Goal: Information Seeking & Learning: Learn about a topic

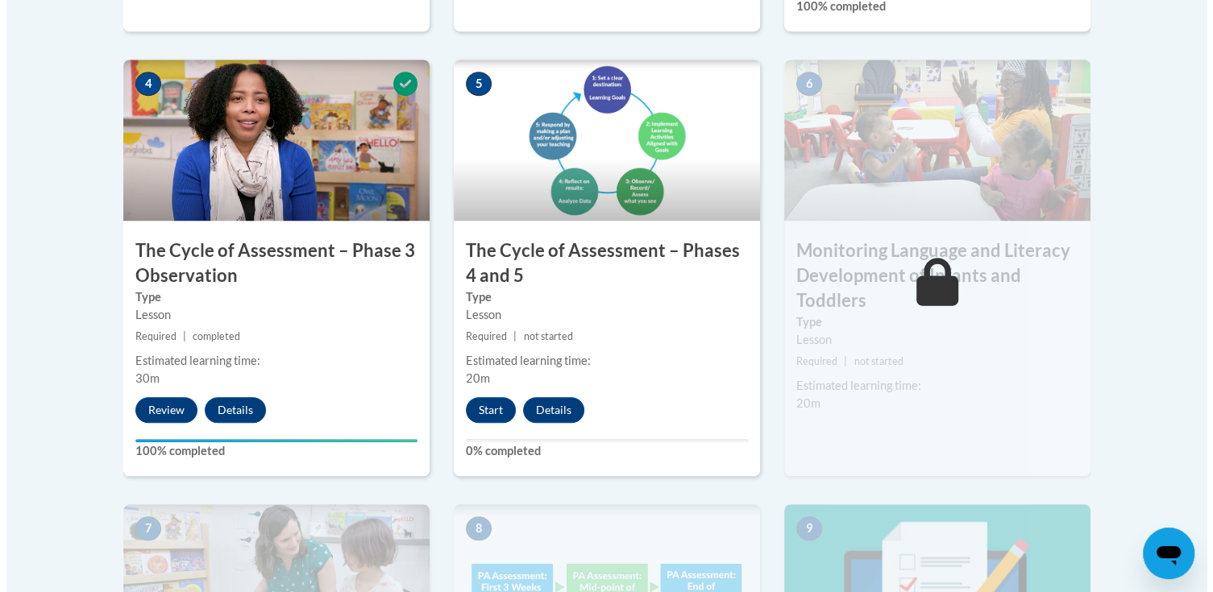
scroll to position [967, 0]
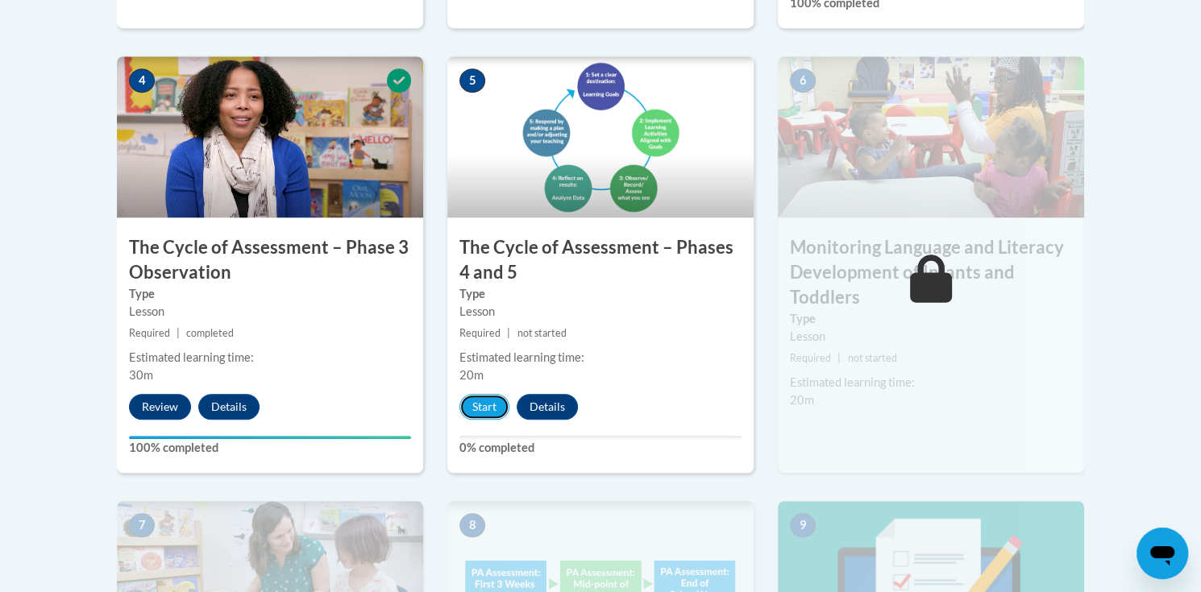
click at [484, 405] on button "Start" at bounding box center [484, 407] width 50 height 26
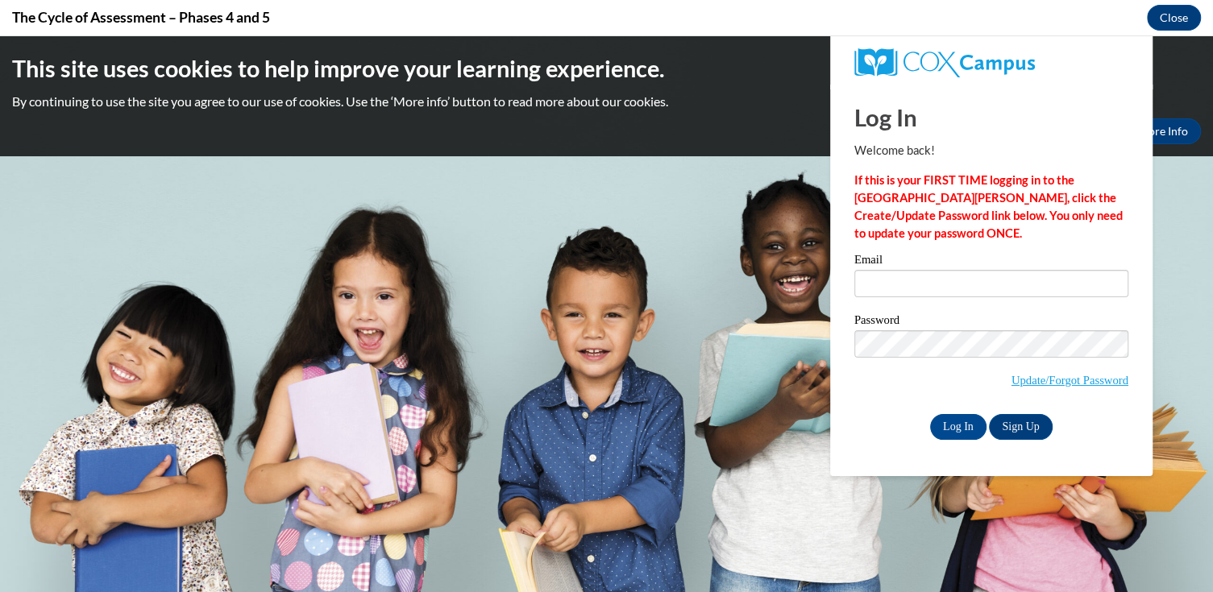
scroll to position [0, 0]
type input "asimmons@ilcao.org"
click at [958, 422] on input "Log In" at bounding box center [958, 427] width 56 height 26
click at [954, 426] on input "Log In" at bounding box center [958, 427] width 56 height 26
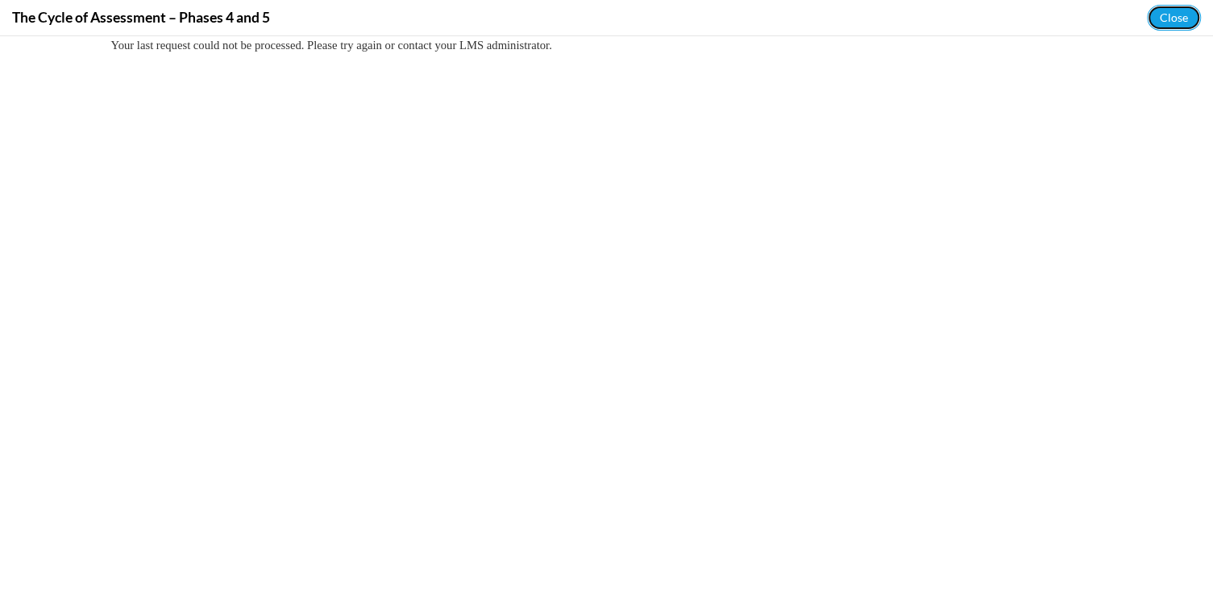
click at [1185, 18] on button "Close" at bounding box center [1174, 18] width 54 height 26
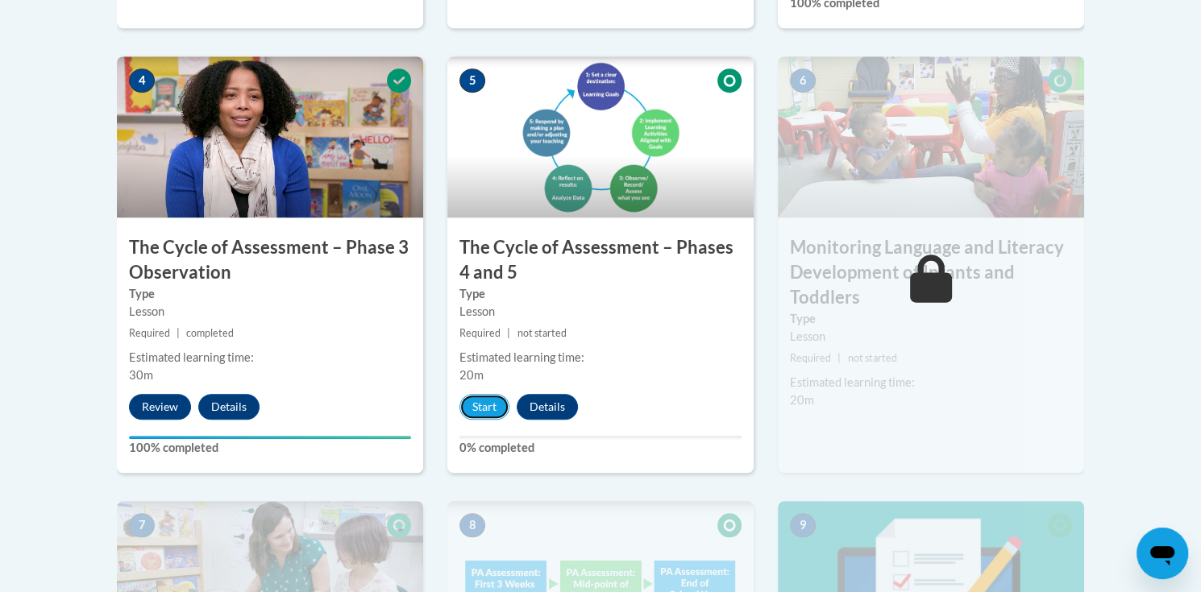
click at [491, 407] on button "Start" at bounding box center [484, 407] width 50 height 26
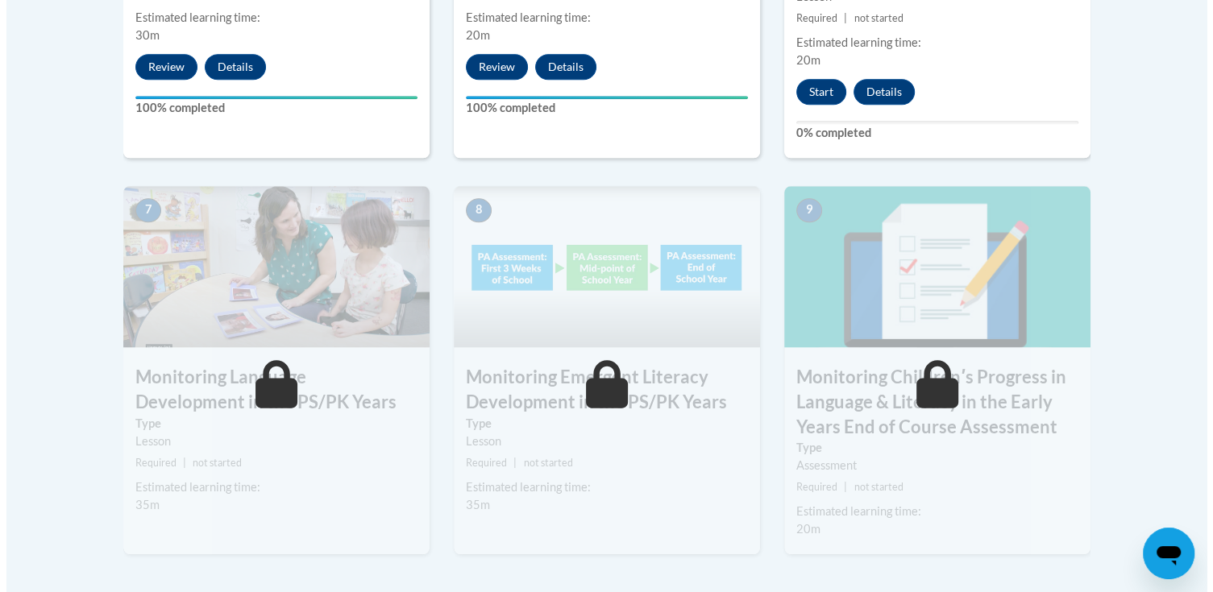
scroll to position [1290, 0]
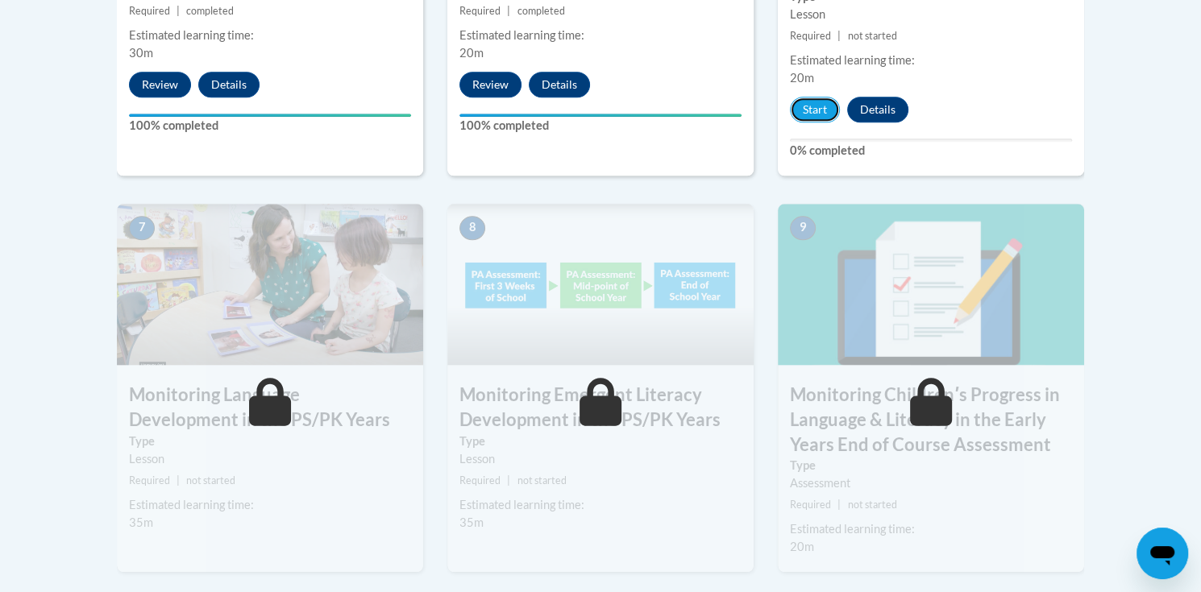
click at [804, 102] on button "Start" at bounding box center [815, 110] width 50 height 26
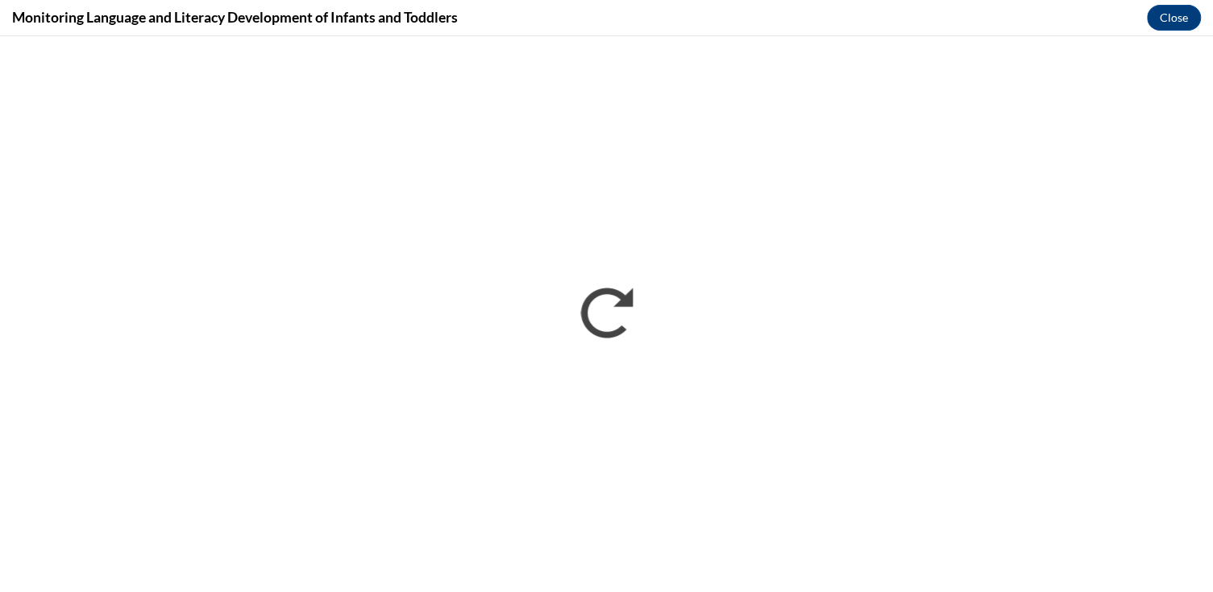
scroll to position [0, 0]
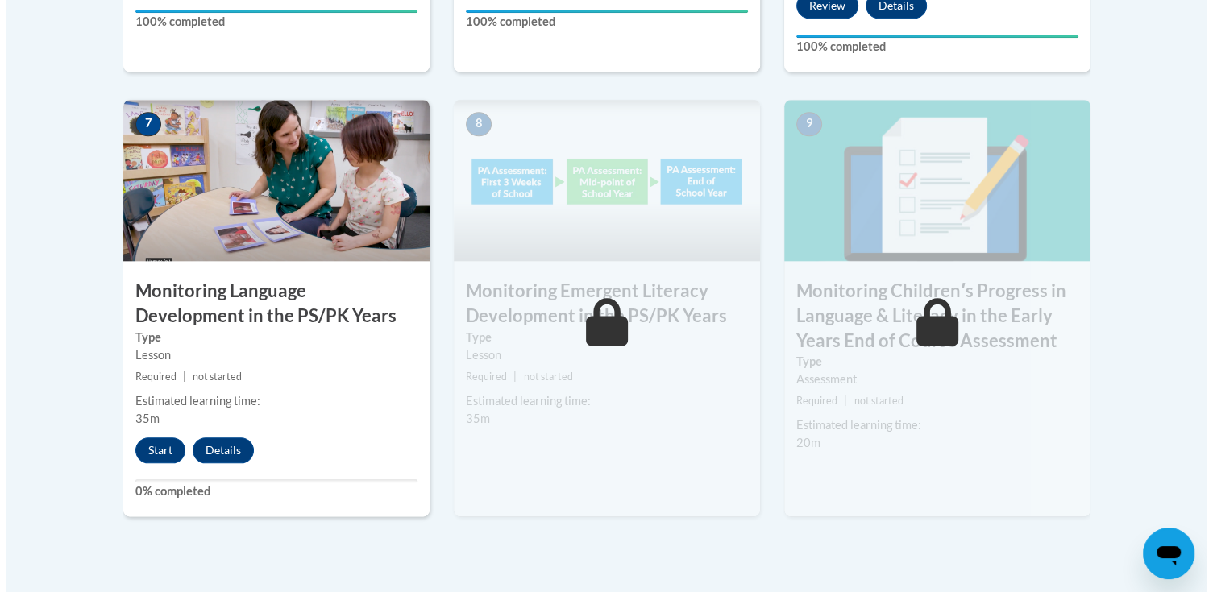
scroll to position [1451, 0]
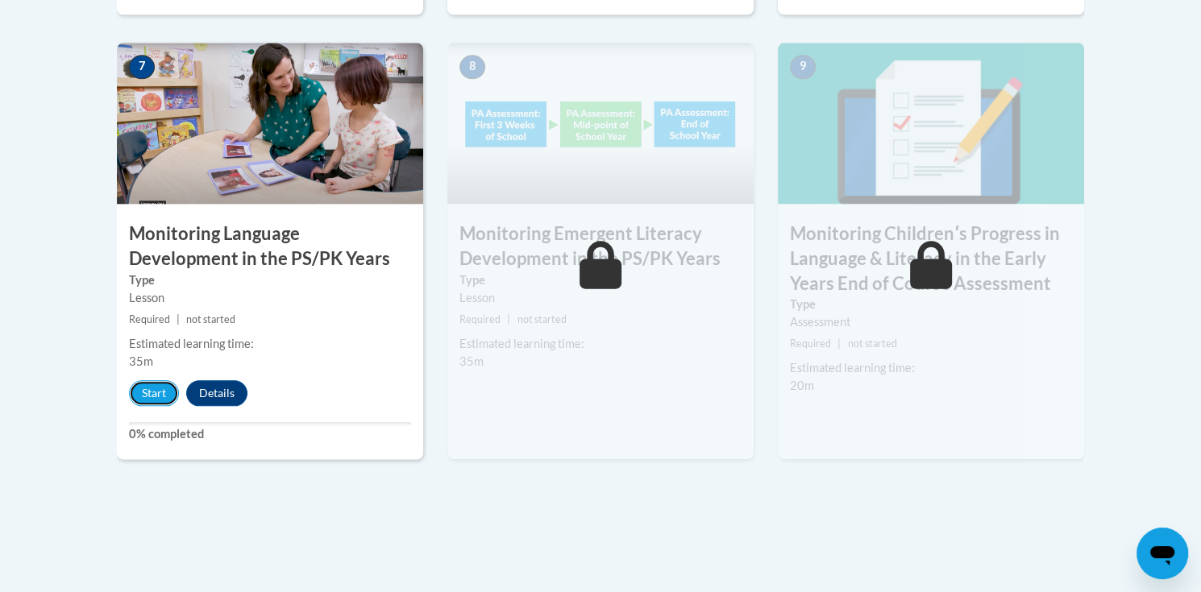
click at [160, 389] on button "Start" at bounding box center [154, 393] width 50 height 26
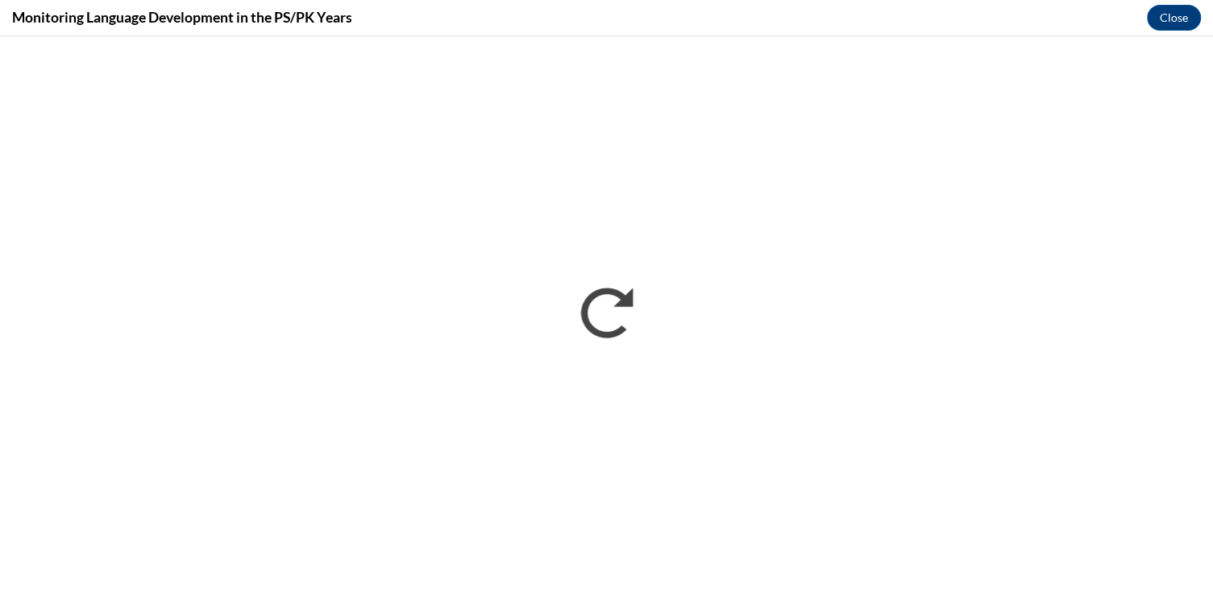
scroll to position [0, 0]
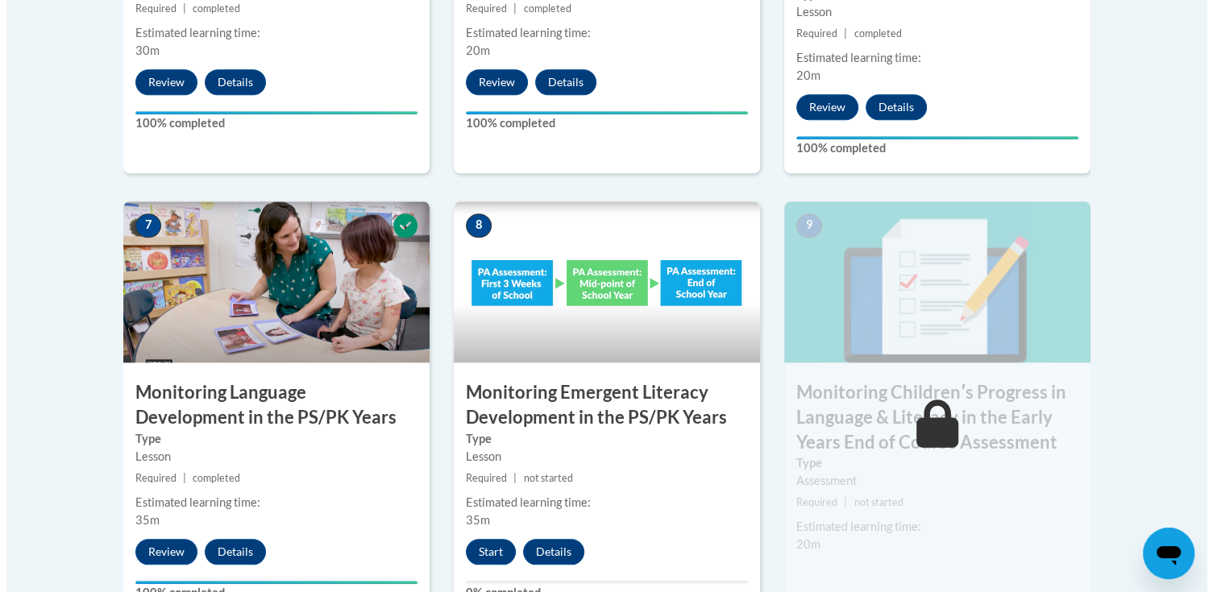
scroll to position [1451, 0]
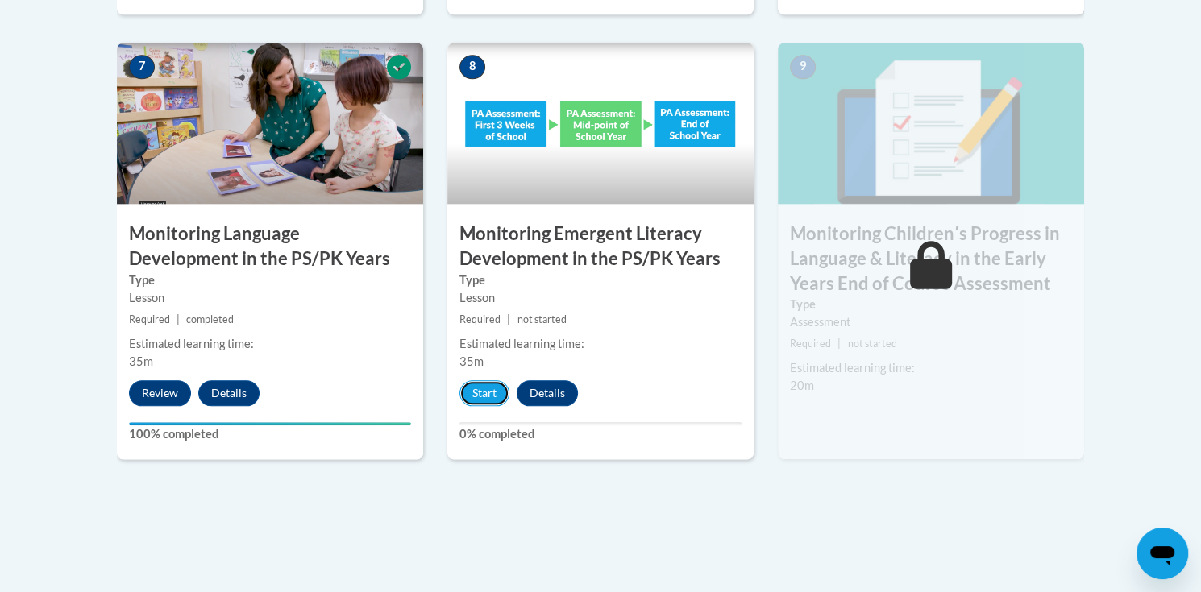
click at [474, 392] on button "Start" at bounding box center [484, 393] width 50 height 26
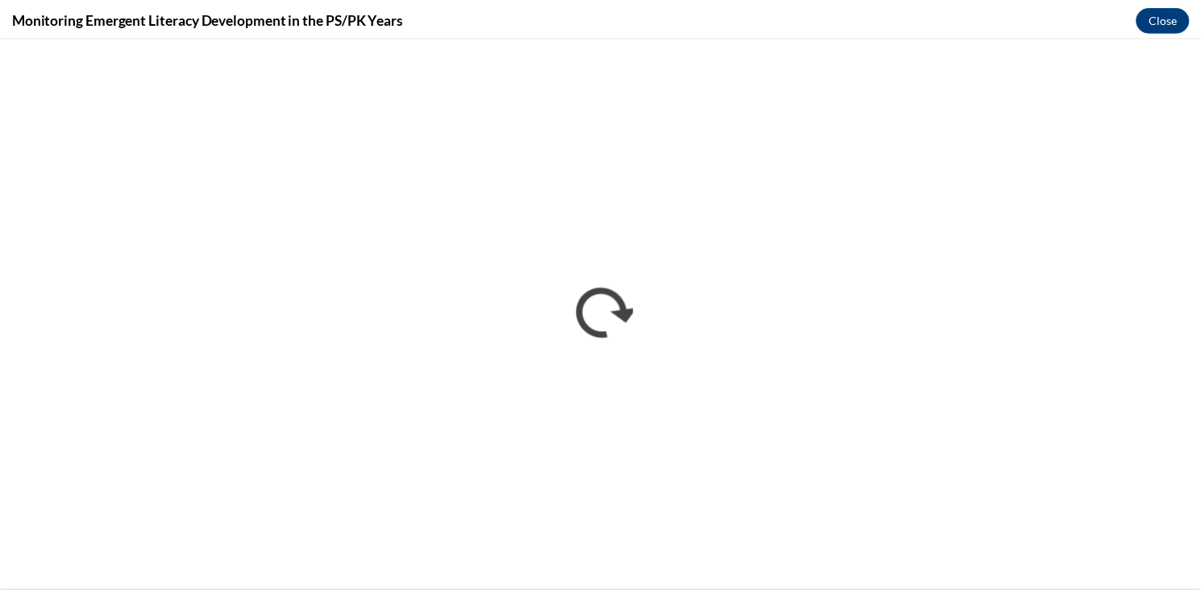
scroll to position [0, 0]
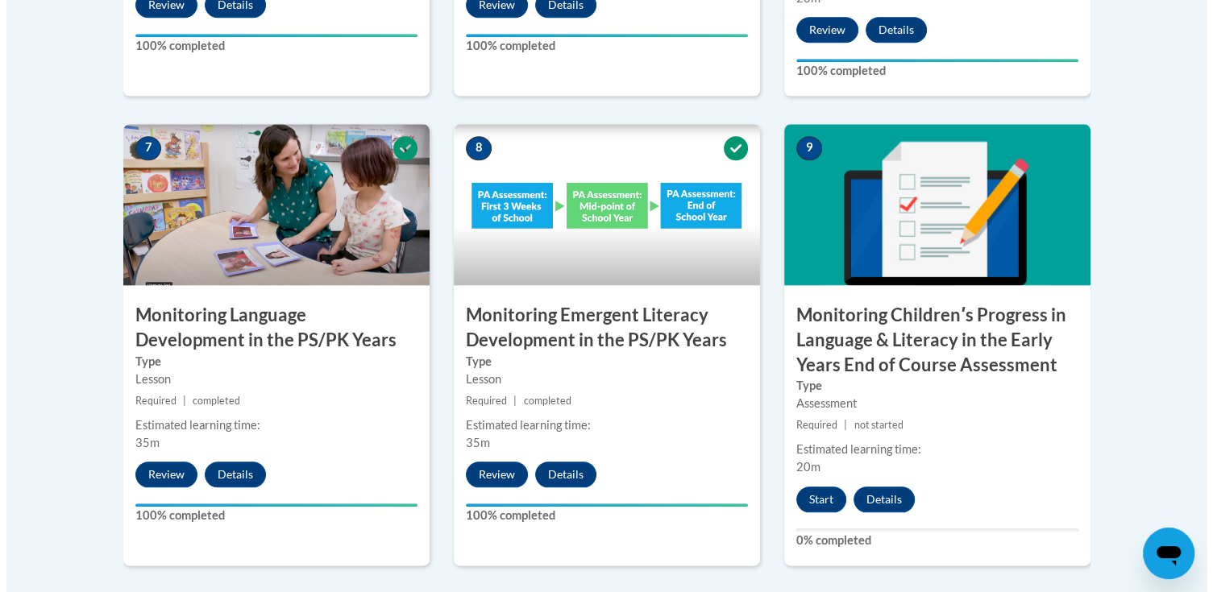
scroll to position [1537, 0]
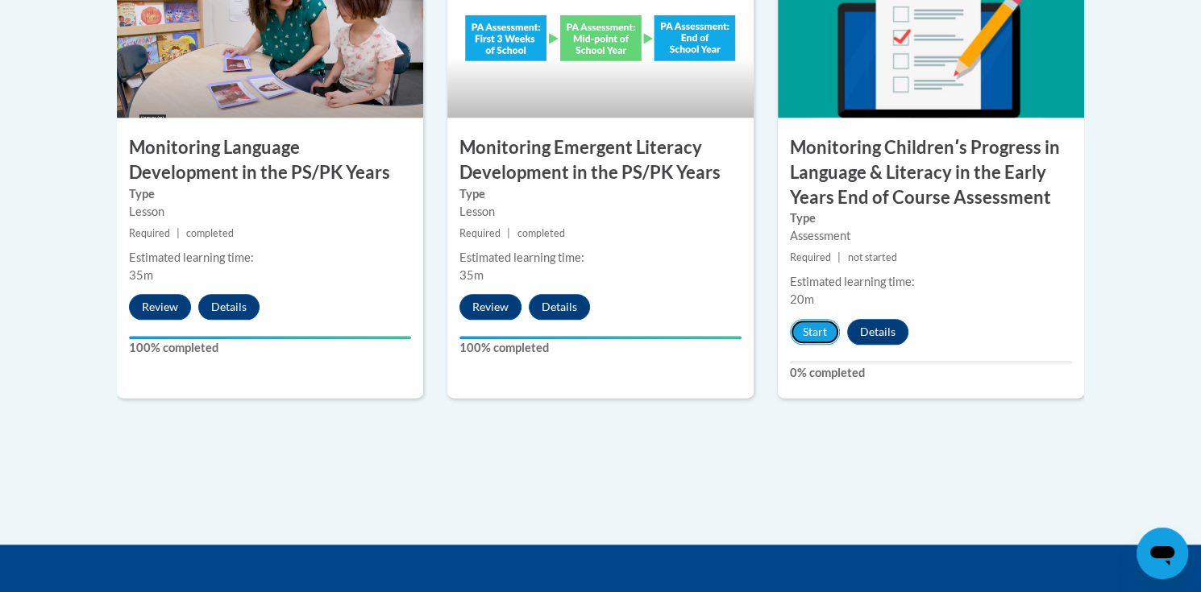
click at [815, 328] on button "Start" at bounding box center [815, 332] width 50 height 26
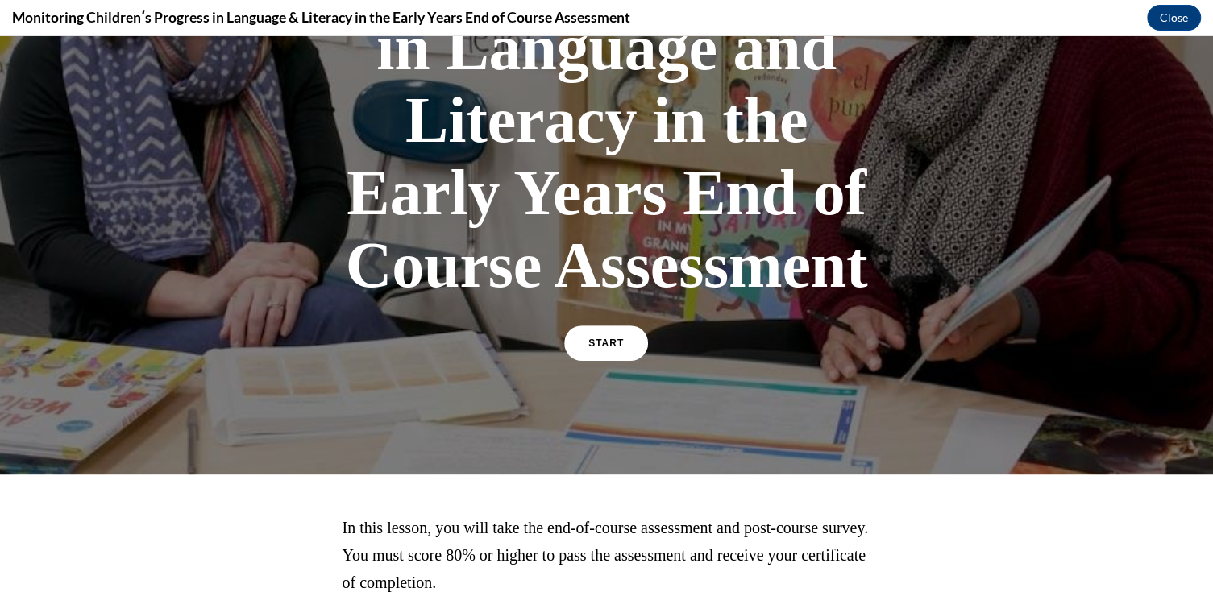
scroll to position [425, 0]
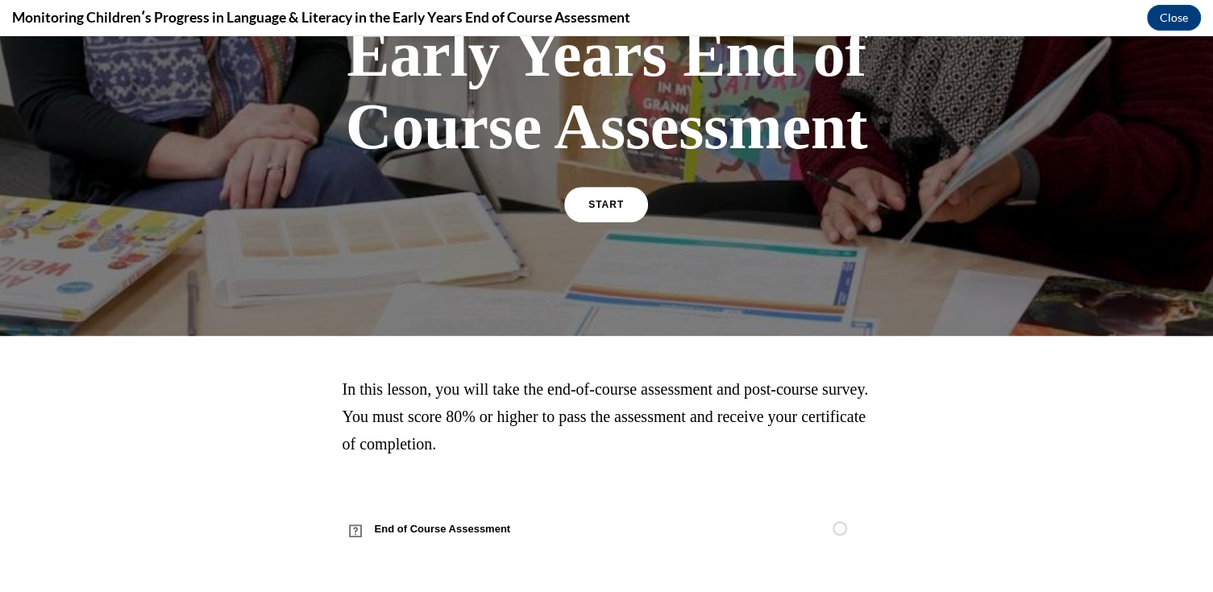
click at [609, 202] on span "START" at bounding box center [605, 204] width 35 height 11
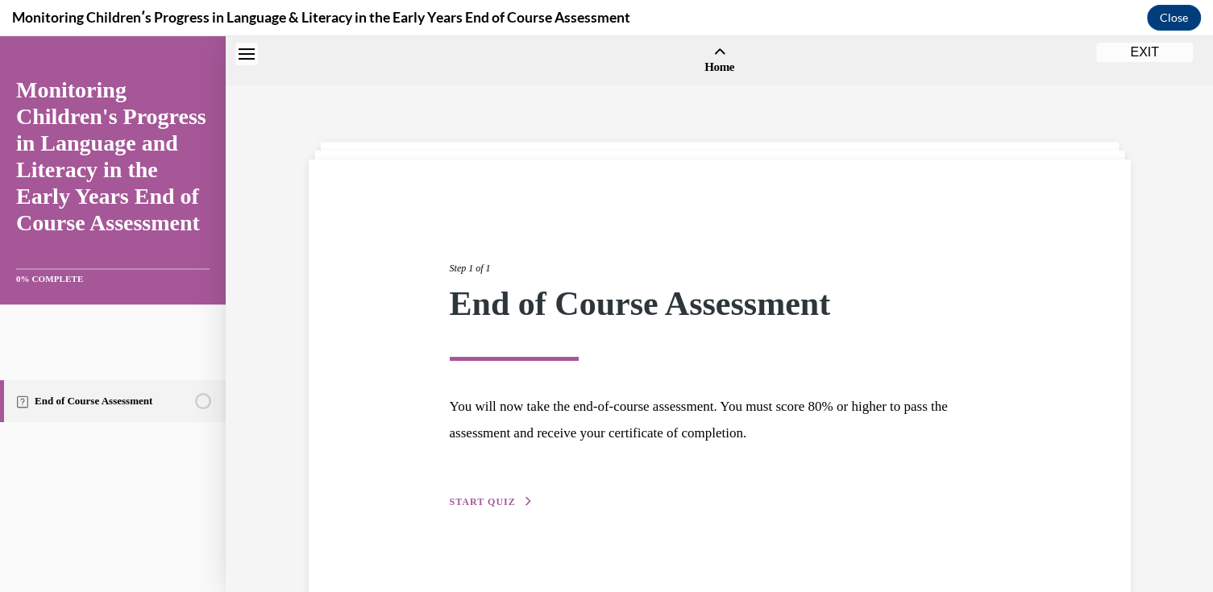
scroll to position [50, 0]
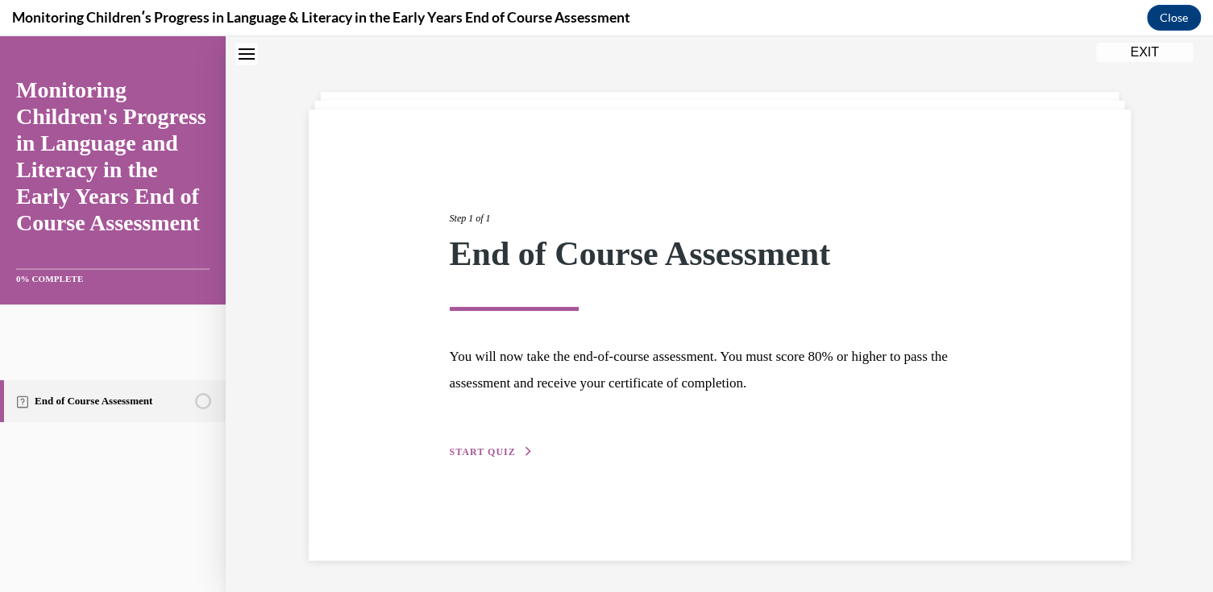
click at [504, 447] on span "START QUIZ" at bounding box center [483, 452] width 66 height 11
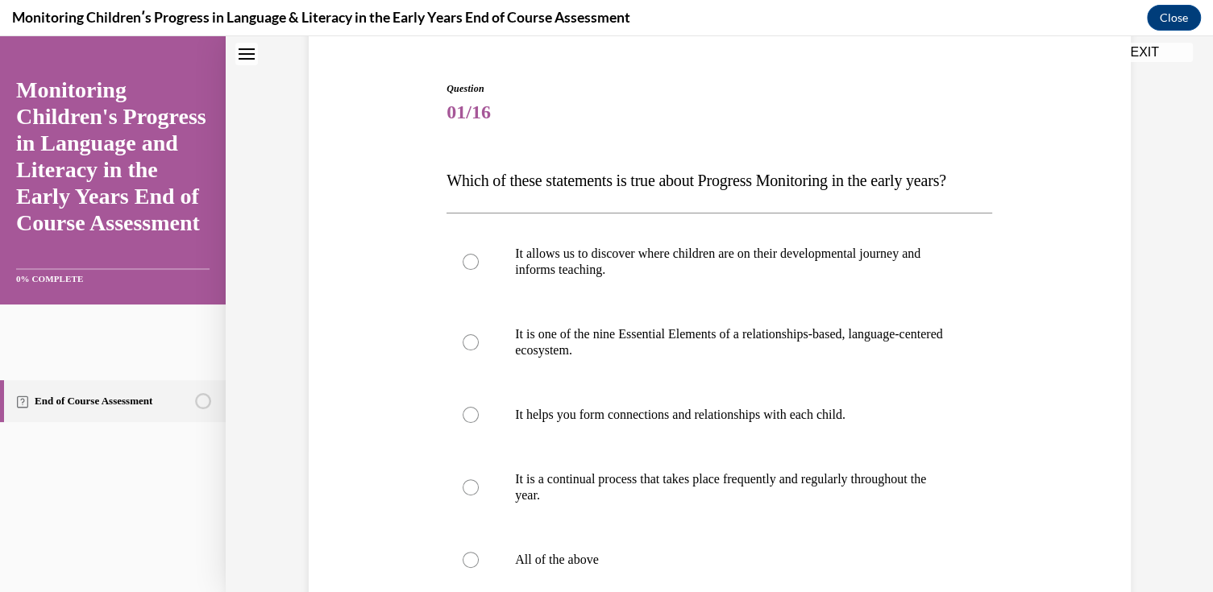
scroll to position [211, 0]
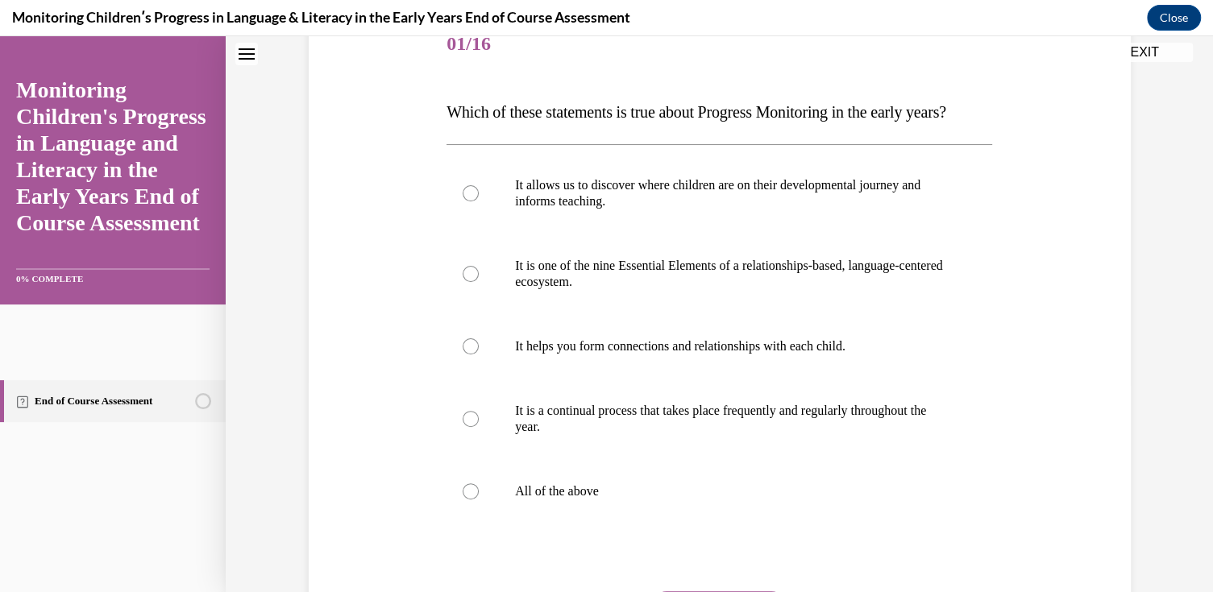
click at [556, 500] on p "All of the above" at bounding box center [733, 492] width 437 height 16
click at [479, 500] on input "All of the above" at bounding box center [471, 492] width 16 height 16
radio input "true"
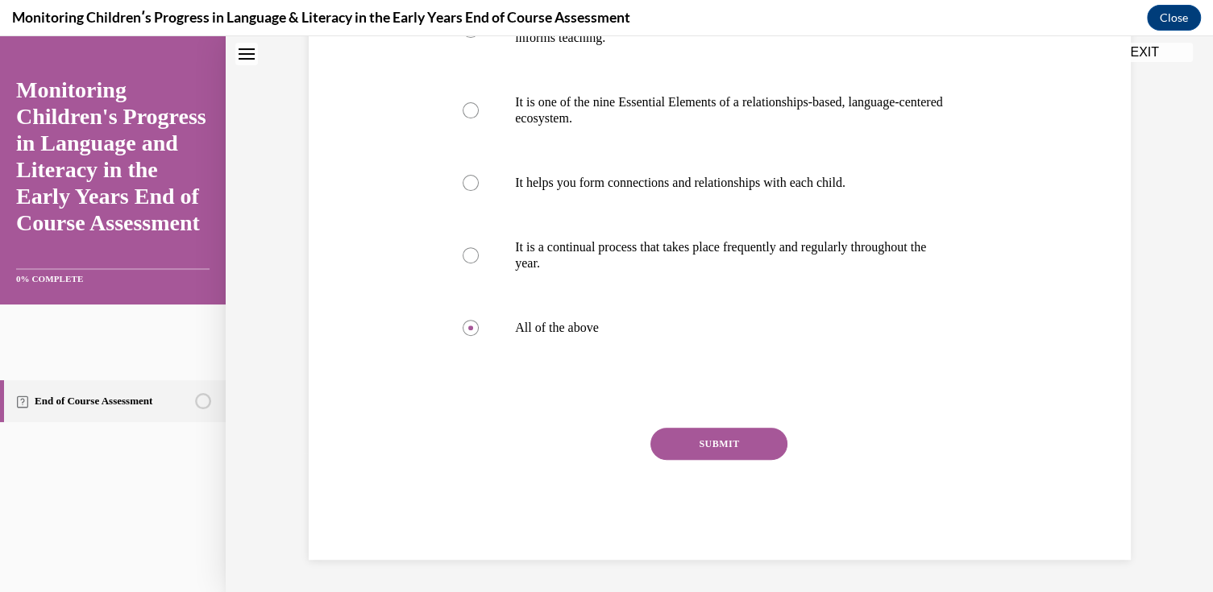
click at [746, 436] on button "SUBMIT" at bounding box center [718, 444] width 137 height 32
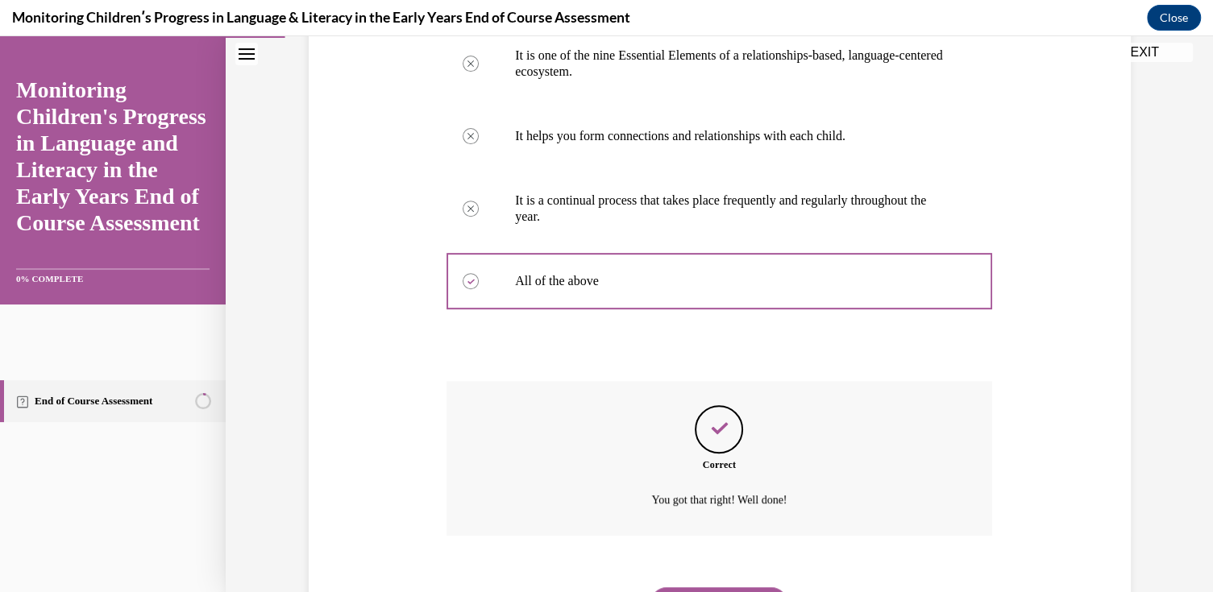
scroll to position [537, 0]
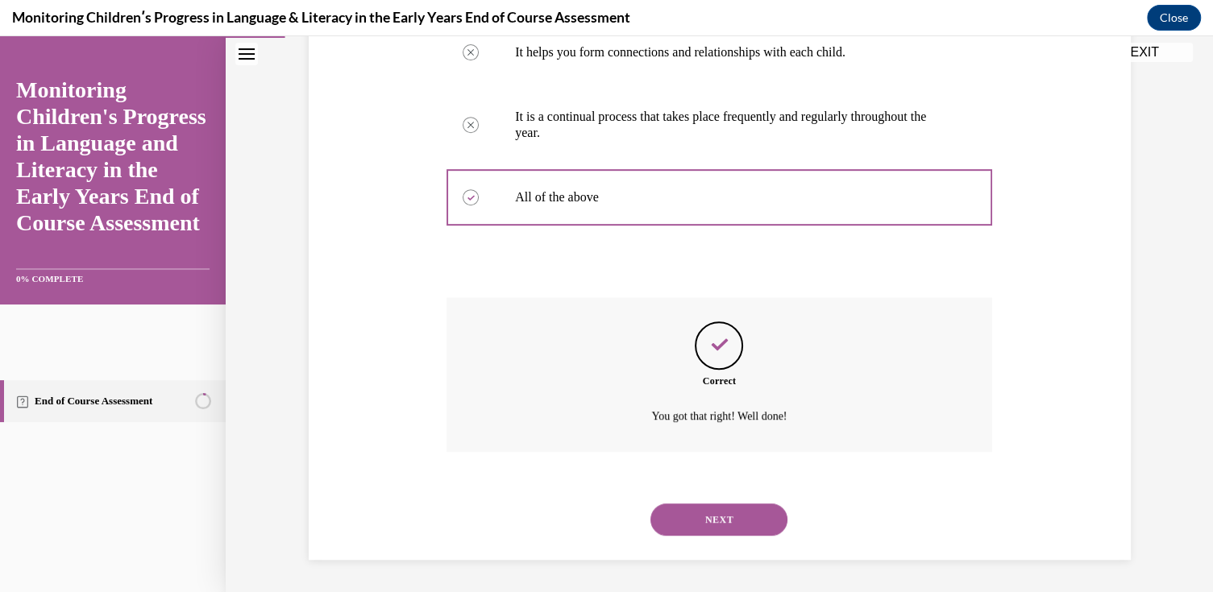
click at [710, 517] on button "NEXT" at bounding box center [718, 520] width 137 height 32
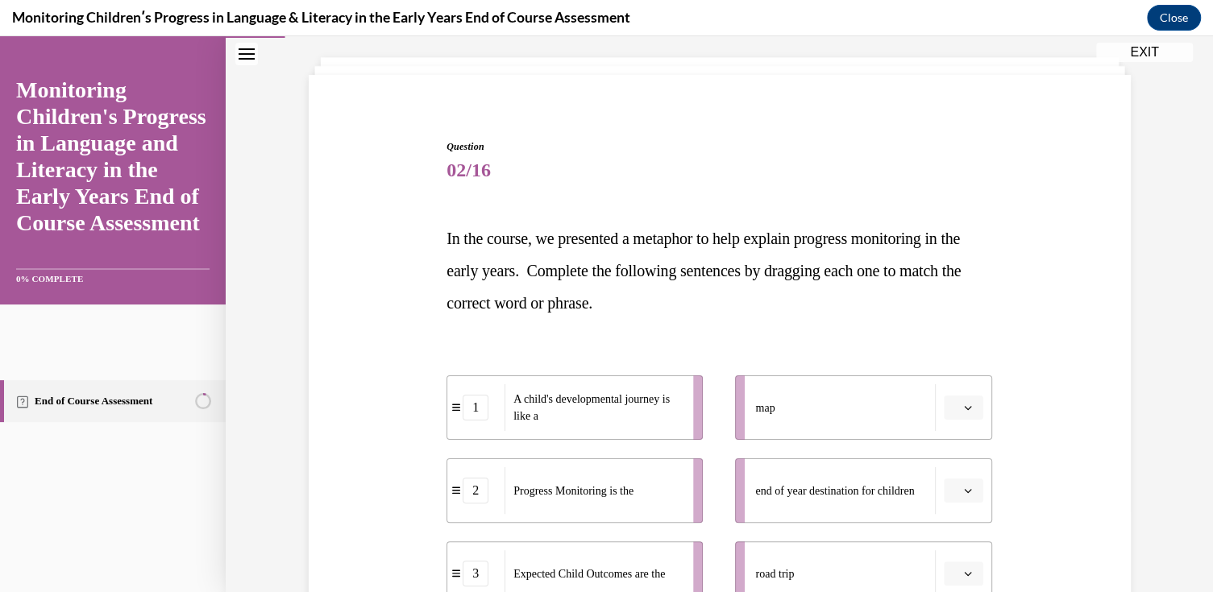
scroll to position [242, 0]
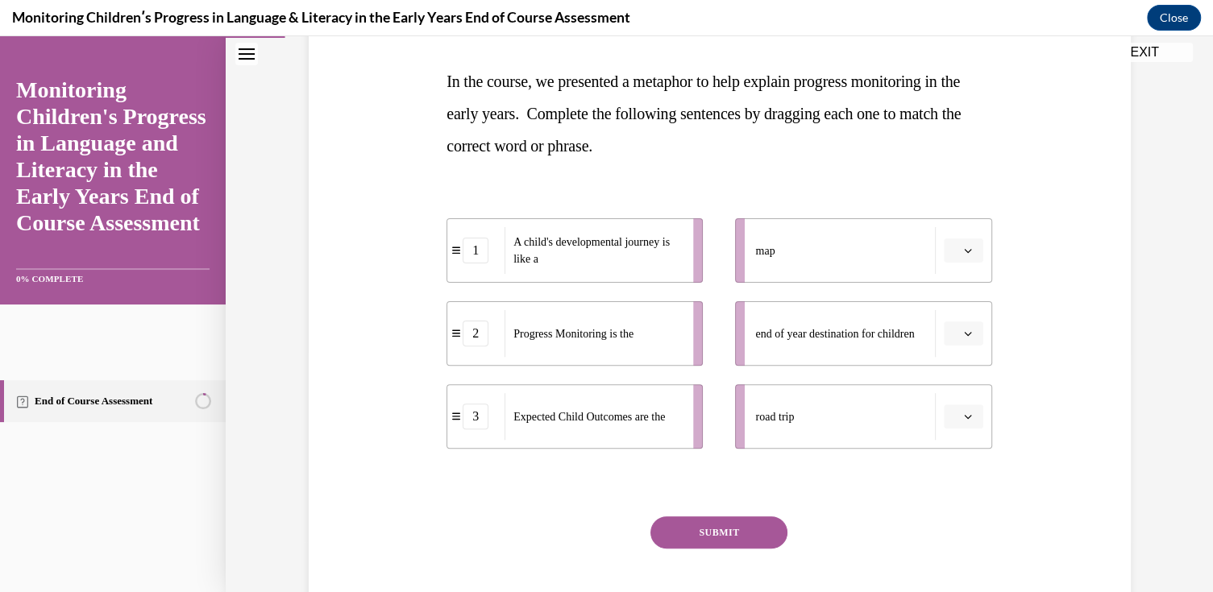
click at [955, 330] on button "button" at bounding box center [963, 334] width 39 height 24
click at [954, 463] on div "3" at bounding box center [956, 467] width 40 height 32
click at [962, 245] on span "button" at bounding box center [967, 250] width 11 height 11
click at [956, 374] on div "3" at bounding box center [956, 384] width 40 height 32
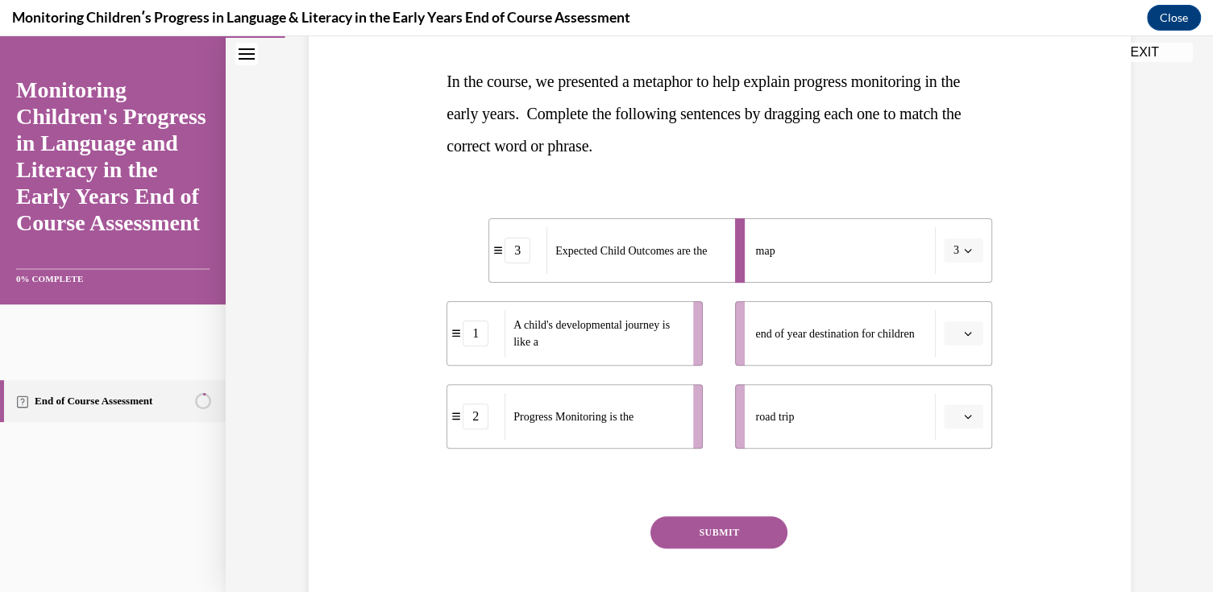
click at [953, 249] on button "3" at bounding box center [963, 251] width 39 height 24
click at [952, 343] on div "2" at bounding box center [953, 351] width 40 height 32
click at [964, 413] on icon "button" at bounding box center [968, 417] width 8 height 8
click at [955, 486] on div "1" at bounding box center [956, 484] width 40 height 32
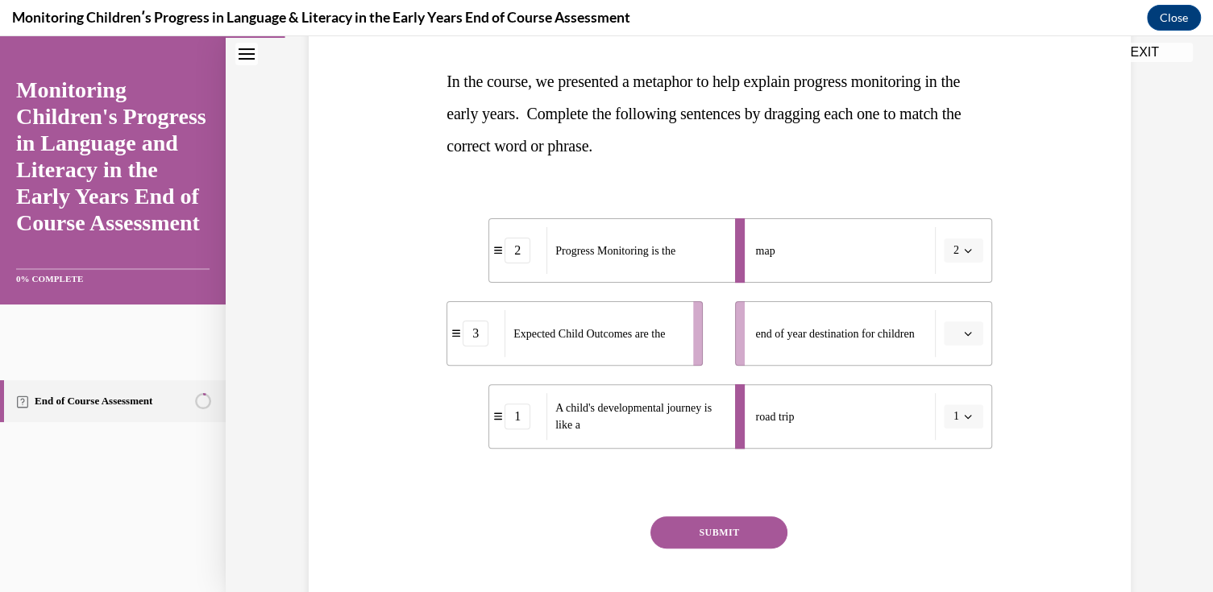
click at [953, 331] on span "Please select an option" at bounding box center [956, 334] width 6 height 16
click at [960, 471] on div "3" at bounding box center [956, 467] width 40 height 32
click at [712, 537] on button "SUBMIT" at bounding box center [718, 533] width 137 height 32
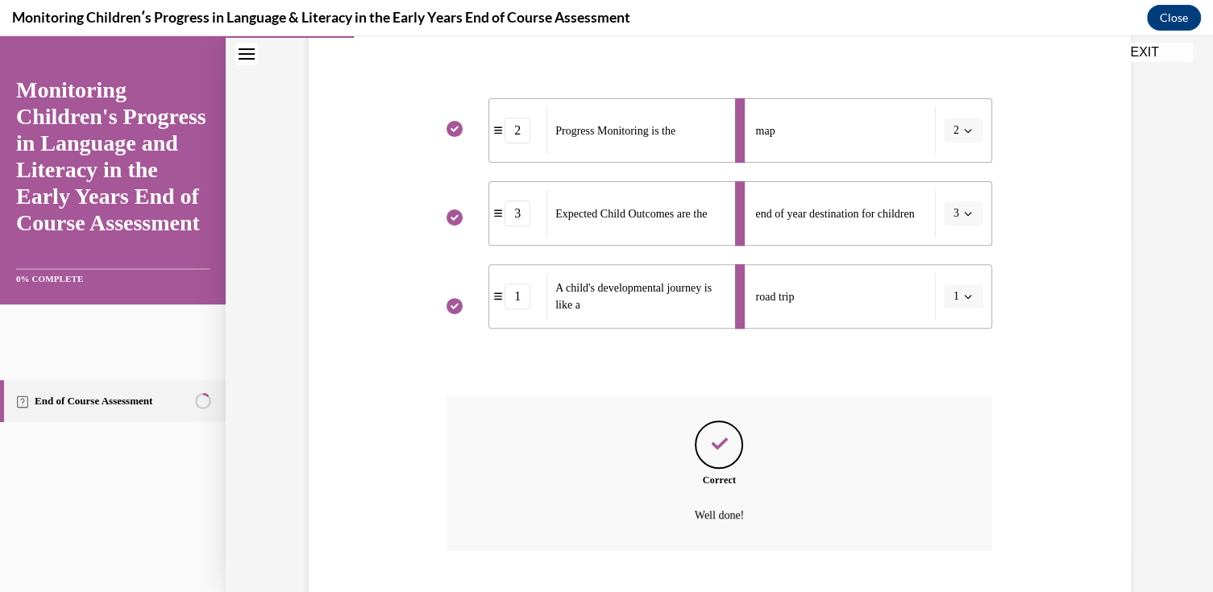
scroll to position [459, 0]
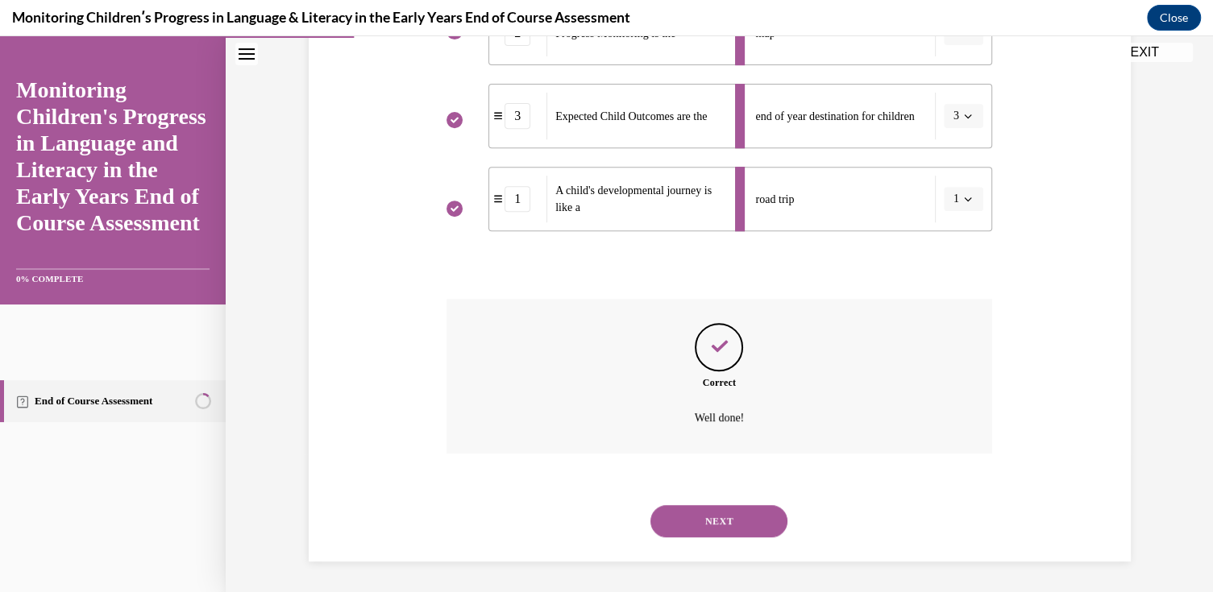
click at [712, 513] on button "NEXT" at bounding box center [718, 521] width 137 height 32
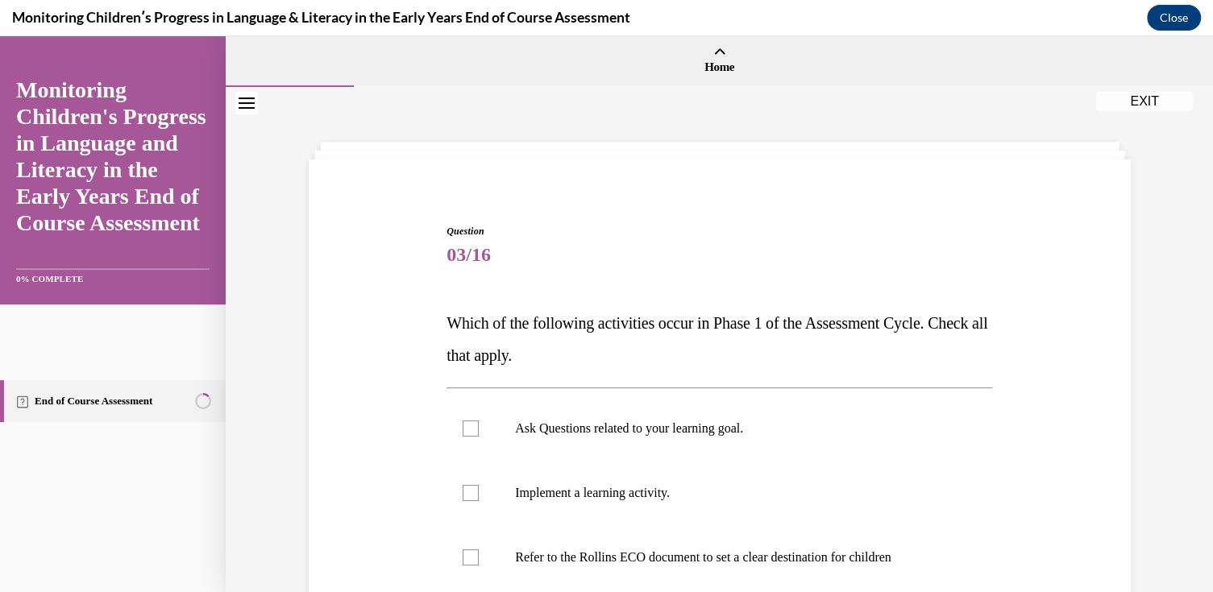
scroll to position [161, 0]
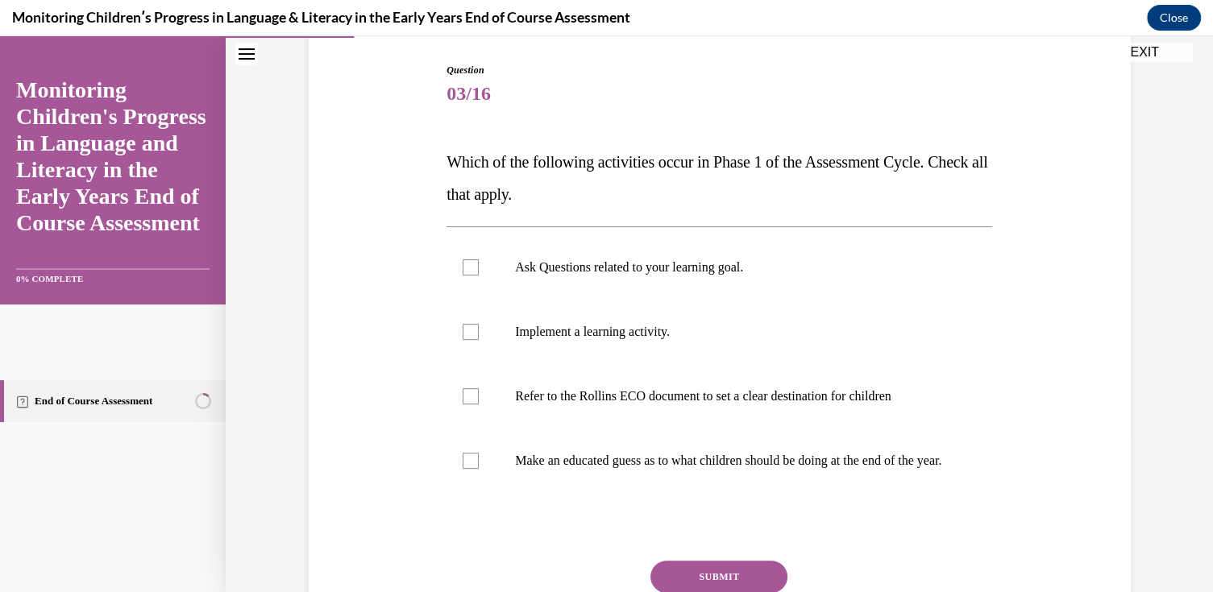
click at [666, 264] on p "Ask Questions related to your learning goal." at bounding box center [733, 268] width 437 height 16
click at [479, 264] on input "Ask Questions related to your learning goal." at bounding box center [471, 268] width 16 height 16
checkbox input "true"
click at [596, 400] on p "Refer to the Rollins ECO document to set a clear destination for children" at bounding box center [733, 396] width 437 height 16
click at [479, 400] on input "Refer to the Rollins ECO document to set a clear destination for children" at bounding box center [471, 396] width 16 height 16
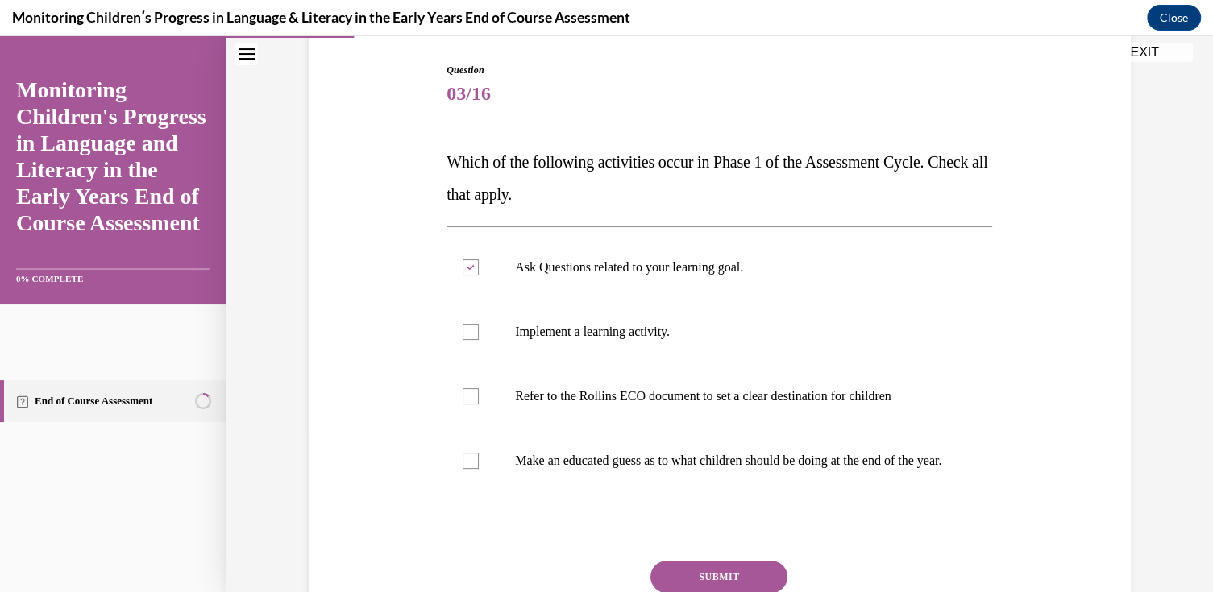
checkbox input "true"
click at [546, 469] on p "Make an educated guess as to what children should be doing at the end of the ye…" at bounding box center [733, 461] width 437 height 16
click at [479, 469] on input "Make an educated guess as to what children should be doing at the end of the ye…" at bounding box center [471, 461] width 16 height 16
checkbox input "true"
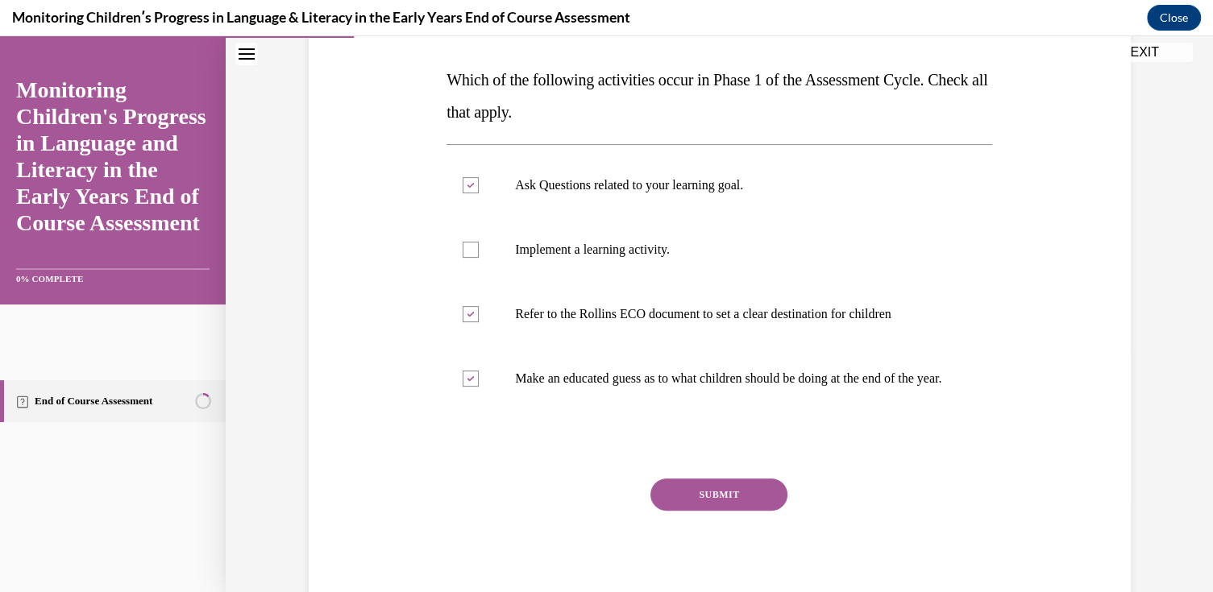
scroll to position [310, 0]
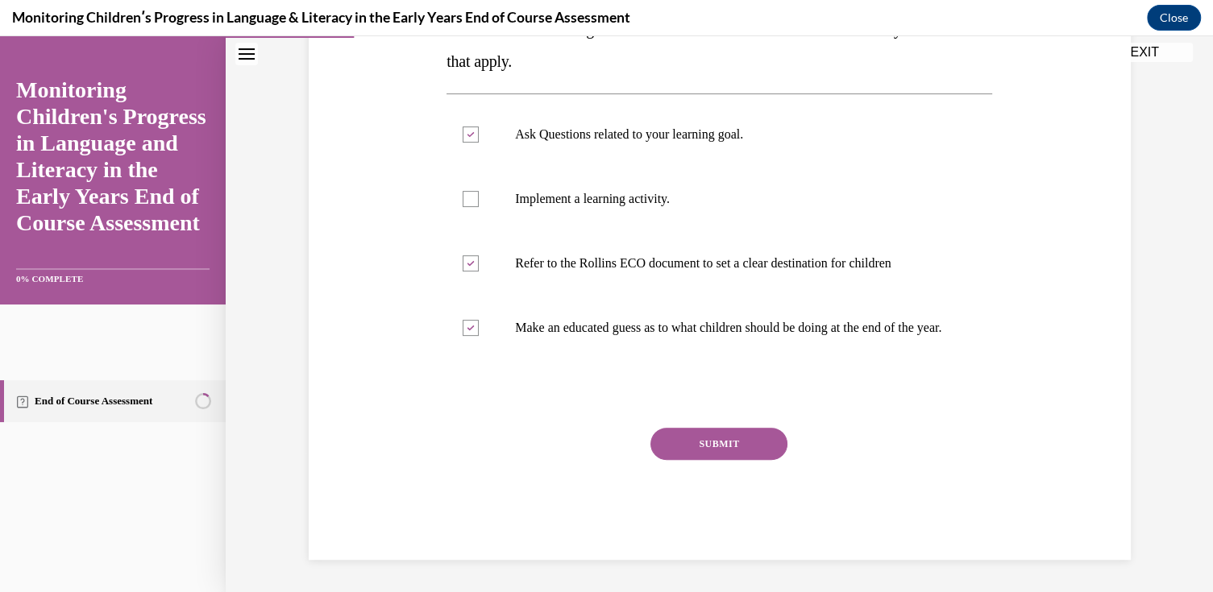
click at [637, 191] on p "Implement a learning activity." at bounding box center [733, 199] width 437 height 16
click at [479, 191] on input "Implement a learning activity." at bounding box center [471, 199] width 16 height 16
checkbox input "true"
click at [695, 440] on button "SUBMIT" at bounding box center [718, 444] width 137 height 32
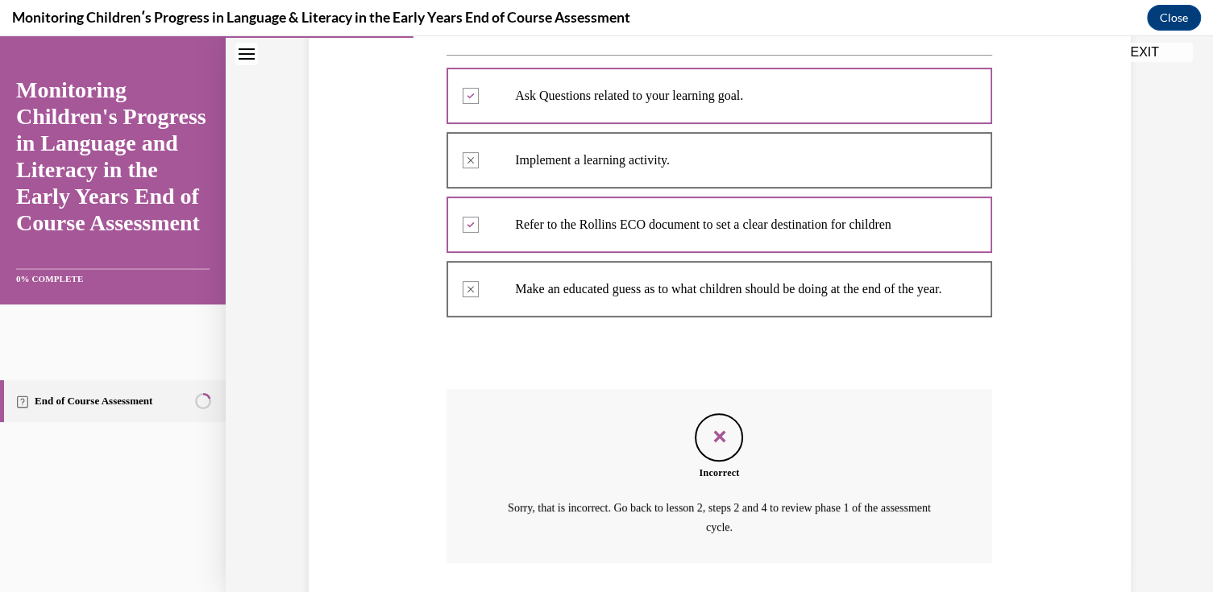
scroll to position [297, 0]
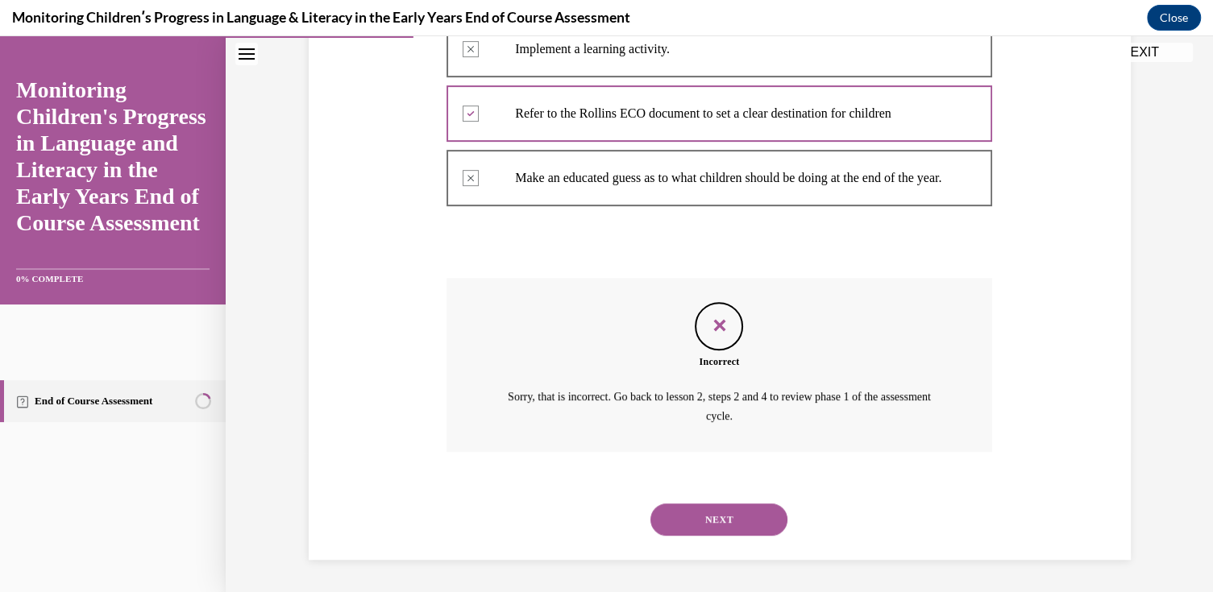
click at [713, 516] on button "NEXT" at bounding box center [718, 520] width 137 height 32
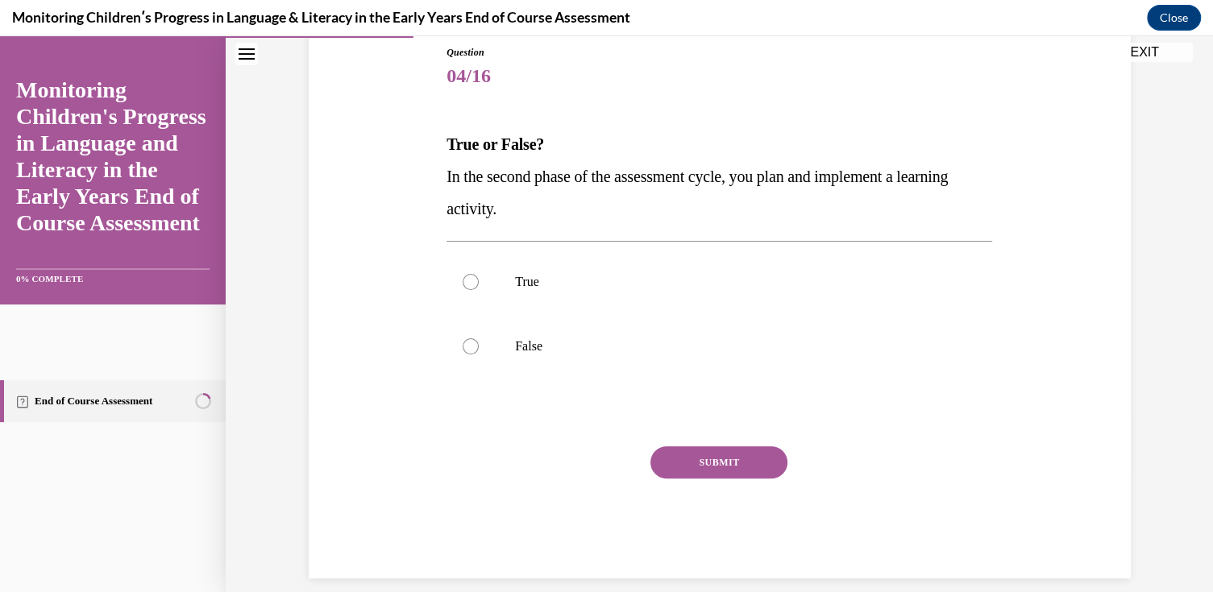
drag, startPoint x: 558, startPoint y: 207, endPoint x: 441, endPoint y: 171, distance: 122.4
click at [447, 171] on span "In the second phase of the assessment cycle, you plan and implement a learning …" at bounding box center [697, 193] width 501 height 50
drag, startPoint x: 441, startPoint y: 171, endPoint x: 571, endPoint y: 172, distance: 129.8
copy span "In the second phase of the assessment cycle, you plan and implement a learning …"
click at [632, 215] on p "In the second phase of the assessment cycle, you plan and implement a learning …" at bounding box center [720, 192] width 546 height 64
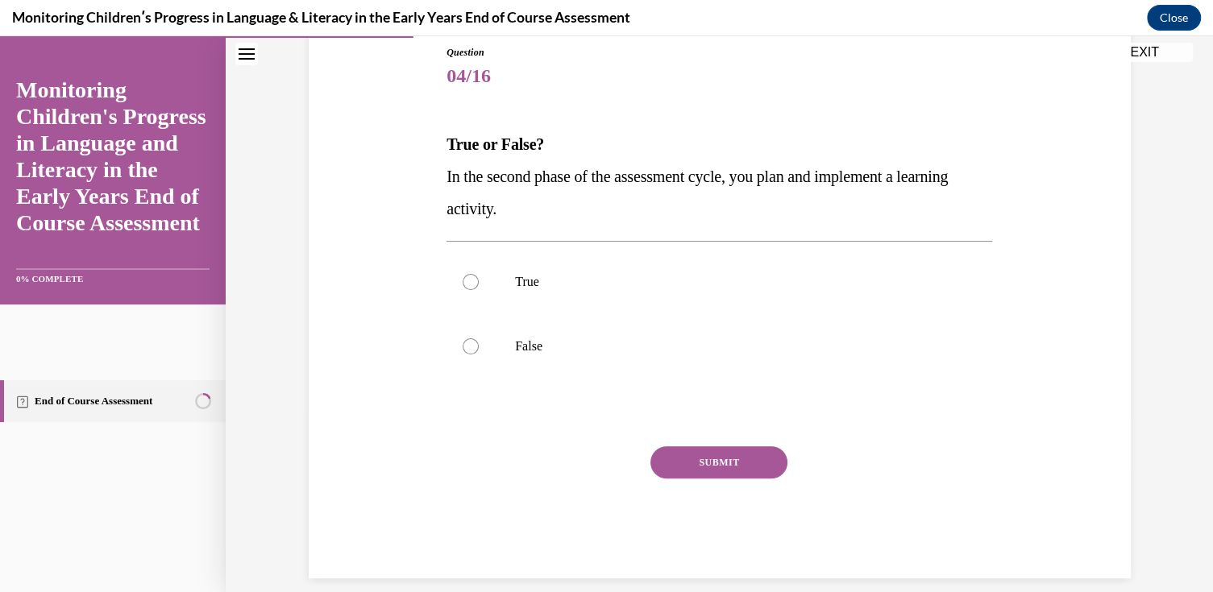
click at [525, 347] on p "False" at bounding box center [733, 347] width 437 height 16
click at [479, 347] on input "False" at bounding box center [471, 347] width 16 height 16
radio input "true"
click at [737, 456] on button "SUBMIT" at bounding box center [718, 463] width 137 height 32
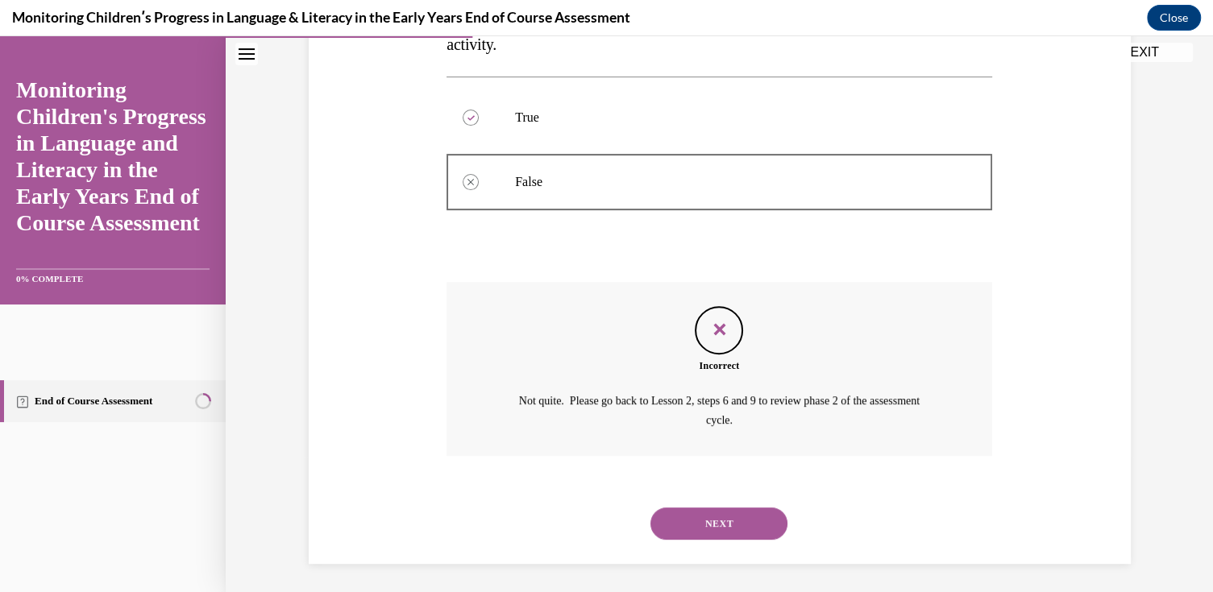
scroll to position [346, 0]
click at [724, 513] on button "NEXT" at bounding box center [718, 521] width 137 height 32
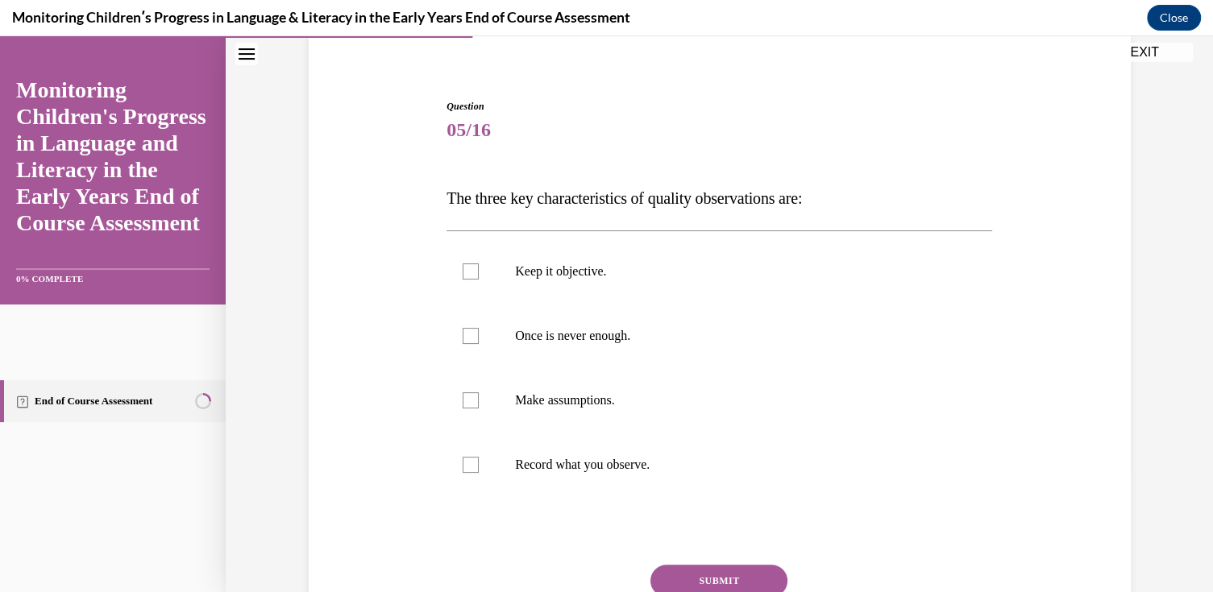
scroll to position [161, 0]
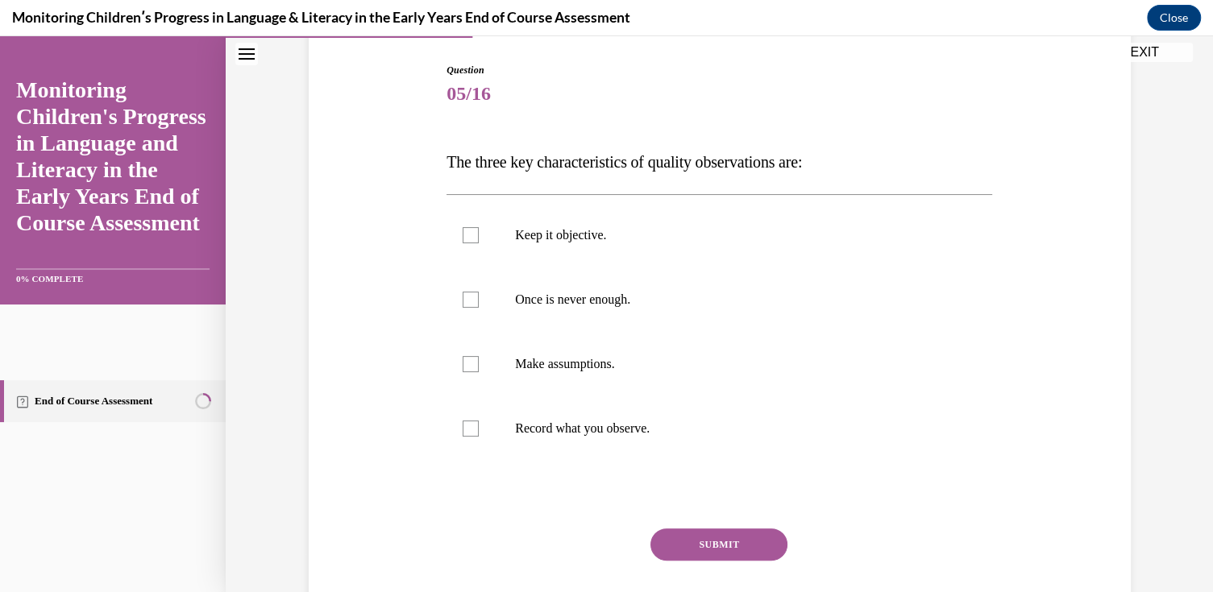
click at [609, 423] on p "Record what you observe." at bounding box center [733, 429] width 437 height 16
click at [479, 423] on input "Record what you observe." at bounding box center [471, 429] width 16 height 16
checkbox input "true"
click at [596, 231] on p "Keep it objective." at bounding box center [733, 235] width 437 height 16
click at [479, 231] on input "Keep it objective." at bounding box center [471, 235] width 16 height 16
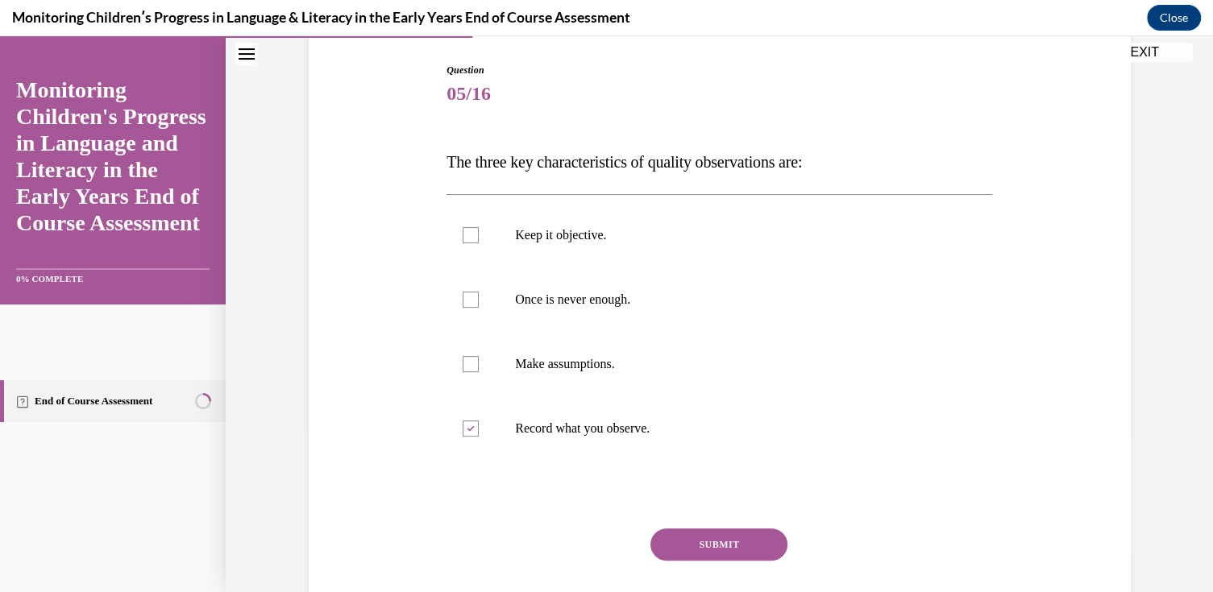
checkbox input "true"
click at [593, 304] on p "Once is never enough." at bounding box center [733, 300] width 437 height 16
click at [479, 304] on input "Once is never enough." at bounding box center [471, 300] width 16 height 16
checkbox input "true"
click at [719, 556] on button "SUBMIT" at bounding box center [718, 545] width 137 height 32
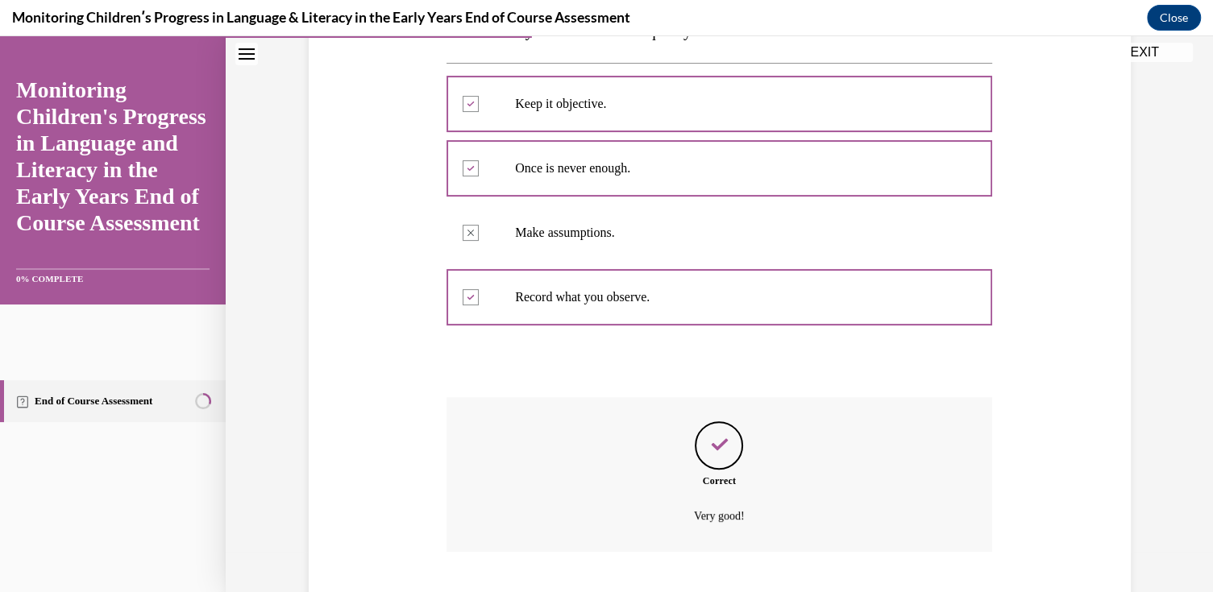
scroll to position [391, 0]
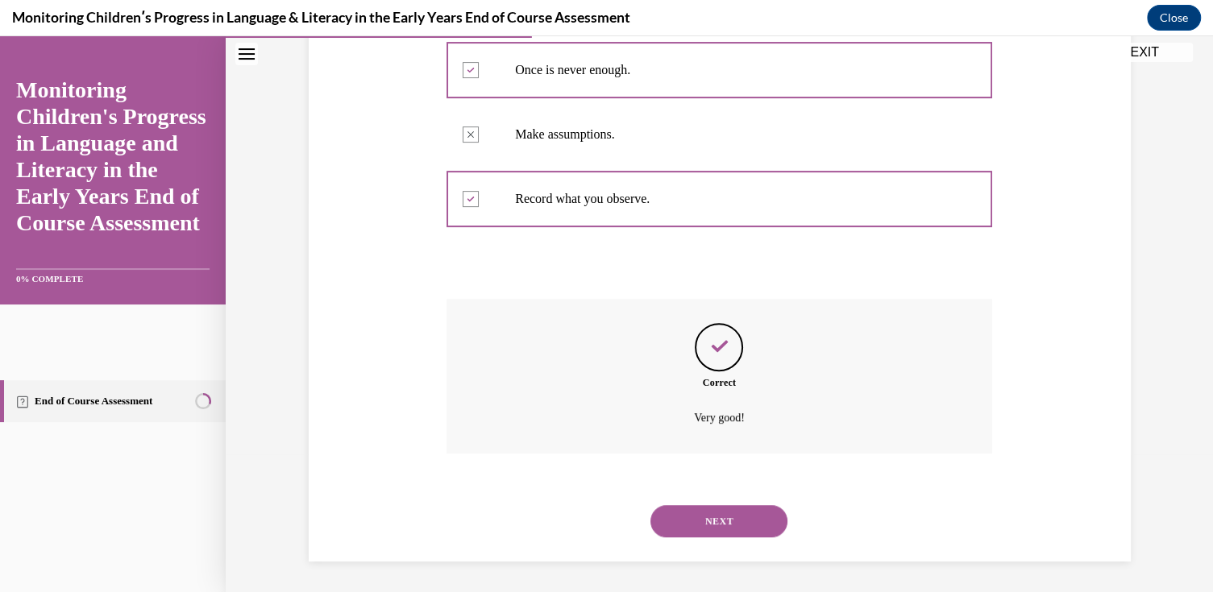
click at [731, 521] on button "NEXT" at bounding box center [718, 521] width 137 height 32
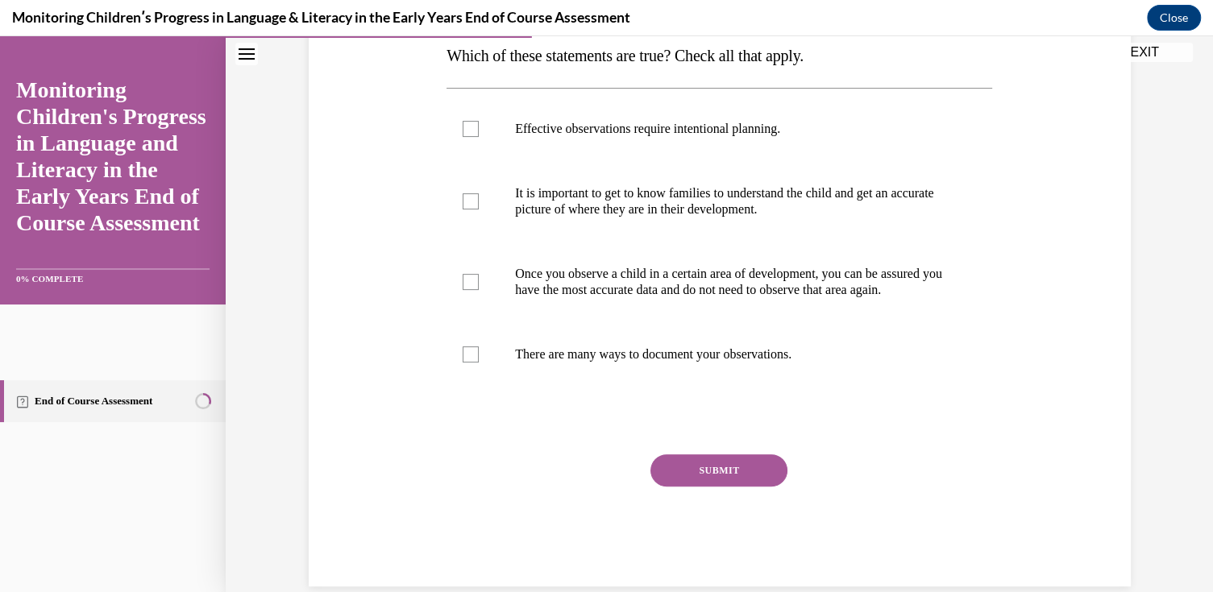
scroll to position [229, 0]
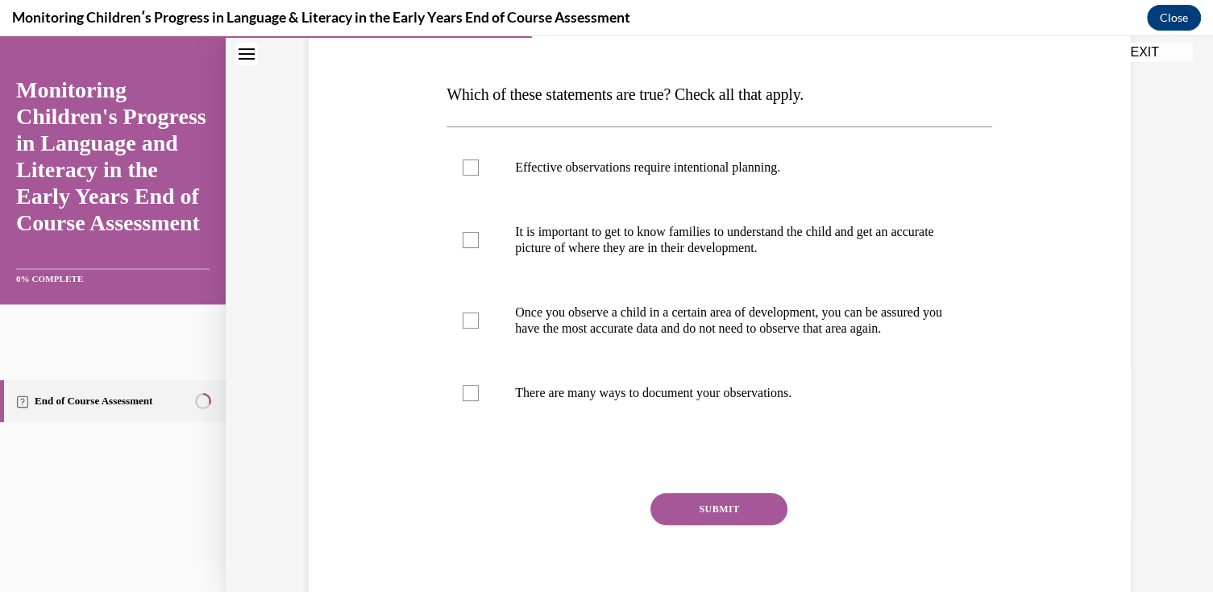
click at [602, 240] on p "It is important to get to know families to understand the child and get an accu…" at bounding box center [733, 240] width 437 height 32
click at [479, 240] on input "It is important to get to know families to understand the child and get an accu…" at bounding box center [471, 240] width 16 height 16
checkbox input "true"
click at [677, 401] on p "There are many ways to document your observations." at bounding box center [733, 393] width 437 height 16
click at [479, 401] on input "There are many ways to document your observations." at bounding box center [471, 393] width 16 height 16
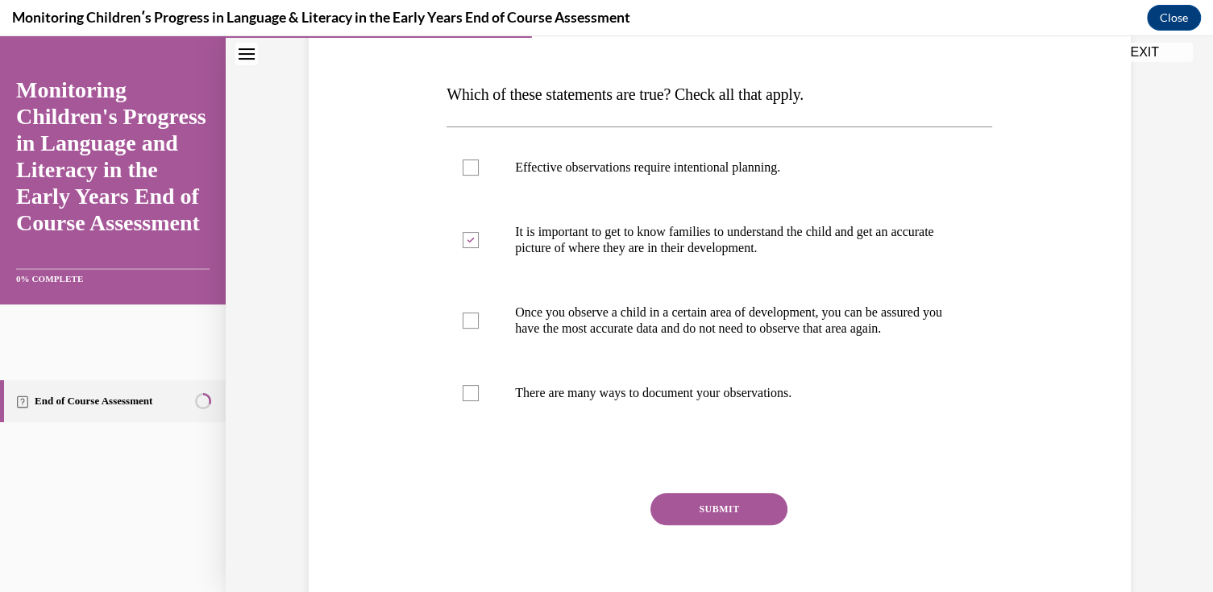
checkbox input "true"
click at [544, 242] on p "It is important to get to know families to understand the child and get an accu…" at bounding box center [733, 240] width 437 height 32
click at [479, 242] on input "It is important to get to know families to understand the child and get an accu…" at bounding box center [471, 240] width 16 height 16
click at [544, 242] on p "It is important to get to know families to understand the child and get an accu…" at bounding box center [733, 240] width 437 height 32
click at [479, 242] on input "It is important to get to know families to understand the child and get an accu…" at bounding box center [471, 240] width 16 height 16
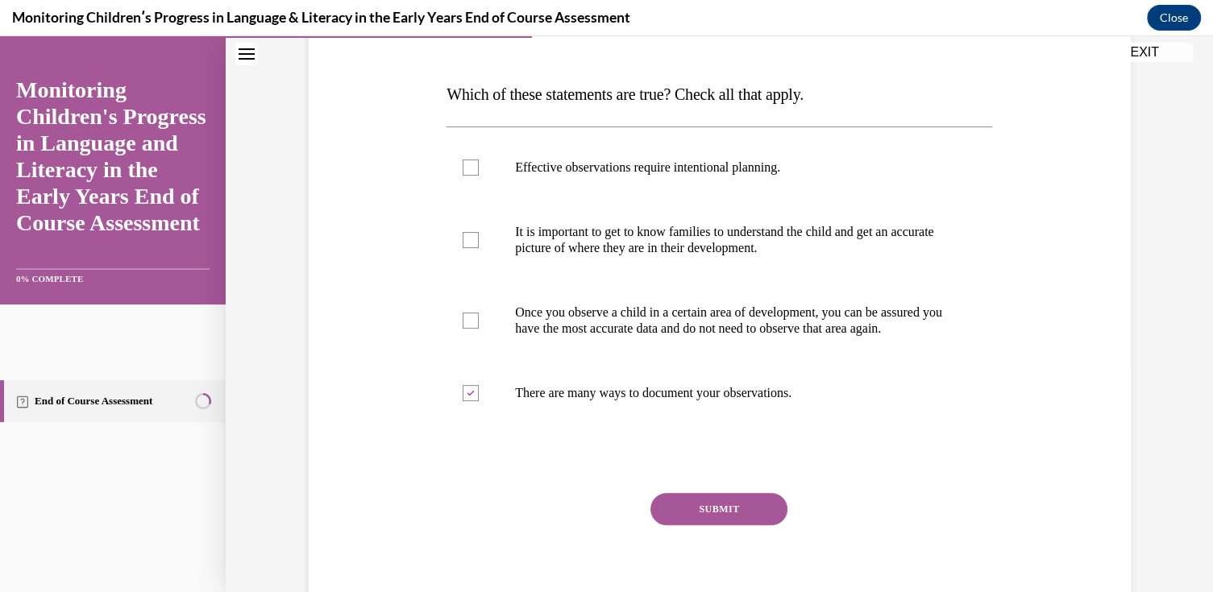
checkbox input "true"
click at [705, 520] on button "SUBMIT" at bounding box center [718, 509] width 137 height 32
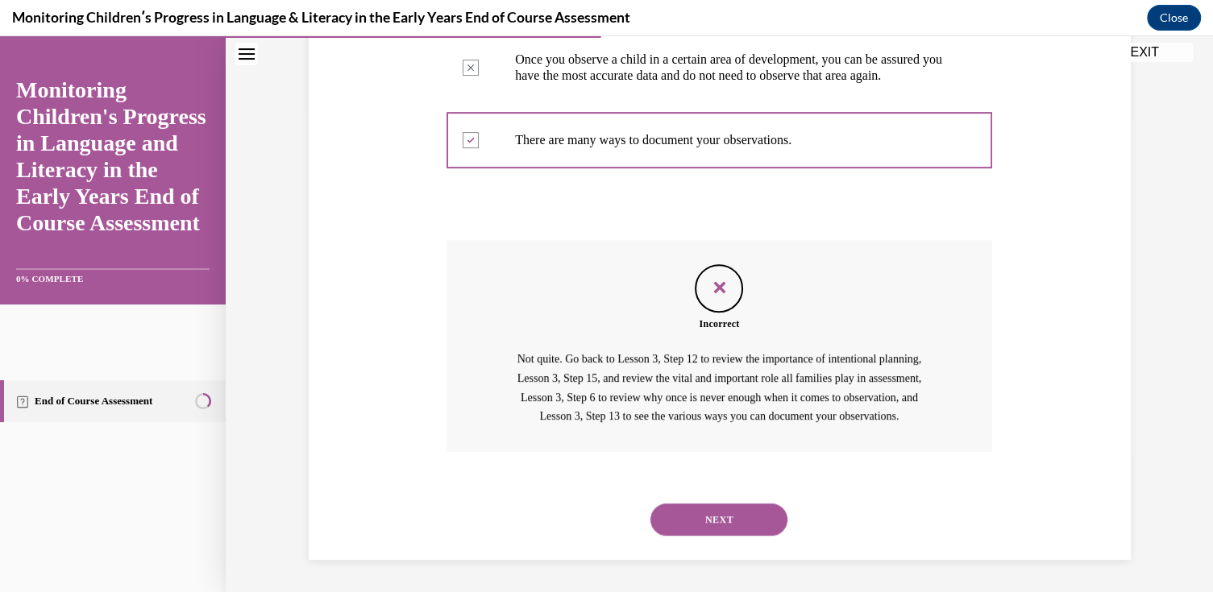
scroll to position [516, 0]
click at [698, 514] on button "NEXT" at bounding box center [718, 520] width 137 height 32
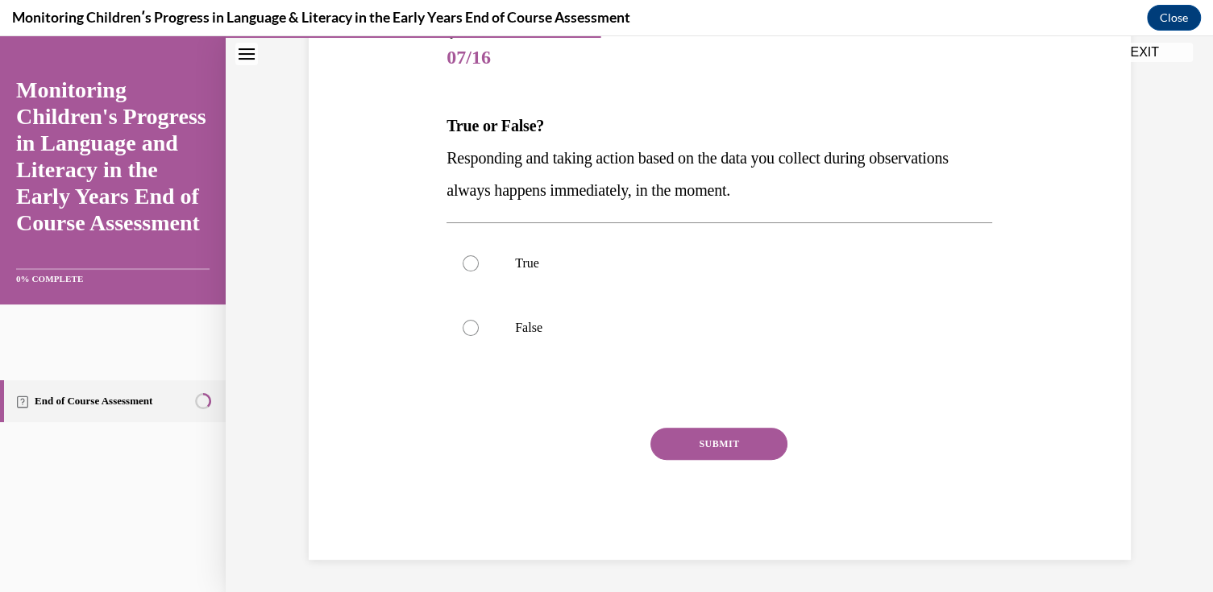
scroll to position [179, 0]
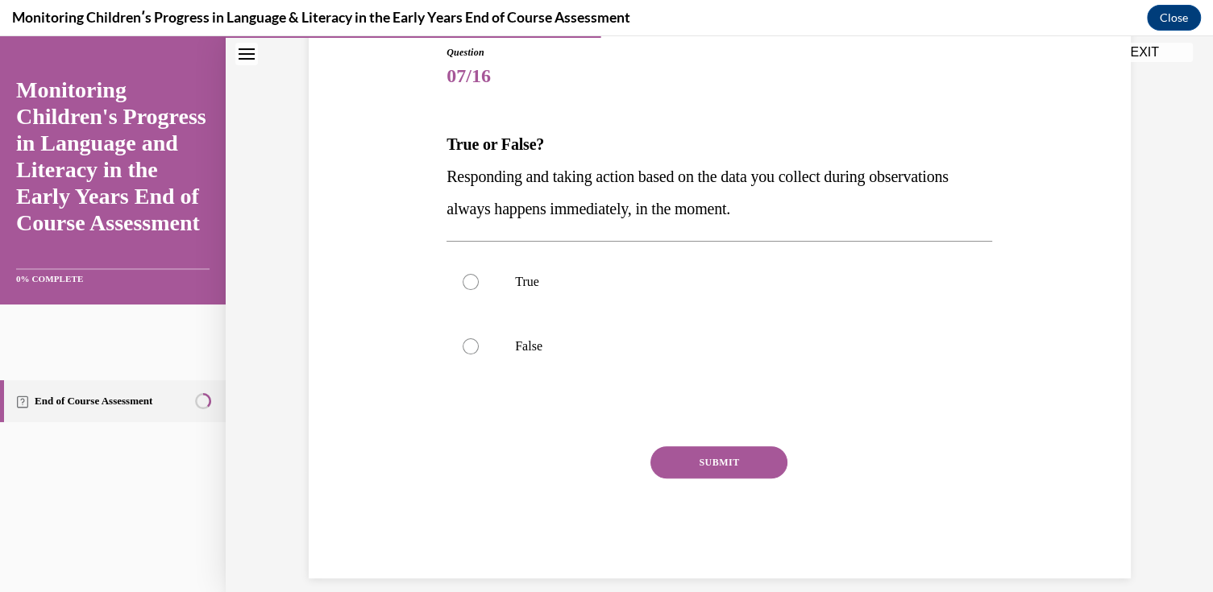
click at [513, 333] on label "False" at bounding box center [720, 346] width 546 height 64
click at [479, 339] on input "False" at bounding box center [471, 347] width 16 height 16
radio input "true"
click at [712, 461] on button "SUBMIT" at bounding box center [718, 463] width 137 height 32
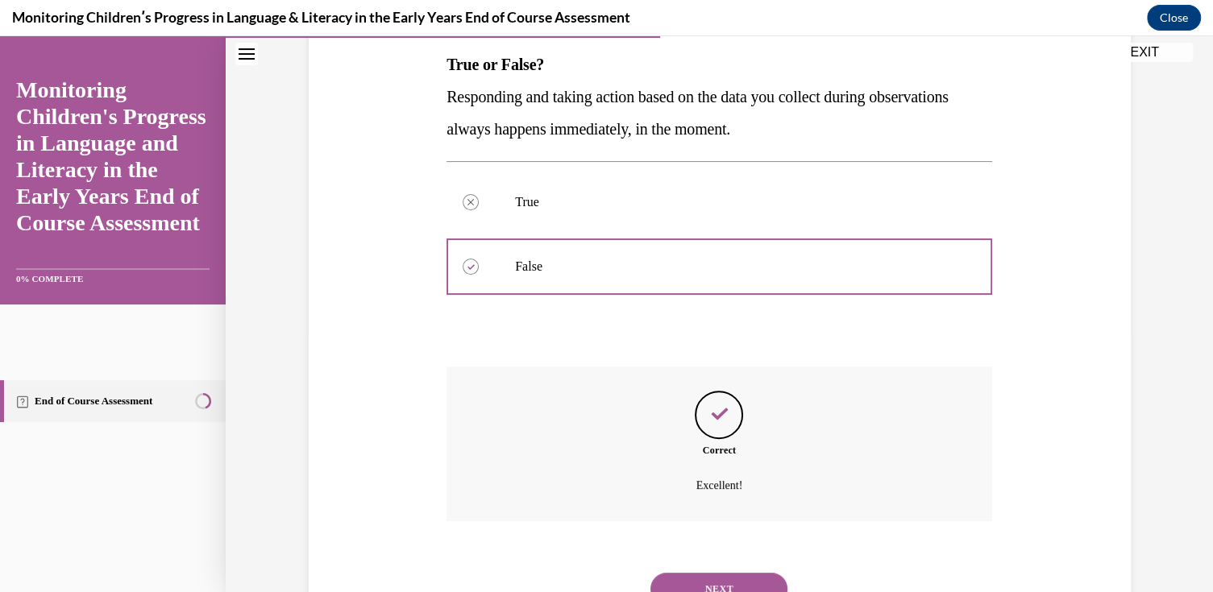
scroll to position [326, 0]
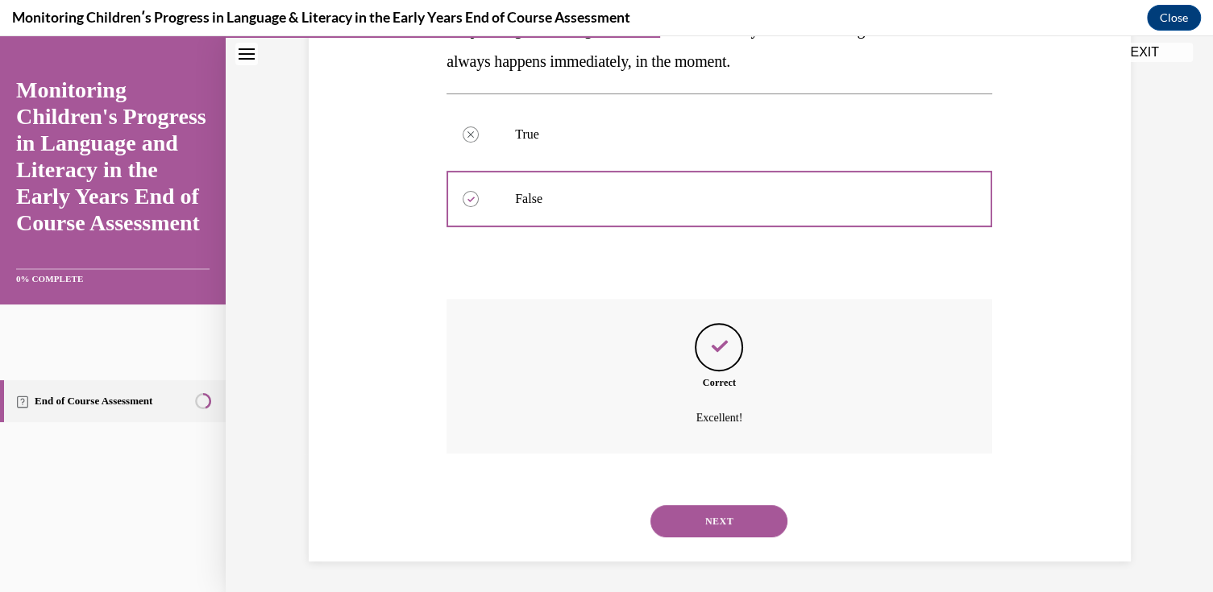
click at [724, 519] on button "NEXT" at bounding box center [718, 521] width 137 height 32
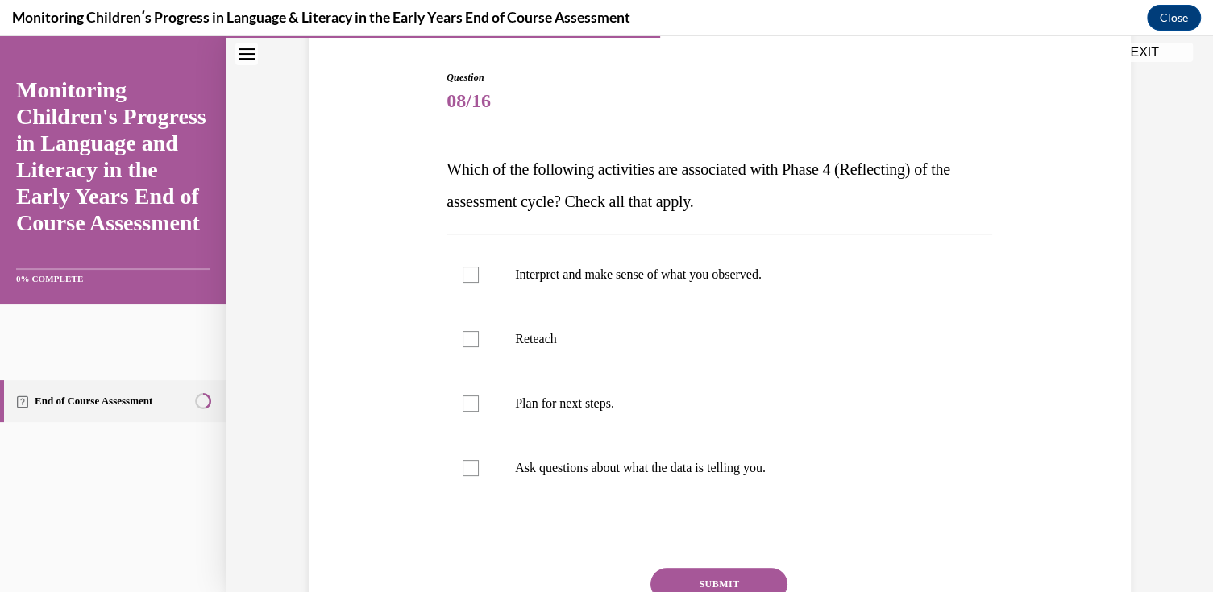
scroll to position [161, 0]
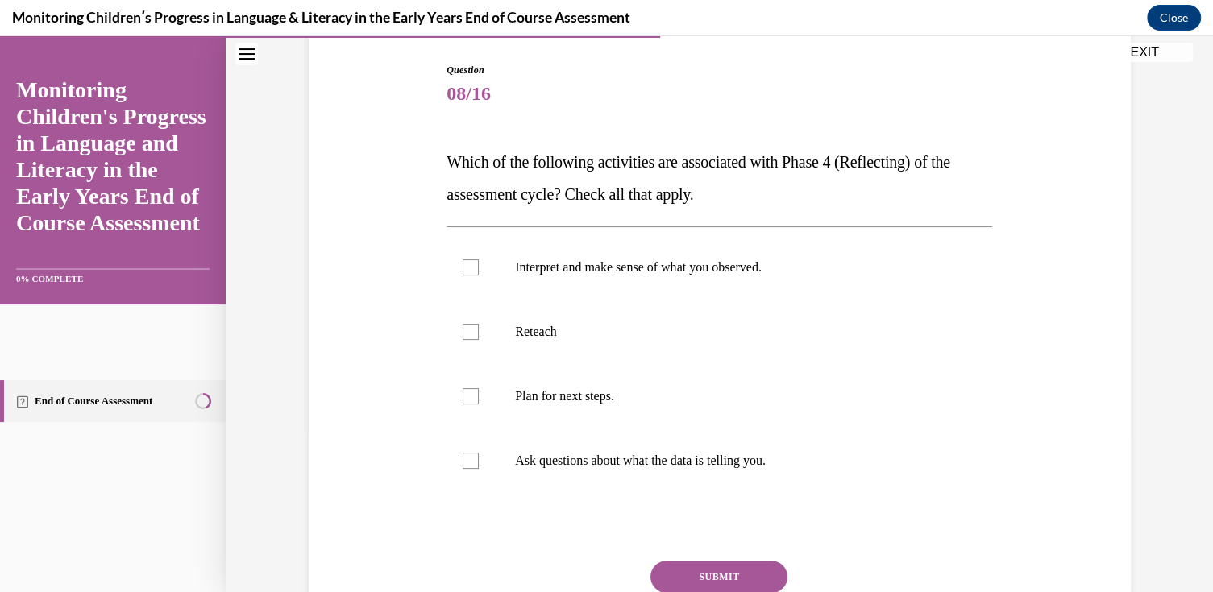
click at [615, 394] on p "Plan for next steps." at bounding box center [733, 396] width 437 height 16
click at [479, 394] on input "Plan for next steps." at bounding box center [471, 396] width 16 height 16
checkbox input "true"
click at [722, 570] on button "SUBMIT" at bounding box center [718, 577] width 137 height 32
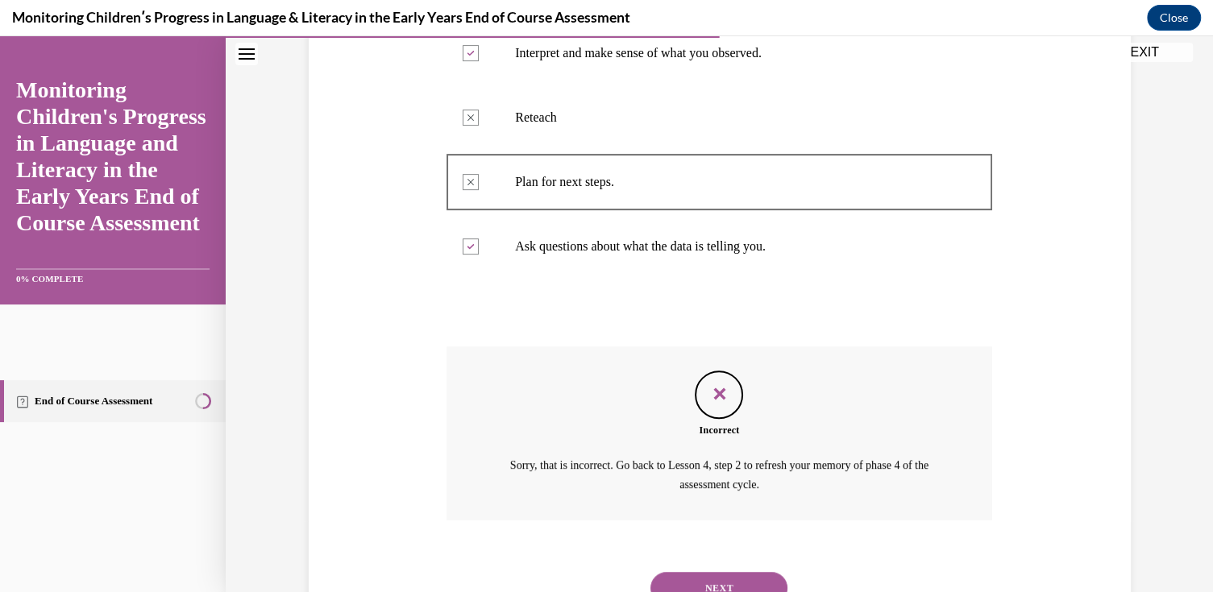
scroll to position [281, 0]
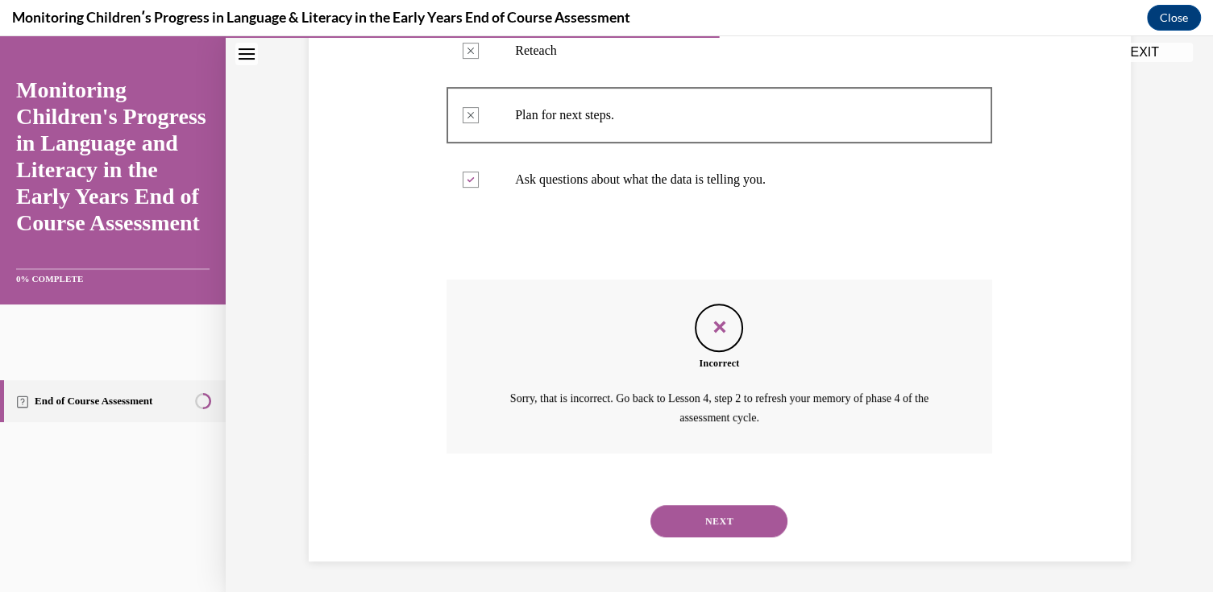
click at [712, 513] on button "NEXT" at bounding box center [718, 521] width 137 height 32
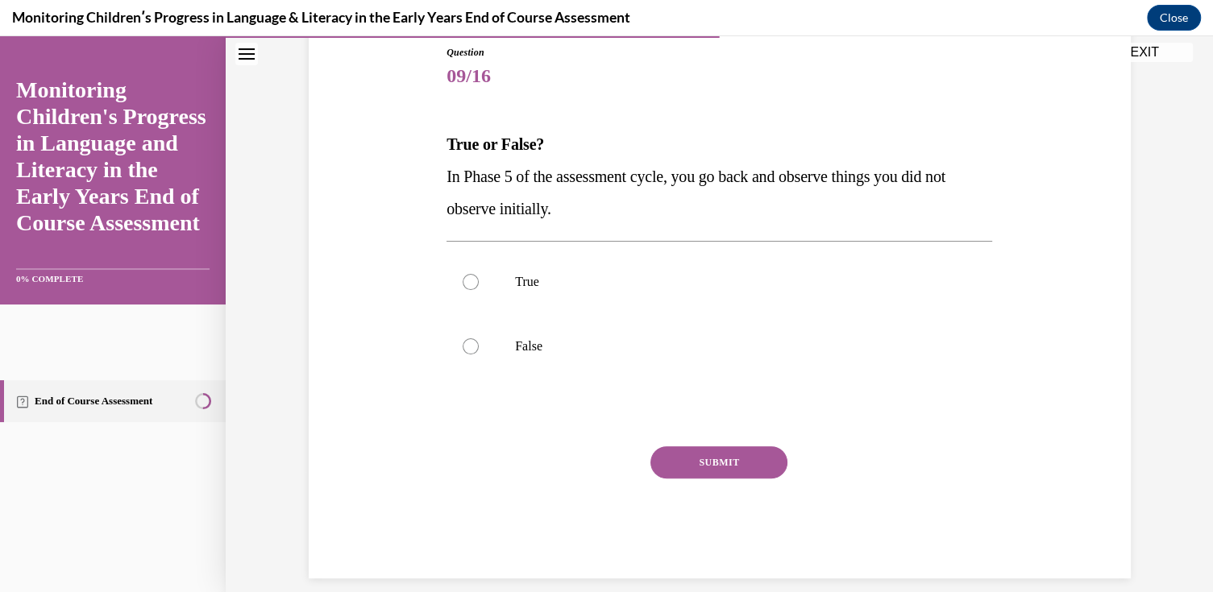
click at [489, 268] on label "True" at bounding box center [720, 282] width 546 height 64
click at [479, 274] on input "True" at bounding box center [471, 282] width 16 height 16
radio input "true"
click at [750, 465] on button "SUBMIT" at bounding box center [718, 463] width 137 height 32
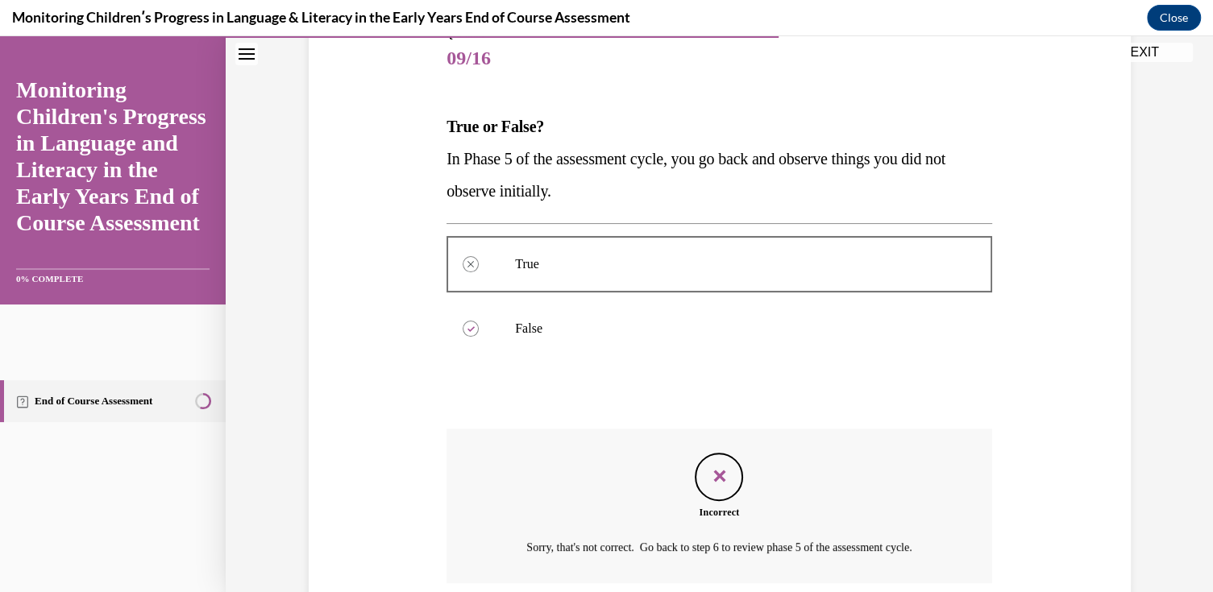
scroll to position [326, 0]
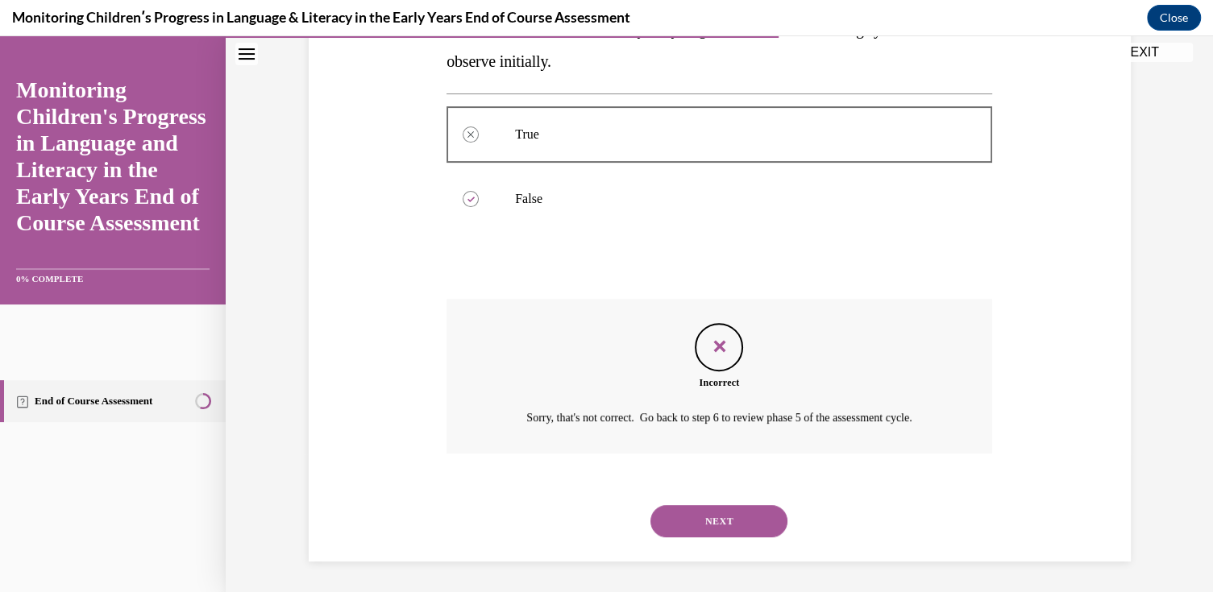
click at [723, 520] on button "NEXT" at bounding box center [718, 521] width 137 height 32
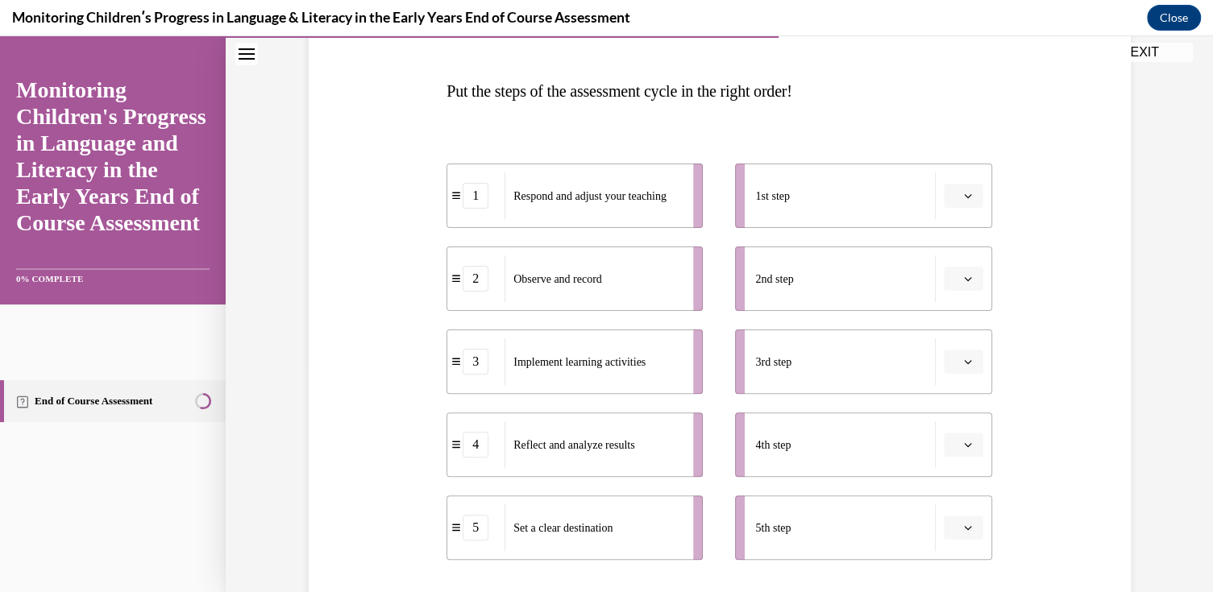
scroll to position [242, 0]
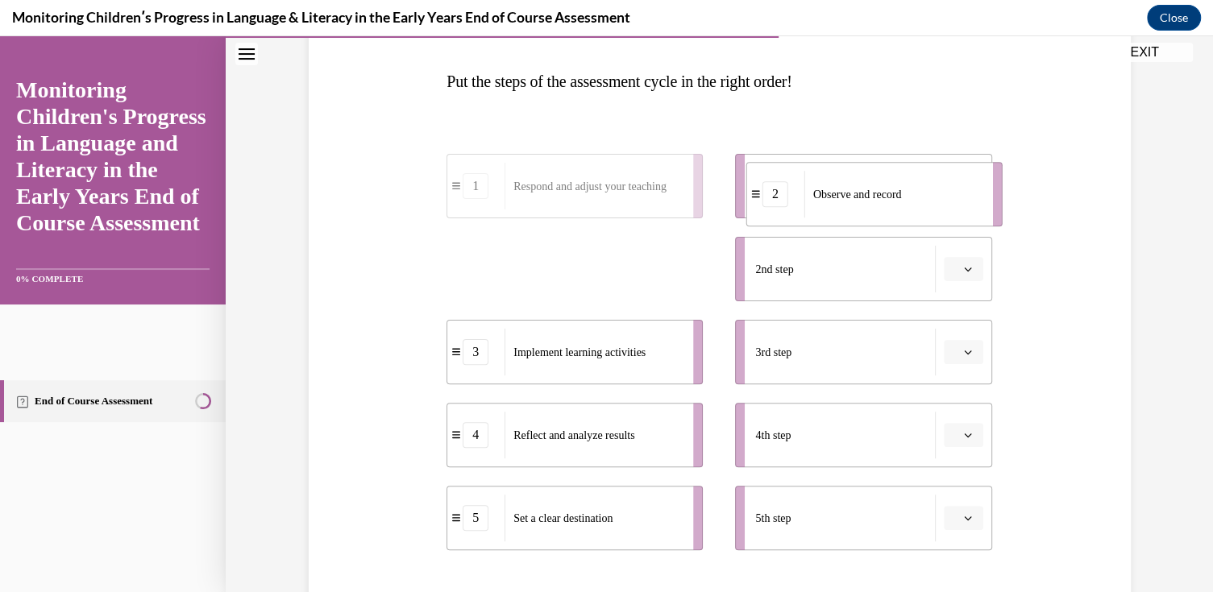
drag, startPoint x: 623, startPoint y: 280, endPoint x: 922, endPoint y: 206, distance: 308.3
click at [922, 206] on div "Observe and record" at bounding box center [893, 194] width 178 height 47
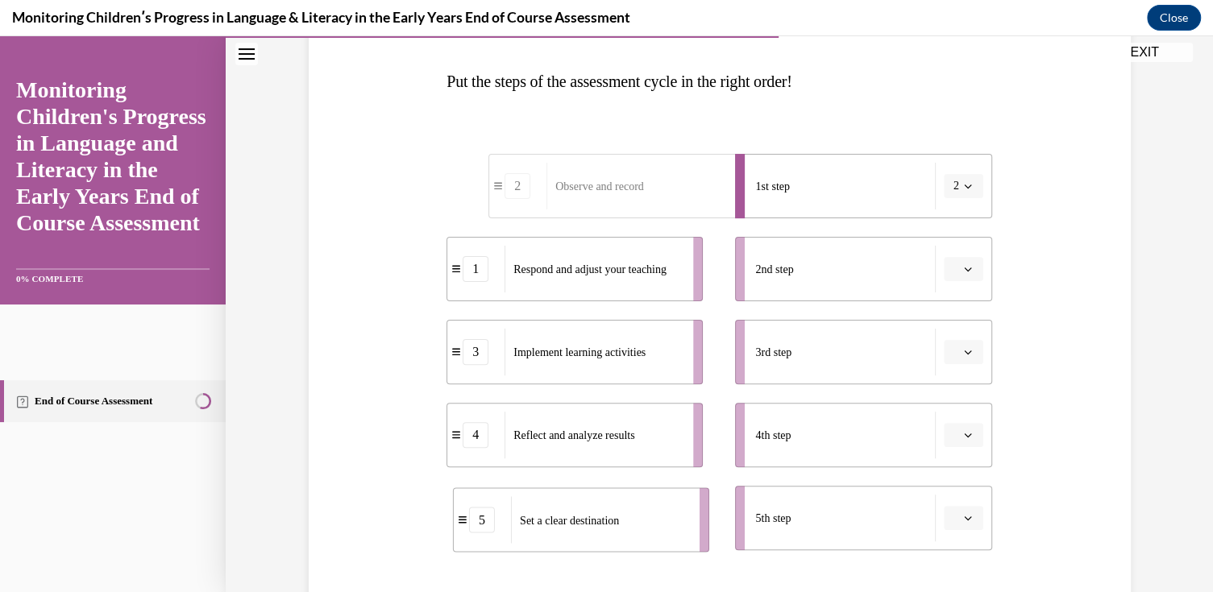
click at [588, 530] on div "Set a clear destination" at bounding box center [600, 519] width 178 height 47
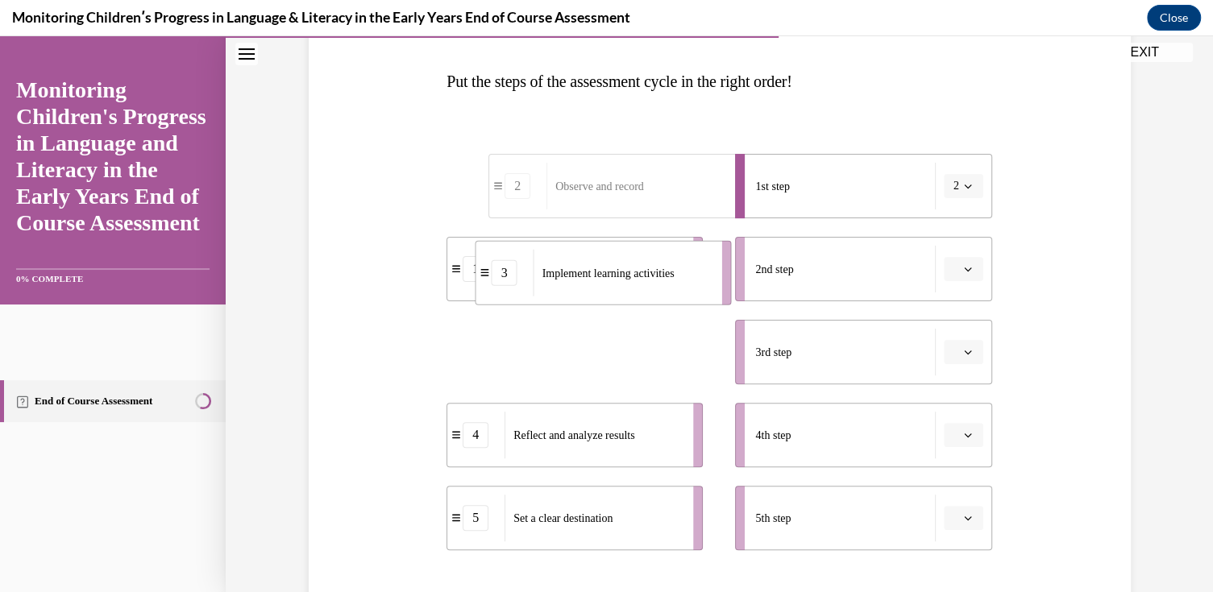
drag, startPoint x: 577, startPoint y: 364, endPoint x: 606, endPoint y: 285, distance: 84.1
click at [606, 285] on div "Implement learning activities" at bounding box center [623, 273] width 178 height 47
drag, startPoint x: 596, startPoint y: 353, endPoint x: 679, endPoint y: 272, distance: 116.3
click at [679, 272] on span "Implement learning activities" at bounding box center [662, 270] width 132 height 12
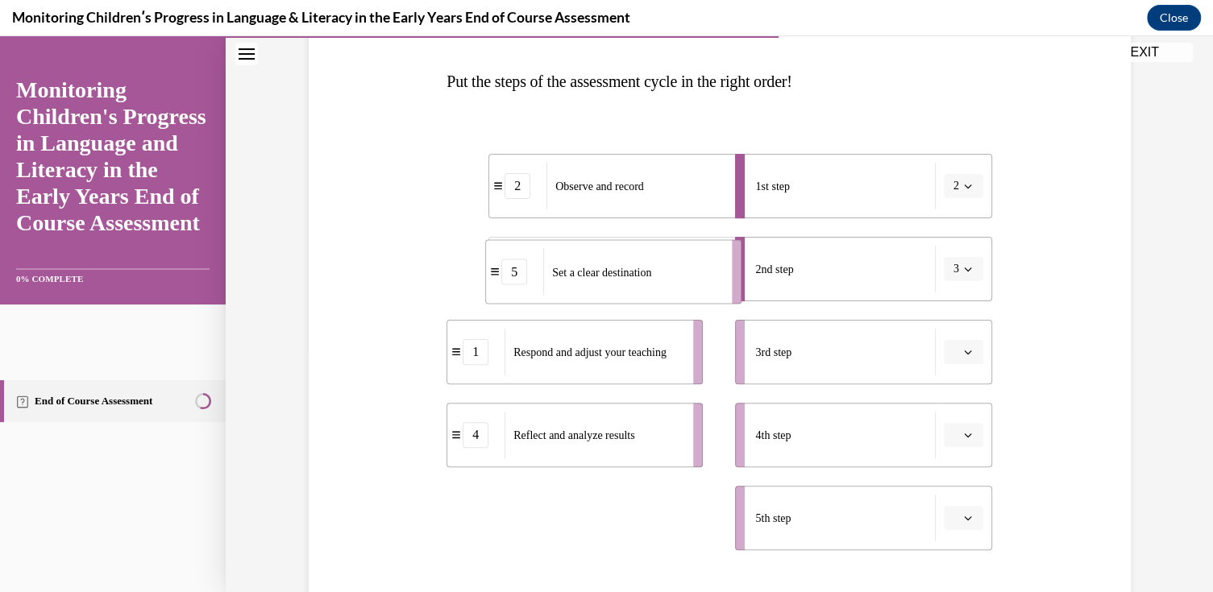
drag, startPoint x: 542, startPoint y: 524, endPoint x: 581, endPoint y: 277, distance: 249.6
click at [581, 277] on span "Set a clear destination" at bounding box center [601, 272] width 99 height 17
drag, startPoint x: 583, startPoint y: 522, endPoint x: 626, endPoint y: 351, distance: 177.1
click at [626, 351] on span "Implement learning activities" at bounding box center [623, 347] width 132 height 12
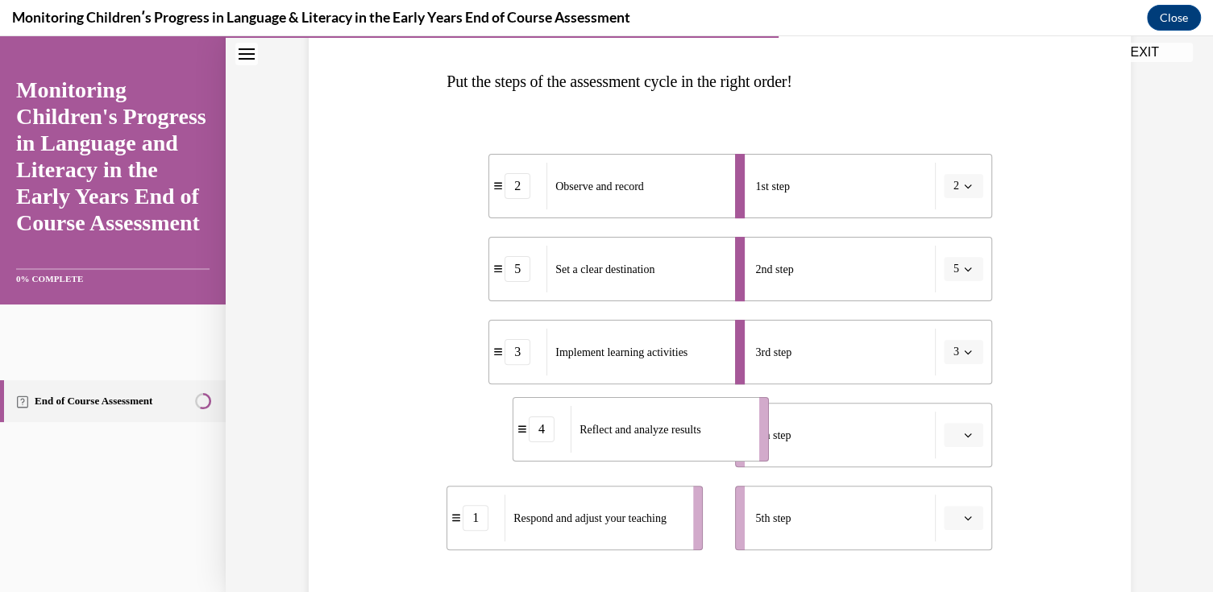
drag, startPoint x: 554, startPoint y: 435, endPoint x: 602, endPoint y: 434, distance: 48.4
click at [602, 434] on span "Reflect and analyze results" at bounding box center [640, 429] width 121 height 12
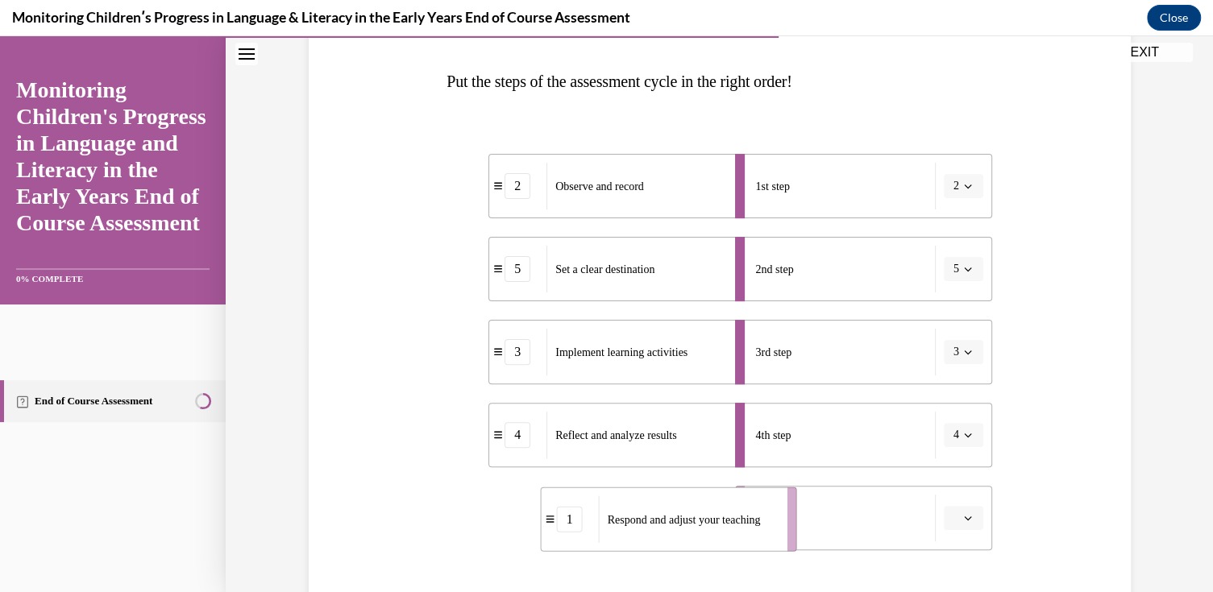
drag, startPoint x: 574, startPoint y: 513, endPoint x: 642, endPoint y: 518, distance: 68.7
click at [644, 517] on span "Respond and adjust your teaching" at bounding box center [684, 519] width 153 height 12
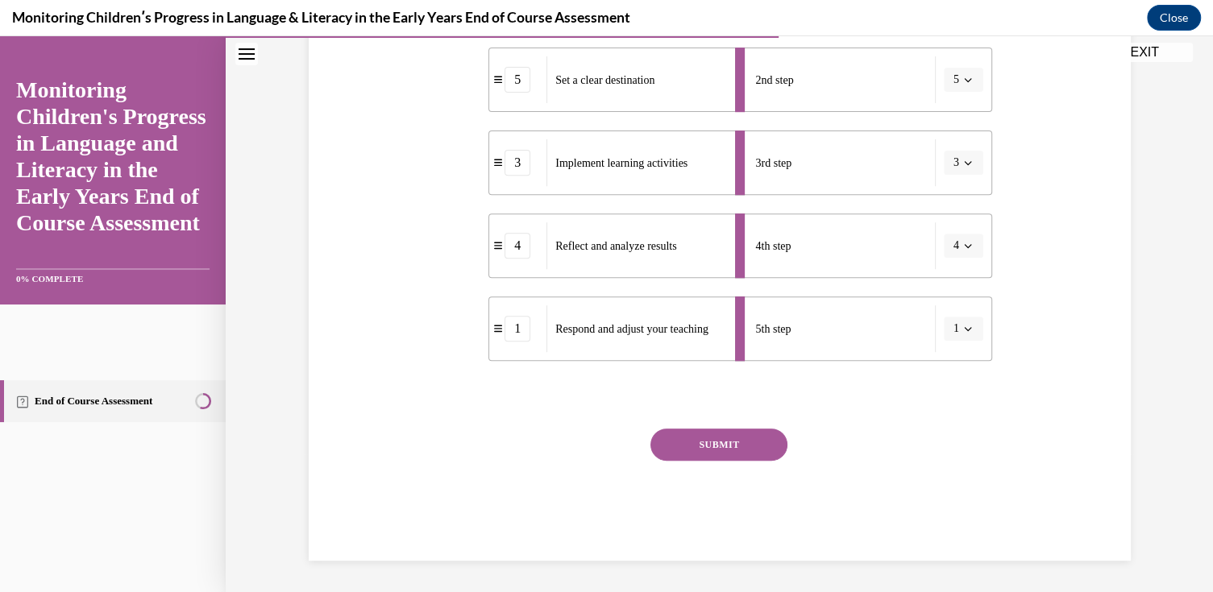
click at [735, 438] on button "SUBMIT" at bounding box center [718, 445] width 137 height 32
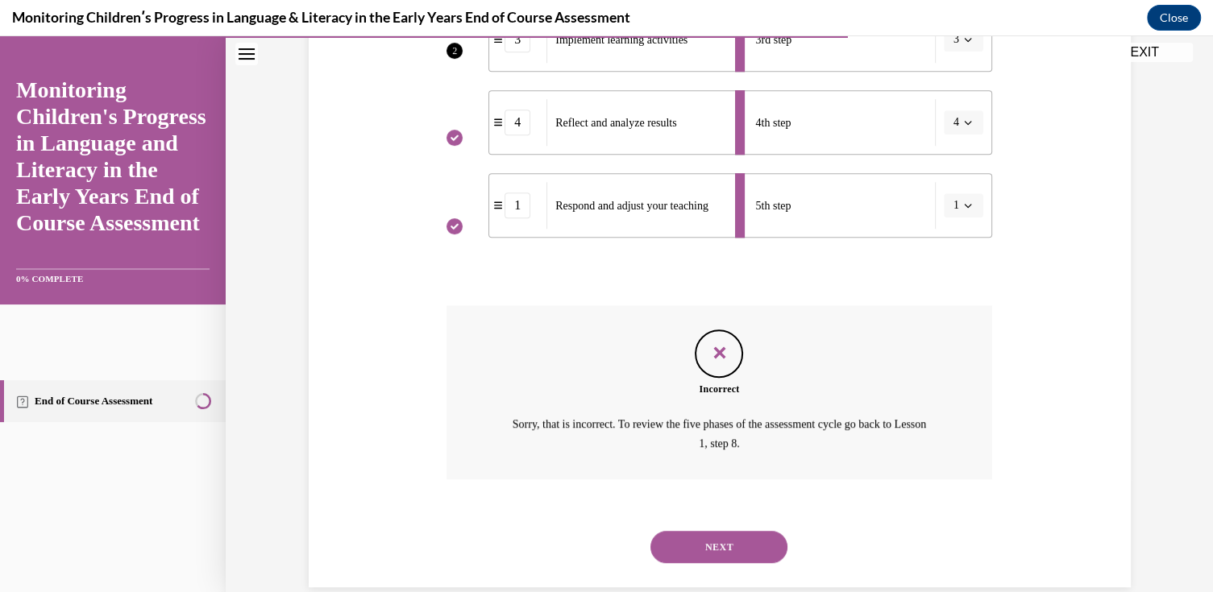
scroll to position [580, 0]
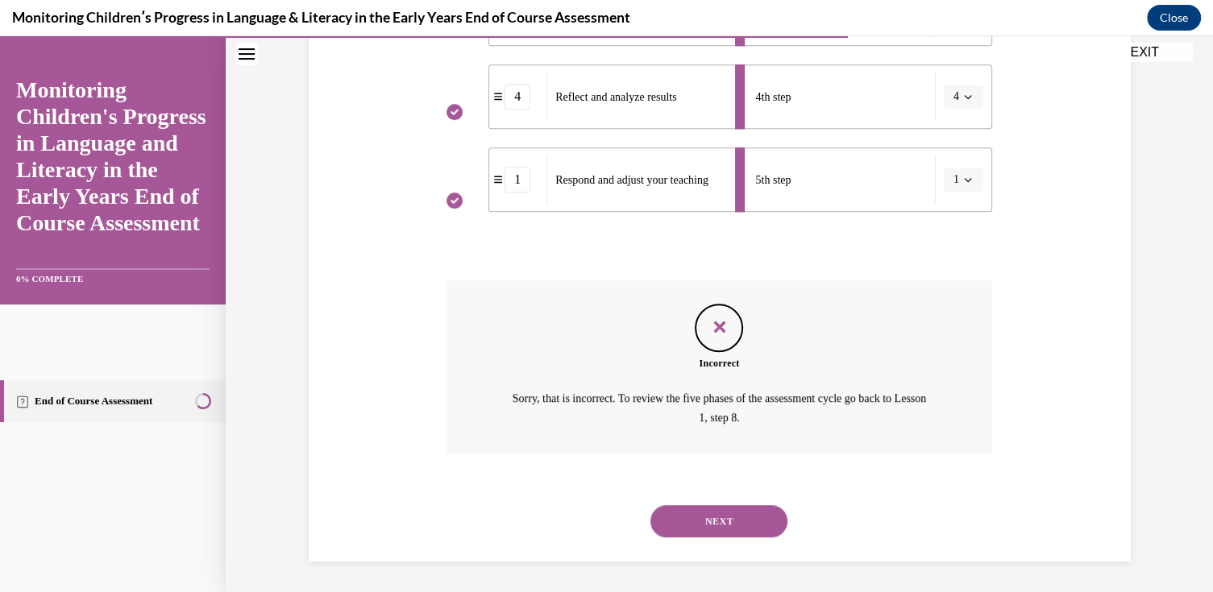
click at [719, 524] on button "NEXT" at bounding box center [718, 521] width 137 height 32
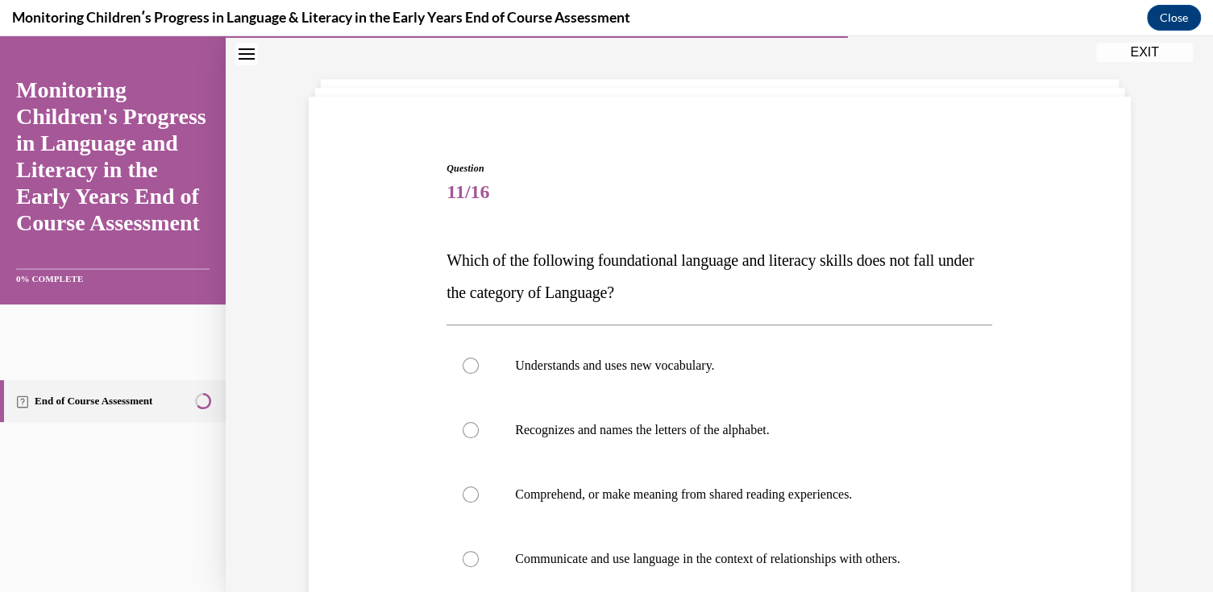
scroll to position [161, 0]
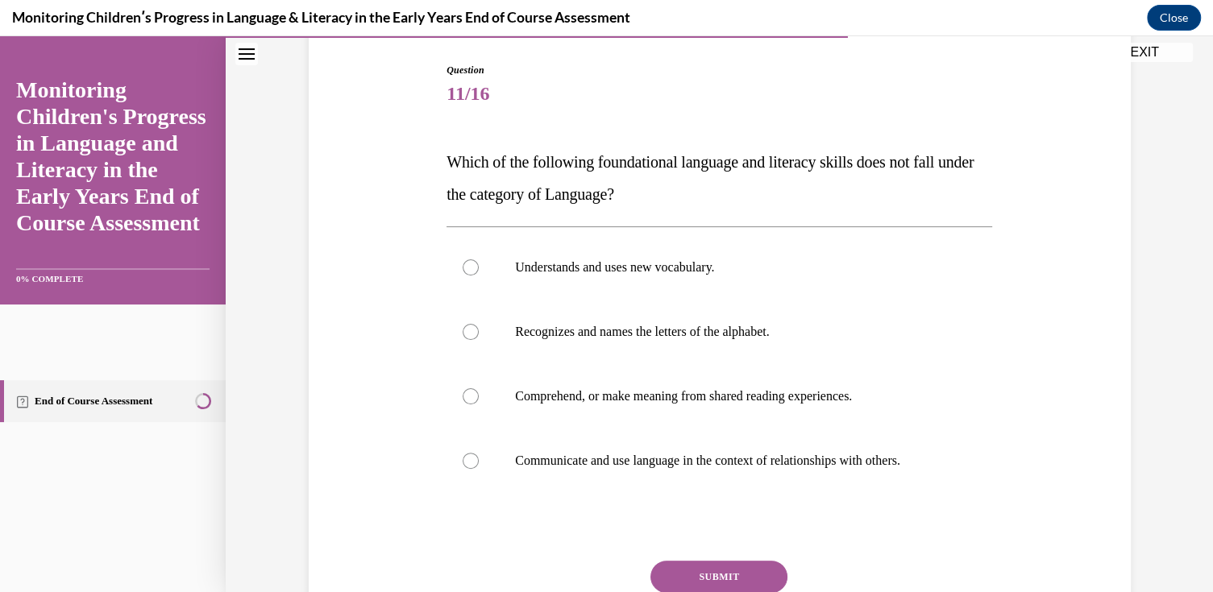
click at [579, 272] on p "Understands and uses new vocabulary." at bounding box center [733, 268] width 437 height 16
click at [479, 272] on input "Understands and uses new vocabulary." at bounding box center [471, 268] width 16 height 16
radio input "true"
click at [694, 581] on button "SUBMIT" at bounding box center [718, 577] width 137 height 32
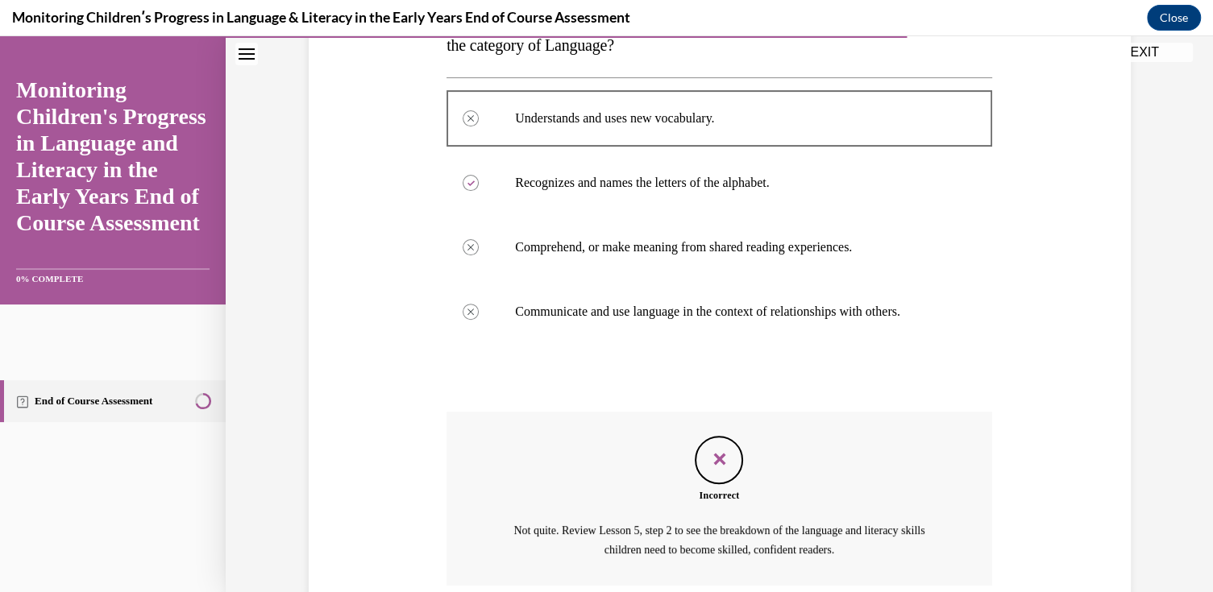
scroll to position [442, 0]
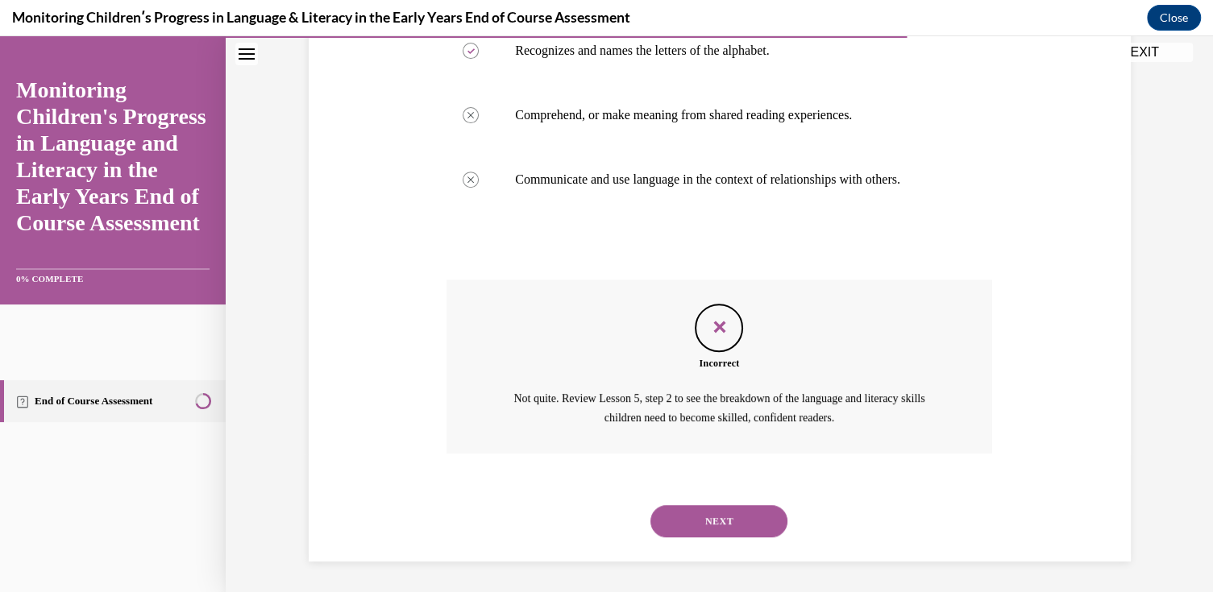
click at [675, 525] on button "NEXT" at bounding box center [718, 521] width 137 height 32
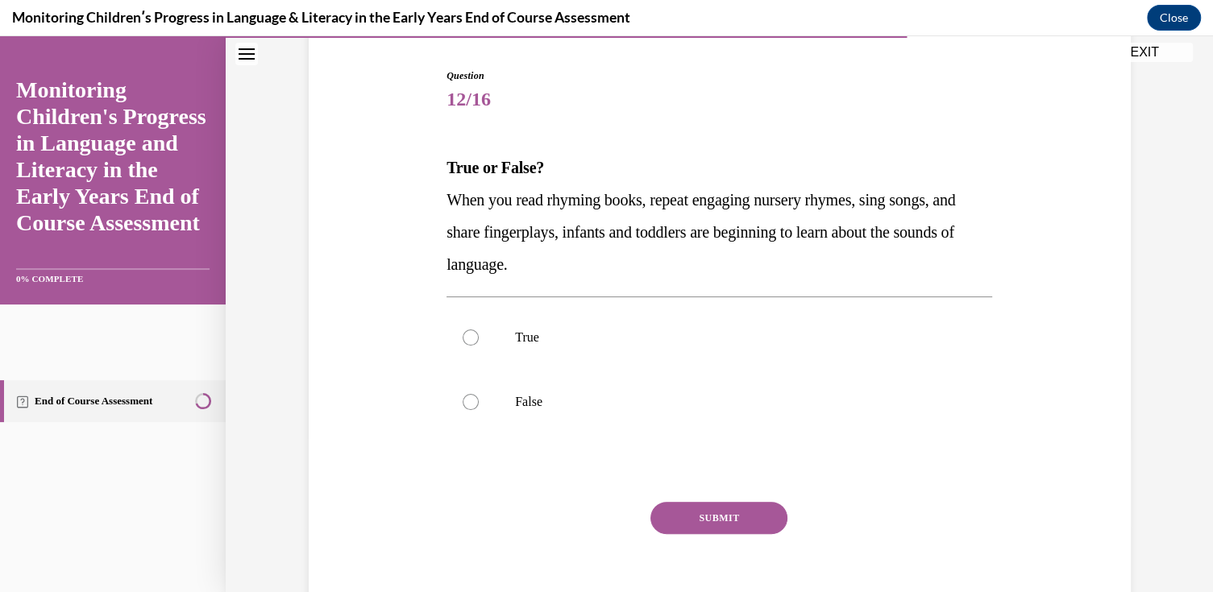
scroll to position [161, 0]
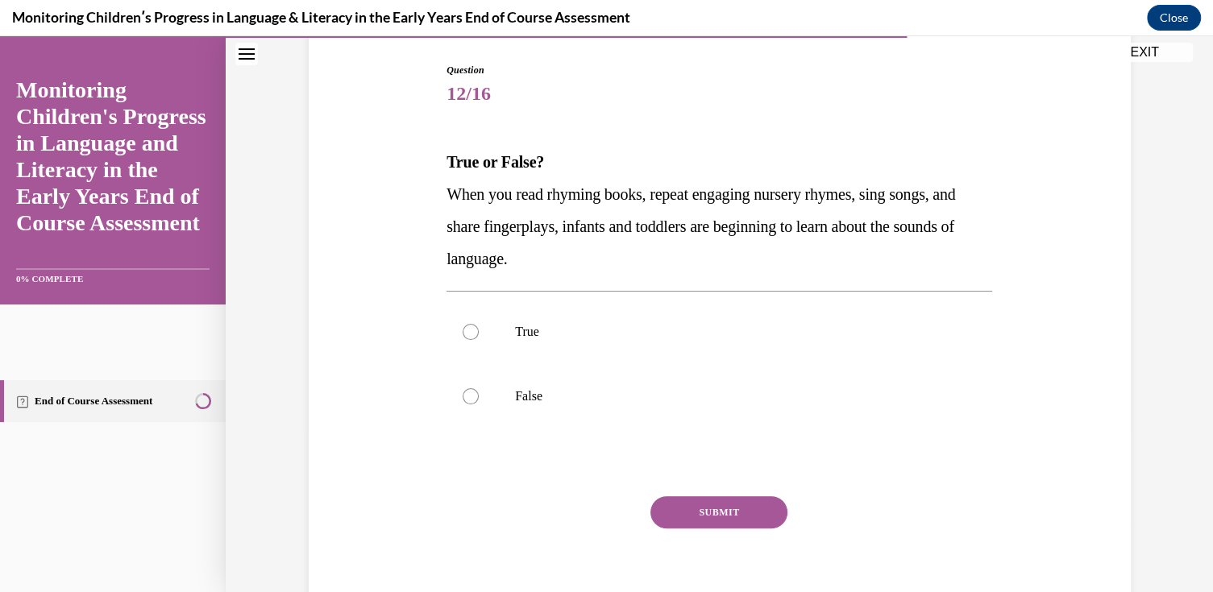
click at [498, 332] on label "True" at bounding box center [720, 332] width 546 height 64
click at [479, 332] on input "True" at bounding box center [471, 332] width 16 height 16
radio input "true"
click at [707, 523] on button "SUBMIT" at bounding box center [718, 512] width 137 height 32
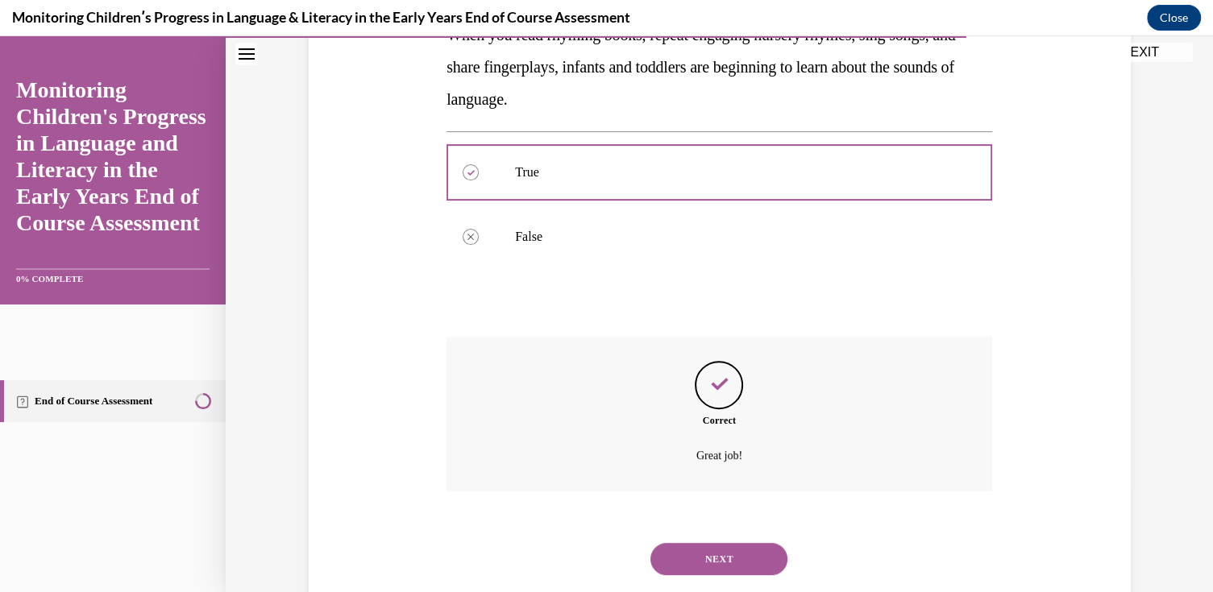
scroll to position [359, 0]
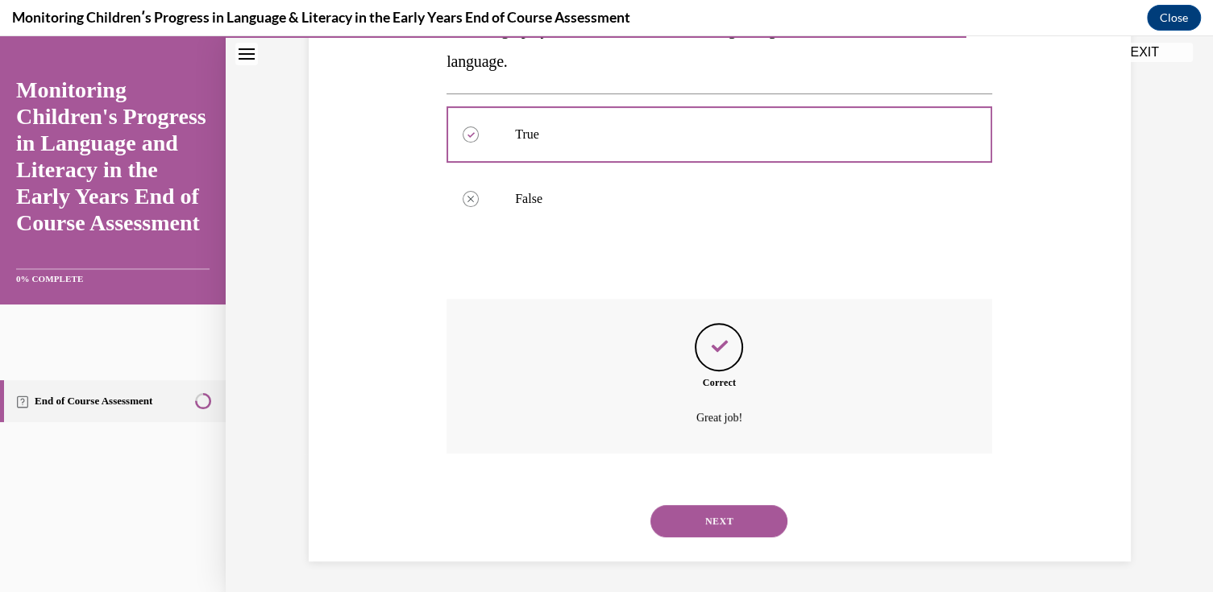
click at [700, 520] on button "NEXT" at bounding box center [718, 521] width 137 height 32
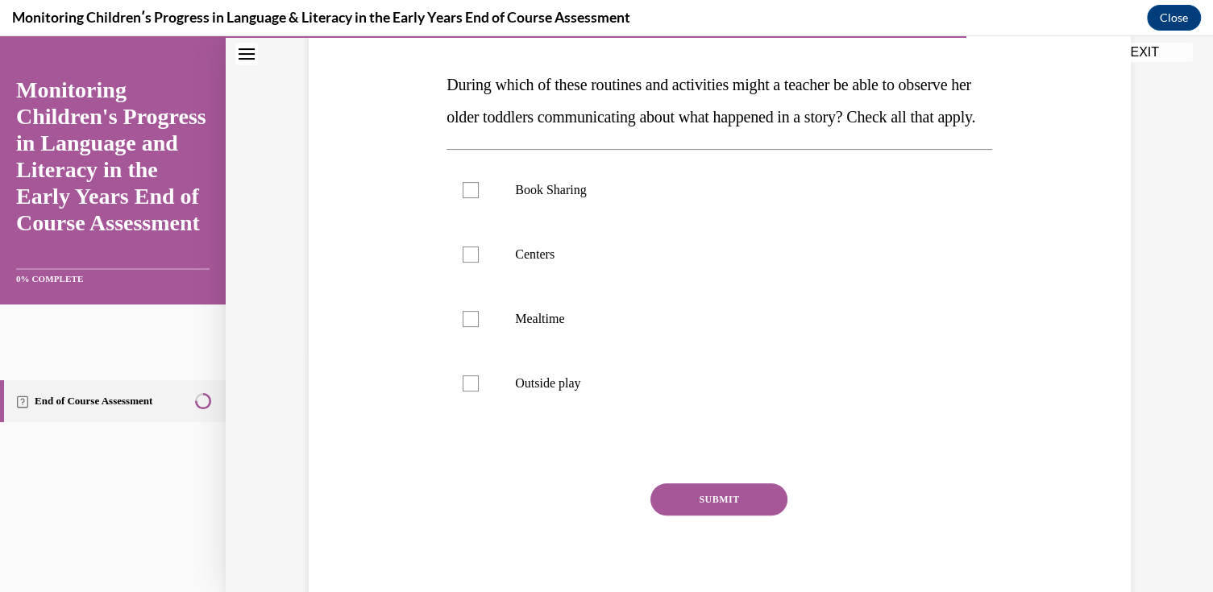
scroll to position [242, 0]
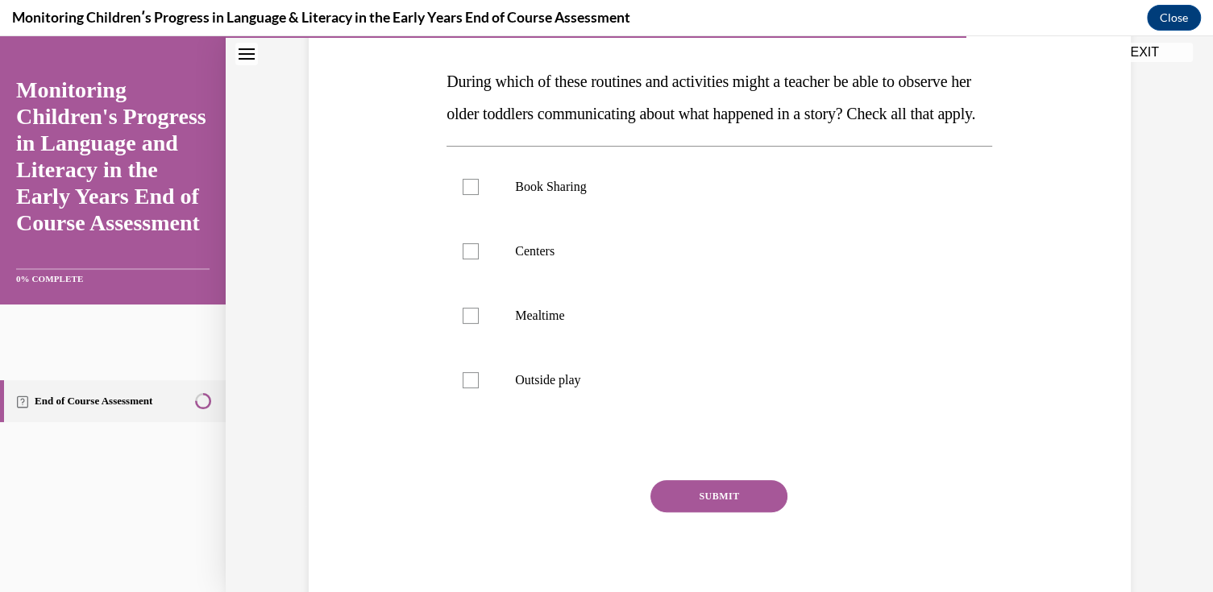
click at [534, 284] on label "Centers" at bounding box center [720, 251] width 546 height 64
click at [479, 260] on input "Centers" at bounding box center [471, 251] width 16 height 16
checkbox input "true"
click at [561, 388] on p "Outside play" at bounding box center [733, 380] width 437 height 16
click at [479, 388] on input "Outside play" at bounding box center [471, 380] width 16 height 16
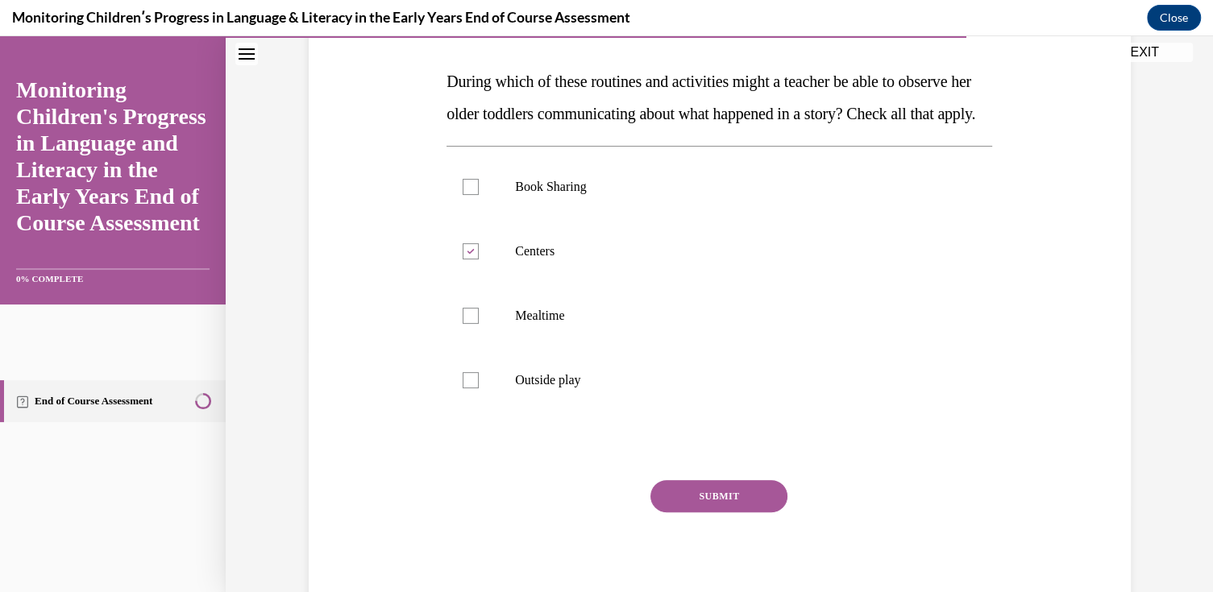
checkbox input "true"
click at [569, 195] on p "Book Sharing" at bounding box center [733, 187] width 437 height 16
click at [479, 195] on input "Book Sharing" at bounding box center [471, 187] width 16 height 16
checkbox input "true"
click at [555, 324] on p "Mealtime" at bounding box center [733, 316] width 437 height 16
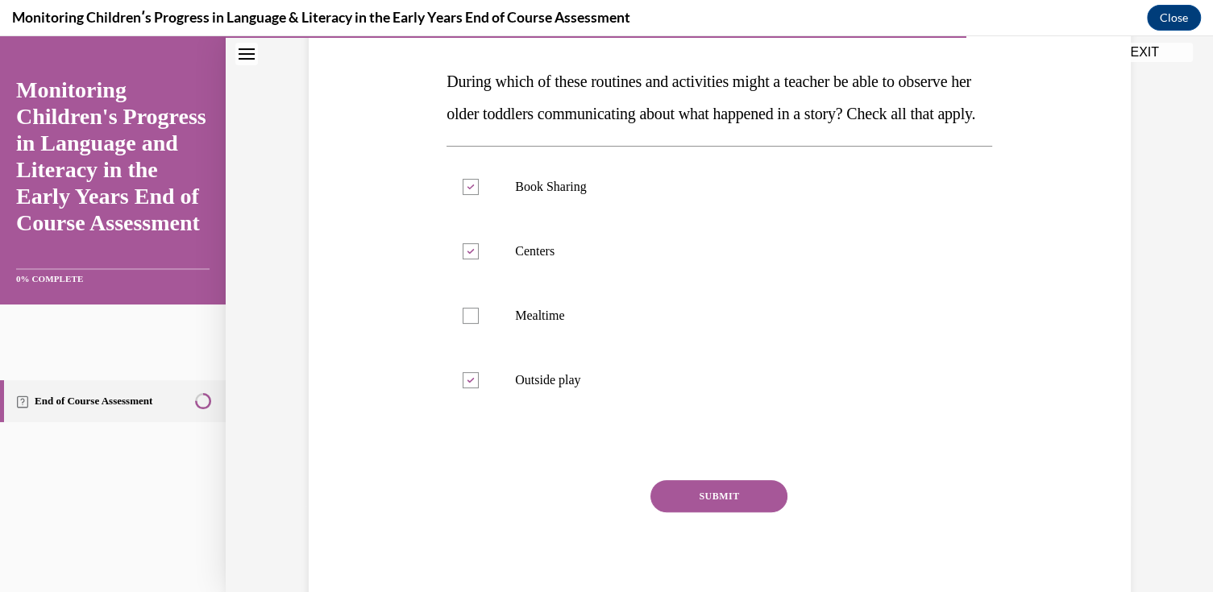
click at [479, 324] on input "Mealtime" at bounding box center [471, 316] width 16 height 16
checkbox input "true"
click at [690, 513] on button "SUBMIT" at bounding box center [718, 496] width 137 height 32
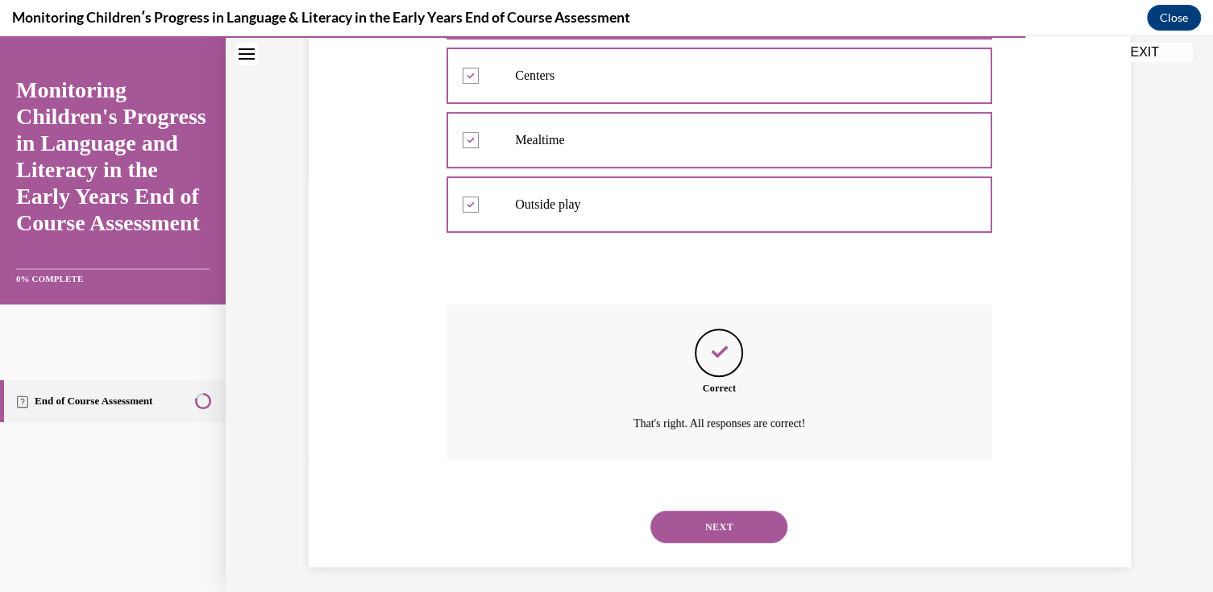
scroll to position [456, 0]
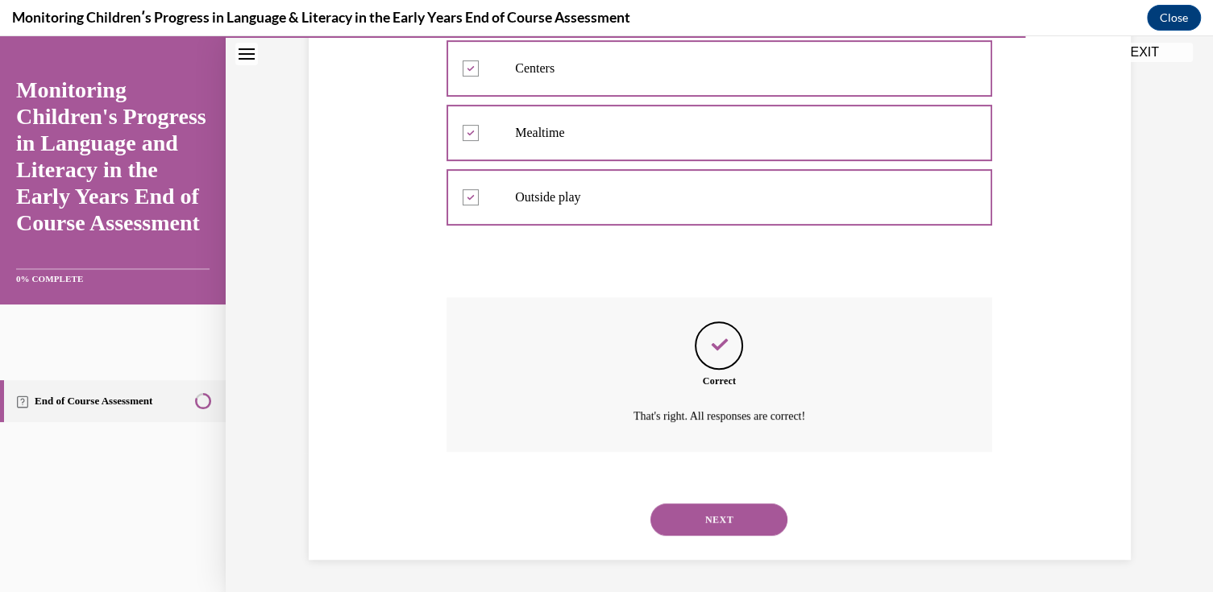
click at [710, 522] on button "NEXT" at bounding box center [718, 520] width 137 height 32
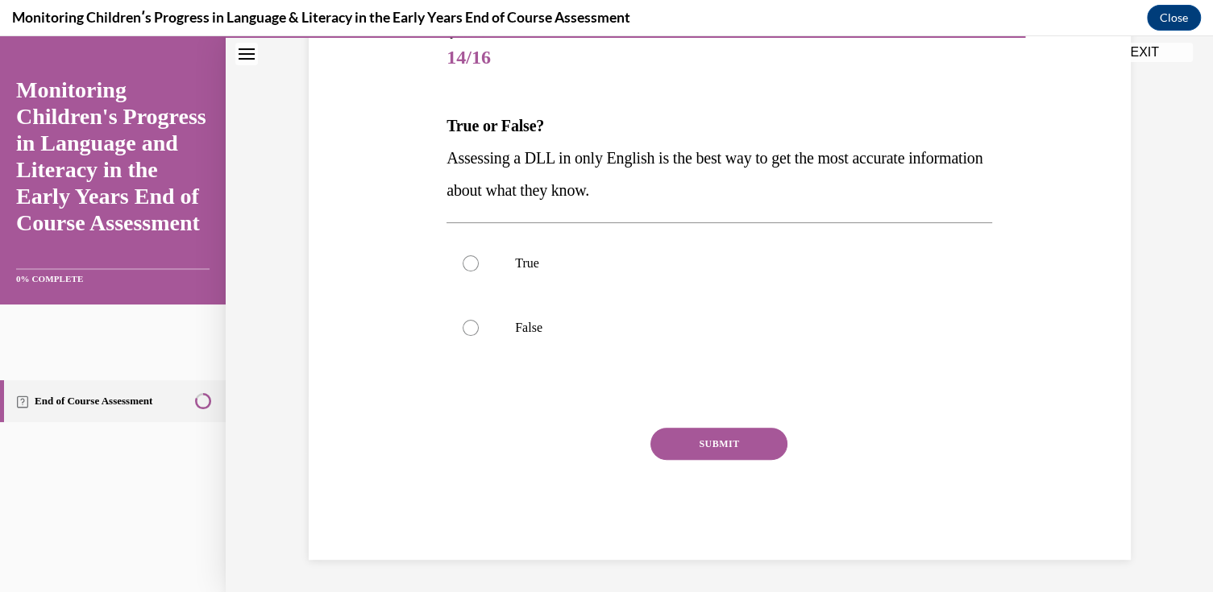
scroll to position [179, 0]
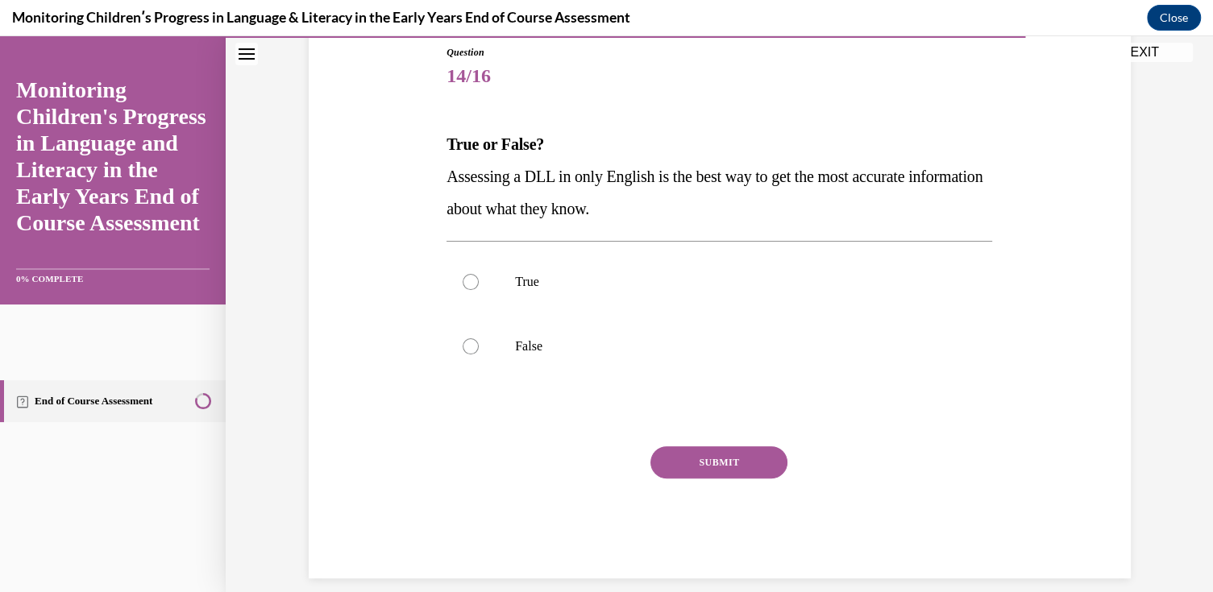
click at [501, 343] on label "False" at bounding box center [720, 346] width 546 height 64
click at [479, 343] on input "False" at bounding box center [471, 347] width 16 height 16
radio input "true"
click at [694, 458] on button "SUBMIT" at bounding box center [718, 463] width 137 height 32
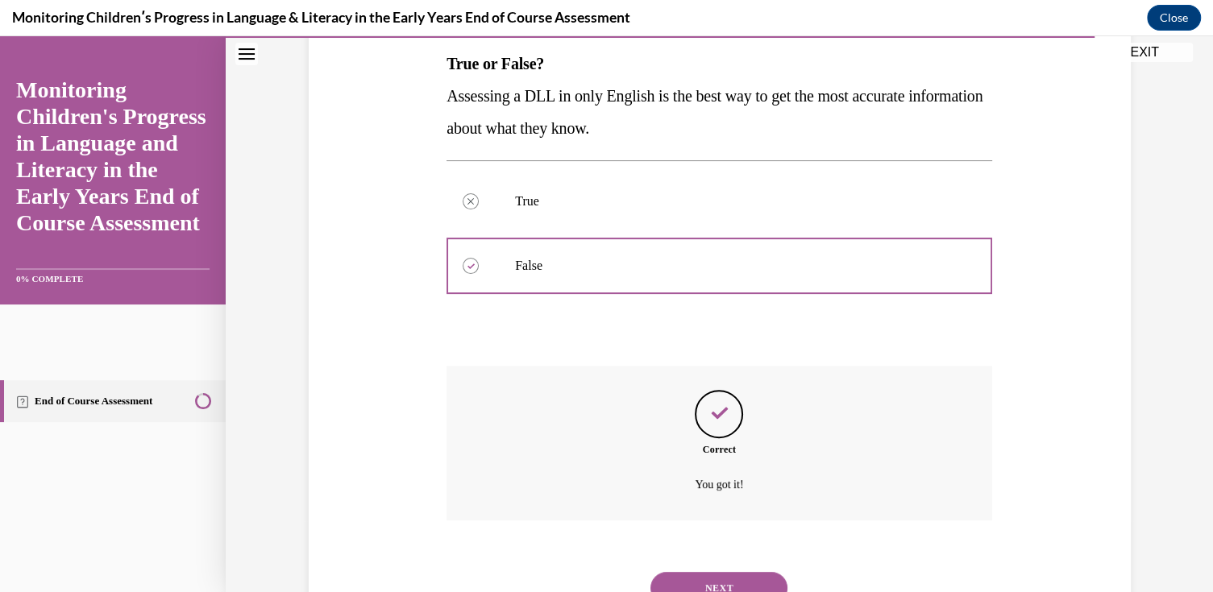
scroll to position [326, 0]
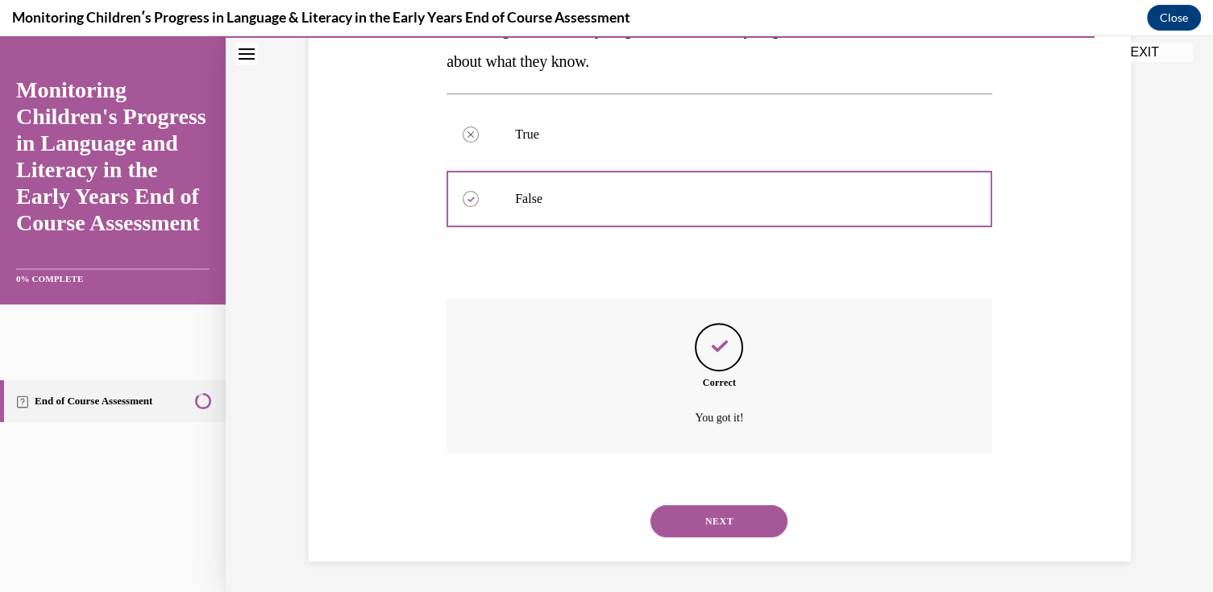
click at [694, 524] on button "NEXT" at bounding box center [718, 521] width 137 height 32
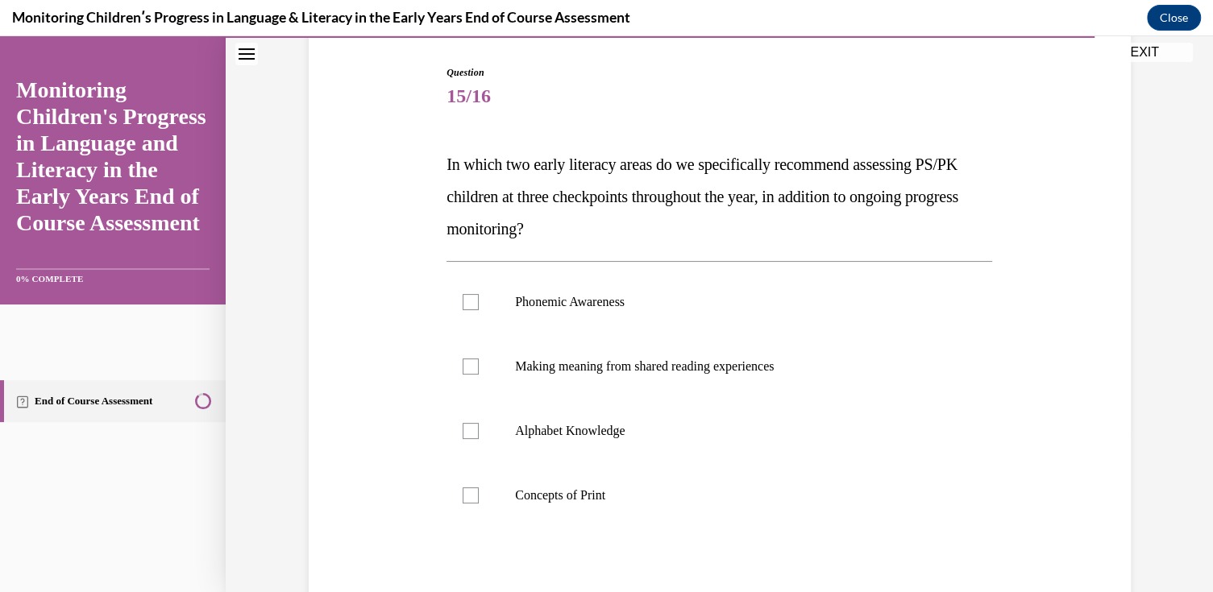
scroll to position [161, 0]
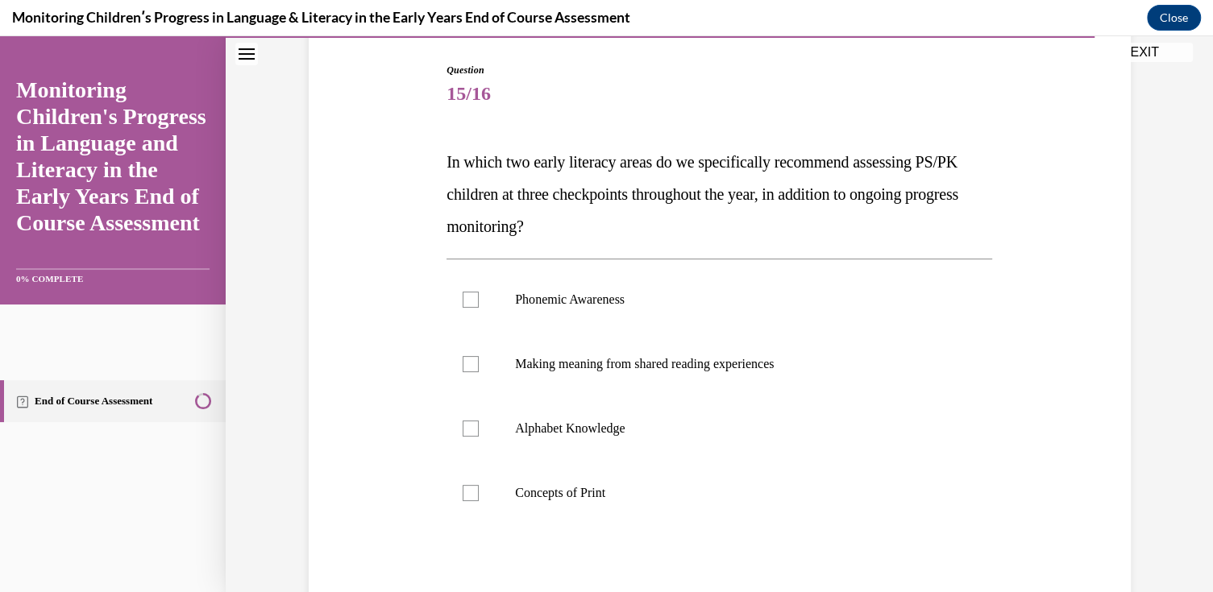
click at [616, 492] on p "Concepts of Print" at bounding box center [733, 493] width 437 height 16
click at [479, 492] on input "Concepts of Print" at bounding box center [471, 493] width 16 height 16
checkbox input "true"
click at [615, 437] on label "Alphabet Knowledge" at bounding box center [720, 429] width 546 height 64
click at [479, 437] on input "Alphabet Knowledge" at bounding box center [471, 429] width 16 height 16
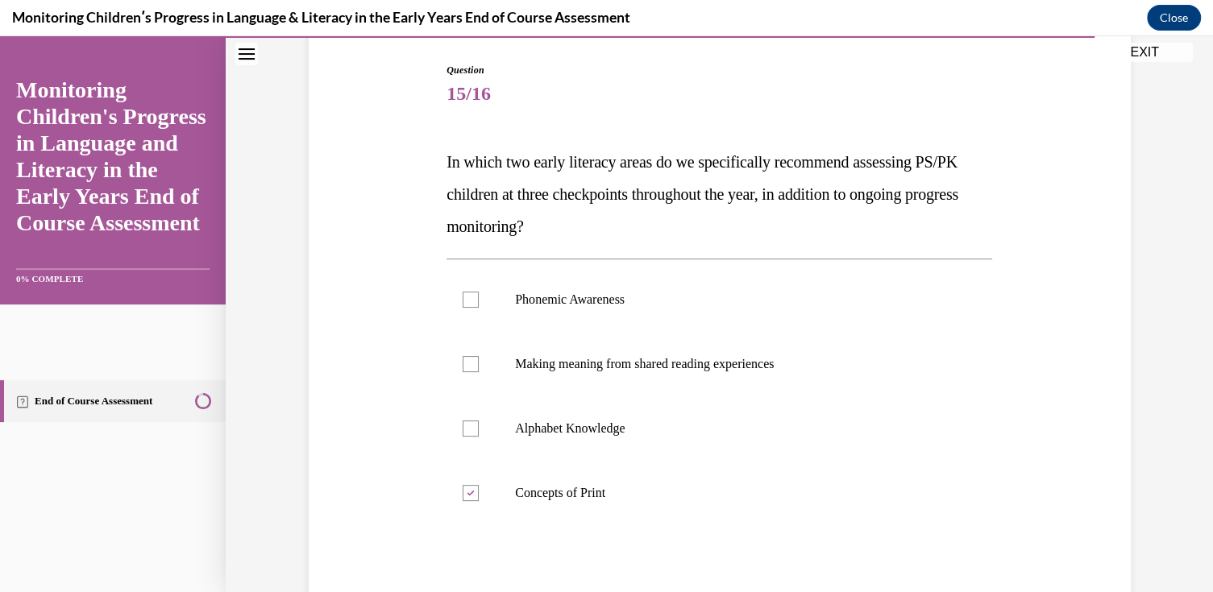
checkbox input "true"
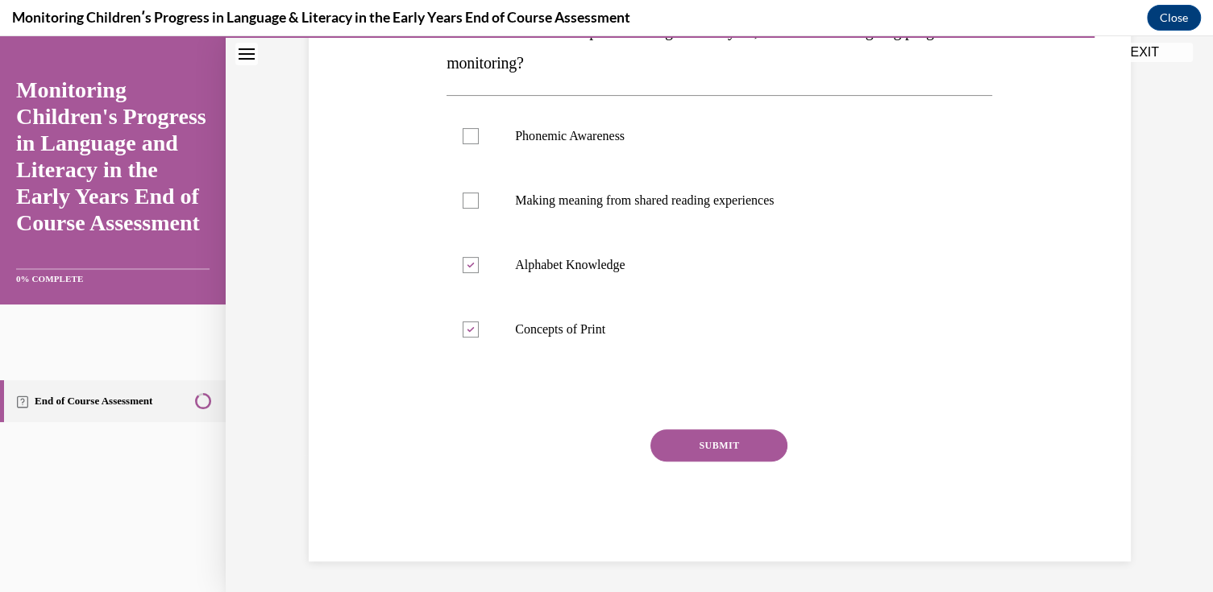
click at [754, 441] on button "SUBMIT" at bounding box center [718, 446] width 137 height 32
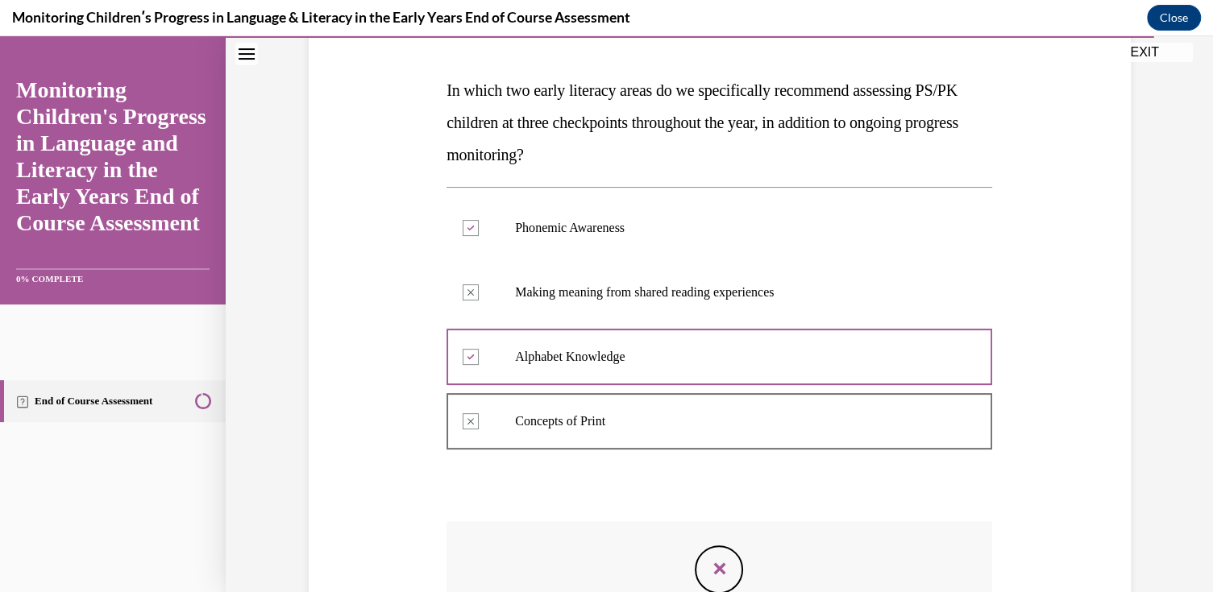
scroll to position [475, 0]
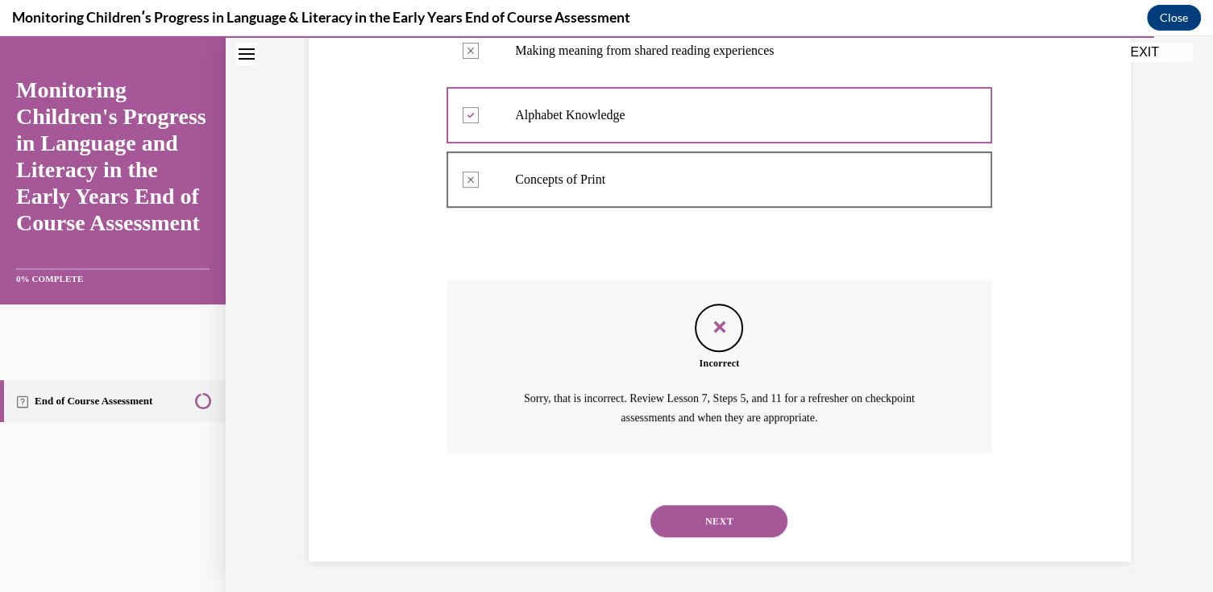
click at [735, 523] on button "NEXT" at bounding box center [718, 521] width 137 height 32
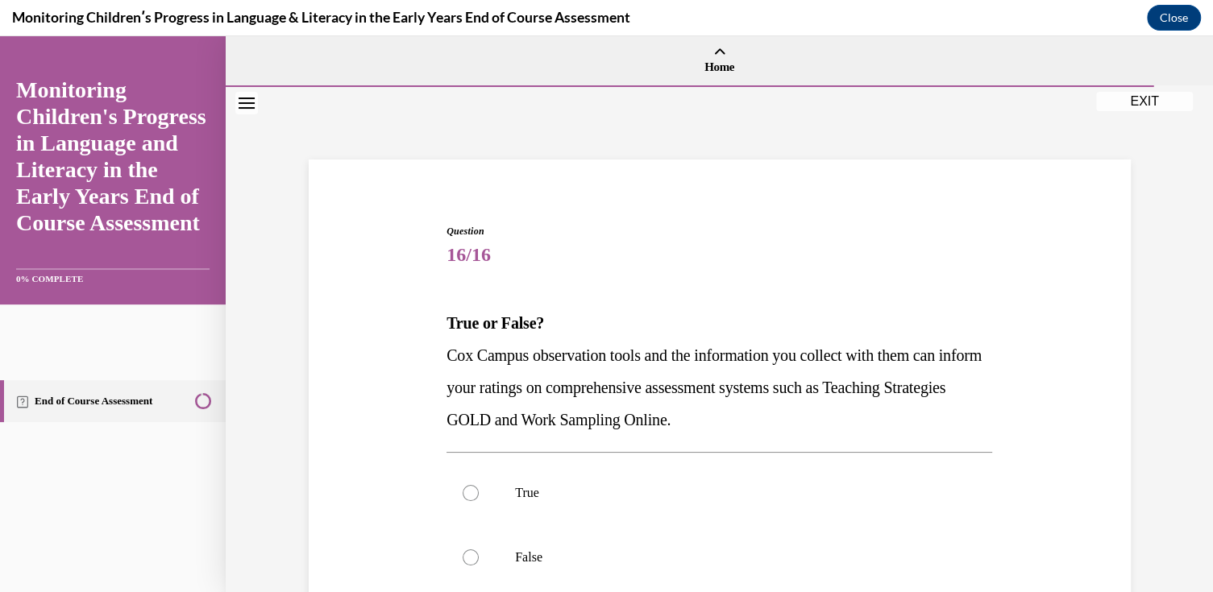
scroll to position [161, 0]
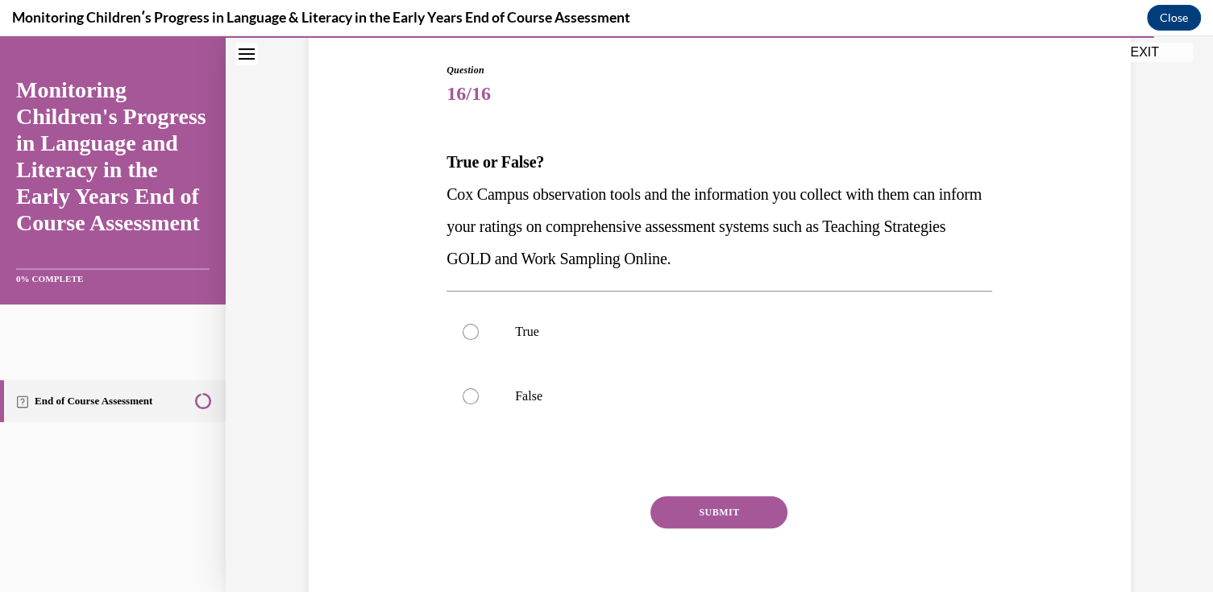
click at [560, 310] on label "True" at bounding box center [720, 332] width 546 height 64
click at [479, 324] on input "True" at bounding box center [471, 332] width 16 height 16
radio input "true"
click at [680, 518] on button "SUBMIT" at bounding box center [718, 512] width 137 height 32
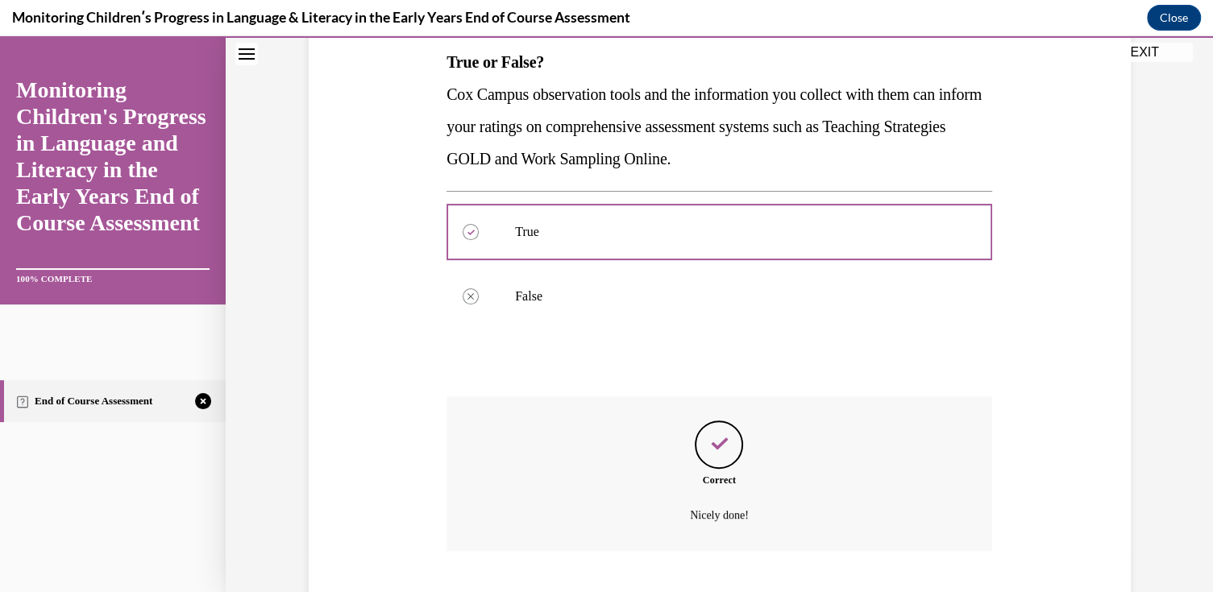
scroll to position [359, 0]
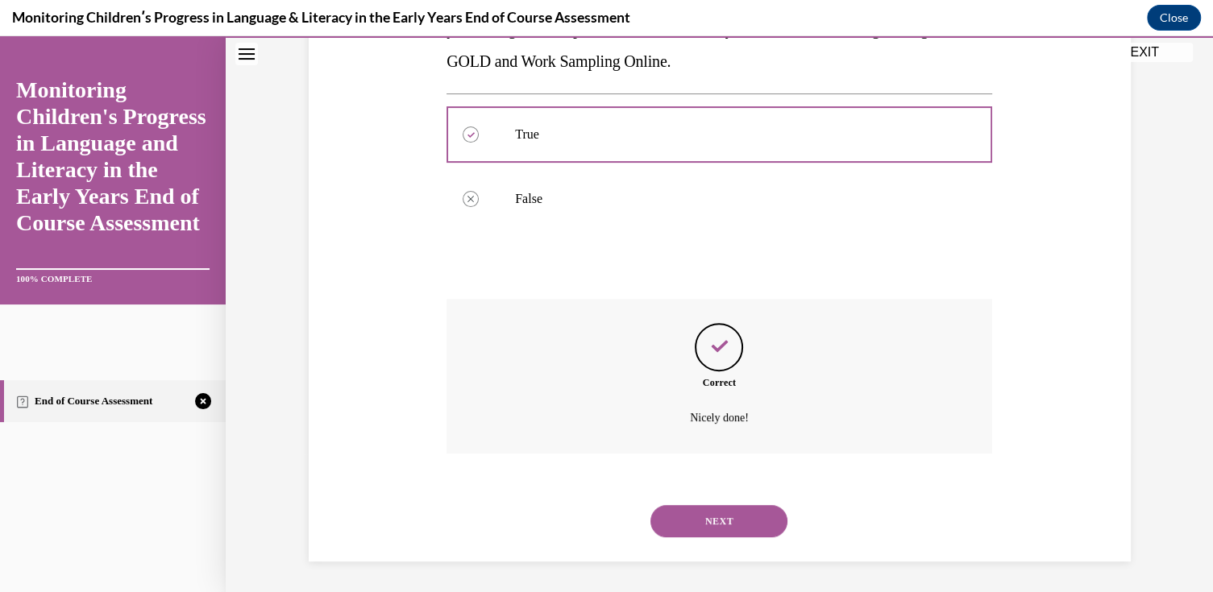
click at [683, 522] on button "NEXT" at bounding box center [718, 521] width 137 height 32
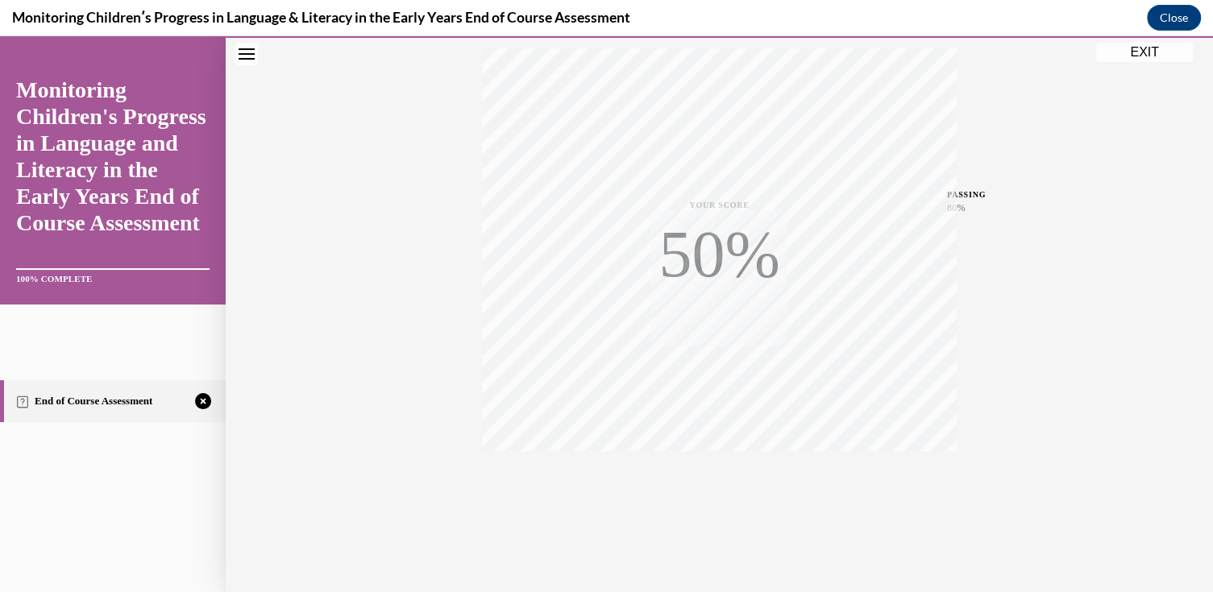
scroll to position [268, 0]
click at [708, 497] on icon "button" at bounding box center [719, 496] width 57 height 18
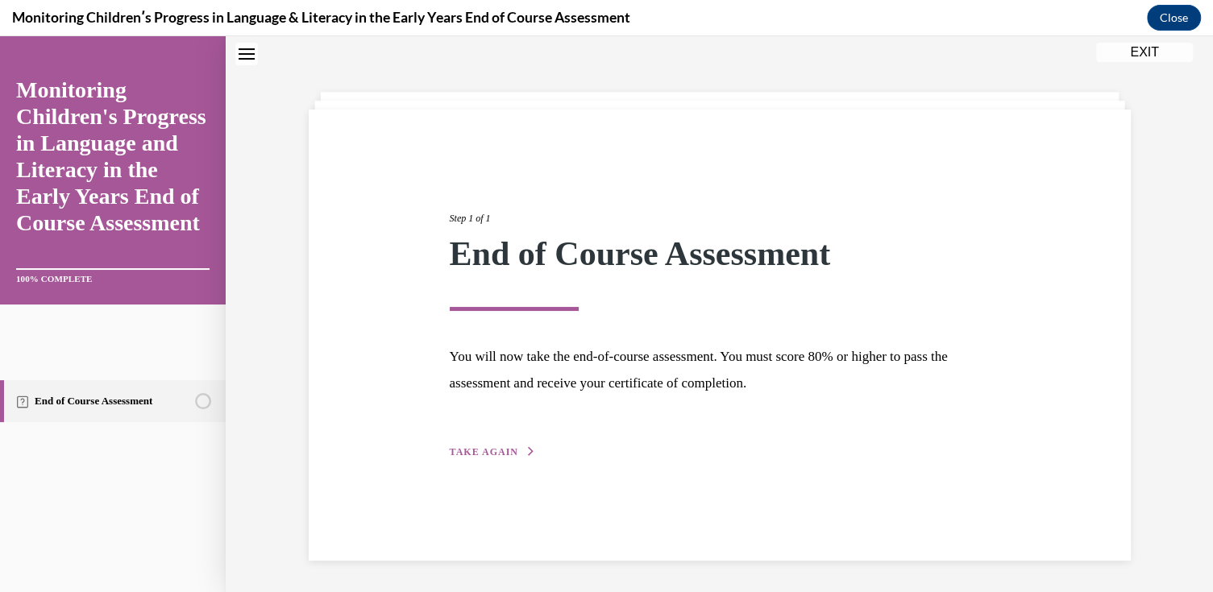
click at [459, 447] on span "TAKE AGAIN" at bounding box center [484, 452] width 69 height 11
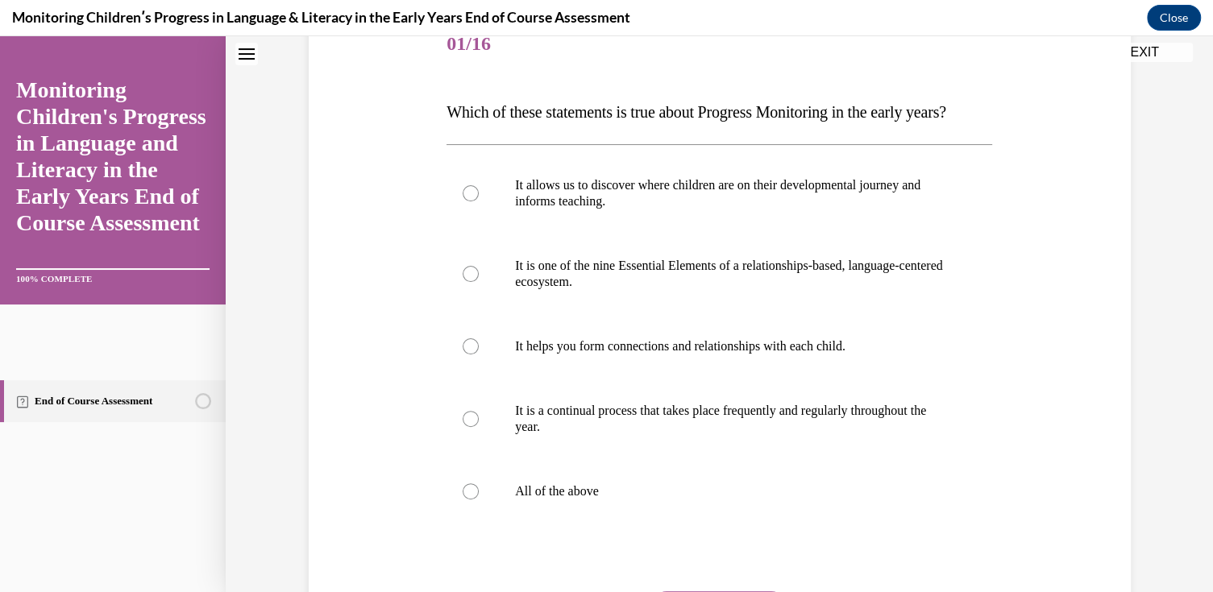
scroll to position [211, 0]
click at [754, 234] on label "It allows us to discover where children are on their developmental journey and …" at bounding box center [720, 193] width 546 height 81
click at [479, 201] on input "It allows us to discover where children are on their developmental journey and …" at bounding box center [471, 193] width 16 height 16
radio input "true"
click at [535, 513] on label "All of the above" at bounding box center [720, 491] width 546 height 64
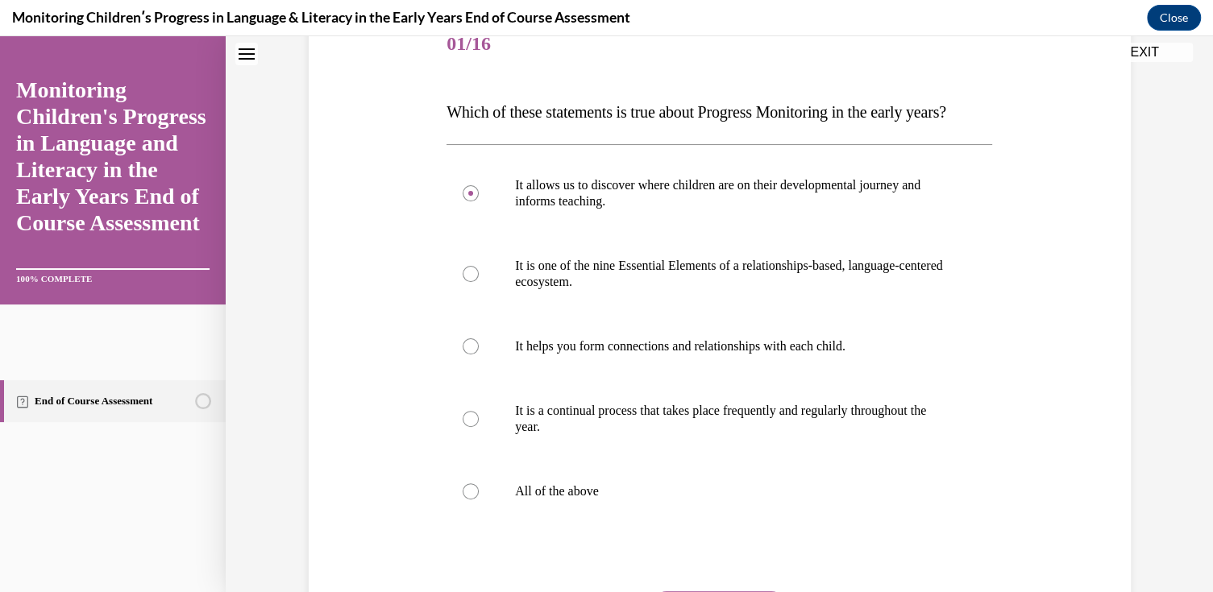
click at [479, 500] on input "All of the above" at bounding box center [471, 492] width 16 height 16
radio input "true"
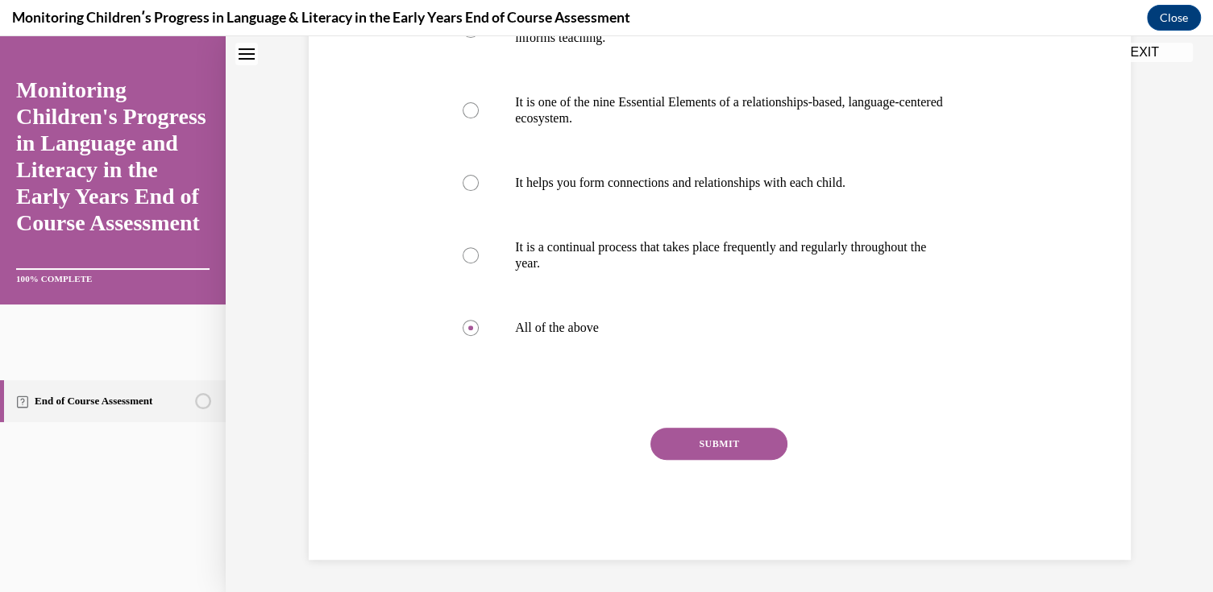
scroll to position [405, 0]
click at [723, 447] on button "SUBMIT" at bounding box center [718, 444] width 137 height 32
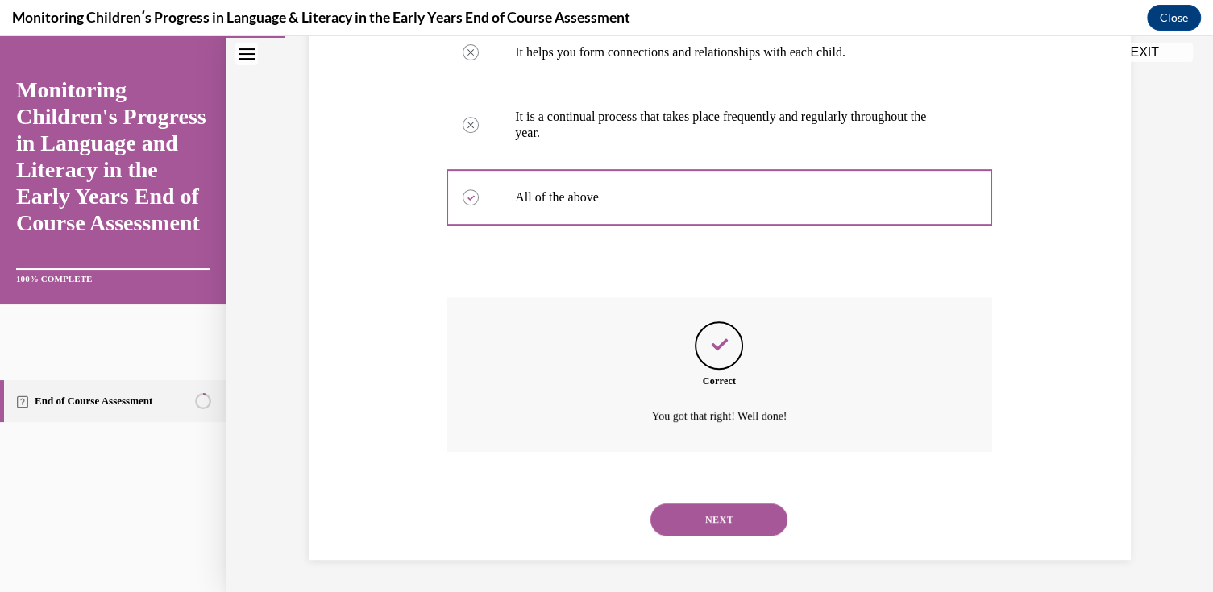
scroll to position [537, 0]
click at [688, 526] on button "NEXT" at bounding box center [718, 520] width 137 height 32
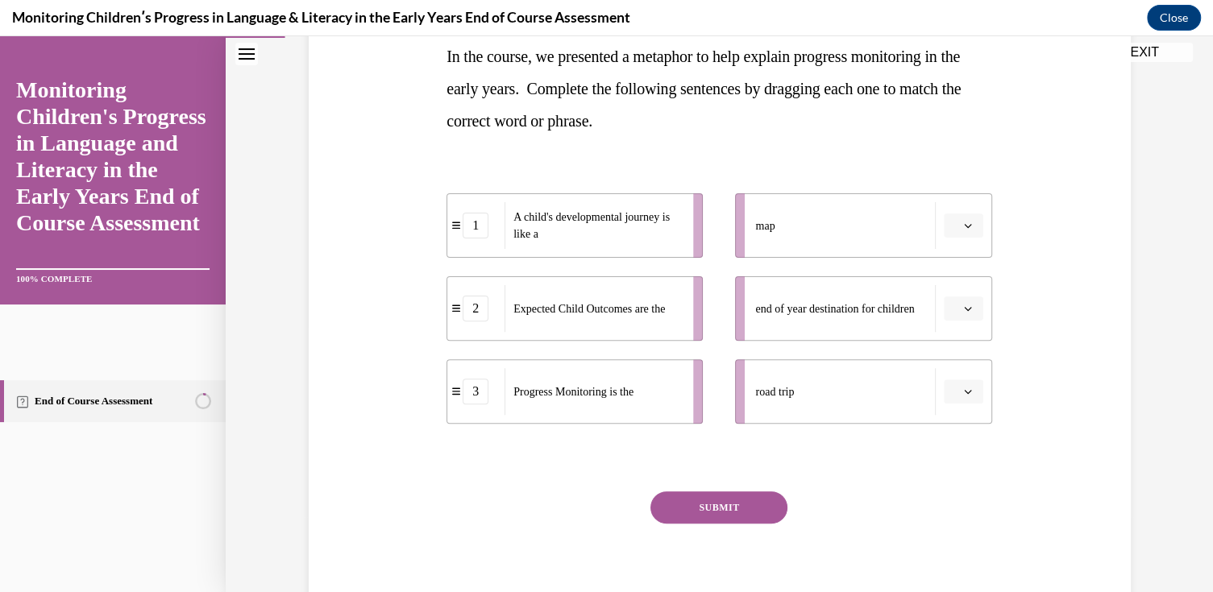
scroll to position [242, 0]
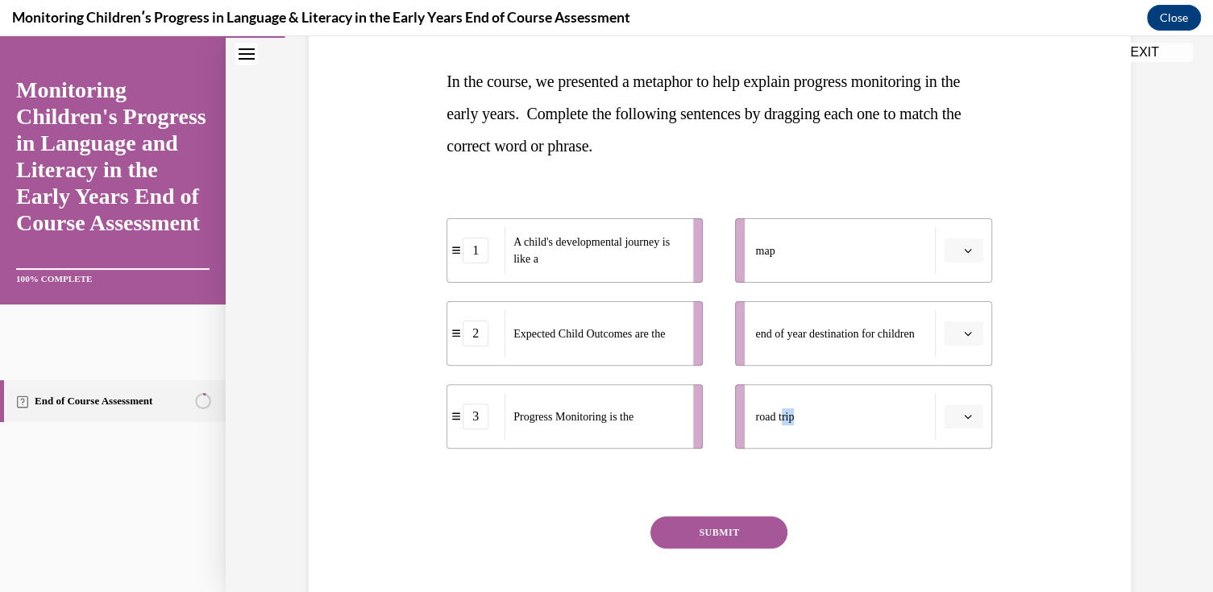
drag, startPoint x: 779, startPoint y: 424, endPoint x: 832, endPoint y: 402, distance: 57.5
click at [832, 402] on div "road trip" at bounding box center [845, 416] width 180 height 47
drag, startPoint x: 832, startPoint y: 402, endPoint x: 874, endPoint y: 489, distance: 96.6
click at [874, 489] on div at bounding box center [720, 482] width 546 height 19
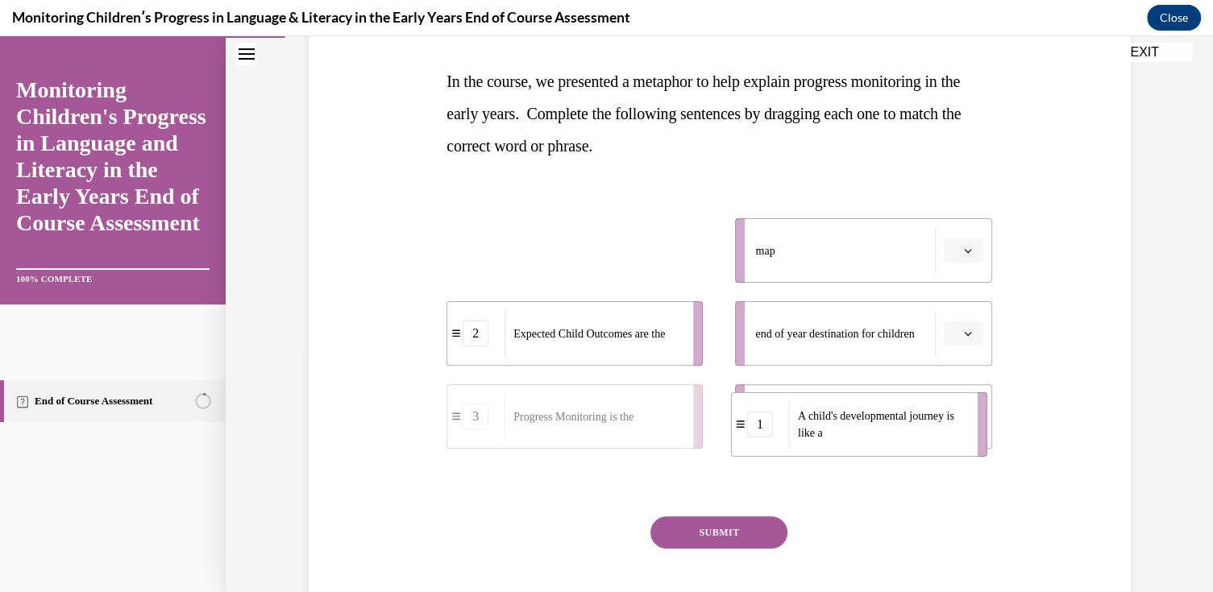
drag, startPoint x: 625, startPoint y: 247, endPoint x: 911, endPoint y: 421, distance: 334.5
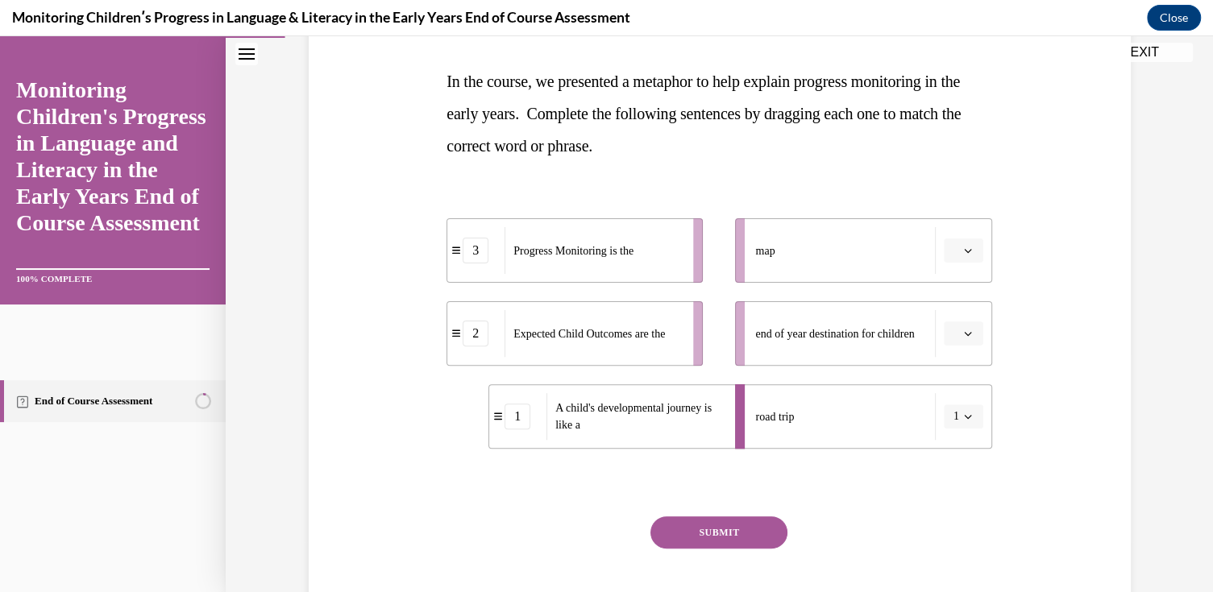
click at [561, 349] on div "Expected Child Outcomes are the" at bounding box center [594, 333] width 178 height 47
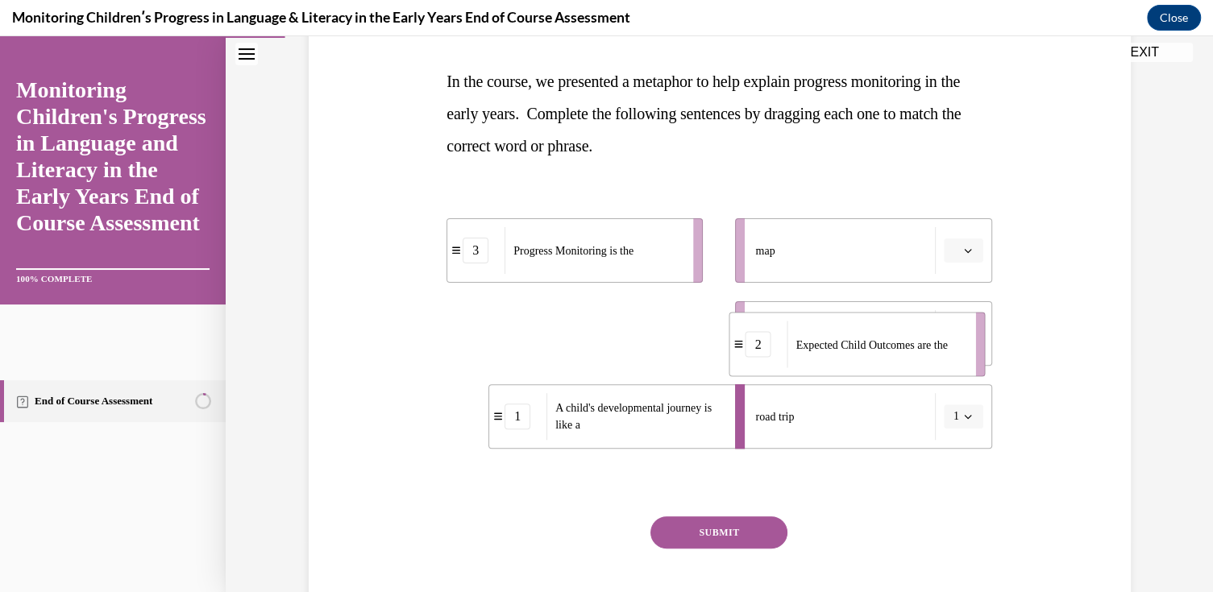
drag, startPoint x: 561, startPoint y: 349, endPoint x: 843, endPoint y: 360, distance: 282.3
click at [843, 360] on div "Expected Child Outcomes are the" at bounding box center [876, 344] width 178 height 47
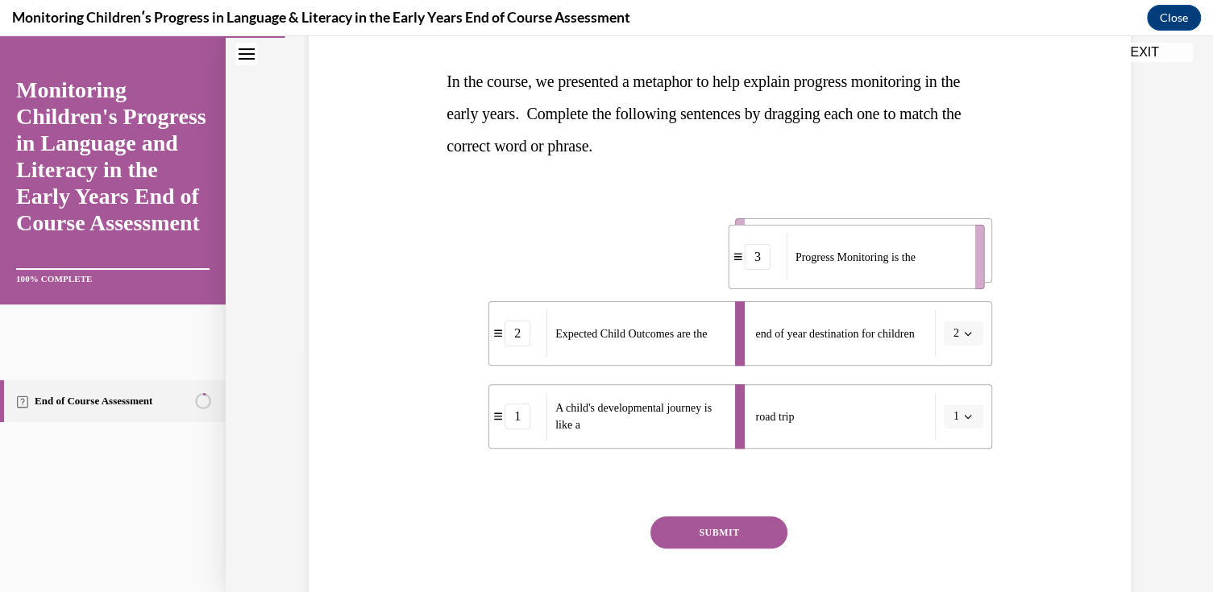
drag, startPoint x: 575, startPoint y: 265, endPoint x: 856, endPoint y: 272, distance: 281.4
click at [856, 272] on div "Progress Monitoring is the" at bounding box center [876, 257] width 178 height 47
click at [713, 531] on button "SUBMIT" at bounding box center [718, 533] width 137 height 32
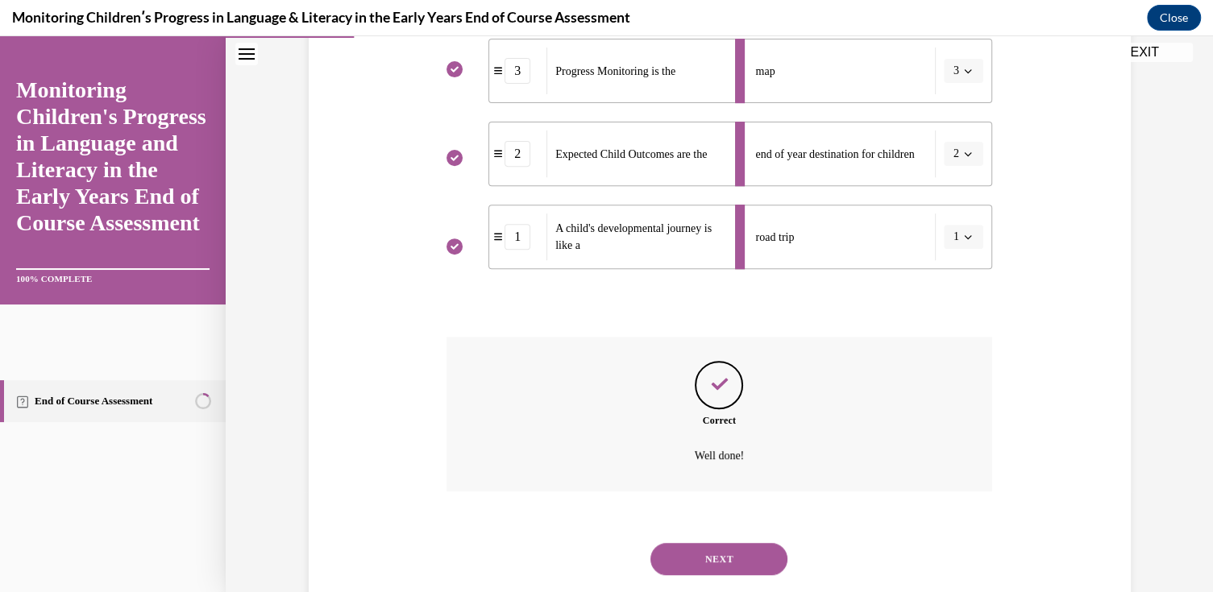
scroll to position [459, 0]
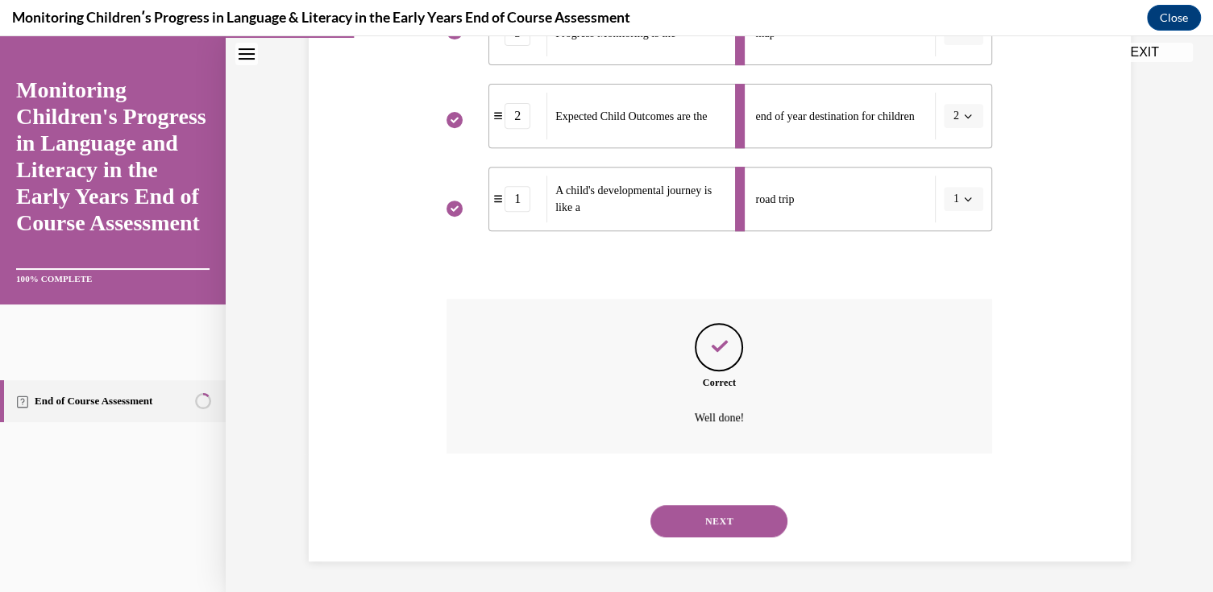
click at [728, 522] on button "NEXT" at bounding box center [718, 521] width 137 height 32
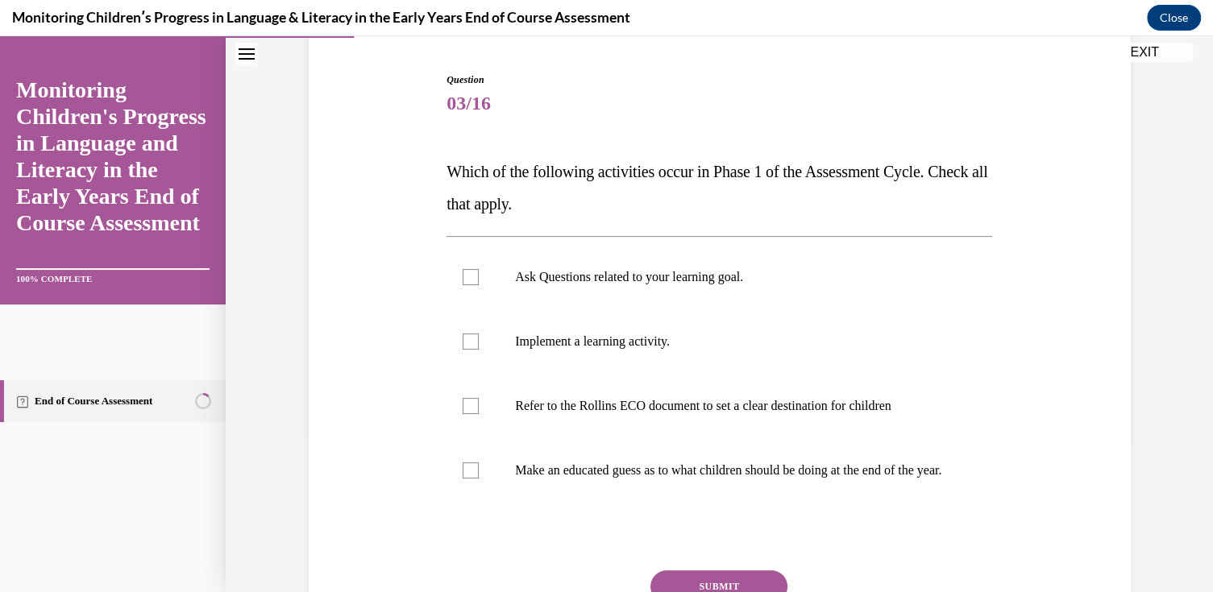
scroll to position [161, 0]
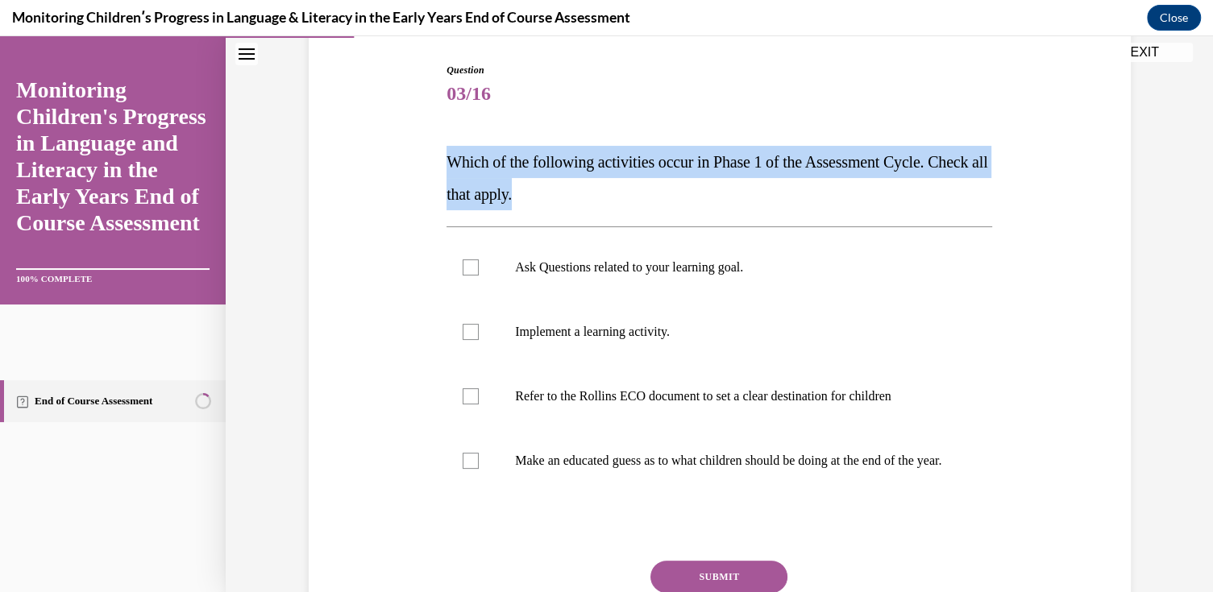
drag, startPoint x: 588, startPoint y: 193, endPoint x: 430, endPoint y: 149, distance: 163.9
click at [430, 149] on div "Question 03/16 Which of the following activities occur in Phase 1 of the Assess…" at bounding box center [720, 354] width 830 height 679
drag, startPoint x: 430, startPoint y: 149, endPoint x: 477, endPoint y: 168, distance: 51.0
copy span "Which of the following activities occur in Phase 1 of the Assessment Cycle. Che…"
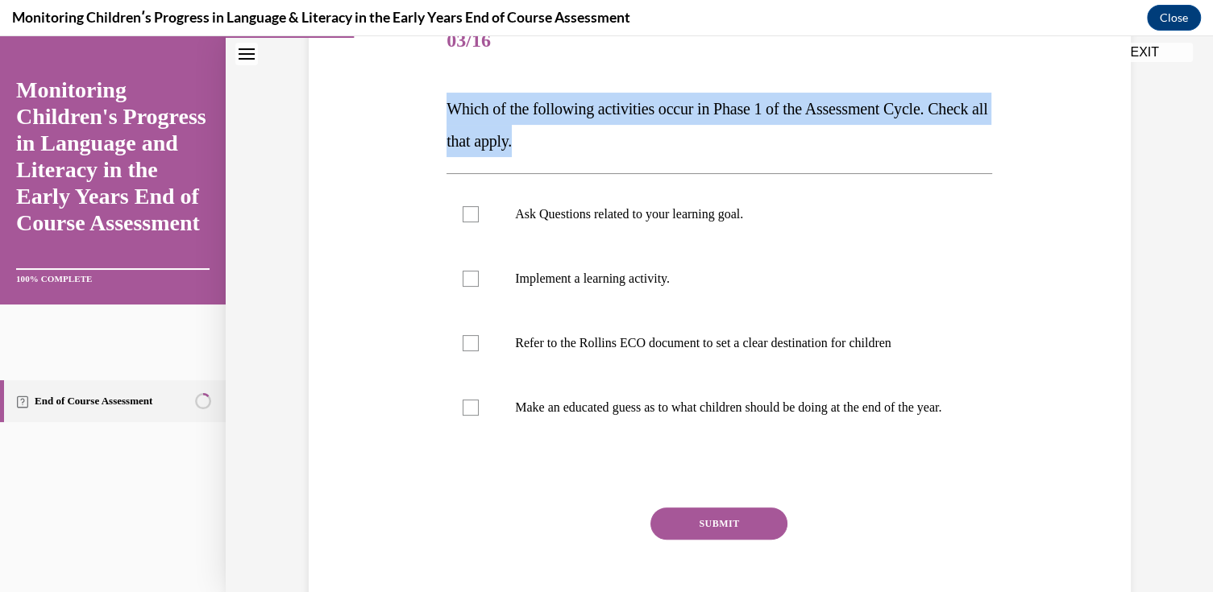
scroll to position [148, 0]
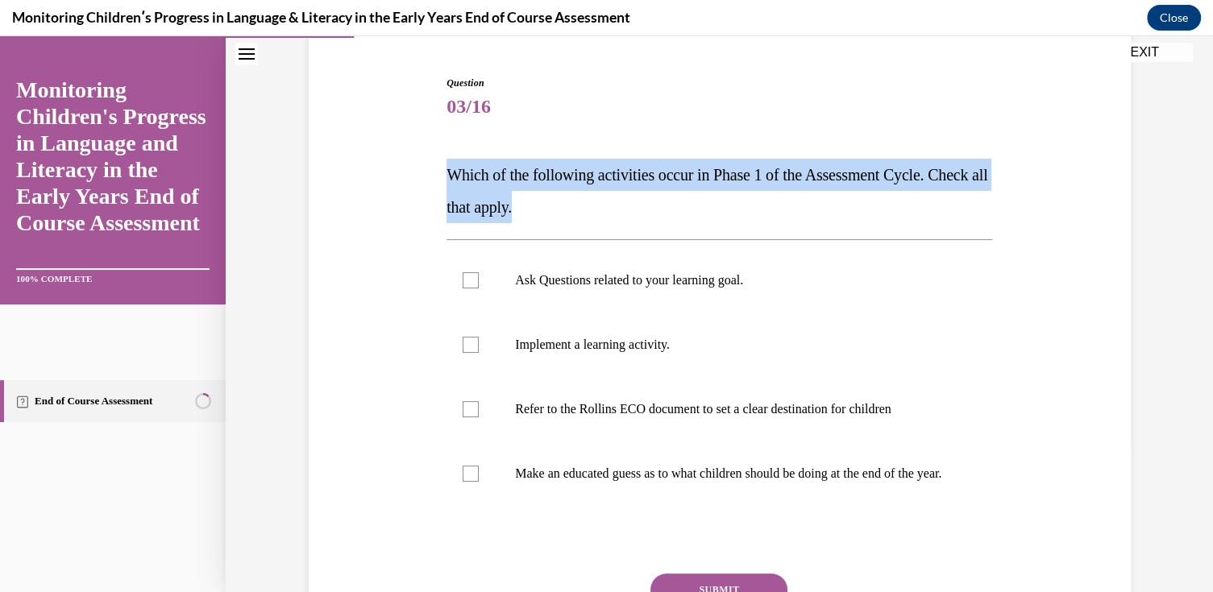
click at [699, 204] on p "Which of the following activities occur in Phase 1 of the Assessment Cycle. Che…" at bounding box center [720, 191] width 546 height 64
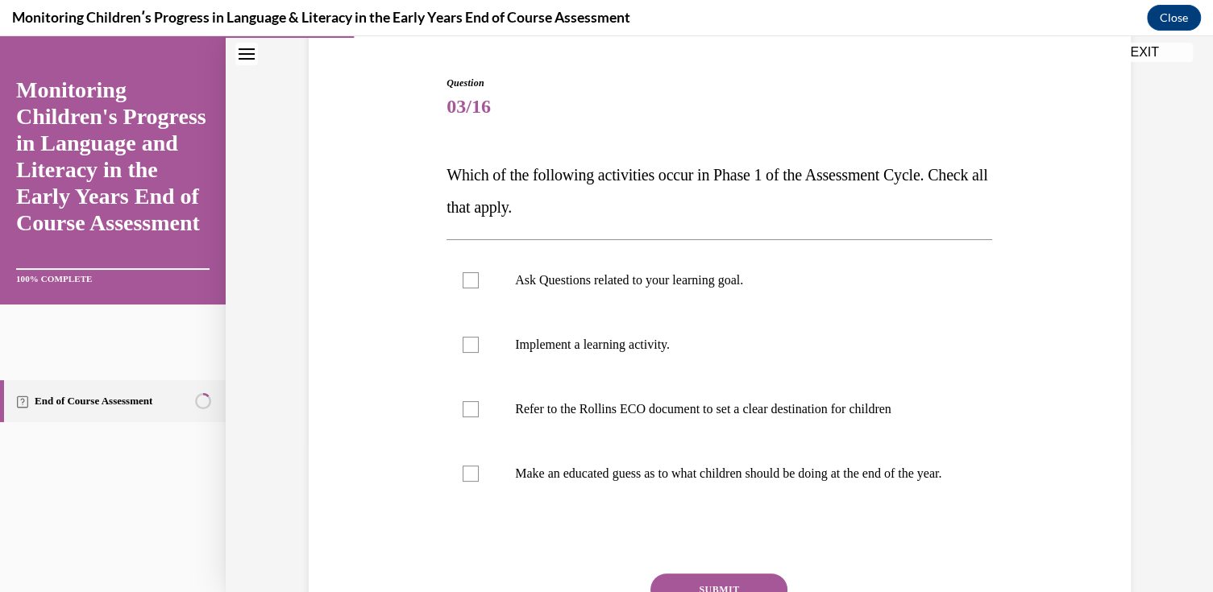
click at [600, 268] on label "Ask Questions related to your learning goal." at bounding box center [720, 280] width 546 height 64
click at [479, 272] on input "Ask Questions related to your learning goal." at bounding box center [471, 280] width 16 height 16
checkbox input "true"
click at [551, 340] on p "Implement a learning activity." at bounding box center [733, 345] width 437 height 16
click at [479, 340] on input "Implement a learning activity." at bounding box center [471, 345] width 16 height 16
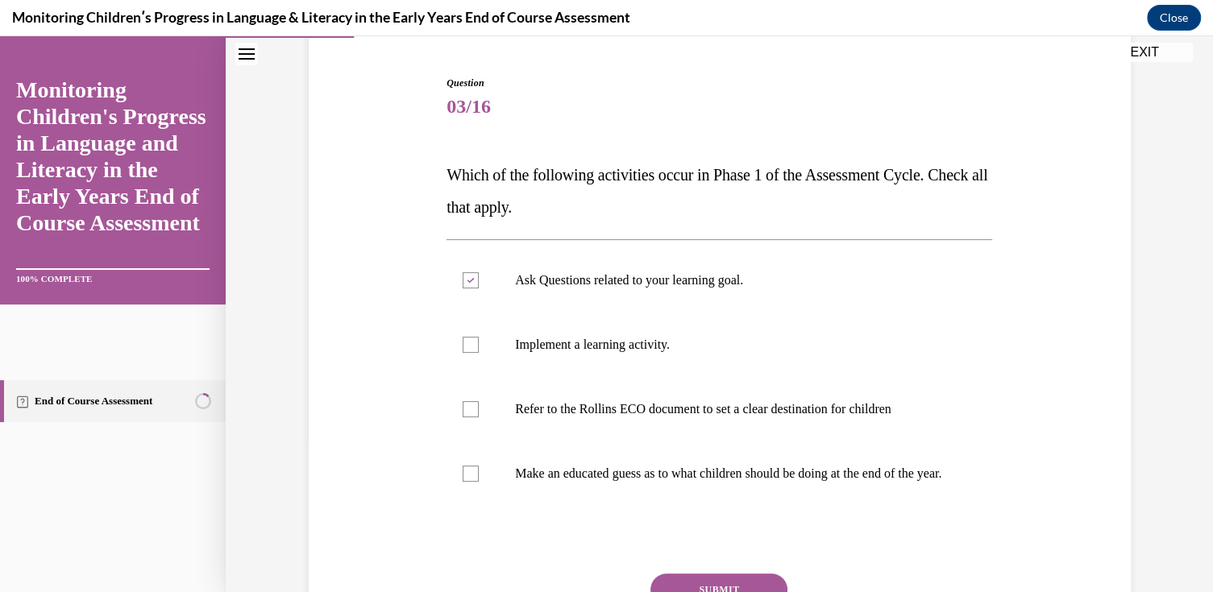
checkbox input "true"
click at [525, 397] on label "Refer to the Rollins ECO document to set a clear destination for children" at bounding box center [720, 409] width 546 height 64
click at [479, 401] on input "Refer to the Rollins ECO document to set a clear destination for children" at bounding box center [471, 409] width 16 height 16
checkbox input "true"
click at [525, 458] on label "Make an educated guess as to what children should be doing at the end of the ye…" at bounding box center [720, 474] width 546 height 64
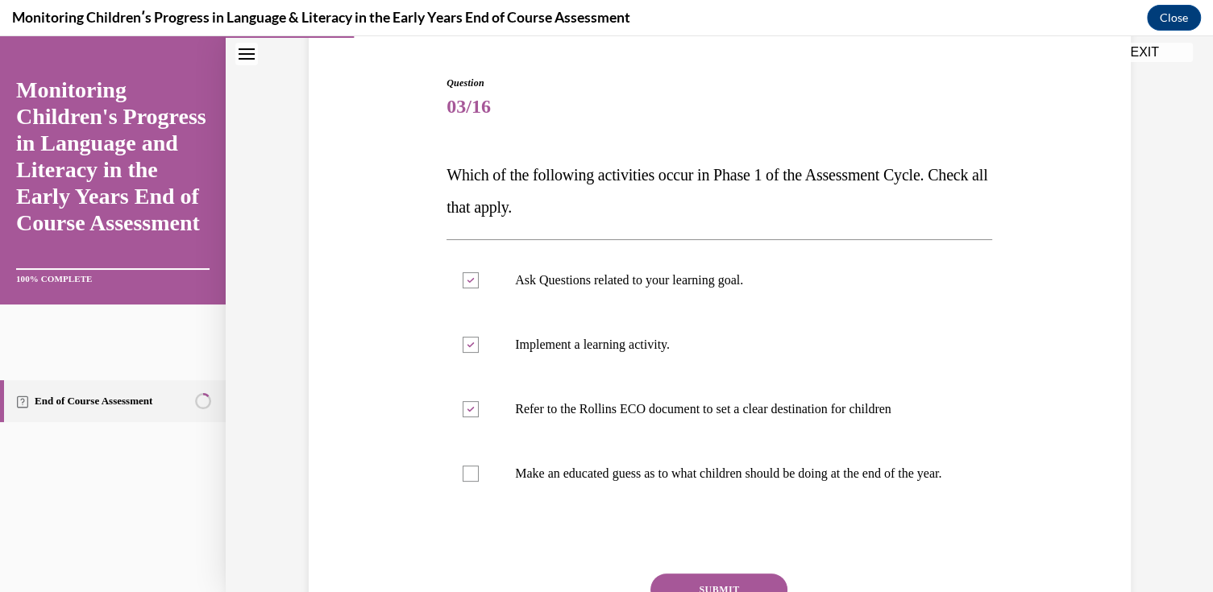
click at [479, 466] on input "Make an educated guess as to what children should be doing at the end of the ye…" at bounding box center [471, 474] width 16 height 16
checkbox input "true"
click at [627, 397] on label "Refer to the Rollins ECO document to set a clear destination for children" at bounding box center [720, 409] width 546 height 64
click at [479, 401] on input "Refer to the Rollins ECO document to set a clear destination for children" at bounding box center [471, 409] width 16 height 16
checkbox input "false"
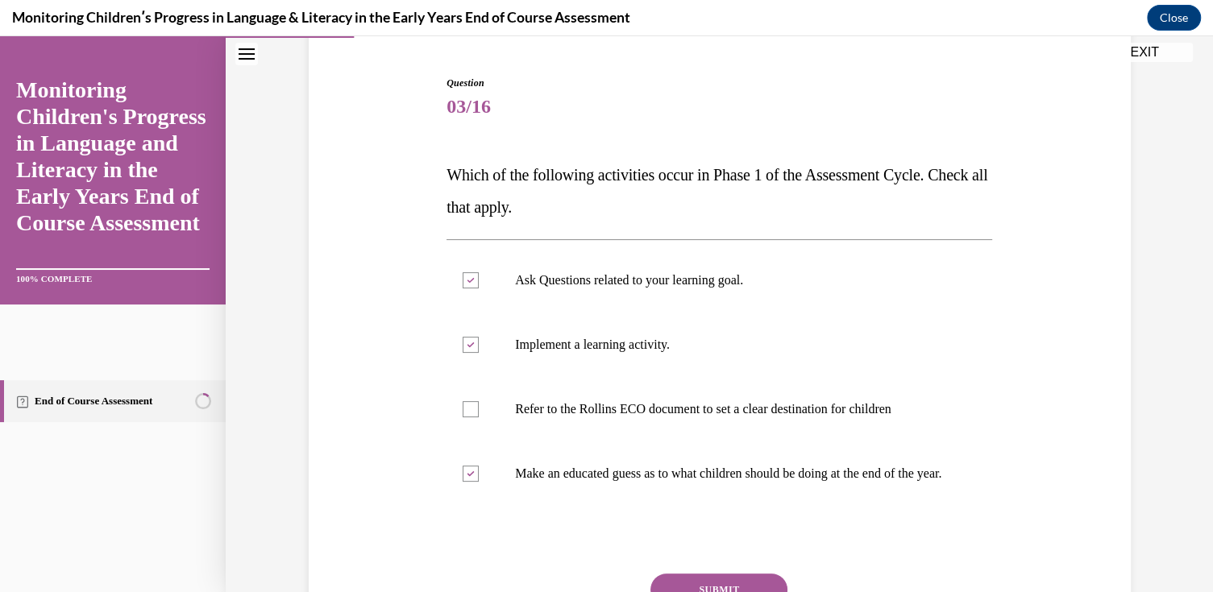
scroll to position [229, 0]
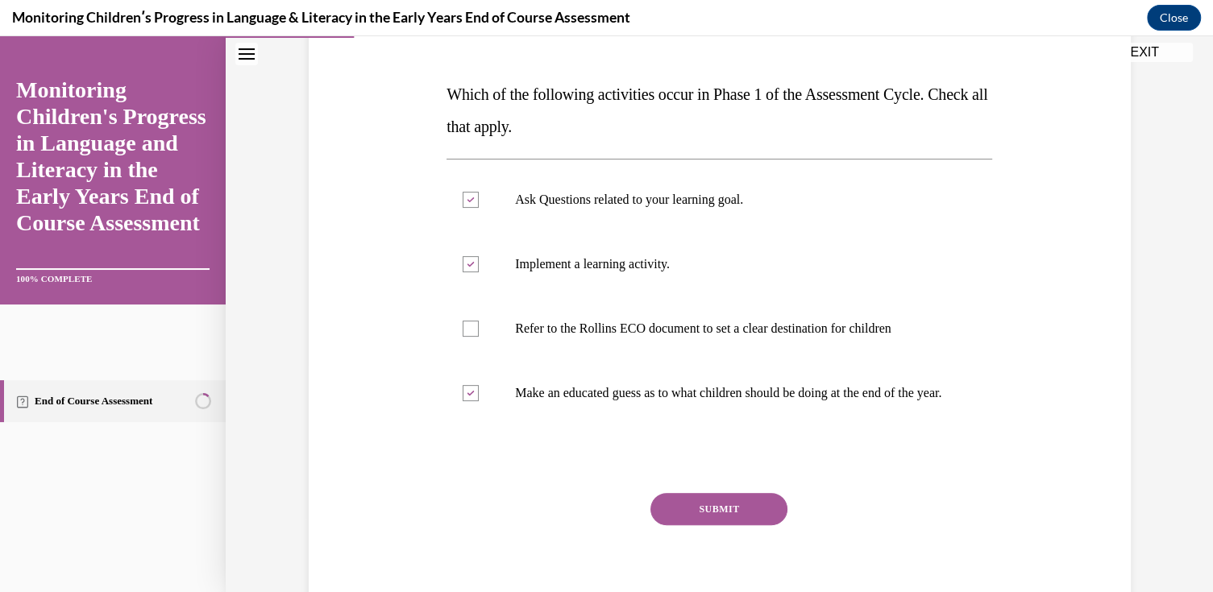
click at [619, 263] on p "Implement a learning activity." at bounding box center [733, 264] width 437 height 16
click at [479, 263] on input "Implement a learning activity." at bounding box center [471, 264] width 16 height 16
checkbox input "false"
click at [596, 197] on p "Ask Questions related to your learning goal." at bounding box center [733, 200] width 437 height 16
click at [479, 197] on input "Ask Questions related to your learning goal." at bounding box center [471, 200] width 16 height 16
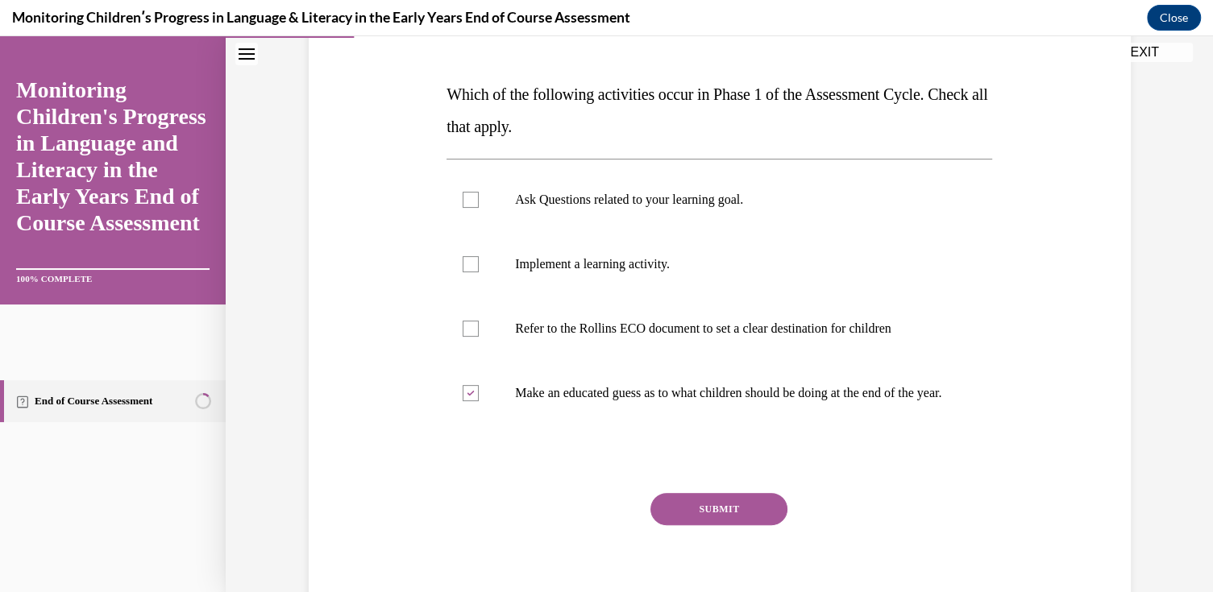
click at [596, 197] on p "Ask Questions related to your learning goal." at bounding box center [733, 200] width 437 height 16
click at [479, 197] on input "Ask Questions related to your learning goal." at bounding box center [471, 200] width 16 height 16
checkbox input "true"
click at [690, 526] on button "SUBMIT" at bounding box center [718, 509] width 137 height 32
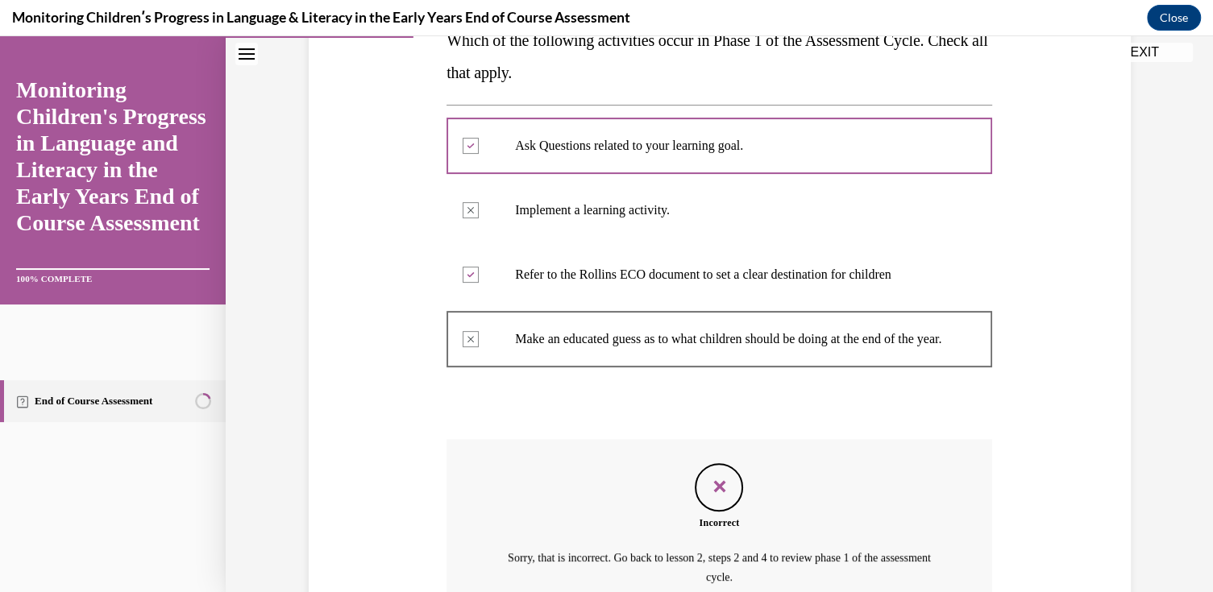
scroll to position [297, 0]
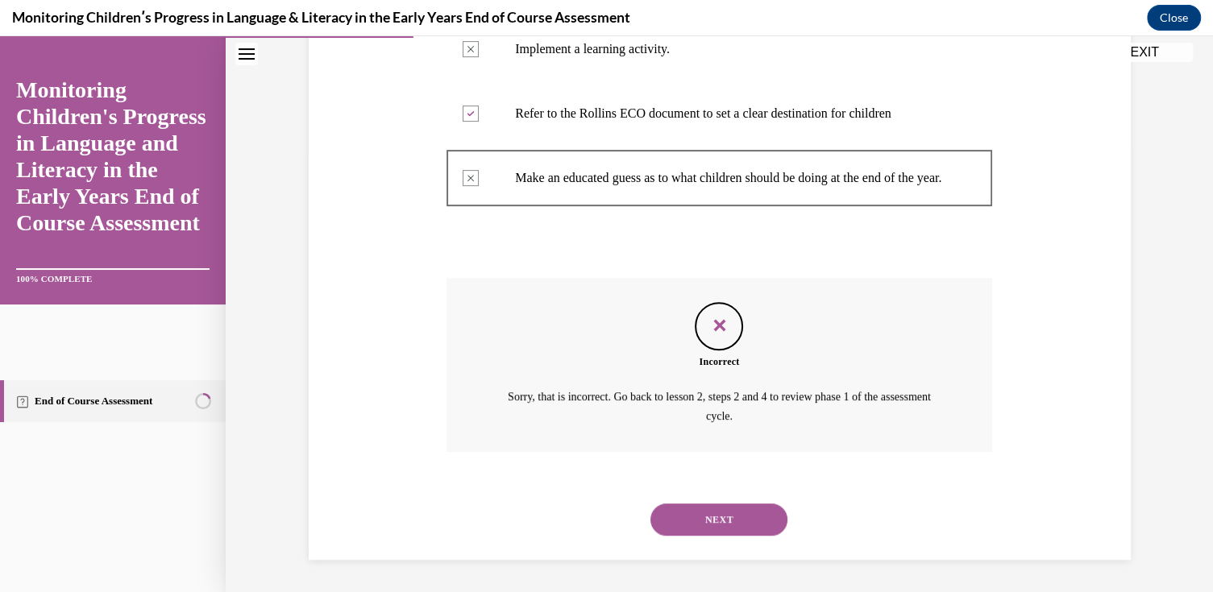
click at [715, 513] on button "NEXT" at bounding box center [718, 520] width 137 height 32
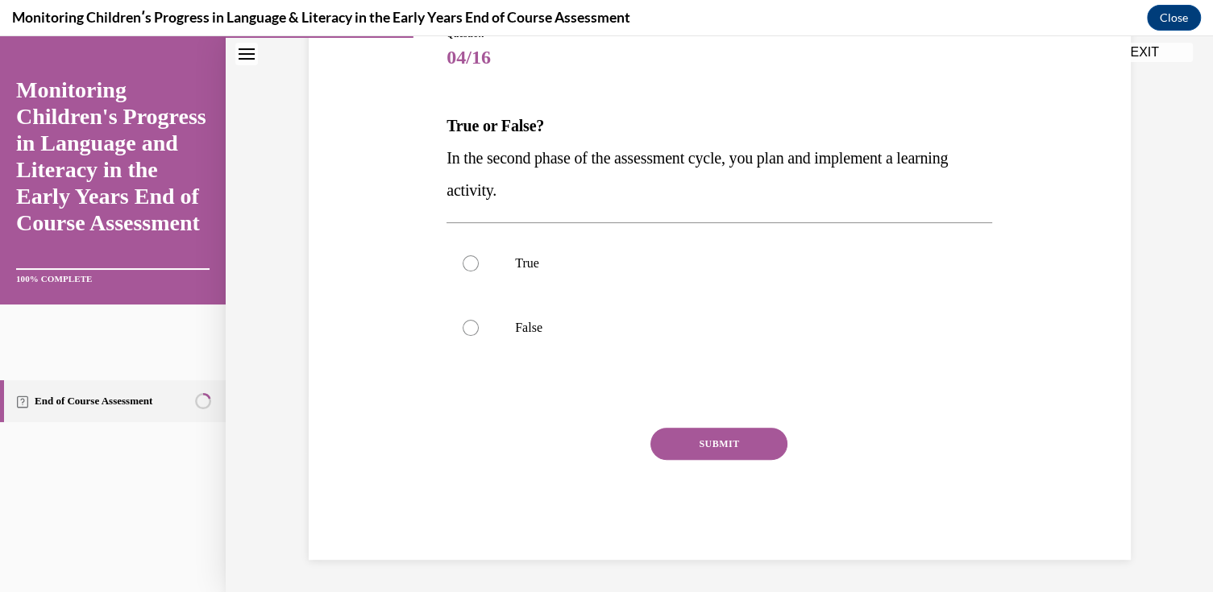
scroll to position [179, 0]
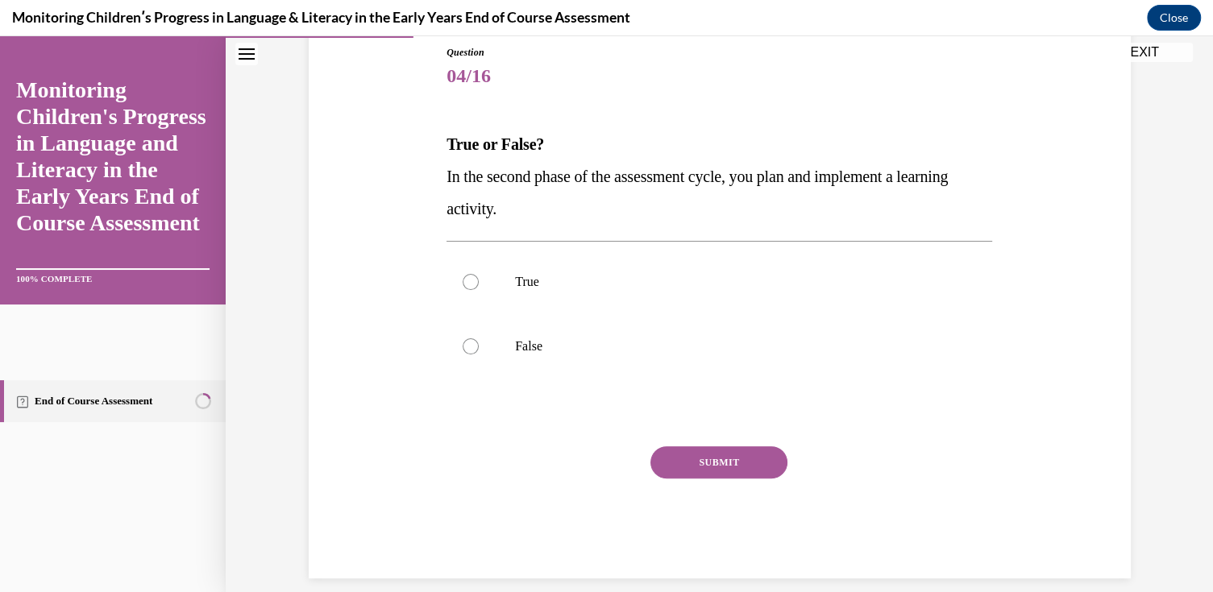
drag, startPoint x: 559, startPoint y: 214, endPoint x: 439, endPoint y: 171, distance: 127.0
click at [442, 171] on div "Question 04/16 True or False? In the second phase of the assessment cycle, you …" at bounding box center [719, 300] width 554 height 558
drag, startPoint x: 439, startPoint y: 171, endPoint x: 495, endPoint y: 173, distance: 55.7
copy span "In the second phase of the assessment cycle, you plan and implement a learning …"
click at [510, 336] on label "False" at bounding box center [720, 346] width 546 height 64
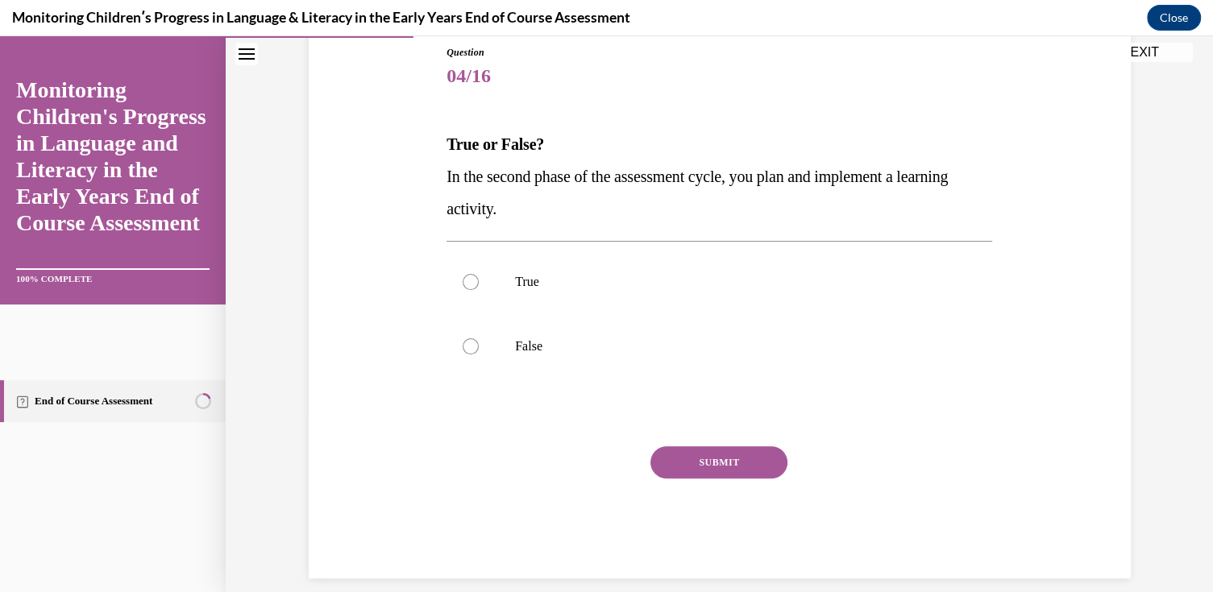
click at [479, 339] on input "False" at bounding box center [471, 347] width 16 height 16
radio input "true"
click at [685, 457] on button "SUBMIT" at bounding box center [718, 463] width 137 height 32
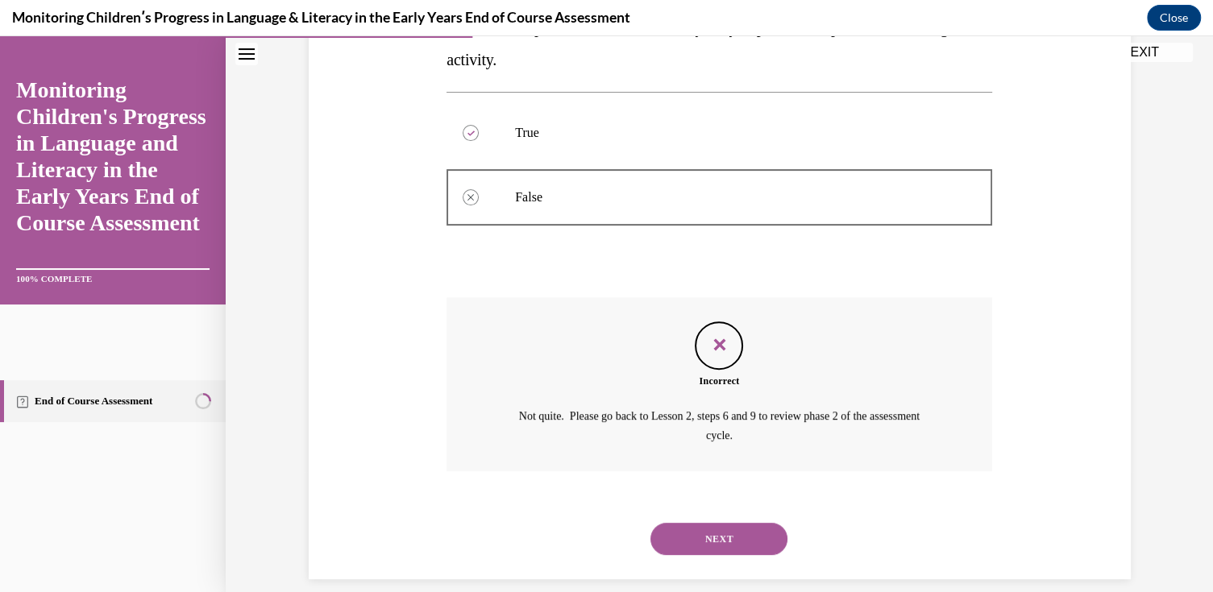
scroll to position [346, 0]
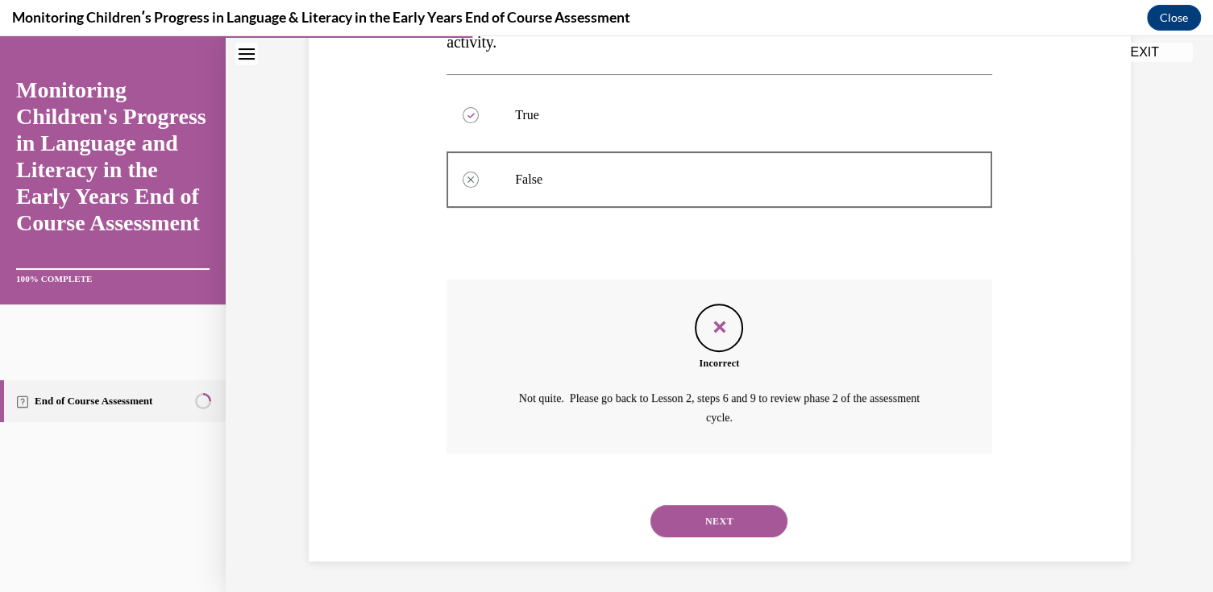
click at [690, 532] on button "NEXT" at bounding box center [718, 521] width 137 height 32
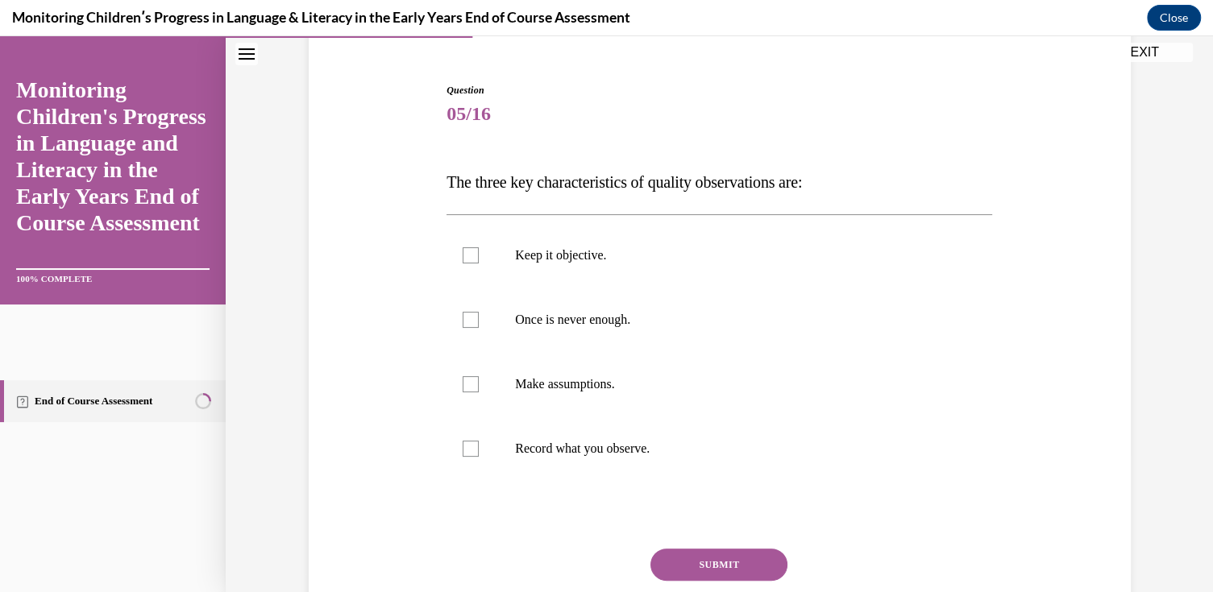
scroll to position [161, 0]
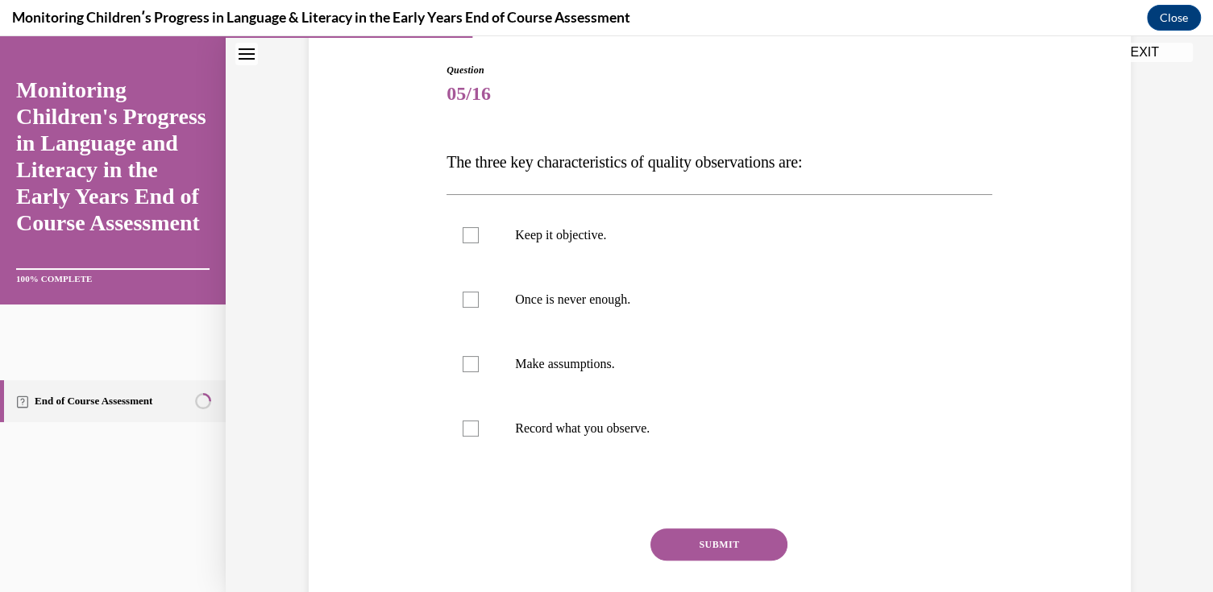
click at [608, 244] on label "Keep it objective." at bounding box center [720, 235] width 546 height 64
click at [479, 243] on input "Keep it objective." at bounding box center [471, 235] width 16 height 16
checkbox input "true"
click at [603, 300] on p "Once is never enough." at bounding box center [733, 300] width 437 height 16
click at [479, 300] on input "Once is never enough." at bounding box center [471, 300] width 16 height 16
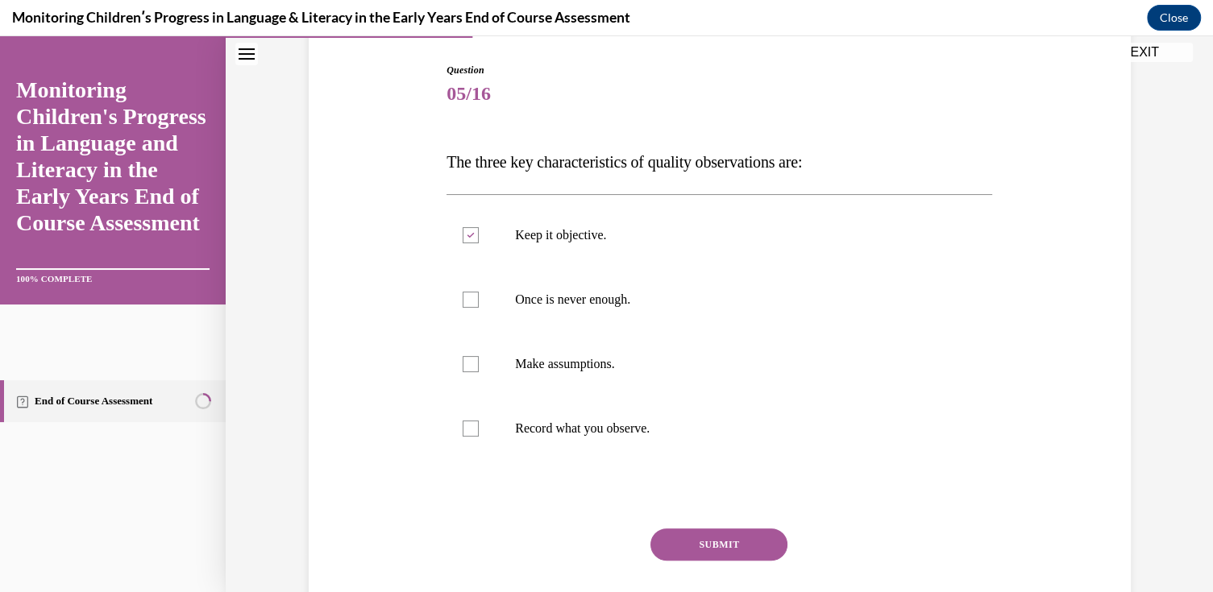
checkbox input "true"
click at [557, 425] on p "Record what you observe." at bounding box center [733, 429] width 437 height 16
click at [479, 425] on input "Record what you observe." at bounding box center [471, 429] width 16 height 16
checkbox input "true"
click at [701, 543] on button "SUBMIT" at bounding box center [718, 545] width 137 height 32
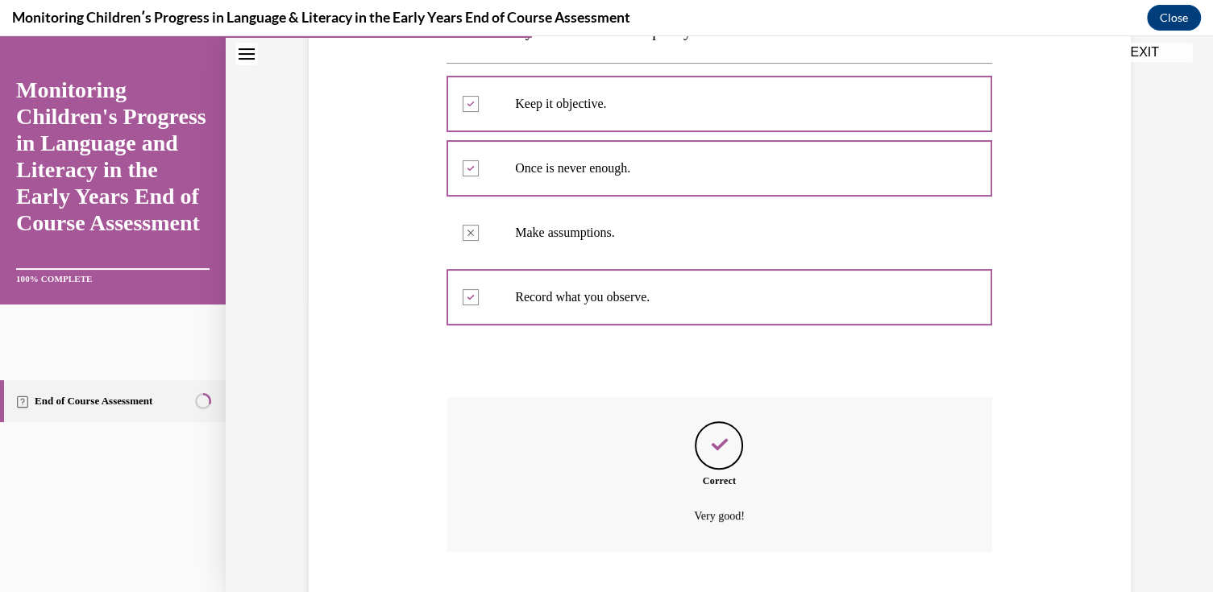
scroll to position [391, 0]
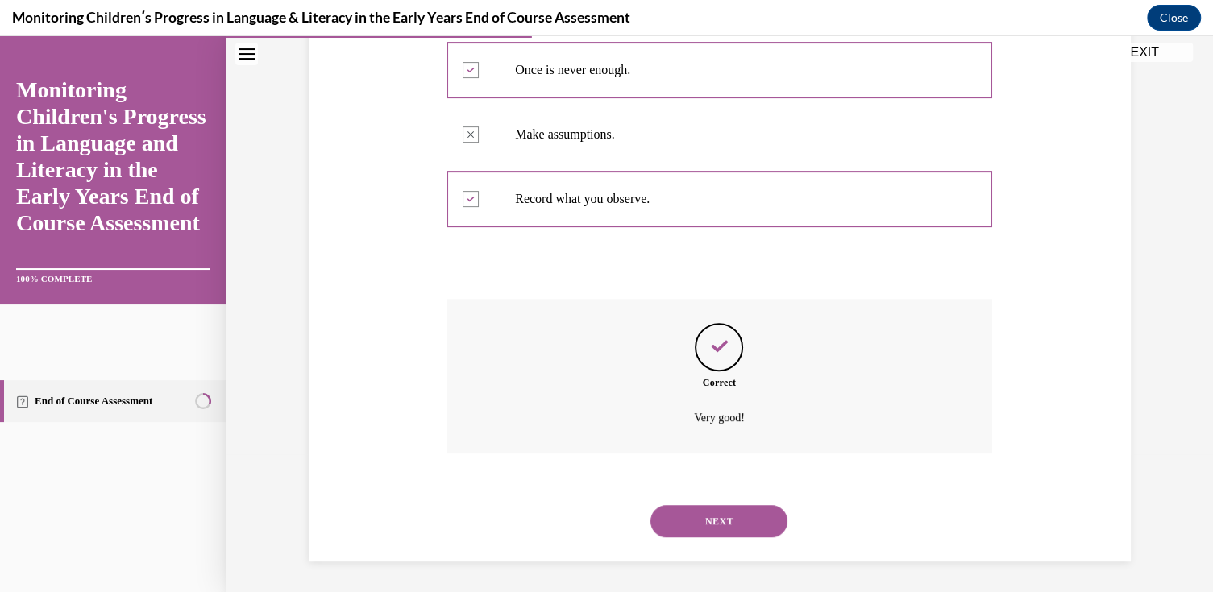
click at [730, 514] on button "NEXT" at bounding box center [718, 521] width 137 height 32
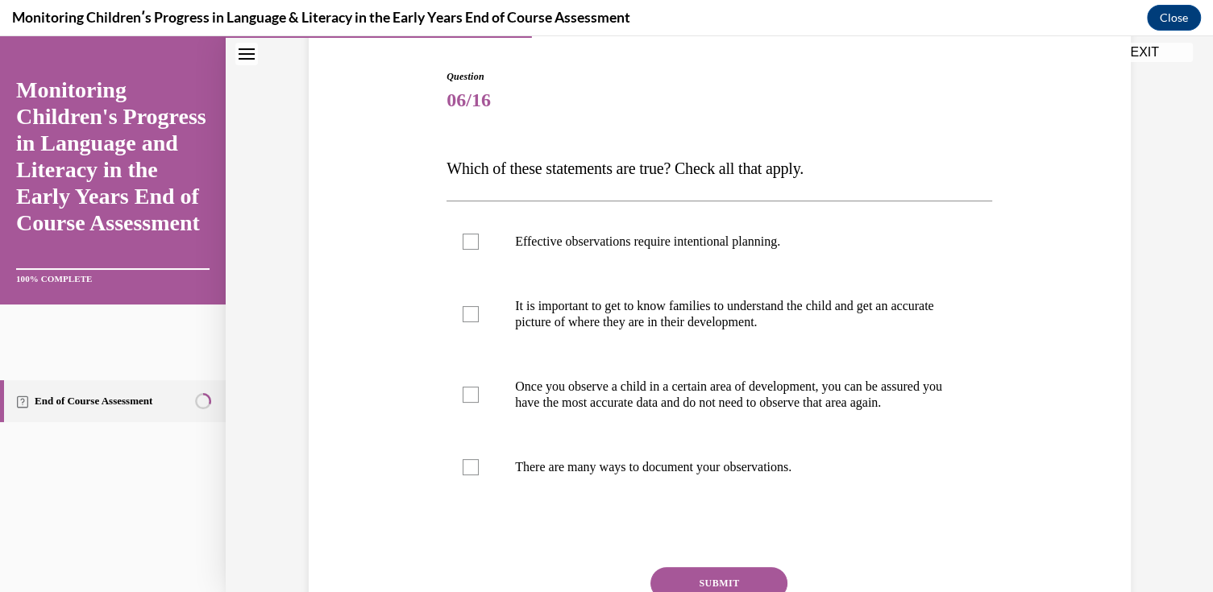
scroll to position [161, 0]
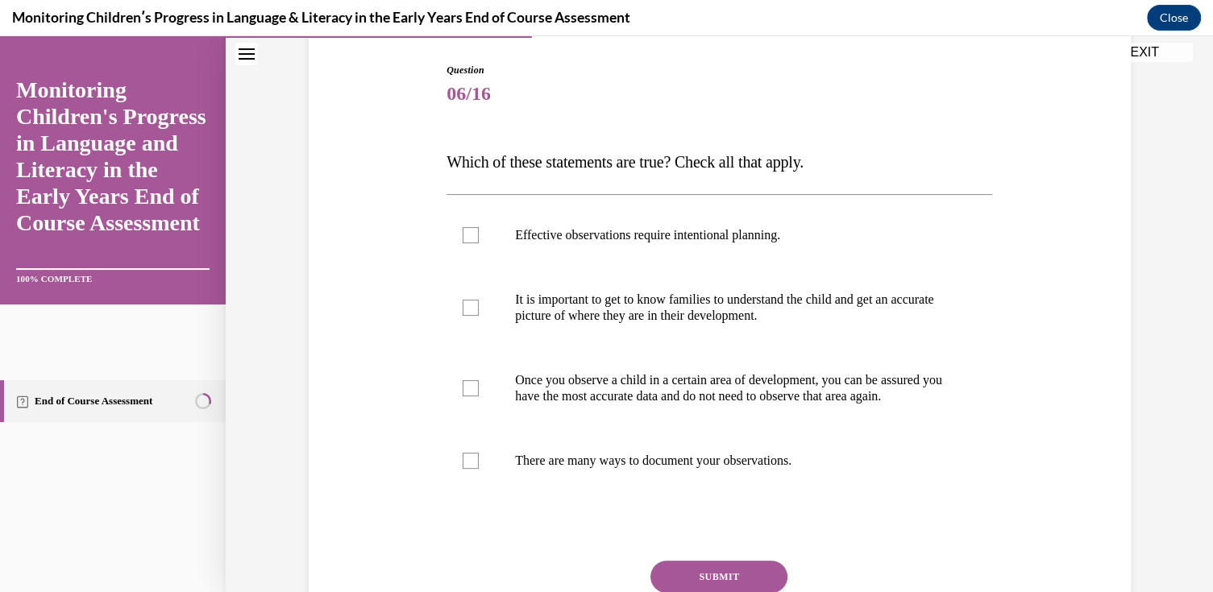
click at [638, 469] on p "There are many ways to document your observations." at bounding box center [733, 461] width 437 height 16
click at [479, 469] on input "There are many ways to document your observations." at bounding box center [471, 461] width 16 height 16
checkbox input "true"
click at [542, 292] on p "It is important to get to know families to understand the child and get an accu…" at bounding box center [733, 308] width 437 height 32
click at [479, 300] on input "It is important to get to know families to understand the child and get an accu…" at bounding box center [471, 308] width 16 height 16
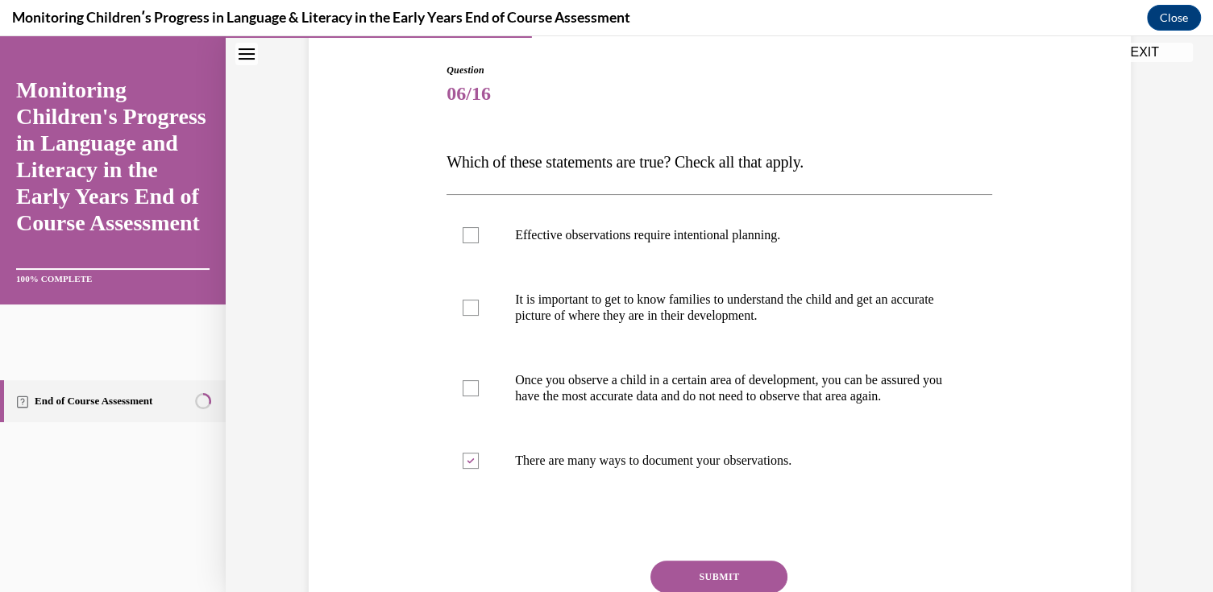
checkbox input "true"
click at [542, 244] on label "Effective observations require intentional planning." at bounding box center [720, 235] width 546 height 64
click at [479, 243] on input "Effective observations require intentional planning." at bounding box center [471, 235] width 16 height 16
checkbox input "true"
click at [714, 579] on button "SUBMIT" at bounding box center [718, 577] width 137 height 32
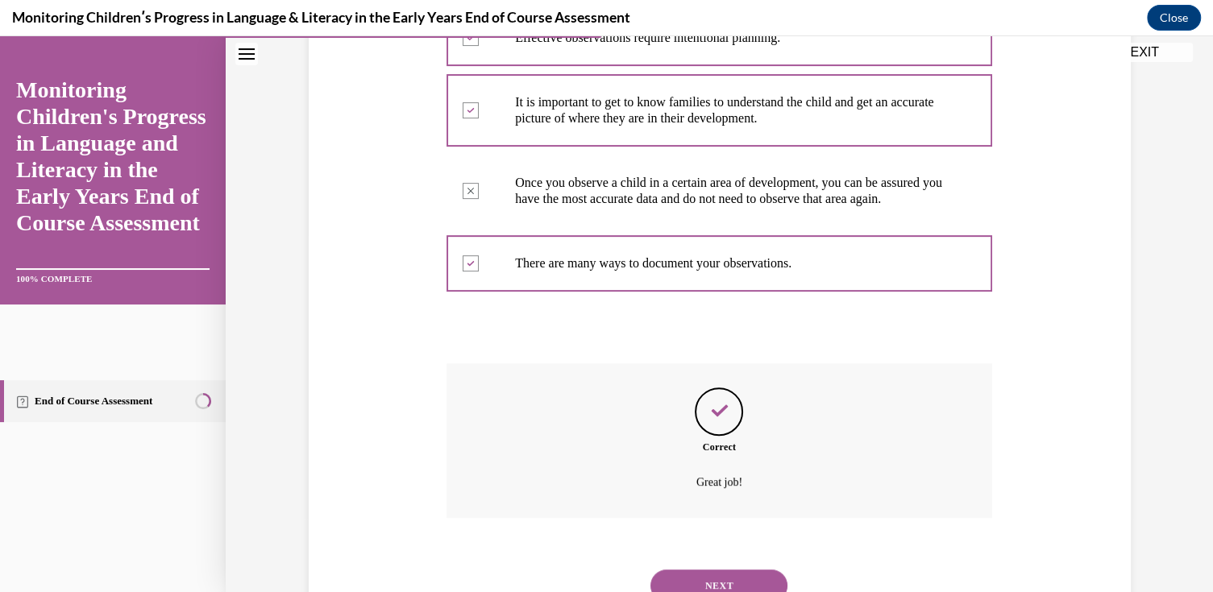
scroll to position [439, 0]
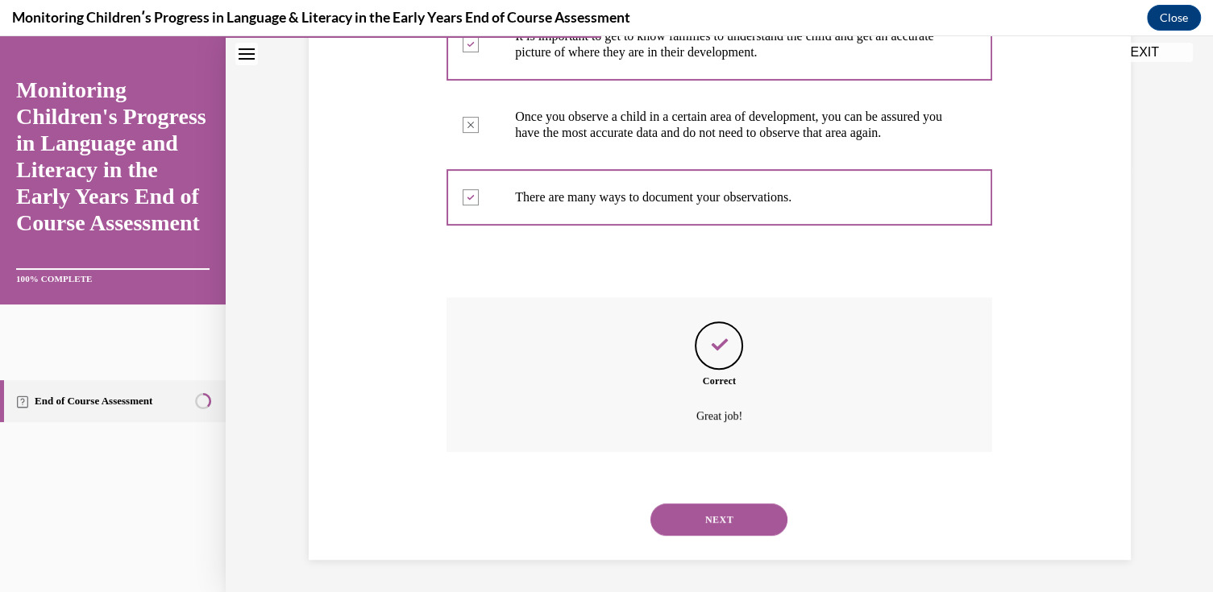
click at [740, 514] on button "NEXT" at bounding box center [718, 520] width 137 height 32
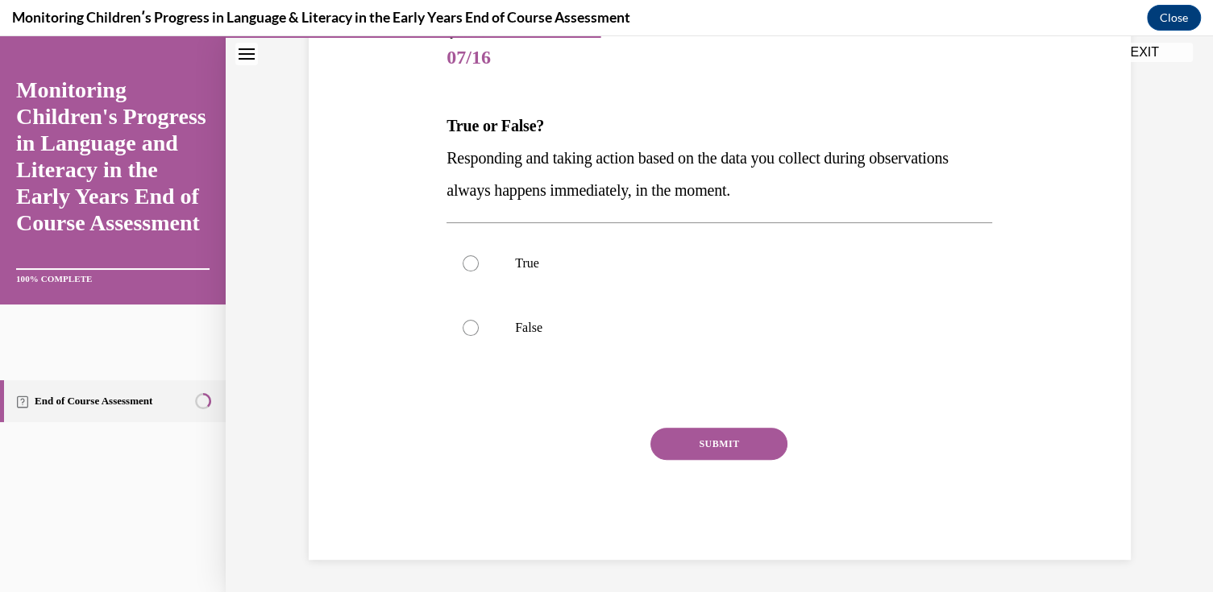
scroll to position [179, 0]
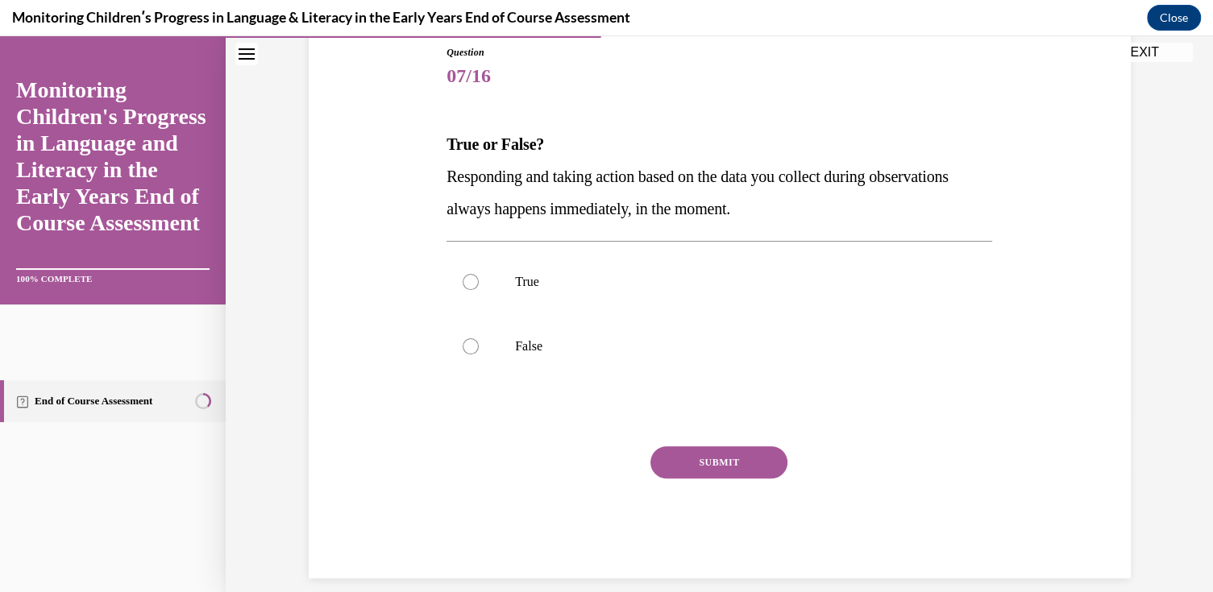
click at [515, 340] on p "False" at bounding box center [733, 347] width 437 height 16
click at [479, 340] on input "False" at bounding box center [471, 347] width 16 height 16
radio input "true"
click at [698, 468] on button "SUBMIT" at bounding box center [718, 463] width 137 height 32
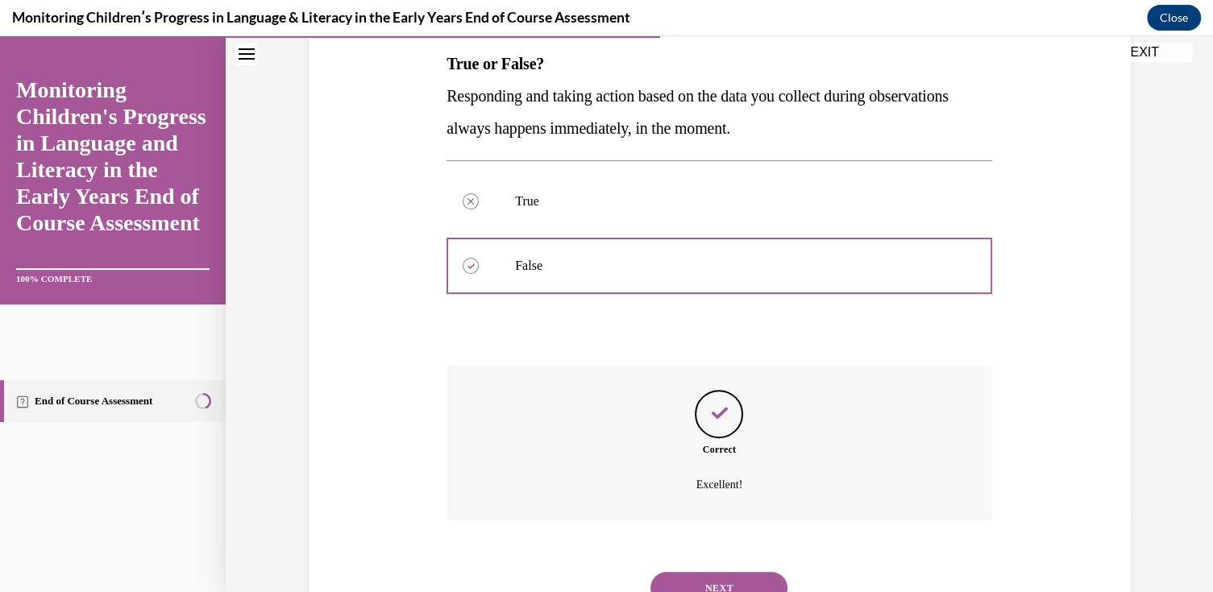
scroll to position [326, 0]
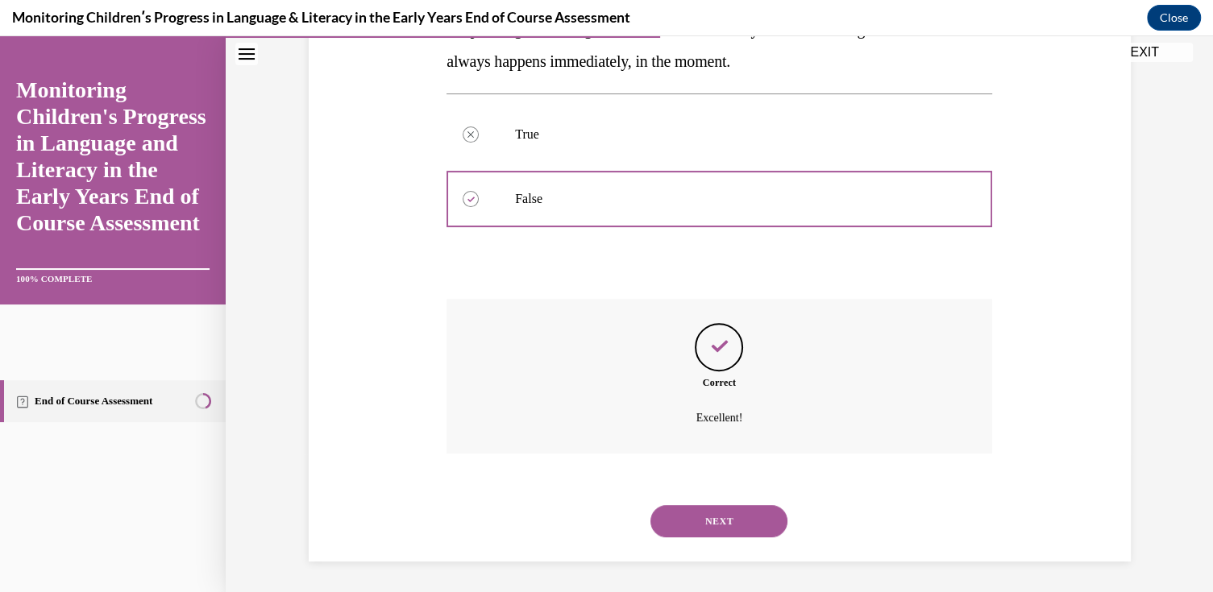
click at [696, 532] on button "NEXT" at bounding box center [718, 521] width 137 height 32
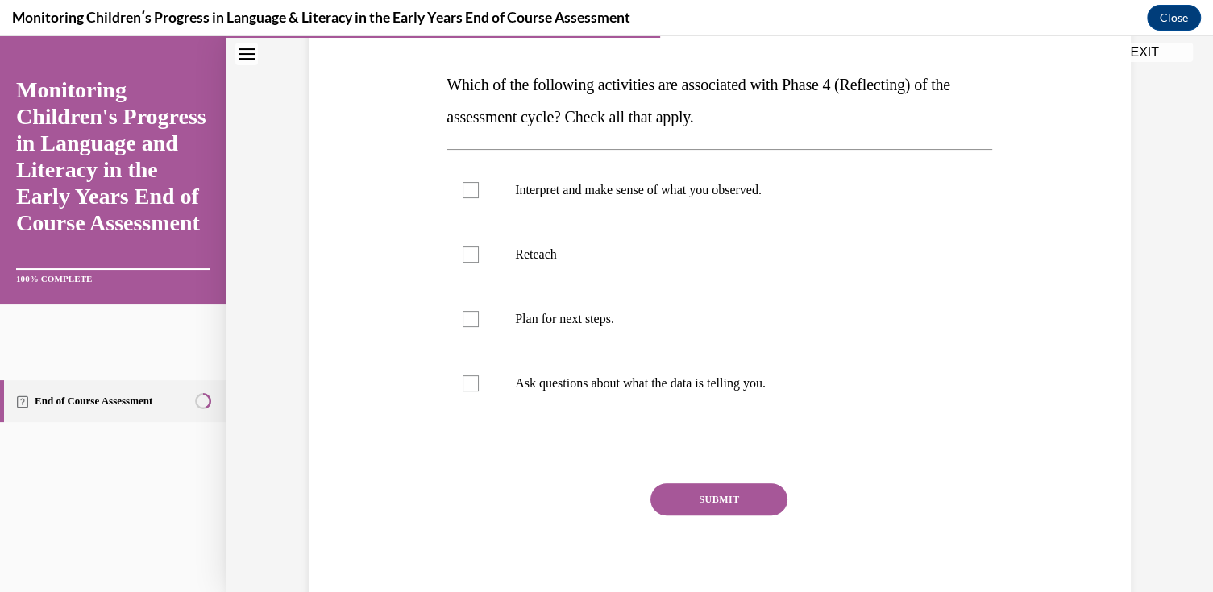
scroll to position [242, 0]
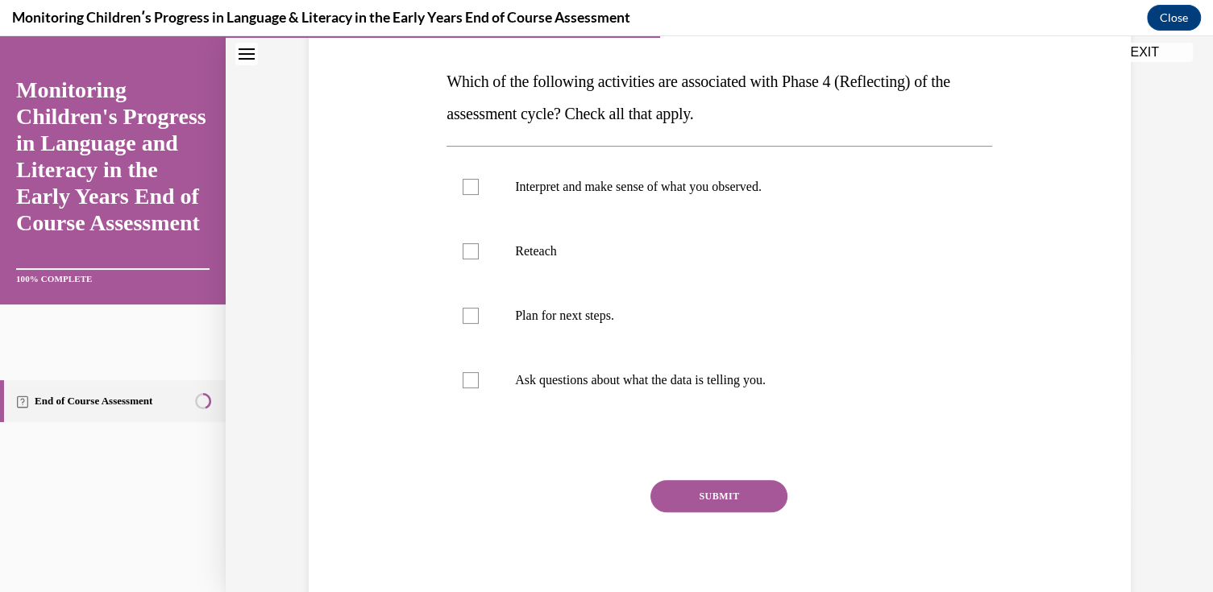
click at [653, 181] on p "Interpret and make sense of what you observed." at bounding box center [733, 187] width 437 height 16
click at [479, 181] on input "Interpret and make sense of what you observed." at bounding box center [471, 187] width 16 height 16
checkbox input "true"
click at [596, 315] on p "Plan for next steps." at bounding box center [733, 316] width 437 height 16
click at [479, 315] on input "Plan for next steps." at bounding box center [471, 316] width 16 height 16
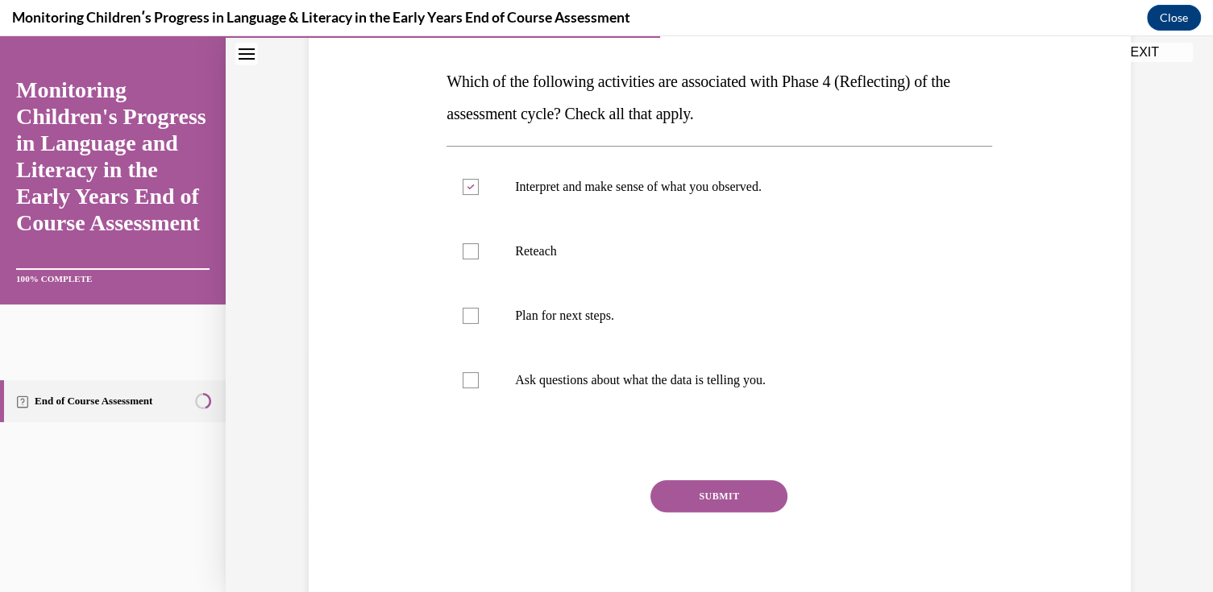
checkbox input "true"
click at [685, 490] on button "SUBMIT" at bounding box center [718, 496] width 137 height 32
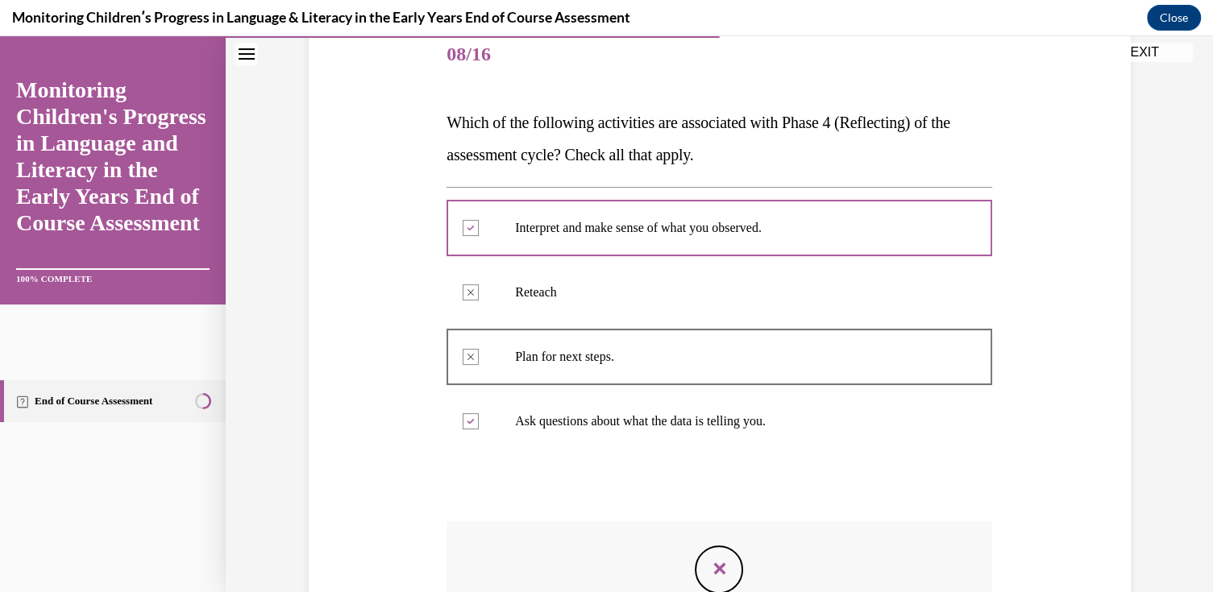
scroll to position [281, 0]
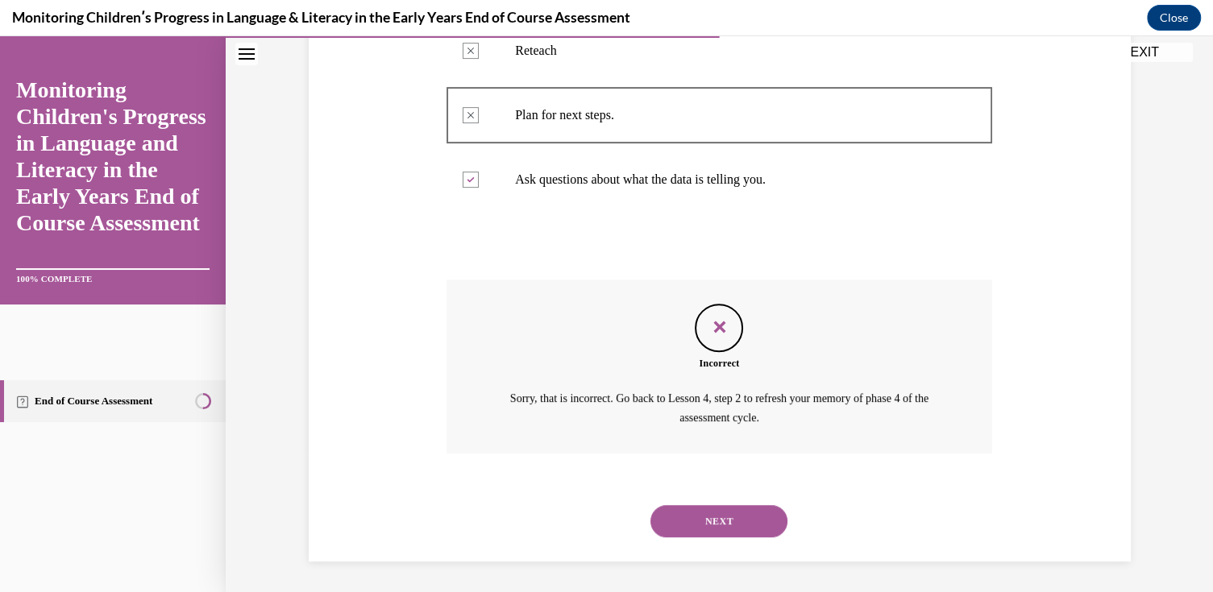
click at [717, 519] on button "NEXT" at bounding box center [718, 521] width 137 height 32
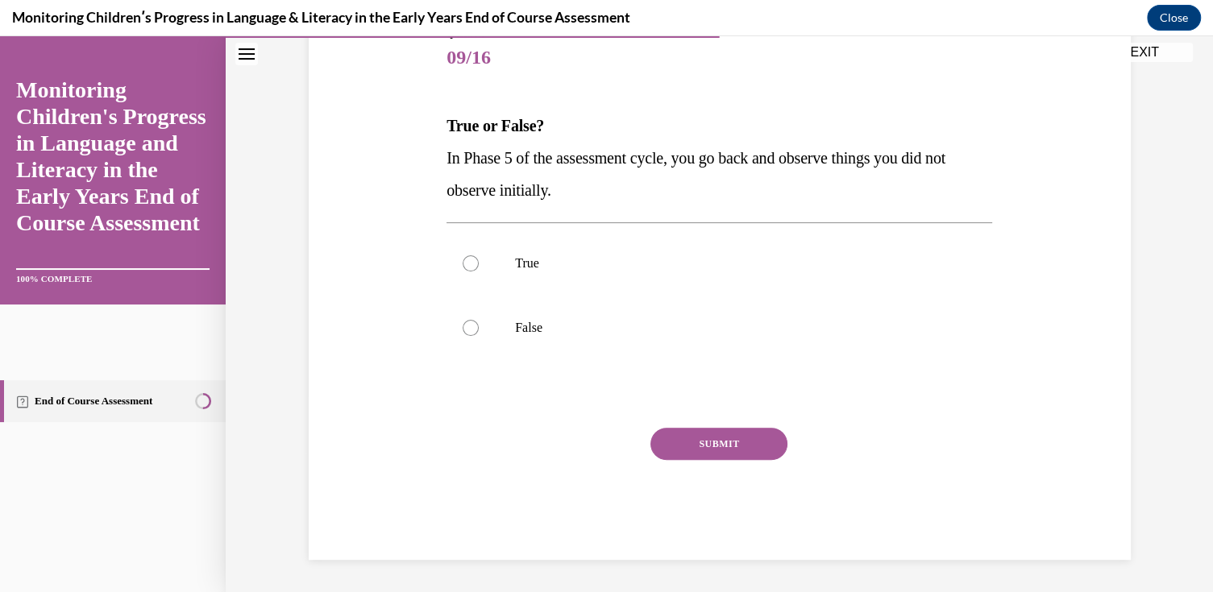
scroll to position [179, 0]
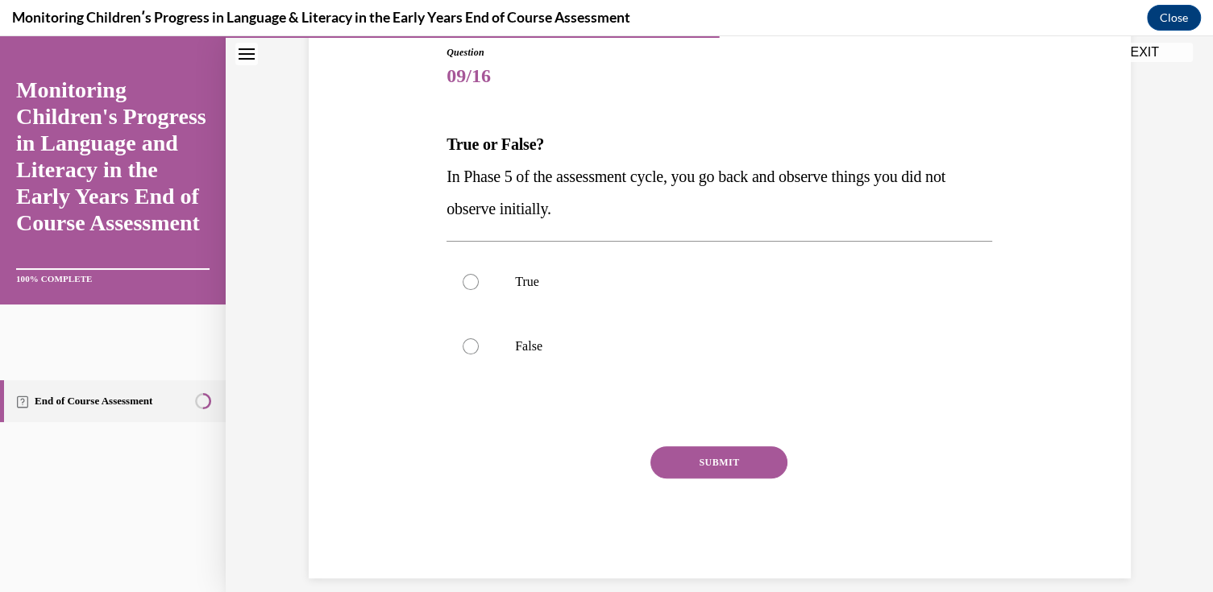
click at [496, 275] on label "True" at bounding box center [720, 282] width 546 height 64
click at [479, 275] on input "True" at bounding box center [471, 282] width 16 height 16
radio input "true"
click at [711, 456] on button "SUBMIT" at bounding box center [718, 463] width 137 height 32
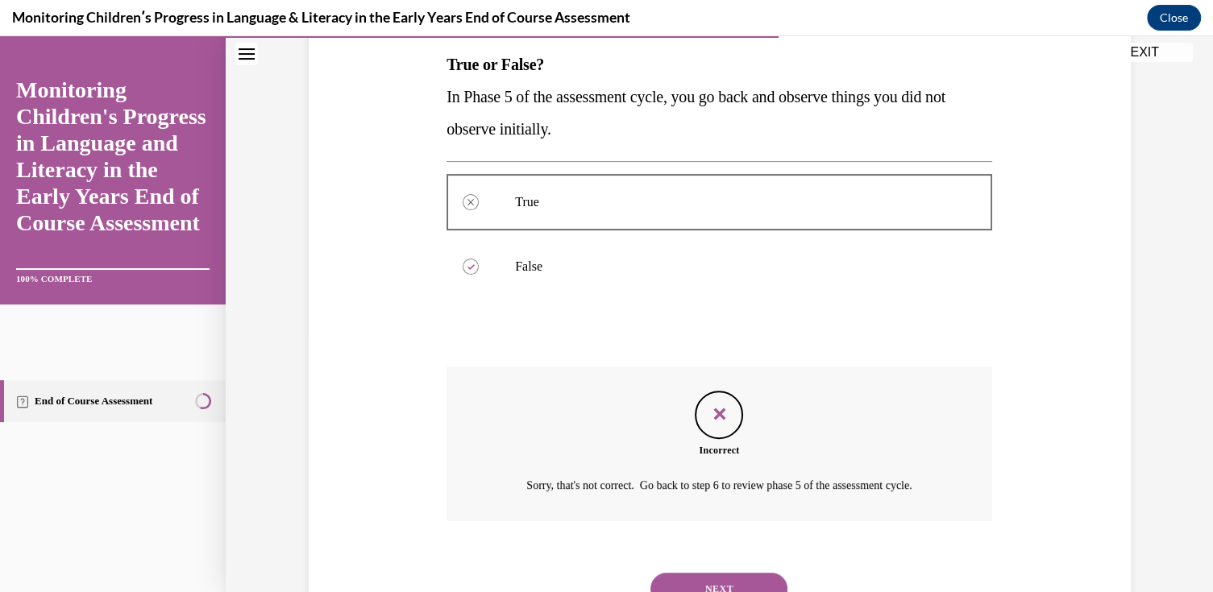
scroll to position [326, 0]
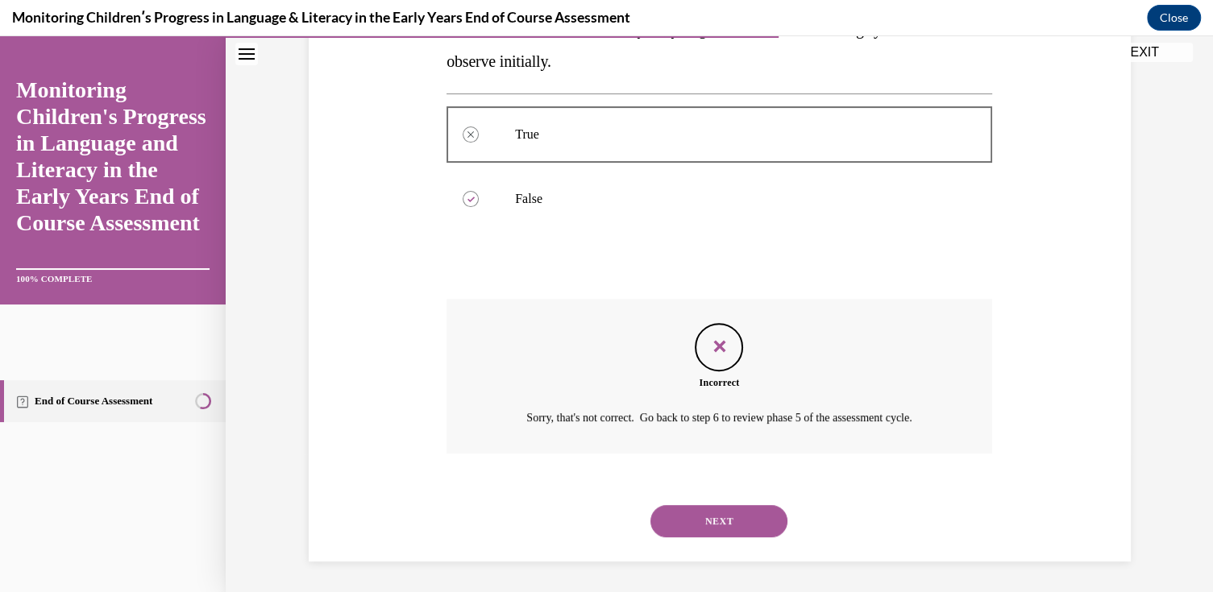
click at [752, 517] on button "NEXT" at bounding box center [718, 521] width 137 height 32
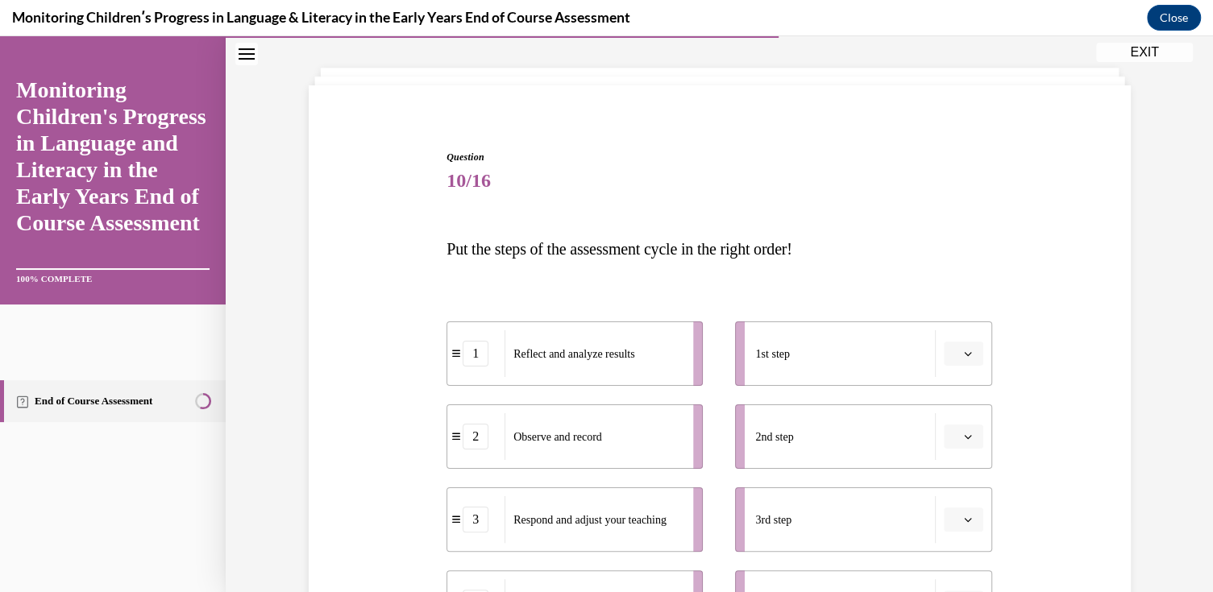
scroll to position [161, 0]
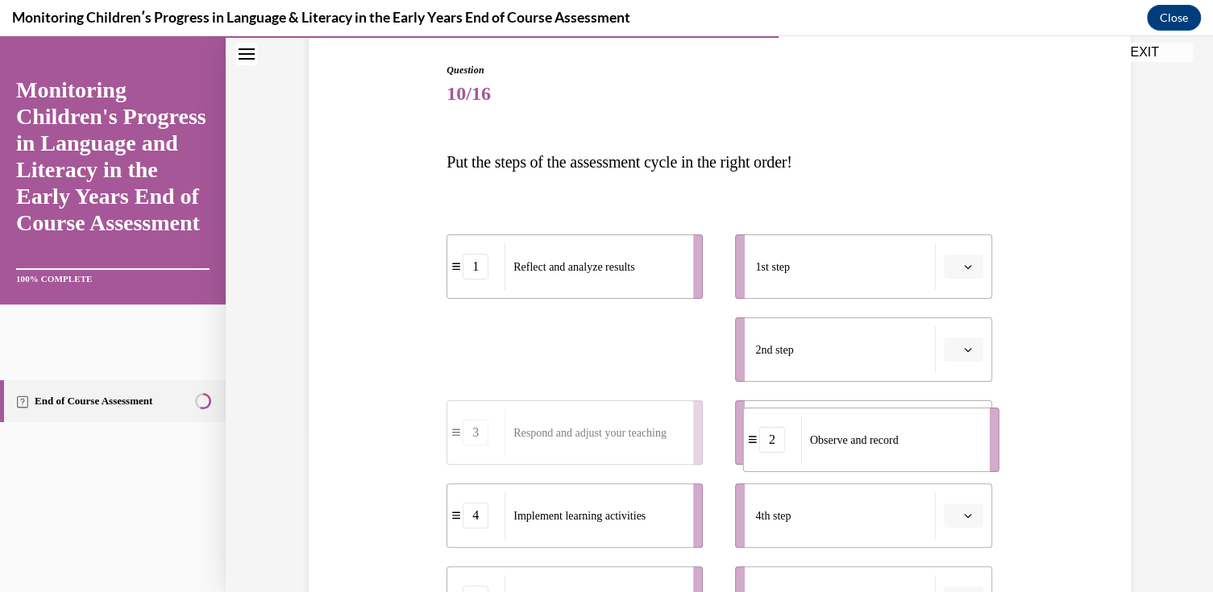
drag, startPoint x: 656, startPoint y: 353, endPoint x: 952, endPoint y: 443, distance: 309.3
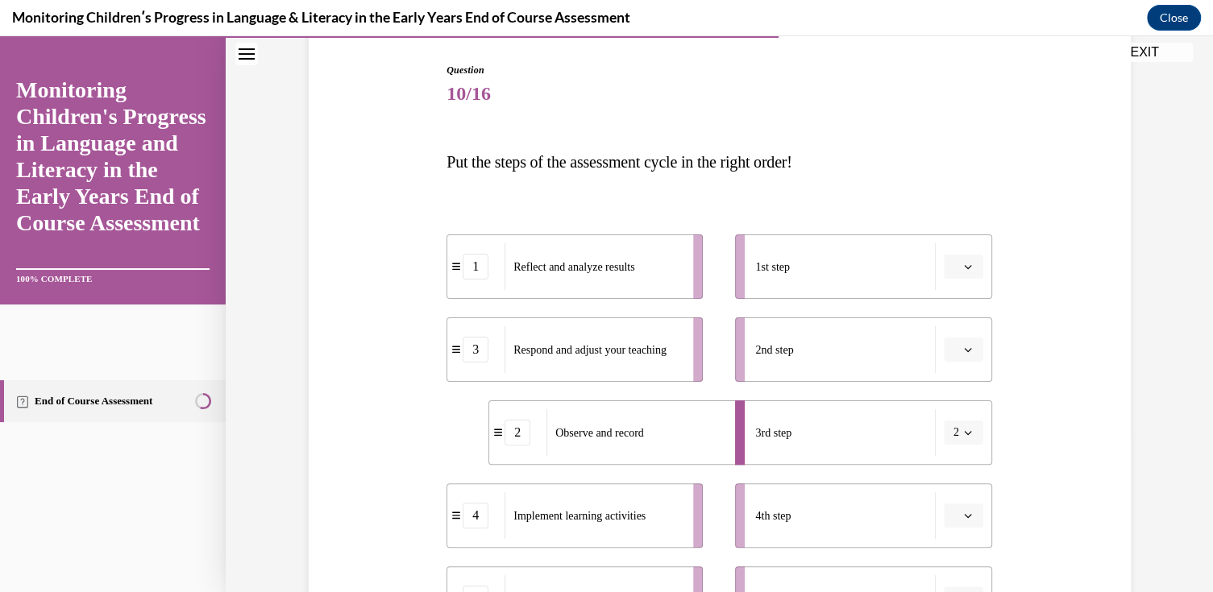
scroll to position [242, 0]
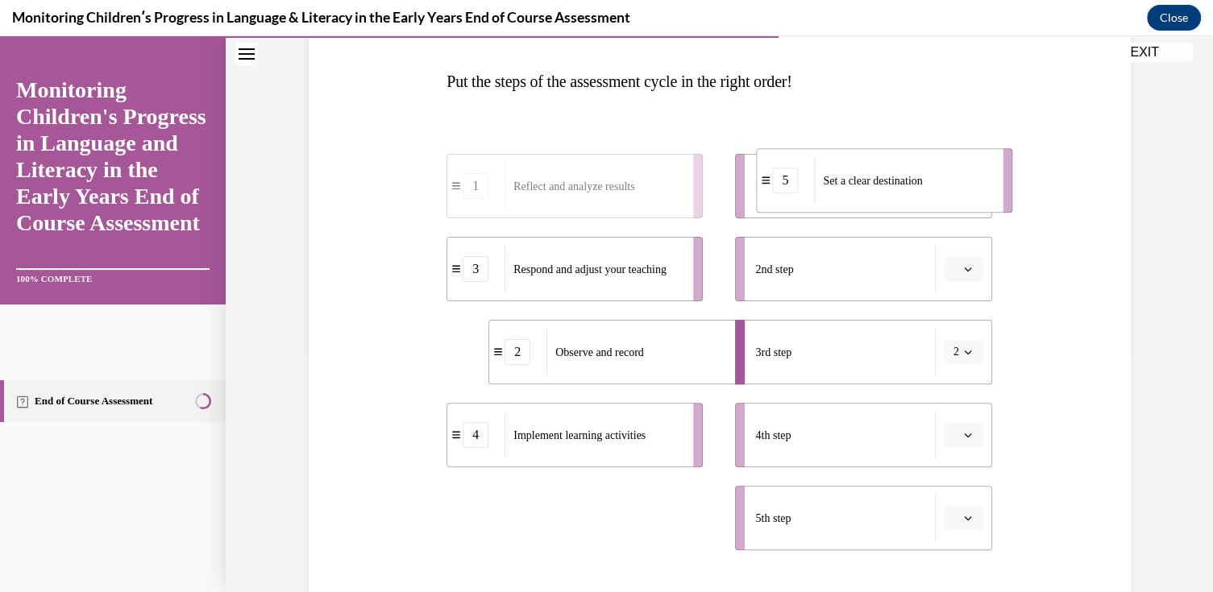
drag, startPoint x: 567, startPoint y: 518, endPoint x: 876, endPoint y: 181, distance: 458.1
click at [876, 181] on span "Set a clear destination" at bounding box center [872, 181] width 99 height 12
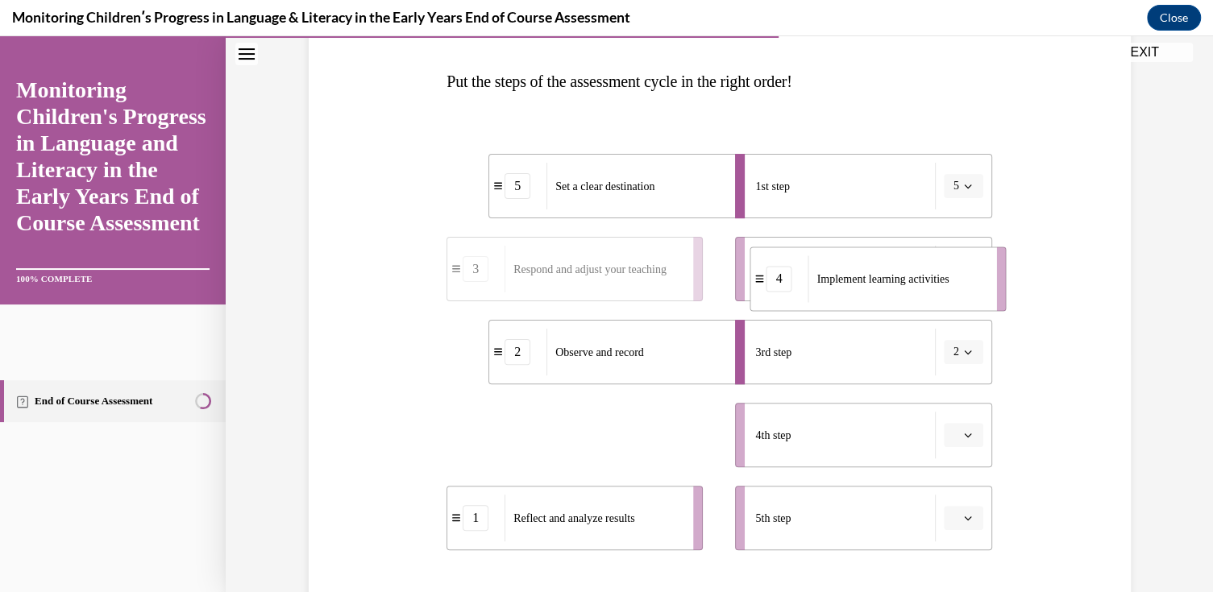
drag, startPoint x: 575, startPoint y: 437, endPoint x: 878, endPoint y: 280, distance: 341.0
click at [878, 280] on span "Implement learning activities" at bounding box center [883, 279] width 132 height 12
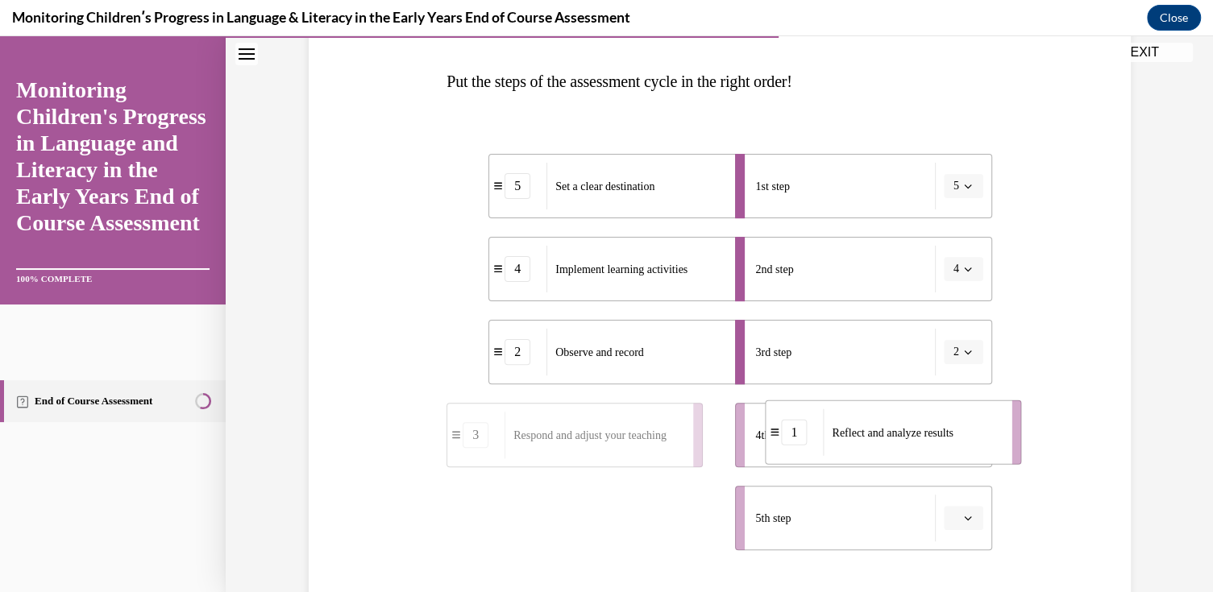
drag, startPoint x: 566, startPoint y: 521, endPoint x: 884, endPoint y: 435, distance: 329.8
click at [884, 435] on span "Reflect and analyze results" at bounding box center [892, 432] width 121 height 12
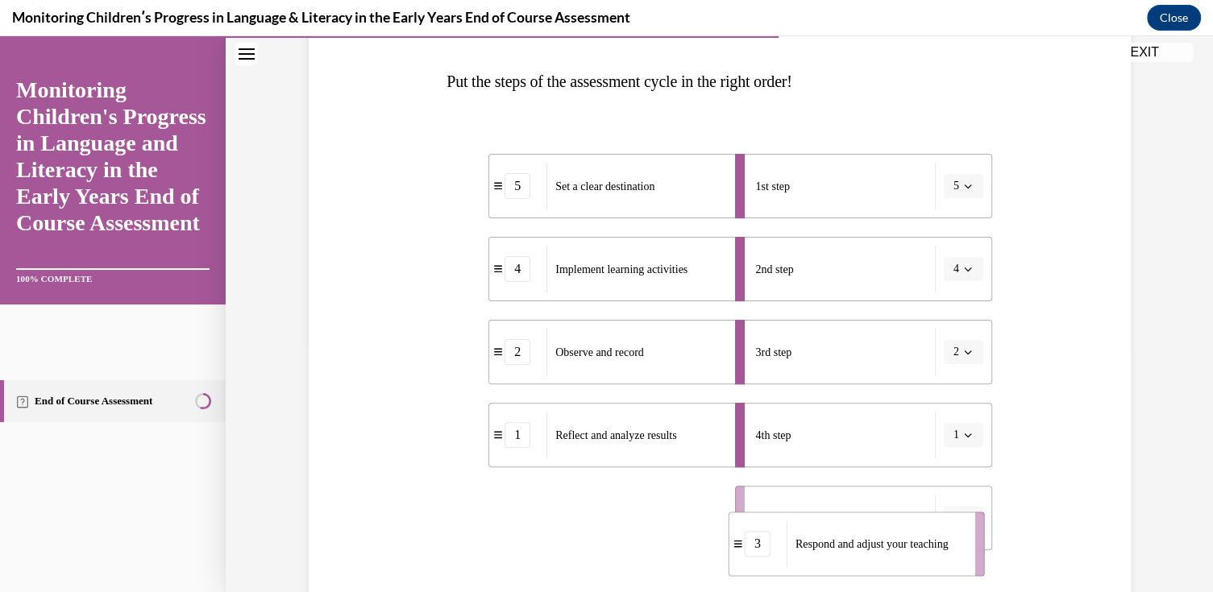
drag, startPoint x: 584, startPoint y: 514, endPoint x: 854, endPoint y: 535, distance: 271.6
click at [854, 538] on span "Respond and adjust your teaching" at bounding box center [872, 544] width 153 height 12
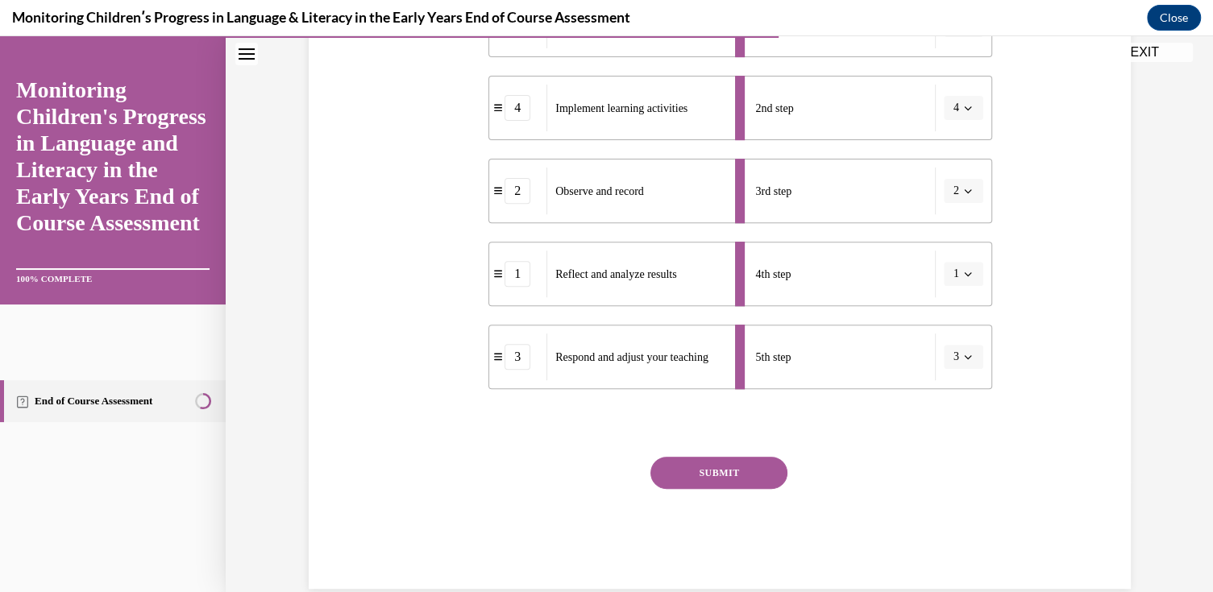
click at [739, 468] on button "SUBMIT" at bounding box center [718, 473] width 137 height 32
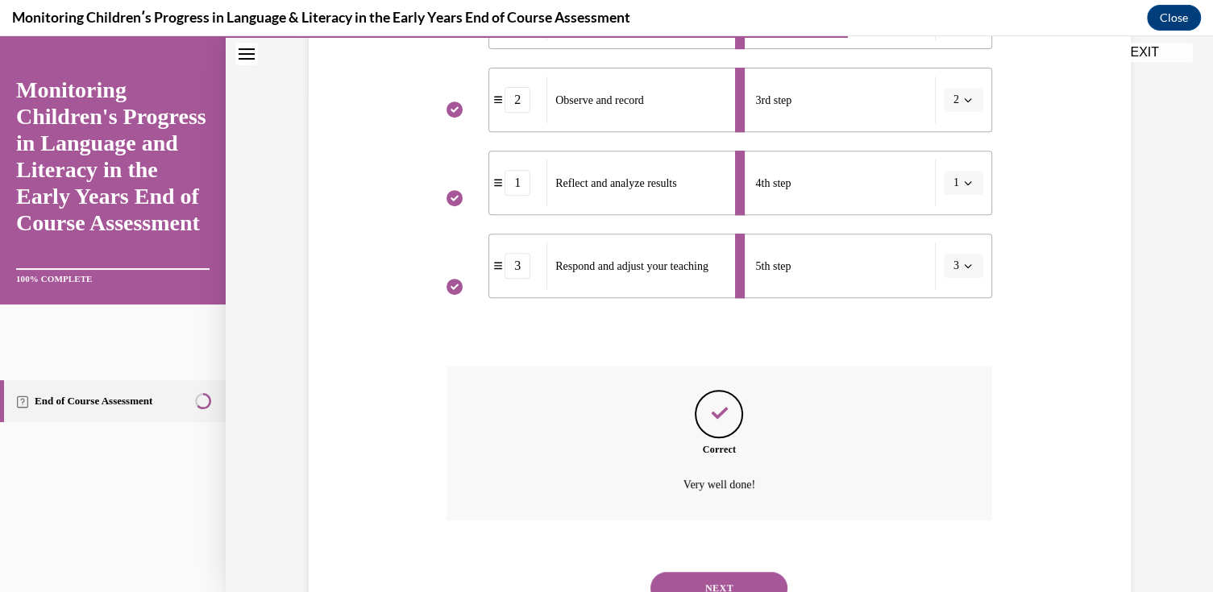
scroll to position [561, 0]
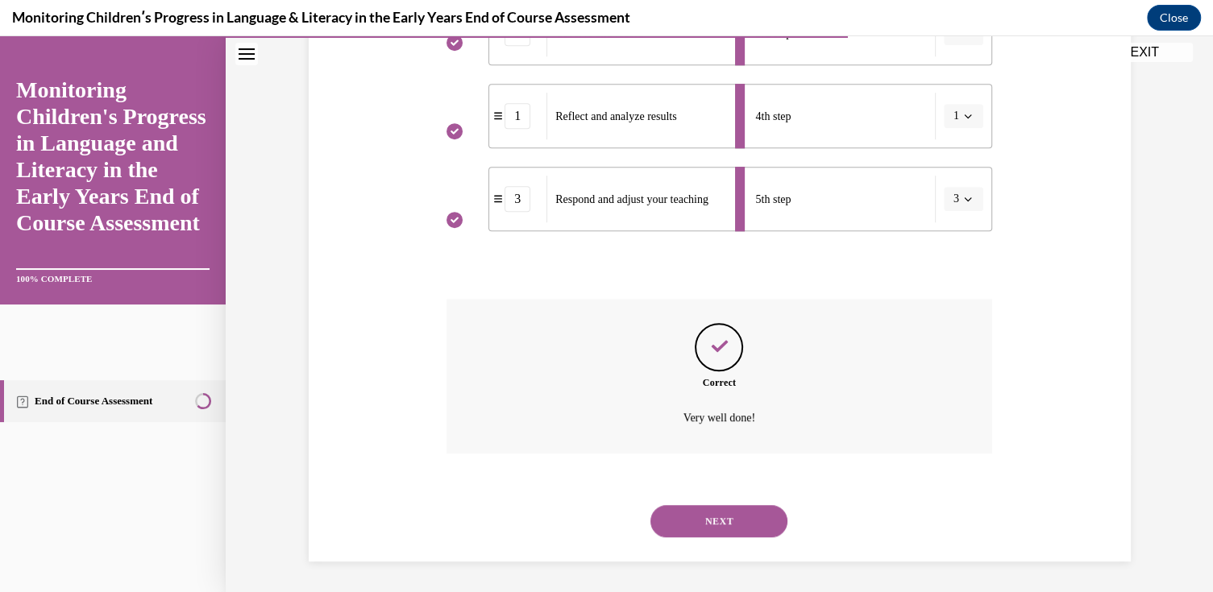
click at [717, 517] on button "NEXT" at bounding box center [718, 521] width 137 height 32
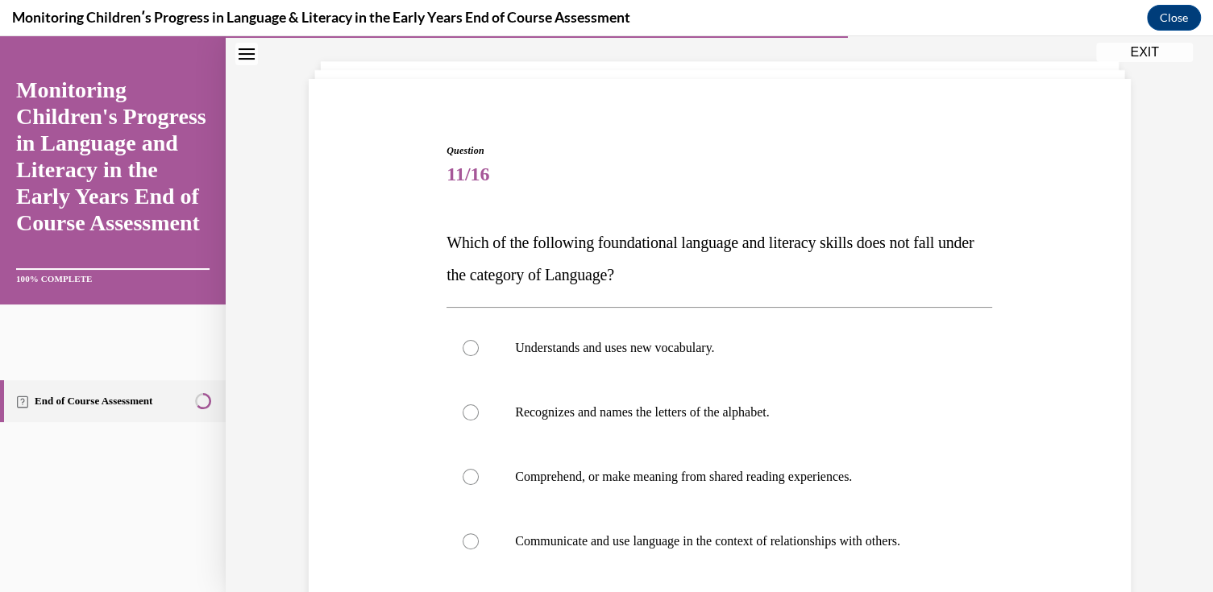
scroll to position [161, 0]
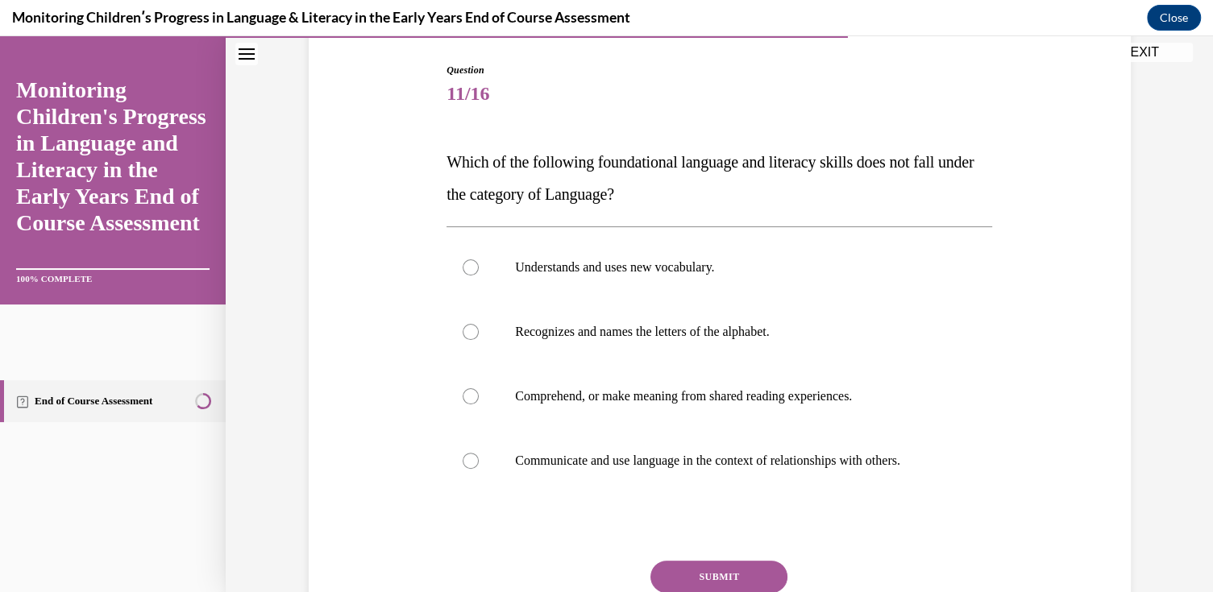
click at [468, 329] on div at bounding box center [471, 332] width 16 height 16
click at [468, 329] on input "Recognizes and names the letters of the alphabet." at bounding box center [471, 332] width 16 height 16
radio input "true"
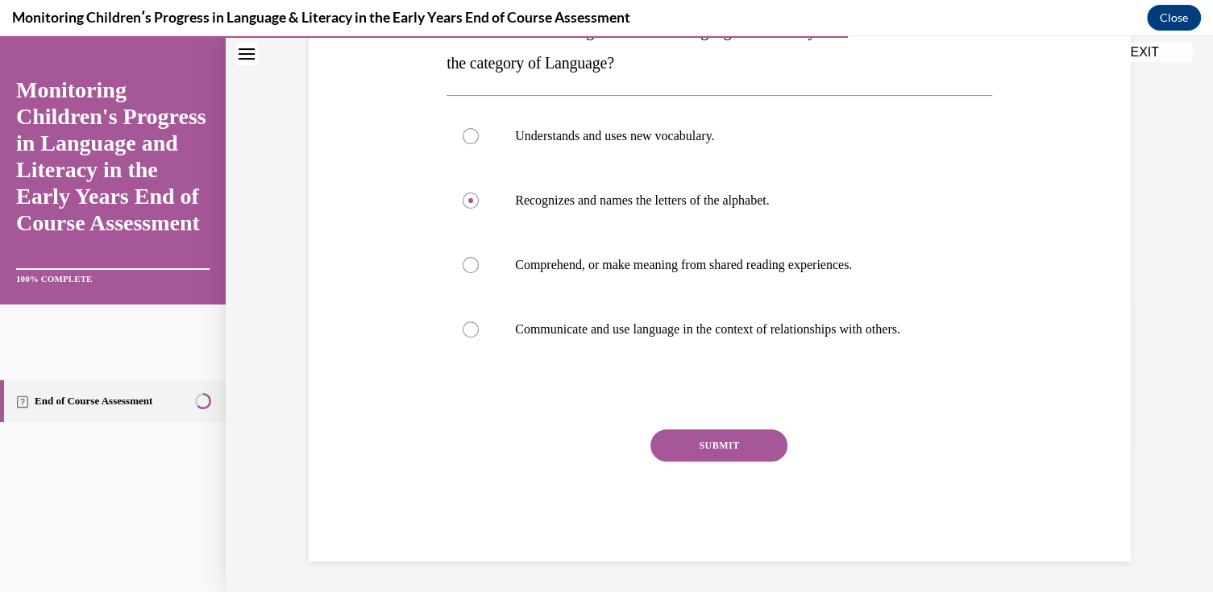
click at [707, 444] on button "SUBMIT" at bounding box center [718, 446] width 137 height 32
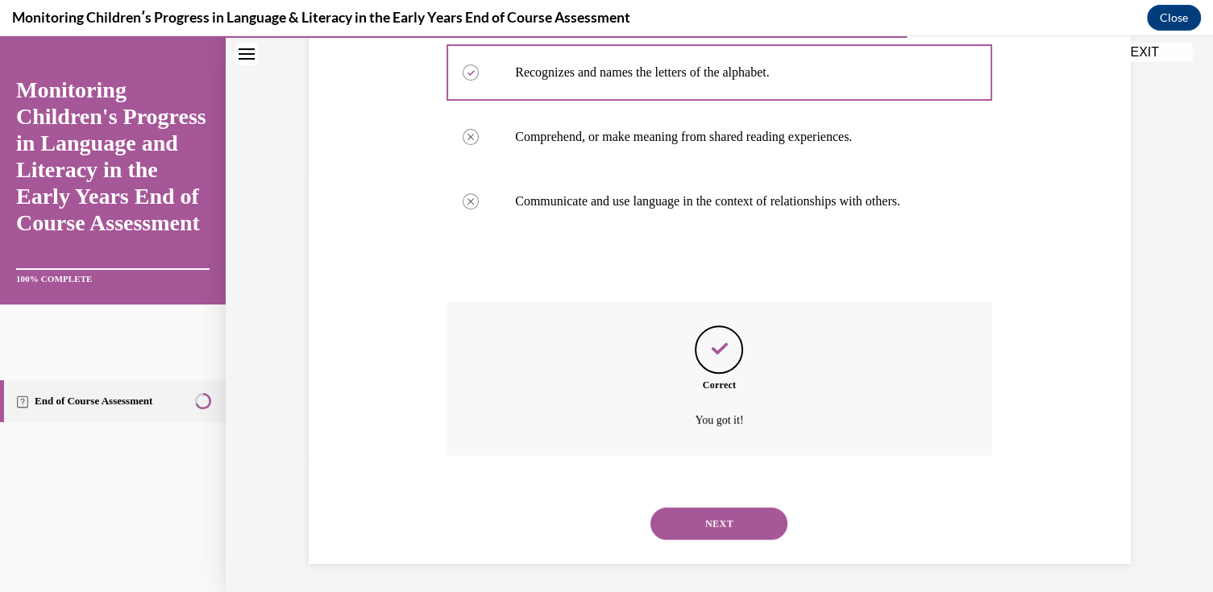
scroll to position [423, 0]
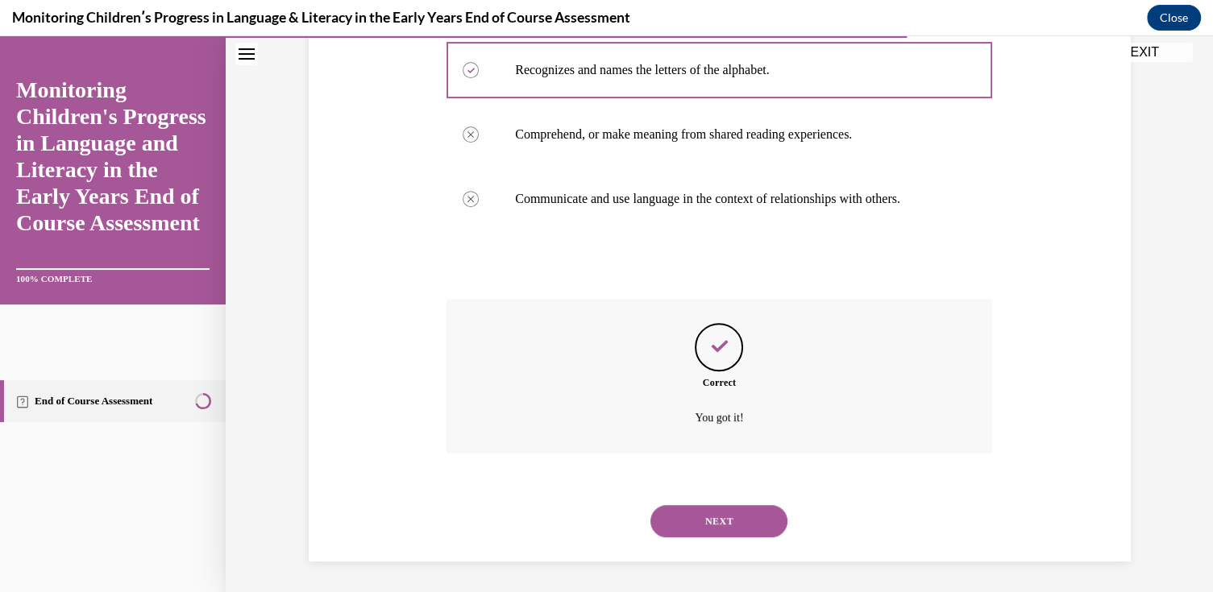
click at [725, 517] on button "NEXT" at bounding box center [718, 521] width 137 height 32
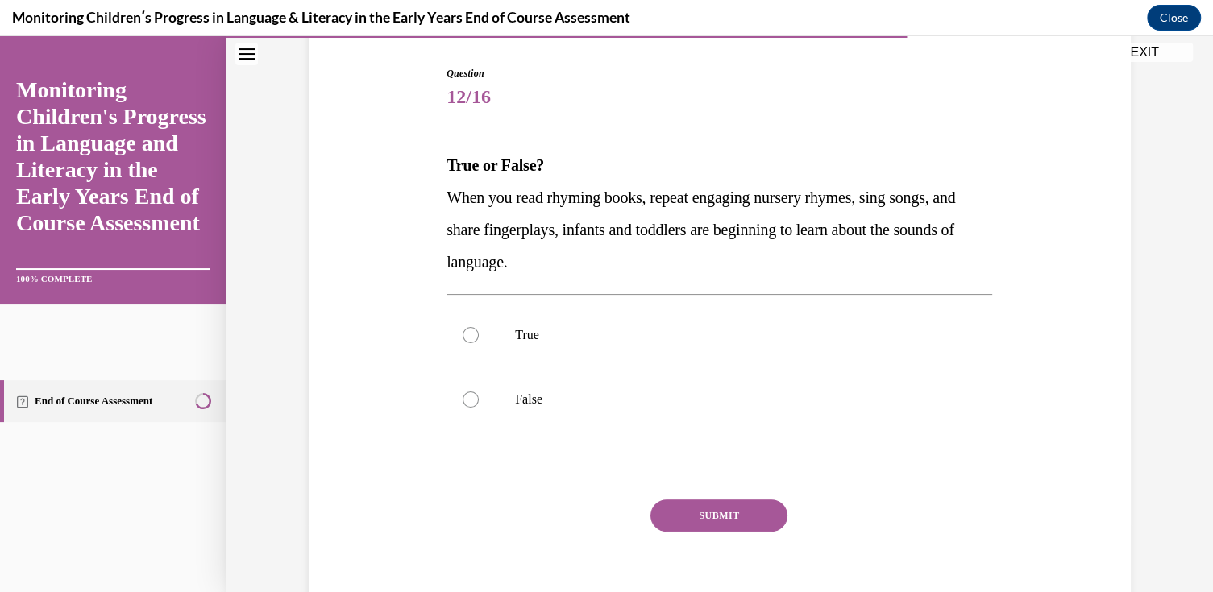
scroll to position [161, 0]
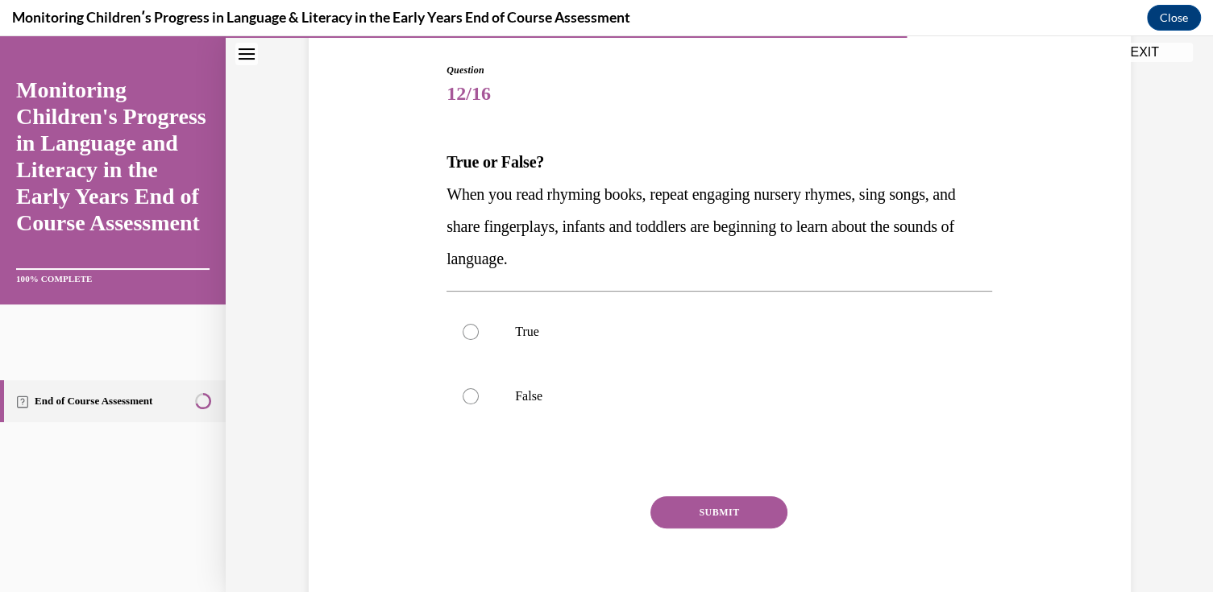
click at [534, 324] on p "True" at bounding box center [733, 332] width 437 height 16
click at [479, 324] on input "True" at bounding box center [471, 332] width 16 height 16
radio input "true"
click at [683, 503] on button "SUBMIT" at bounding box center [718, 512] width 137 height 32
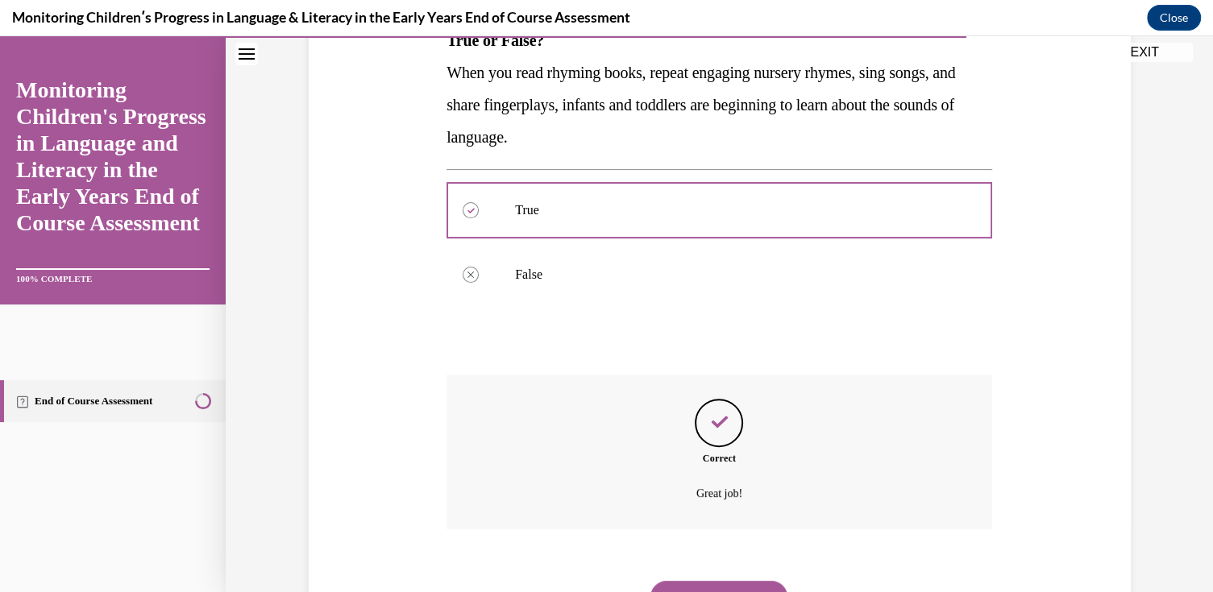
scroll to position [359, 0]
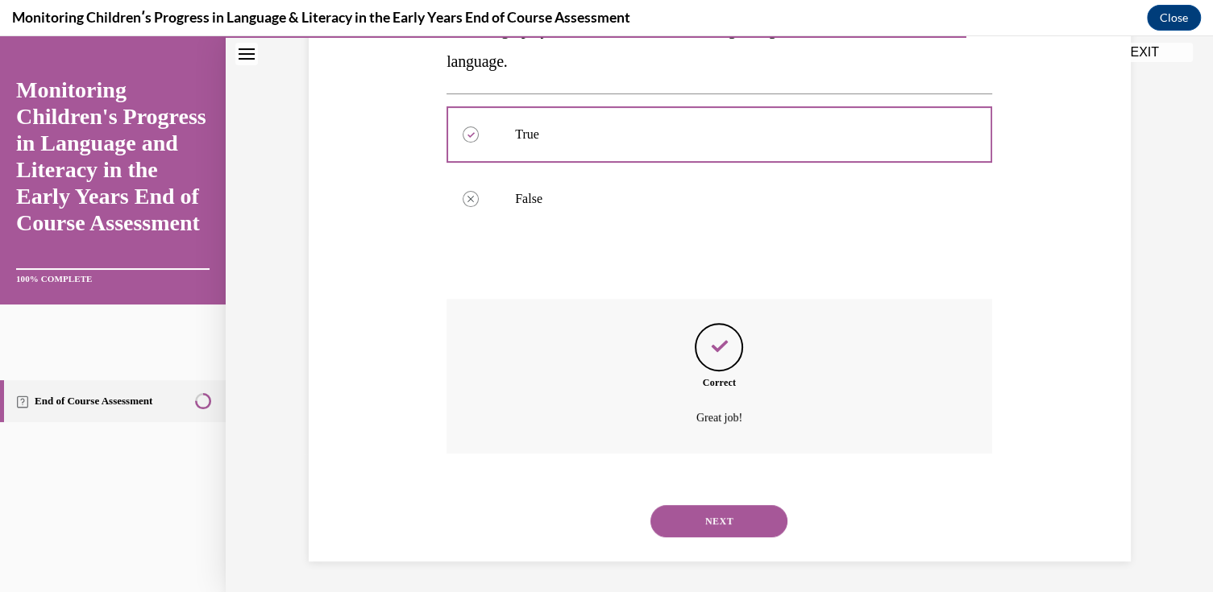
click at [715, 520] on button "NEXT" at bounding box center [718, 521] width 137 height 32
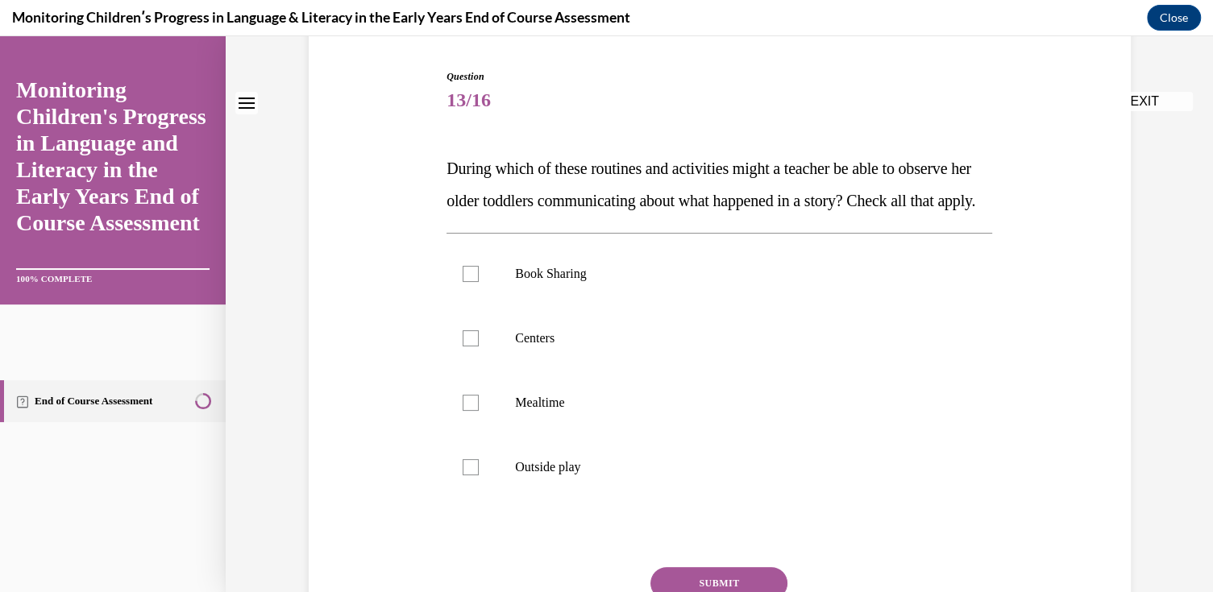
scroll to position [161, 0]
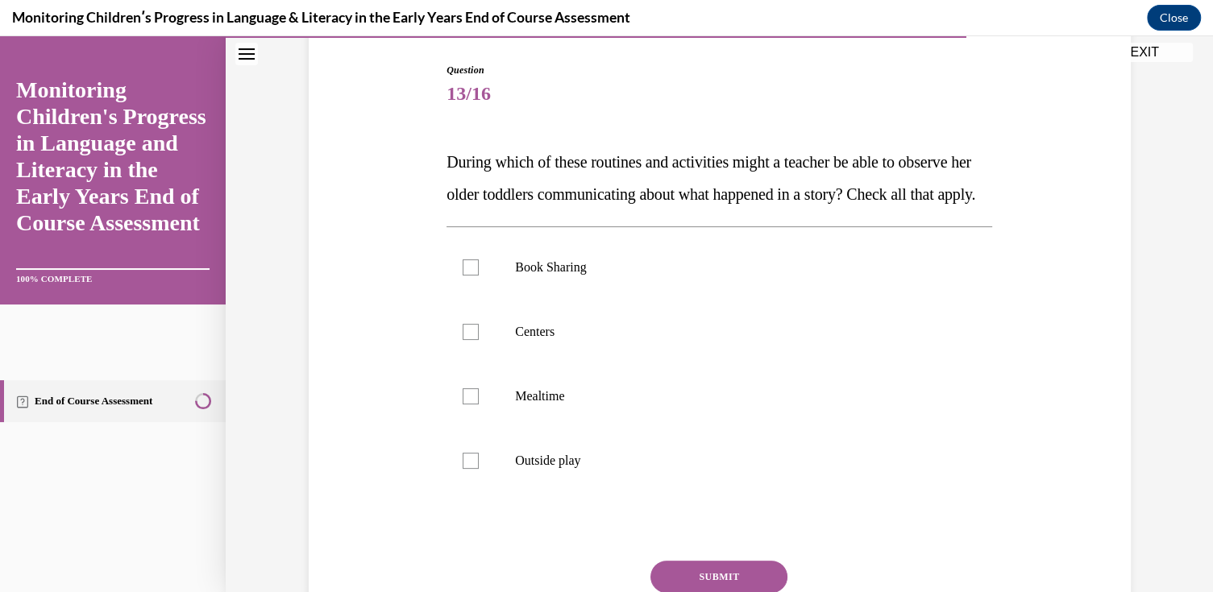
click at [567, 276] on p "Book Sharing" at bounding box center [733, 268] width 437 height 16
click at [479, 276] on input "Book Sharing" at bounding box center [471, 268] width 16 height 16
checkbox input "true"
click at [550, 340] on p "Centers" at bounding box center [733, 332] width 437 height 16
click at [479, 340] on input "Centers" at bounding box center [471, 332] width 16 height 16
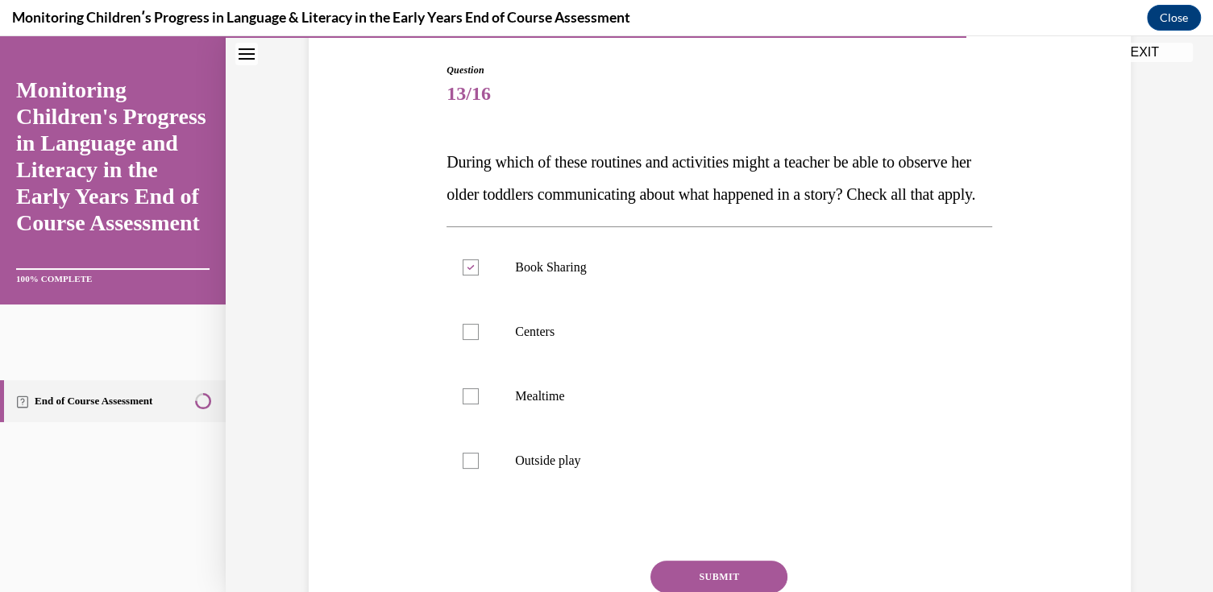
checkbox input "true"
click at [563, 405] on p "Mealtime" at bounding box center [733, 396] width 437 height 16
click at [479, 405] on input "Mealtime" at bounding box center [471, 396] width 16 height 16
checkbox input "true"
click at [561, 469] on p "Outside play" at bounding box center [733, 461] width 437 height 16
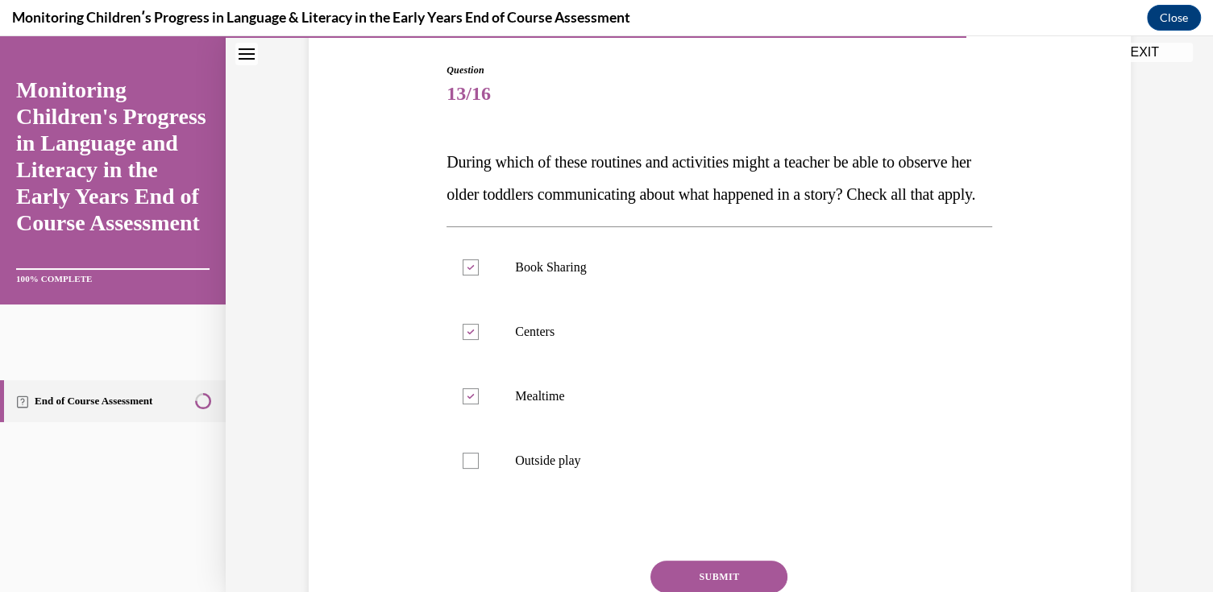
click at [479, 469] on input "Outside play" at bounding box center [471, 461] width 16 height 16
checkbox input "true"
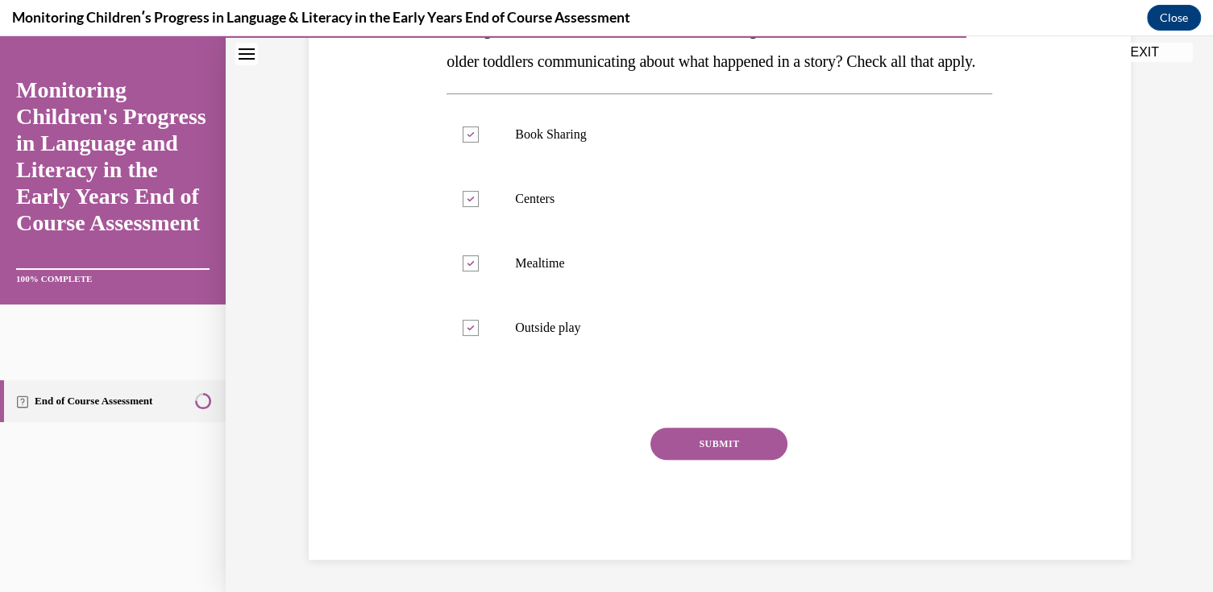
click at [707, 447] on button "SUBMIT" at bounding box center [718, 444] width 137 height 32
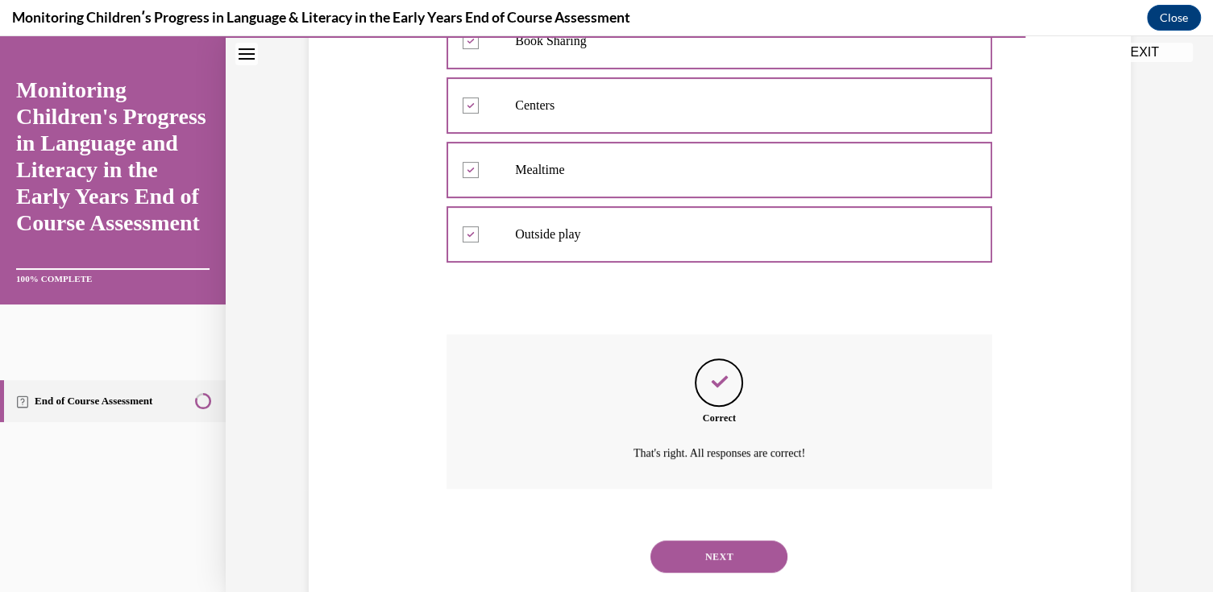
scroll to position [456, 0]
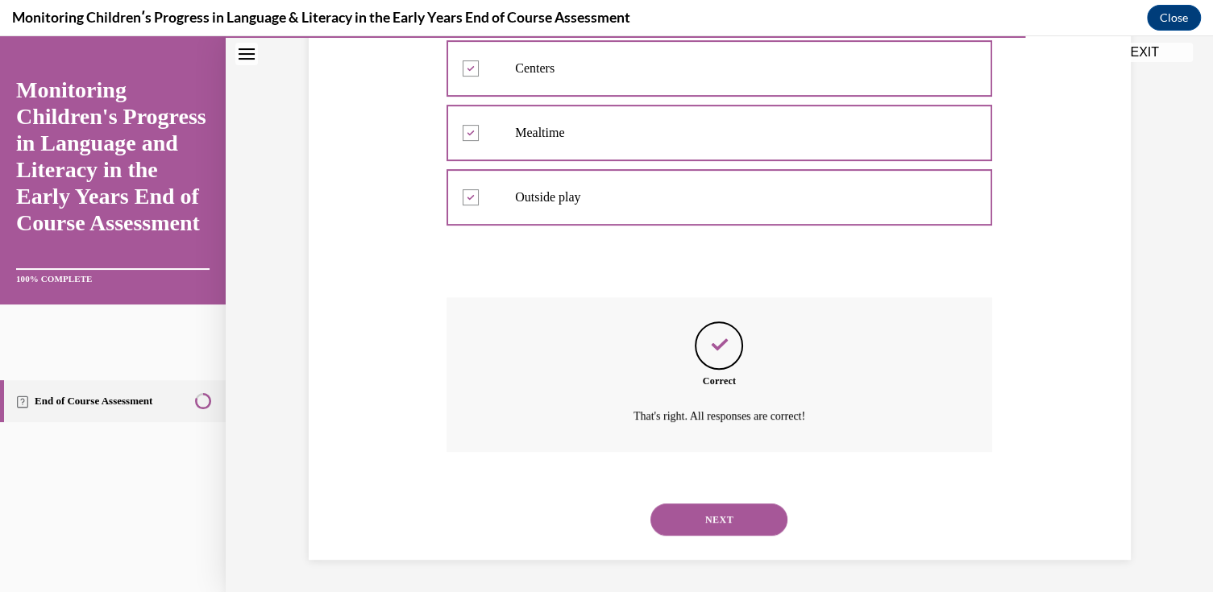
click at [712, 525] on button "NEXT" at bounding box center [718, 520] width 137 height 32
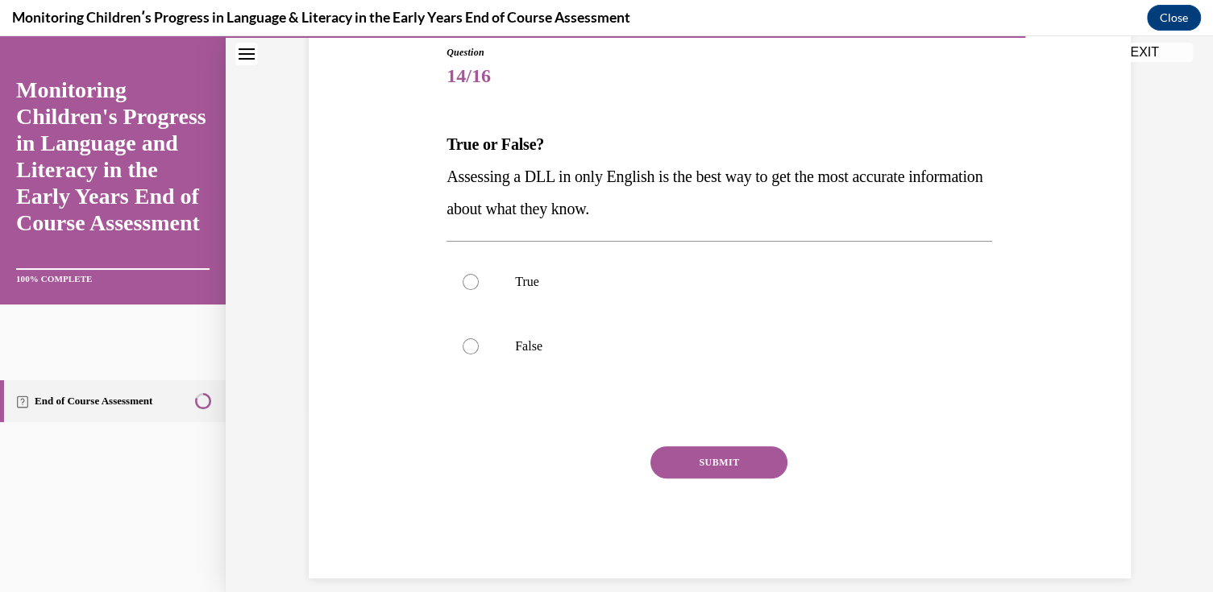
click at [550, 330] on label "False" at bounding box center [720, 346] width 546 height 64
click at [479, 339] on input "False" at bounding box center [471, 347] width 16 height 16
radio input "true"
click at [710, 469] on button "SUBMIT" at bounding box center [718, 463] width 137 height 32
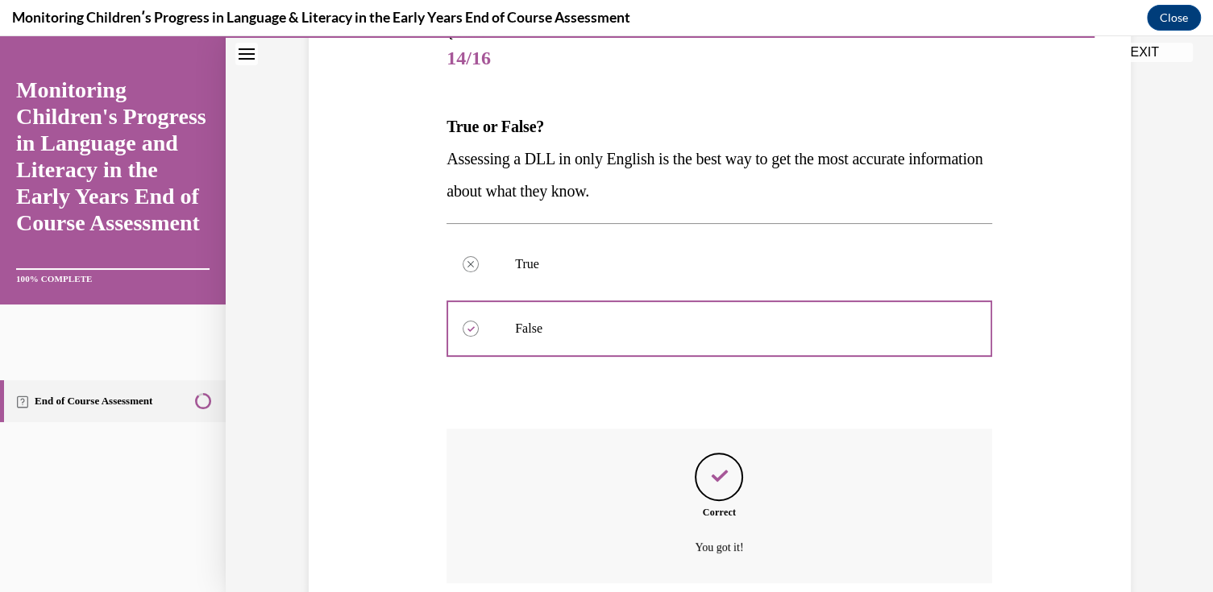
scroll to position [326, 0]
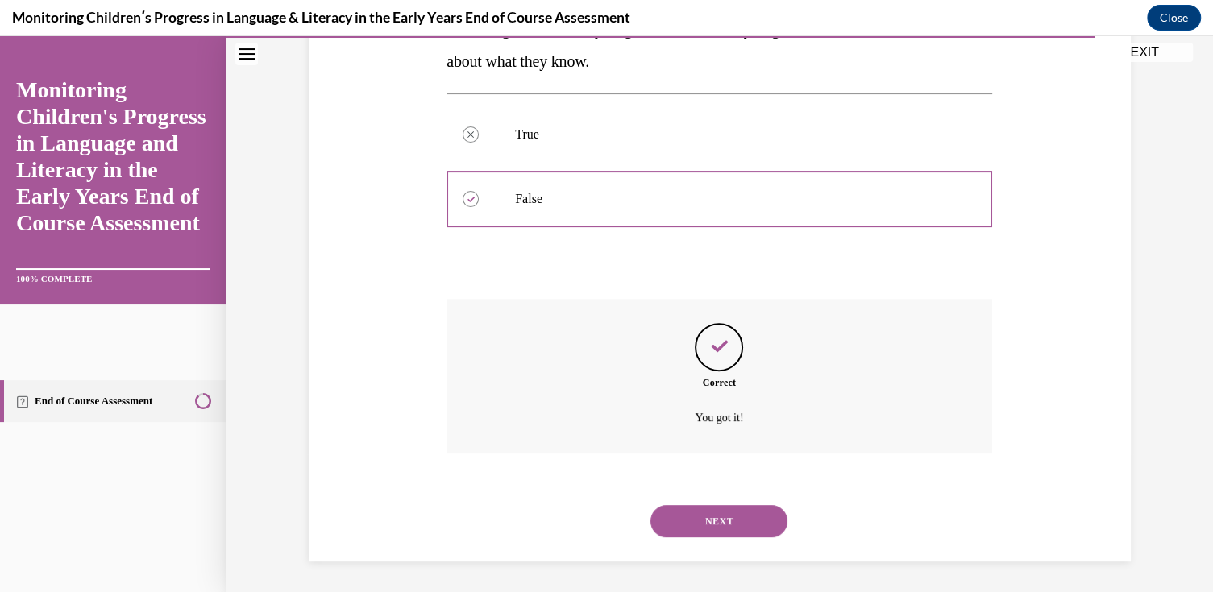
click at [731, 508] on button "NEXT" at bounding box center [718, 521] width 137 height 32
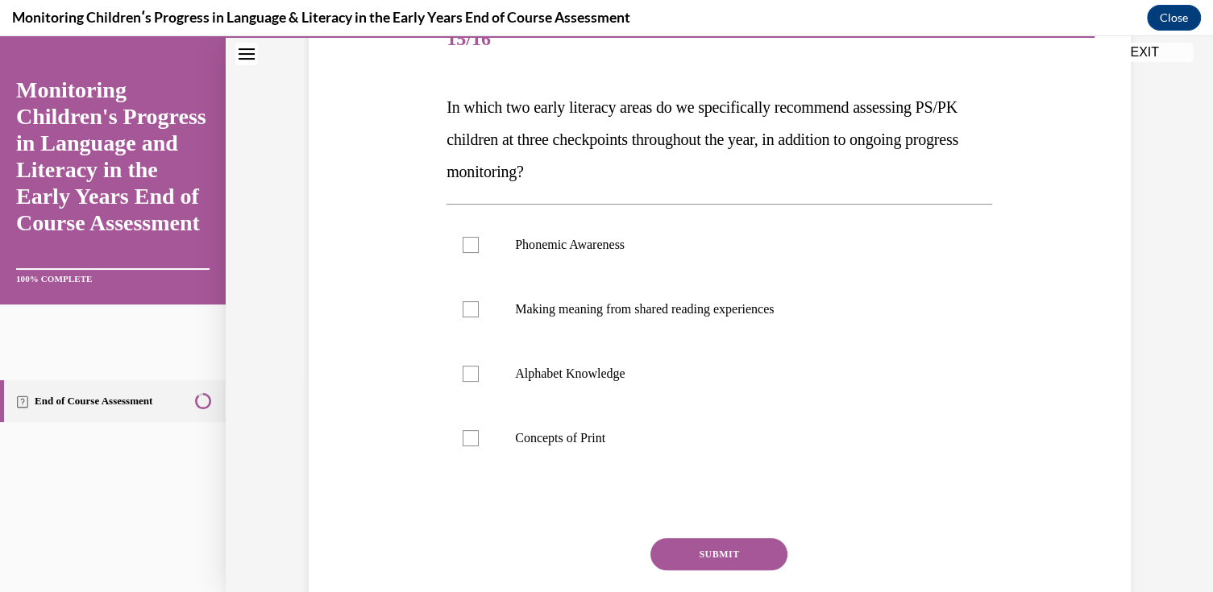
scroll to position [242, 0]
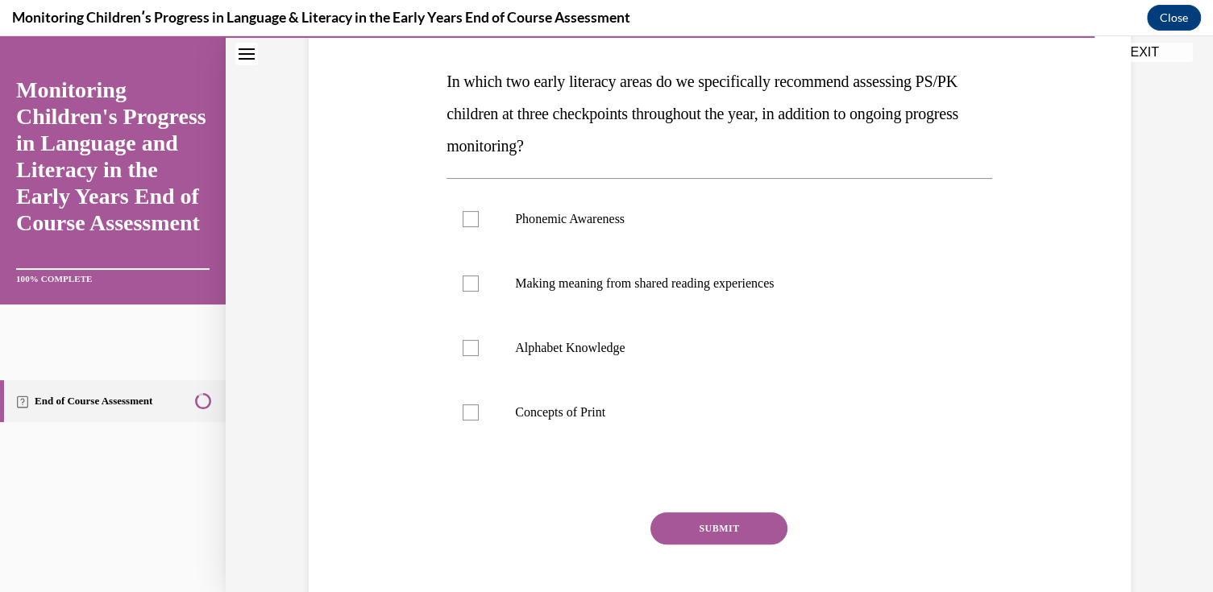
click at [650, 346] on p "Alphabet Knowledge" at bounding box center [733, 348] width 437 height 16
click at [479, 346] on input "Alphabet Knowledge" at bounding box center [471, 348] width 16 height 16
checkbox input "true"
click at [559, 232] on label "Phonemic Awareness" at bounding box center [720, 219] width 546 height 64
click at [479, 227] on input "Phonemic Awareness" at bounding box center [471, 219] width 16 height 16
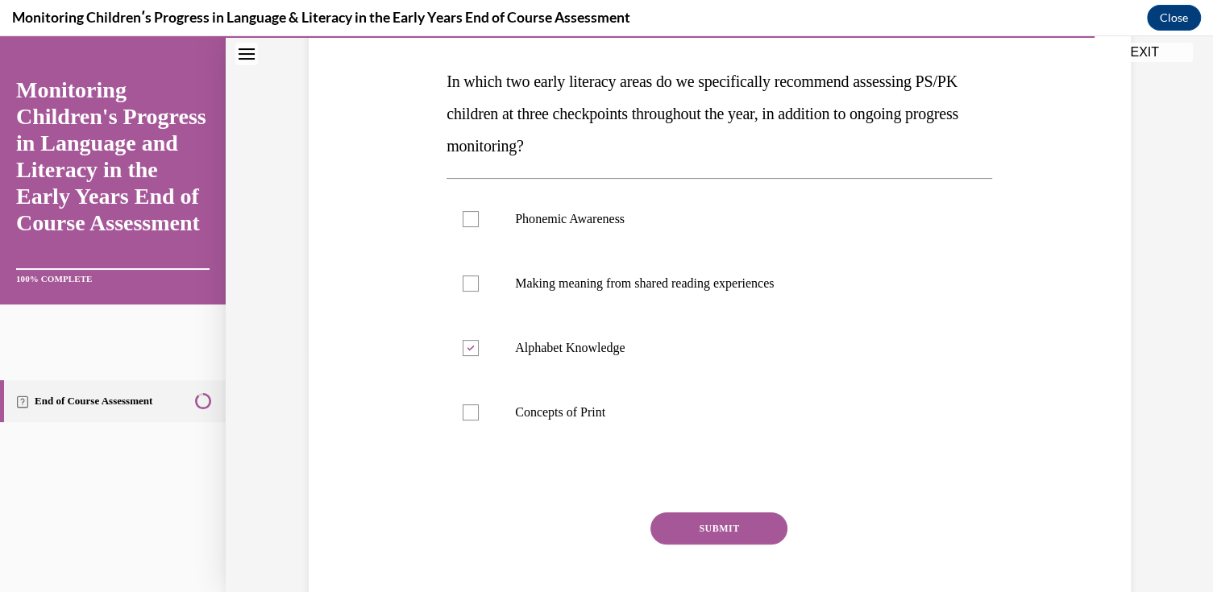
checkbox input "true"
click at [695, 534] on button "SUBMIT" at bounding box center [718, 529] width 137 height 32
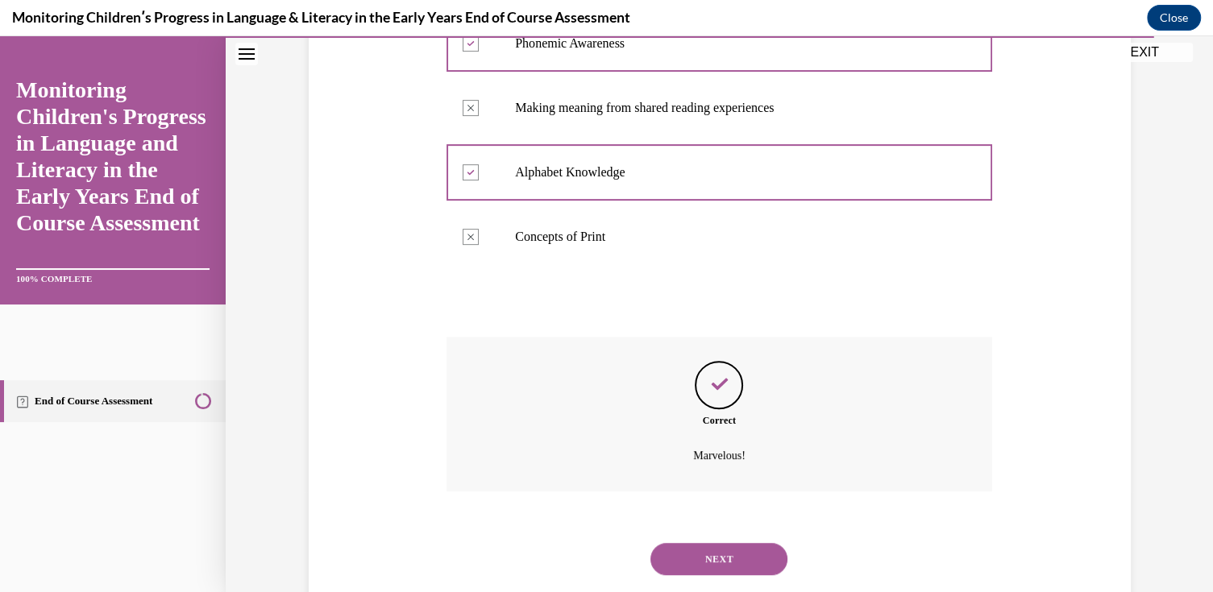
scroll to position [456, 0]
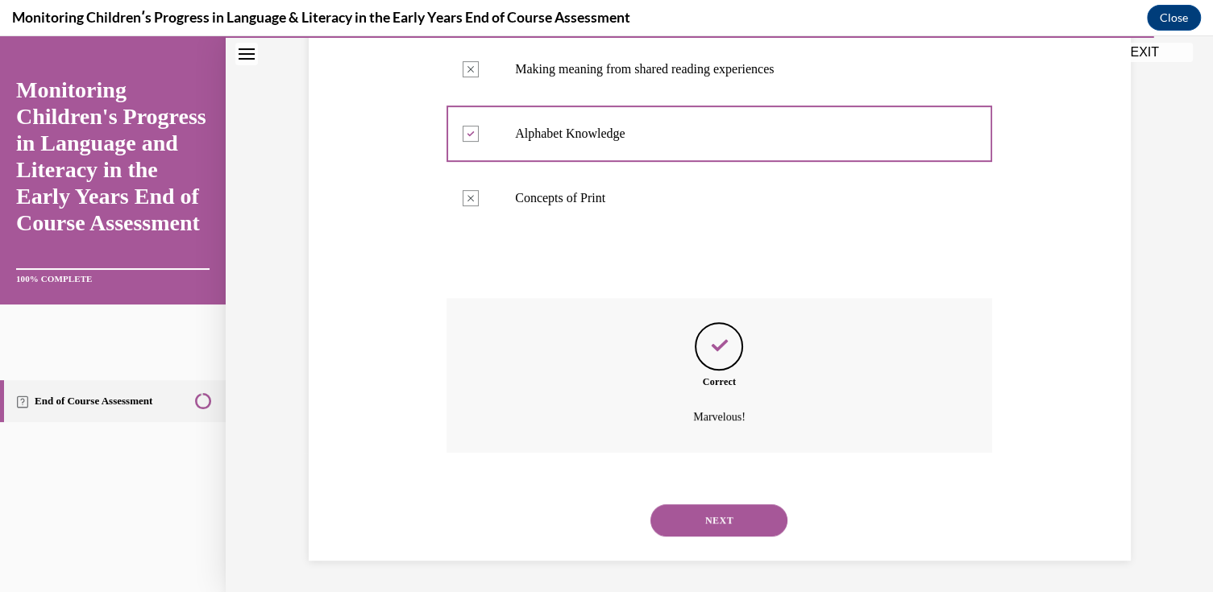
click at [719, 514] on button "NEXT" at bounding box center [718, 521] width 137 height 32
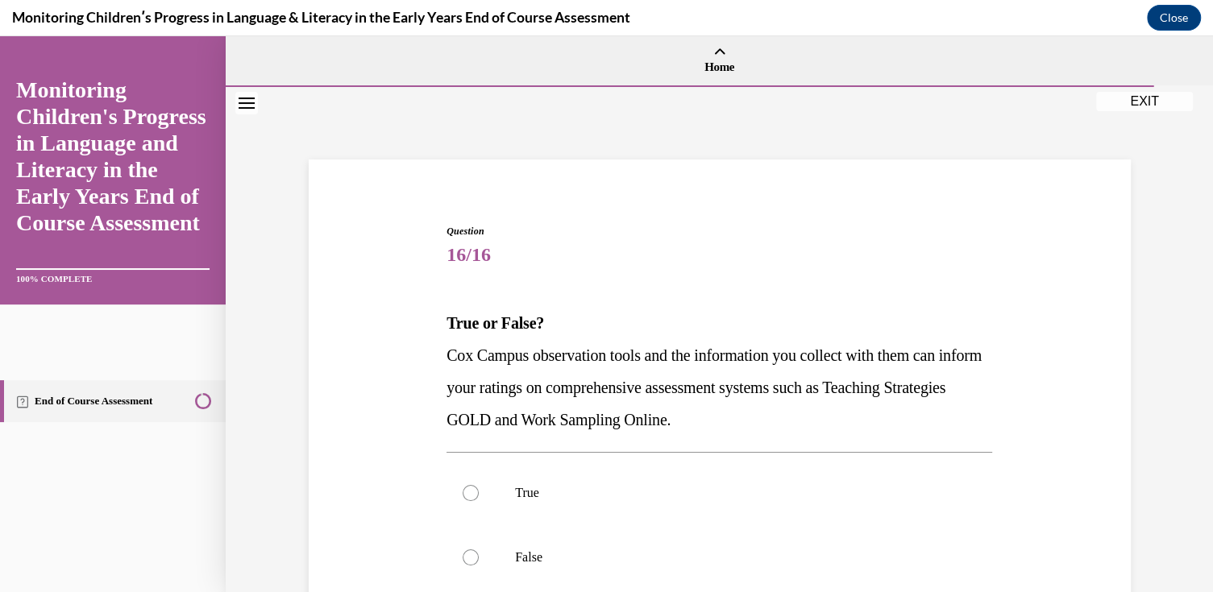
scroll to position [81, 0]
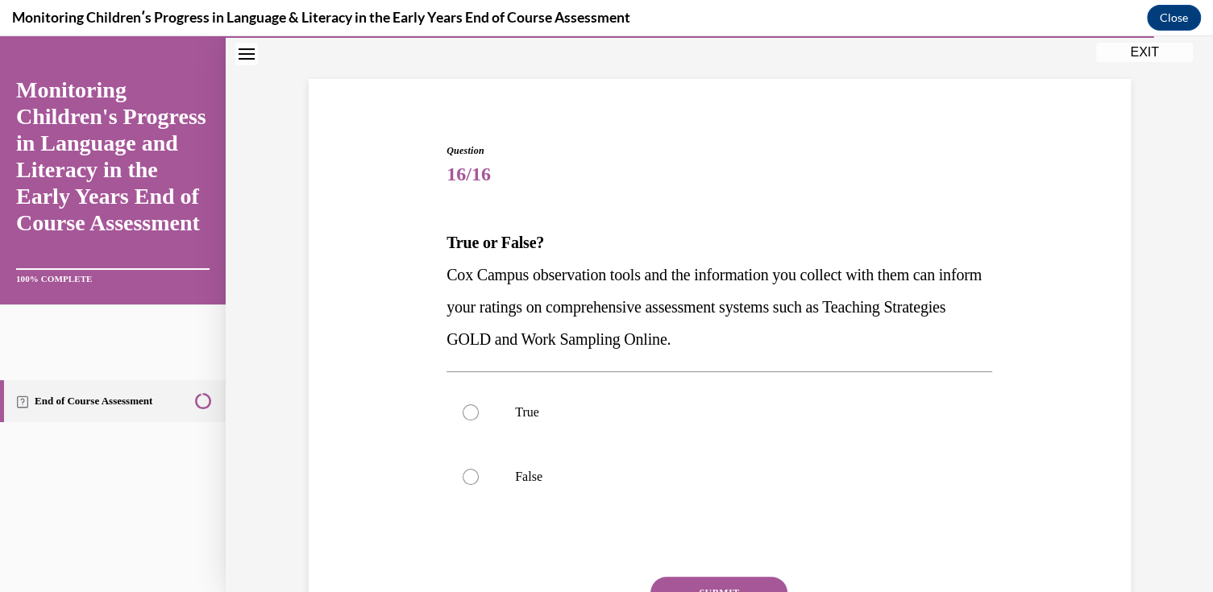
click at [593, 409] on p "True" at bounding box center [733, 413] width 437 height 16
click at [479, 409] on input "True" at bounding box center [471, 413] width 16 height 16
radio input "true"
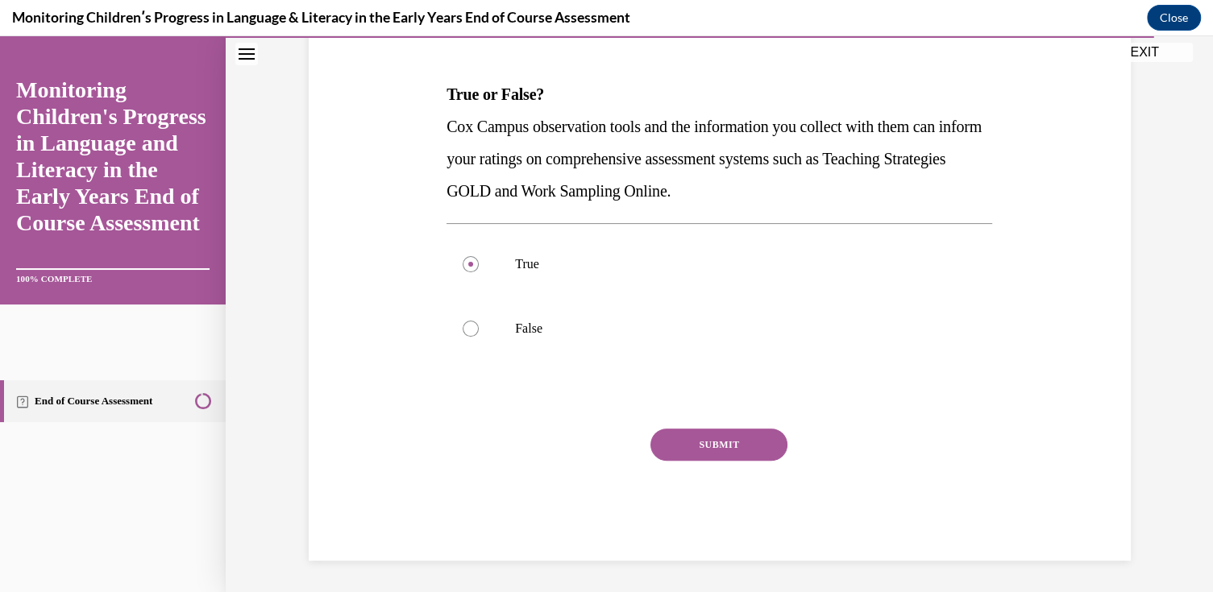
click at [699, 438] on button "SUBMIT" at bounding box center [718, 445] width 137 height 32
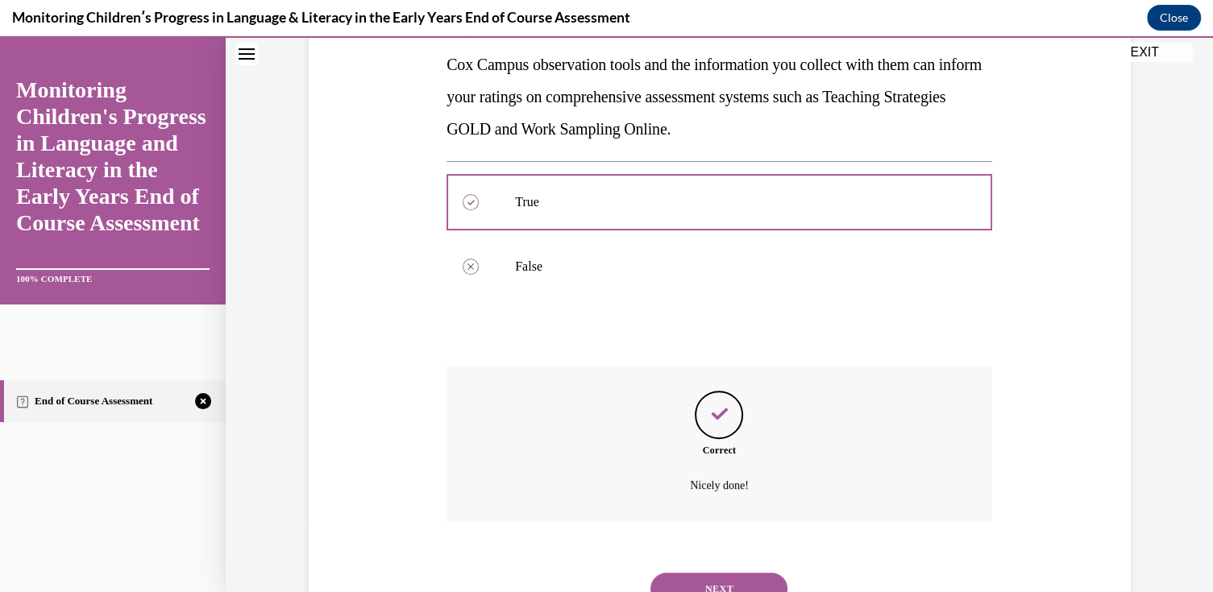
scroll to position [359, 0]
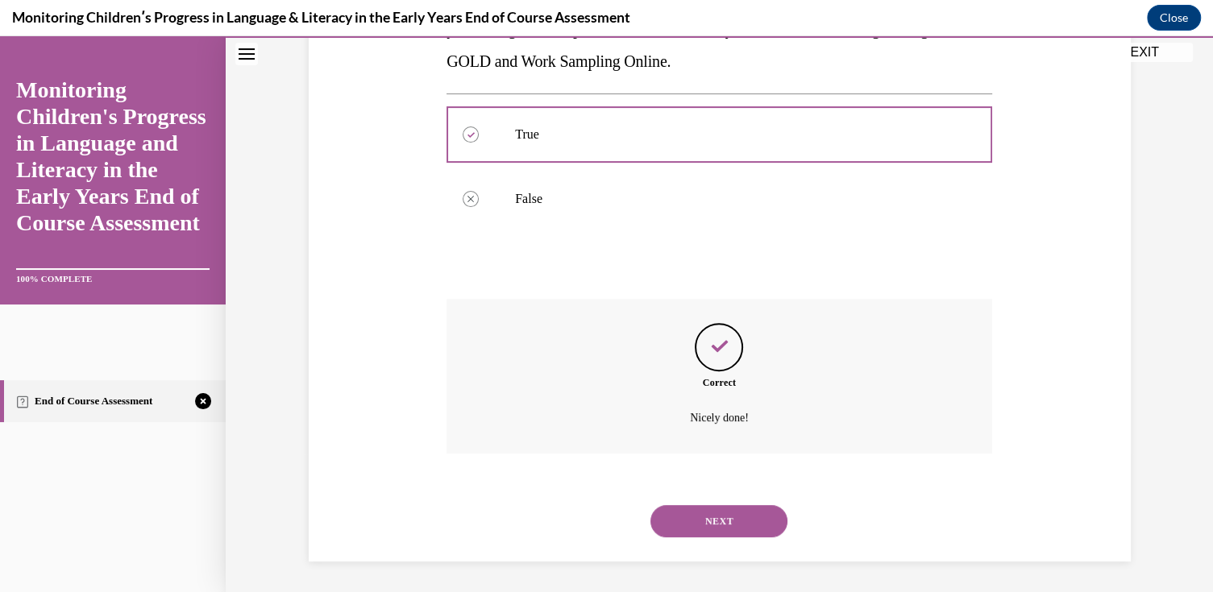
click at [709, 514] on button "NEXT" at bounding box center [718, 521] width 137 height 32
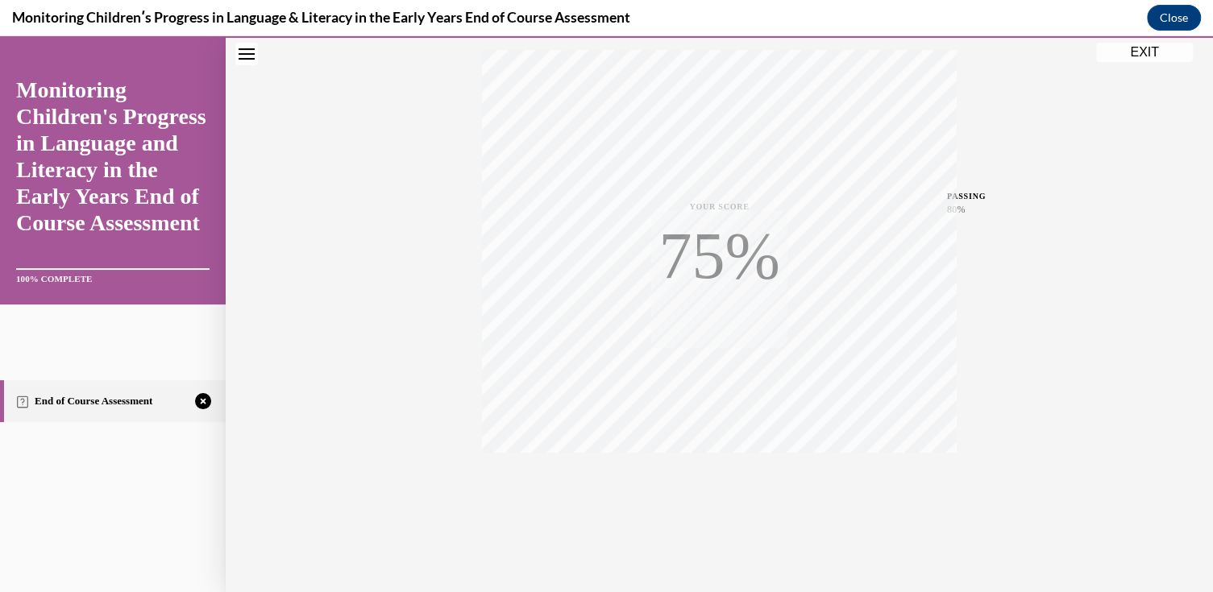
scroll to position [268, 0]
click at [708, 480] on div "TAKE AGAIN" at bounding box center [719, 486] width 57 height 38
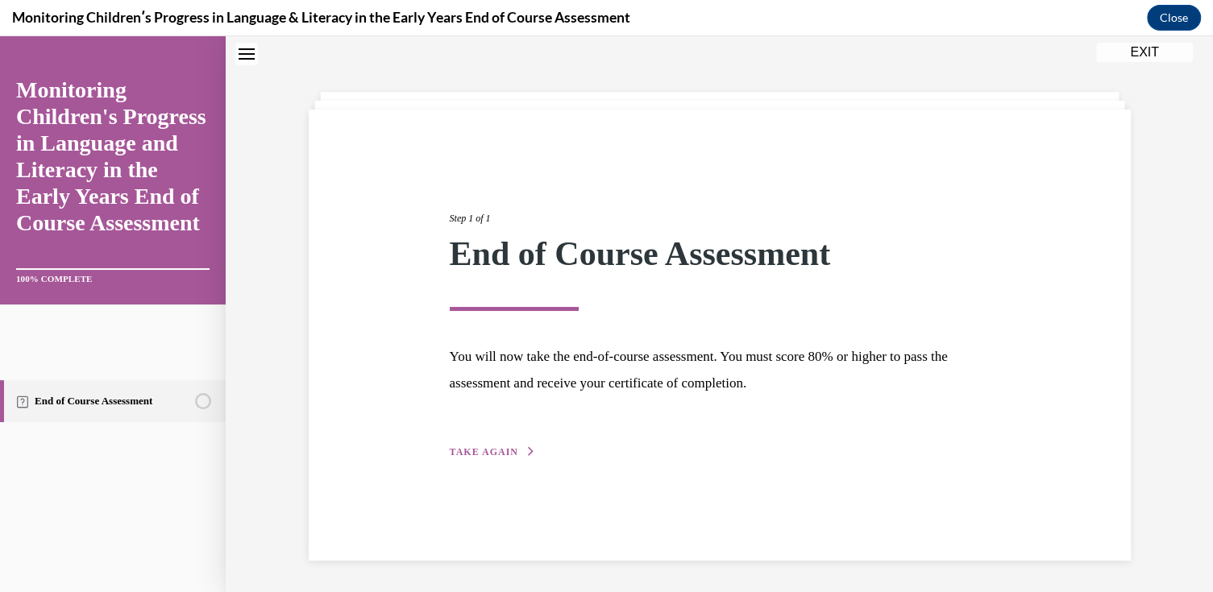
click at [492, 448] on span "TAKE AGAIN" at bounding box center [484, 452] width 69 height 11
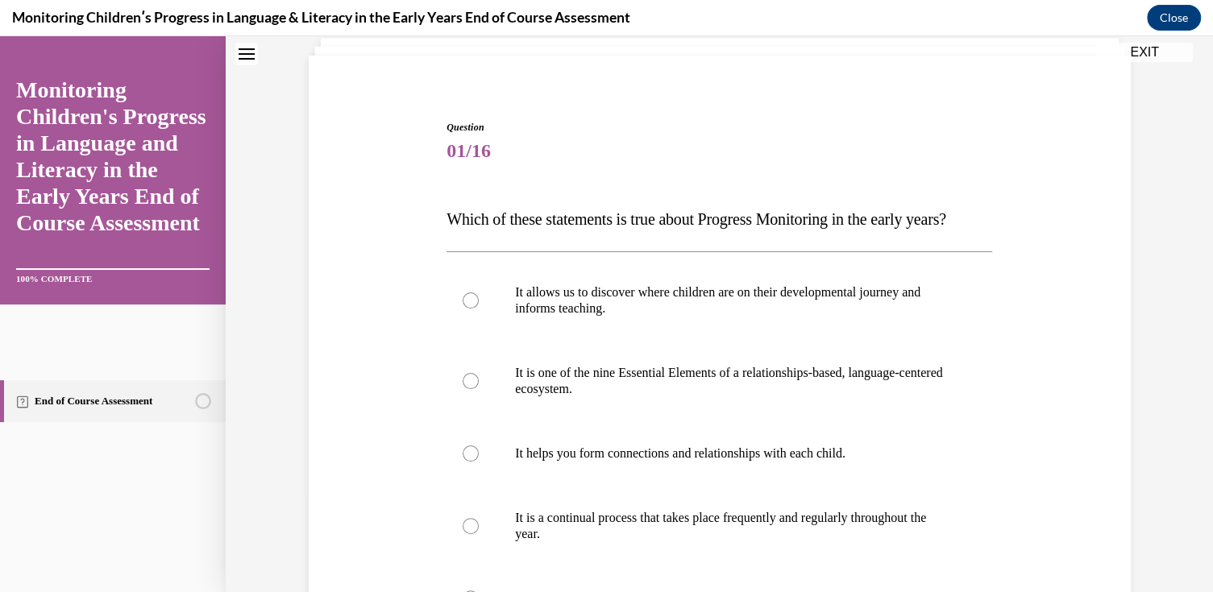
scroll to position [131, 0]
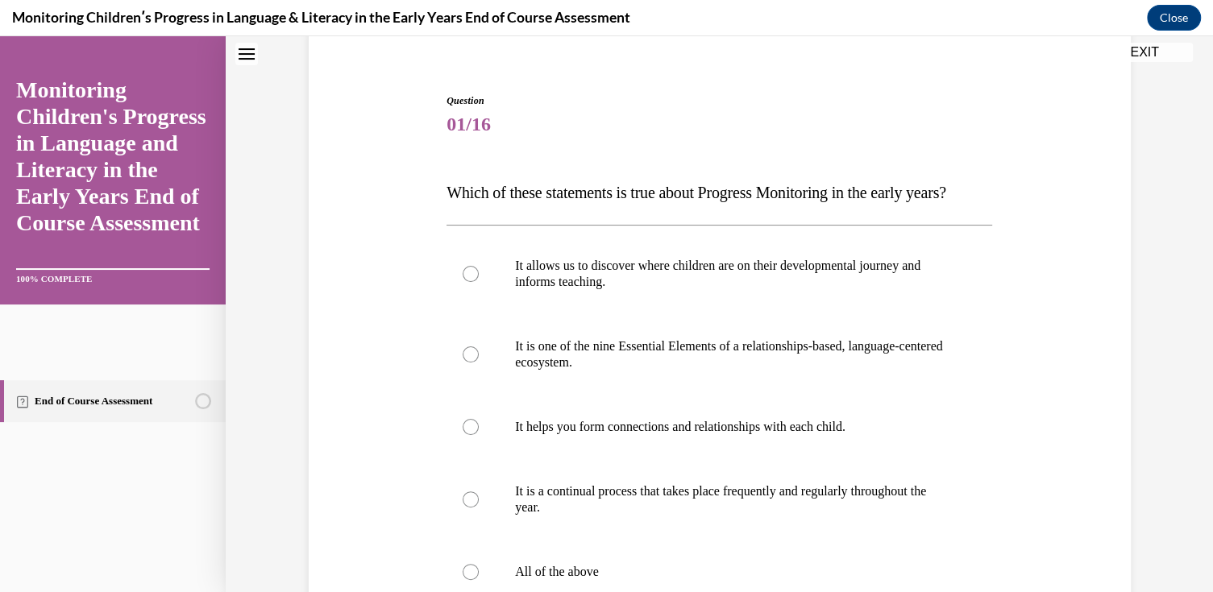
click at [609, 290] on p "It allows us to discover where children are on their developmental journey and …" at bounding box center [733, 274] width 437 height 32
click at [479, 282] on input "It allows us to discover where children are on their developmental journey and …" at bounding box center [471, 274] width 16 height 16
radio input "true"
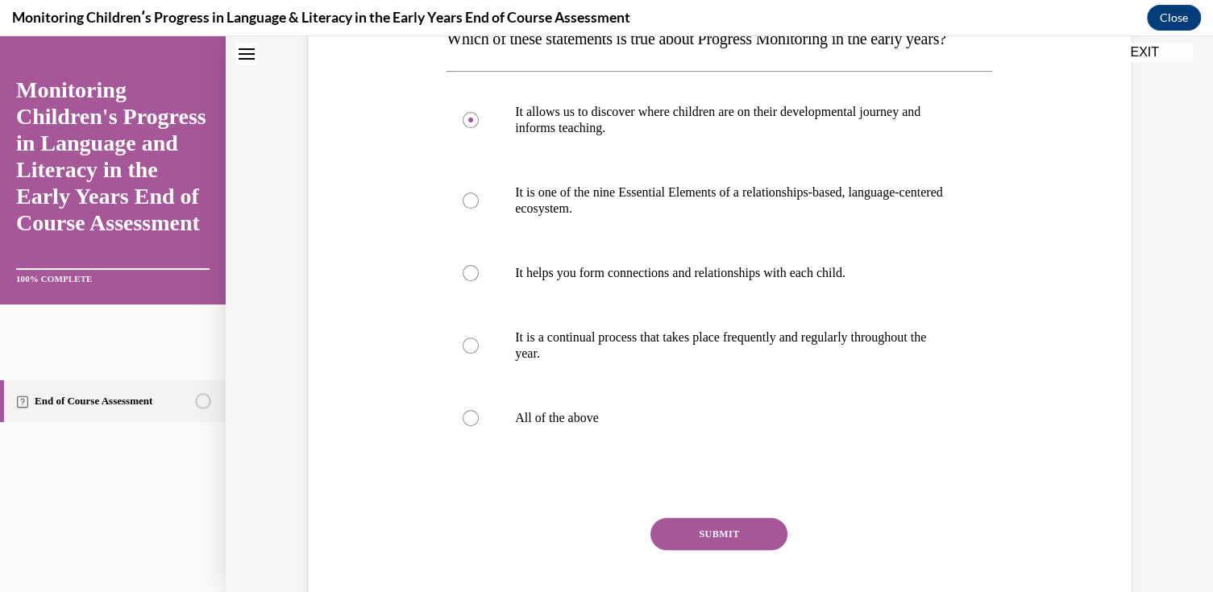
scroll to position [292, 0]
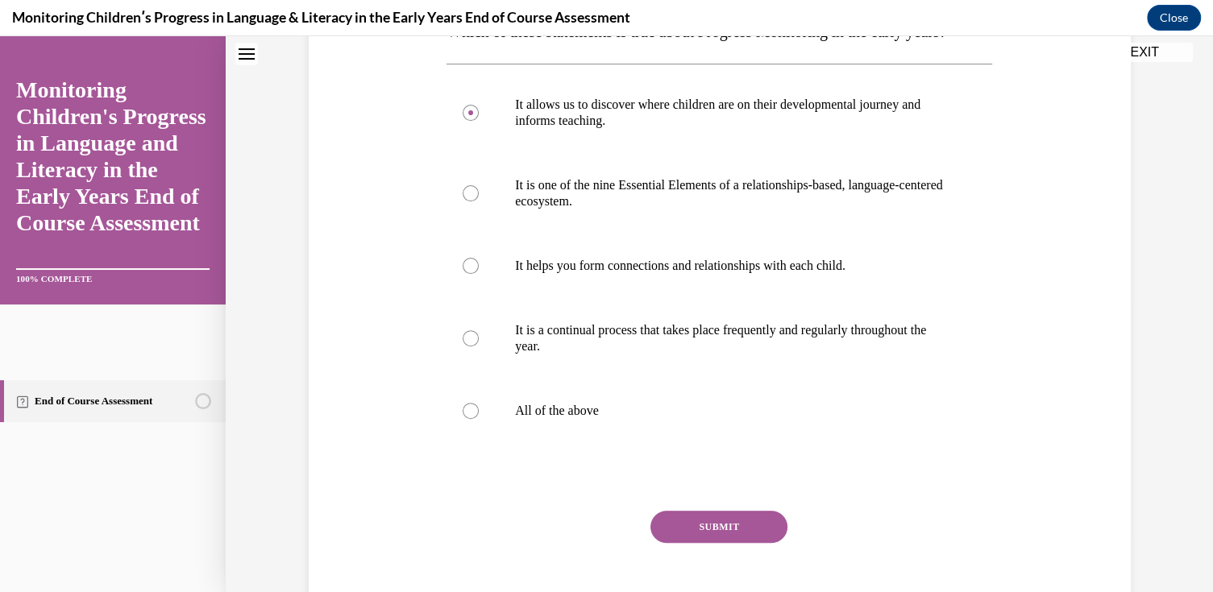
click at [567, 210] on p "It is one of the nine Essential Elements of a relationships-based, language-cen…" at bounding box center [733, 193] width 437 height 32
click at [479, 201] on input "It is one of the nine Essential Elements of a relationships-based, language-cen…" at bounding box center [471, 193] width 16 height 16
radio input "true"
click at [532, 419] on p "All of the above" at bounding box center [733, 411] width 437 height 16
click at [479, 419] on input "All of the above" at bounding box center [471, 411] width 16 height 16
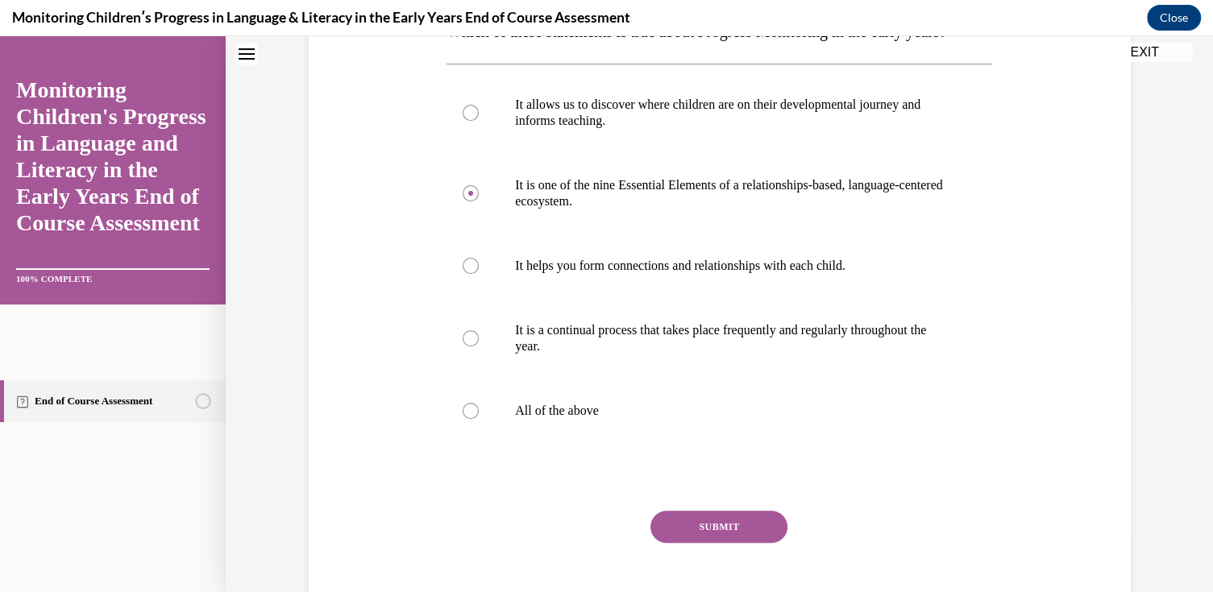
radio input "true"
click at [697, 543] on button "SUBMIT" at bounding box center [718, 527] width 137 height 32
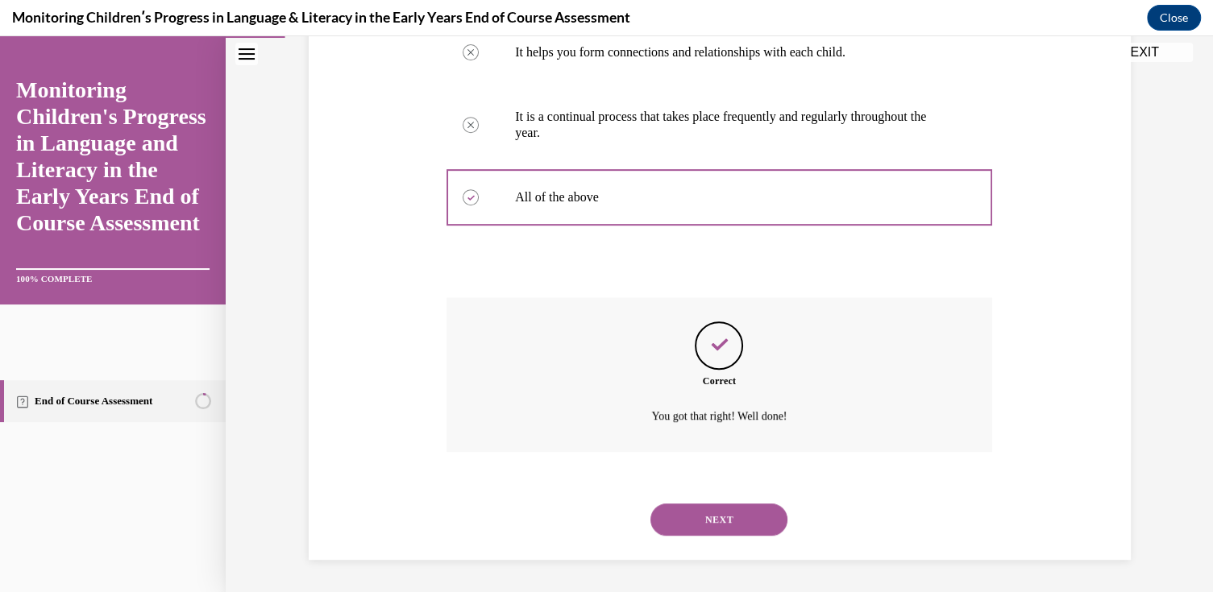
scroll to position [537, 0]
click at [716, 516] on button "NEXT" at bounding box center [718, 520] width 137 height 32
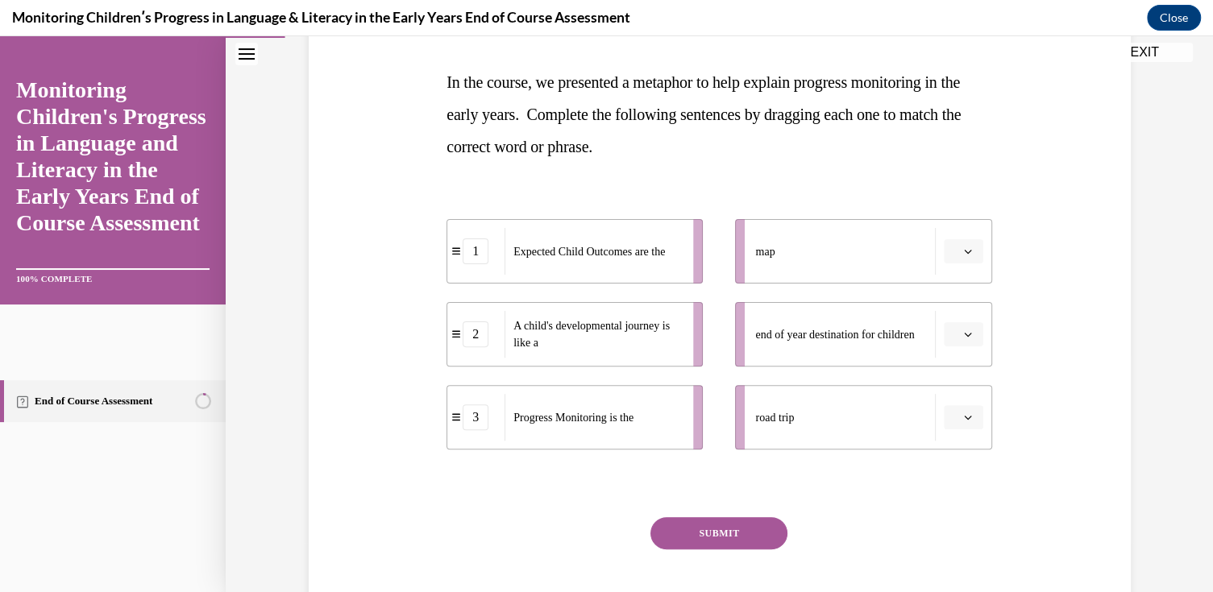
scroll to position [242, 0]
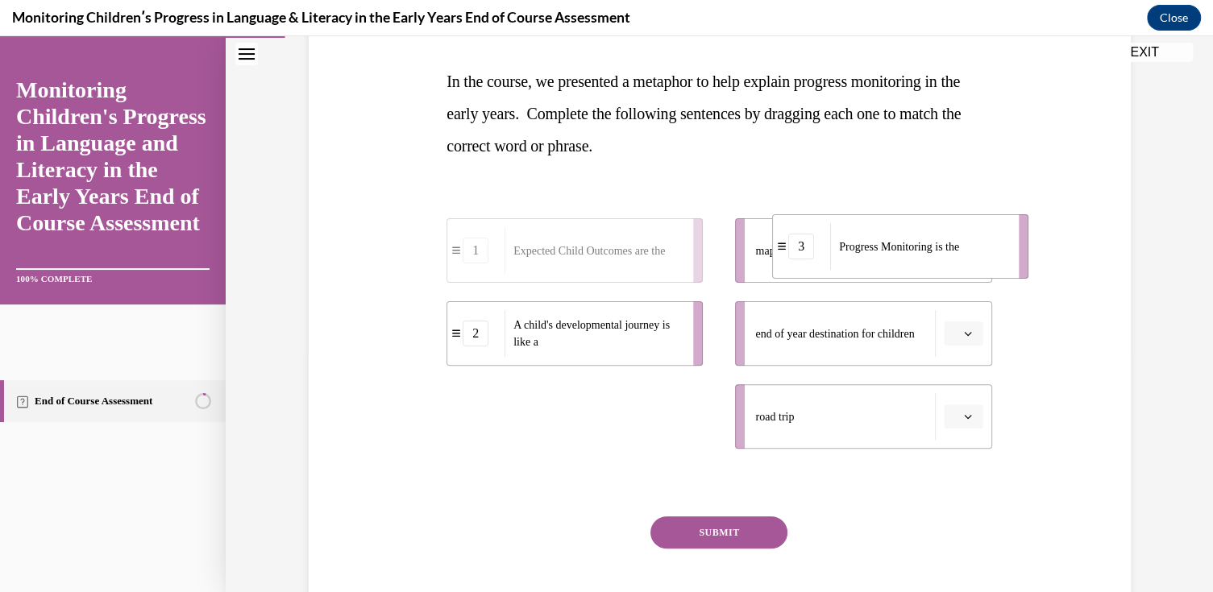
drag, startPoint x: 634, startPoint y: 431, endPoint x: 960, endPoint y: 261, distance: 367.4
click at [960, 261] on div "Progress Monitoring is the" at bounding box center [919, 246] width 178 height 47
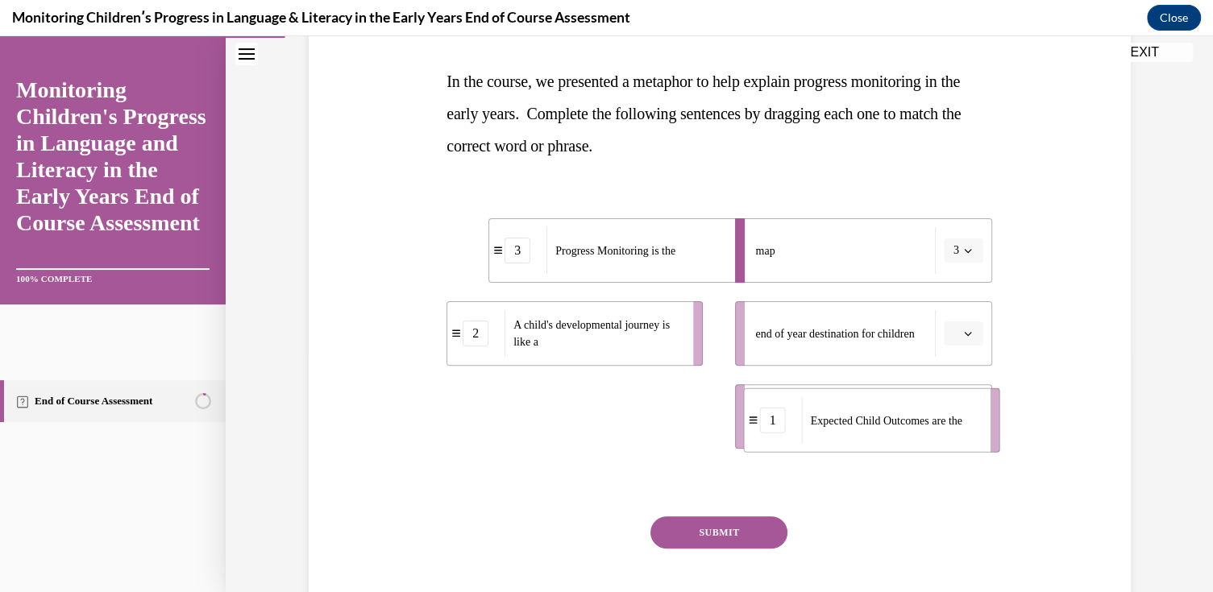
drag, startPoint x: 533, startPoint y: 435, endPoint x: 829, endPoint y: 439, distance: 296.6
click at [829, 439] on div "Expected Child Outcomes are the" at bounding box center [891, 420] width 178 height 47
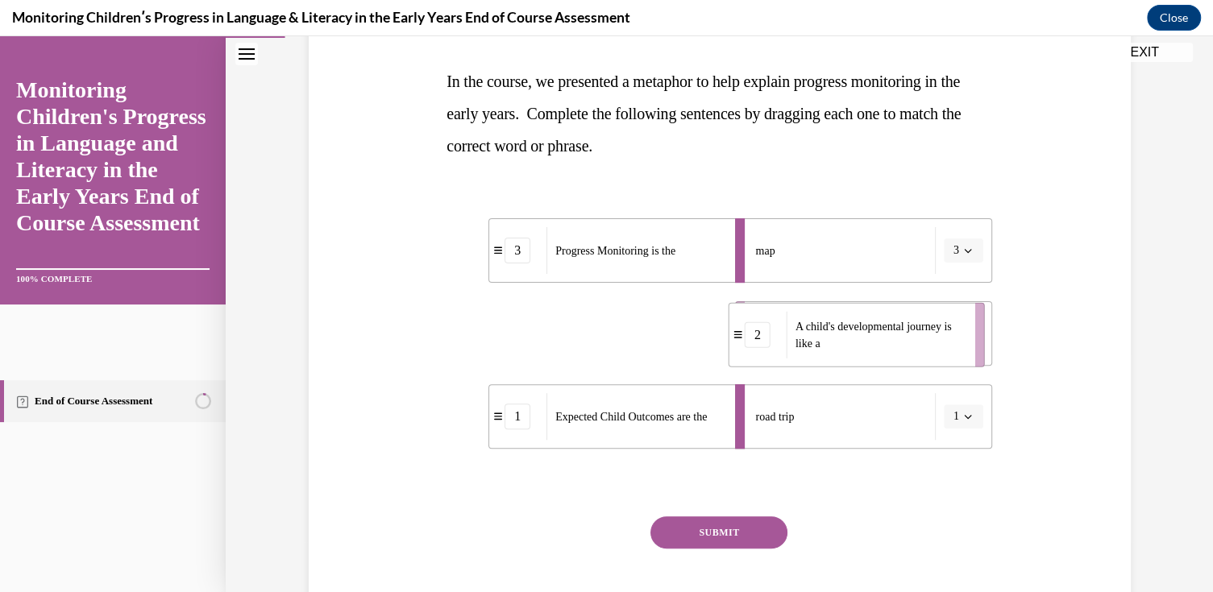
drag, startPoint x: 616, startPoint y: 324, endPoint x: 898, endPoint y: 325, distance: 282.1
click at [898, 325] on span "A child's developmental journey is like a" at bounding box center [874, 335] width 156 height 29
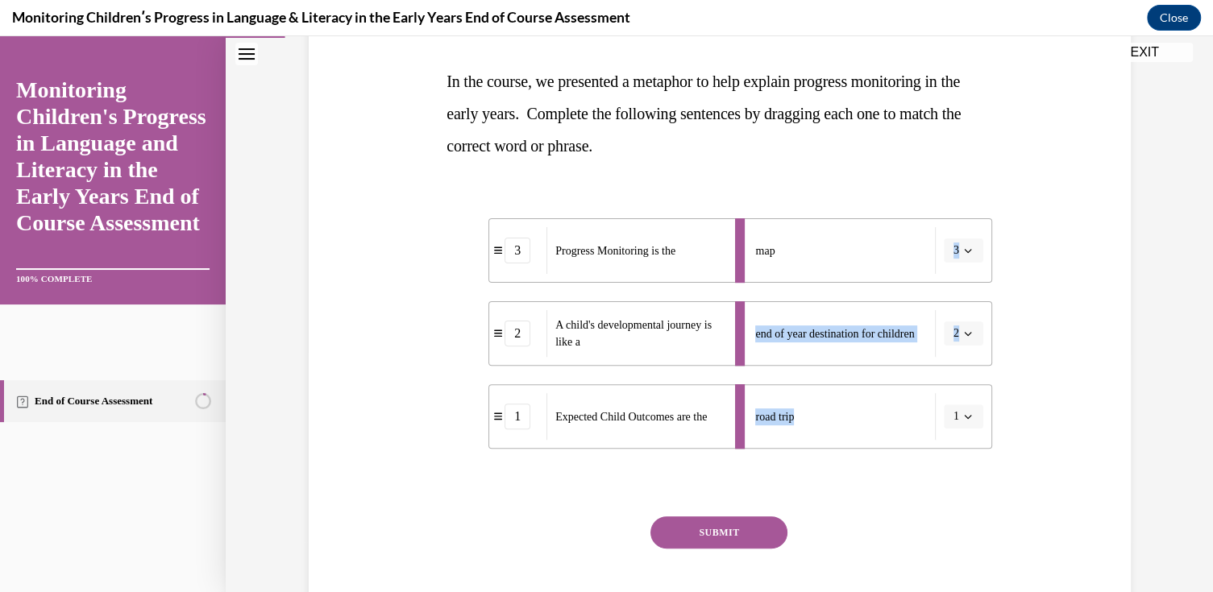
drag, startPoint x: 779, startPoint y: 247, endPoint x: 826, endPoint y: 430, distance: 189.0
click at [826, 430] on ul "map 3 end of year destination for children 2 road trip 1" at bounding box center [855, 333] width 272 height 231
drag, startPoint x: 826, startPoint y: 430, endPoint x: 965, endPoint y: 252, distance: 225.7
click at [965, 252] on icon "button" at bounding box center [968, 251] width 8 height 8
click at [503, 494] on div "Question 02/16 In the course, we presented a metaphor to help explain progress …" at bounding box center [720, 315] width 546 height 667
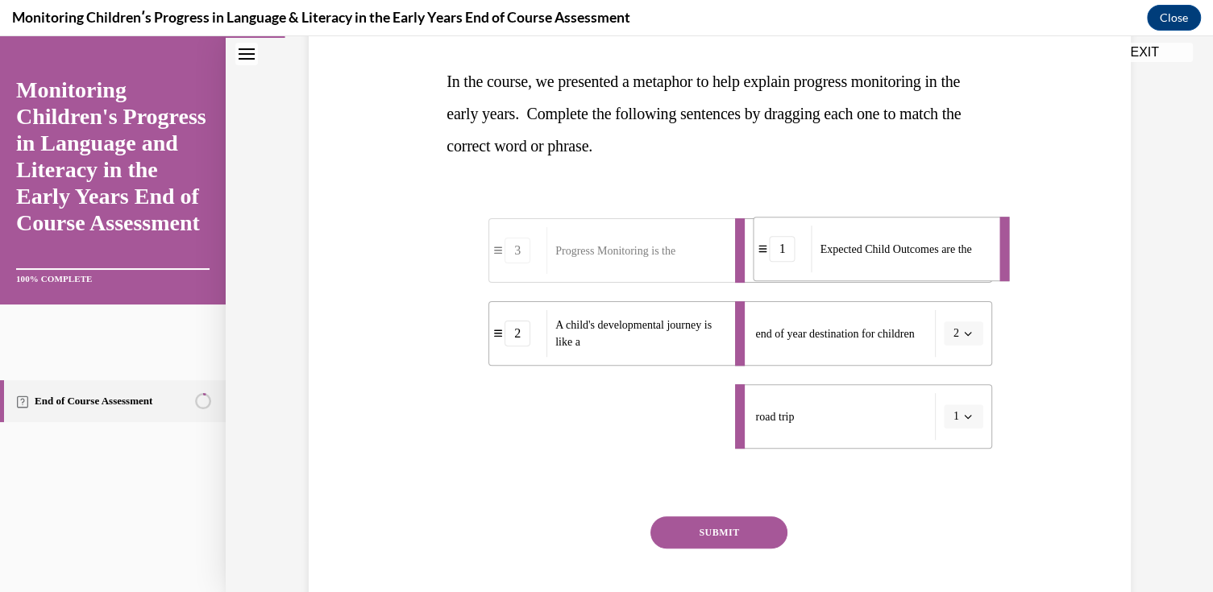
drag, startPoint x: 597, startPoint y: 424, endPoint x: 862, endPoint y: 256, distance: 313.7
click at [862, 256] on span "Expected Child Outcomes are the" at bounding box center [896, 249] width 152 height 17
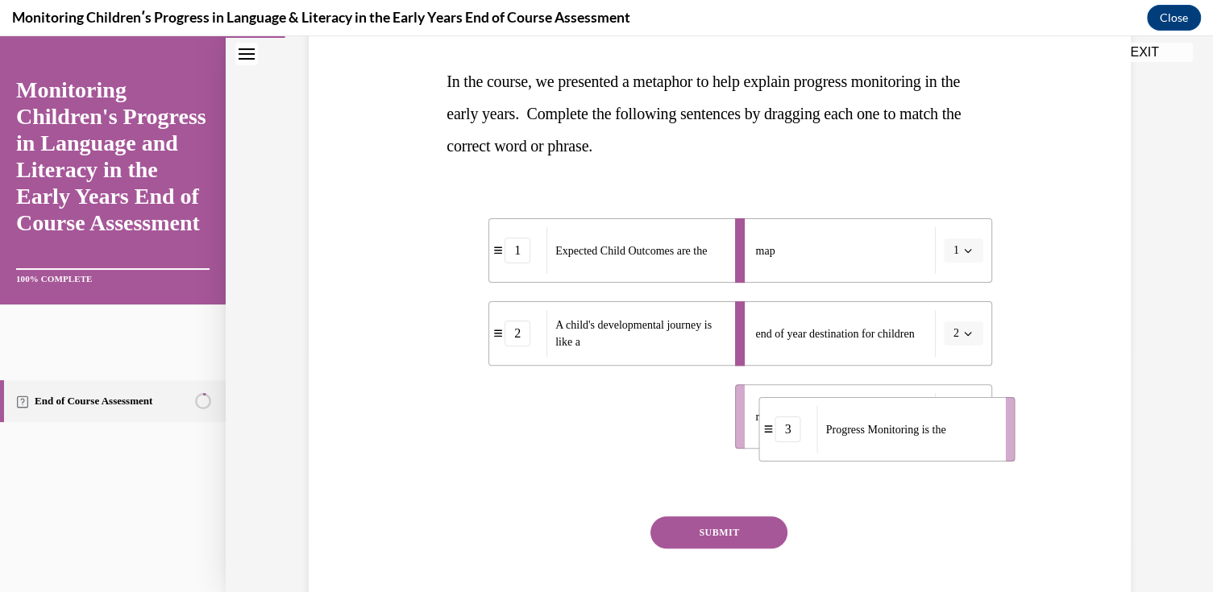
drag, startPoint x: 546, startPoint y: 405, endPoint x: 854, endPoint y: 416, distance: 308.9
click at [857, 417] on div "Progress Monitoring is the" at bounding box center [906, 429] width 178 height 47
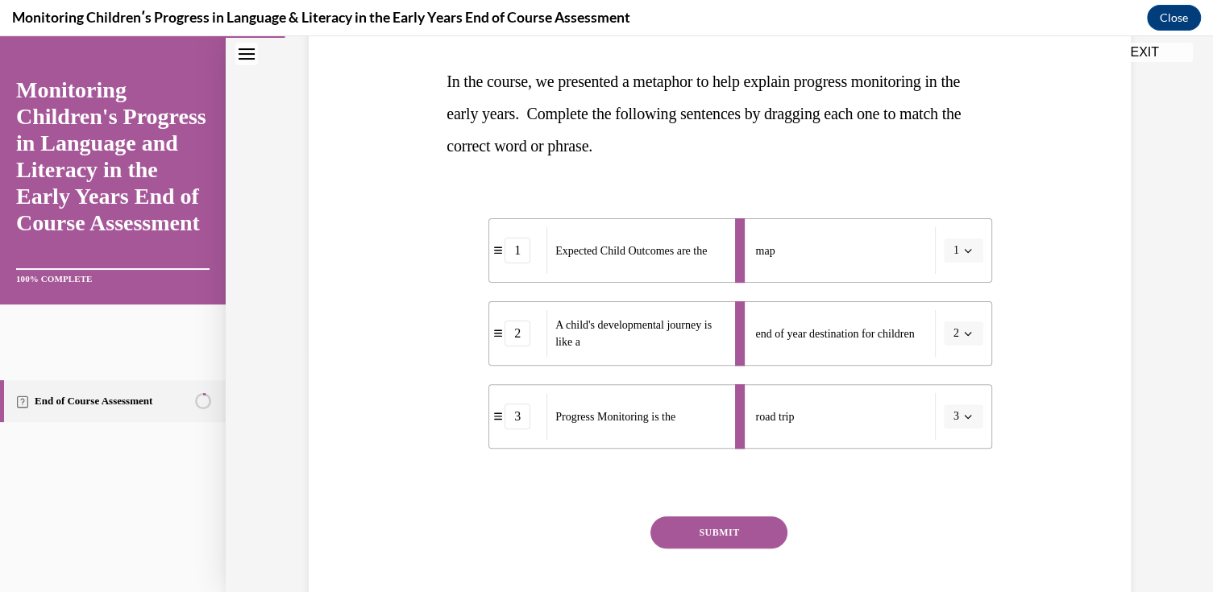
click at [695, 528] on button "SUBMIT" at bounding box center [718, 533] width 137 height 32
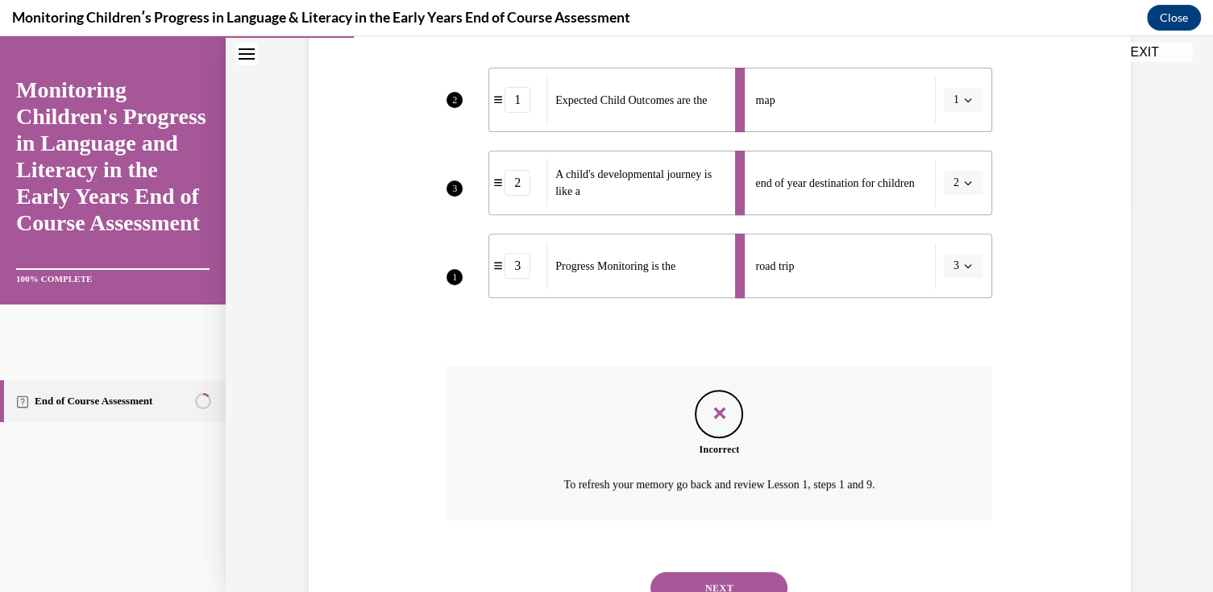
scroll to position [459, 0]
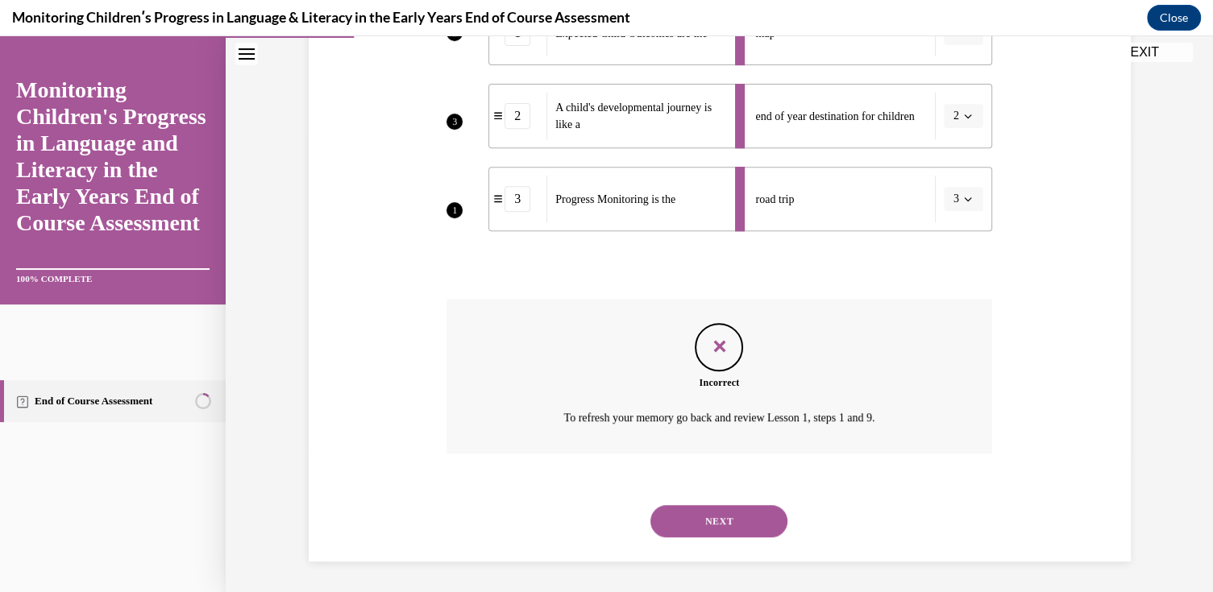
click at [706, 531] on button "NEXT" at bounding box center [718, 521] width 137 height 32
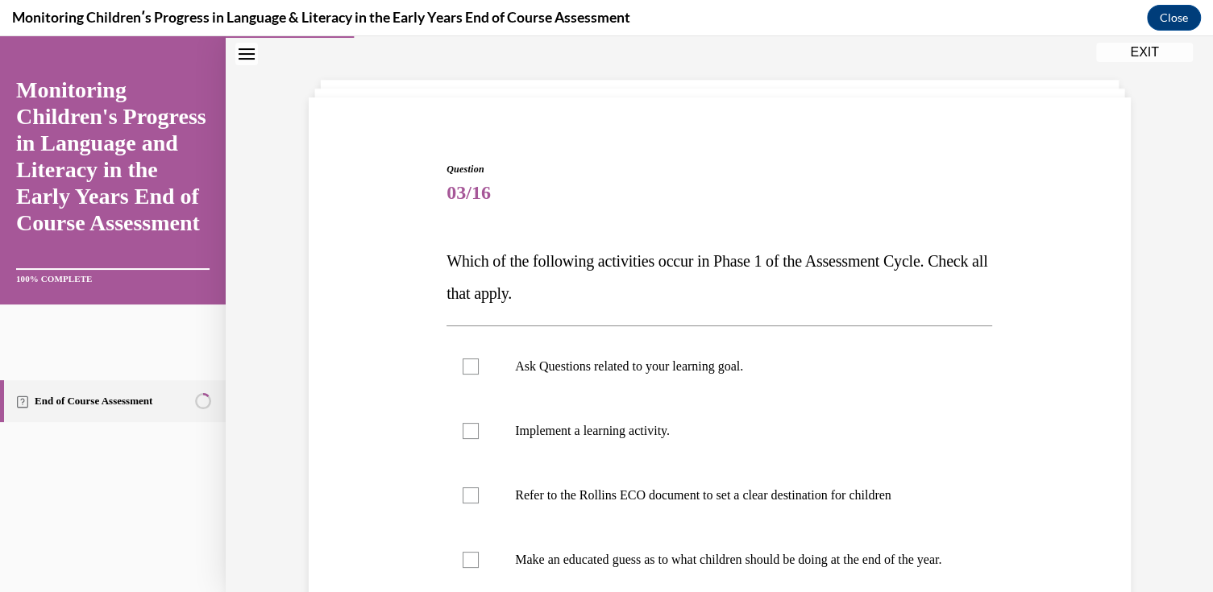
scroll to position [161, 0]
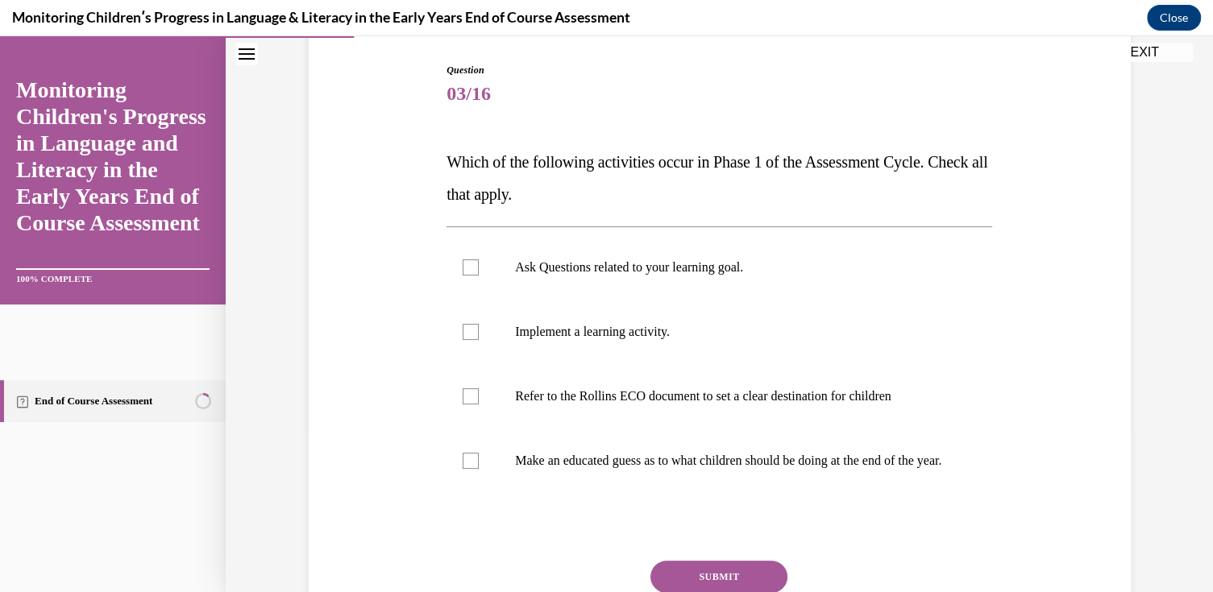
click at [538, 280] on label "Ask Questions related to your learning goal." at bounding box center [720, 267] width 546 height 64
click at [479, 276] on input "Ask Questions related to your learning goal." at bounding box center [471, 268] width 16 height 16
checkbox input "true"
click at [626, 344] on label "Implement a learning activity." at bounding box center [720, 332] width 546 height 64
click at [479, 340] on input "Implement a learning activity." at bounding box center [471, 332] width 16 height 16
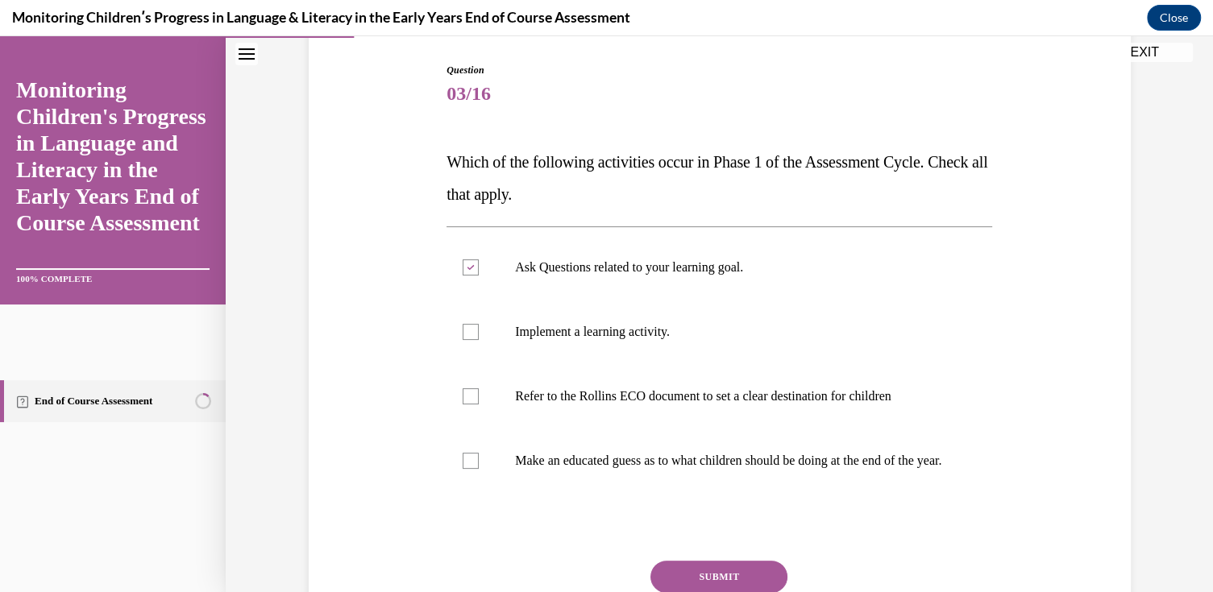
checkbox input "true"
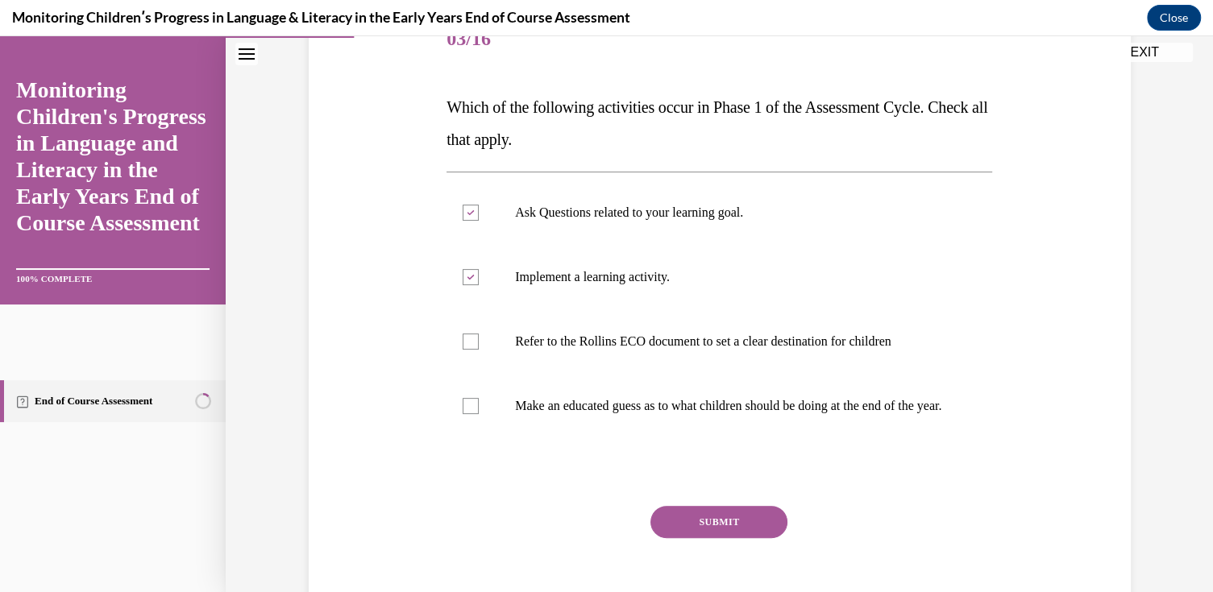
scroll to position [242, 0]
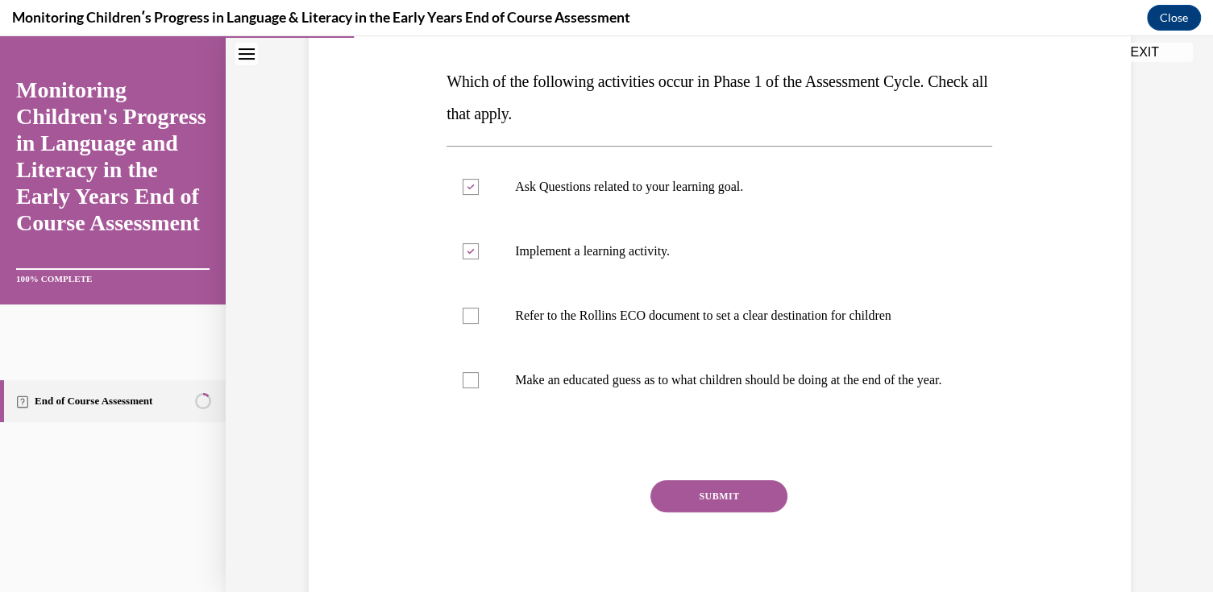
click at [657, 371] on label "Make an educated guess as to what children should be doing at the end of the ye…" at bounding box center [720, 380] width 546 height 64
click at [479, 372] on input "Make an educated guess as to what children should be doing at the end of the ye…" at bounding box center [471, 380] width 16 height 16
checkbox input "true"
click at [684, 509] on button "SUBMIT" at bounding box center [718, 496] width 137 height 32
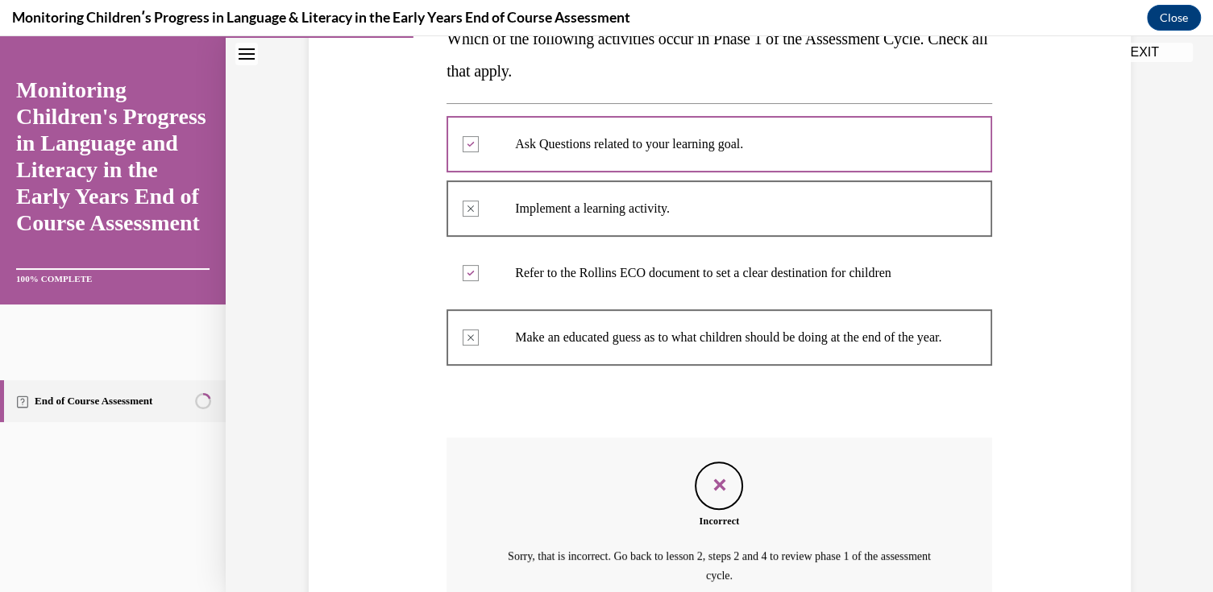
scroll to position [217, 0]
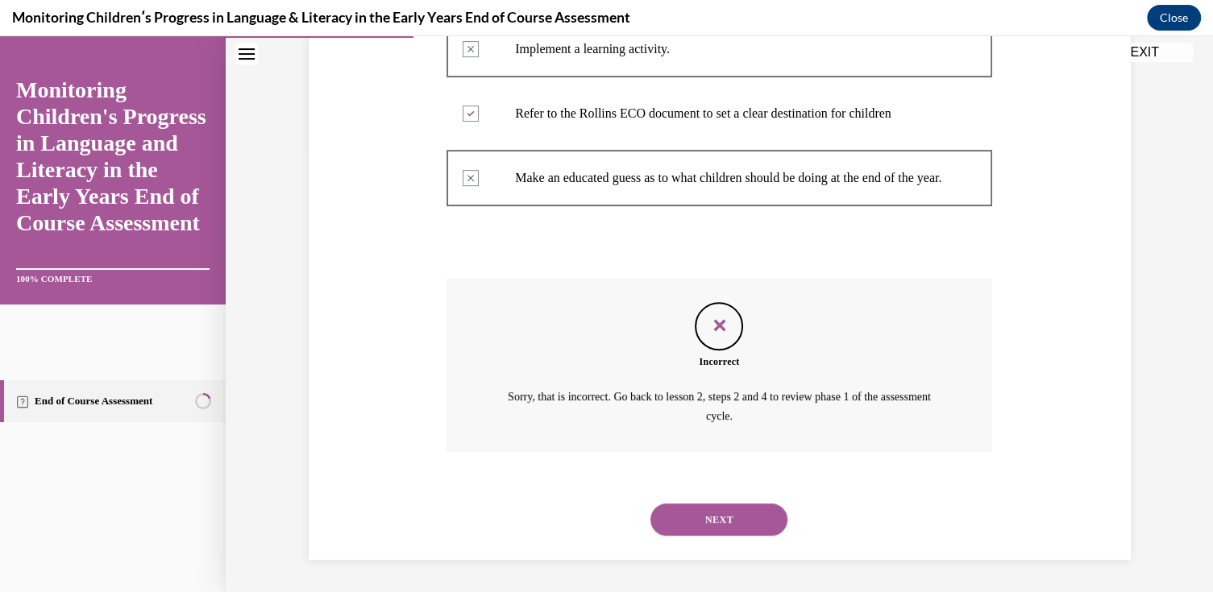
click at [726, 520] on button "NEXT" at bounding box center [718, 520] width 137 height 32
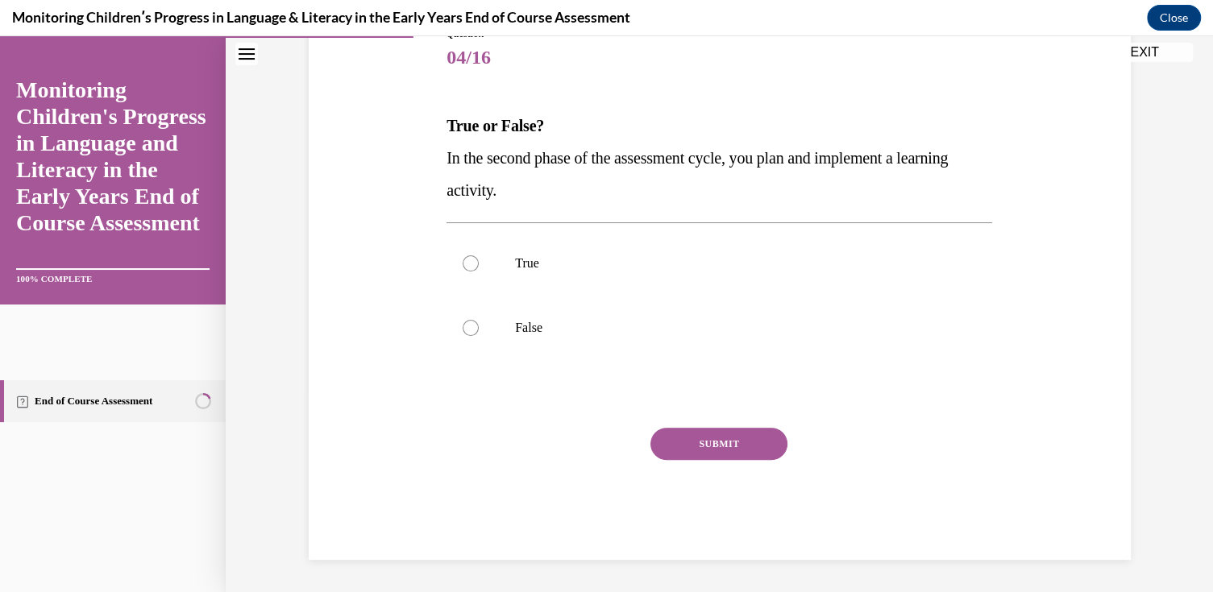
scroll to position [179, 0]
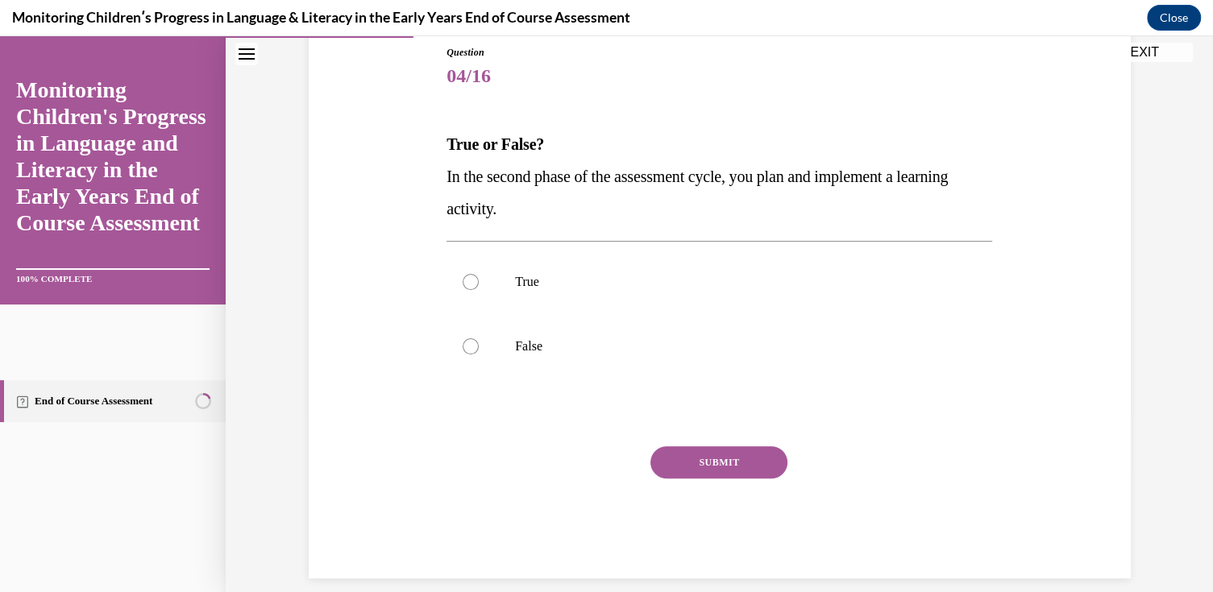
click at [530, 274] on p "True" at bounding box center [733, 282] width 437 height 16
click at [479, 274] on input "True" at bounding box center [471, 282] width 16 height 16
radio input "true"
click at [484, 334] on label "False" at bounding box center [720, 346] width 546 height 64
click at [479, 339] on input "False" at bounding box center [471, 347] width 16 height 16
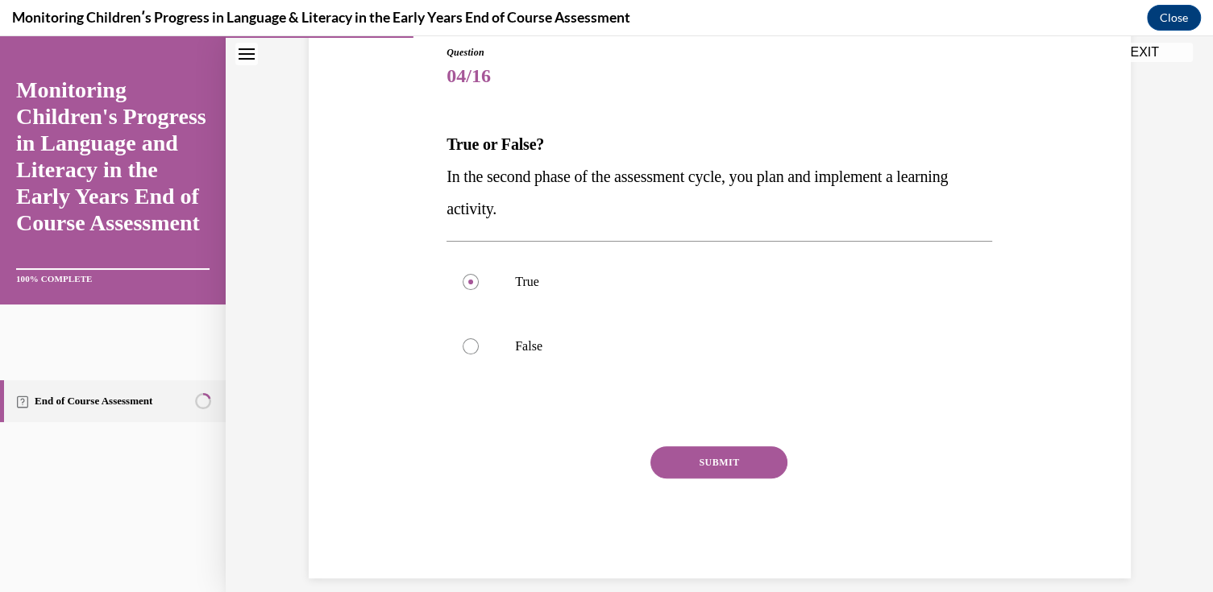
radio input "true"
click at [723, 459] on button "SUBMIT" at bounding box center [718, 463] width 137 height 32
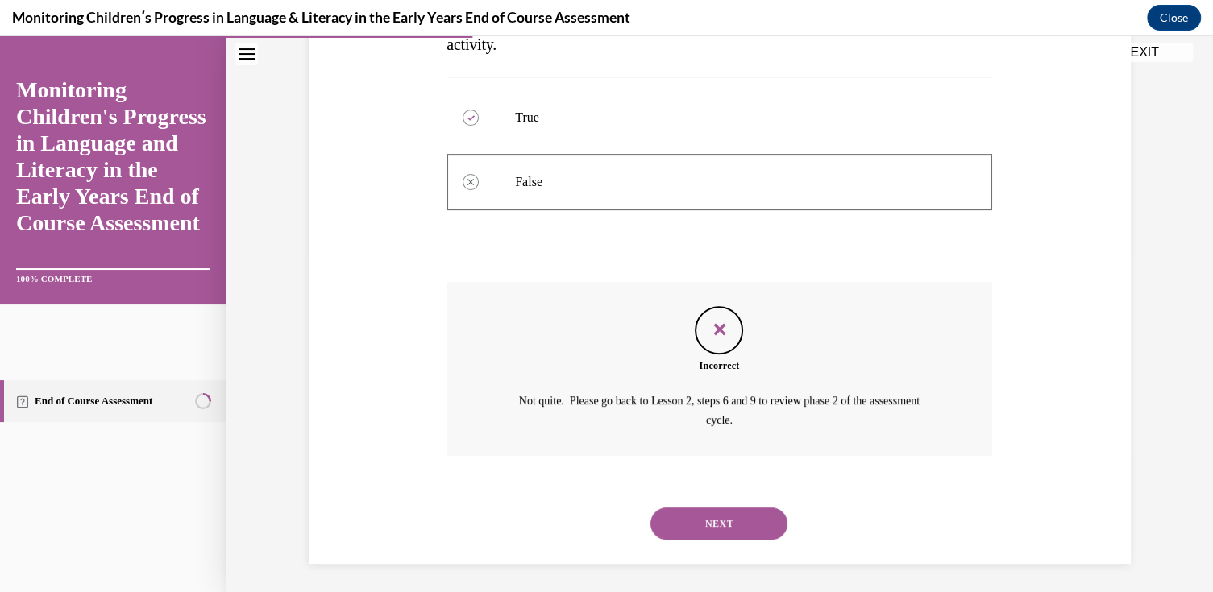
scroll to position [346, 0]
click at [709, 516] on button "NEXT" at bounding box center [718, 521] width 137 height 32
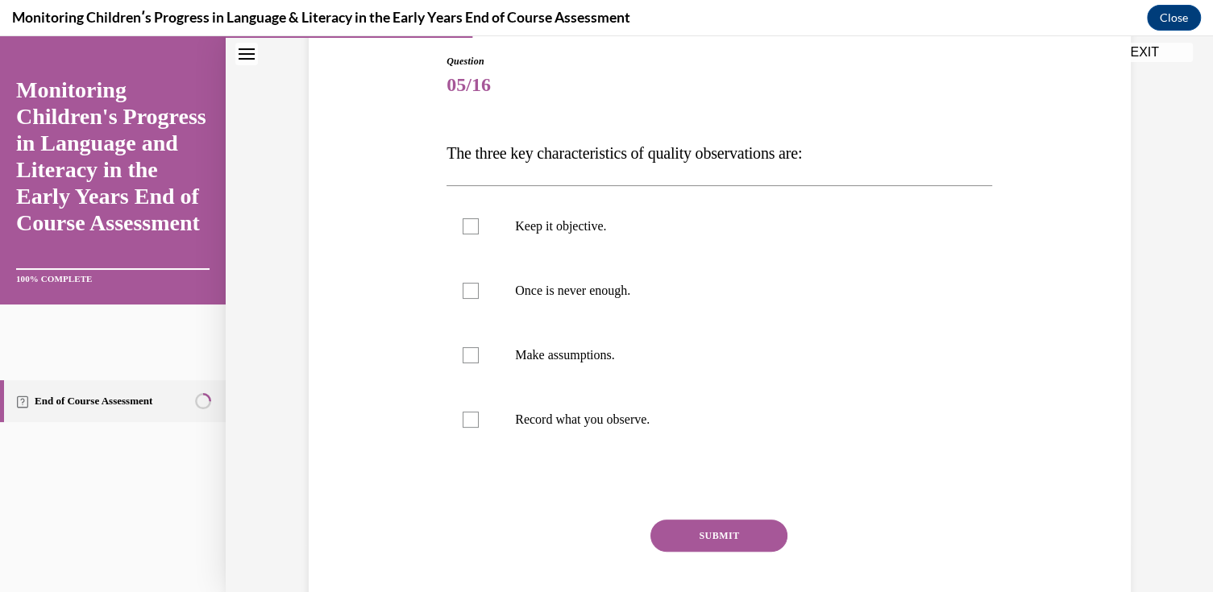
scroll to position [161, 0]
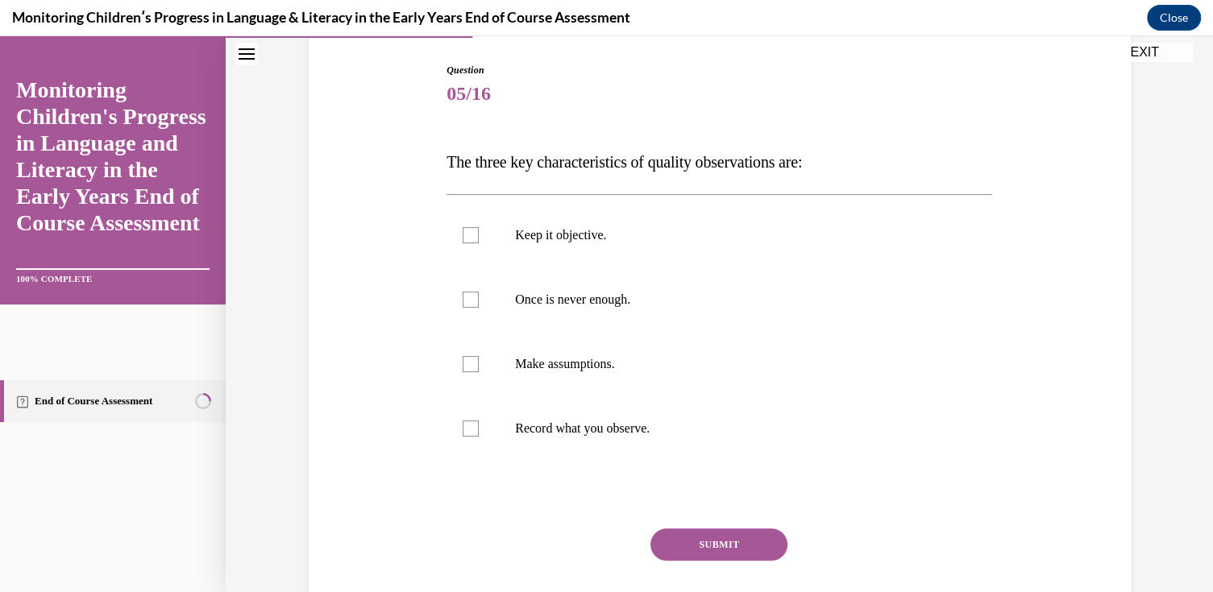
click at [575, 310] on label "Once is never enough." at bounding box center [720, 300] width 546 height 64
click at [479, 308] on input "Once is never enough." at bounding box center [471, 300] width 16 height 16
checkbox input "true"
click at [591, 236] on p "Keep it objective." at bounding box center [733, 235] width 437 height 16
click at [479, 236] on input "Keep it objective." at bounding box center [471, 235] width 16 height 16
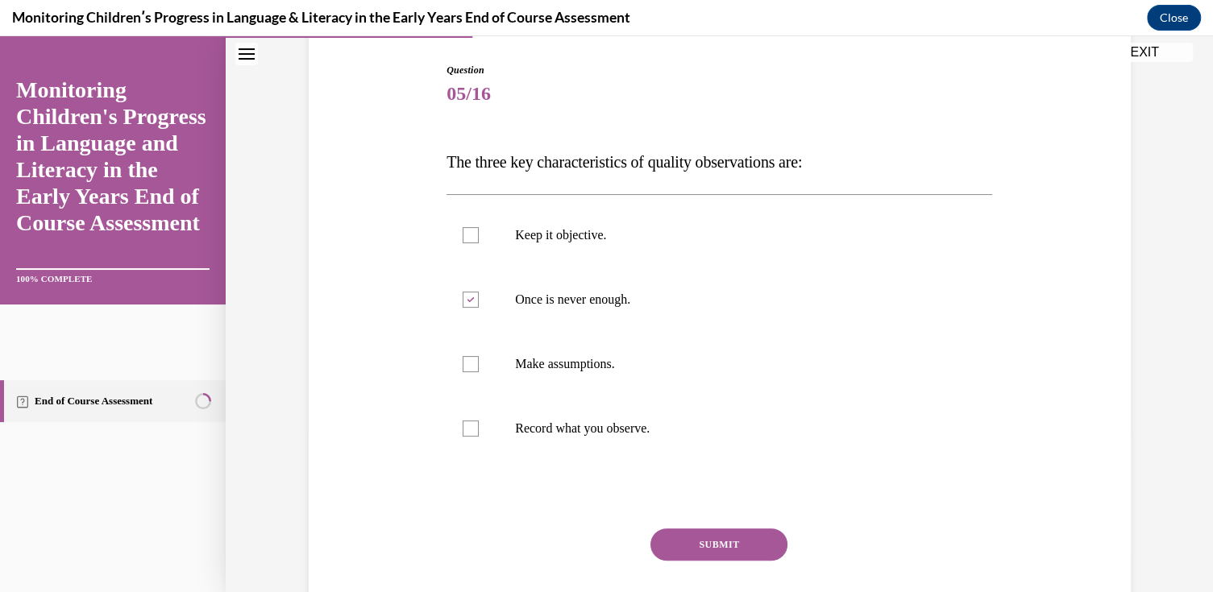
checkbox input "true"
click at [604, 431] on p "Record what you observe." at bounding box center [733, 429] width 437 height 16
click at [479, 431] on input "Record what you observe." at bounding box center [471, 429] width 16 height 16
checkbox input "true"
click at [704, 540] on button "SUBMIT" at bounding box center [718, 545] width 137 height 32
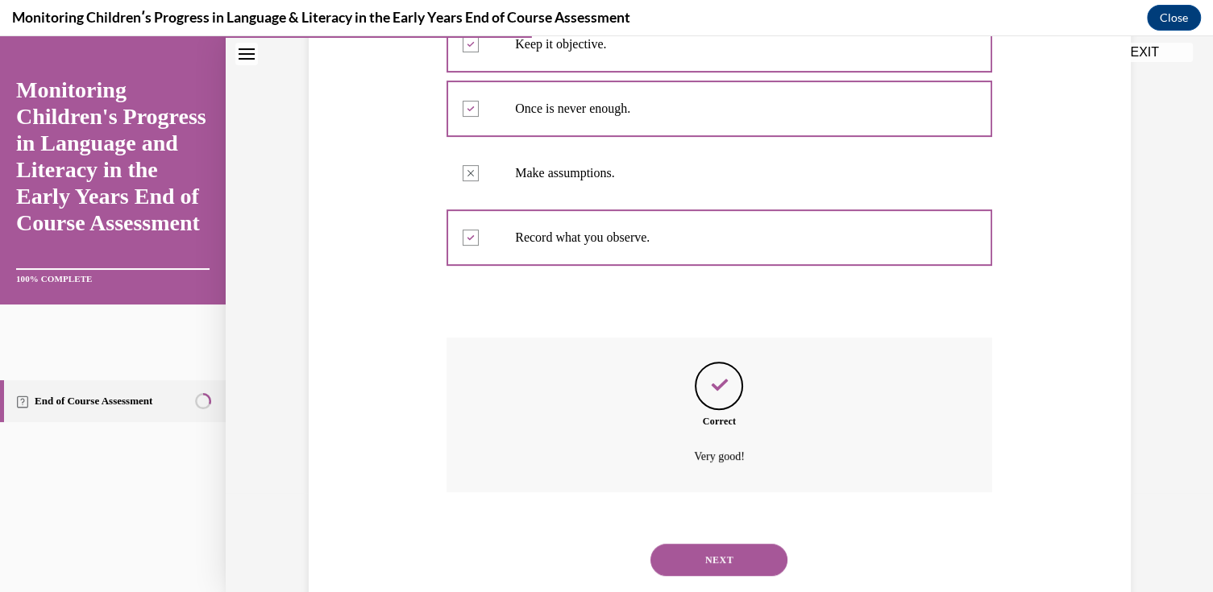
scroll to position [391, 0]
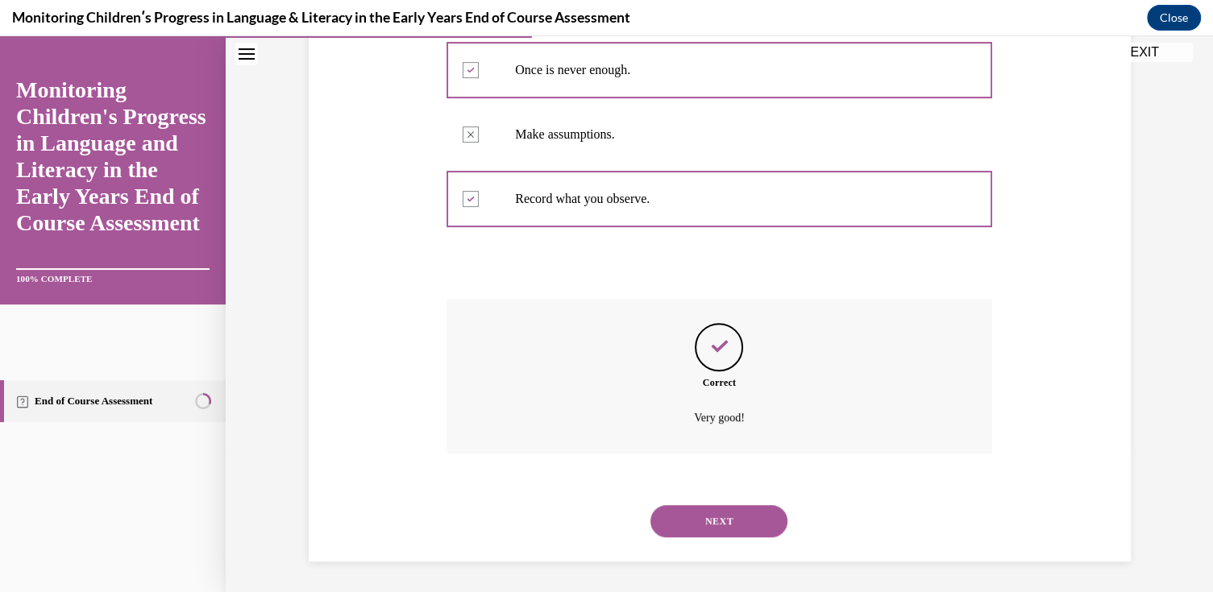
click at [717, 513] on button "NEXT" at bounding box center [718, 521] width 137 height 32
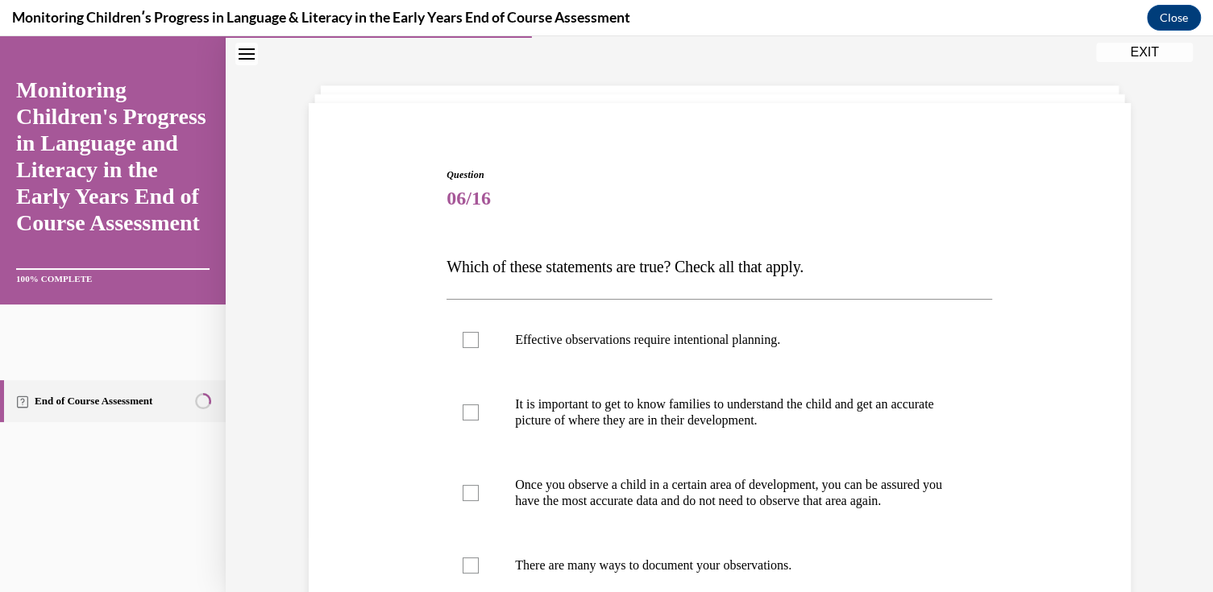
scroll to position [161, 0]
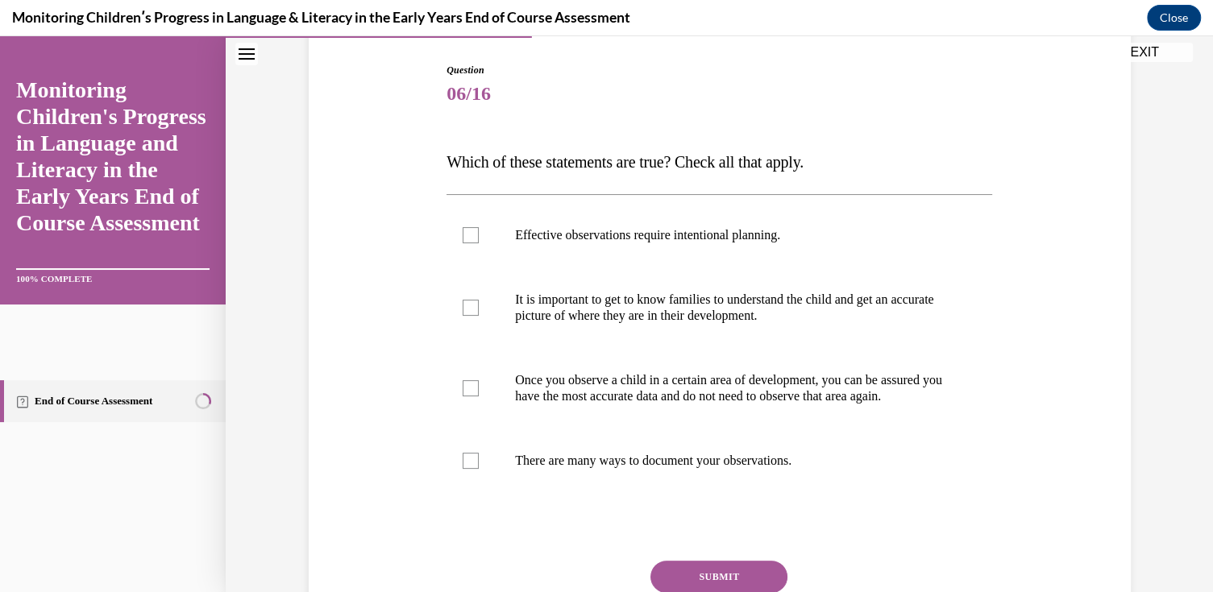
click at [621, 469] on p "There are many ways to document your observations." at bounding box center [733, 461] width 437 height 16
click at [479, 469] on input "There are many ways to document your observations." at bounding box center [471, 461] width 16 height 16
checkbox input "true"
click at [593, 290] on label "It is important to get to know families to understand the child and get an accu…" at bounding box center [720, 308] width 546 height 81
click at [479, 300] on input "It is important to get to know families to understand the child and get an accu…" at bounding box center [471, 308] width 16 height 16
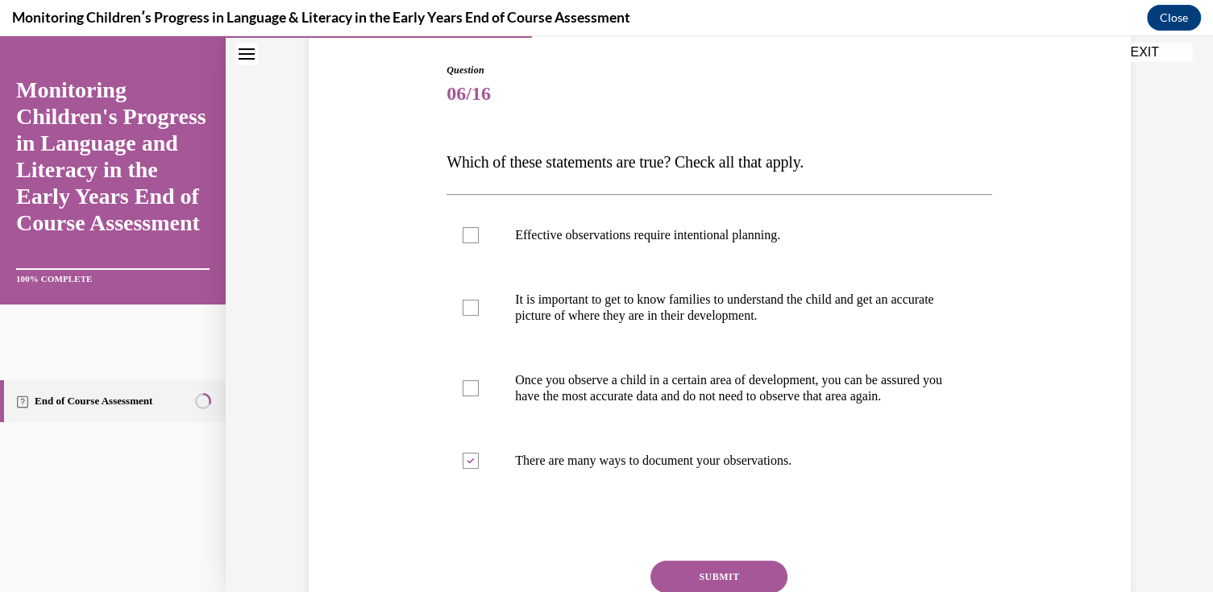
checkbox input "true"
click at [614, 256] on label "Effective observations require intentional planning." at bounding box center [720, 235] width 546 height 64
click at [479, 243] on input "Effective observations require intentional planning." at bounding box center [471, 235] width 16 height 16
checkbox input "true"
click at [711, 579] on button "SUBMIT" at bounding box center [718, 577] width 137 height 32
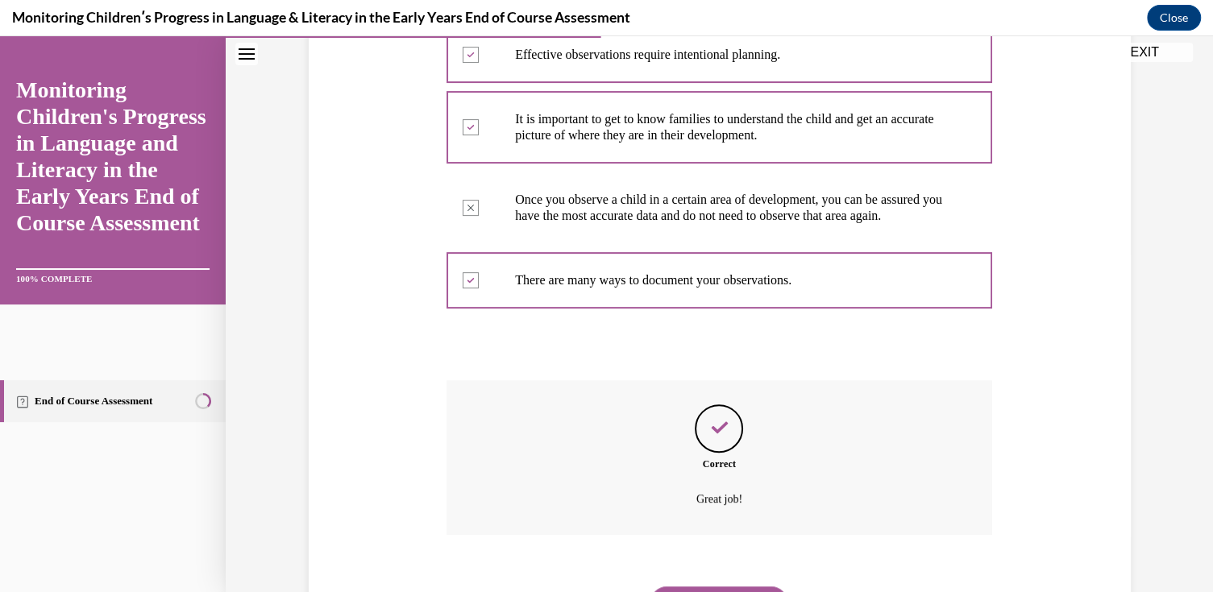
scroll to position [439, 0]
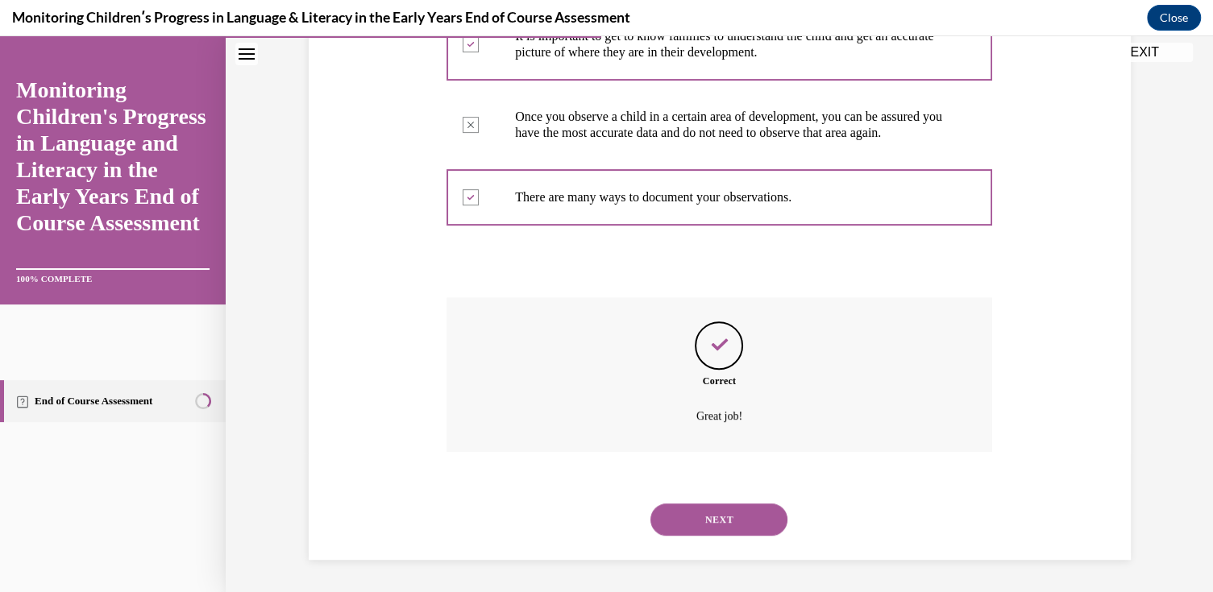
click at [709, 511] on button "NEXT" at bounding box center [718, 520] width 137 height 32
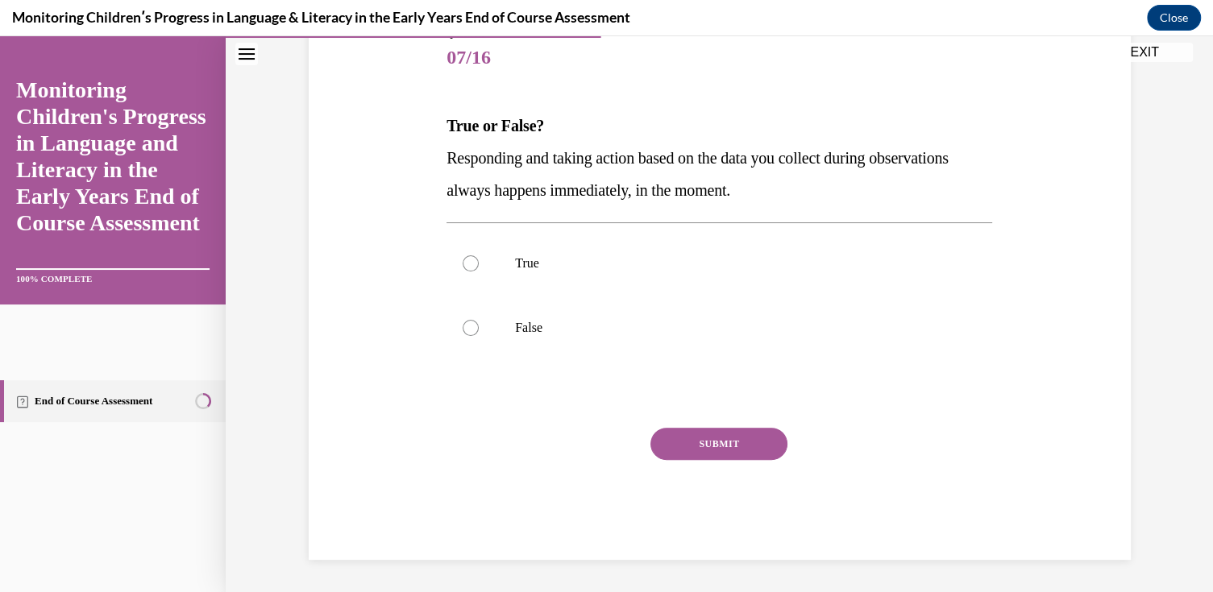
scroll to position [179, 0]
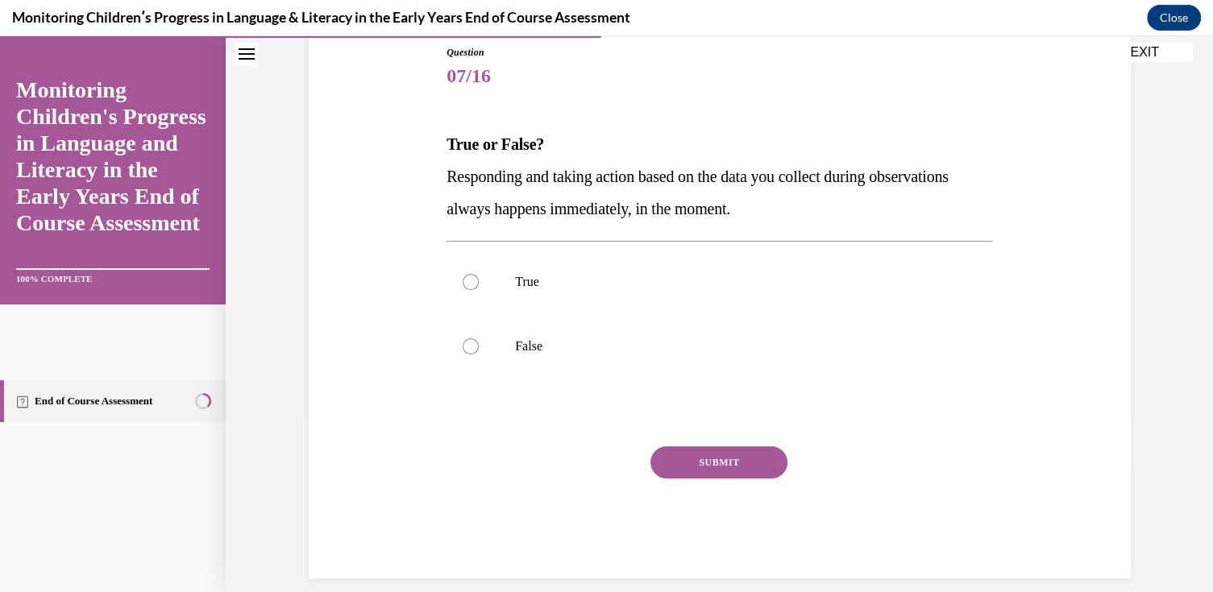
click at [498, 346] on label "False" at bounding box center [720, 346] width 546 height 64
click at [479, 346] on input "False" at bounding box center [471, 347] width 16 height 16
radio input "true"
click at [706, 458] on button "SUBMIT" at bounding box center [718, 463] width 137 height 32
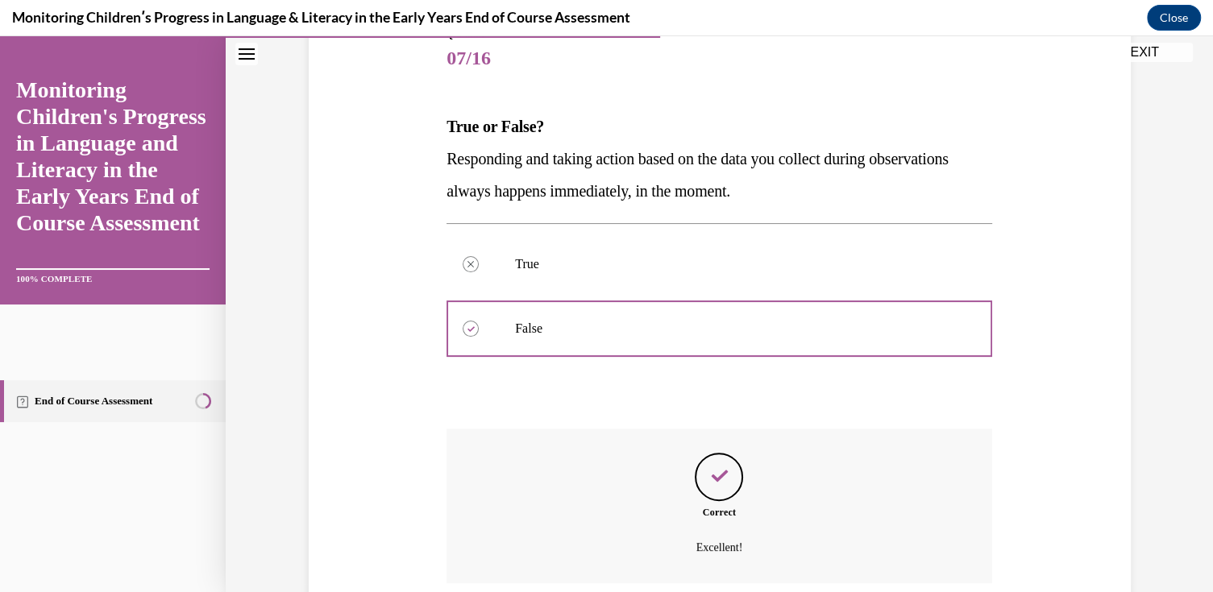
scroll to position [326, 0]
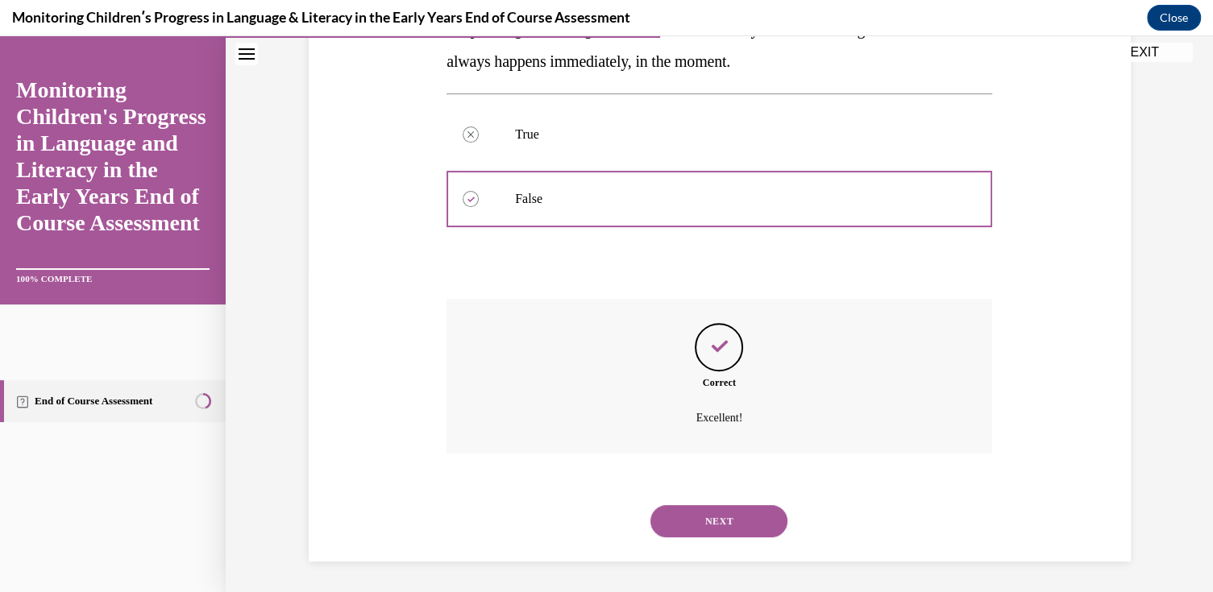
click at [740, 519] on button "NEXT" at bounding box center [718, 521] width 137 height 32
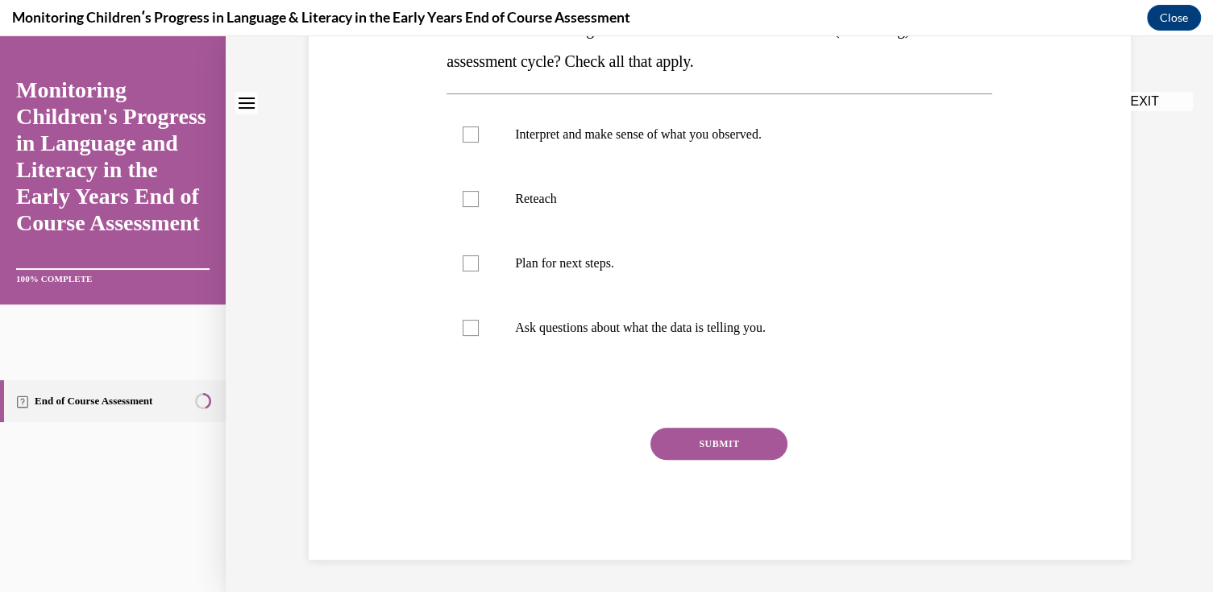
scroll to position [0, 0]
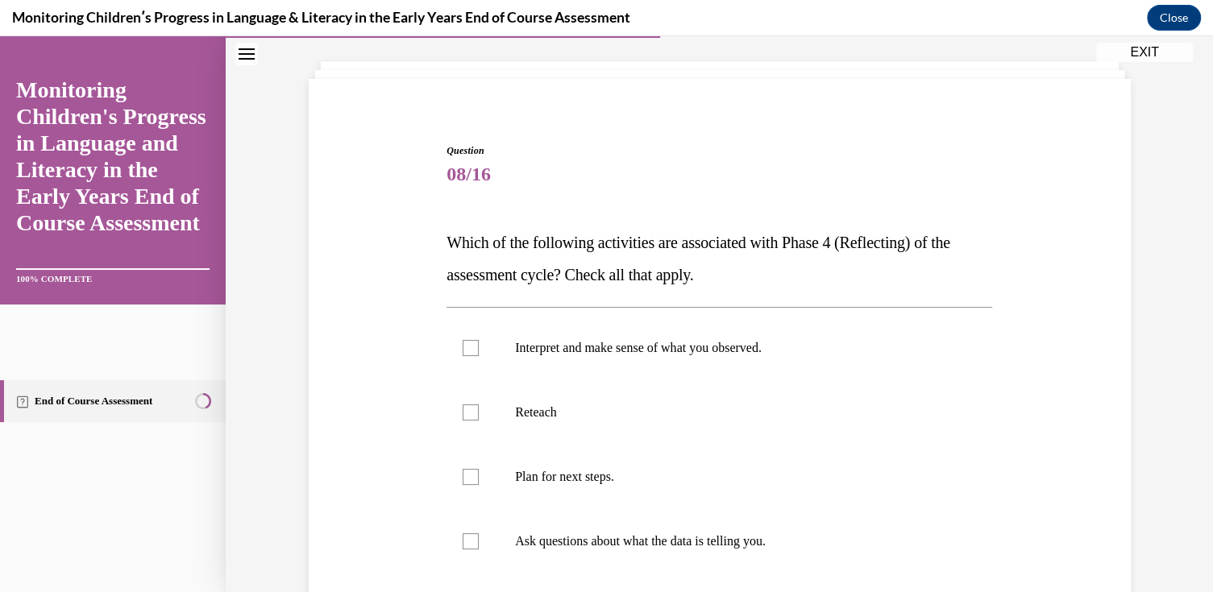
click at [622, 354] on p "Interpret and make sense of what you observed." at bounding box center [733, 348] width 437 height 16
click at [479, 354] on input "Interpret and make sense of what you observed." at bounding box center [471, 348] width 16 height 16
checkbox input "true"
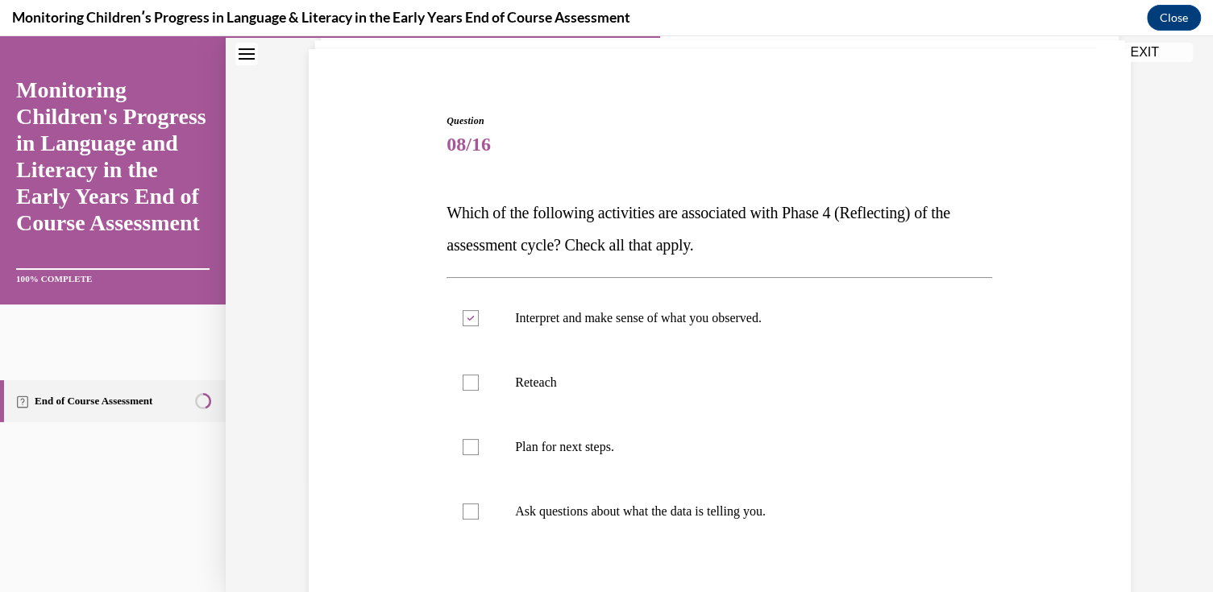
scroll to position [161, 0]
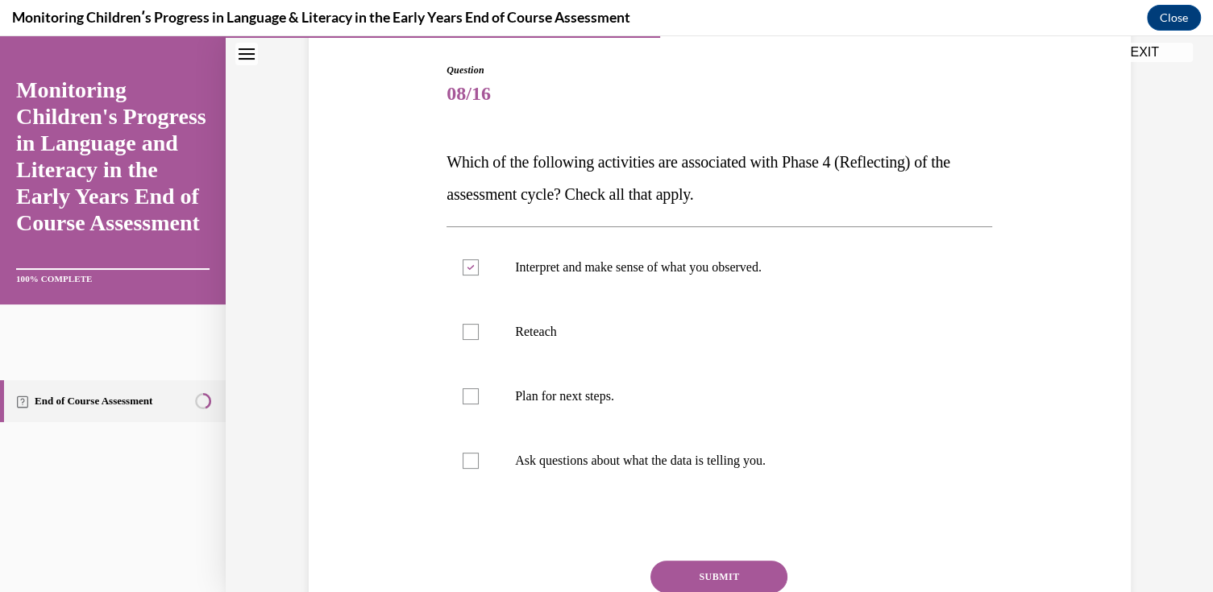
click at [576, 382] on label "Plan for next steps." at bounding box center [720, 396] width 546 height 64
click at [479, 388] on input "Plan for next steps." at bounding box center [471, 396] width 16 height 16
checkbox input "true"
click at [717, 569] on button "SUBMIT" at bounding box center [718, 577] width 137 height 32
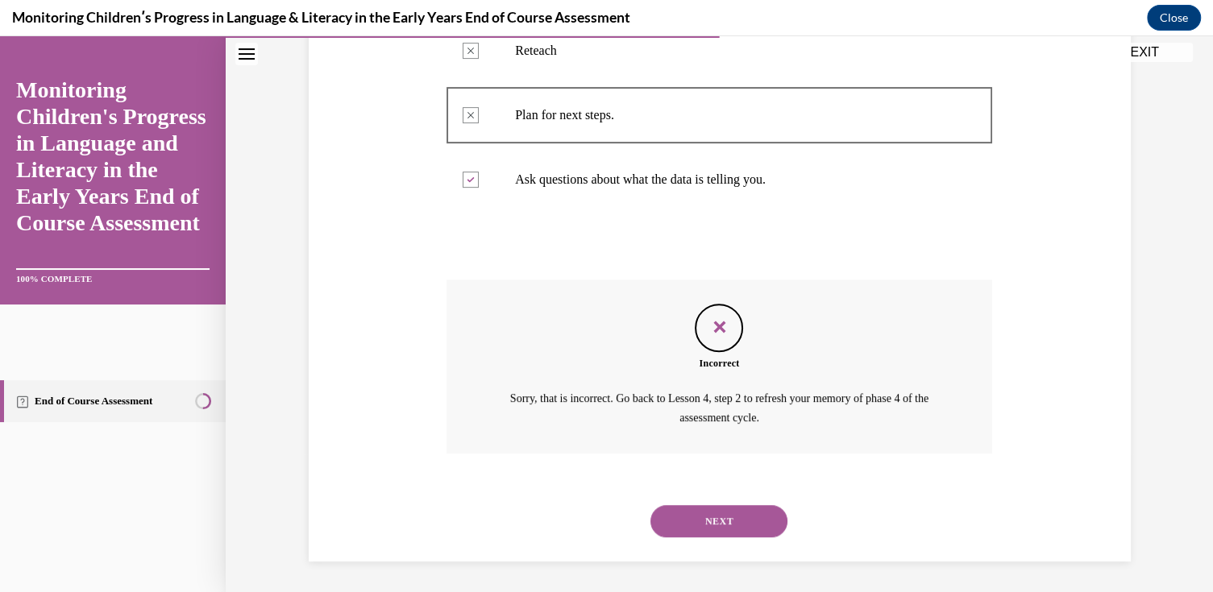
click at [686, 510] on button "NEXT" at bounding box center [718, 521] width 137 height 32
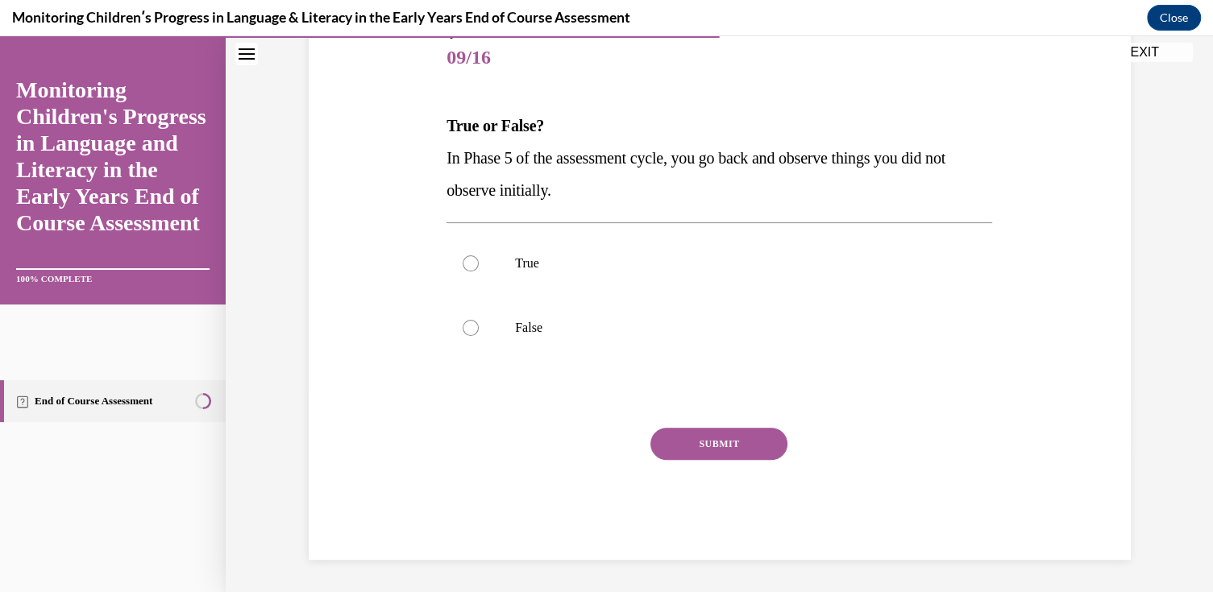
scroll to position [179, 0]
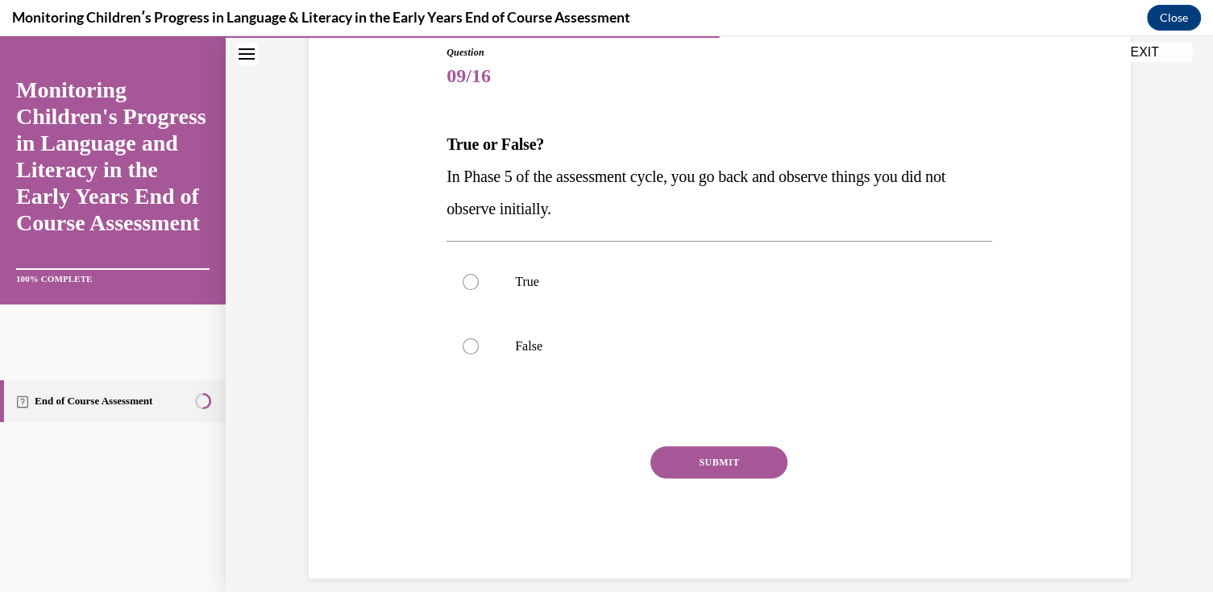
click at [466, 278] on div at bounding box center [471, 282] width 16 height 16
click at [466, 278] on input "True" at bounding box center [471, 282] width 16 height 16
radio input "true"
click at [729, 469] on button "SUBMIT" at bounding box center [718, 463] width 137 height 32
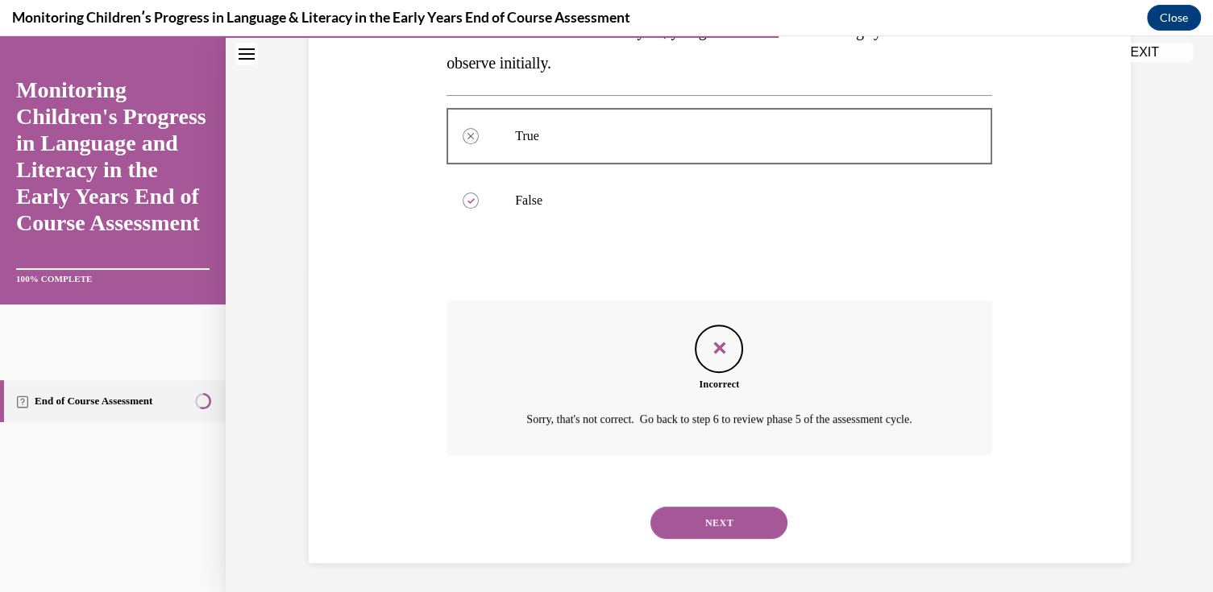
scroll to position [326, 0]
click at [699, 514] on button "NEXT" at bounding box center [718, 521] width 137 height 32
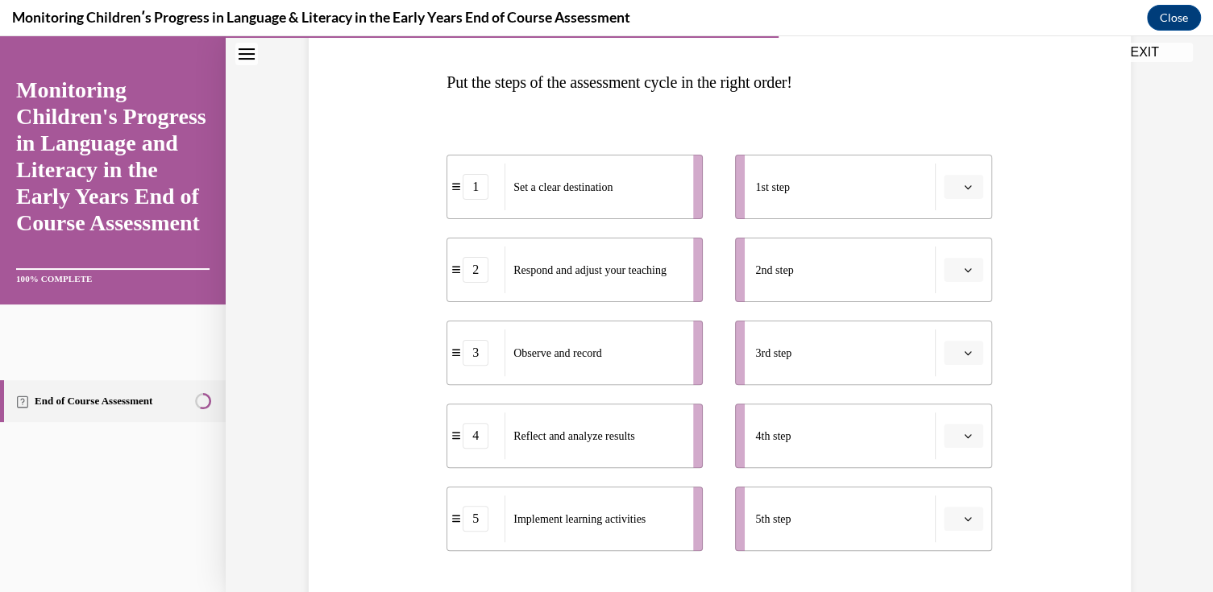
scroll to position [242, 0]
click at [476, 193] on div "1" at bounding box center [476, 186] width 26 height 26
drag, startPoint x: 779, startPoint y: 350, endPoint x: 551, endPoint y: 189, distance: 279.3
click at [551, 189] on div "1 Set a clear destination 2 Respond and adjust your teaching 3 Observe and reco…" at bounding box center [720, 336] width 546 height 429
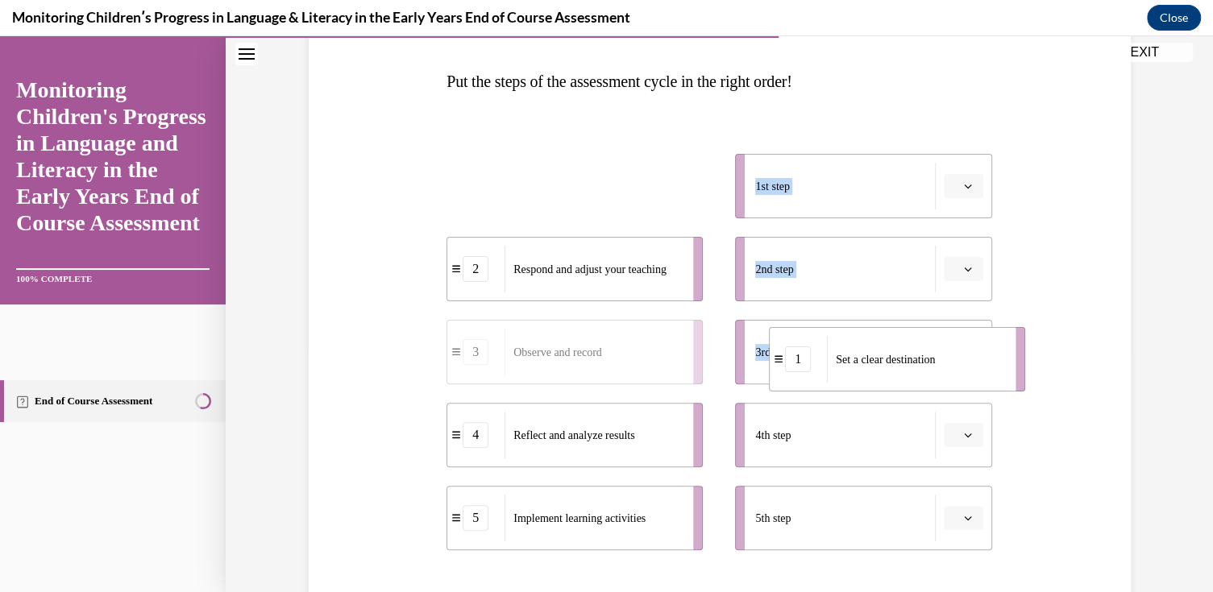
drag, startPoint x: 568, startPoint y: 192, endPoint x: 891, endPoint y: 365, distance: 366.0
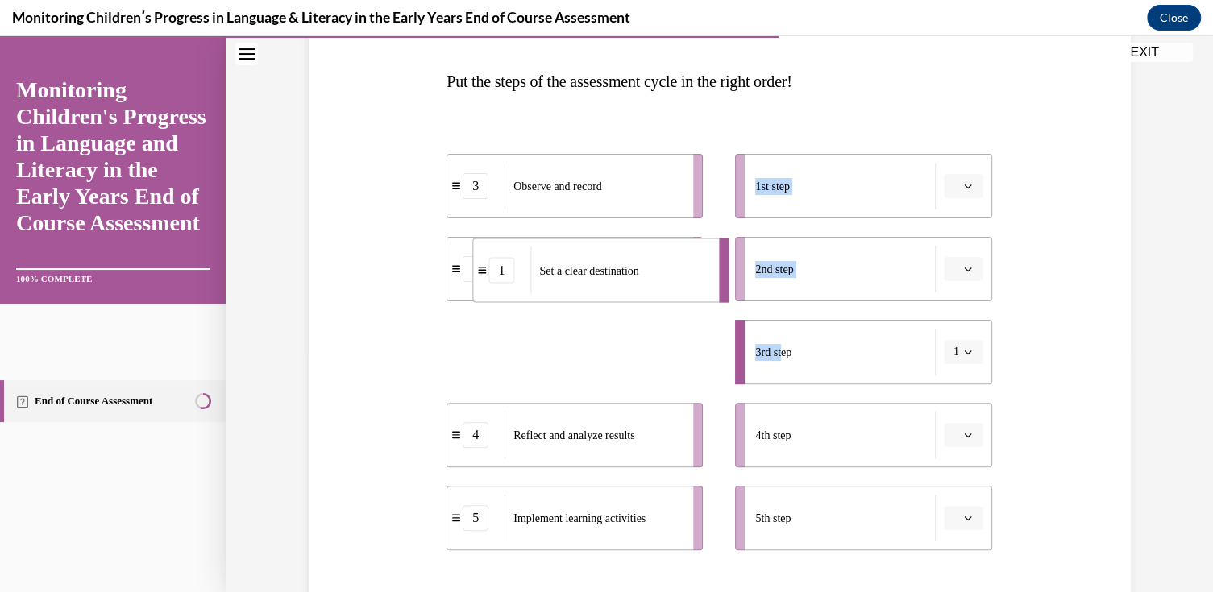
drag, startPoint x: 552, startPoint y: 358, endPoint x: 537, endPoint y: 276, distance: 82.8
click at [539, 276] on span "Set a clear destination" at bounding box center [588, 270] width 99 height 17
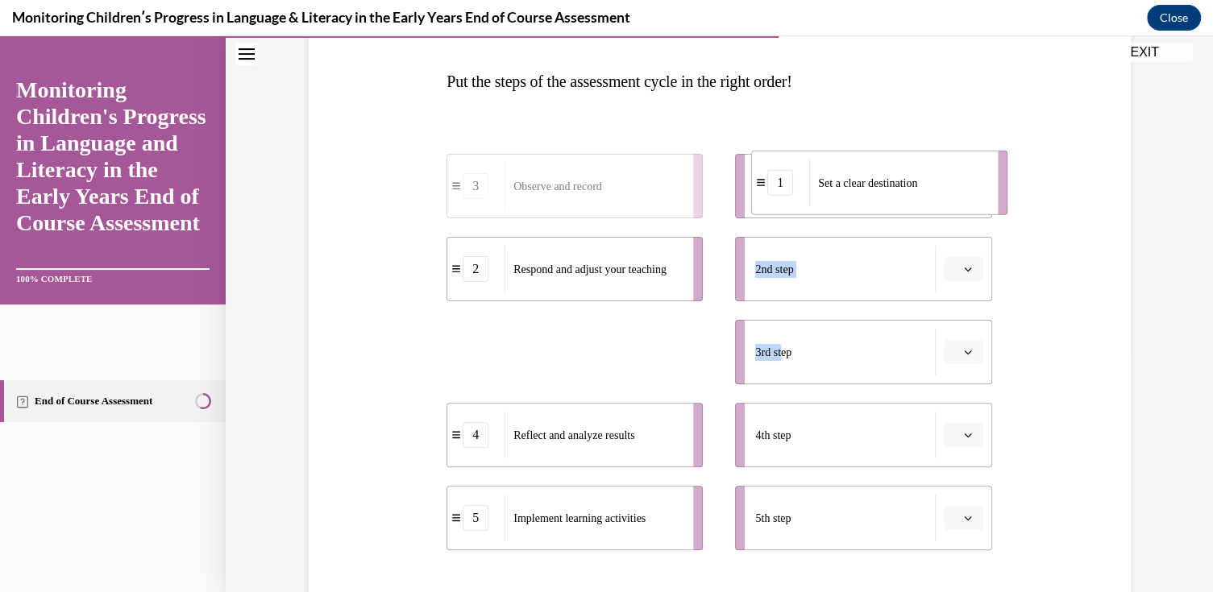
drag, startPoint x: 510, startPoint y: 359, endPoint x: 814, endPoint y: 190, distance: 347.8
click at [818, 190] on span "Set a clear destination" at bounding box center [867, 182] width 99 height 17
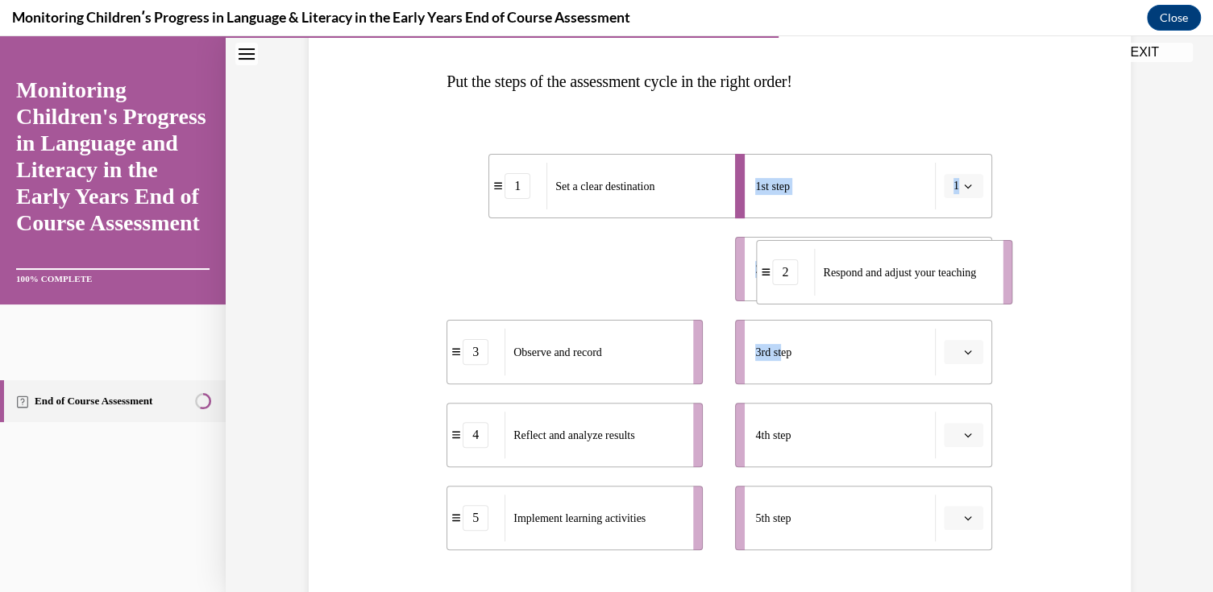
drag, startPoint x: 523, startPoint y: 275, endPoint x: 833, endPoint y: 278, distance: 309.5
click at [833, 278] on span "Respond and adjust your teaching" at bounding box center [899, 272] width 153 height 17
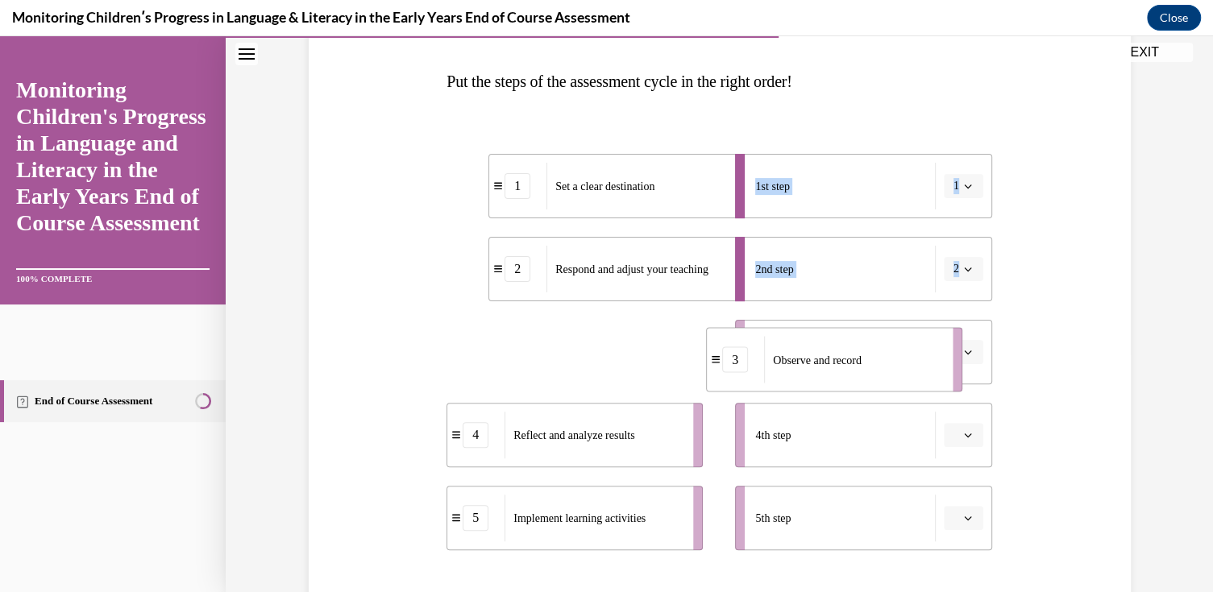
drag, startPoint x: 580, startPoint y: 349, endPoint x: 841, endPoint y: 357, distance: 260.5
click at [841, 357] on span "Observe and record" at bounding box center [817, 360] width 89 height 12
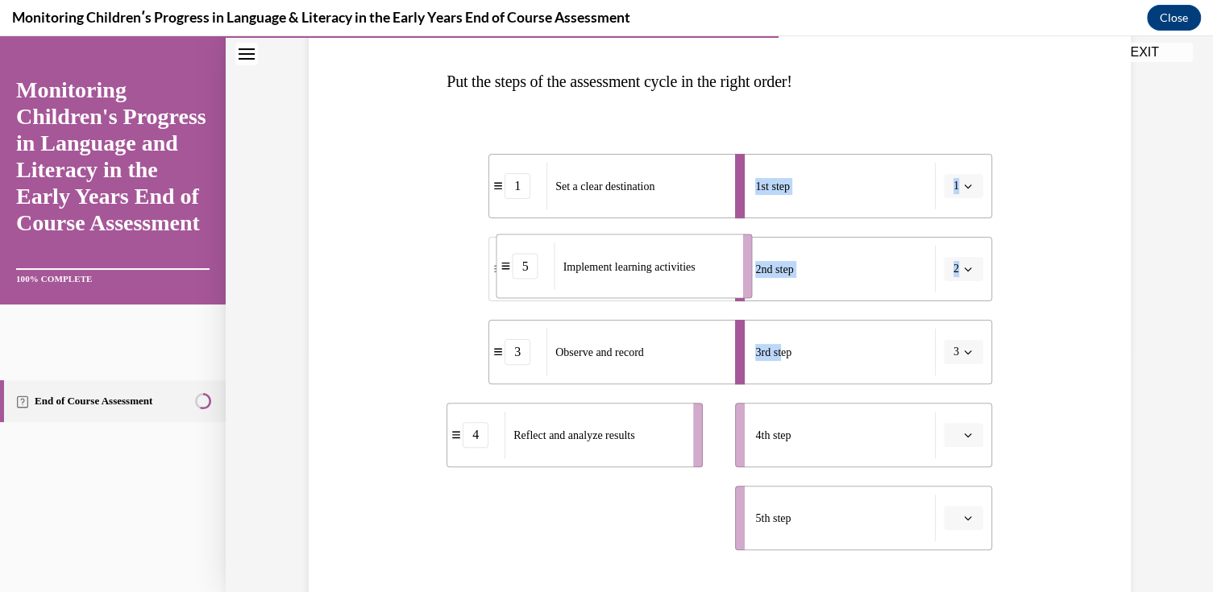
drag, startPoint x: 537, startPoint y: 523, endPoint x: 578, endPoint y: 275, distance: 251.6
click at [578, 275] on span "Implement learning activities" at bounding box center [629, 266] width 132 height 17
drag, startPoint x: 545, startPoint y: 524, endPoint x: 597, endPoint y: 525, distance: 52.4
click at [597, 525] on span "Respond and adjust your teaching" at bounding box center [643, 518] width 153 height 17
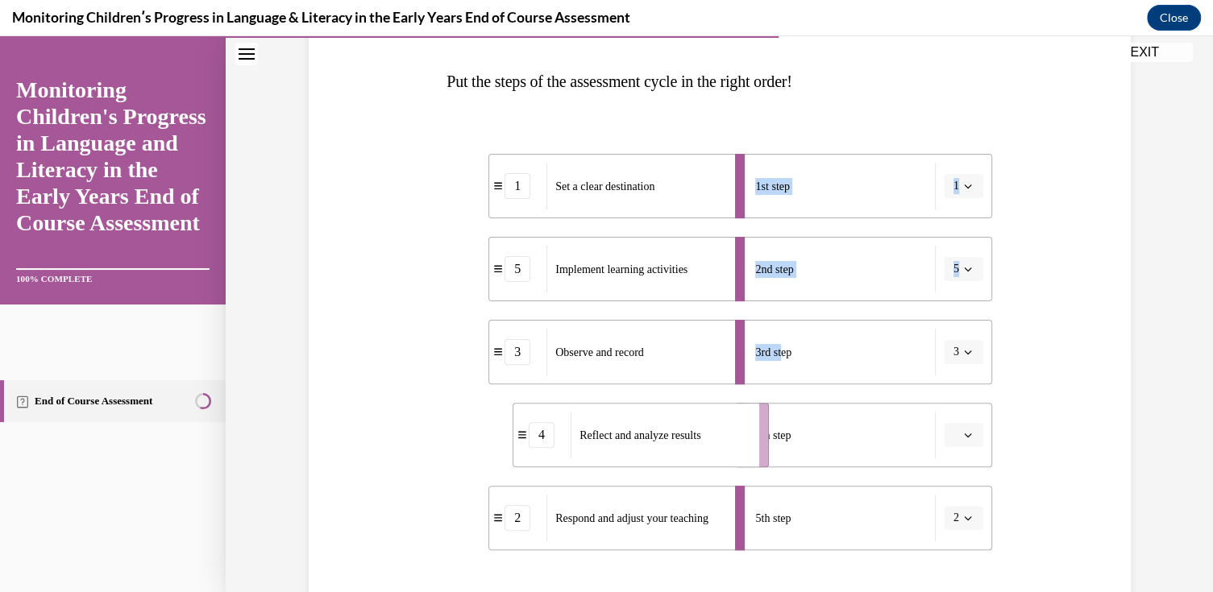
drag, startPoint x: 537, startPoint y: 430, endPoint x: 602, endPoint y: 430, distance: 65.3
click at [602, 430] on span "Reflect and analyze results" at bounding box center [640, 436] width 121 height 12
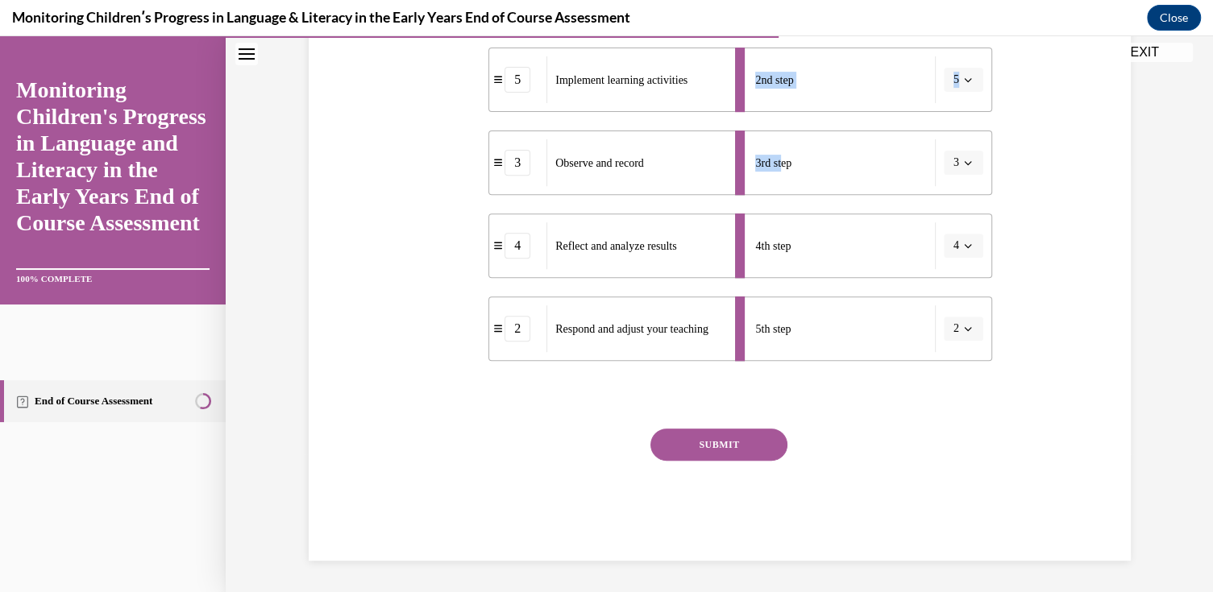
click at [681, 446] on button "SUBMIT" at bounding box center [718, 445] width 137 height 32
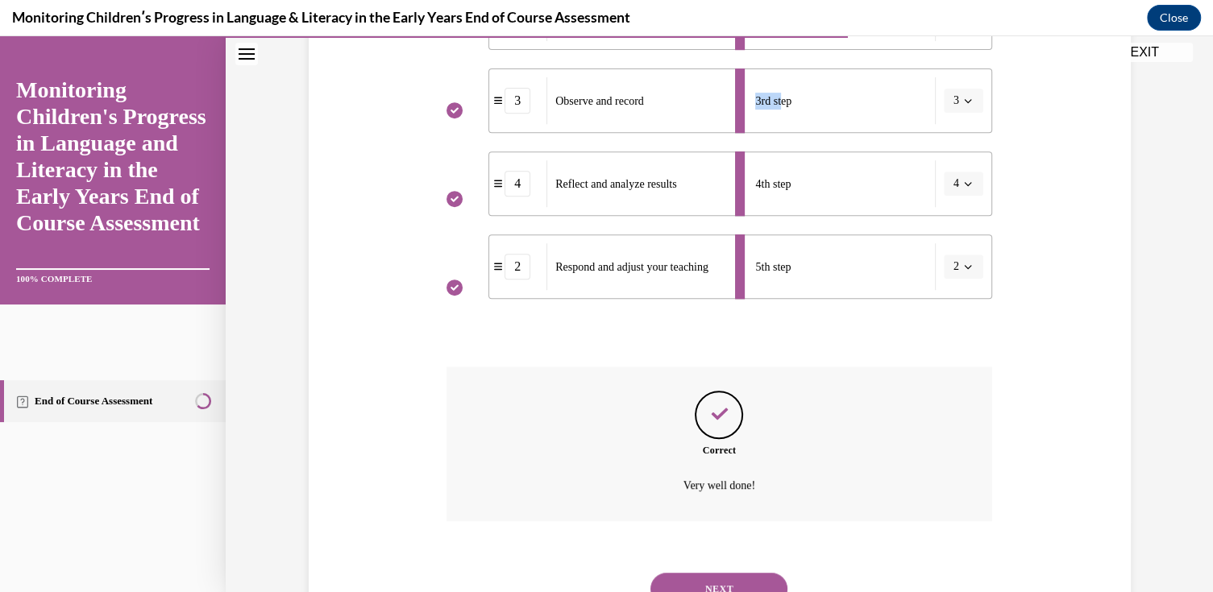
scroll to position [561, 0]
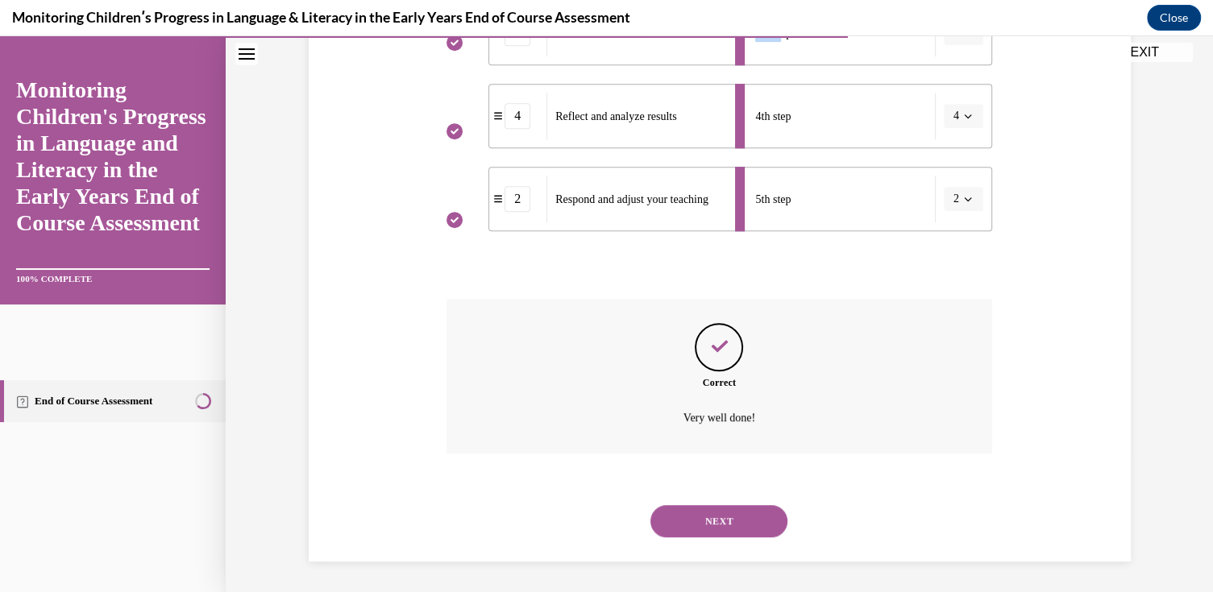
click at [708, 519] on button "NEXT" at bounding box center [718, 521] width 137 height 32
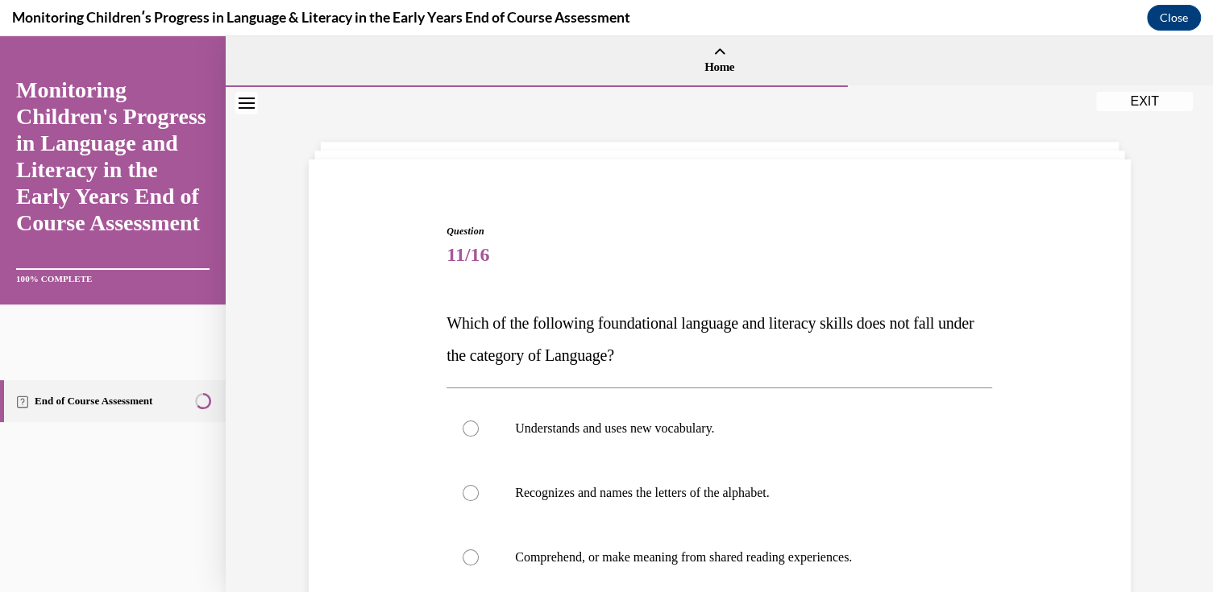
scroll to position [81, 0]
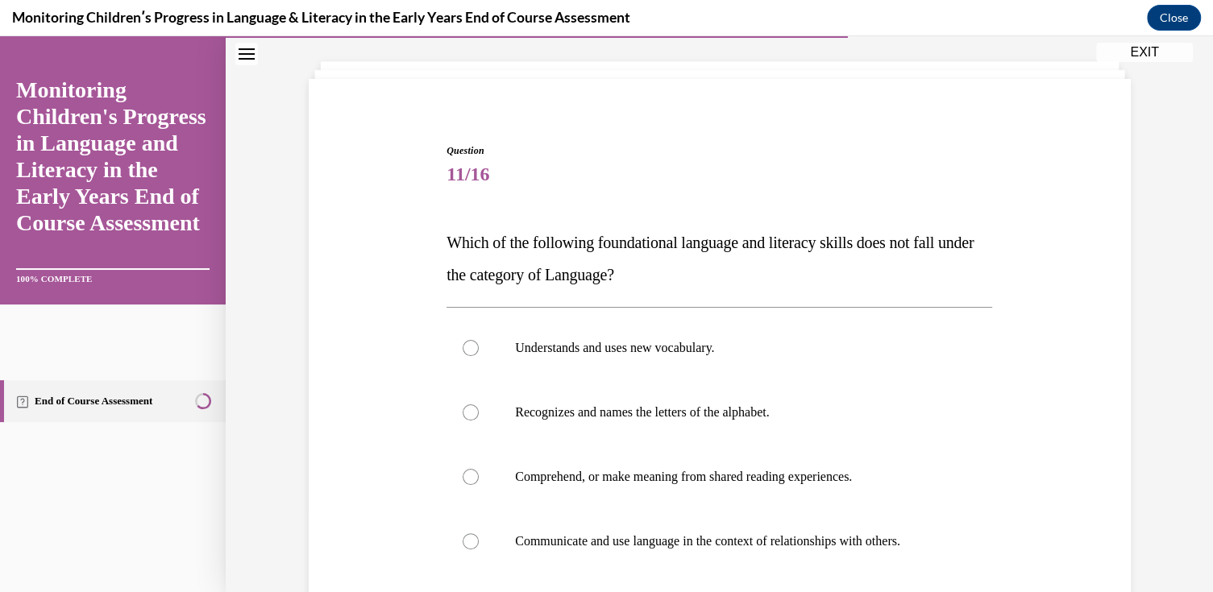
click at [596, 364] on label "Understands and uses new vocabulary." at bounding box center [720, 348] width 546 height 64
click at [479, 356] on input "Understands and uses new vocabulary." at bounding box center [471, 348] width 16 height 16
radio input "true"
click at [572, 411] on p "Recognizes and names the letters of the alphabet." at bounding box center [733, 413] width 437 height 16
click at [479, 411] on input "Recognizes and names the letters of the alphabet." at bounding box center [471, 413] width 16 height 16
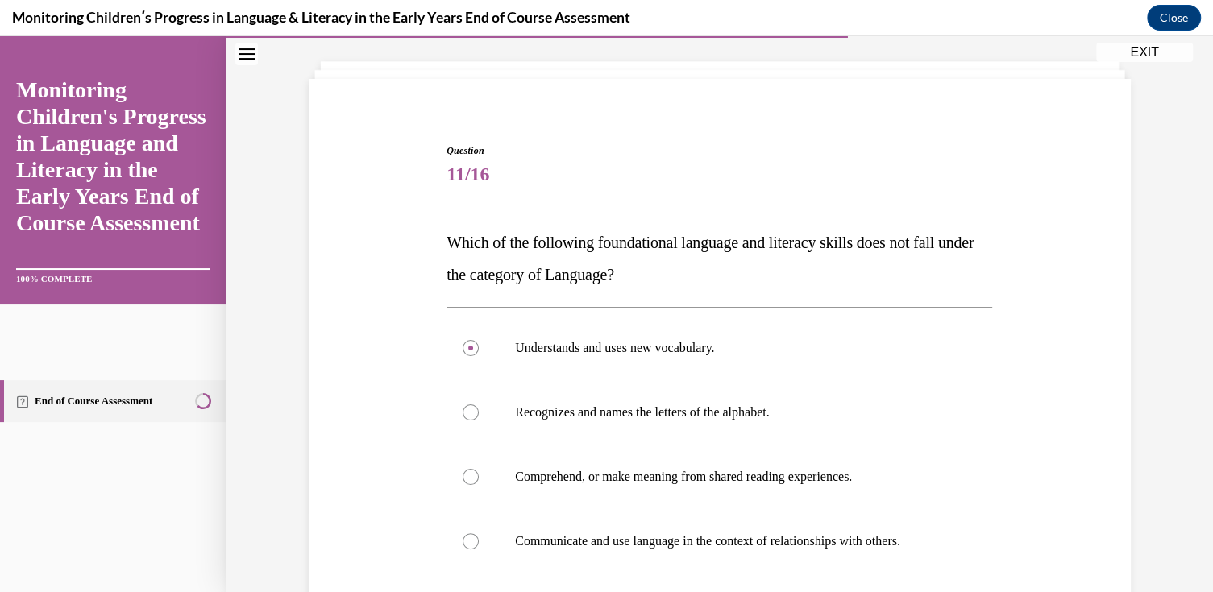
radio input "true"
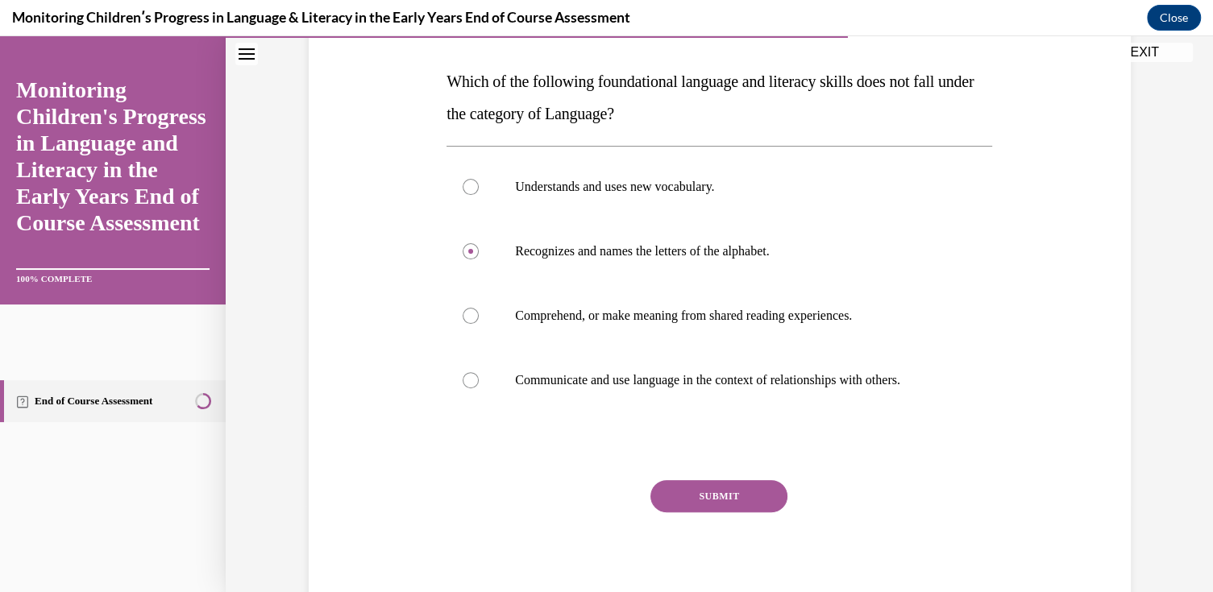
click at [536, 179] on p "Understands and uses new vocabulary." at bounding box center [733, 187] width 437 height 16
click at [479, 179] on input "Understands and uses new vocabulary." at bounding box center [471, 187] width 16 height 16
radio input "true"
click at [709, 496] on button "SUBMIT" at bounding box center [718, 496] width 137 height 32
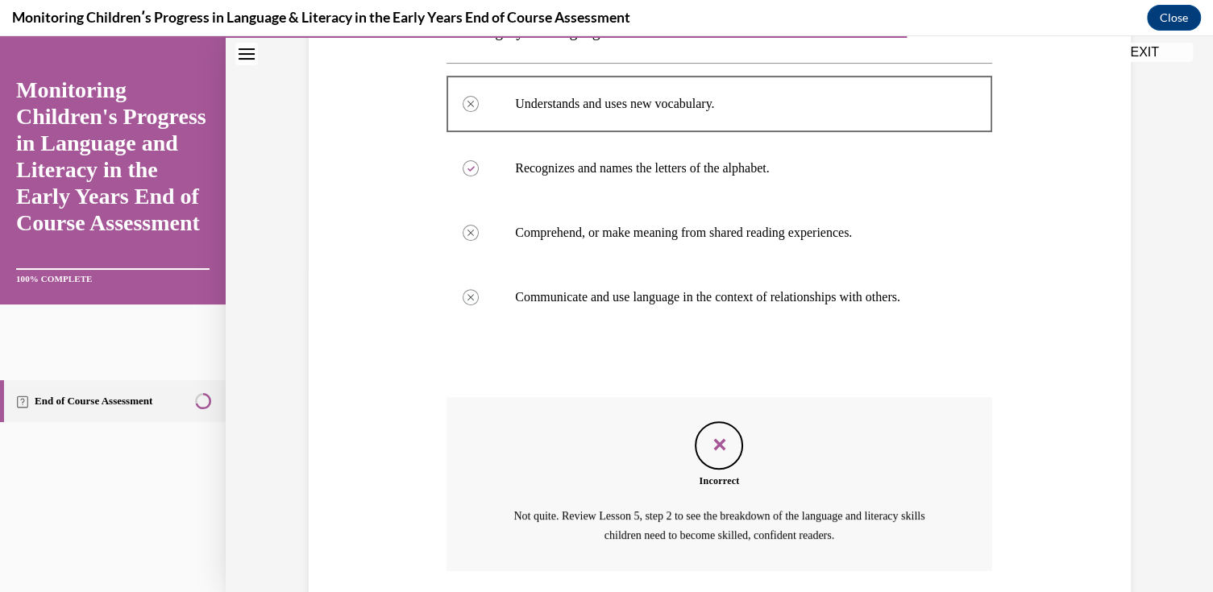
scroll to position [442, 0]
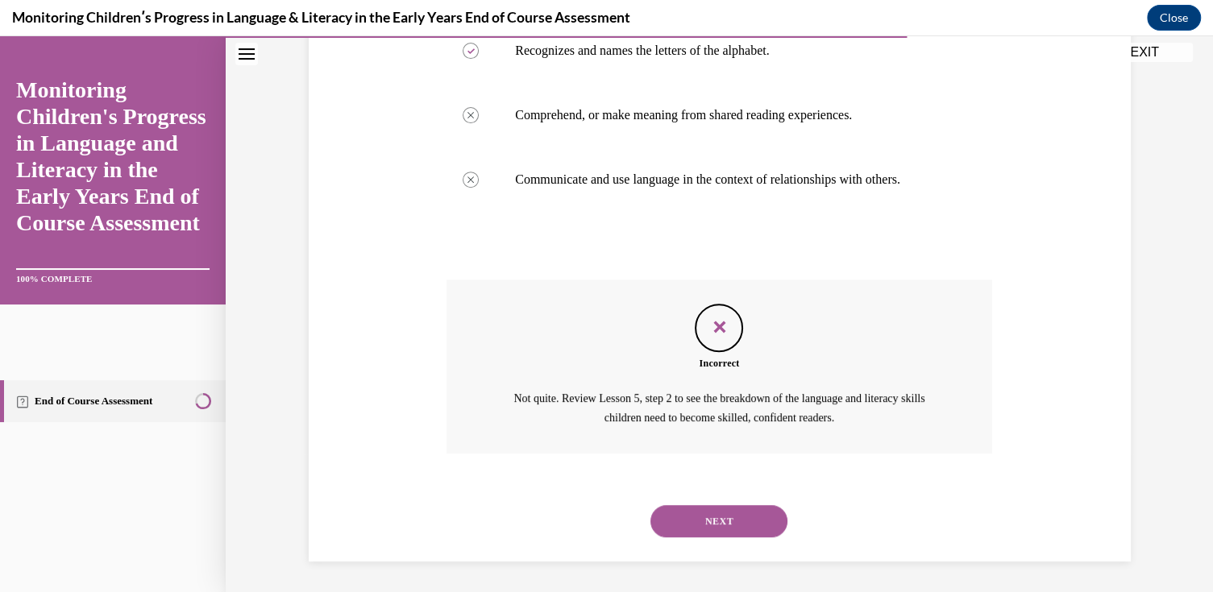
click at [695, 521] on button "NEXT" at bounding box center [718, 521] width 137 height 32
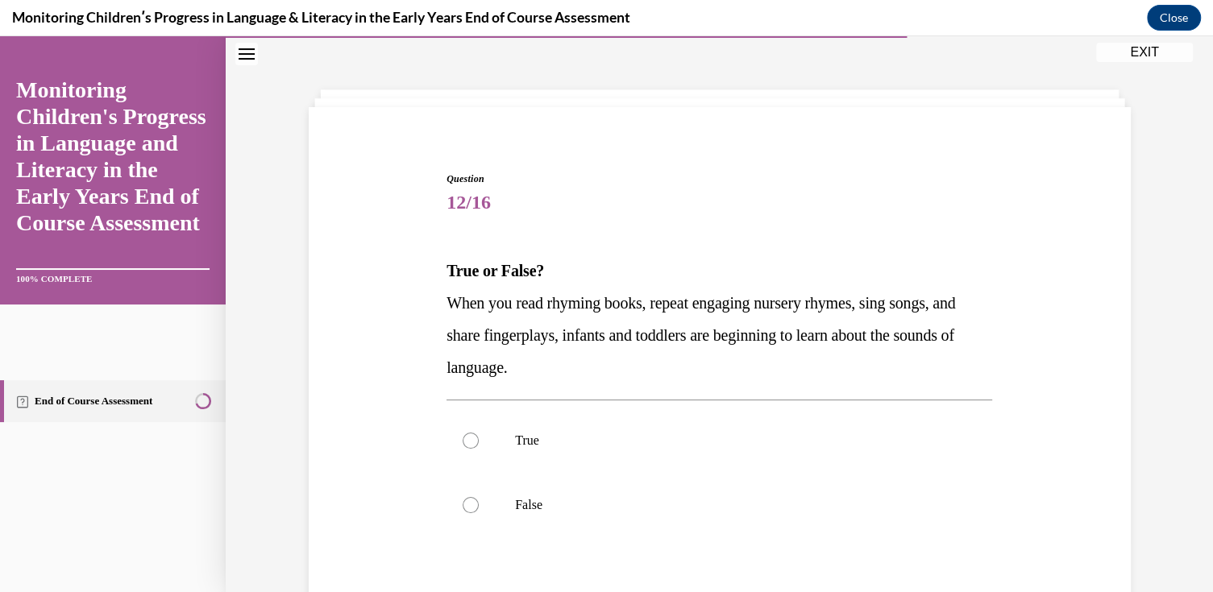
scroll to position [81, 0]
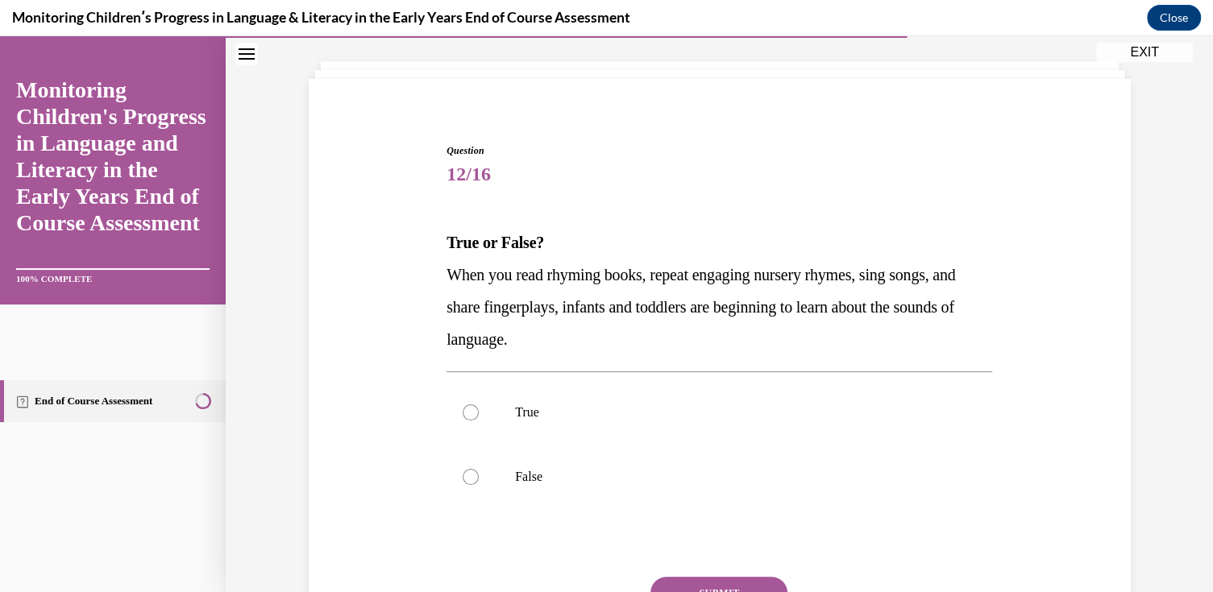
click at [562, 414] on p "True" at bounding box center [733, 413] width 437 height 16
click at [479, 414] on input "True" at bounding box center [471, 413] width 16 height 16
radio input "true"
click at [681, 577] on button "SUBMIT" at bounding box center [718, 593] width 137 height 32
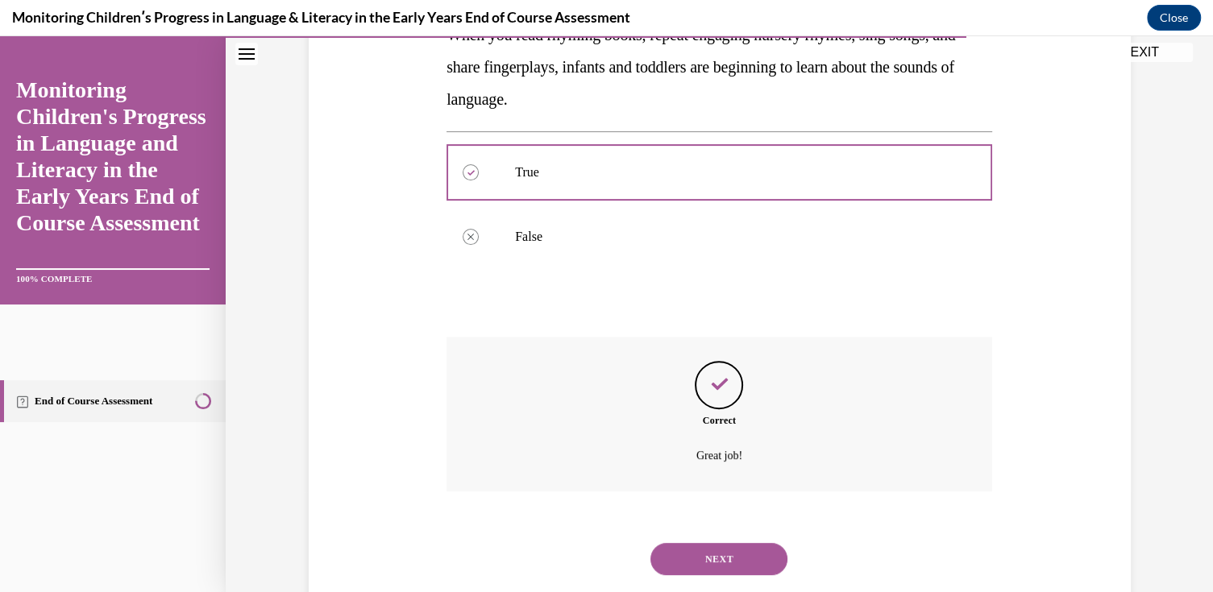
scroll to position [359, 0]
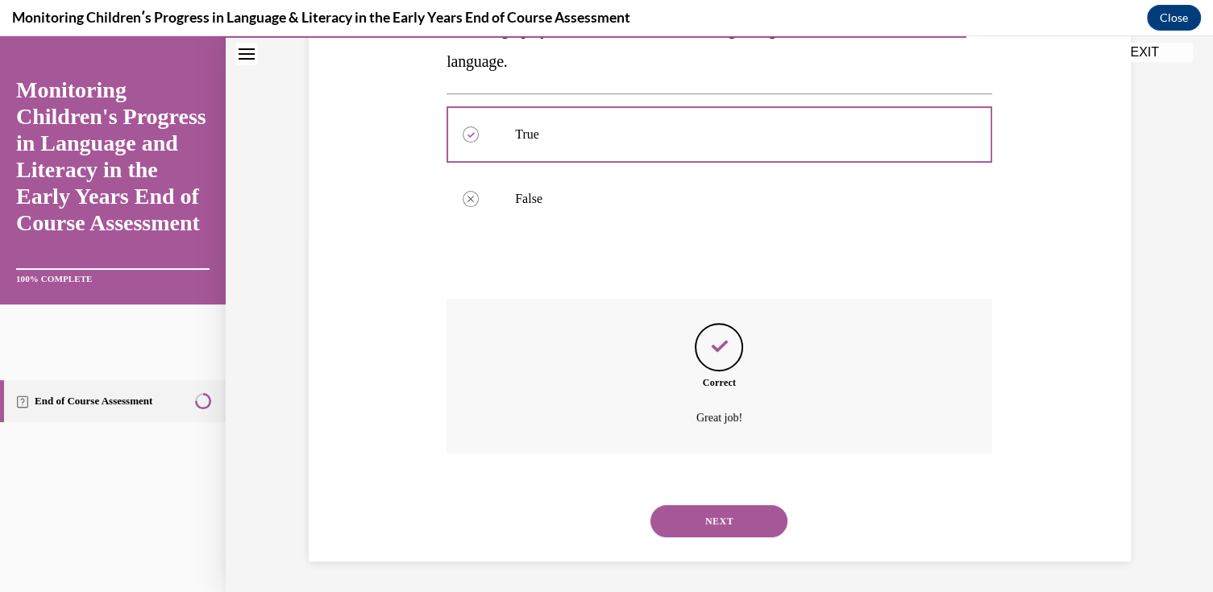
click at [711, 520] on button "NEXT" at bounding box center [718, 521] width 137 height 32
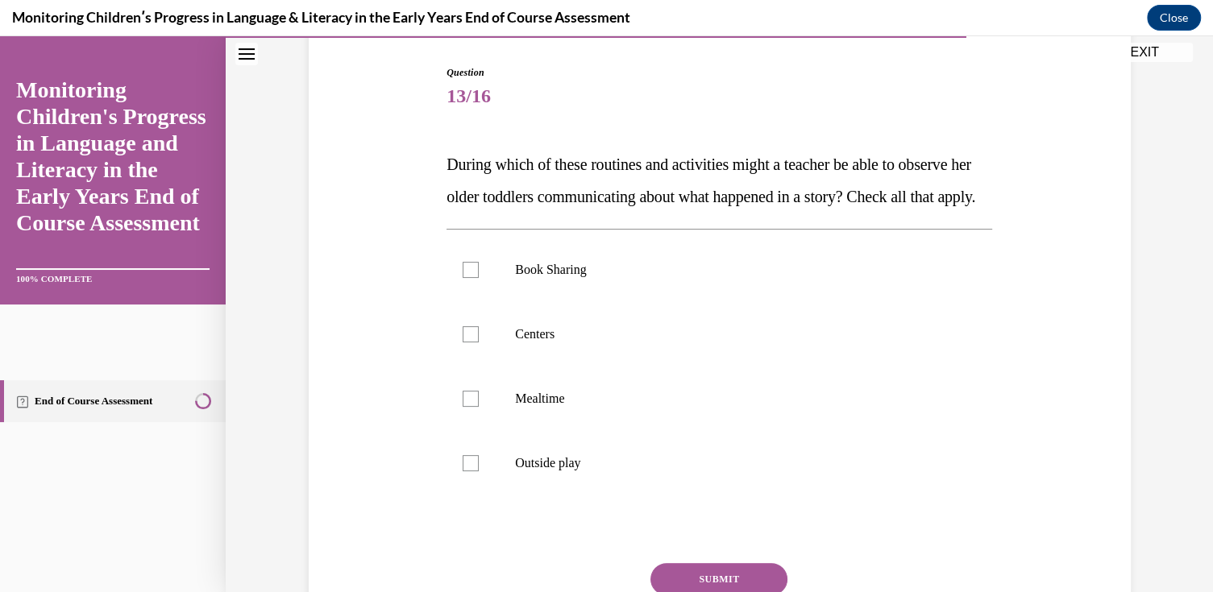
scroll to position [161, 0]
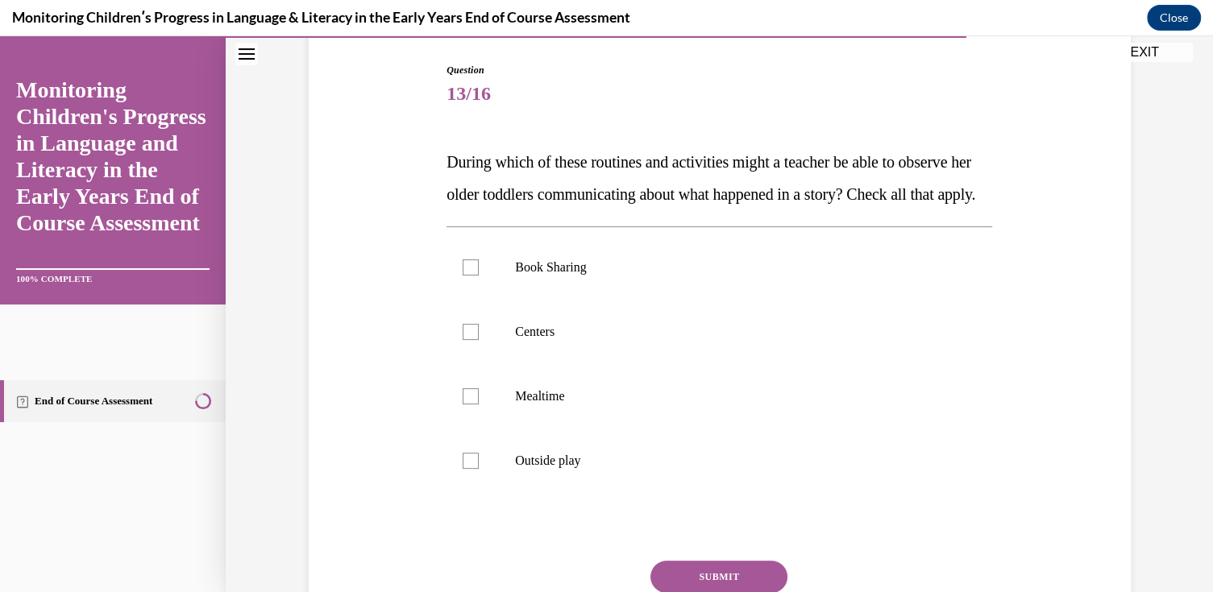
click at [517, 469] on p "Outside play" at bounding box center [733, 461] width 437 height 16
click at [479, 469] on input "Outside play" at bounding box center [471, 461] width 16 height 16
checkbox input "true"
click at [518, 429] on label "Mealtime" at bounding box center [720, 396] width 546 height 64
click at [479, 405] on input "Mealtime" at bounding box center [471, 396] width 16 height 16
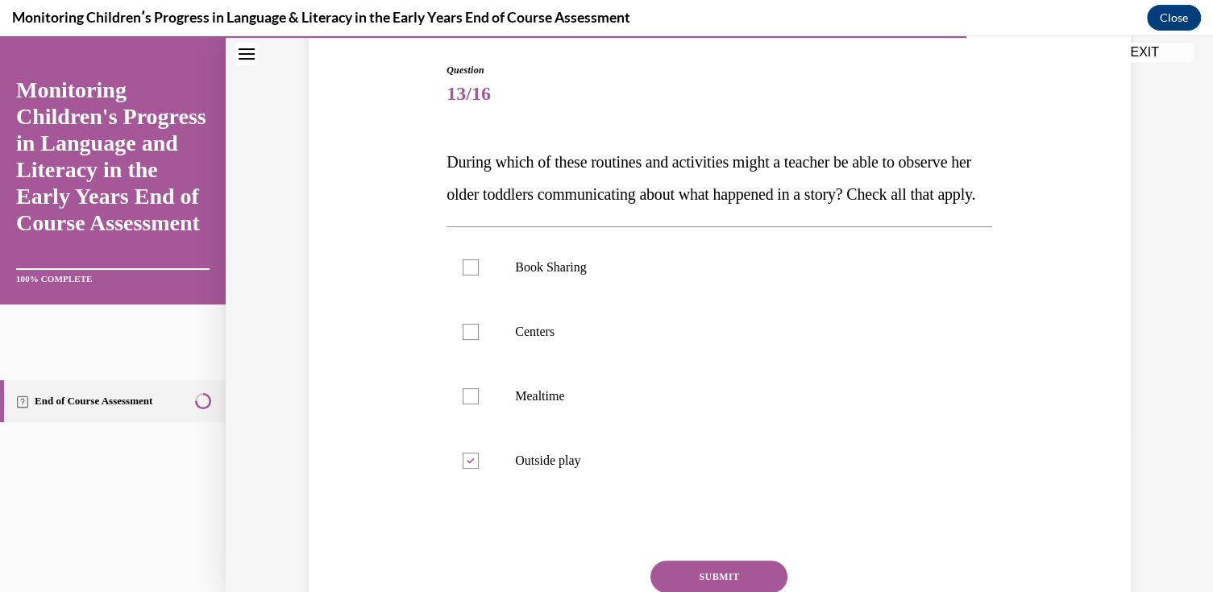
checkbox input "true"
click at [526, 340] on p "Centers" at bounding box center [733, 332] width 437 height 16
click at [479, 340] on input "Centers" at bounding box center [471, 332] width 16 height 16
checkbox input "true"
click at [543, 276] on p "Book Sharing" at bounding box center [733, 268] width 437 height 16
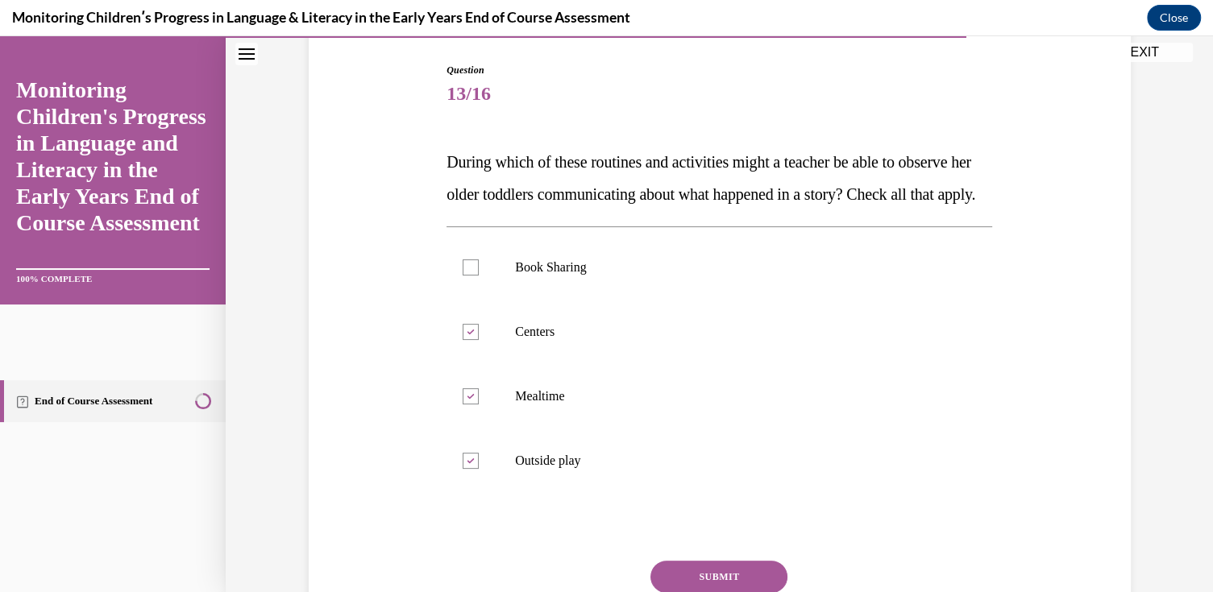
click at [479, 276] on input "Book Sharing" at bounding box center [471, 268] width 16 height 16
checkbox input "true"
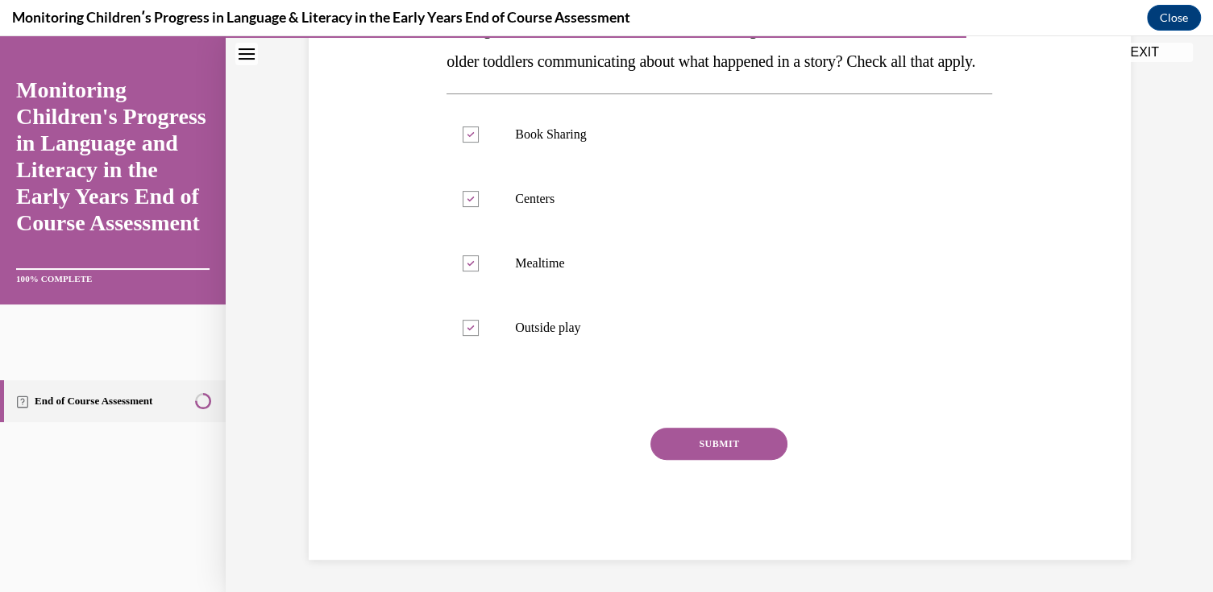
click at [701, 452] on button "SUBMIT" at bounding box center [718, 444] width 137 height 32
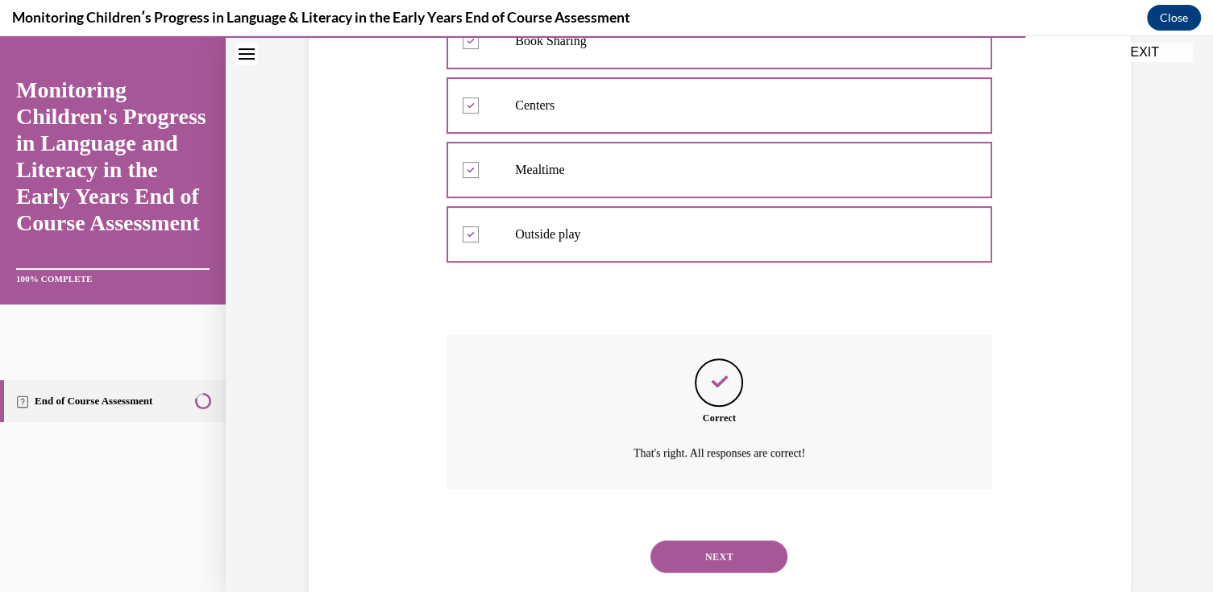
scroll to position [456, 0]
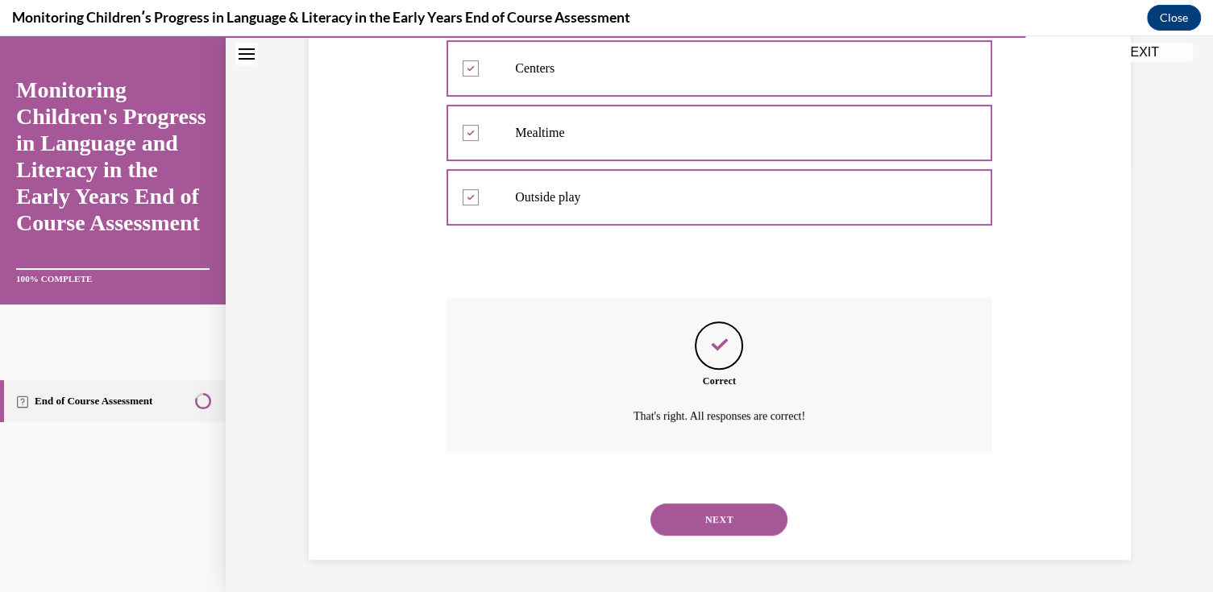
click at [674, 513] on button "NEXT" at bounding box center [718, 520] width 137 height 32
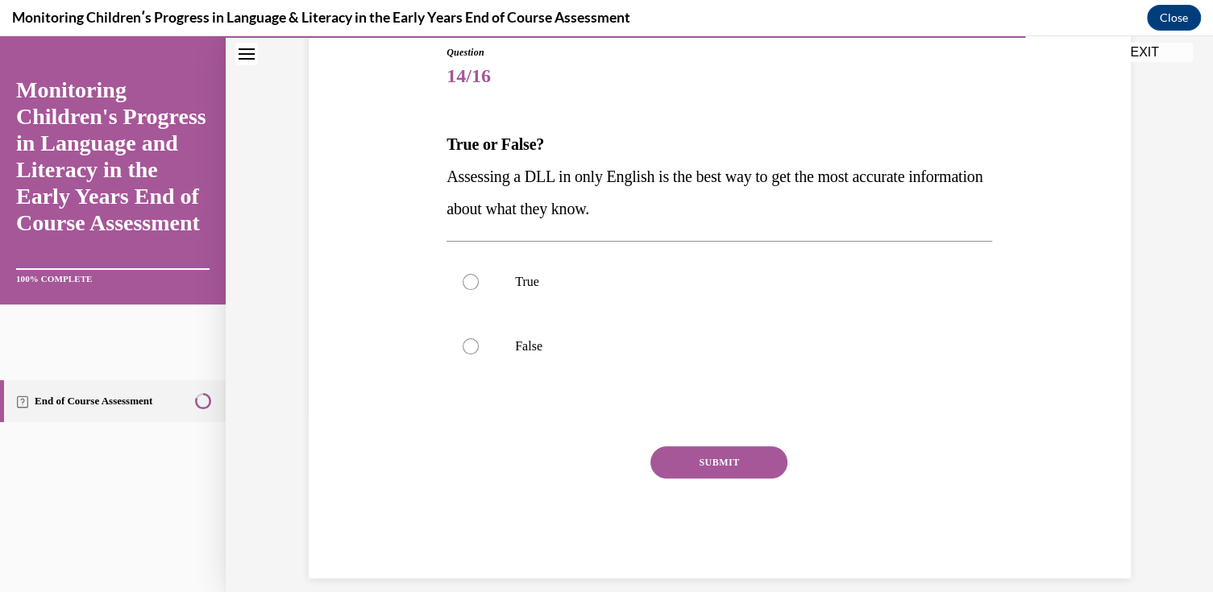
click at [563, 297] on label "True" at bounding box center [720, 282] width 546 height 64
click at [479, 290] on input "True" at bounding box center [471, 282] width 16 height 16
radio input "true"
click at [537, 330] on label "False" at bounding box center [720, 346] width 546 height 64
click at [479, 339] on input "False" at bounding box center [471, 347] width 16 height 16
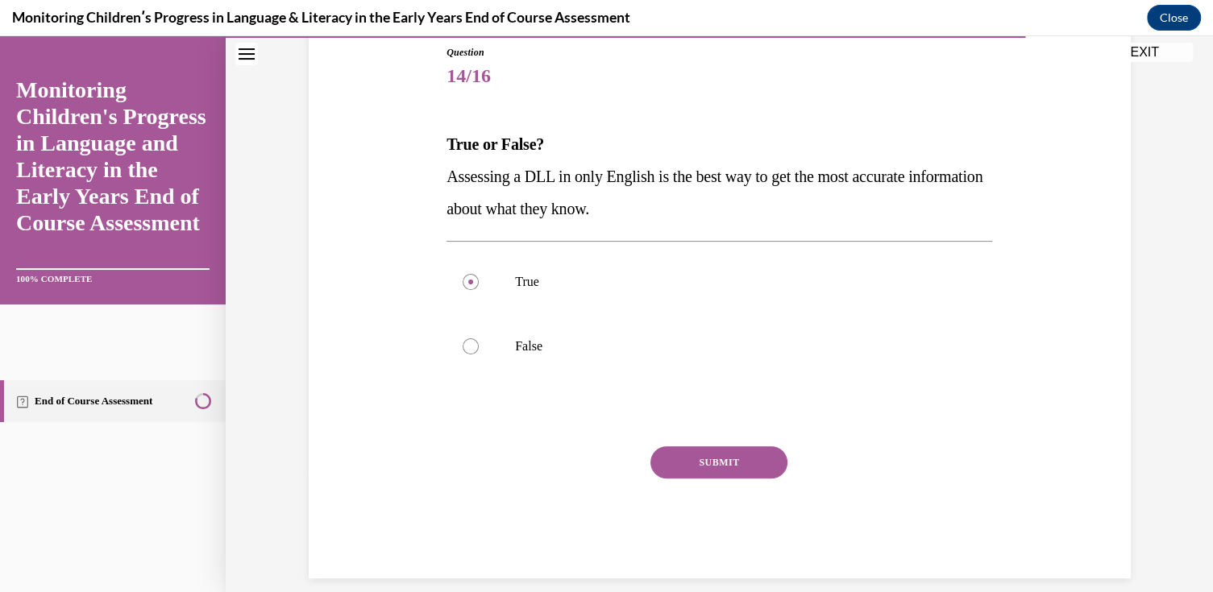
radio input "true"
click at [677, 463] on button "SUBMIT" at bounding box center [718, 463] width 137 height 32
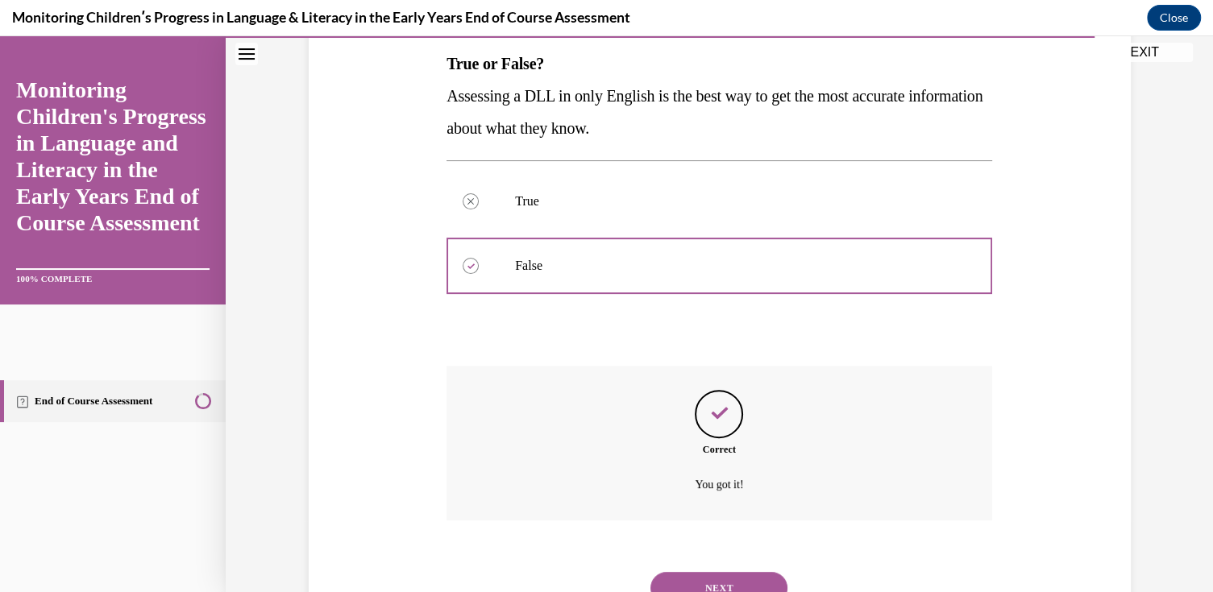
scroll to position [326, 0]
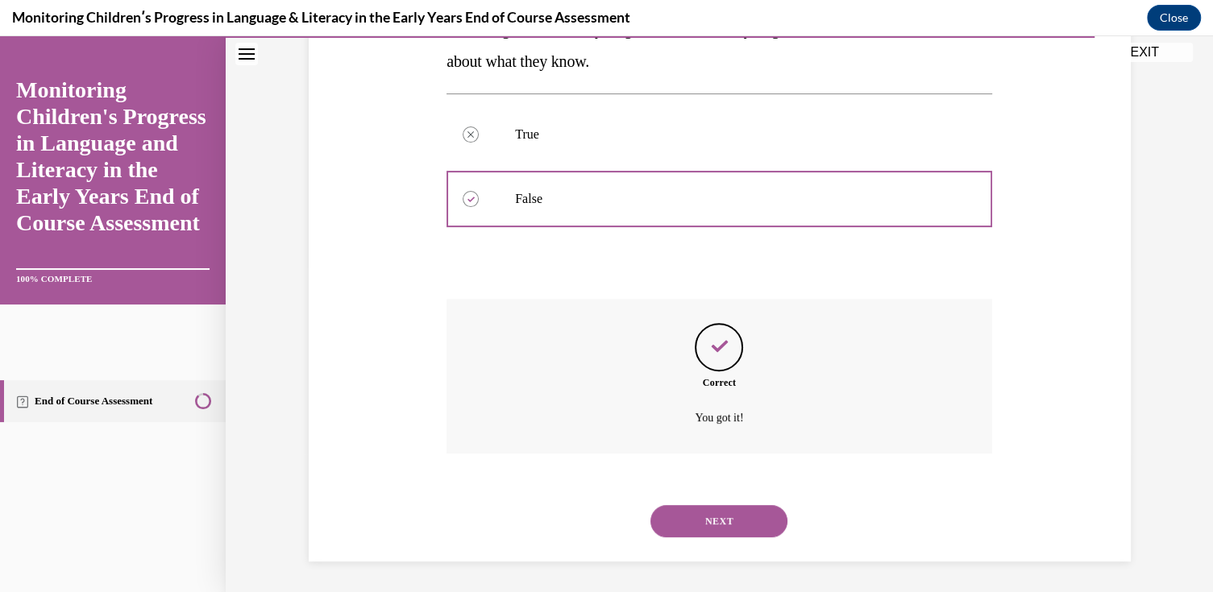
click at [706, 510] on button "NEXT" at bounding box center [718, 521] width 137 height 32
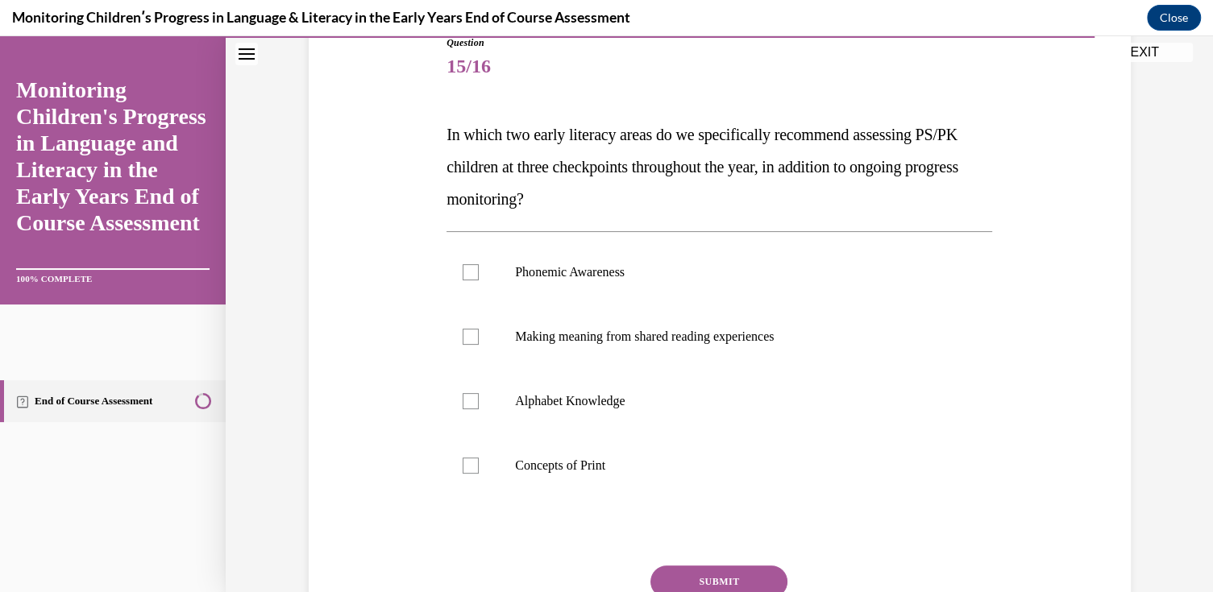
scroll to position [161, 0]
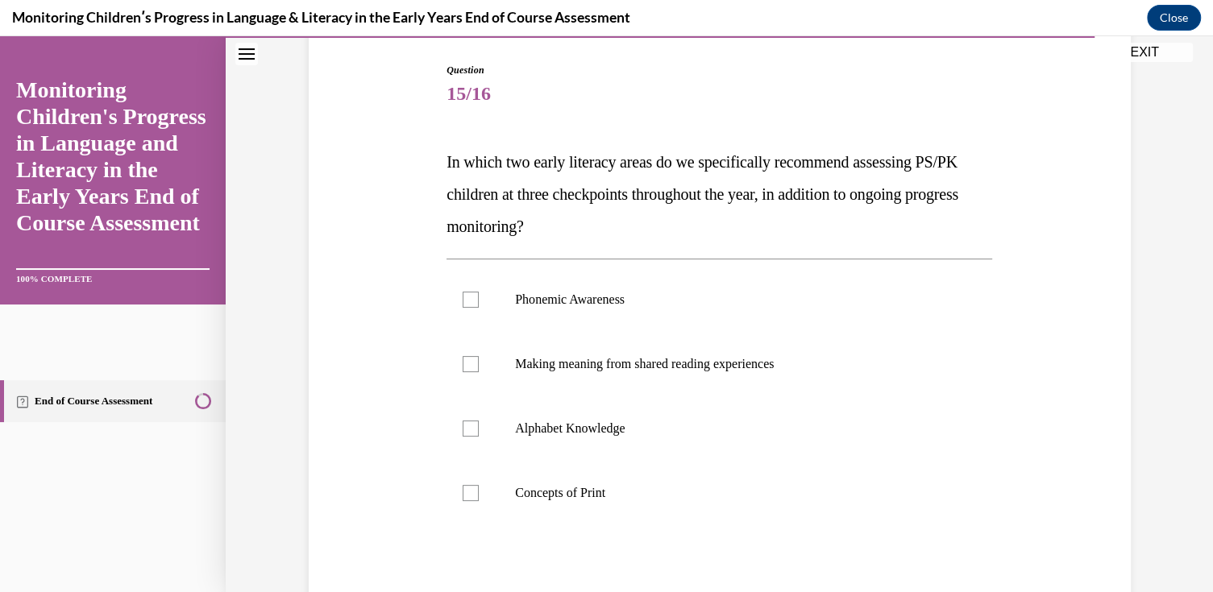
click at [559, 301] on p "Phonemic Awareness" at bounding box center [733, 300] width 437 height 16
click at [479, 301] on input "Phonemic Awareness" at bounding box center [471, 300] width 16 height 16
checkbox input "true"
click at [551, 375] on label "Making meaning from shared reading experiences" at bounding box center [720, 364] width 546 height 64
click at [479, 372] on input "Making meaning from shared reading experiences" at bounding box center [471, 364] width 16 height 16
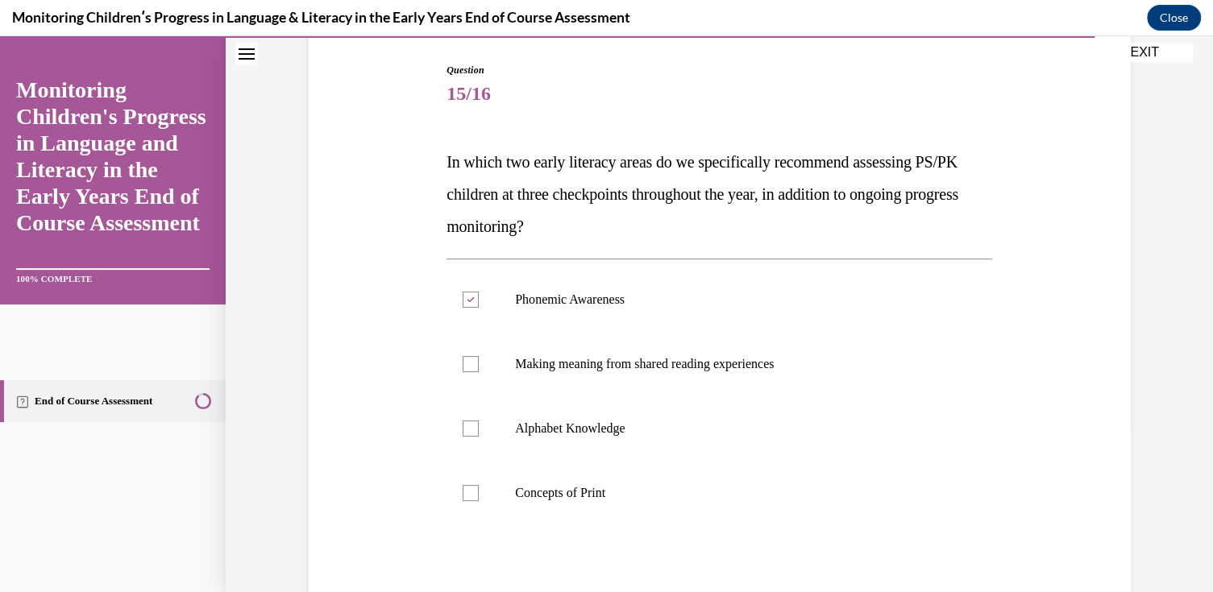
checkbox input "true"
click at [528, 421] on p "Alphabet Knowledge" at bounding box center [733, 429] width 437 height 16
click at [479, 421] on input "Alphabet Knowledge" at bounding box center [471, 429] width 16 height 16
checkbox input "true"
click at [517, 467] on label "Concepts of Print" at bounding box center [720, 493] width 546 height 64
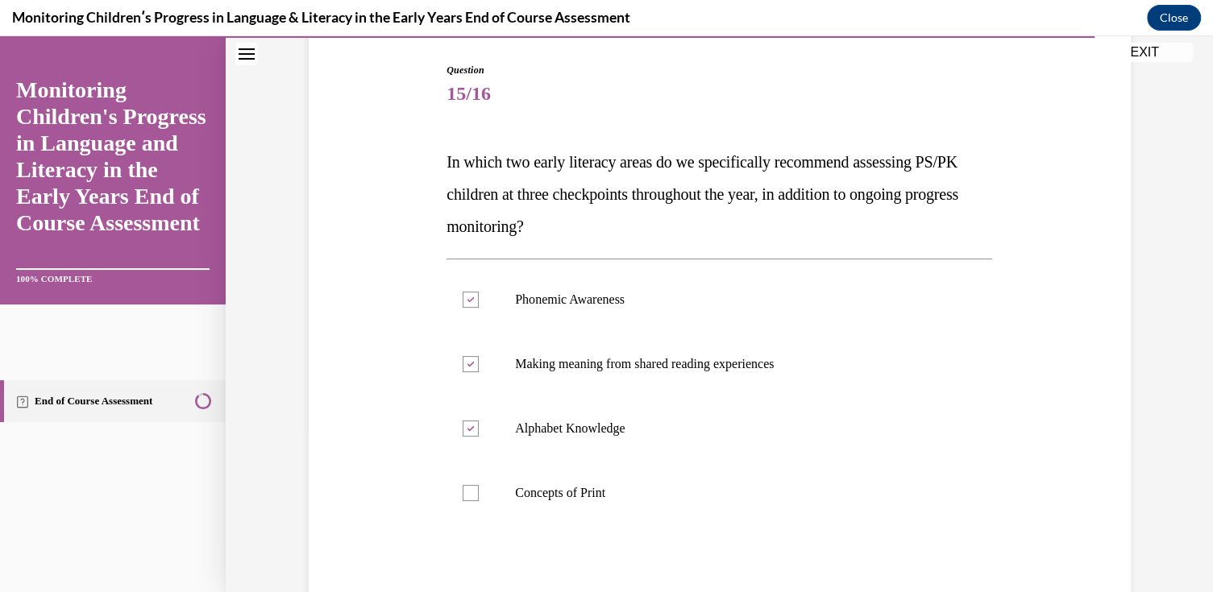
click at [479, 485] on input "Concepts of Print" at bounding box center [471, 493] width 16 height 16
checkbox input "true"
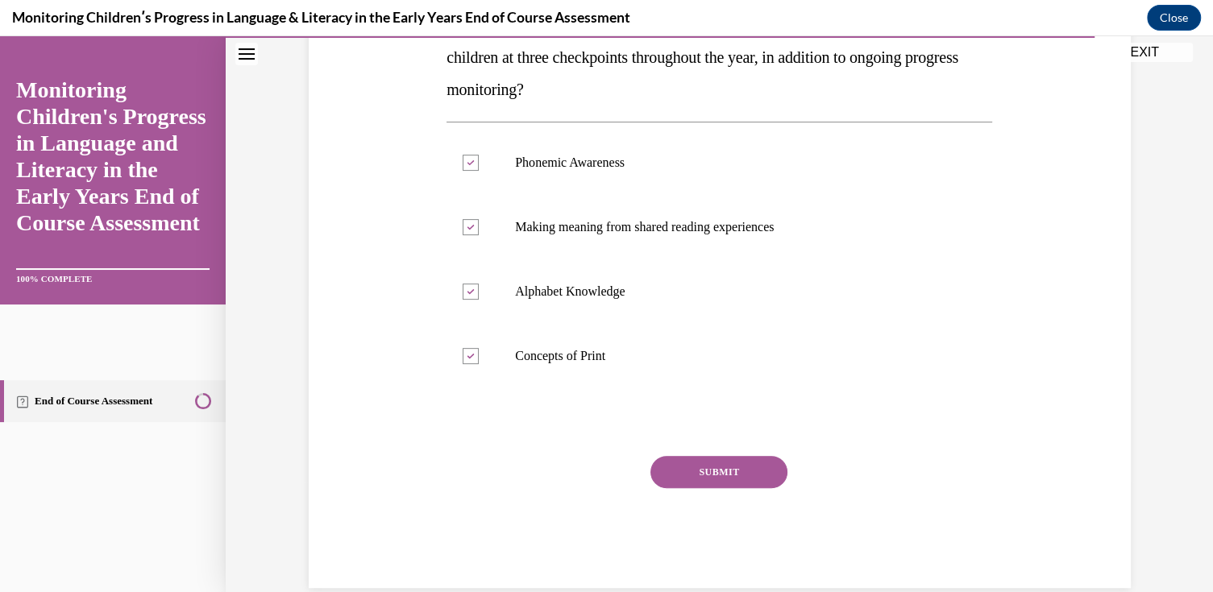
scroll to position [322, 0]
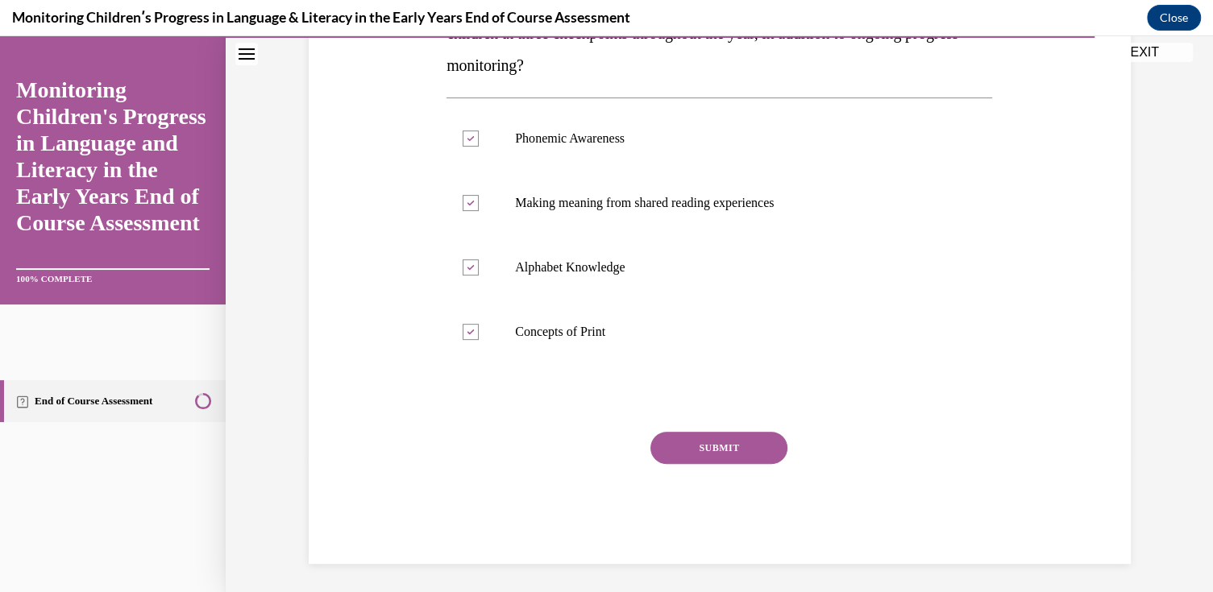
click at [696, 429] on div "Question 15/16 In which two early literacy areas do we specifically recommend a…" at bounding box center [720, 233] width 546 height 663
click at [688, 454] on button "SUBMIT" at bounding box center [718, 448] width 137 height 32
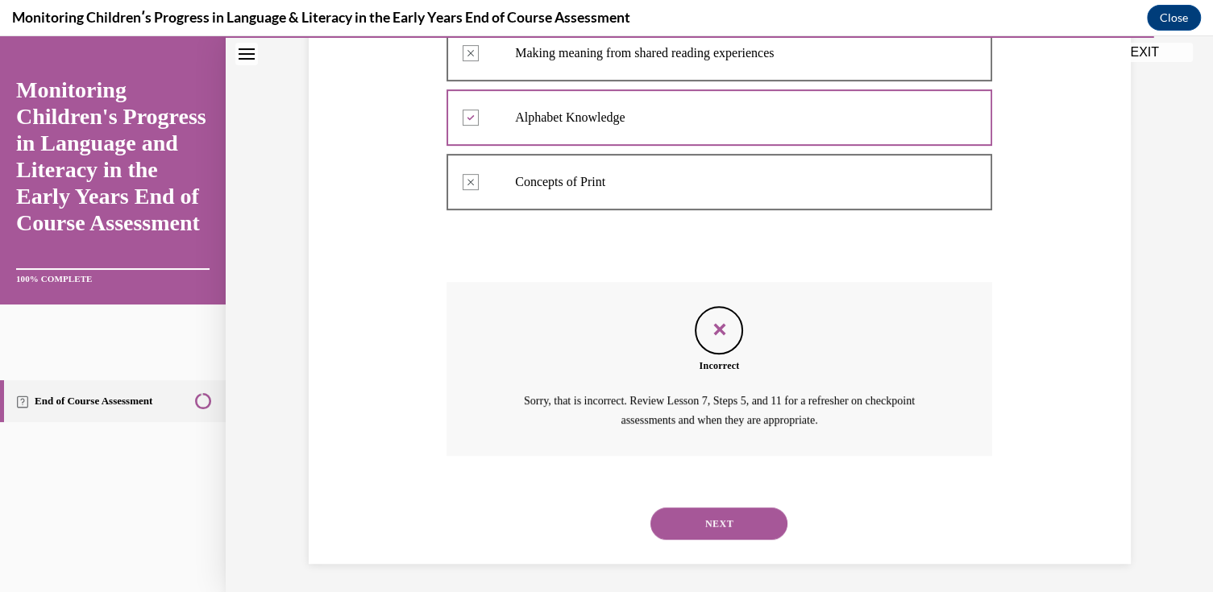
scroll to position [475, 0]
click at [704, 510] on button "NEXT" at bounding box center [718, 521] width 137 height 32
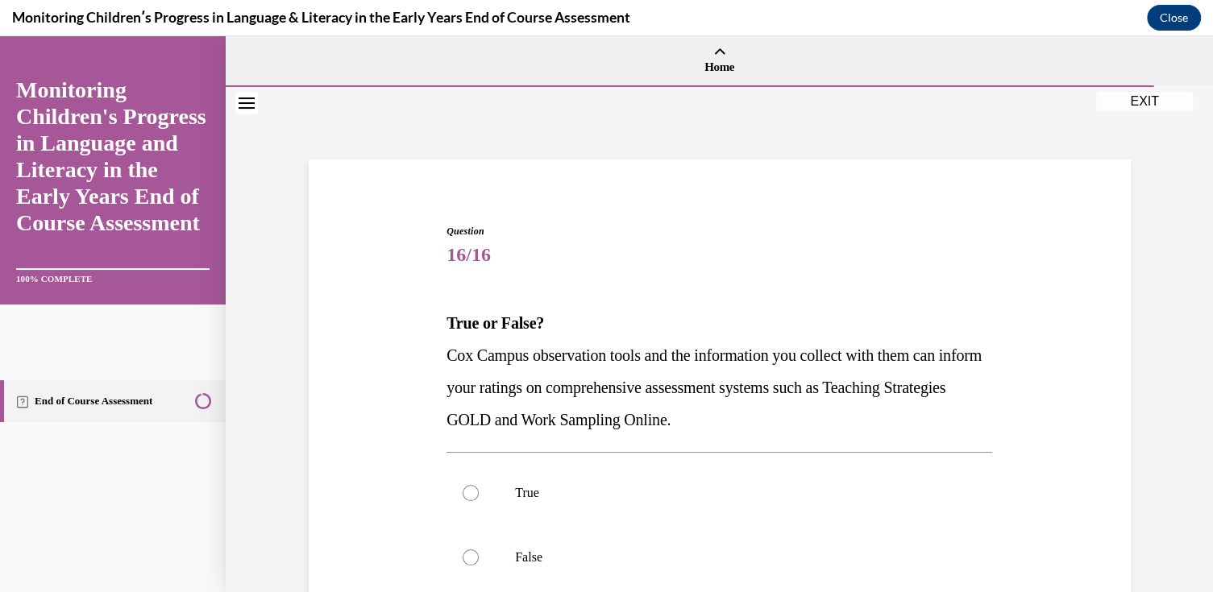
click at [575, 493] on p "True" at bounding box center [733, 493] width 437 height 16
click at [479, 493] on input "True" at bounding box center [471, 493] width 16 height 16
radio input "true"
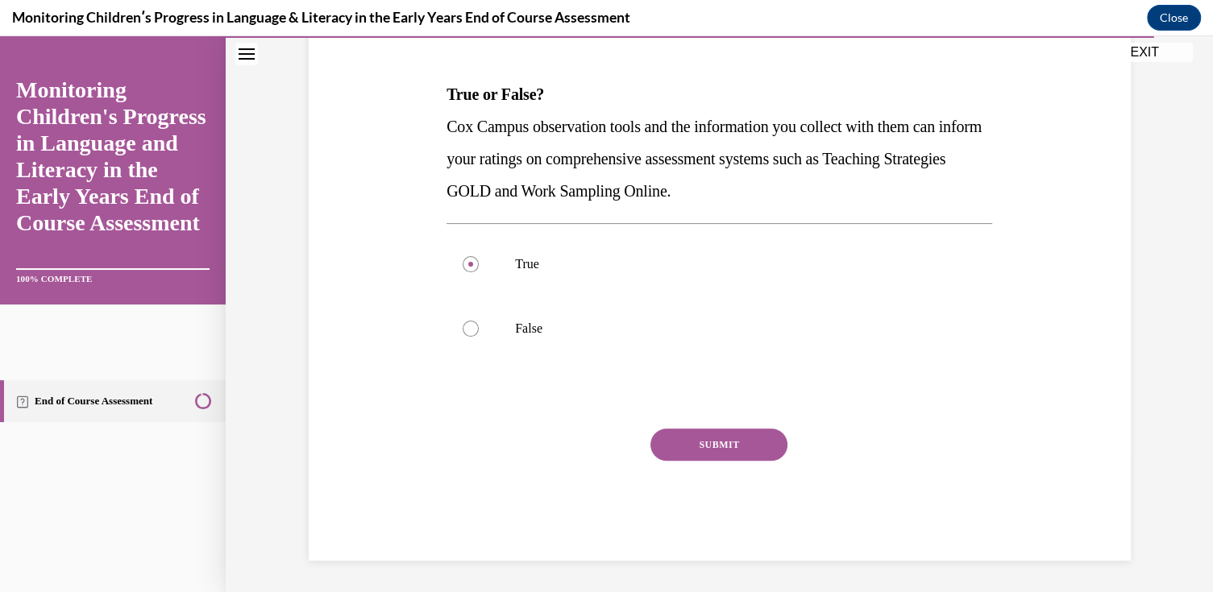
click at [722, 444] on button "SUBMIT" at bounding box center [718, 445] width 137 height 32
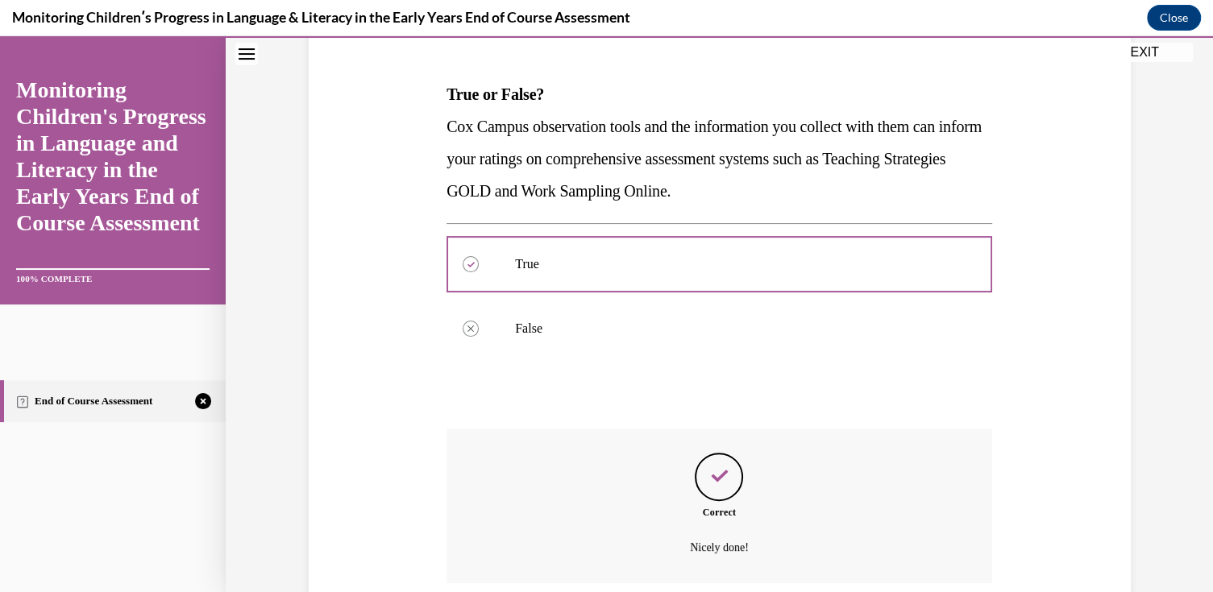
scroll to position [359, 0]
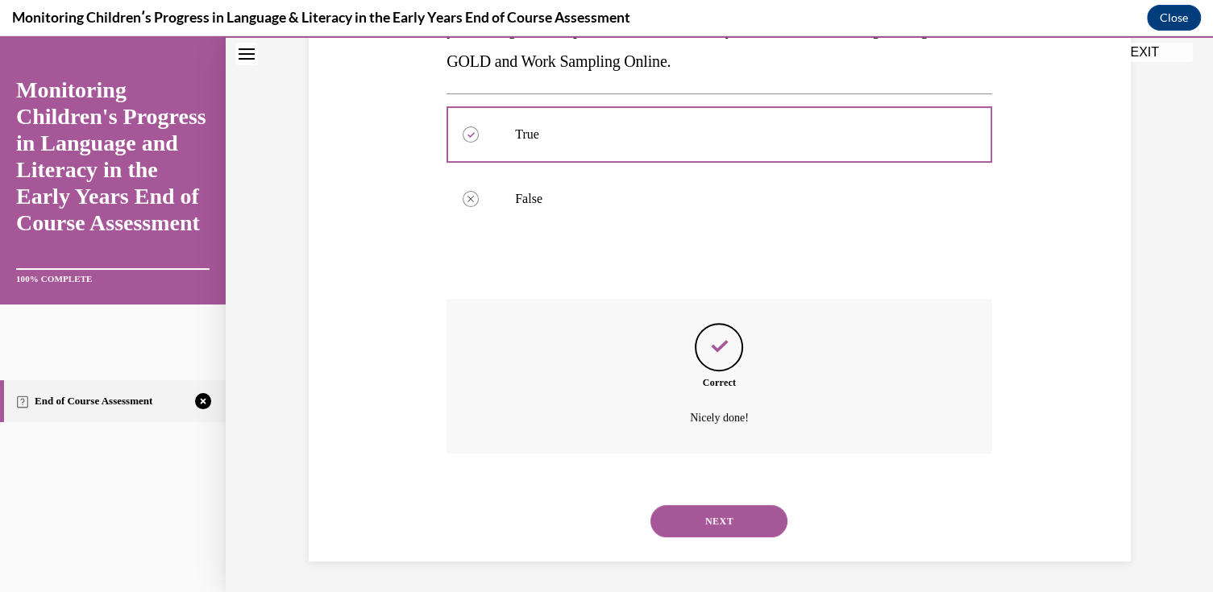
click at [731, 514] on button "NEXT" at bounding box center [718, 521] width 137 height 32
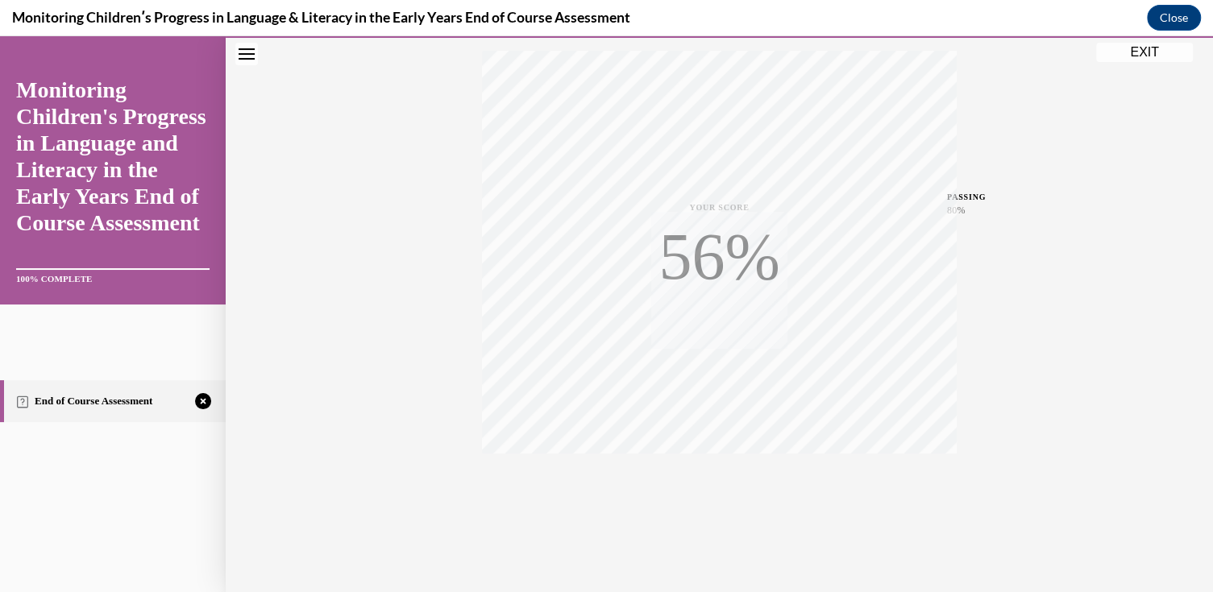
scroll to position [268, 0]
click at [719, 479] on div "TAKE AGAIN" at bounding box center [719, 486] width 57 height 38
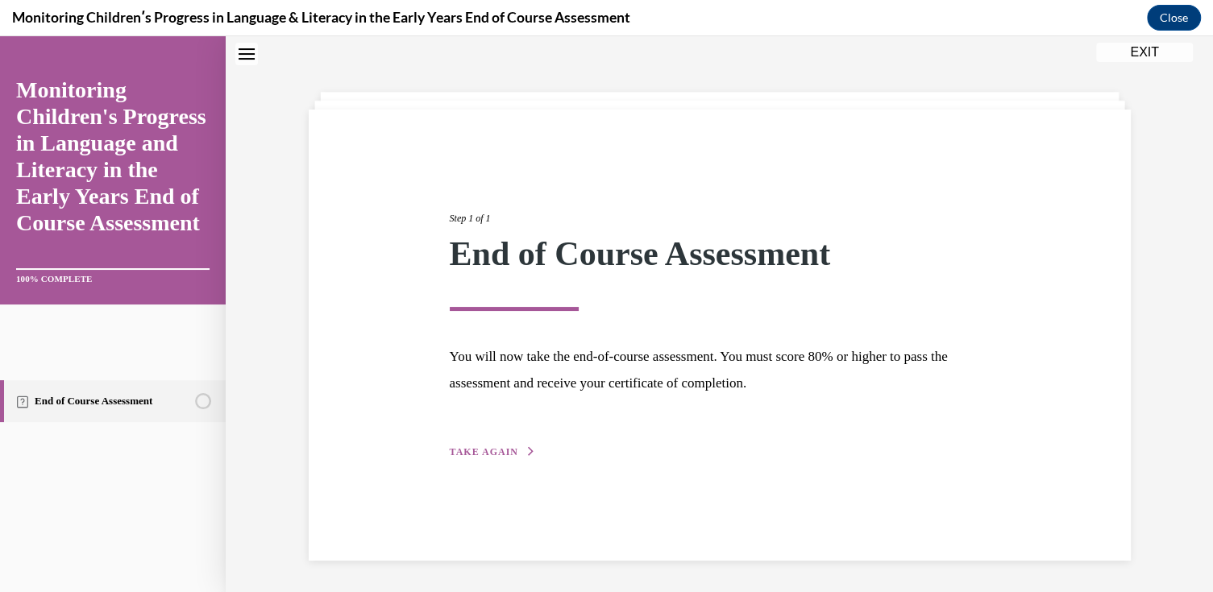
click at [467, 452] on span "TAKE AGAIN" at bounding box center [484, 452] width 69 height 11
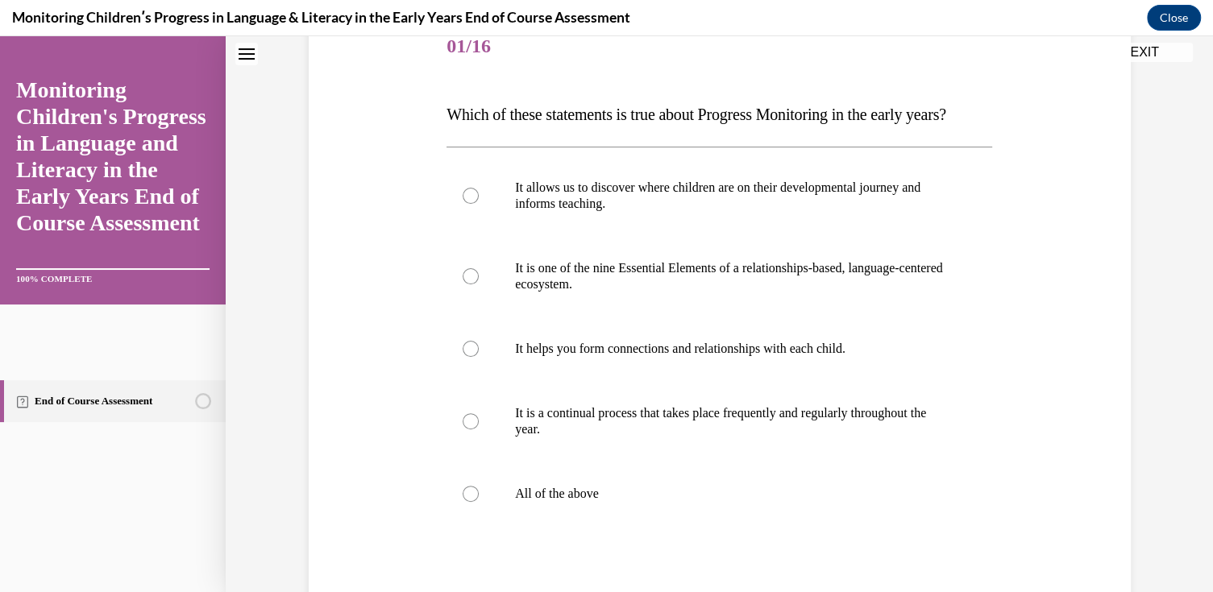
scroll to position [211, 0]
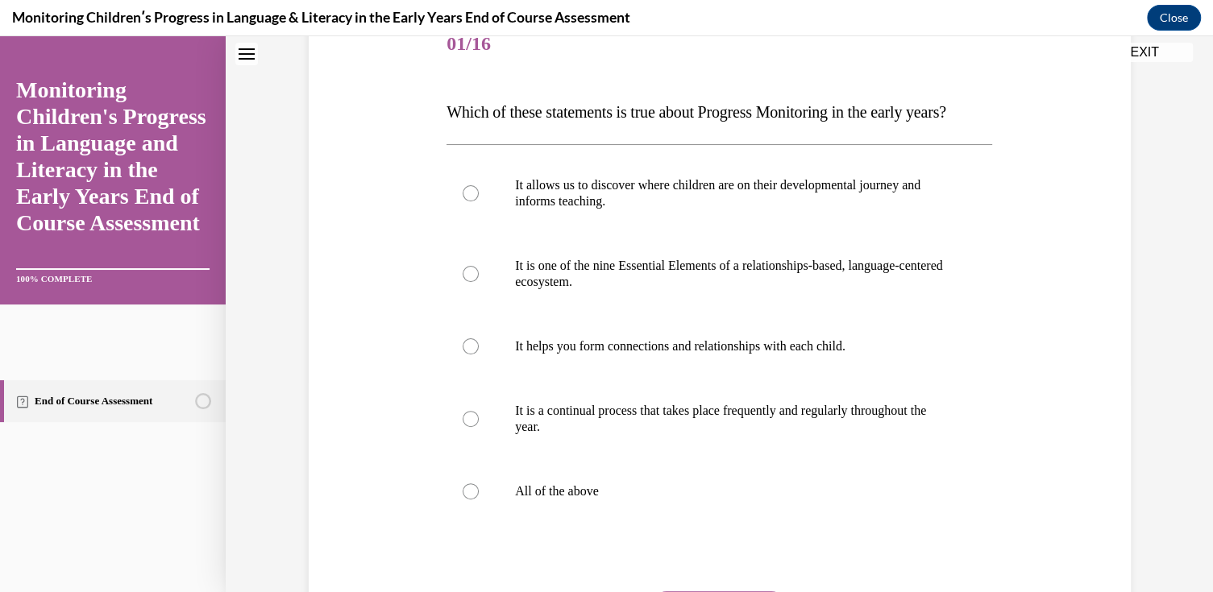
click at [568, 500] on p "All of the above" at bounding box center [733, 492] width 437 height 16
click at [479, 500] on input "All of the above" at bounding box center [471, 492] width 16 height 16
radio input "true"
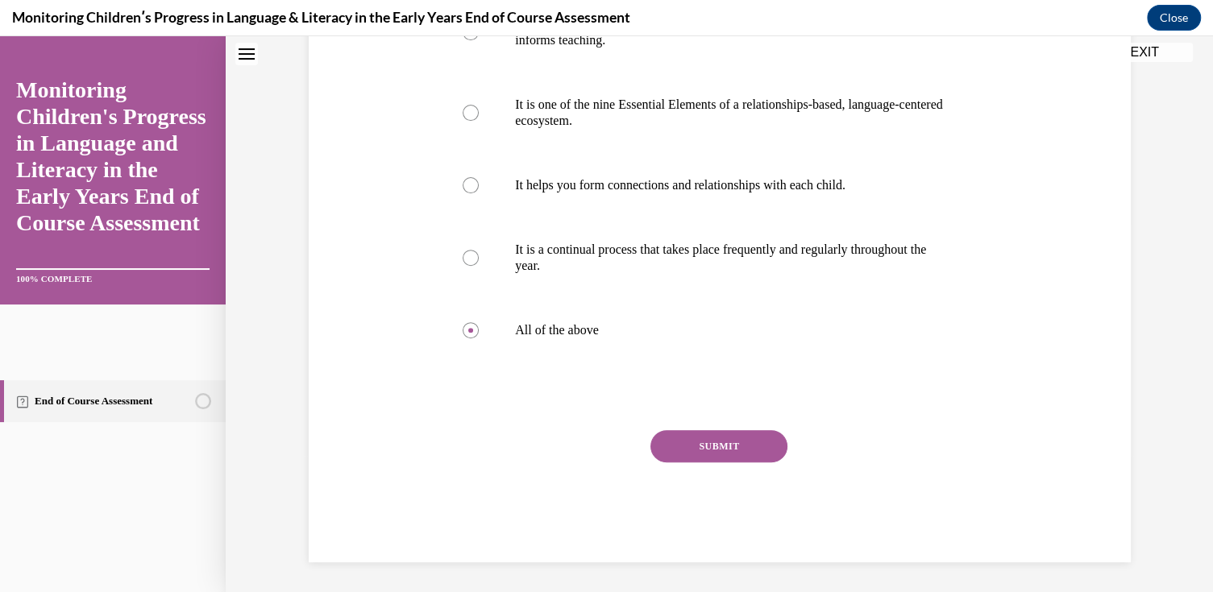
click at [744, 463] on button "SUBMIT" at bounding box center [718, 446] width 137 height 32
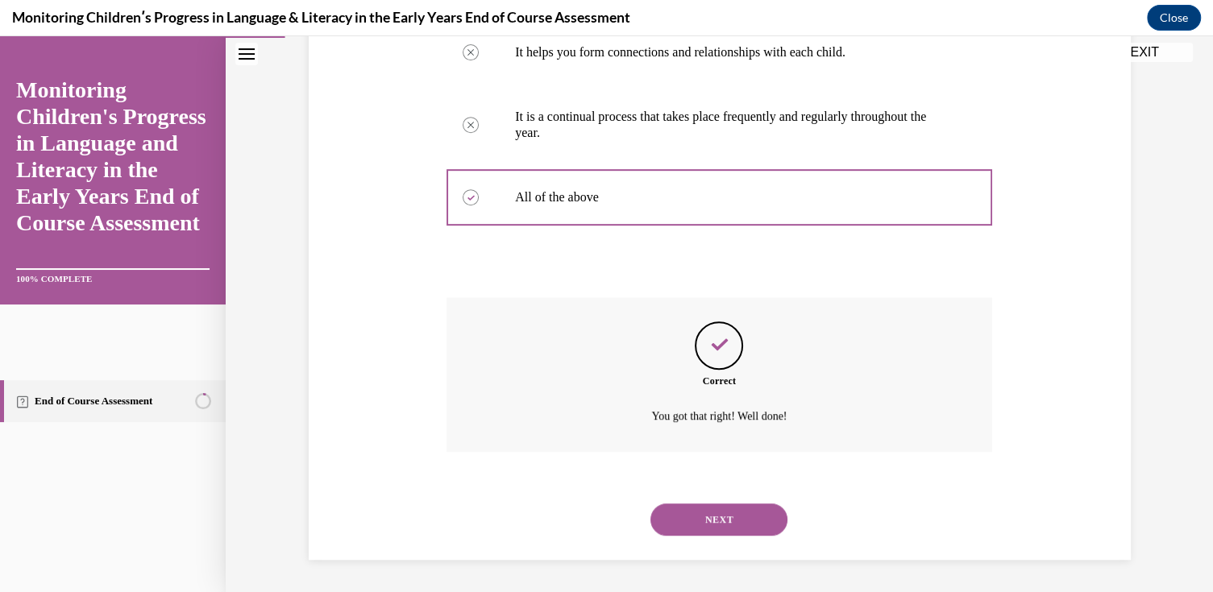
scroll to position [537, 0]
click at [730, 522] on button "NEXT" at bounding box center [718, 520] width 137 height 32
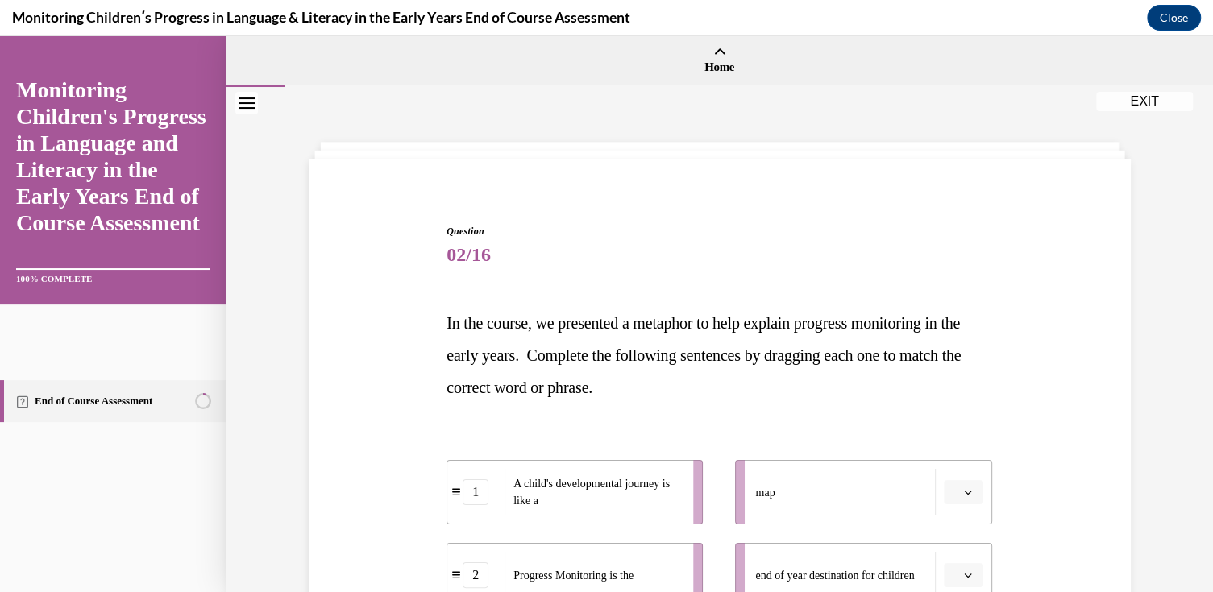
scroll to position [161, 0]
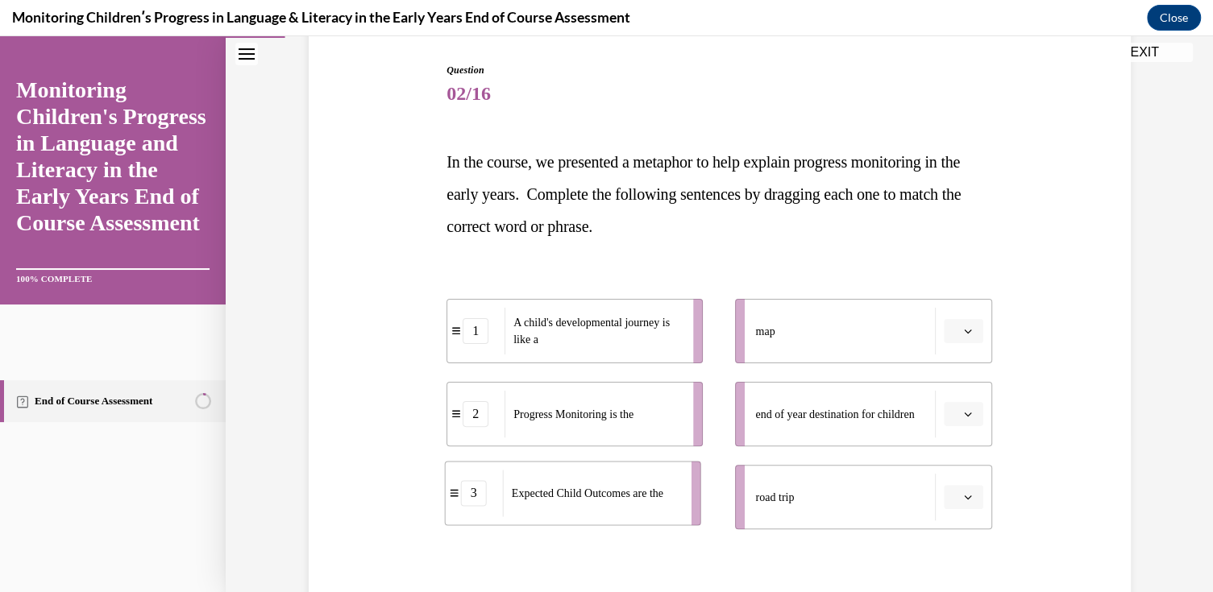
click at [569, 496] on span "Expected Child Outcomes are the" at bounding box center [588, 494] width 152 height 12
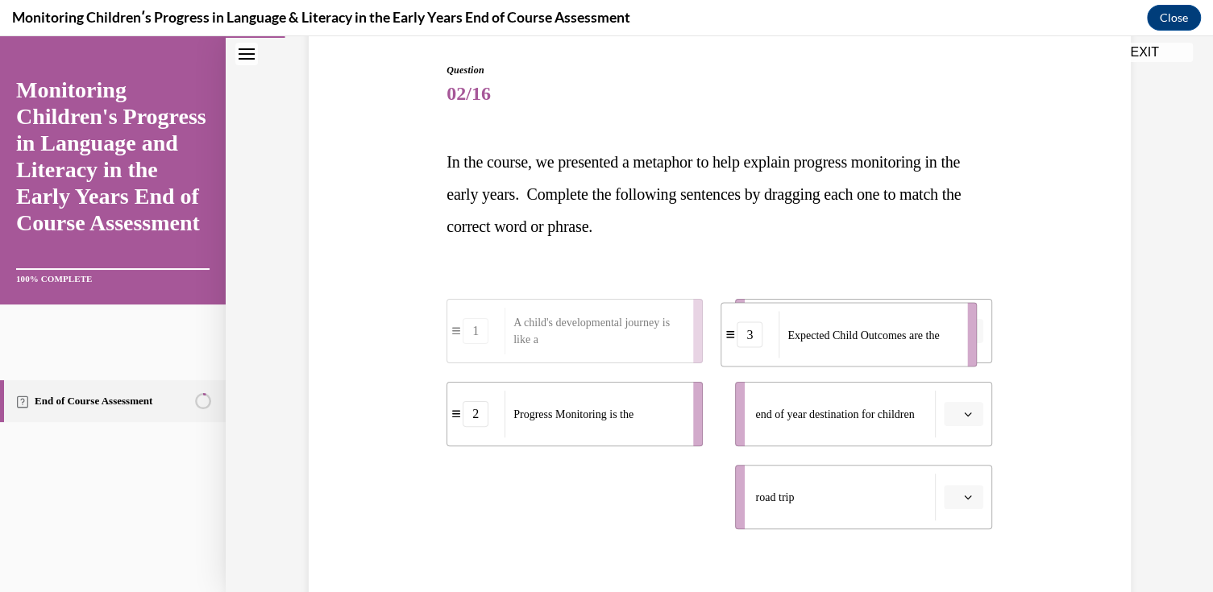
drag, startPoint x: 584, startPoint y: 498, endPoint x: 859, endPoint y: 336, distance: 319.0
click at [859, 336] on span "Expected Child Outcomes are the" at bounding box center [863, 335] width 152 height 12
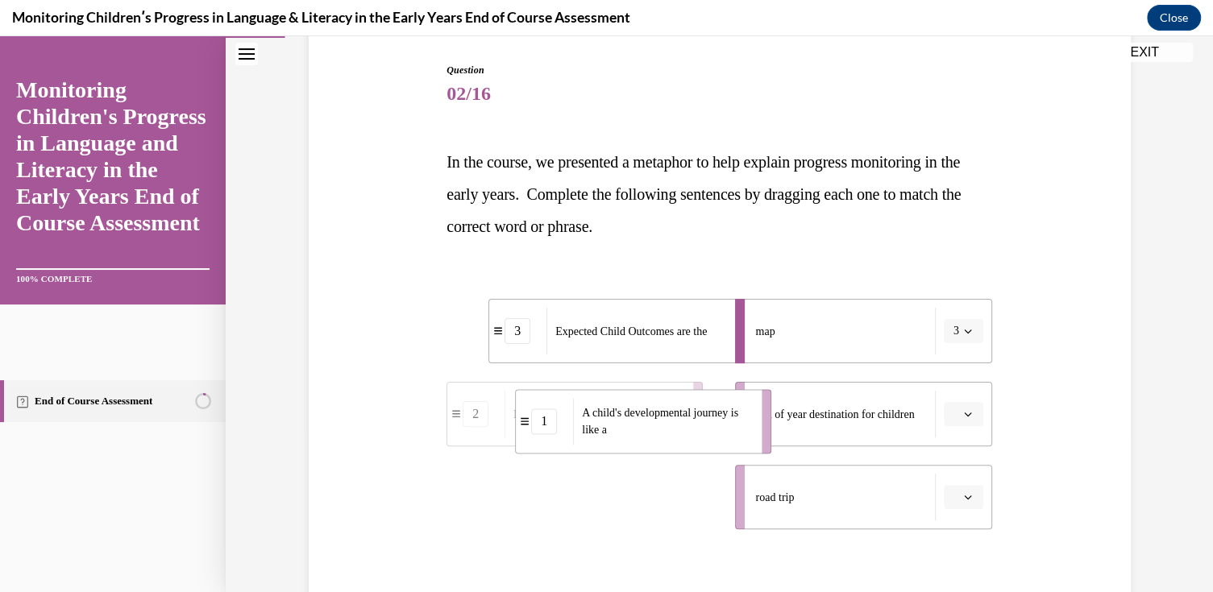
drag, startPoint x: 563, startPoint y: 499, endPoint x: 632, endPoint y: 424, distance: 101.5
click at [632, 424] on span "A child's developmental journey is like a" at bounding box center [666, 422] width 169 height 34
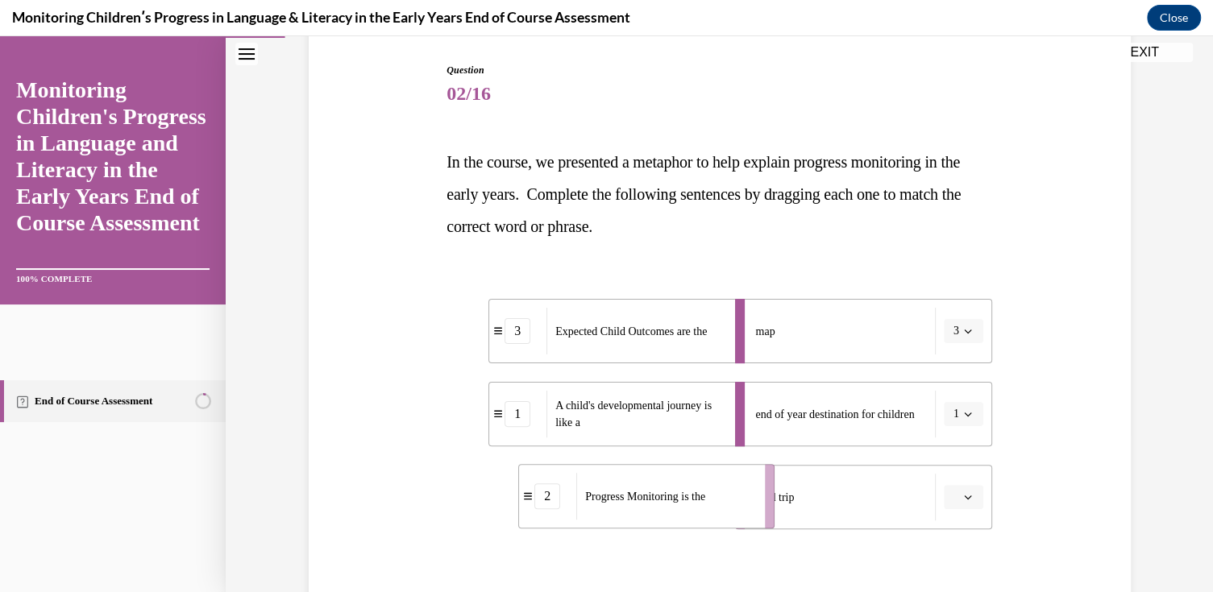
drag, startPoint x: 567, startPoint y: 492, endPoint x: 593, endPoint y: 505, distance: 29.2
click at [593, 505] on span "Progress Monitoring is the" at bounding box center [645, 496] width 120 height 17
drag, startPoint x: 650, startPoint y: 507, endPoint x: 646, endPoint y: 340, distance: 166.9
click at [646, 340] on div "Progress Monitoring is the" at bounding box center [631, 331] width 178 height 47
drag, startPoint x: 547, startPoint y: 509, endPoint x: 592, endPoint y: 510, distance: 44.4
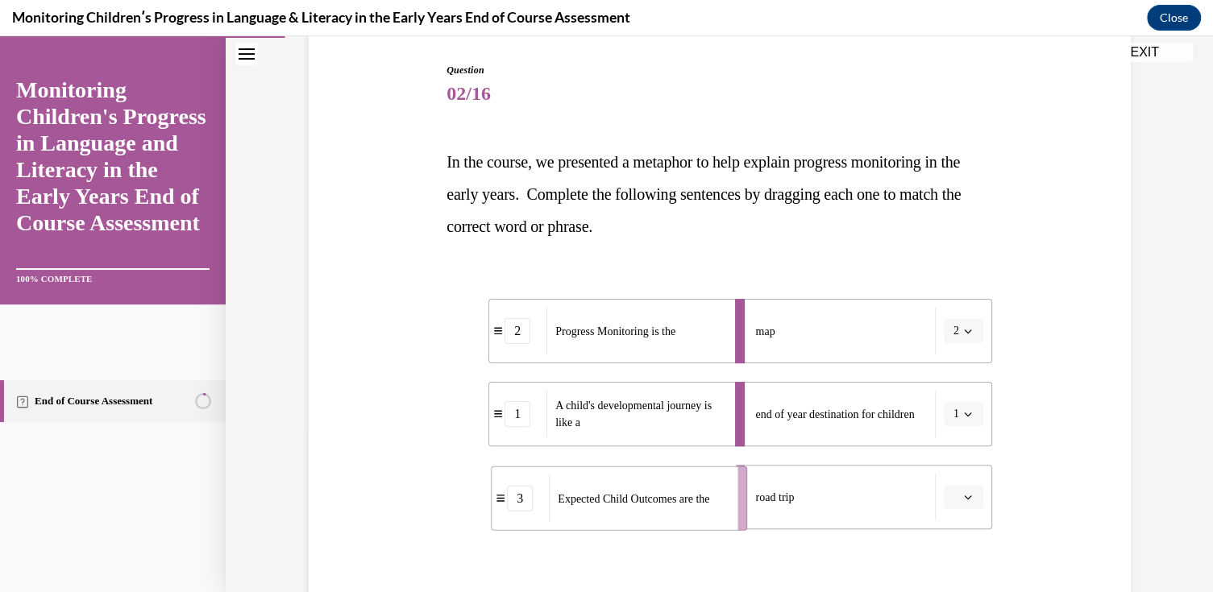
click at [592, 510] on div "Expected Child Outcomes are the" at bounding box center [638, 499] width 178 height 47
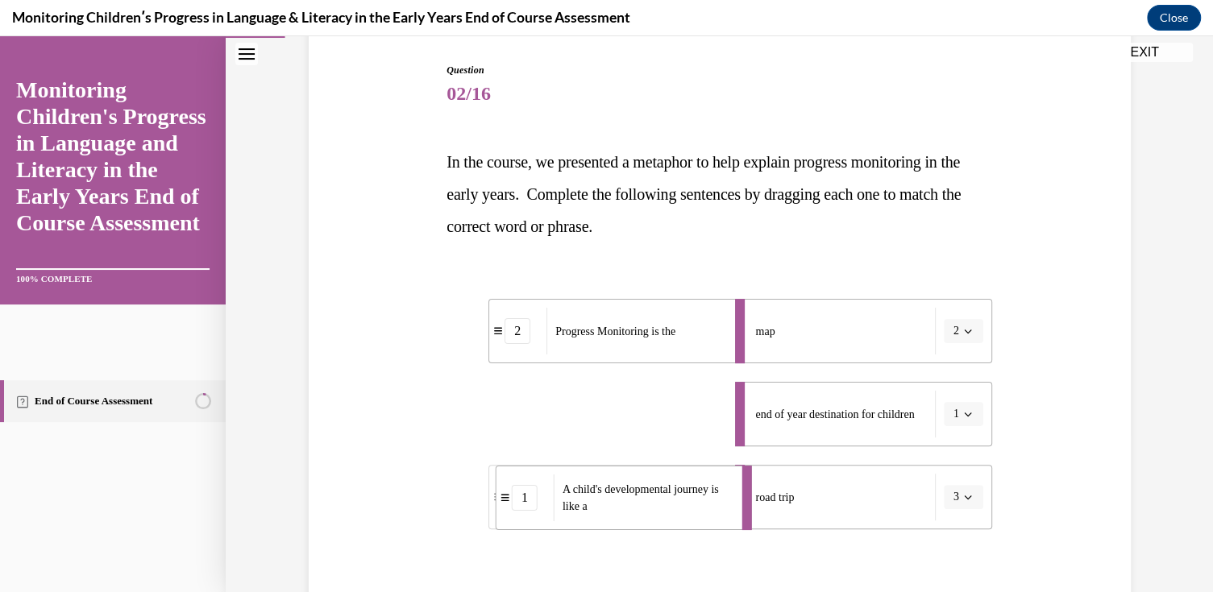
drag, startPoint x: 604, startPoint y: 417, endPoint x: 611, endPoint y: 501, distance: 84.1
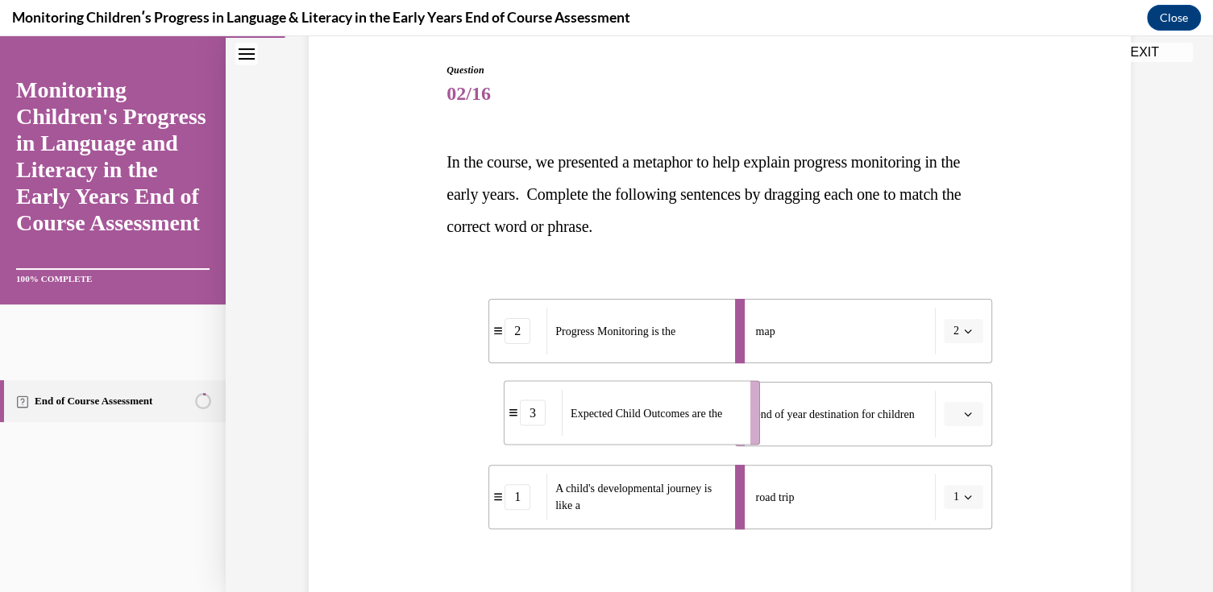
drag, startPoint x: 580, startPoint y: 413, endPoint x: 637, endPoint y: 412, distance: 57.2
click at [637, 412] on span "Expected Child Outcomes are the" at bounding box center [647, 413] width 152 height 12
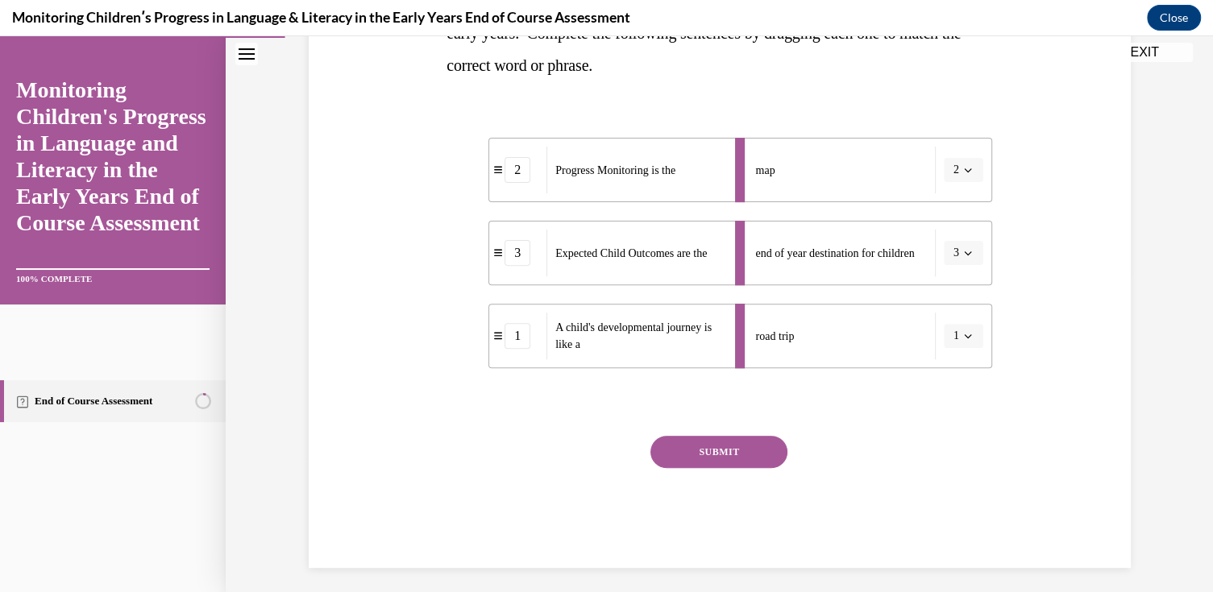
click at [687, 450] on button "SUBMIT" at bounding box center [718, 452] width 137 height 32
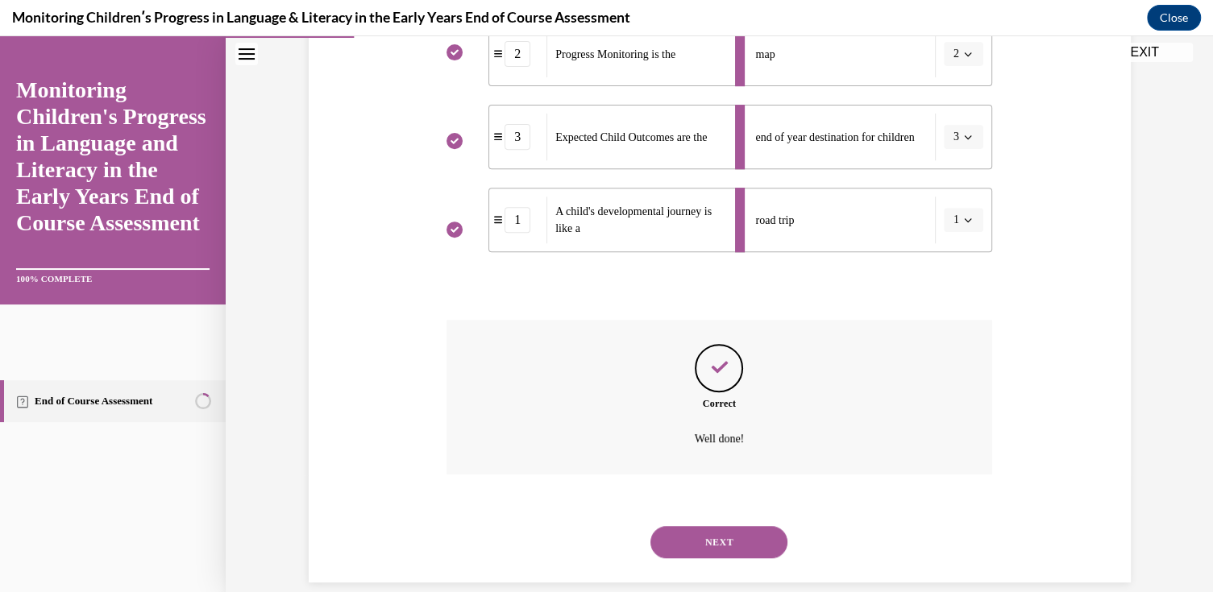
scroll to position [459, 0]
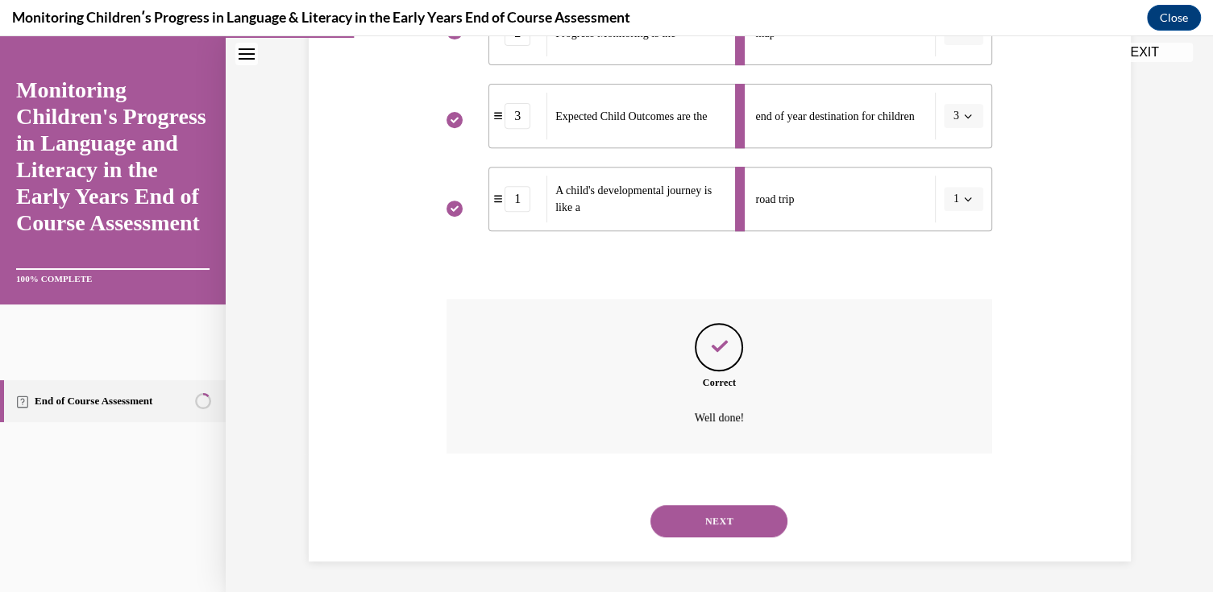
click at [696, 525] on button "NEXT" at bounding box center [718, 521] width 137 height 32
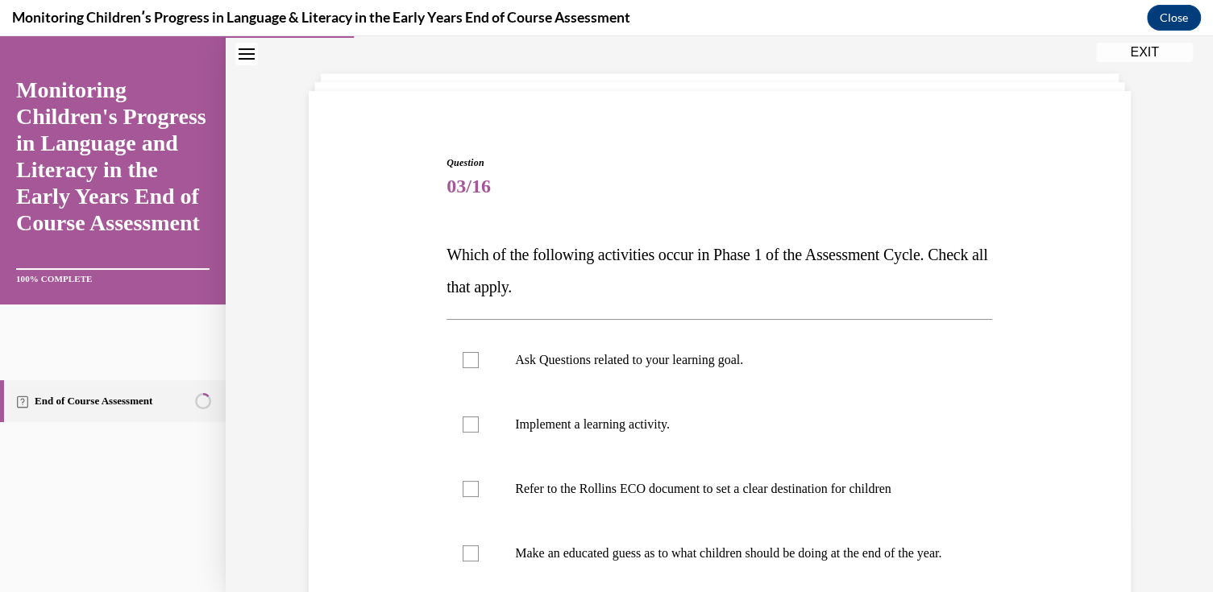
scroll to position [161, 0]
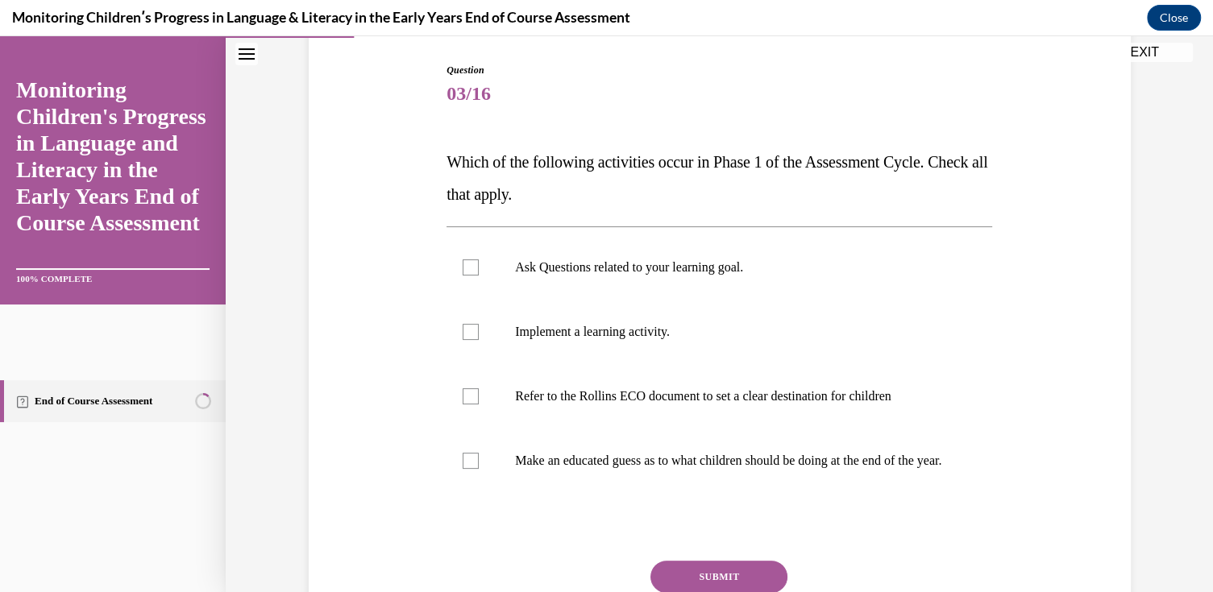
click at [463, 268] on div at bounding box center [471, 268] width 16 height 16
click at [463, 268] on input "Ask Questions related to your learning goal." at bounding box center [471, 268] width 16 height 16
checkbox input "true"
click at [463, 330] on div at bounding box center [471, 332] width 16 height 16
click at [463, 330] on input "Implement a learning activity." at bounding box center [471, 332] width 16 height 16
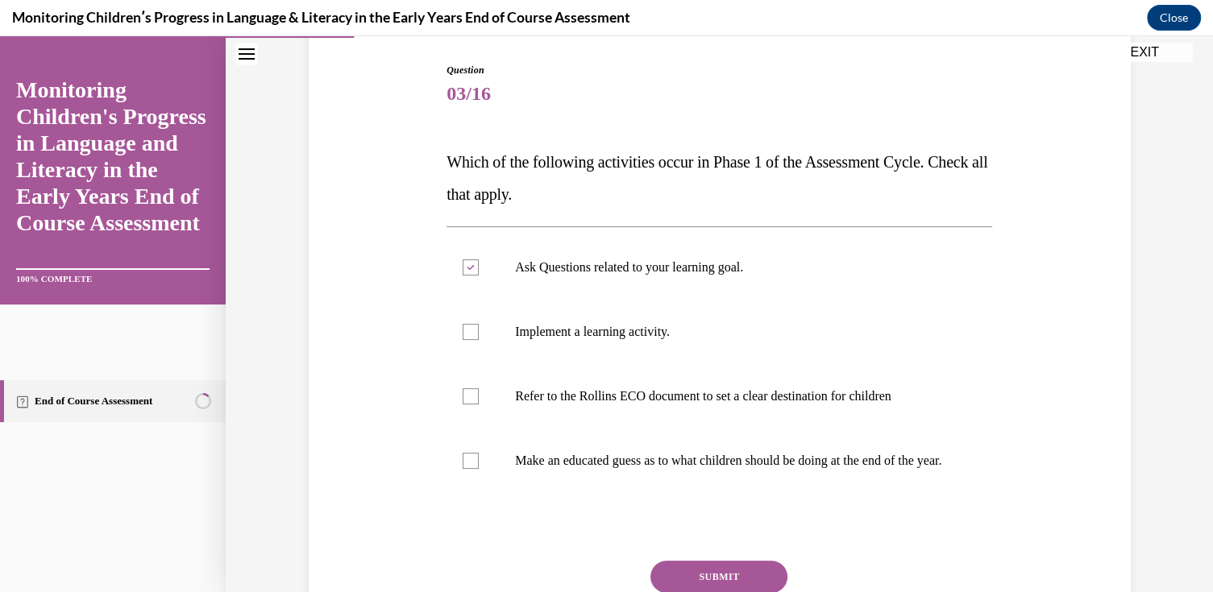
checkbox input "true"
click at [463, 467] on div at bounding box center [471, 461] width 16 height 16
click at [463, 467] on input "Make an educated guess as to what children should be doing at the end of the ye…" at bounding box center [471, 461] width 16 height 16
checkbox input "true"
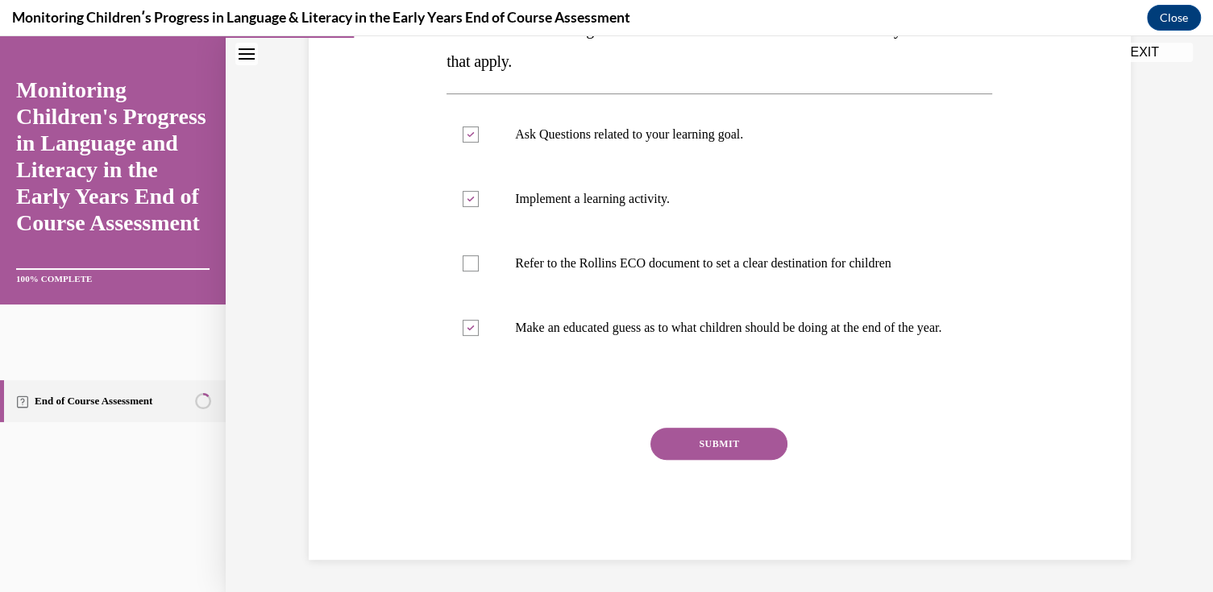
click at [707, 434] on button "SUBMIT" at bounding box center [718, 444] width 137 height 32
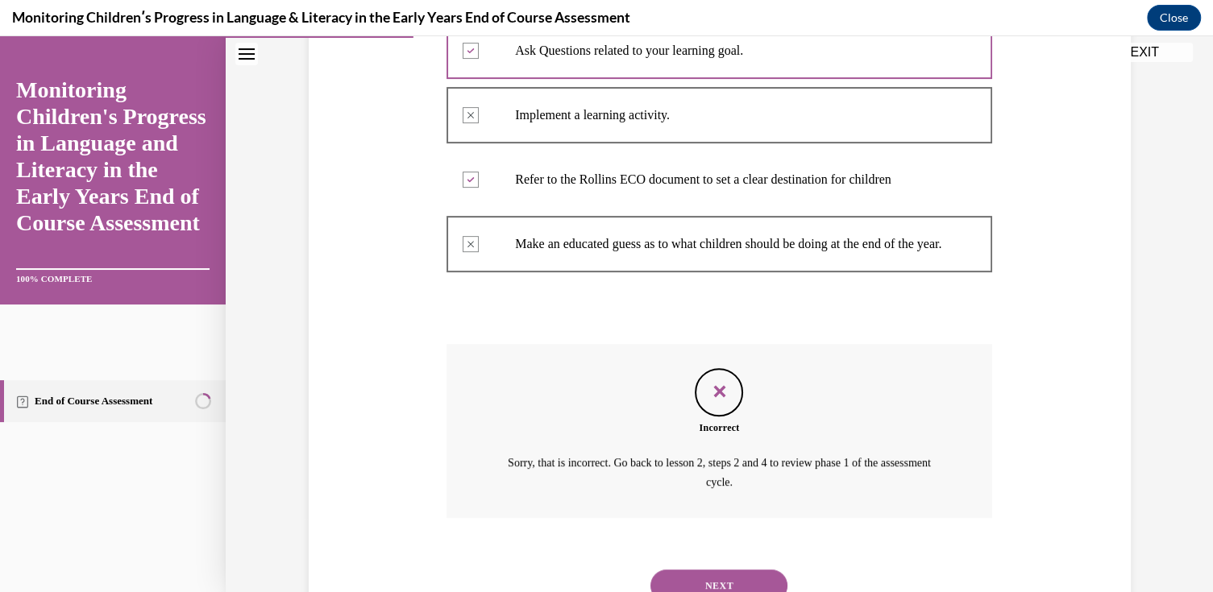
scroll to position [297, 0]
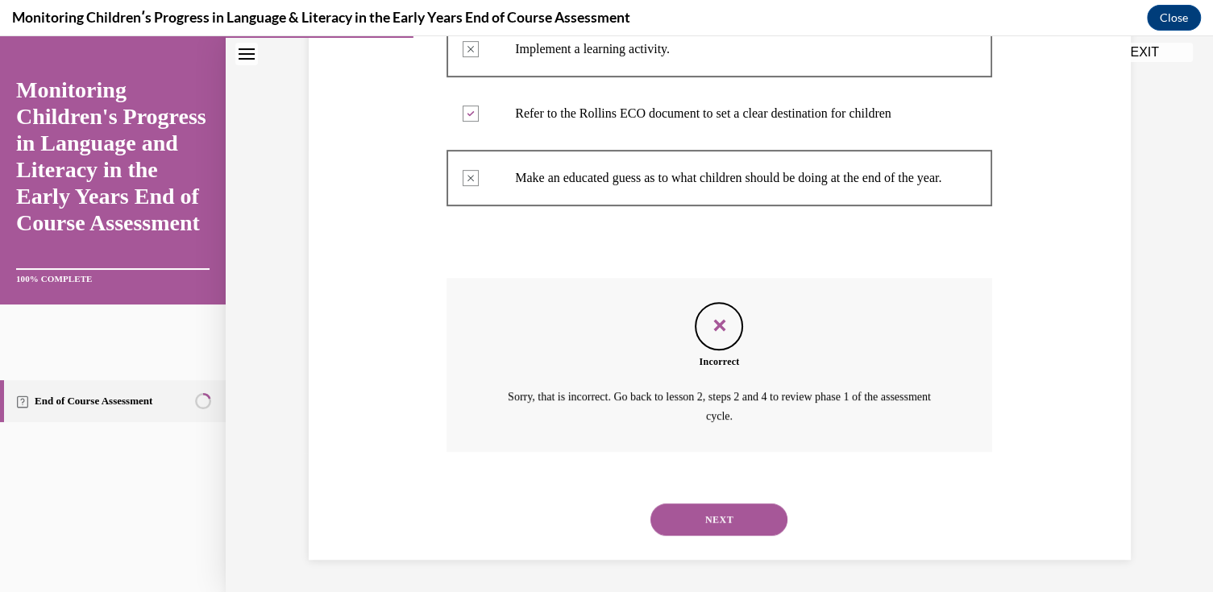
click at [733, 513] on button "NEXT" at bounding box center [718, 520] width 137 height 32
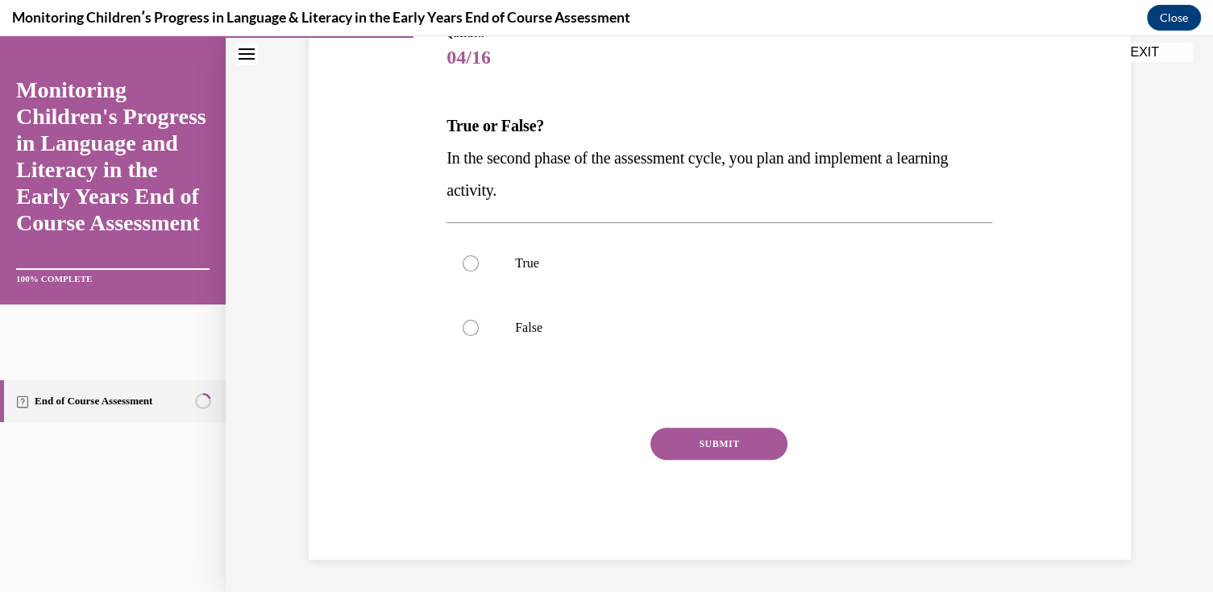
scroll to position [179, 0]
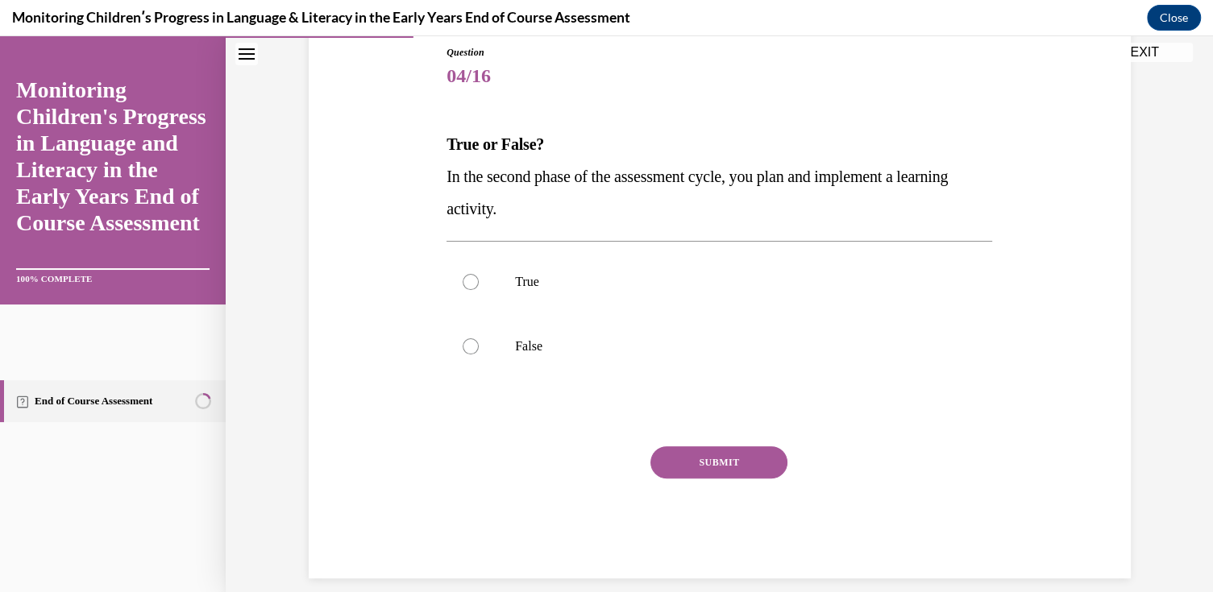
click at [537, 280] on p "True" at bounding box center [733, 282] width 437 height 16
click at [479, 280] on input "True" at bounding box center [471, 282] width 16 height 16
radio input "true"
click at [683, 459] on button "SUBMIT" at bounding box center [718, 463] width 137 height 32
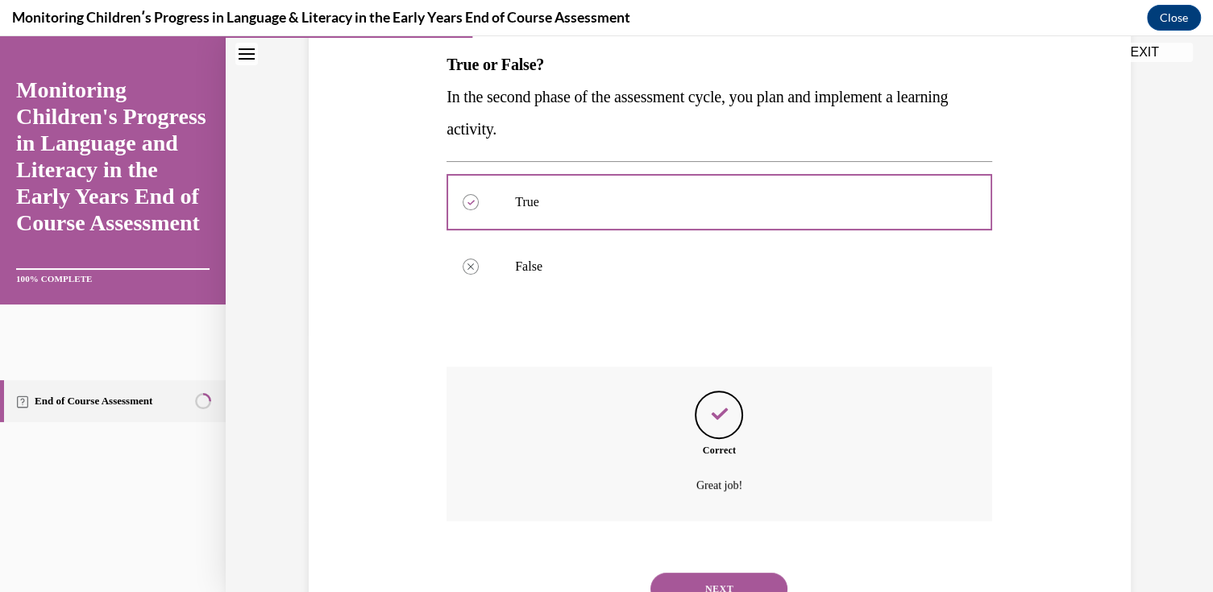
scroll to position [326, 0]
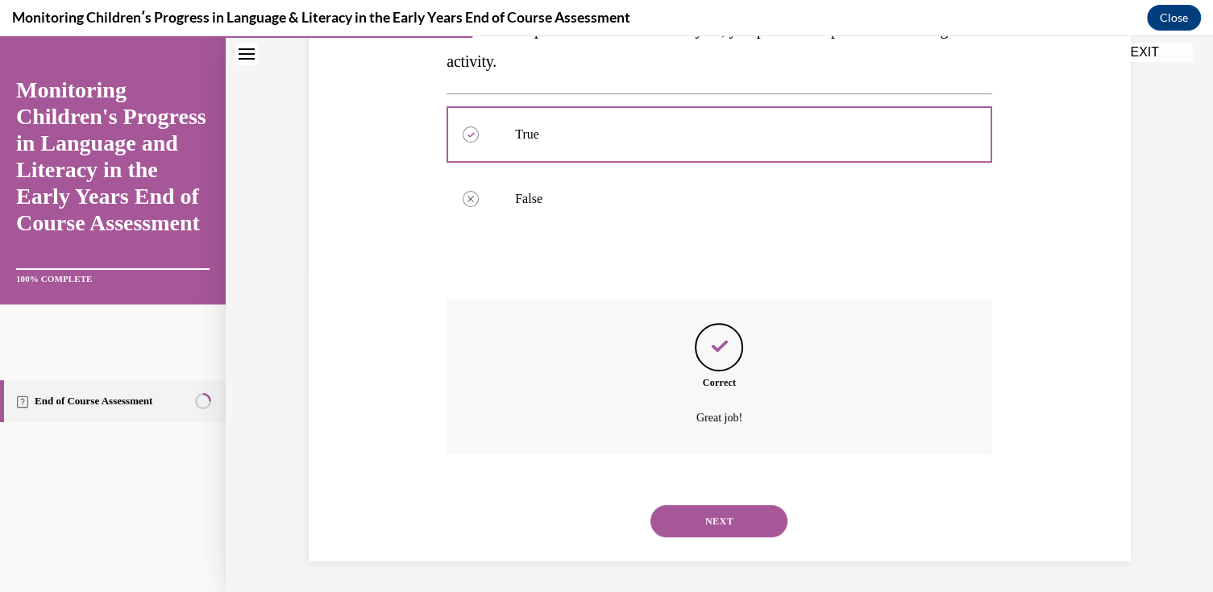
click at [738, 517] on button "NEXT" at bounding box center [718, 521] width 137 height 32
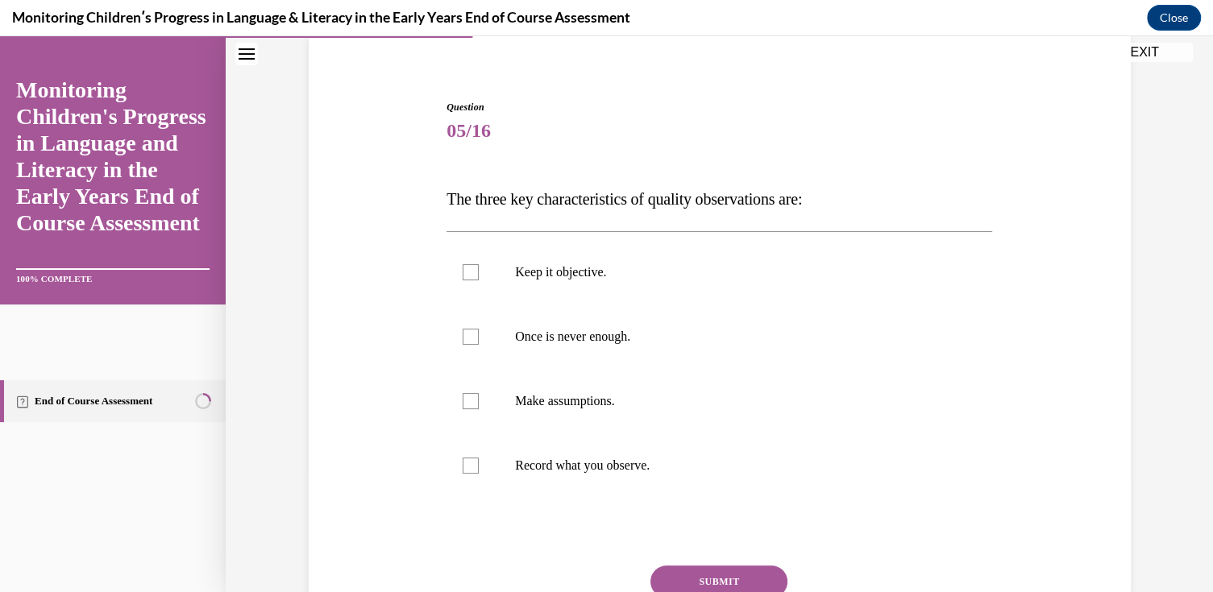
scroll to position [161, 0]
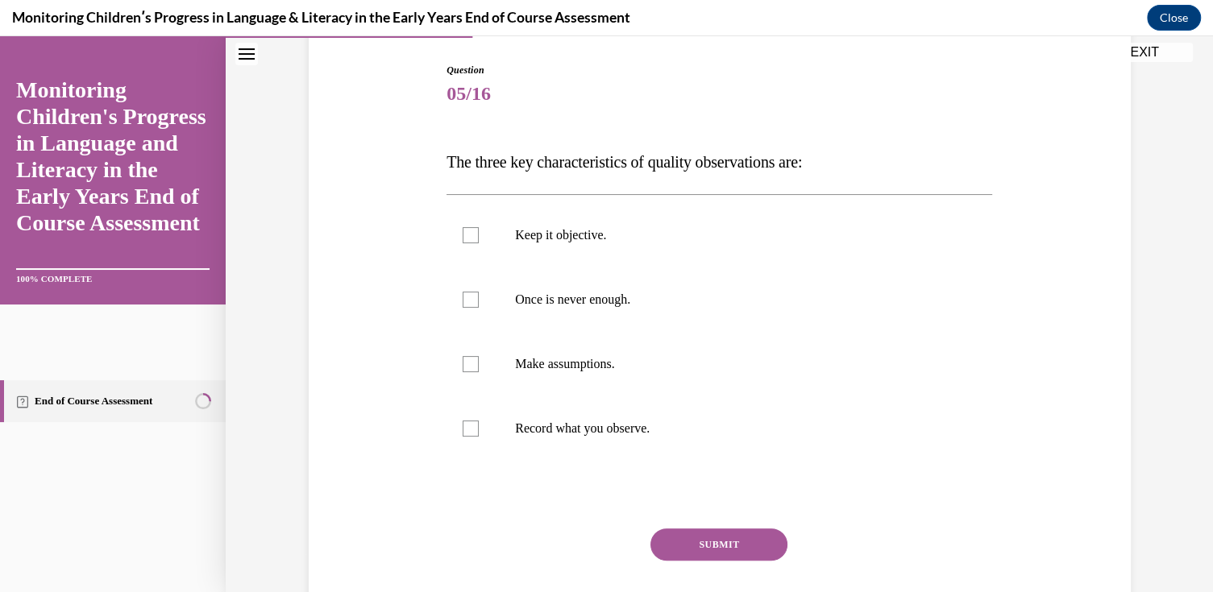
click at [591, 230] on p "Keep it objective." at bounding box center [733, 235] width 437 height 16
click at [479, 230] on input "Keep it objective." at bounding box center [471, 235] width 16 height 16
checkbox input "true"
click at [560, 424] on p "Record what you observe." at bounding box center [733, 429] width 437 height 16
click at [479, 424] on input "Record what you observe." at bounding box center [471, 429] width 16 height 16
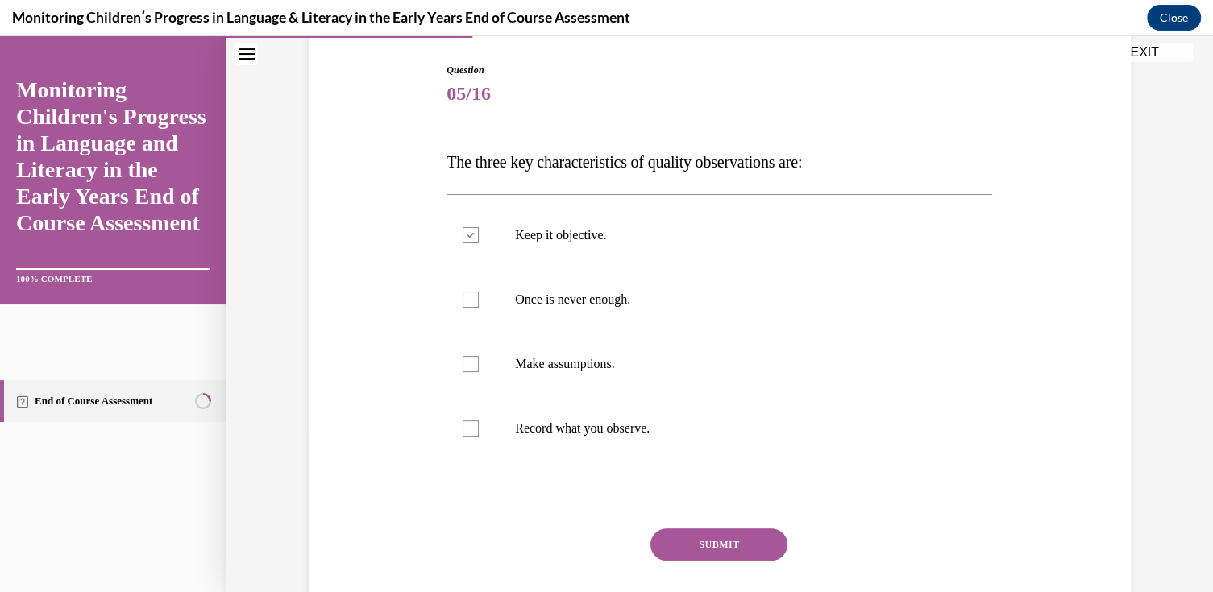
checkbox input "true"
click at [555, 307] on label "Once is never enough." at bounding box center [720, 300] width 546 height 64
click at [479, 307] on input "Once is never enough." at bounding box center [471, 300] width 16 height 16
checkbox input "true"
click at [683, 546] on button "SUBMIT" at bounding box center [718, 545] width 137 height 32
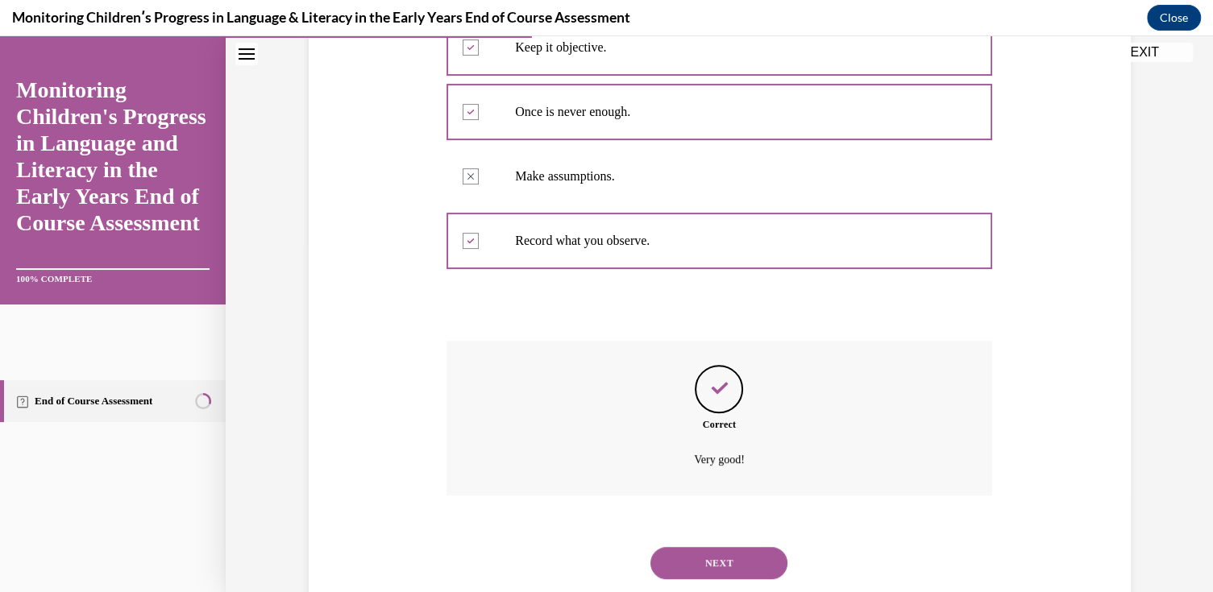
scroll to position [391, 0]
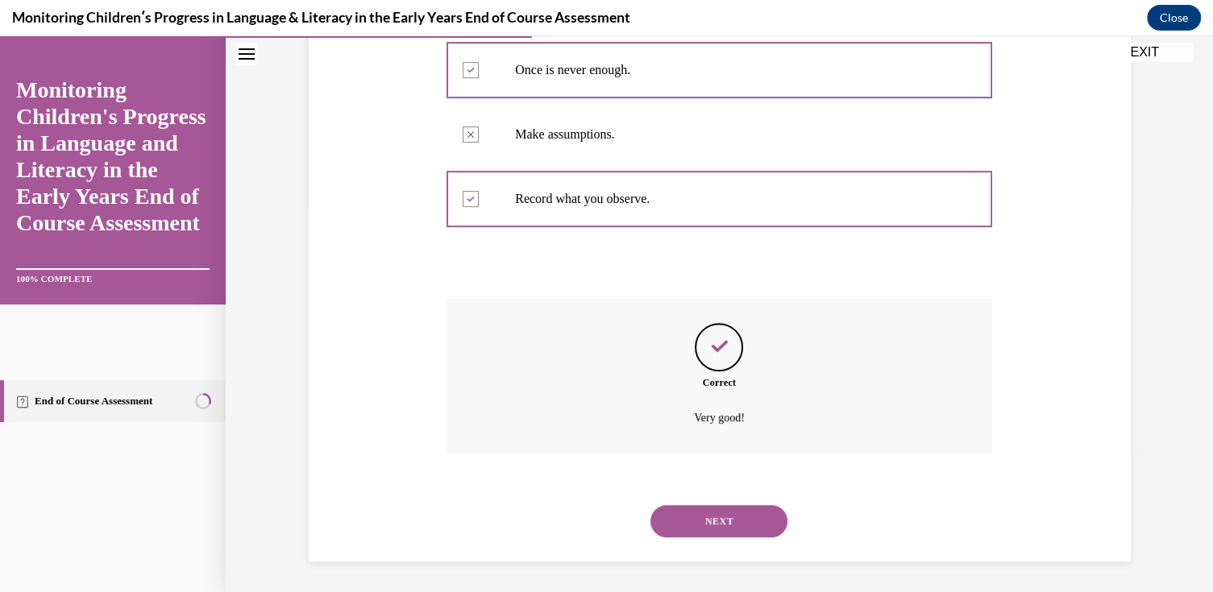
click at [716, 517] on button "NEXT" at bounding box center [718, 521] width 137 height 32
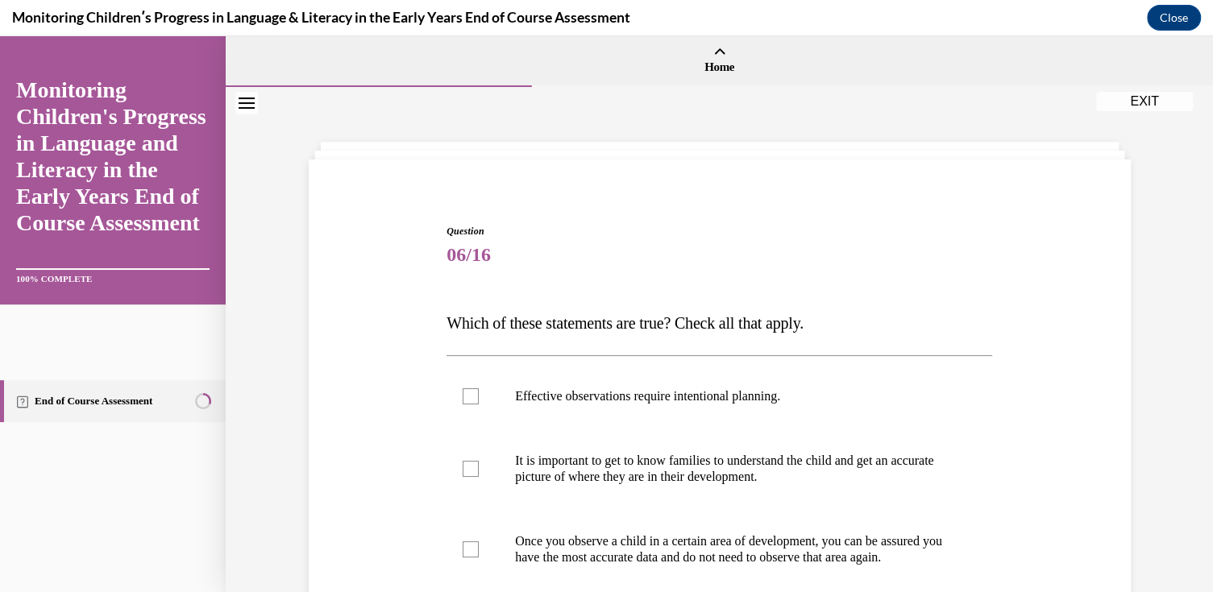
scroll to position [161, 0]
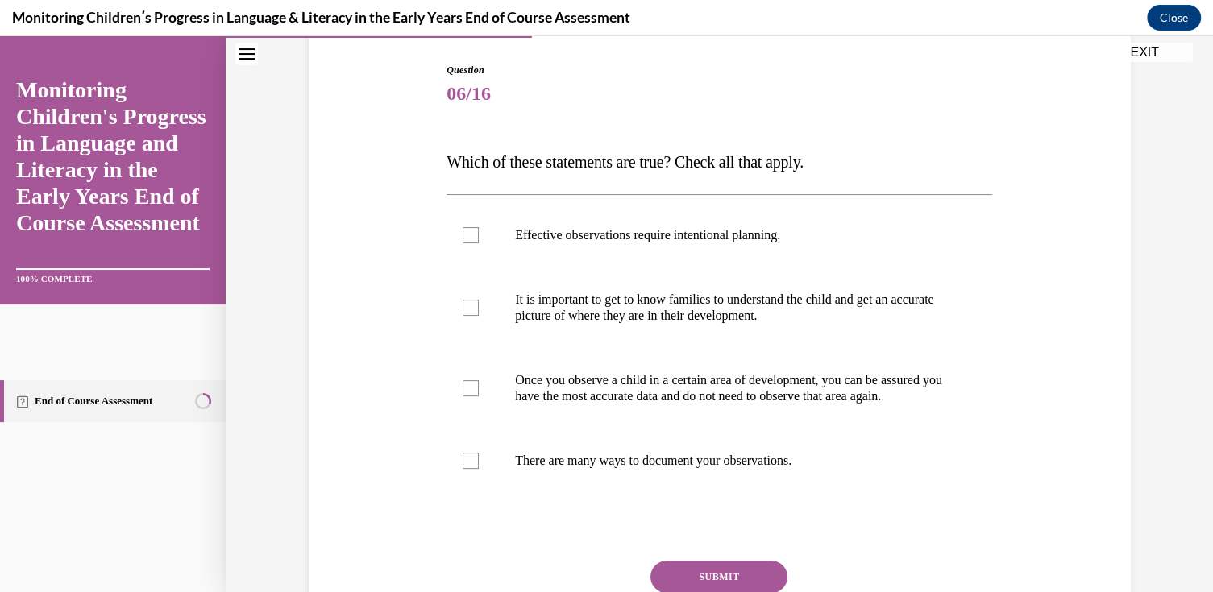
click at [539, 245] on label "Effective observations require intentional planning." at bounding box center [720, 235] width 546 height 64
click at [479, 243] on input "Effective observations require intentional planning." at bounding box center [471, 235] width 16 height 16
checkbox input "true"
click at [519, 301] on p "It is important to get to know families to understand the child and get an accu…" at bounding box center [733, 308] width 437 height 32
click at [479, 301] on input "It is important to get to know families to understand the child and get an accu…" at bounding box center [471, 308] width 16 height 16
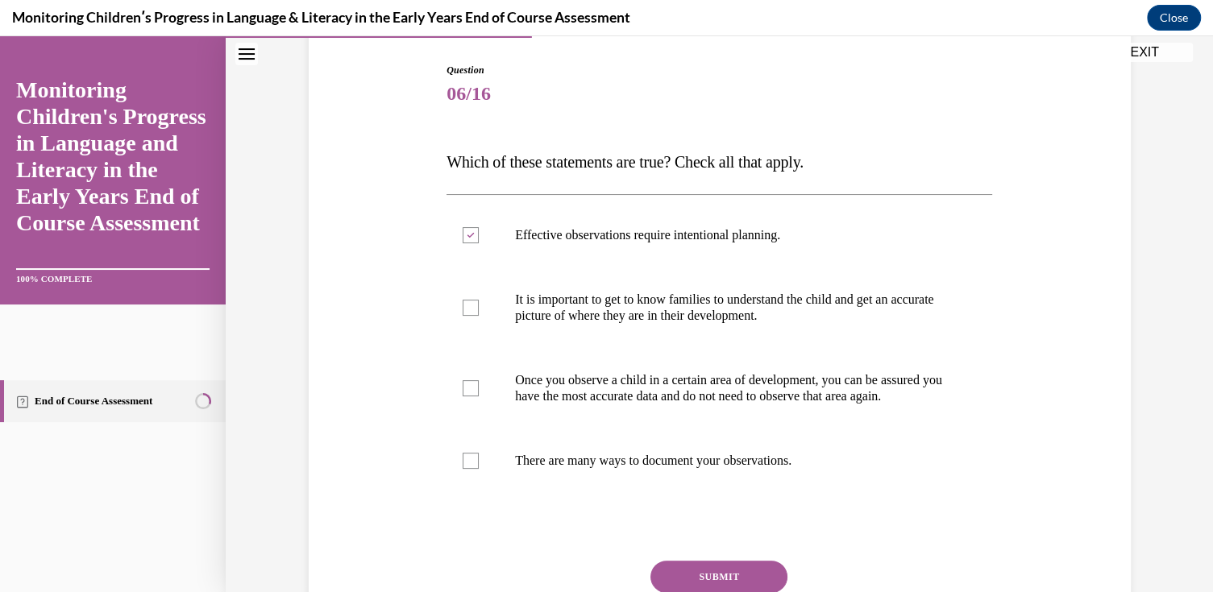
checkbox input "true"
click at [530, 469] on p "There are many ways to document your observations." at bounding box center [733, 461] width 437 height 16
click at [479, 469] on input "There are many ways to document your observations." at bounding box center [471, 461] width 16 height 16
checkbox input "true"
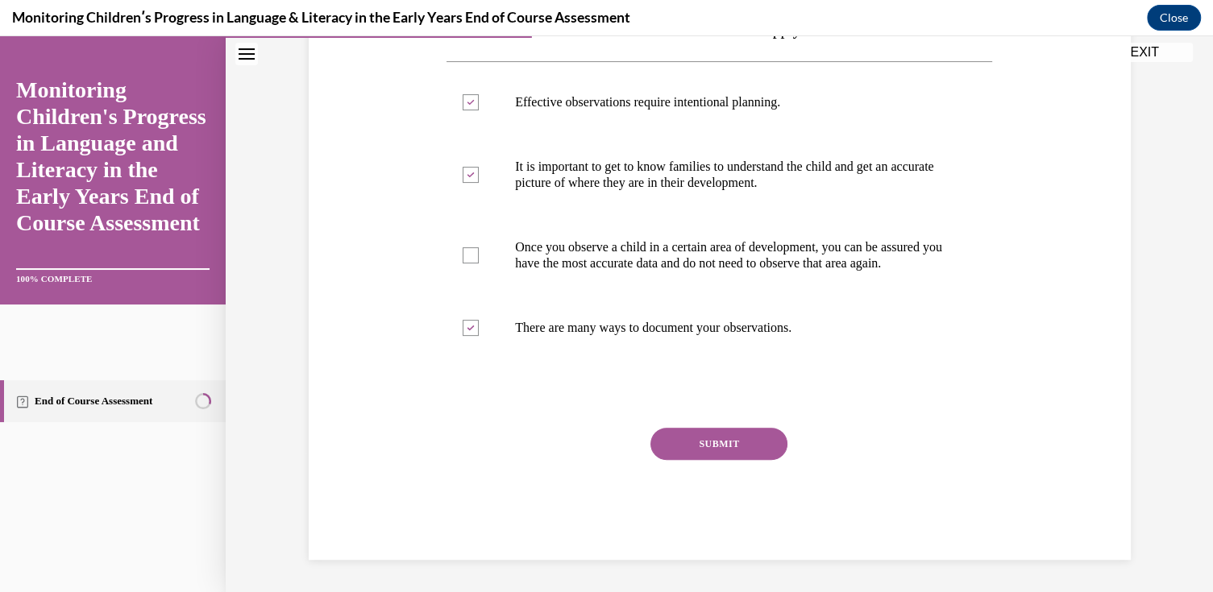
click at [703, 442] on button "SUBMIT" at bounding box center [718, 444] width 137 height 32
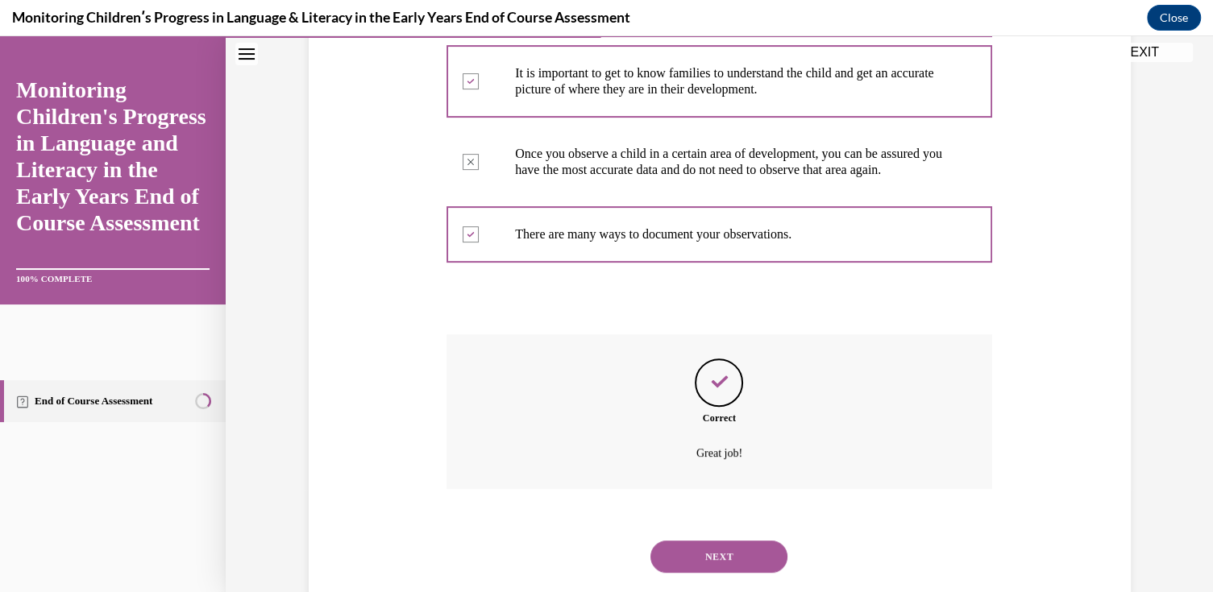
scroll to position [439, 0]
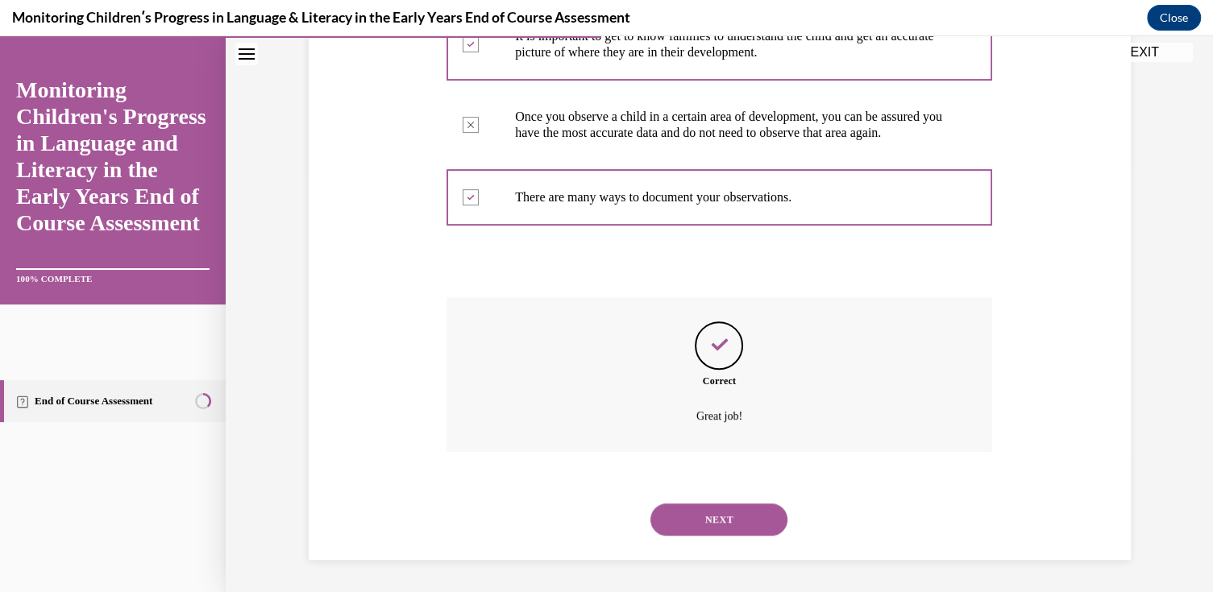
click at [739, 516] on button "NEXT" at bounding box center [718, 520] width 137 height 32
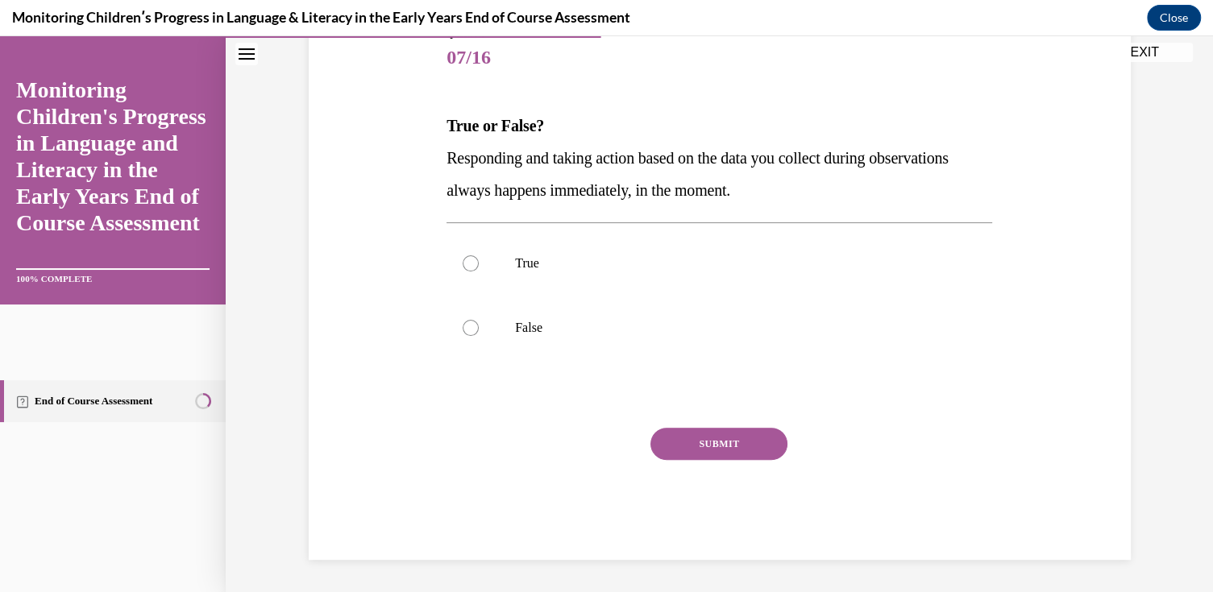
scroll to position [179, 0]
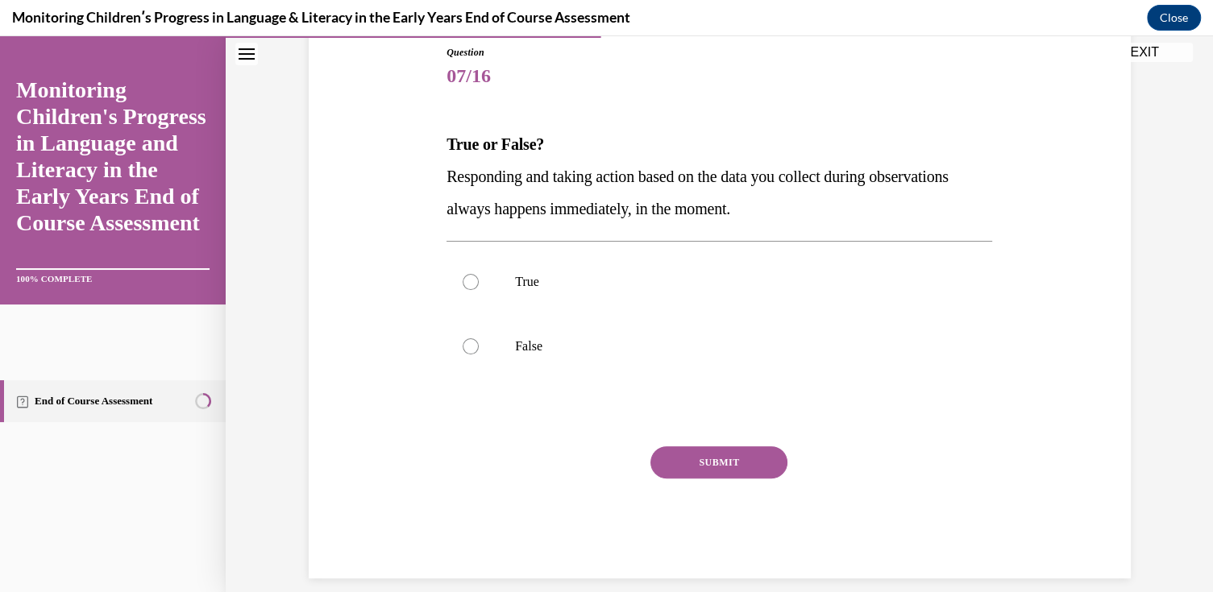
click at [559, 339] on p "False" at bounding box center [733, 347] width 437 height 16
click at [479, 339] on input "False" at bounding box center [471, 347] width 16 height 16
radio input "true"
click at [679, 463] on button "SUBMIT" at bounding box center [718, 463] width 137 height 32
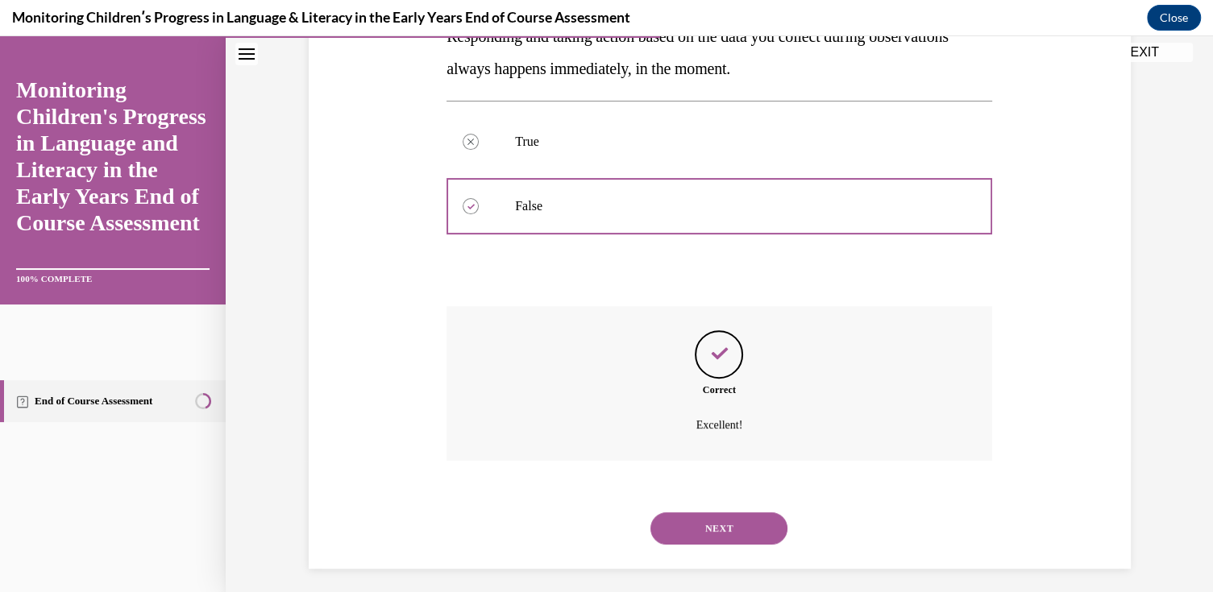
scroll to position [326, 0]
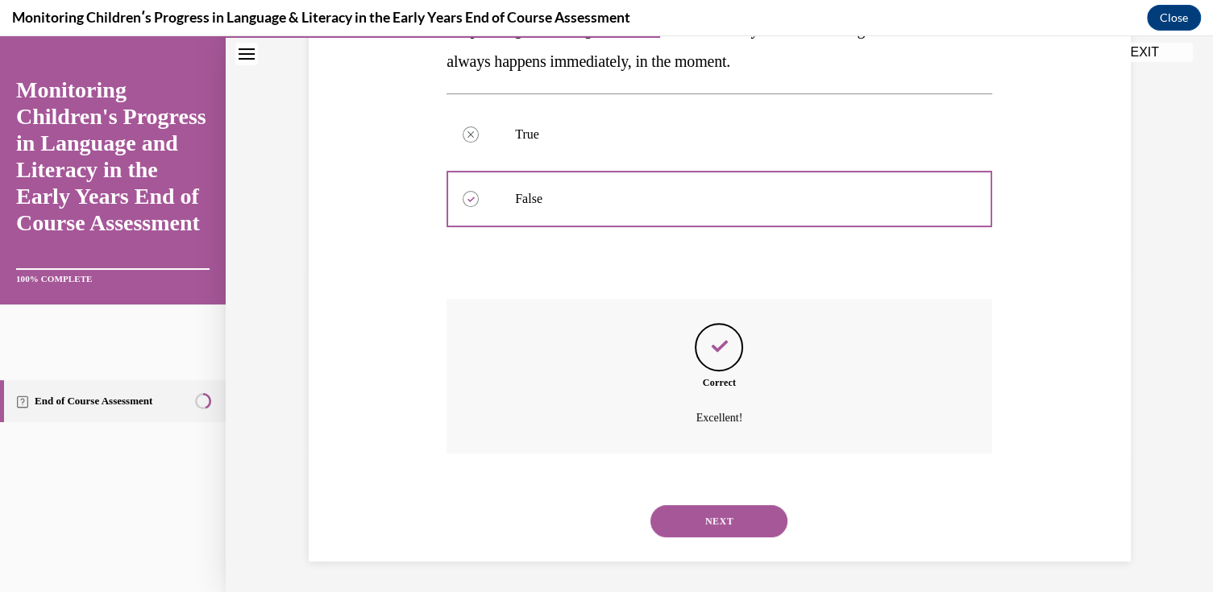
click at [699, 520] on button "NEXT" at bounding box center [718, 521] width 137 height 32
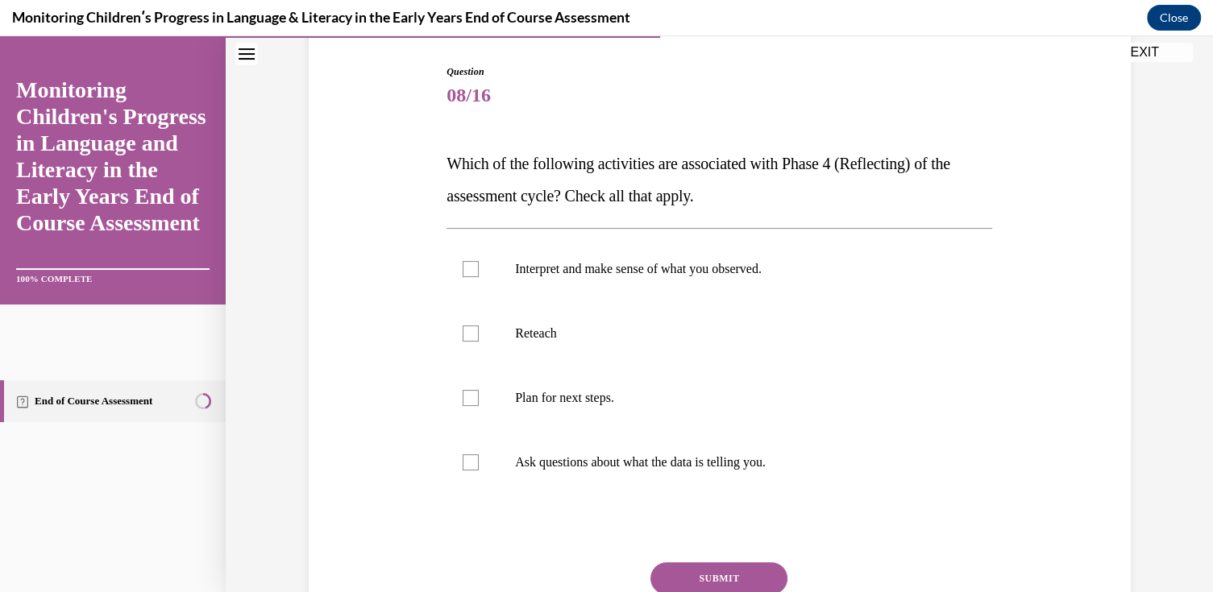
scroll to position [161, 0]
click at [463, 268] on div at bounding box center [471, 268] width 16 height 16
click at [463, 268] on input "Interpret and make sense of what you observed." at bounding box center [471, 268] width 16 height 16
checkbox input "true"
click at [468, 463] on div at bounding box center [471, 461] width 16 height 16
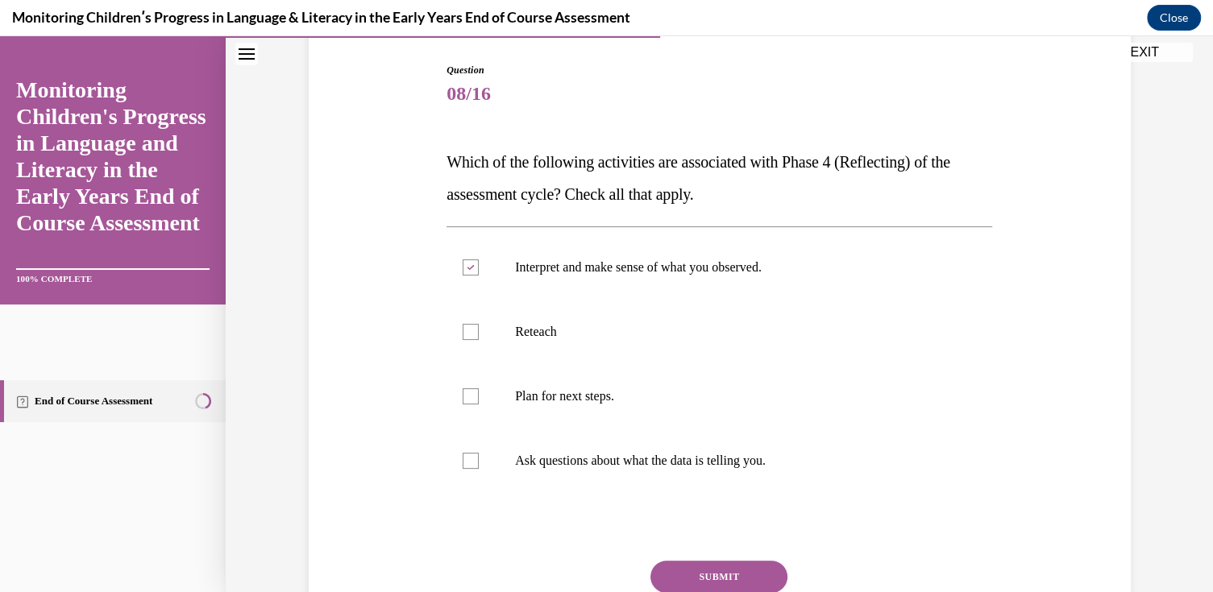
click at [468, 463] on input "Ask questions about what the data is telling you." at bounding box center [471, 461] width 16 height 16
checkbox input "true"
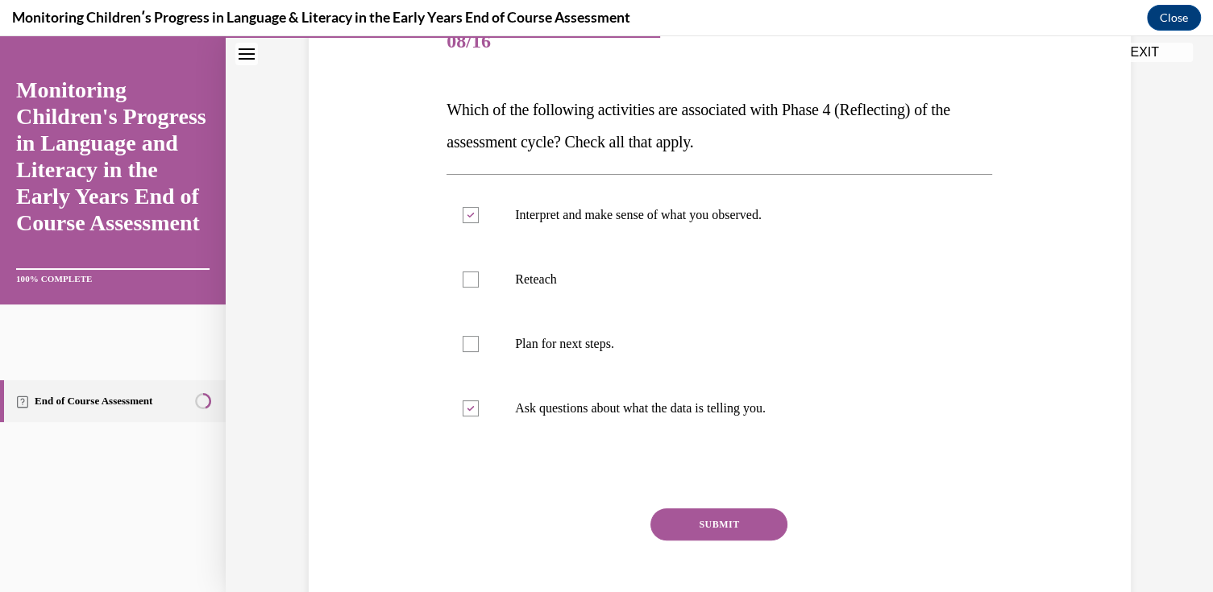
scroll to position [242, 0]
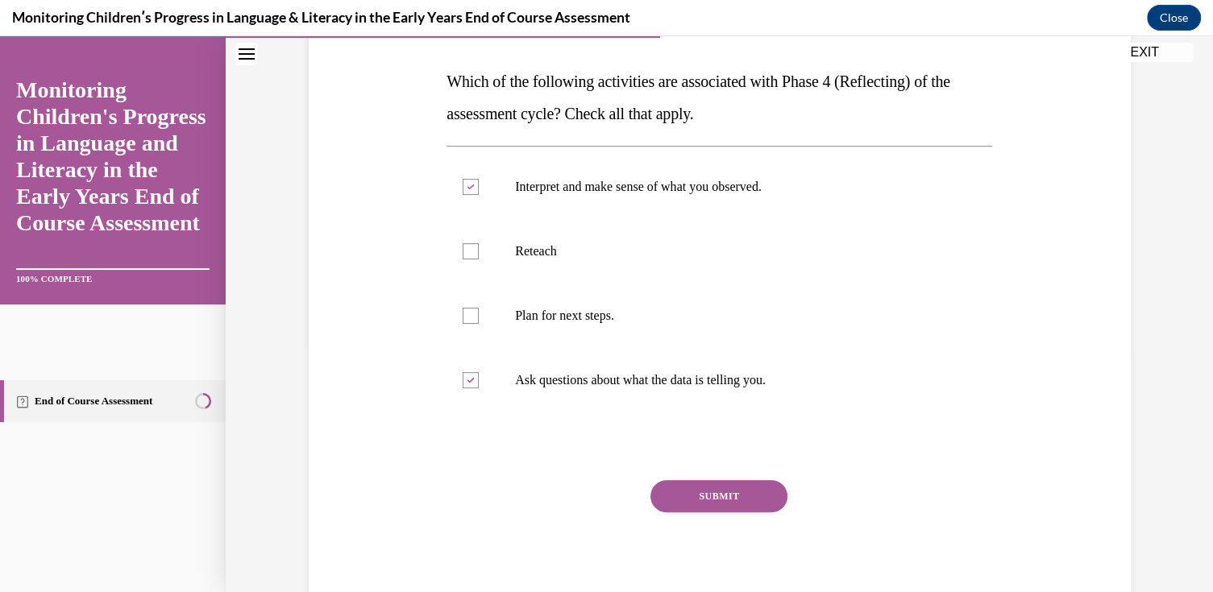
click at [732, 498] on button "SUBMIT" at bounding box center [718, 496] width 137 height 32
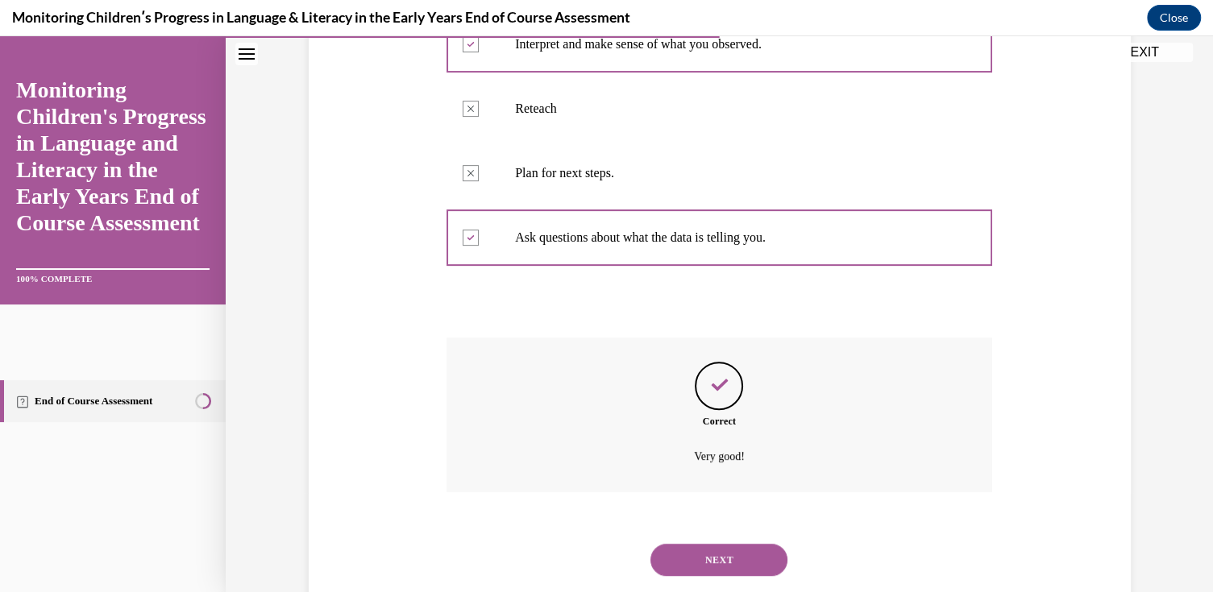
scroll to position [423, 0]
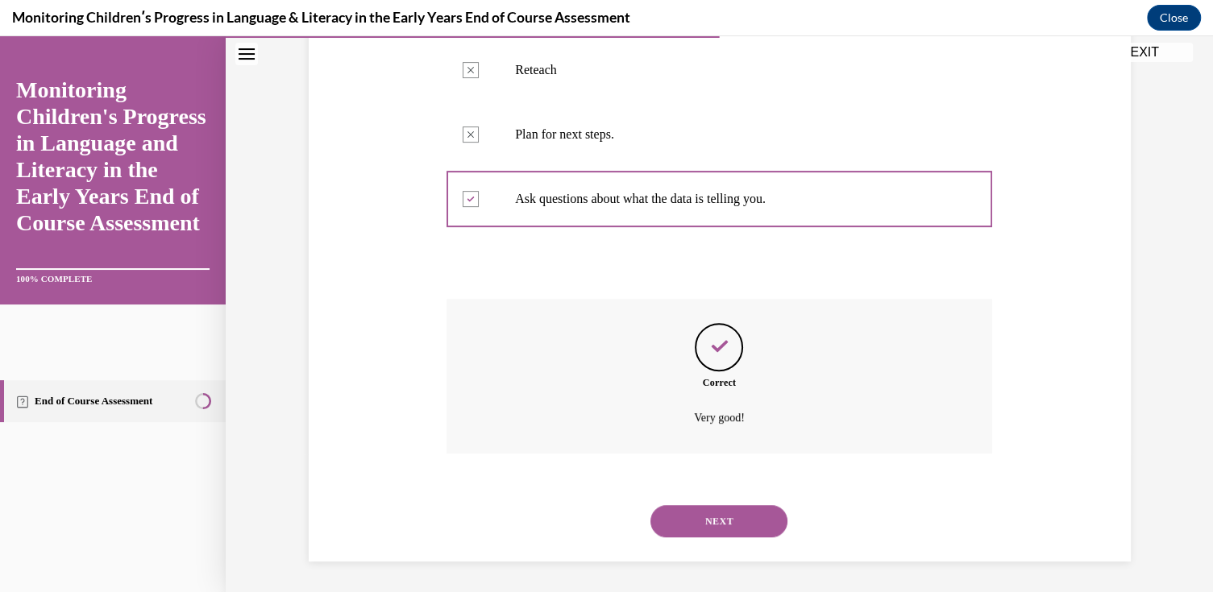
click at [725, 522] on button "NEXT" at bounding box center [718, 521] width 137 height 32
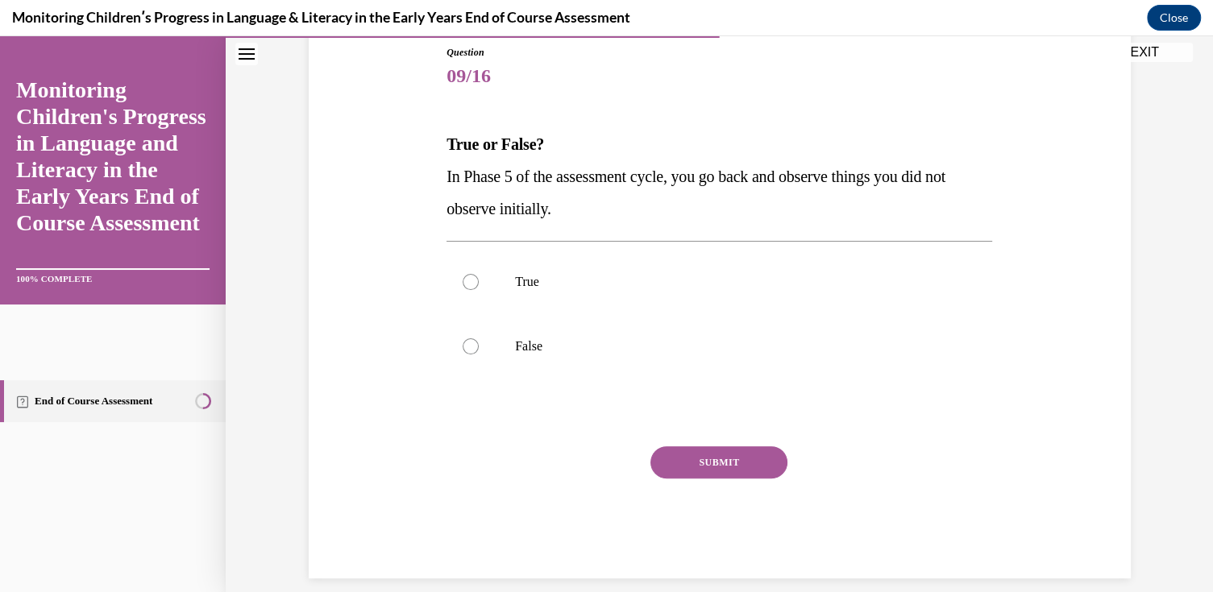
click at [557, 344] on p "False" at bounding box center [733, 347] width 437 height 16
click at [479, 344] on input "False" at bounding box center [471, 347] width 16 height 16
radio input "true"
click at [693, 459] on button "SUBMIT" at bounding box center [718, 463] width 137 height 32
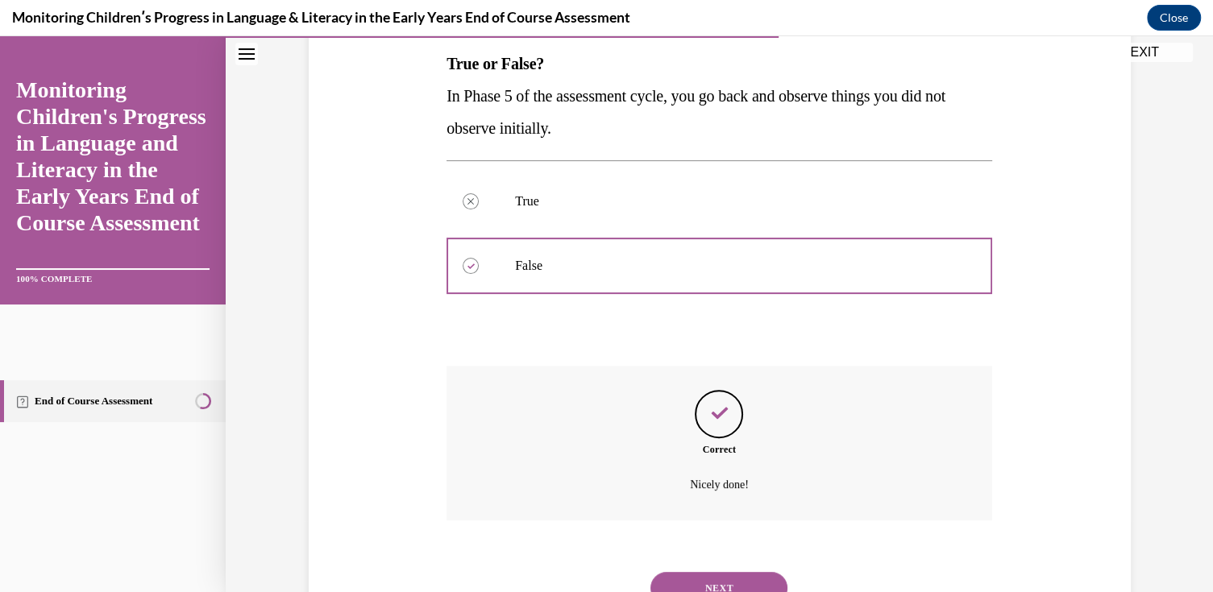
scroll to position [326, 0]
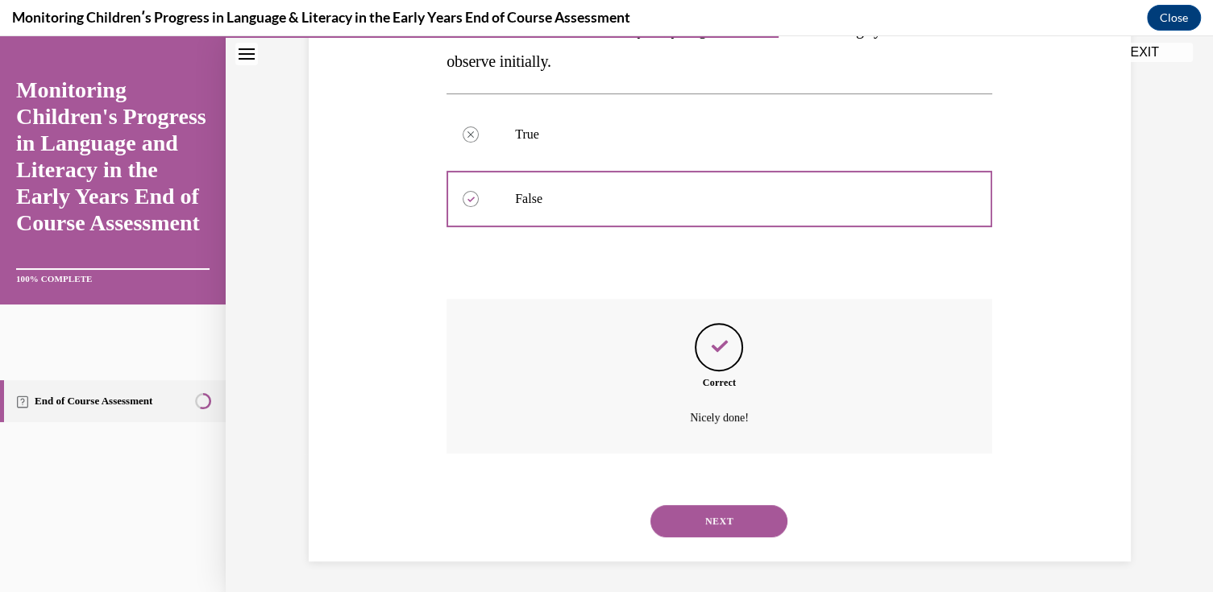
click at [718, 522] on button "NEXT" at bounding box center [718, 521] width 137 height 32
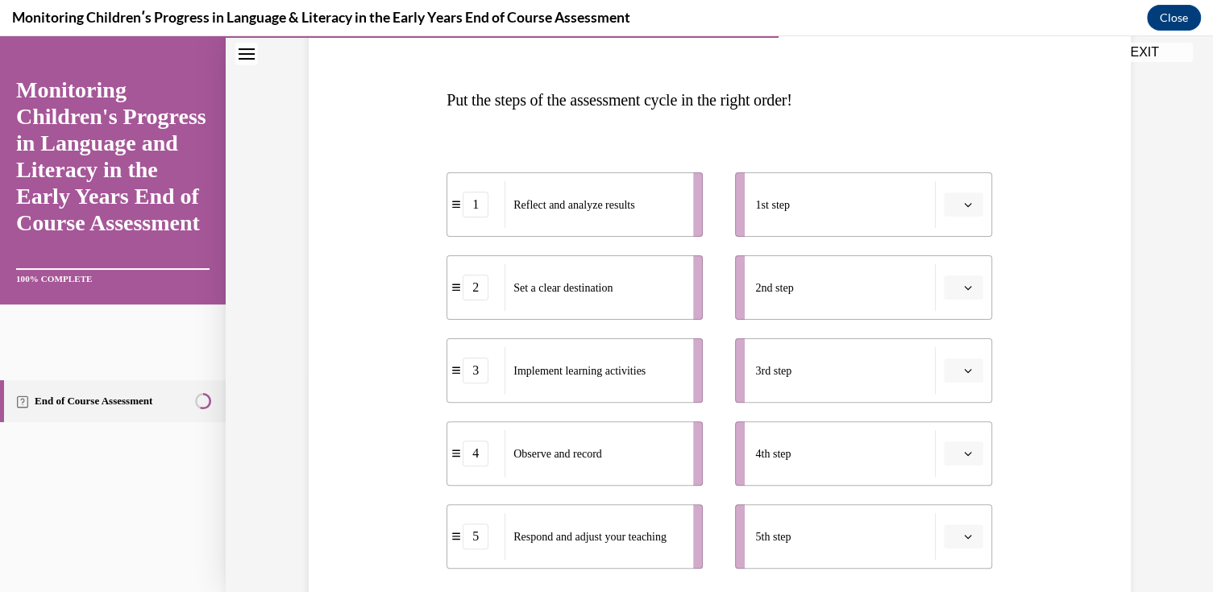
scroll to position [228, 0]
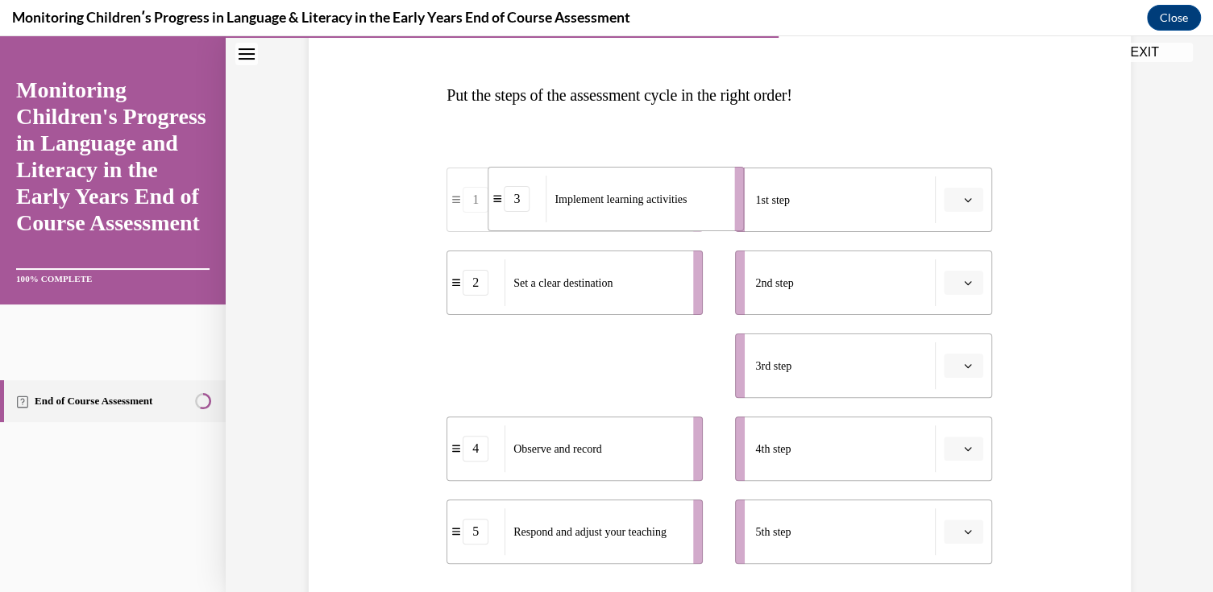
drag, startPoint x: 542, startPoint y: 376, endPoint x: 584, endPoint y: 209, distance: 172.0
click at [584, 209] on div "Implement learning activities" at bounding box center [635, 199] width 178 height 47
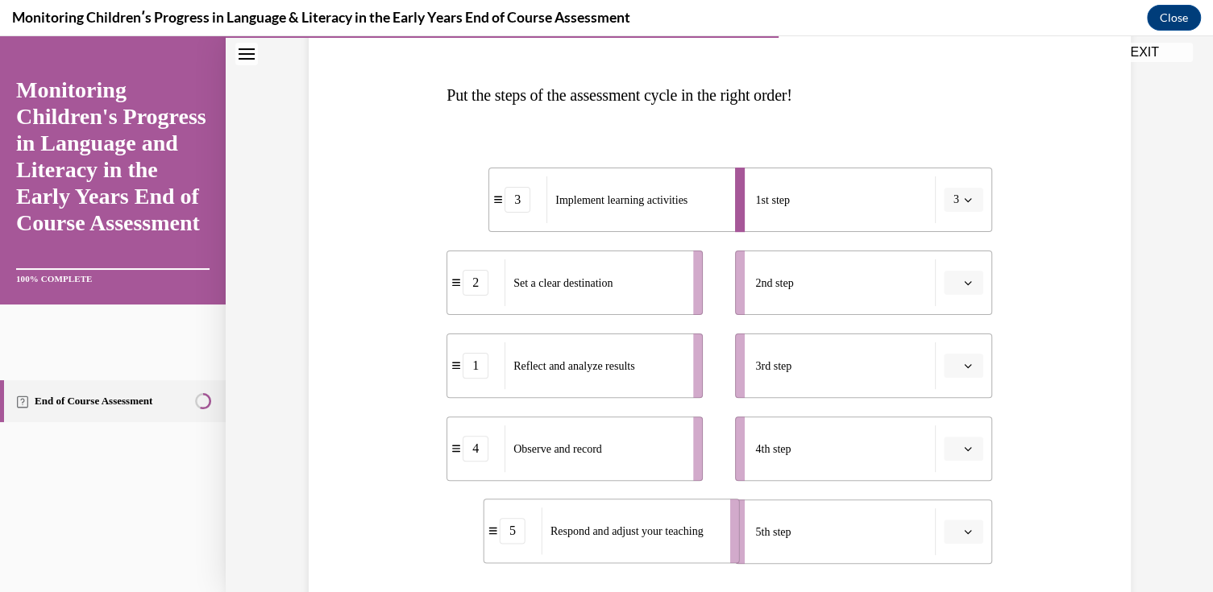
drag, startPoint x: 598, startPoint y: 536, endPoint x: 635, endPoint y: 535, distance: 37.1
click at [635, 535] on span "Respond and adjust your teaching" at bounding box center [626, 532] width 153 height 12
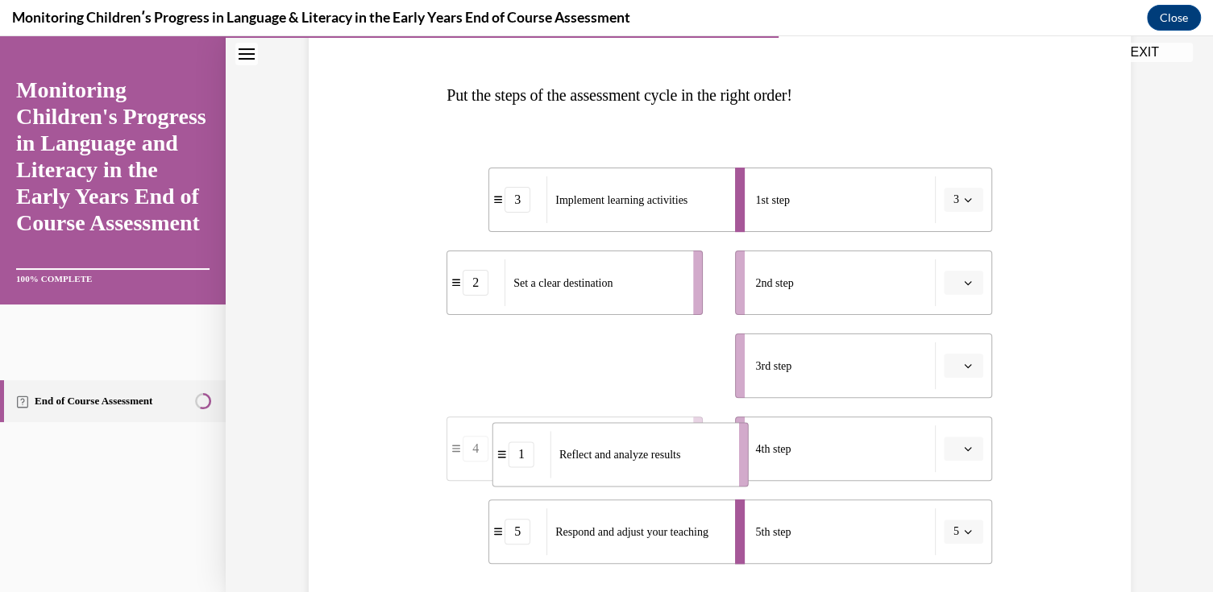
drag, startPoint x: 561, startPoint y: 360, endPoint x: 606, endPoint y: 449, distance: 99.5
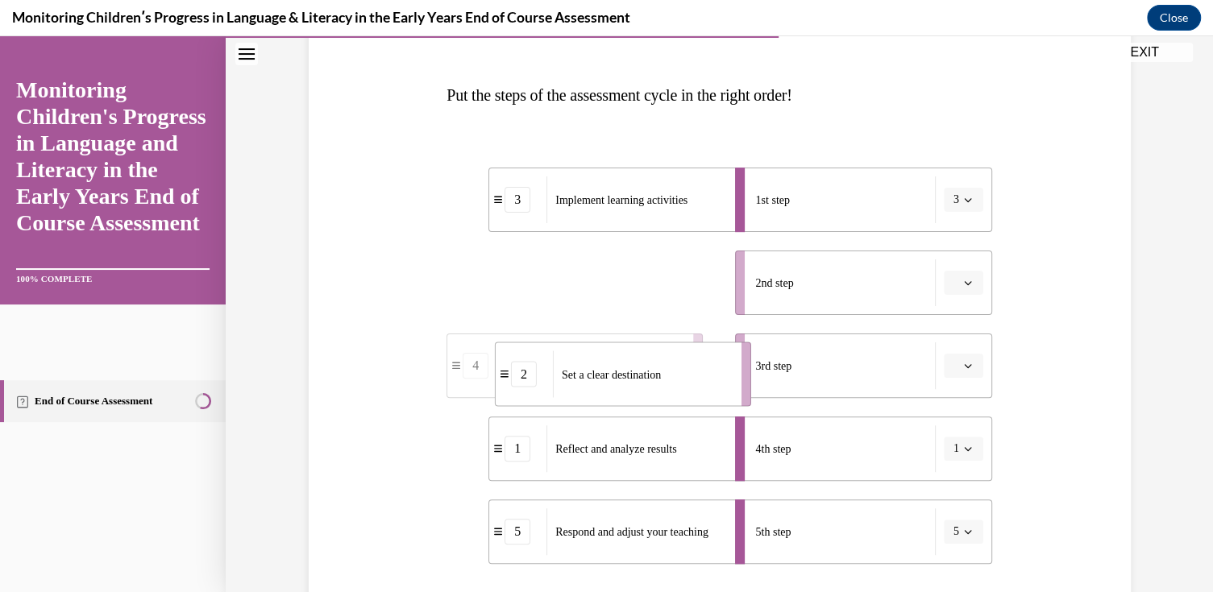
drag, startPoint x: 546, startPoint y: 277, endPoint x: 593, endPoint y: 368, distance: 102.7
drag, startPoint x: 560, startPoint y: 298, endPoint x: 604, endPoint y: 219, distance: 90.6
click at [604, 219] on div "Observe and record" at bounding box center [639, 204] width 178 height 47
drag, startPoint x: 536, startPoint y: 301, endPoint x: 587, endPoint y: 221, distance: 95.3
click at [587, 221] on div "Implement learning activities" at bounding box center [644, 202] width 178 height 47
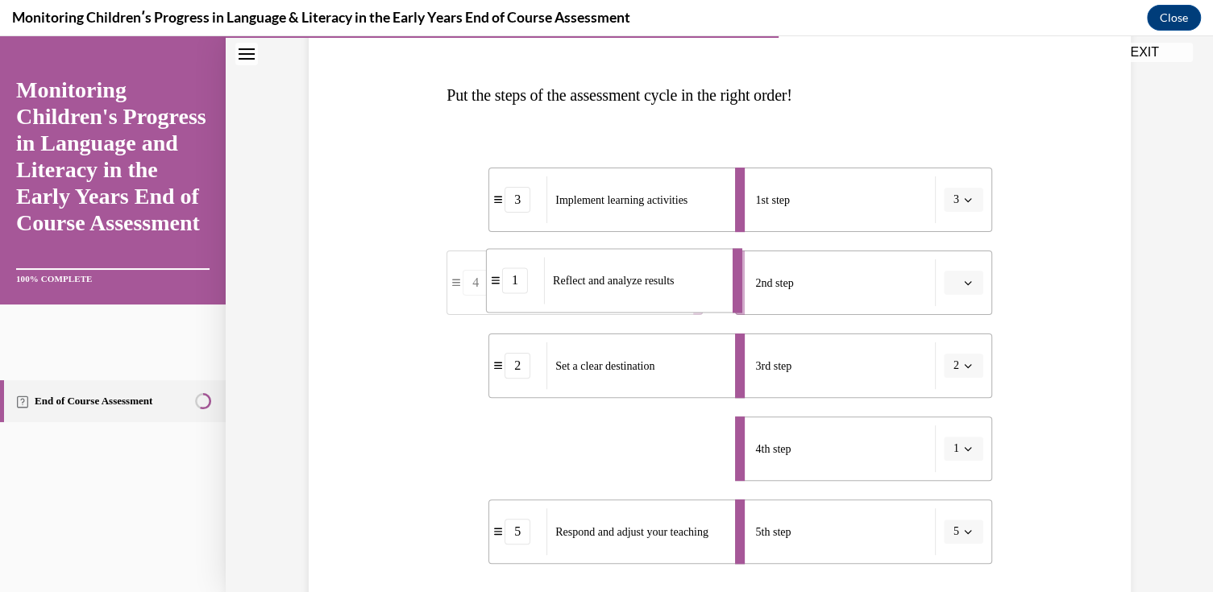
drag, startPoint x: 530, startPoint y: 451, endPoint x: 527, endPoint y: 282, distance: 168.5
click at [527, 282] on div "1" at bounding box center [515, 281] width 57 height 26
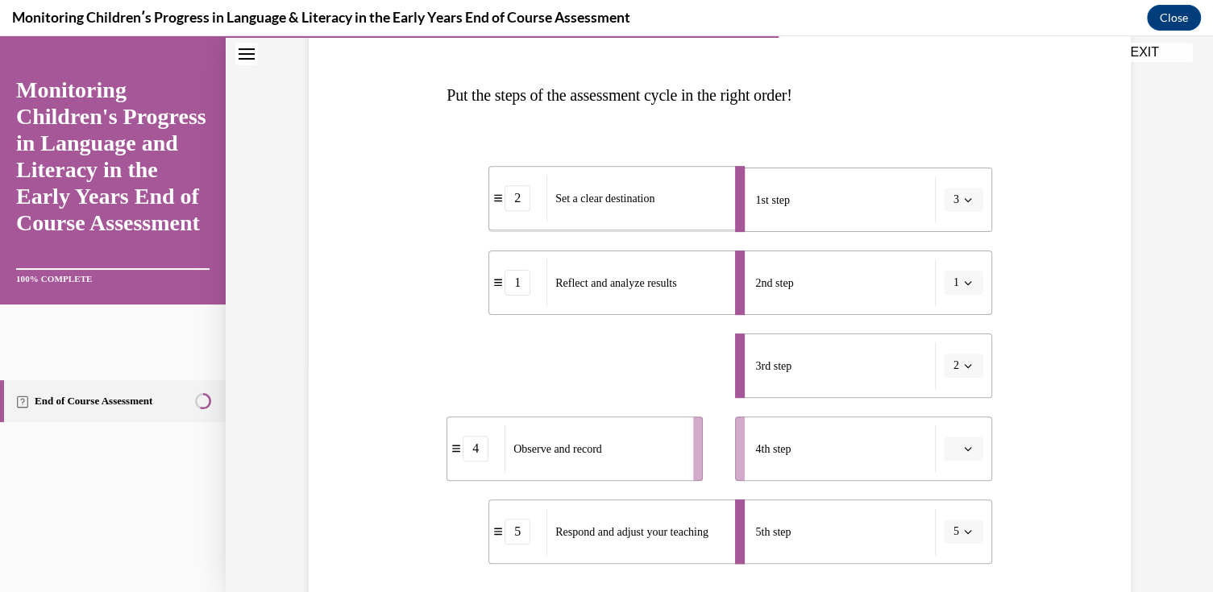
drag, startPoint x: 589, startPoint y: 368, endPoint x: 589, endPoint y: 201, distance: 167.6
click at [589, 201] on span "Set a clear destination" at bounding box center [604, 199] width 99 height 12
drag, startPoint x: 550, startPoint y: 380, endPoint x: 596, endPoint y: 297, distance: 95.6
click at [596, 297] on div "Implement learning activities" at bounding box center [639, 282] width 178 height 47
drag, startPoint x: 553, startPoint y: 447, endPoint x: 596, endPoint y: 370, distance: 88.8
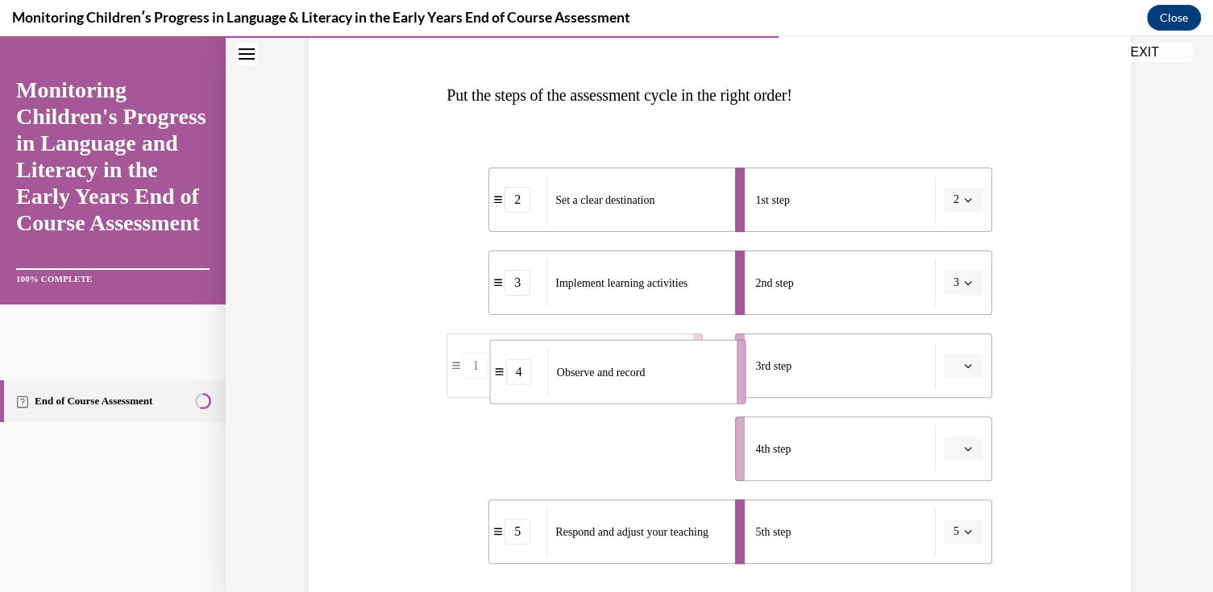
click at [596, 370] on span "Observe and record" at bounding box center [601, 372] width 89 height 12
drag, startPoint x: 561, startPoint y: 447, endPoint x: 607, endPoint y: 450, distance: 46.1
click at [607, 450] on span "Reflect and analyze results" at bounding box center [619, 452] width 121 height 12
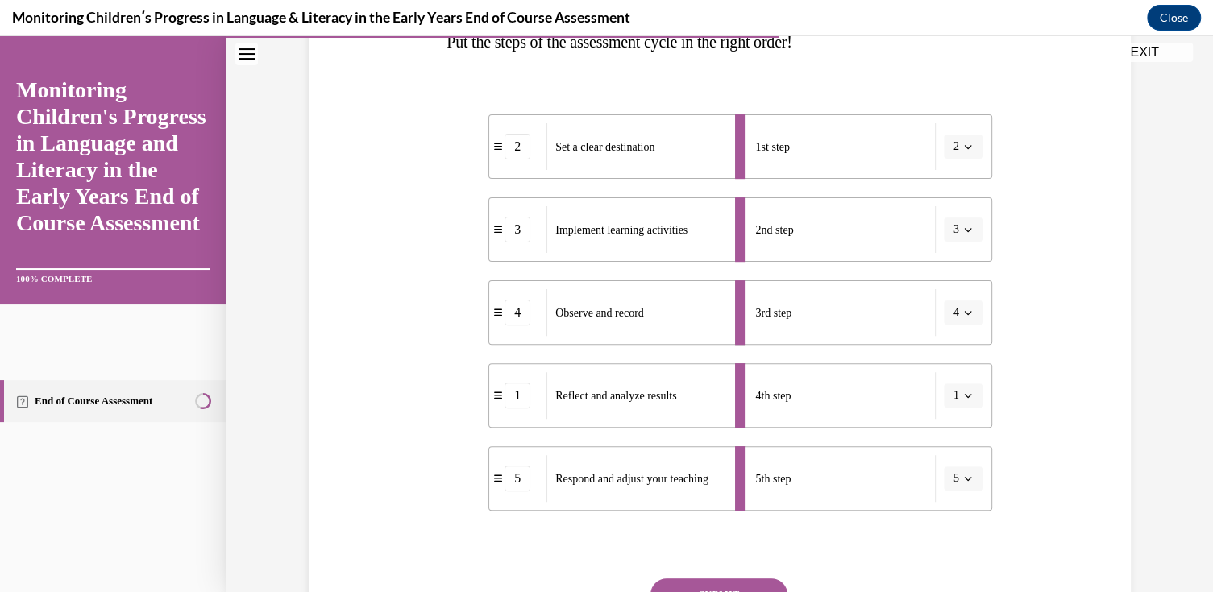
scroll to position [389, 0]
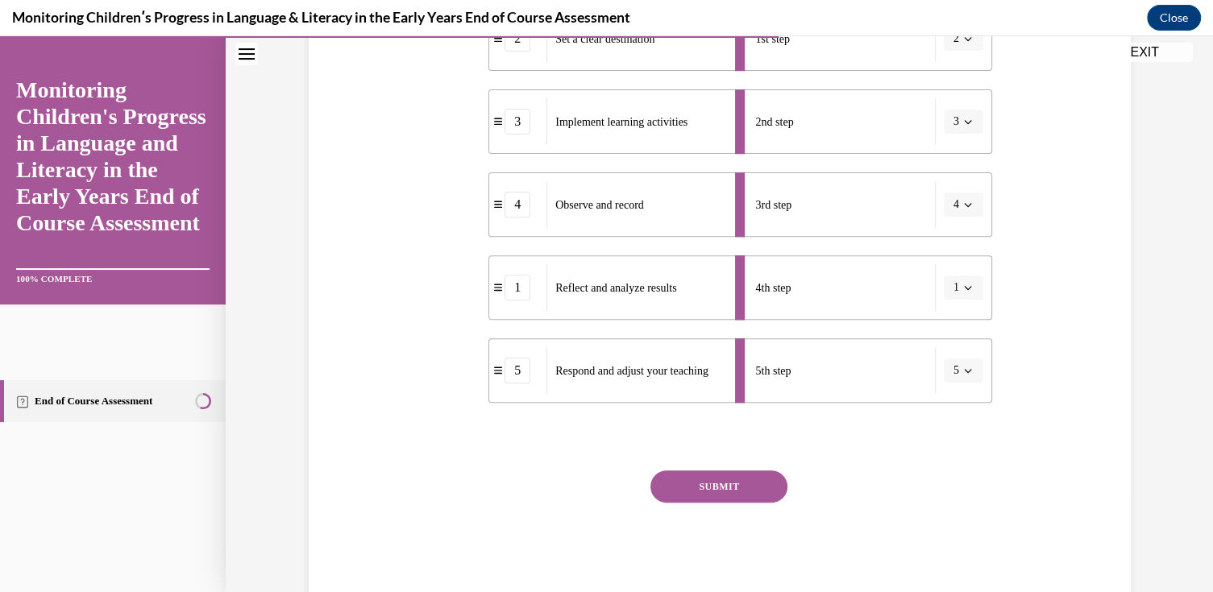
click at [680, 481] on button "SUBMIT" at bounding box center [718, 487] width 137 height 32
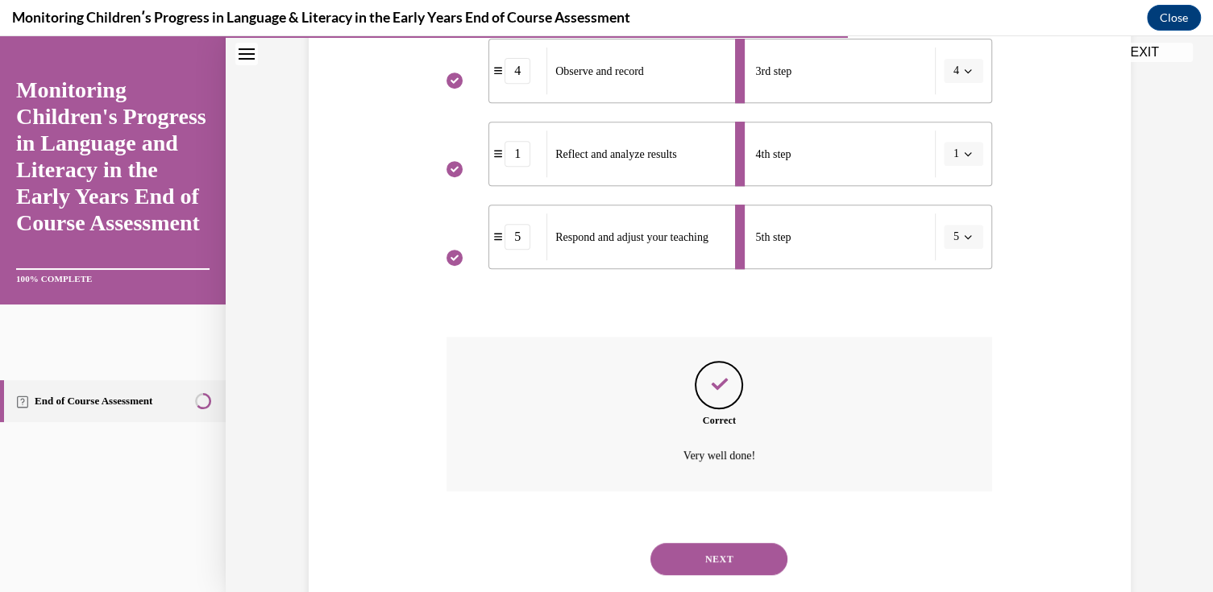
scroll to position [561, 0]
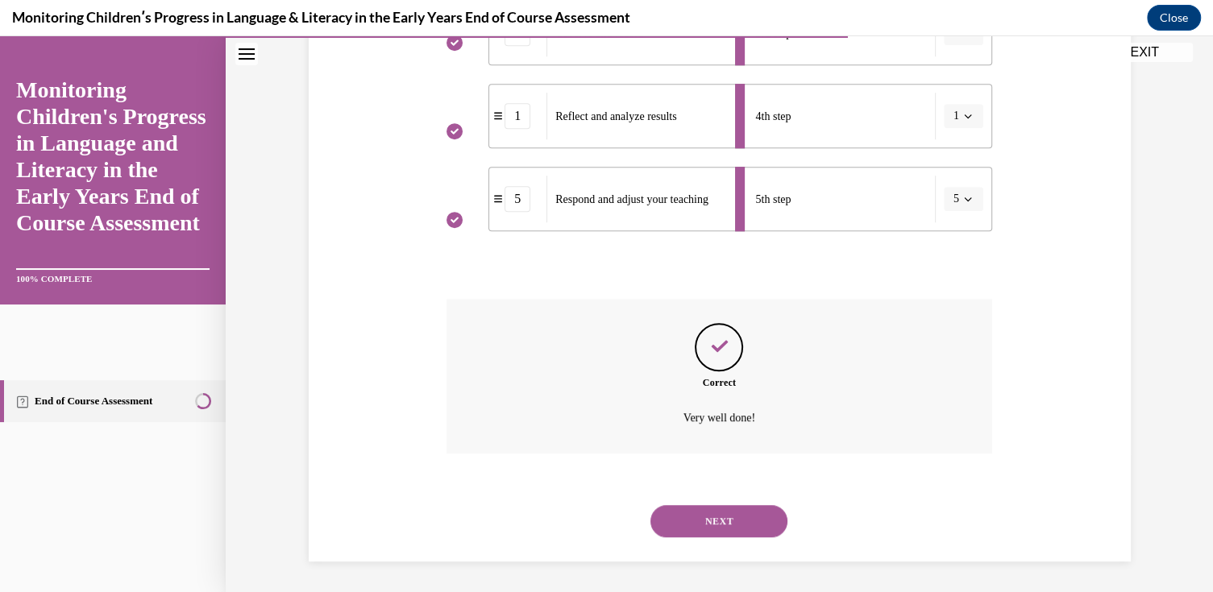
click at [712, 519] on button "NEXT" at bounding box center [718, 521] width 137 height 32
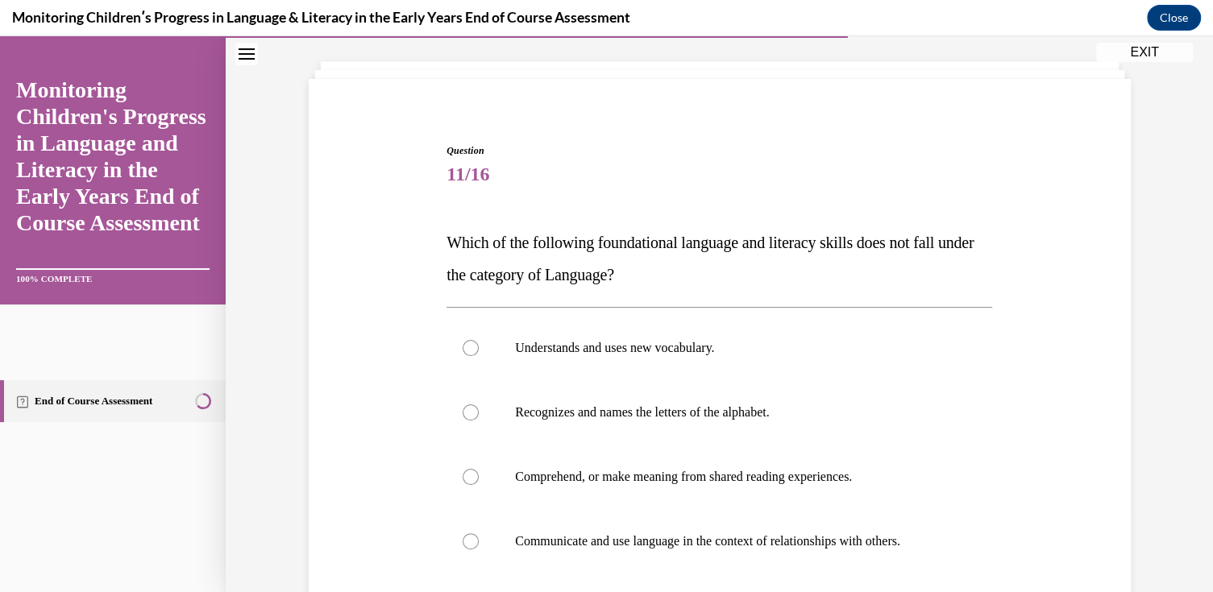
scroll to position [161, 0]
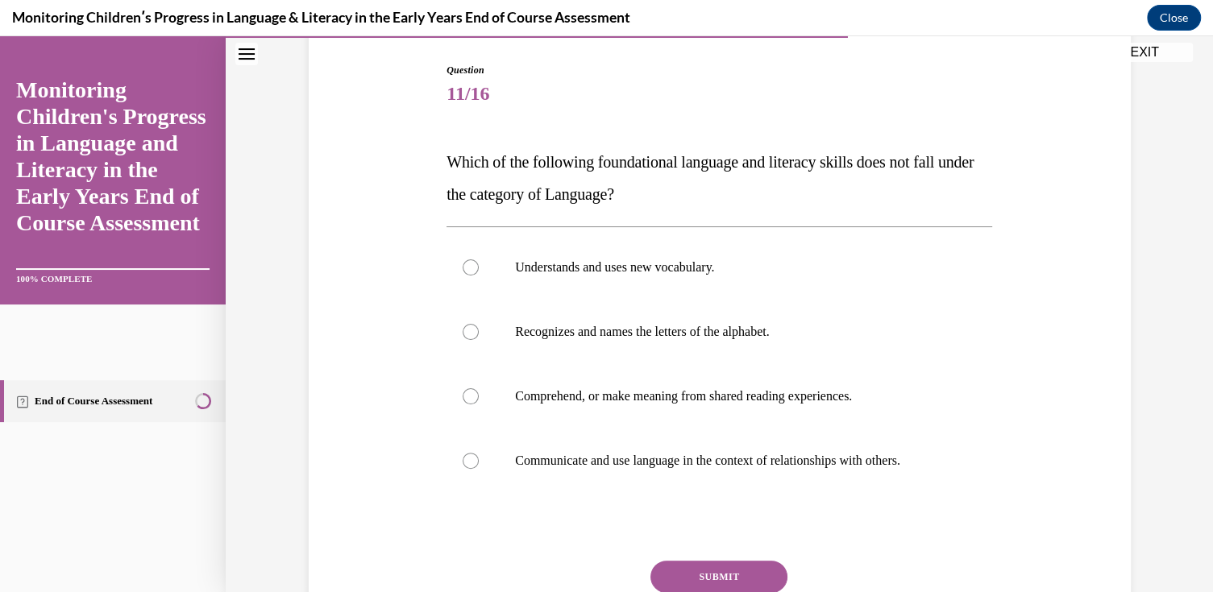
click at [584, 326] on p "Recognizes and names the letters of the alphabet." at bounding box center [733, 332] width 437 height 16
click at [479, 326] on input "Recognizes and names the letters of the alphabet." at bounding box center [471, 332] width 16 height 16
radio input "true"
click at [712, 575] on button "SUBMIT" at bounding box center [718, 577] width 137 height 32
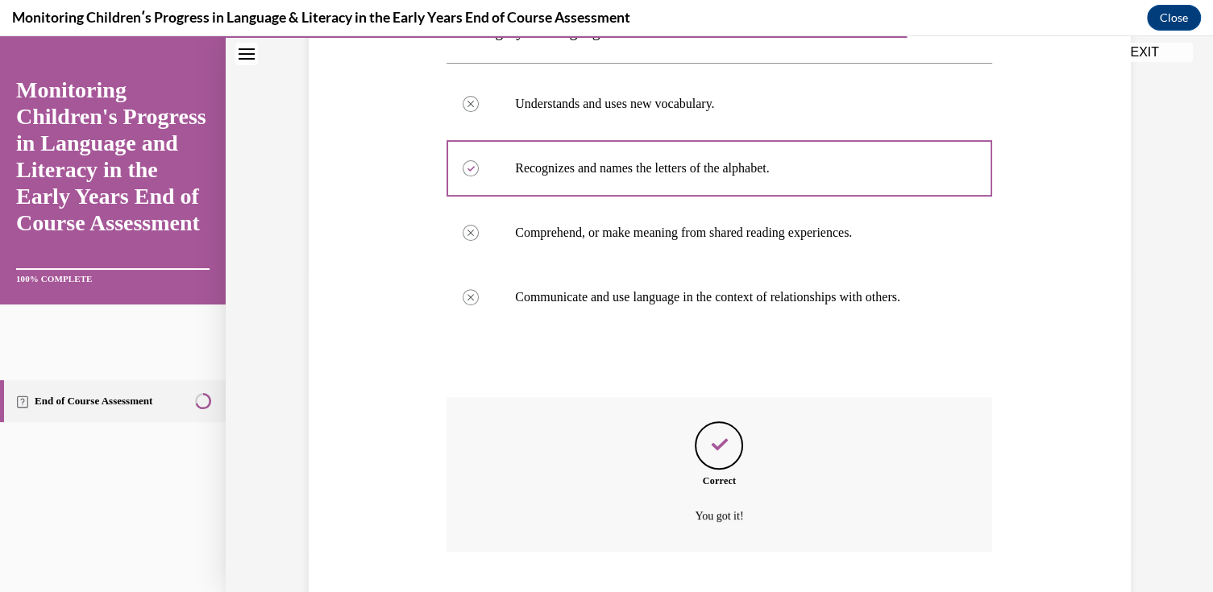
scroll to position [423, 0]
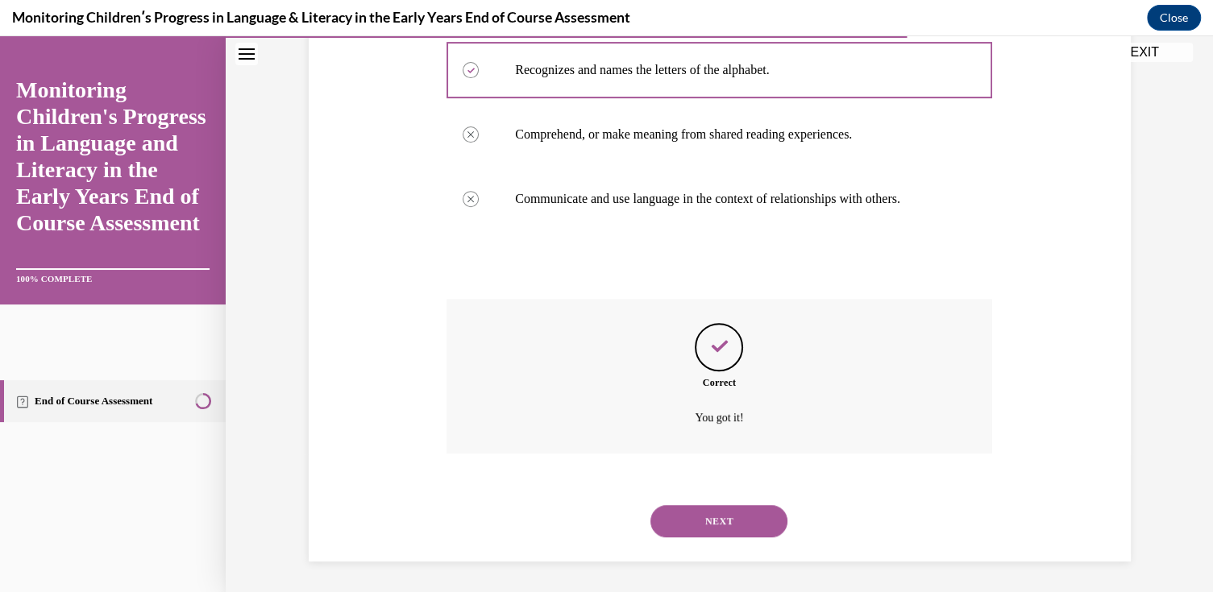
click at [674, 516] on button "NEXT" at bounding box center [718, 521] width 137 height 32
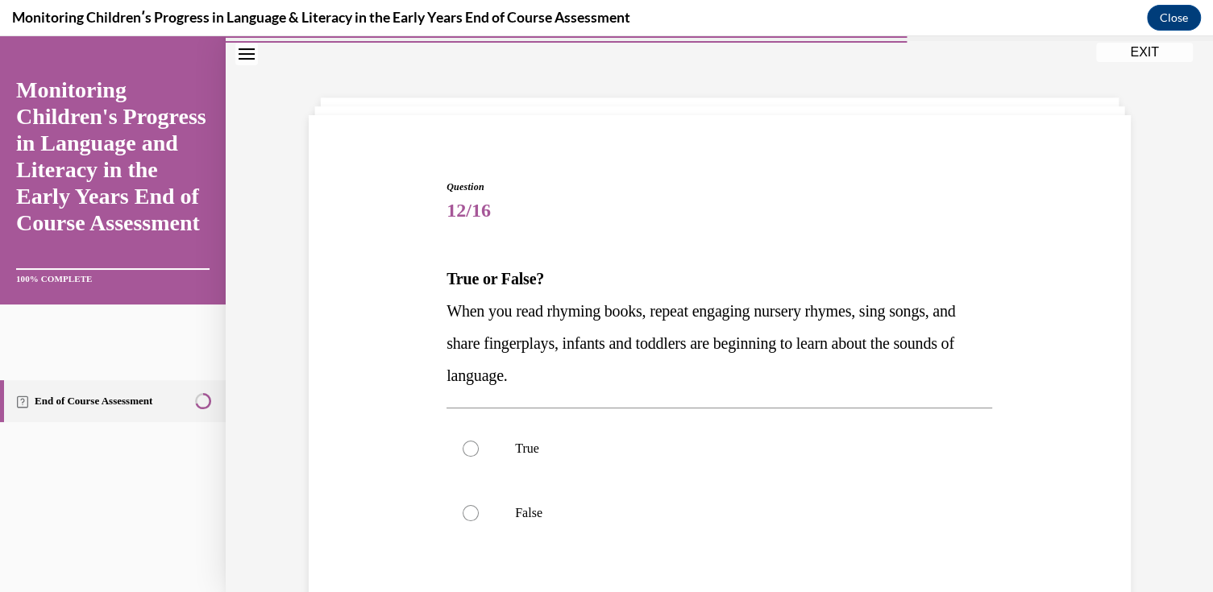
scroll to position [81, 0]
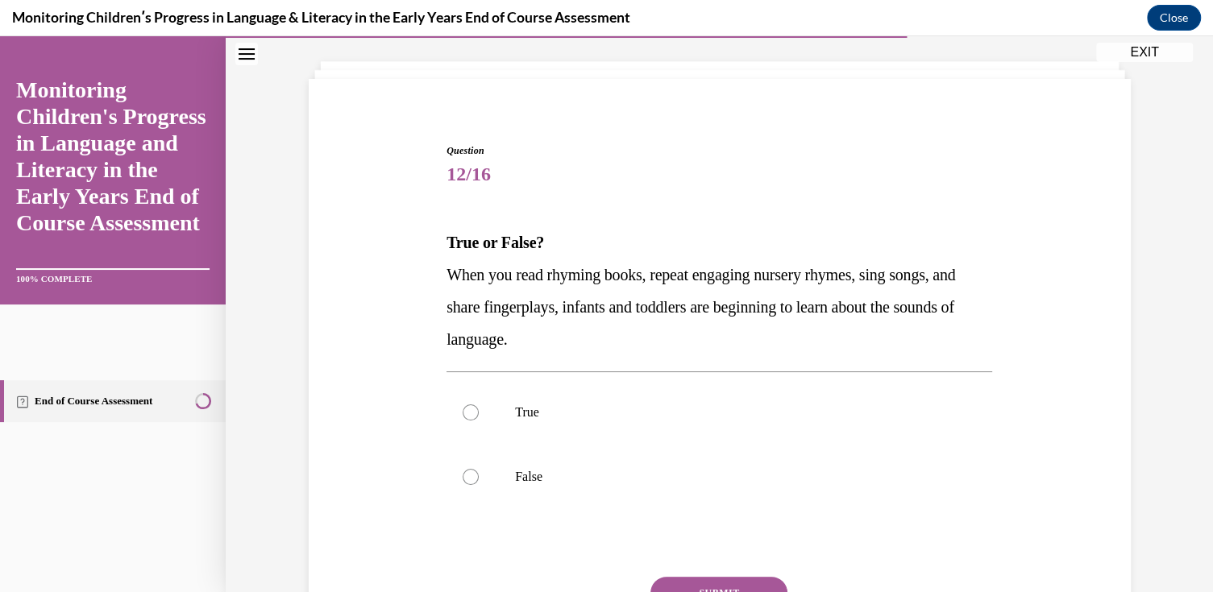
click at [546, 396] on label "True" at bounding box center [720, 412] width 546 height 64
click at [479, 405] on input "True" at bounding box center [471, 413] width 16 height 16
radio input "true"
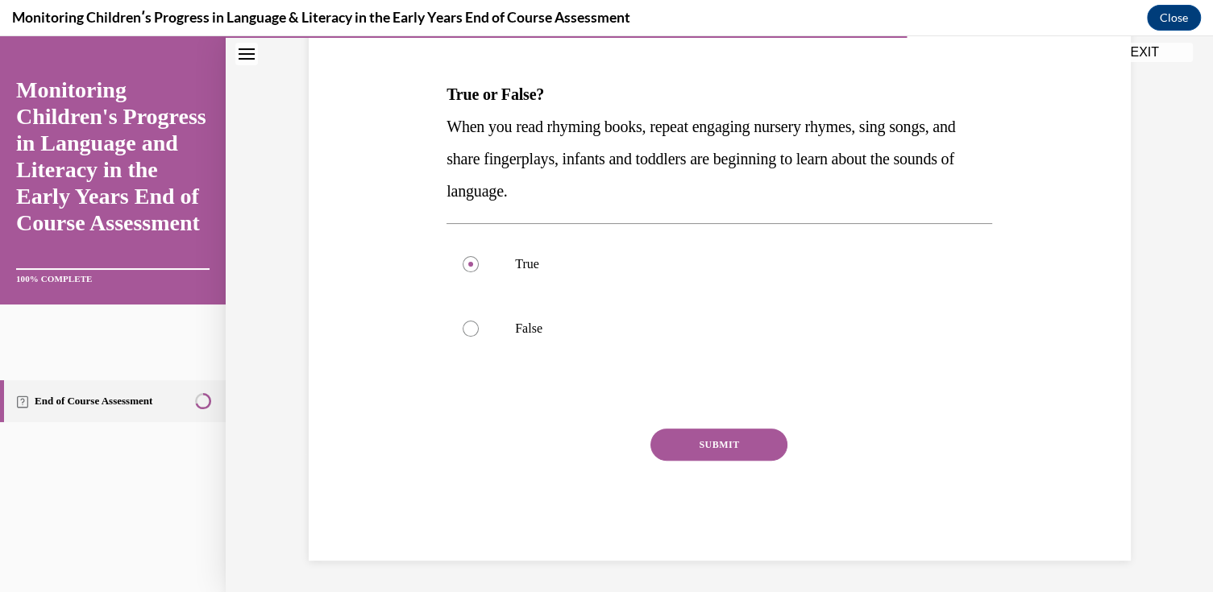
click at [763, 447] on button "SUBMIT" at bounding box center [718, 445] width 137 height 32
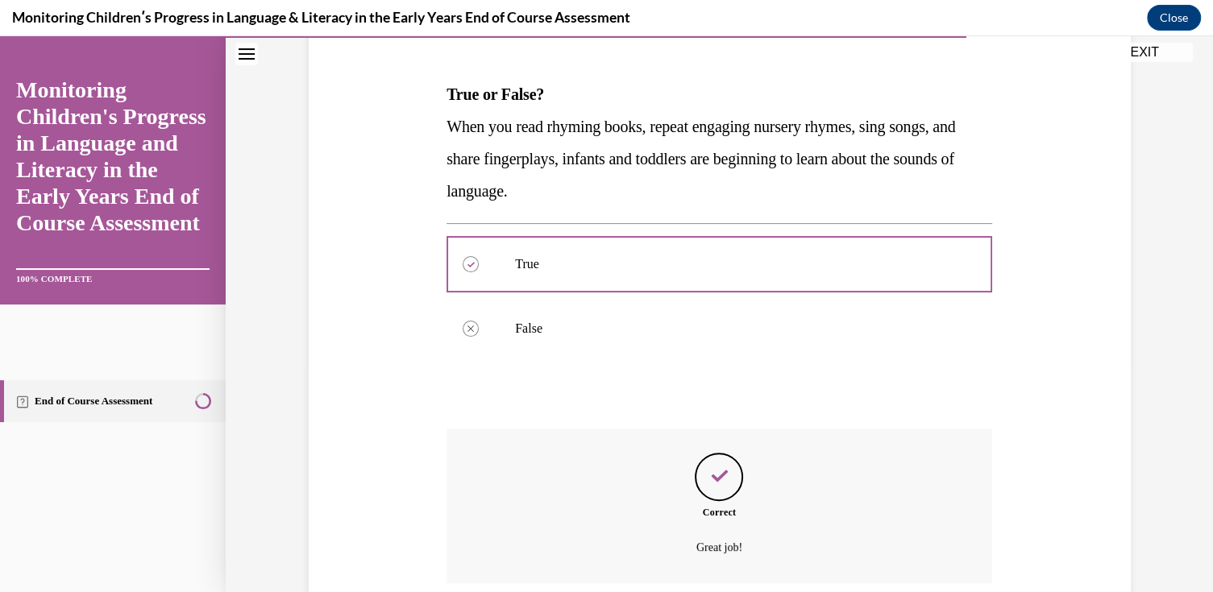
scroll to position [359, 0]
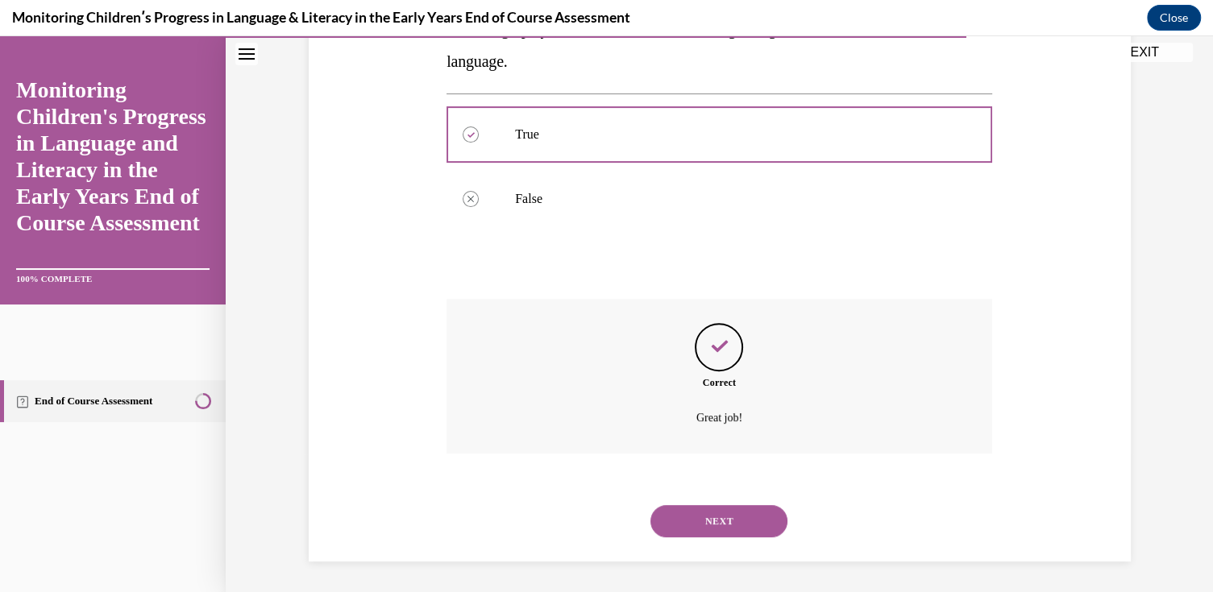
click at [696, 510] on button "NEXT" at bounding box center [718, 521] width 137 height 32
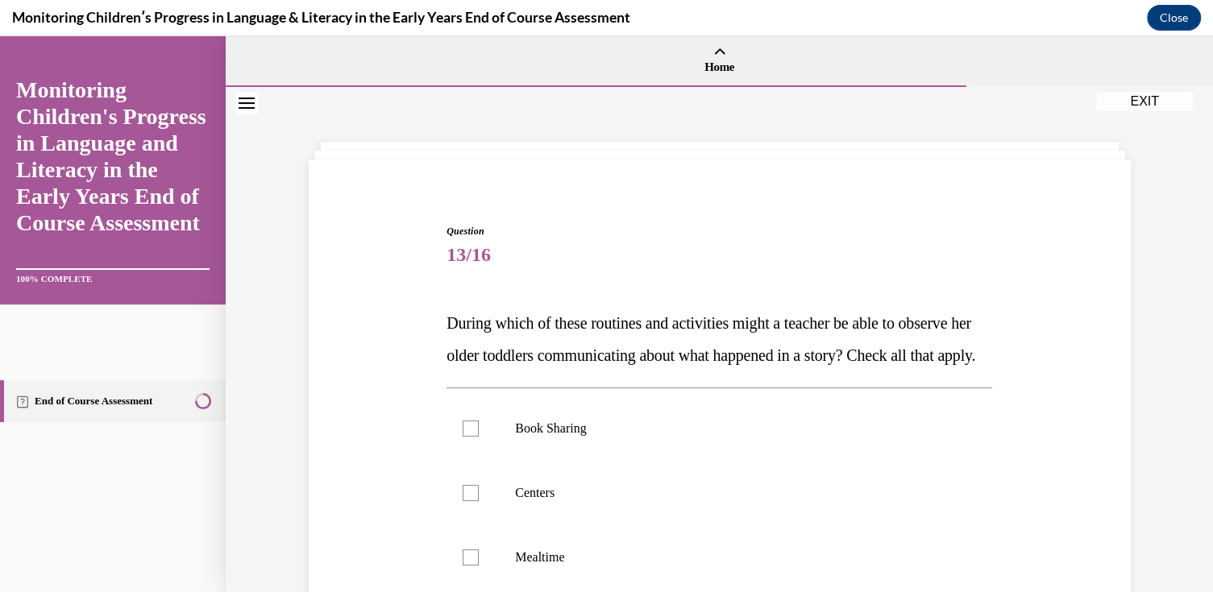
scroll to position [161, 0]
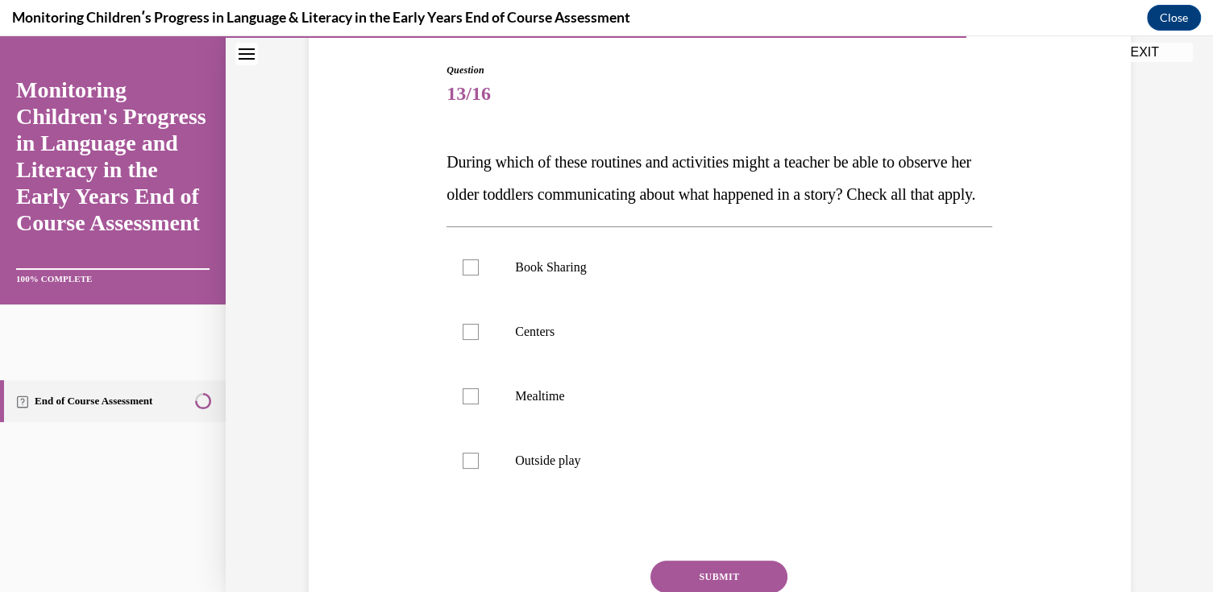
click at [520, 300] on label "Book Sharing" at bounding box center [720, 267] width 546 height 64
click at [479, 276] on input "Book Sharing" at bounding box center [471, 268] width 16 height 16
checkbox input "true"
click at [518, 340] on p "Centers" at bounding box center [733, 332] width 437 height 16
click at [479, 340] on input "Centers" at bounding box center [471, 332] width 16 height 16
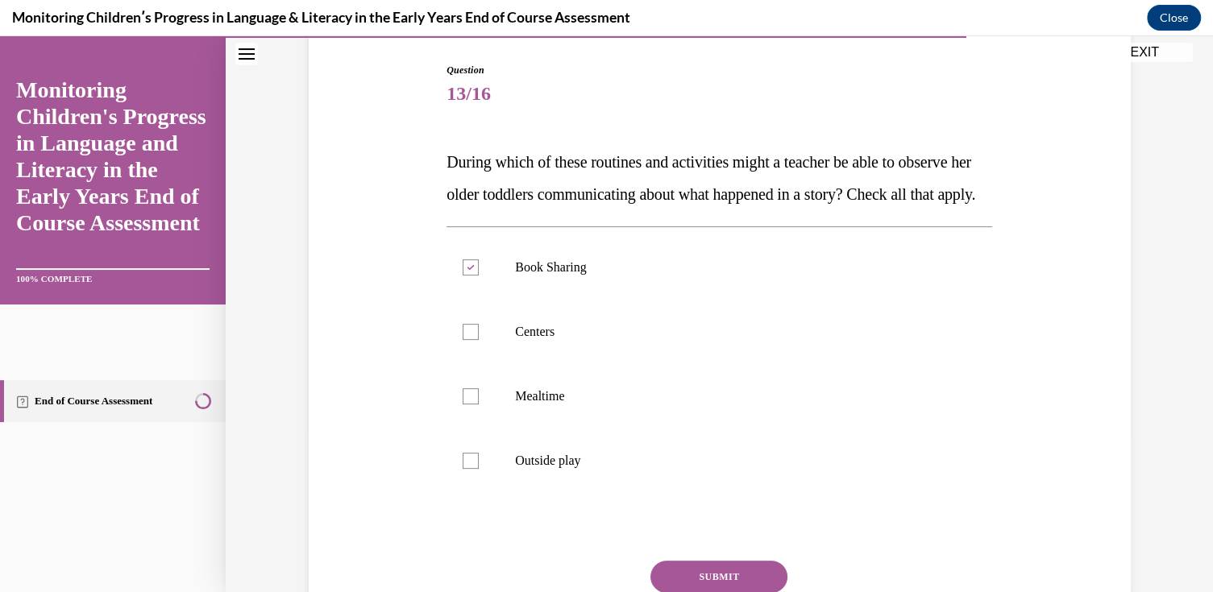
checkbox input "true"
click at [519, 417] on label "Mealtime" at bounding box center [720, 396] width 546 height 64
click at [479, 405] on input "Mealtime" at bounding box center [471, 396] width 16 height 16
checkbox input "true"
click at [540, 469] on p "Outside play" at bounding box center [733, 461] width 437 height 16
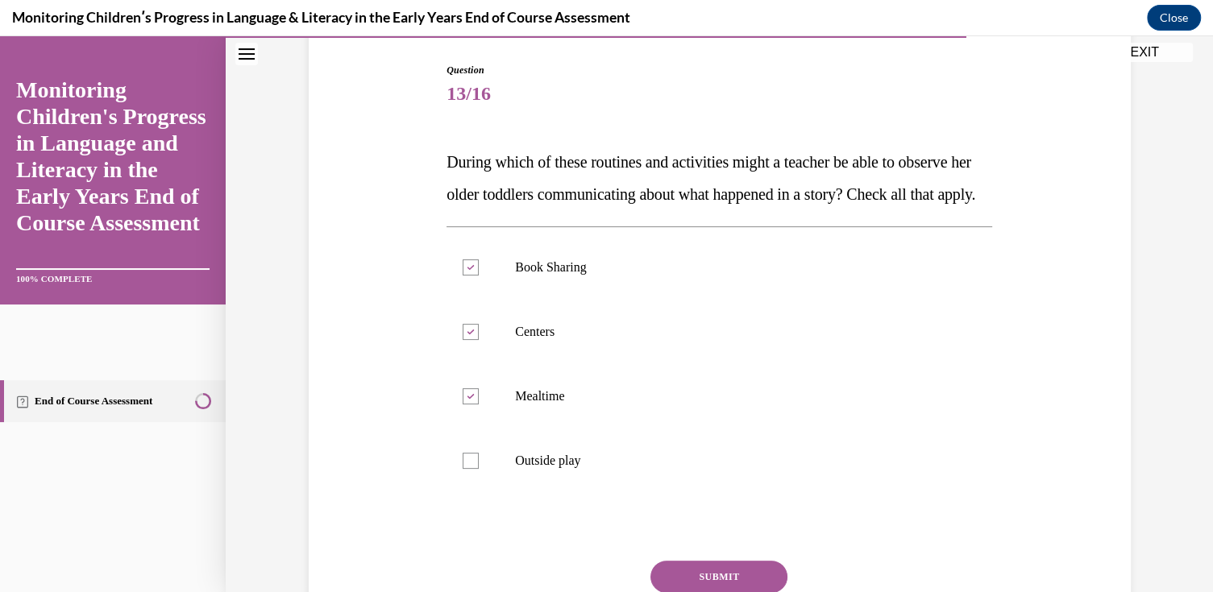
click at [479, 469] on input "Outside play" at bounding box center [471, 461] width 16 height 16
checkbox input "true"
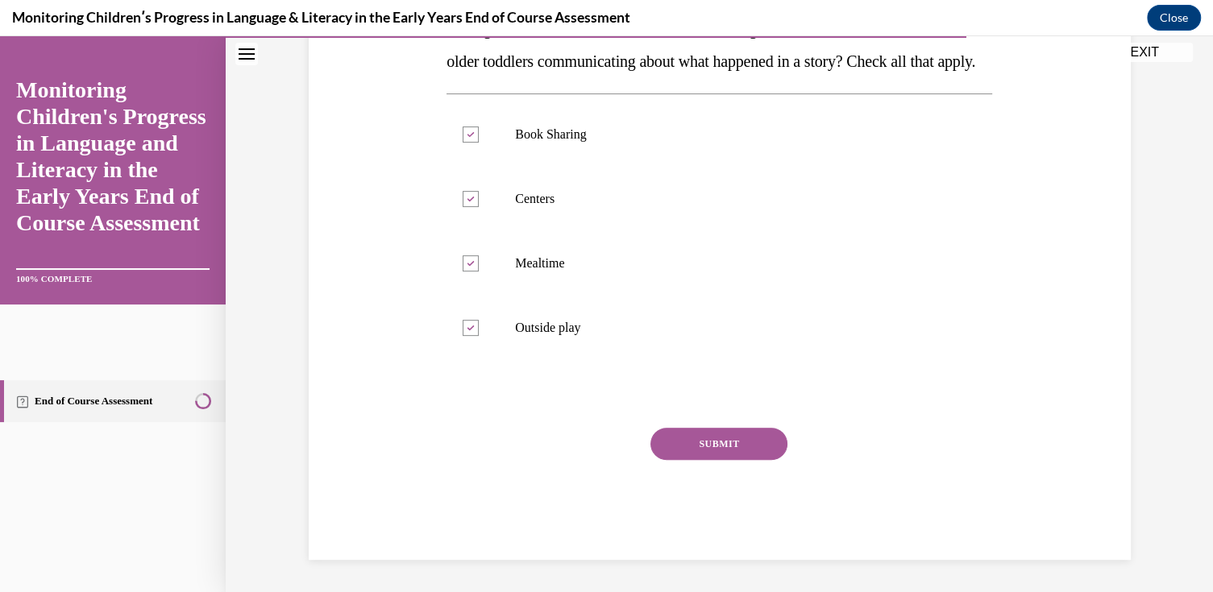
click at [720, 445] on button "SUBMIT" at bounding box center [718, 444] width 137 height 32
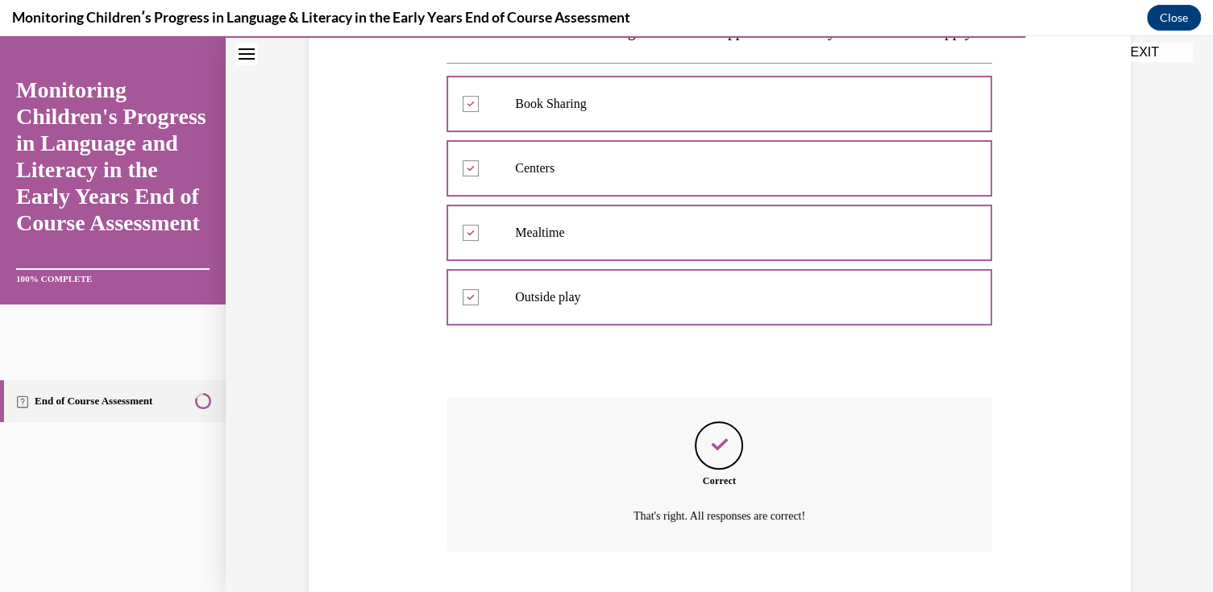
scroll to position [456, 0]
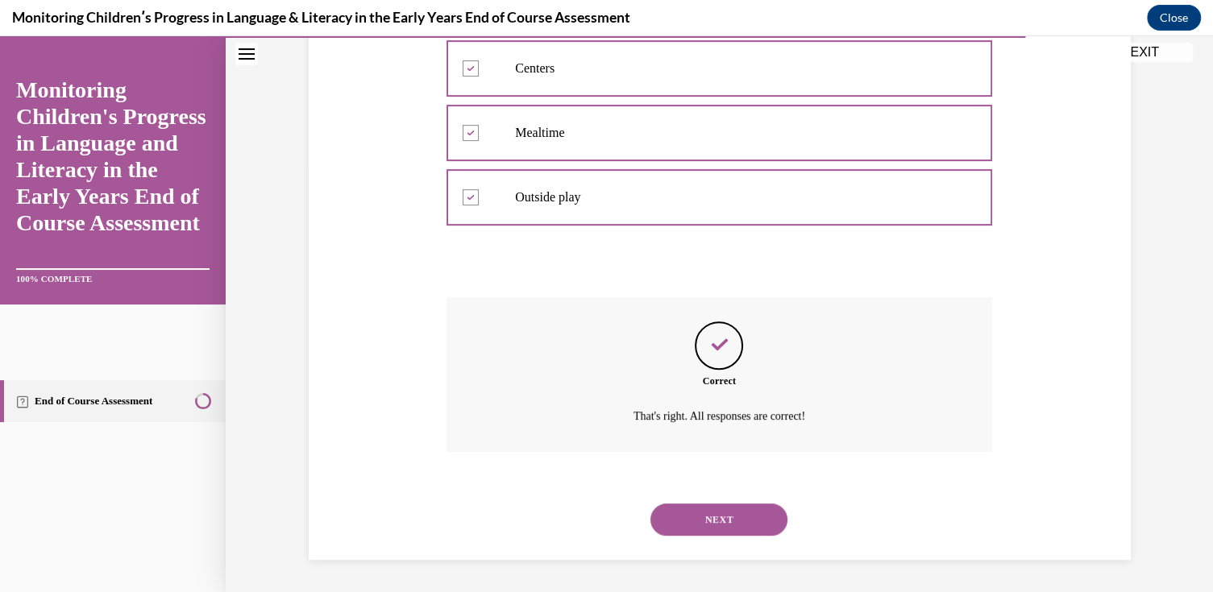
click at [702, 516] on button "NEXT" at bounding box center [718, 520] width 137 height 32
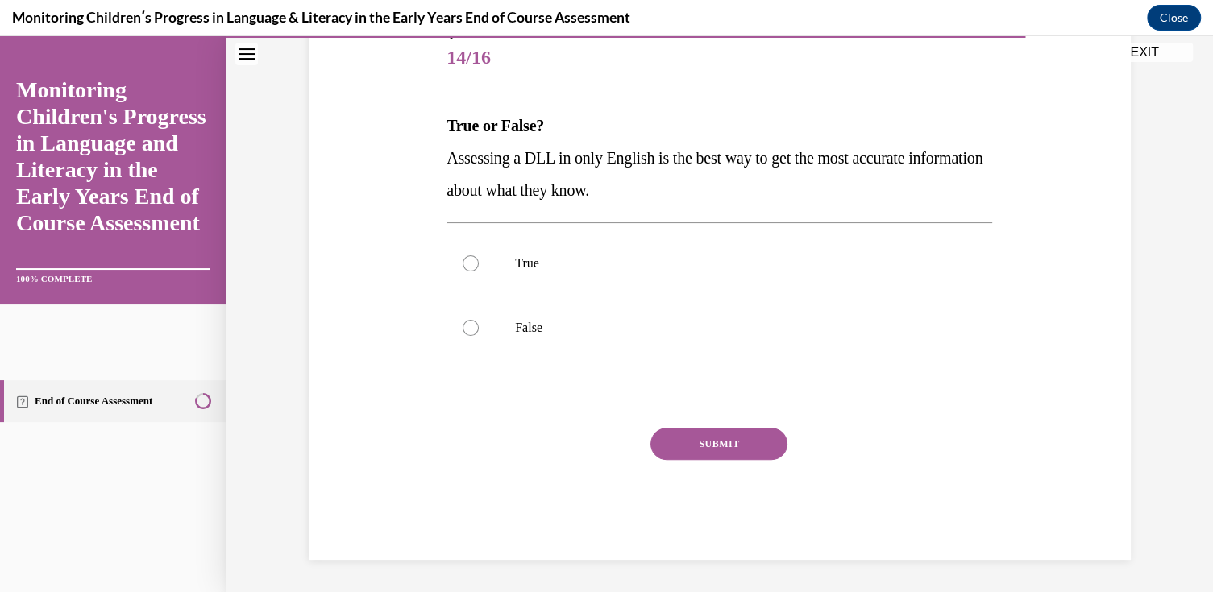
scroll to position [179, 0]
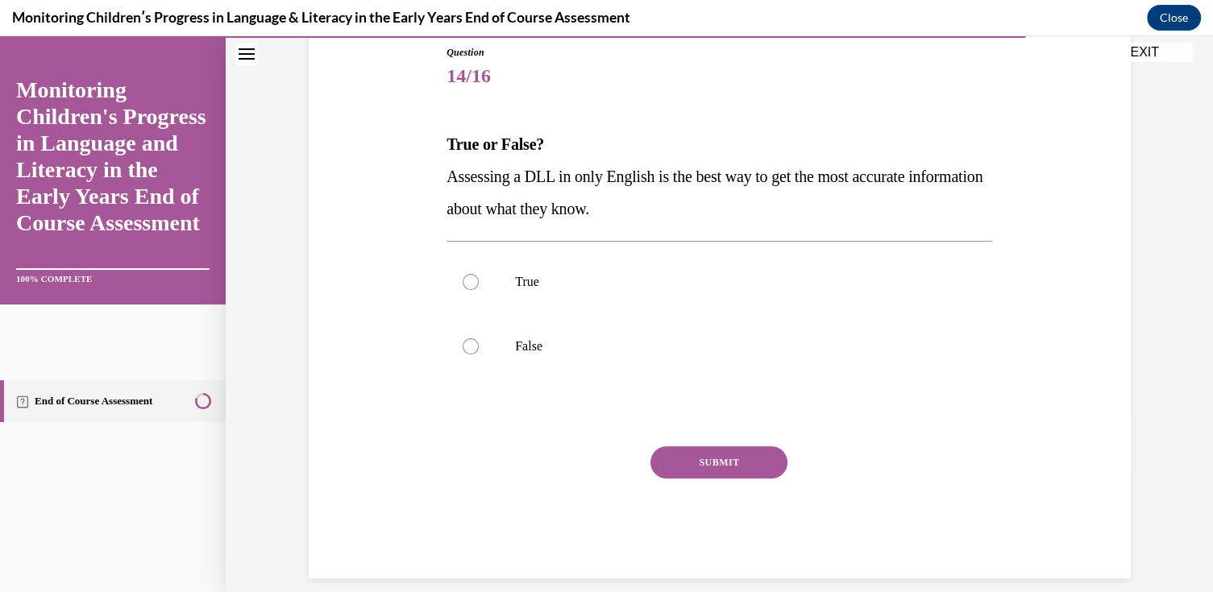
click at [511, 330] on label "False" at bounding box center [720, 346] width 546 height 64
click at [479, 339] on input "False" at bounding box center [471, 347] width 16 height 16
radio input "true"
click at [712, 453] on button "SUBMIT" at bounding box center [718, 463] width 137 height 32
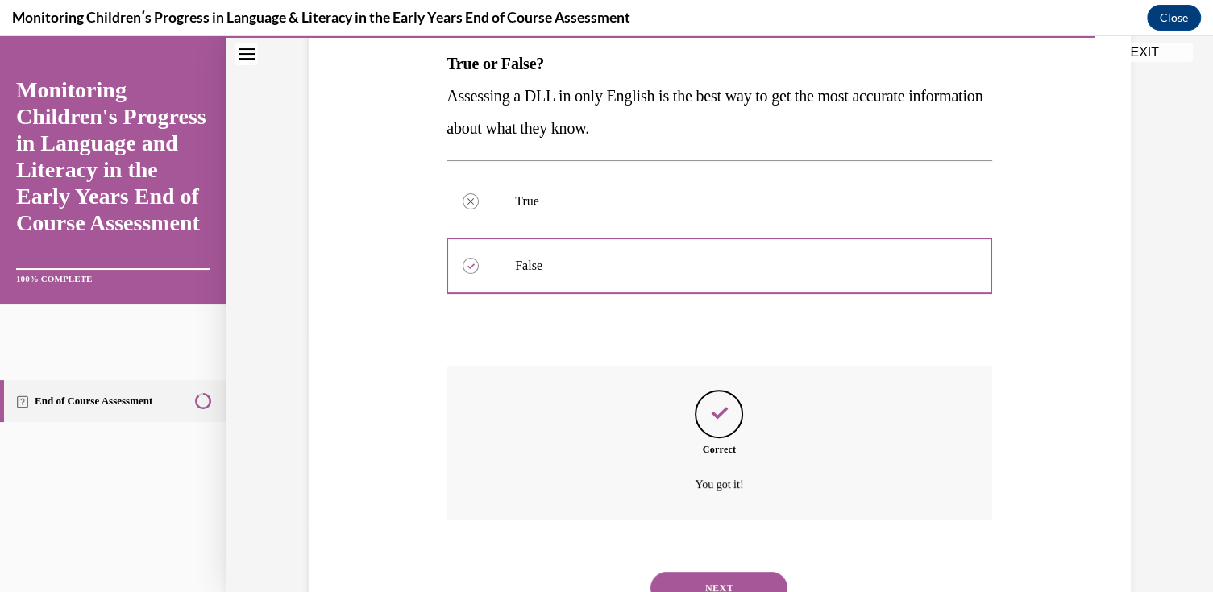
scroll to position [326, 0]
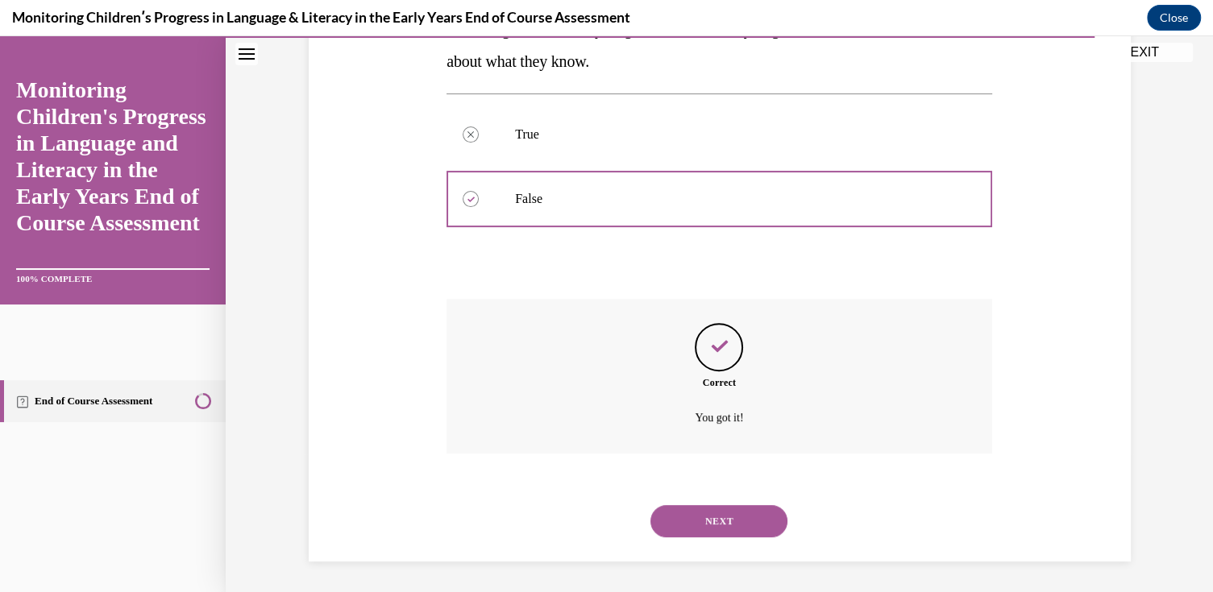
click at [694, 517] on button "NEXT" at bounding box center [718, 521] width 137 height 32
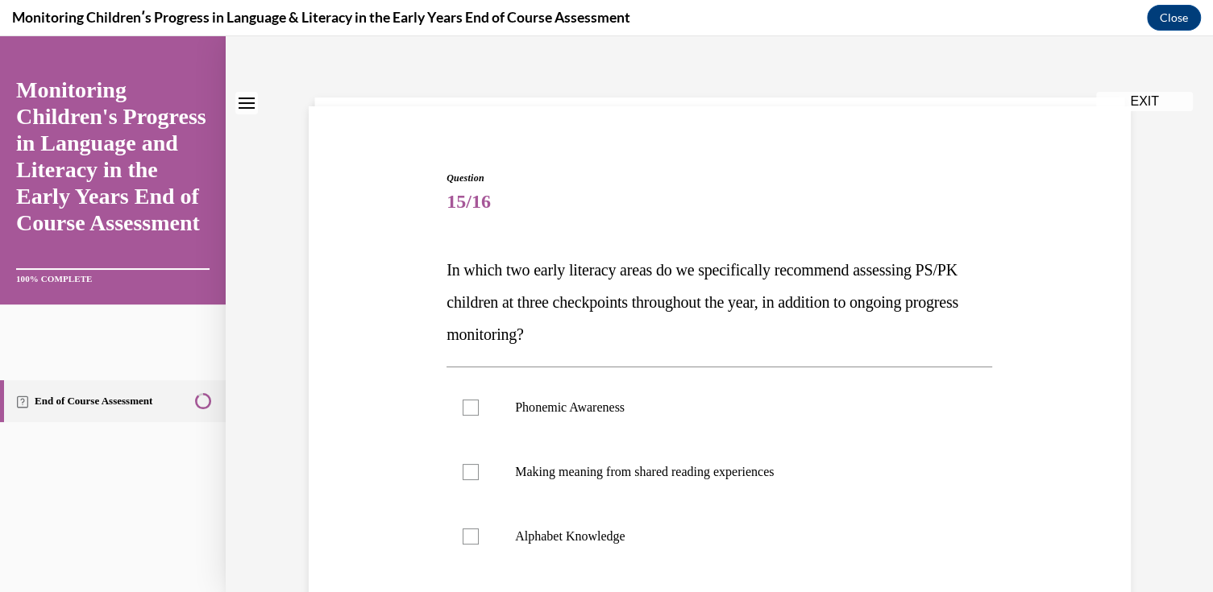
scroll to position [161, 0]
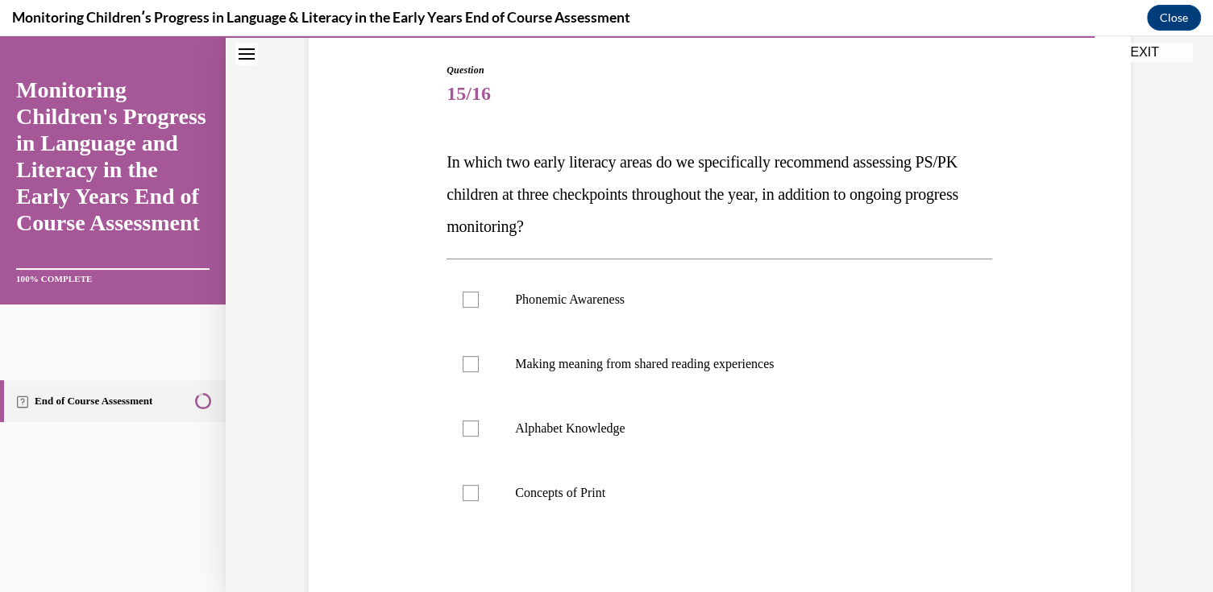
click at [466, 301] on div at bounding box center [471, 300] width 16 height 16
click at [466, 301] on input "Phonemic Awareness" at bounding box center [471, 300] width 16 height 16
checkbox input "true"
click at [463, 423] on div at bounding box center [471, 429] width 16 height 16
click at [463, 423] on input "Alphabet Knowledge" at bounding box center [471, 429] width 16 height 16
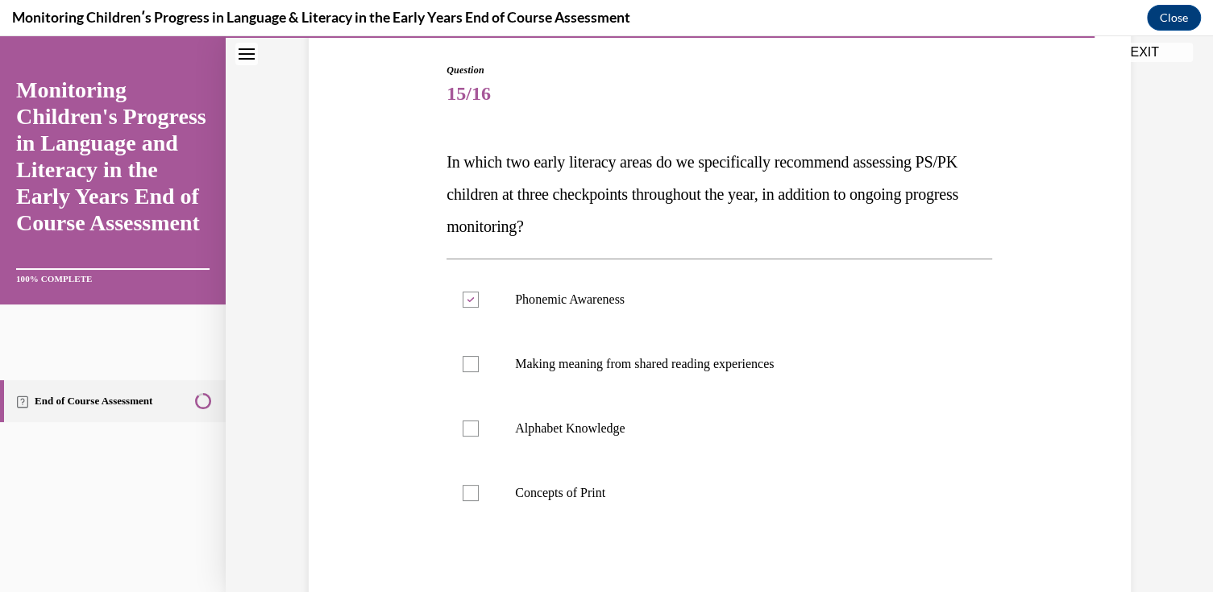
checkbox input "true"
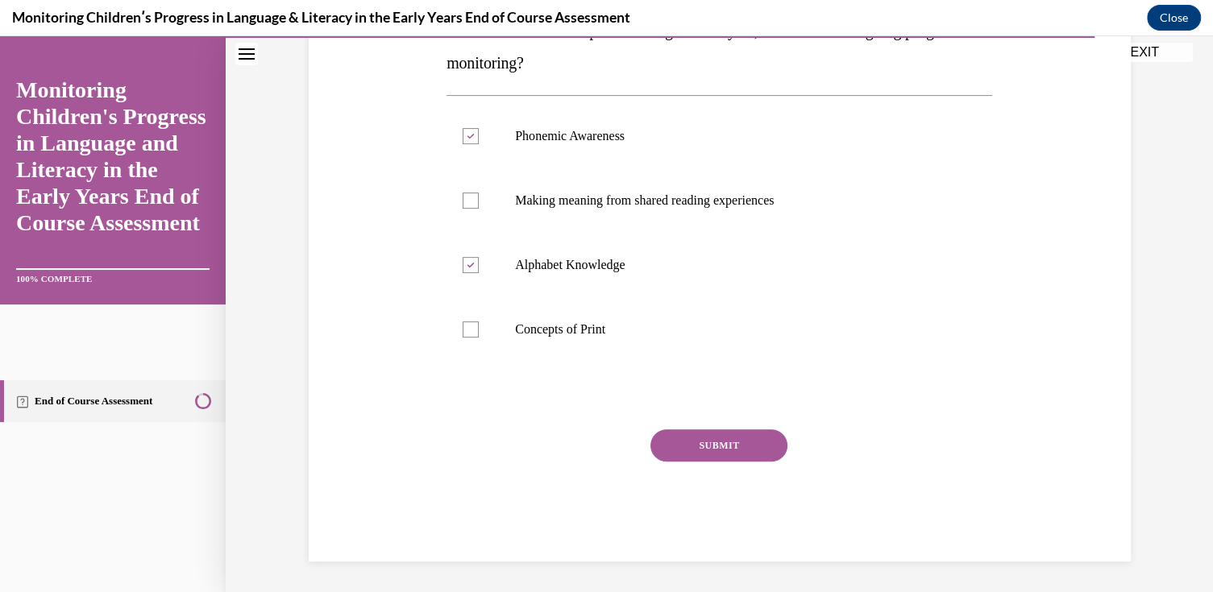
click at [708, 453] on button "SUBMIT" at bounding box center [718, 446] width 137 height 32
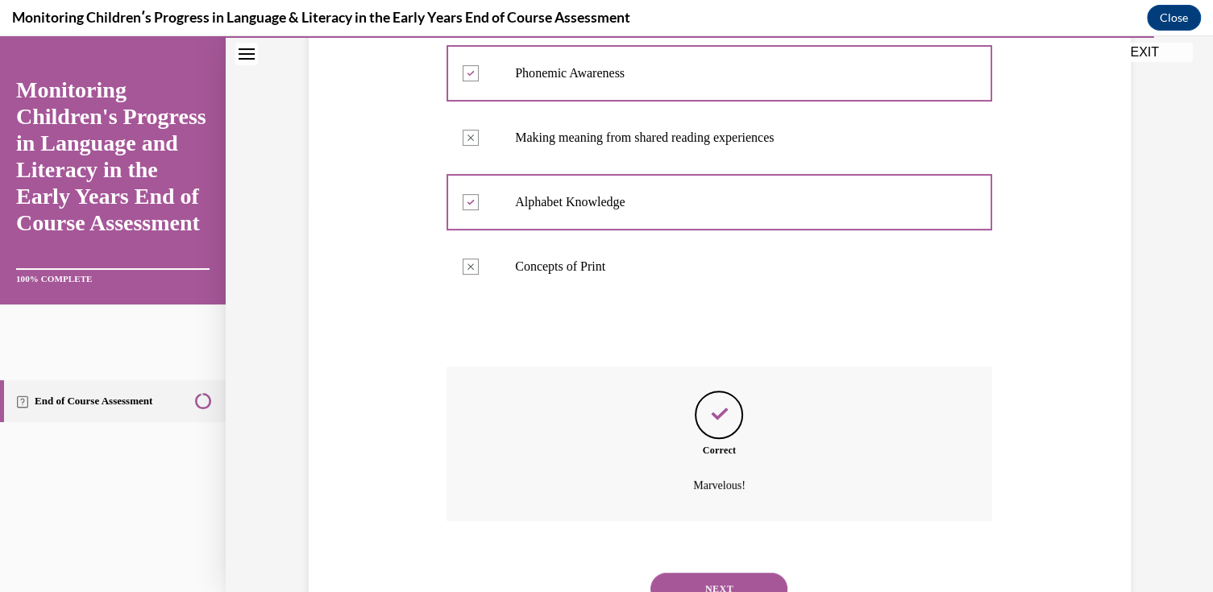
scroll to position [456, 0]
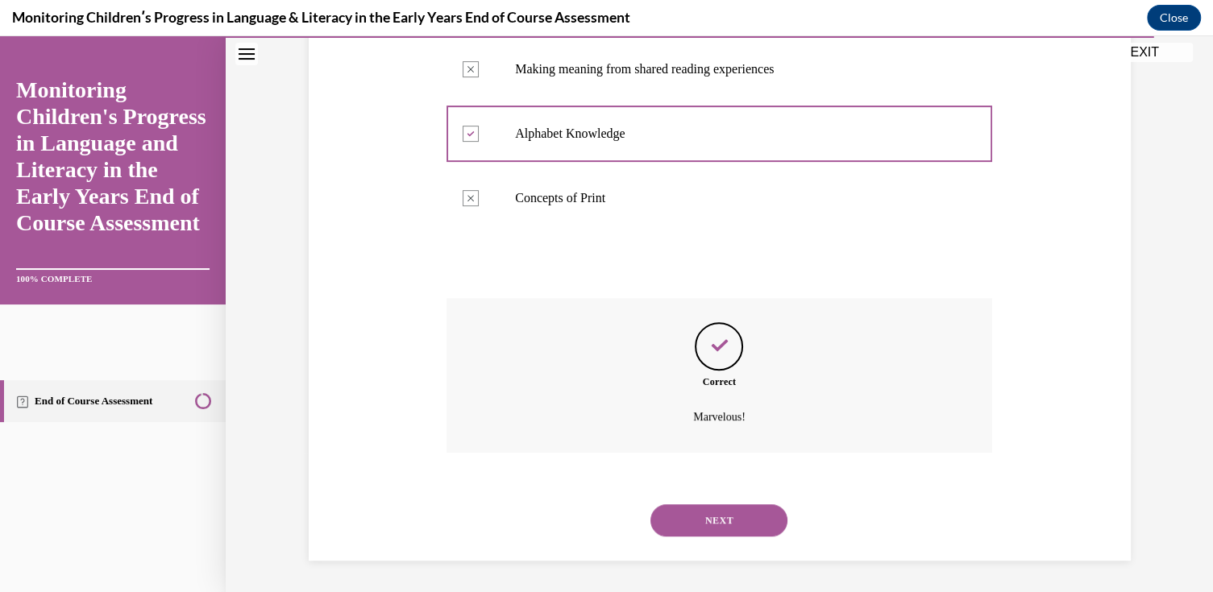
click at [707, 517] on button "NEXT" at bounding box center [718, 521] width 137 height 32
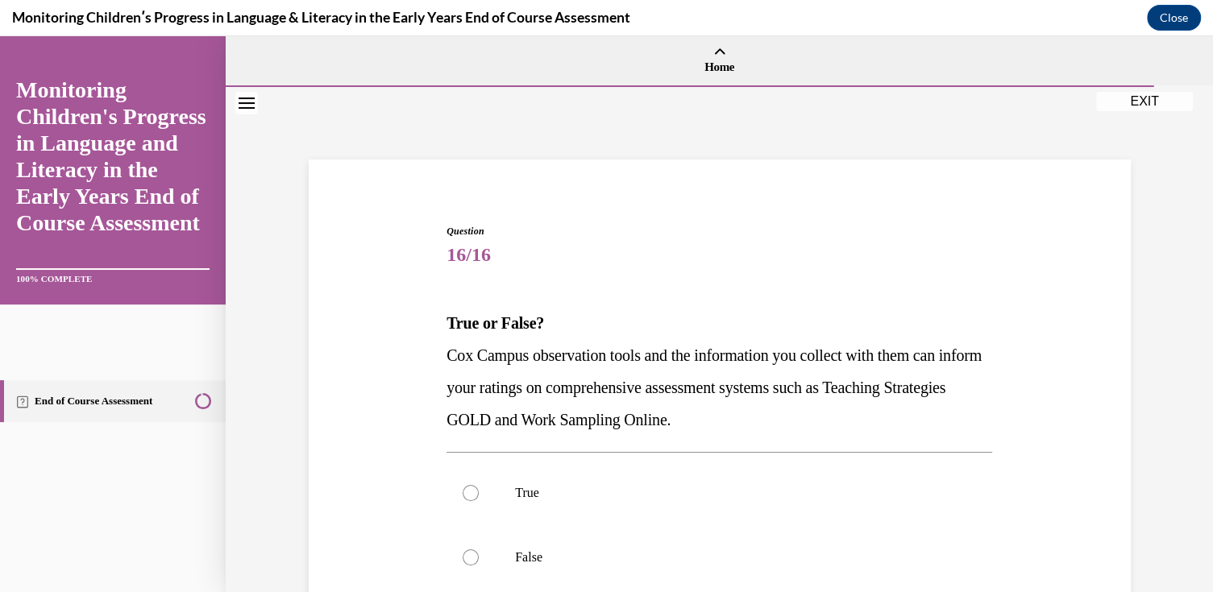
click at [579, 478] on label "True" at bounding box center [720, 493] width 546 height 64
click at [479, 485] on input "True" at bounding box center [471, 493] width 16 height 16
radio input "true"
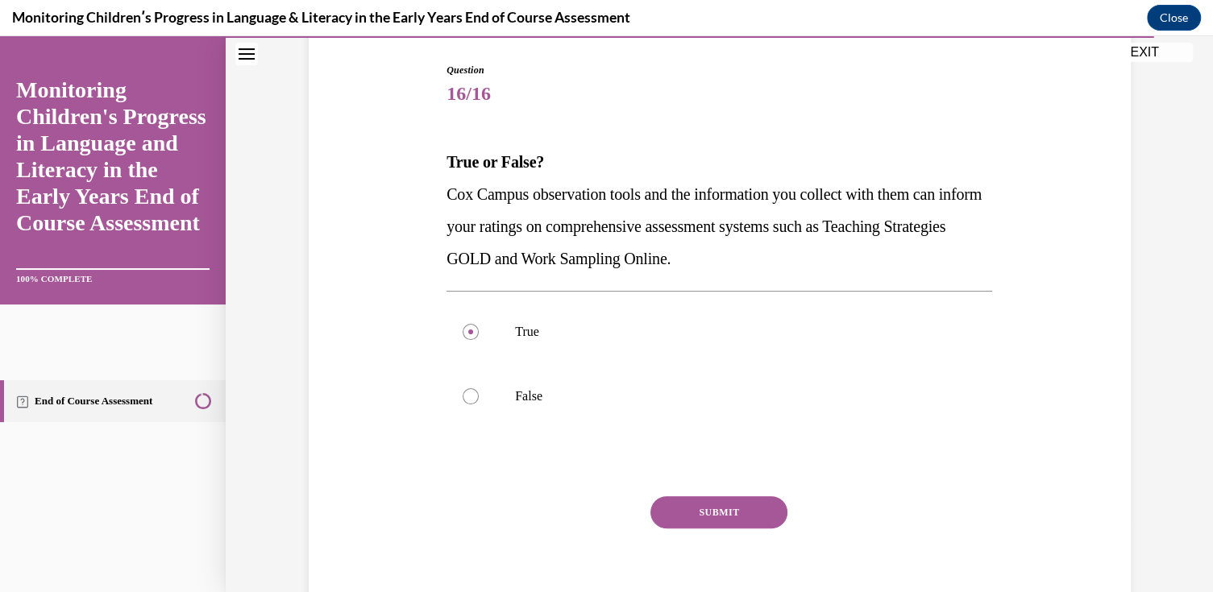
click at [733, 522] on button "SUBMIT" at bounding box center [718, 512] width 137 height 32
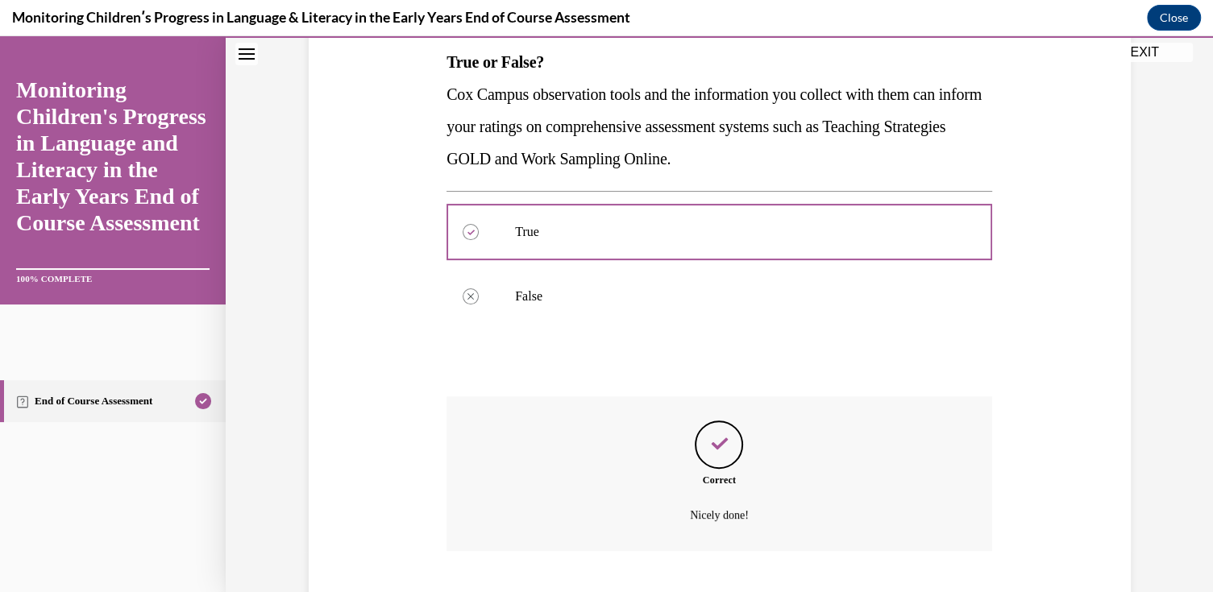
scroll to position [359, 0]
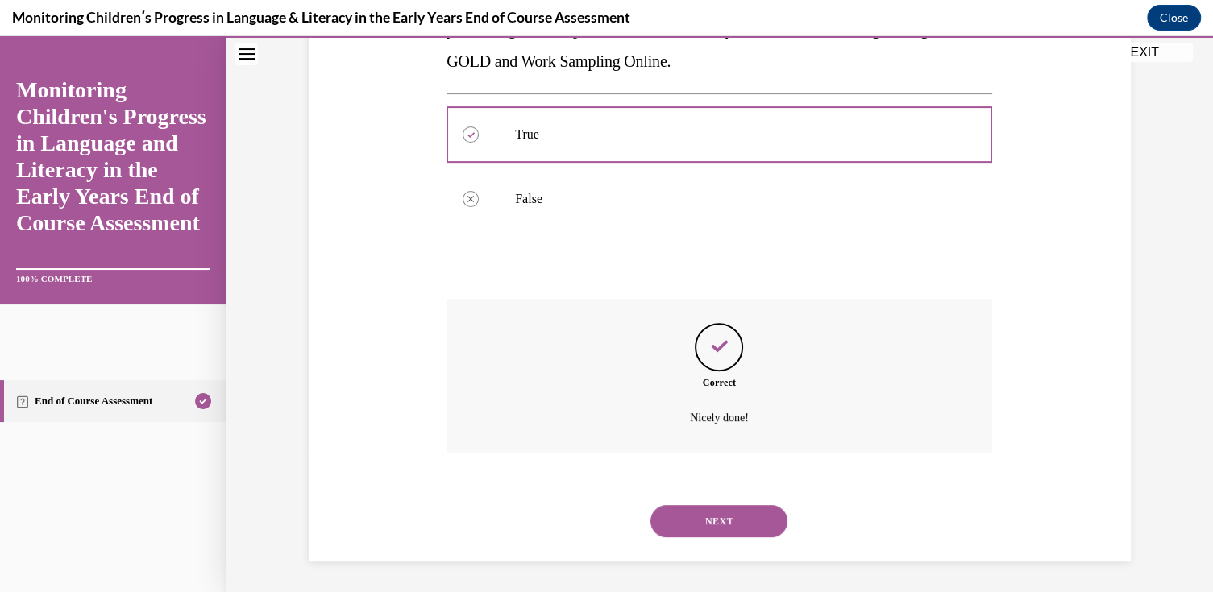
click at [717, 526] on button "NEXT" at bounding box center [718, 521] width 137 height 32
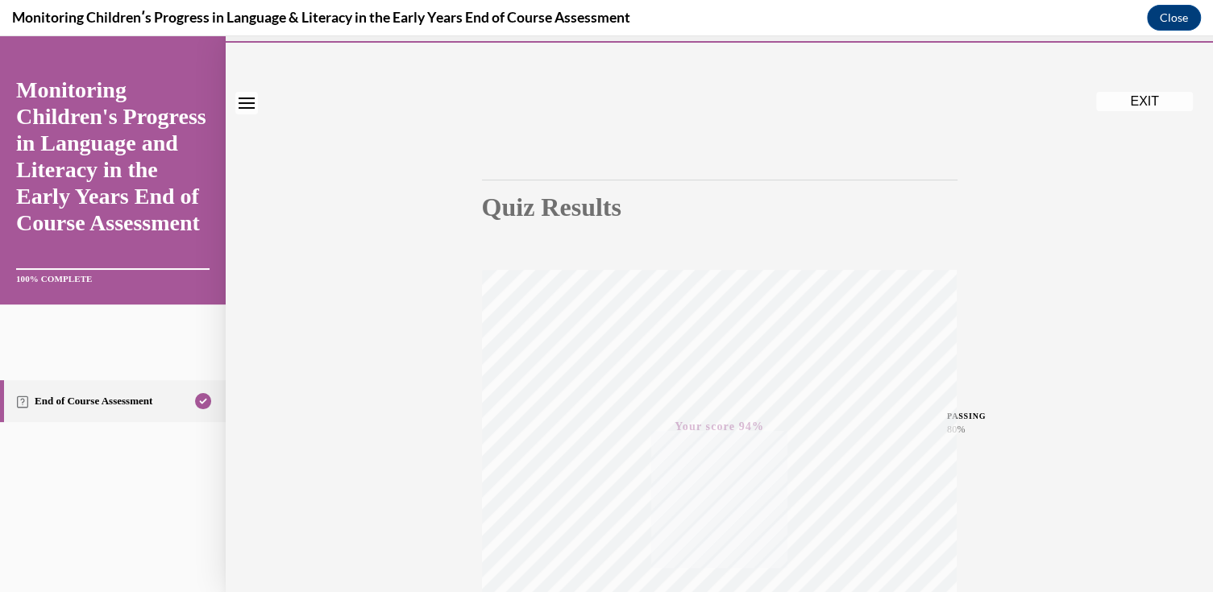
scroll to position [0, 0]
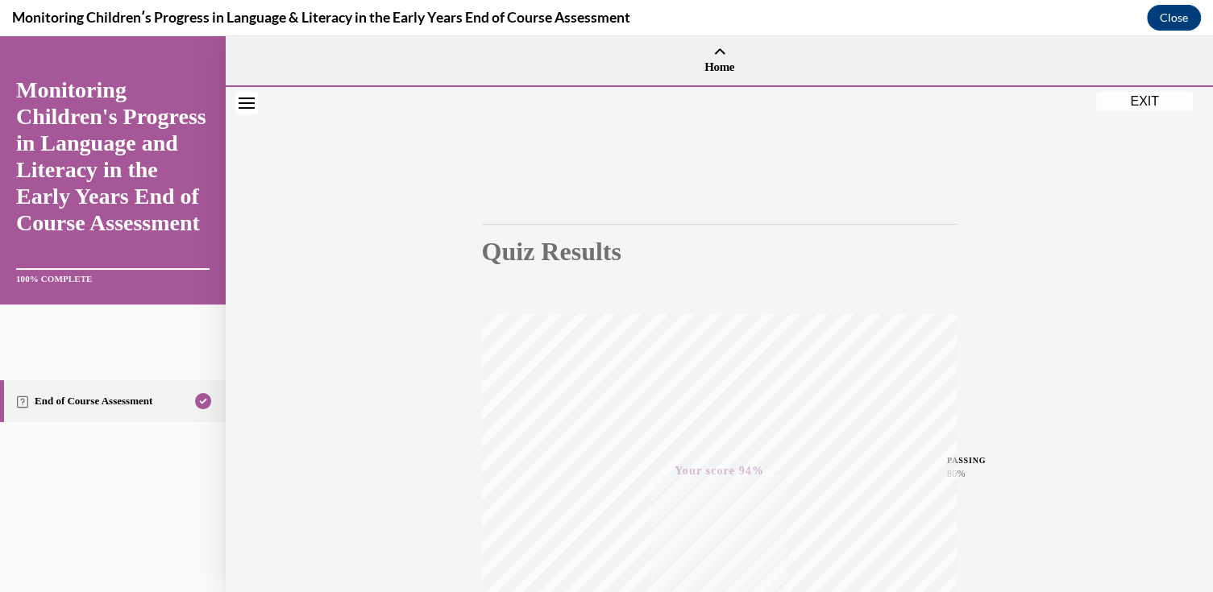
click at [1140, 102] on button "EXIT" at bounding box center [1144, 101] width 97 height 19
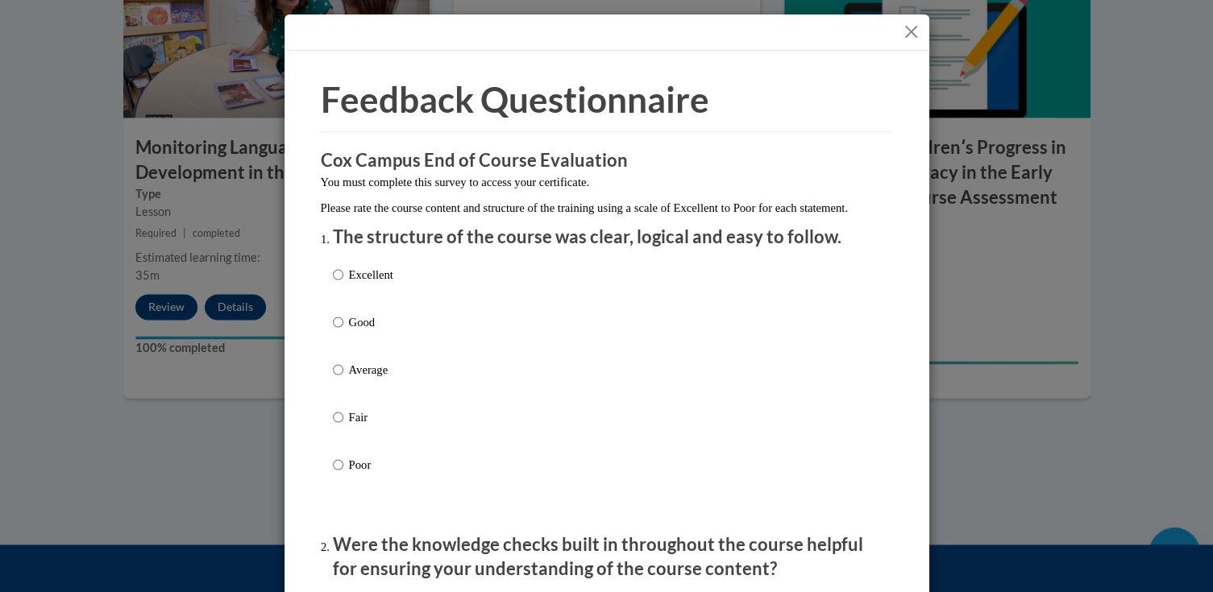
scroll to position [161, 0]
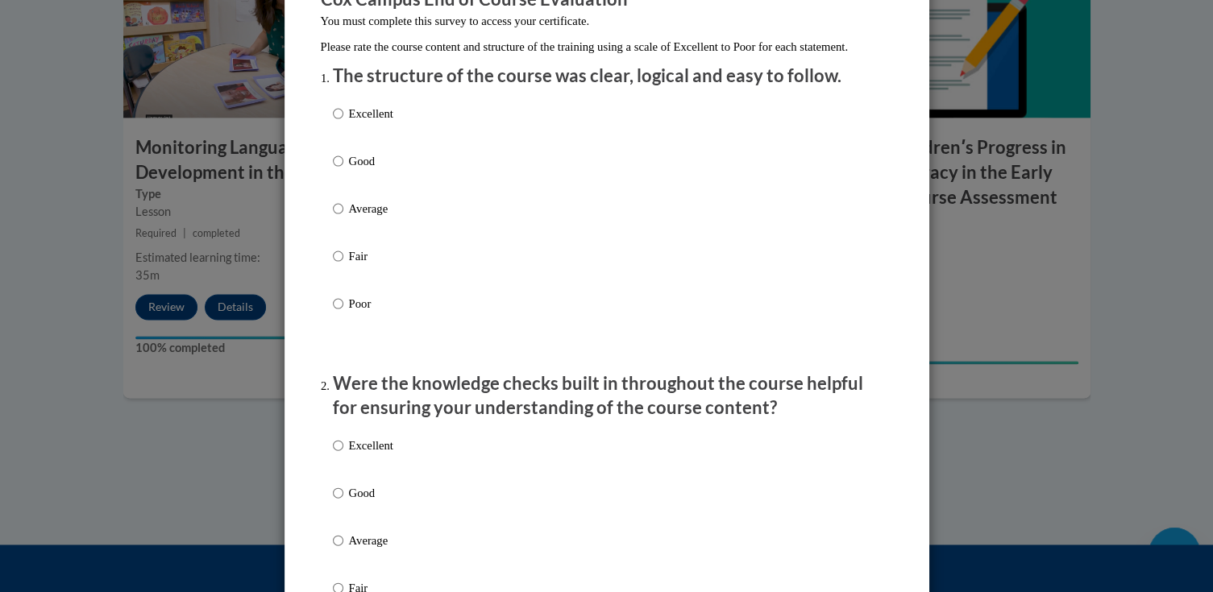
click at [368, 170] on p "Good" at bounding box center [371, 161] width 44 height 18
click at [343, 170] on input "Good" at bounding box center [338, 161] width 10 height 18
radio input "true"
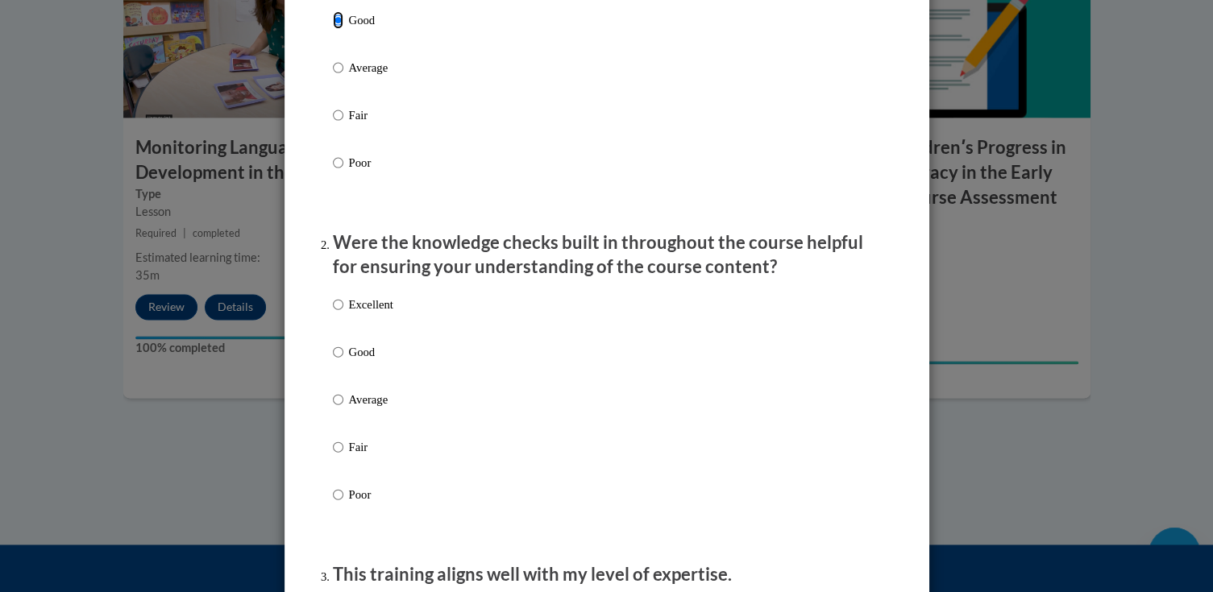
scroll to position [322, 0]
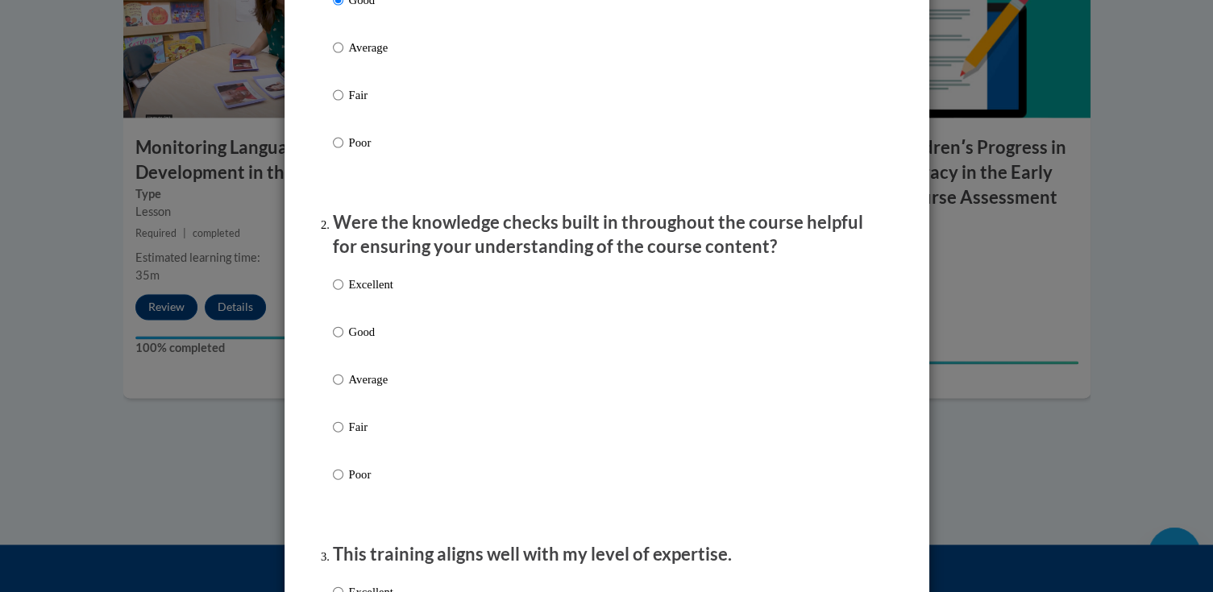
click at [355, 341] on p "Good" at bounding box center [371, 332] width 44 height 18
click at [343, 341] on input "Good" at bounding box center [338, 332] width 10 height 18
radio input "true"
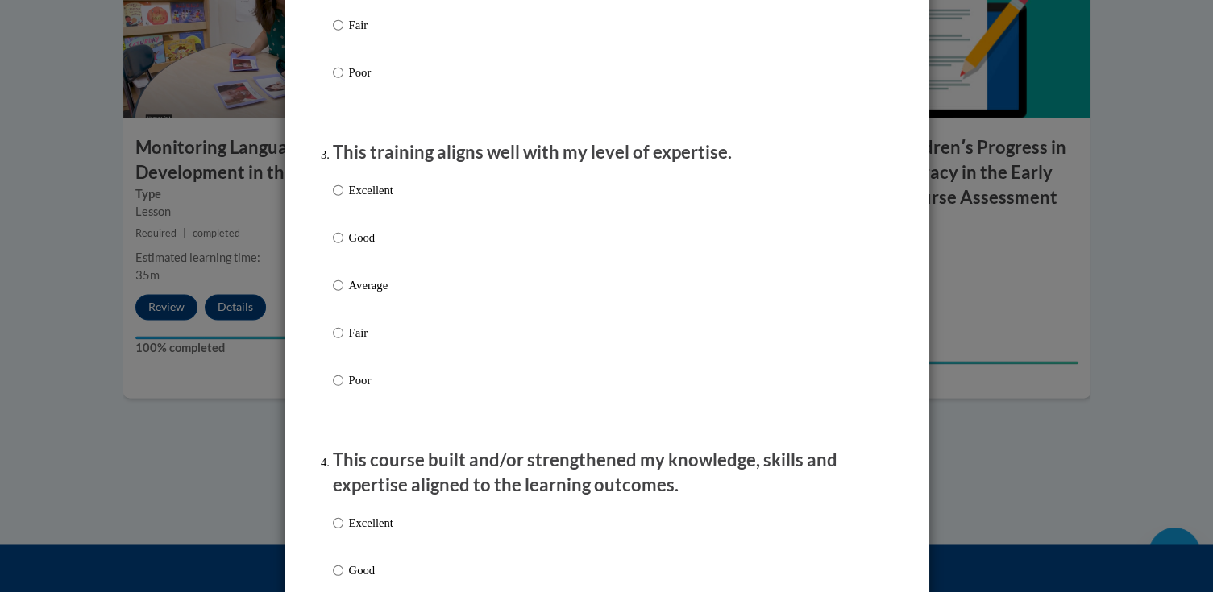
scroll to position [725, 0]
click at [354, 246] on p "Good" at bounding box center [371, 237] width 44 height 18
click at [343, 246] on input "Good" at bounding box center [338, 237] width 10 height 18
radio input "true"
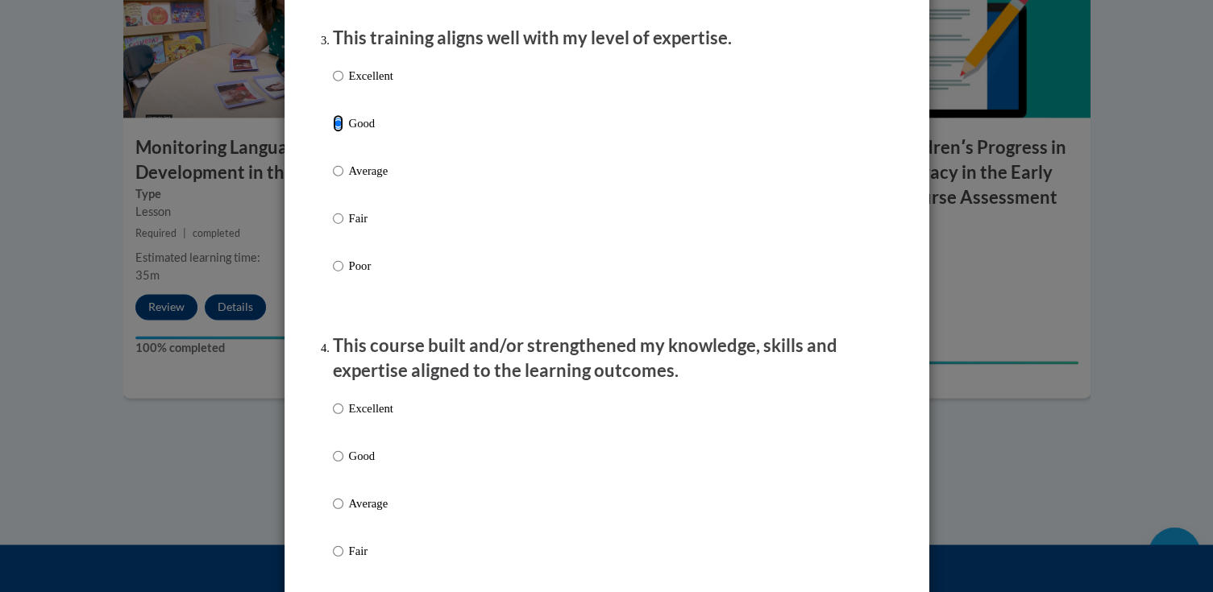
scroll to position [887, 0]
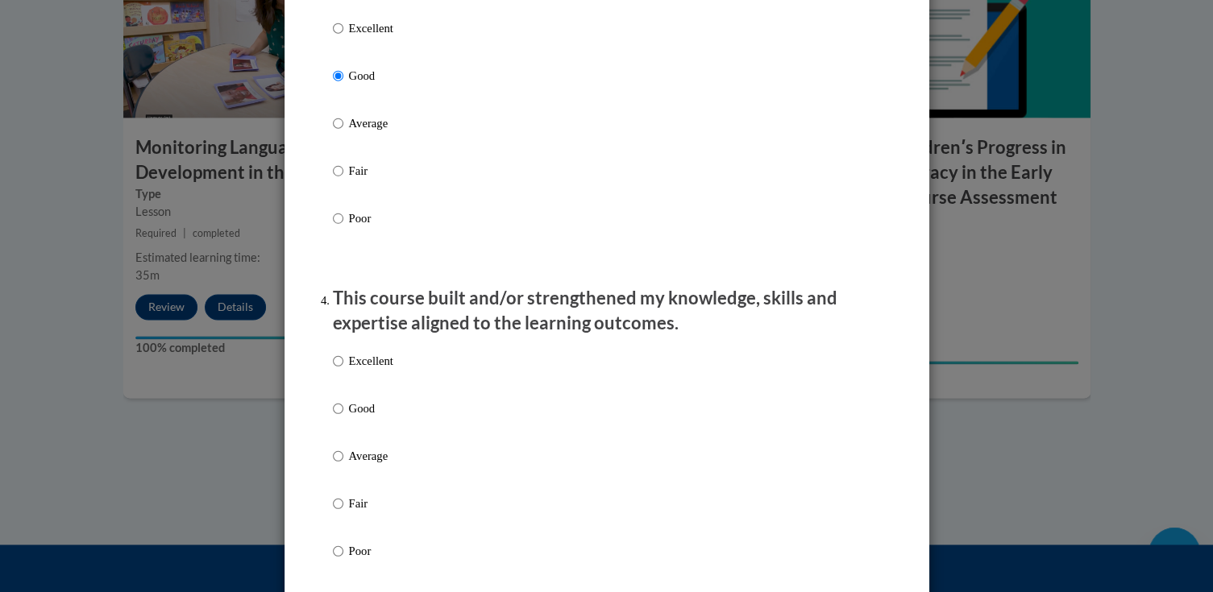
click at [372, 418] on p "Good" at bounding box center [371, 409] width 44 height 18
click at [343, 418] on input "Good" at bounding box center [338, 409] width 10 height 18
radio input "true"
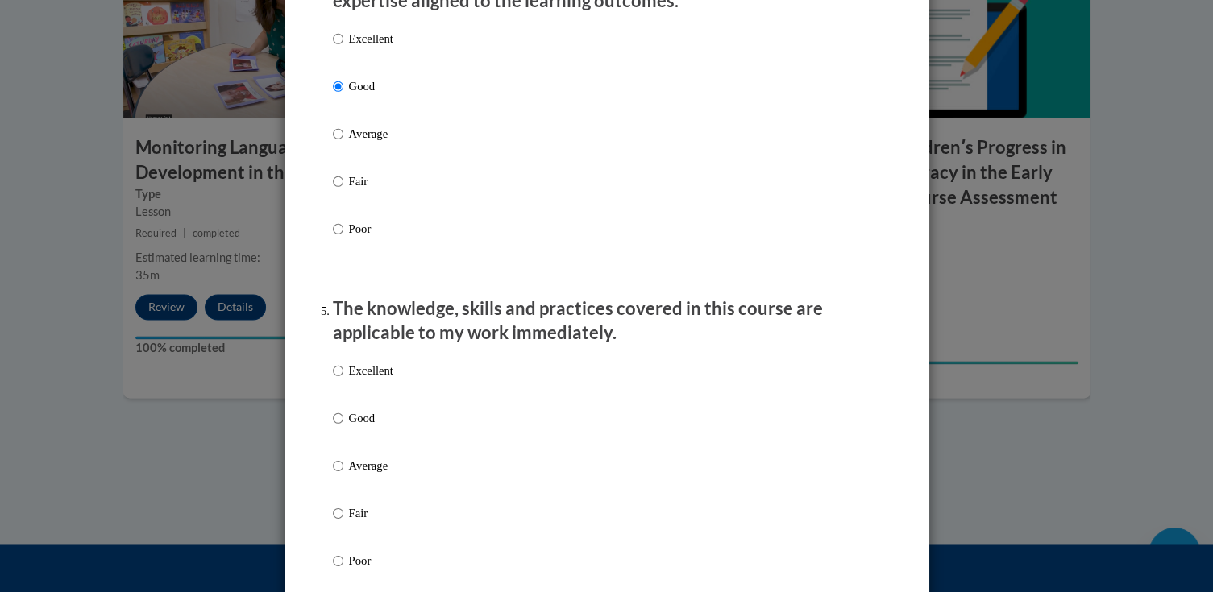
click at [371, 427] on p "Good" at bounding box center [371, 418] width 44 height 18
click at [343, 427] on input "Good" at bounding box center [338, 418] width 10 height 18
radio input "true"
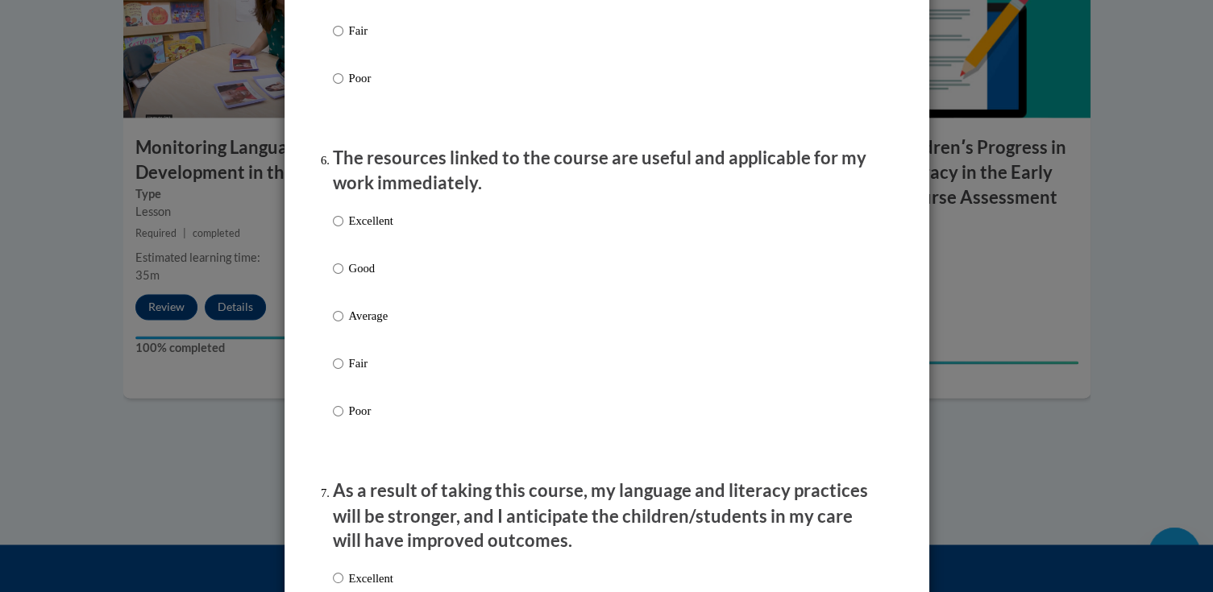
scroll to position [1693, 0]
click at [359, 274] on p "Good" at bounding box center [371, 268] width 44 height 18
click at [343, 274] on input "Good" at bounding box center [338, 268] width 10 height 18
radio input "true"
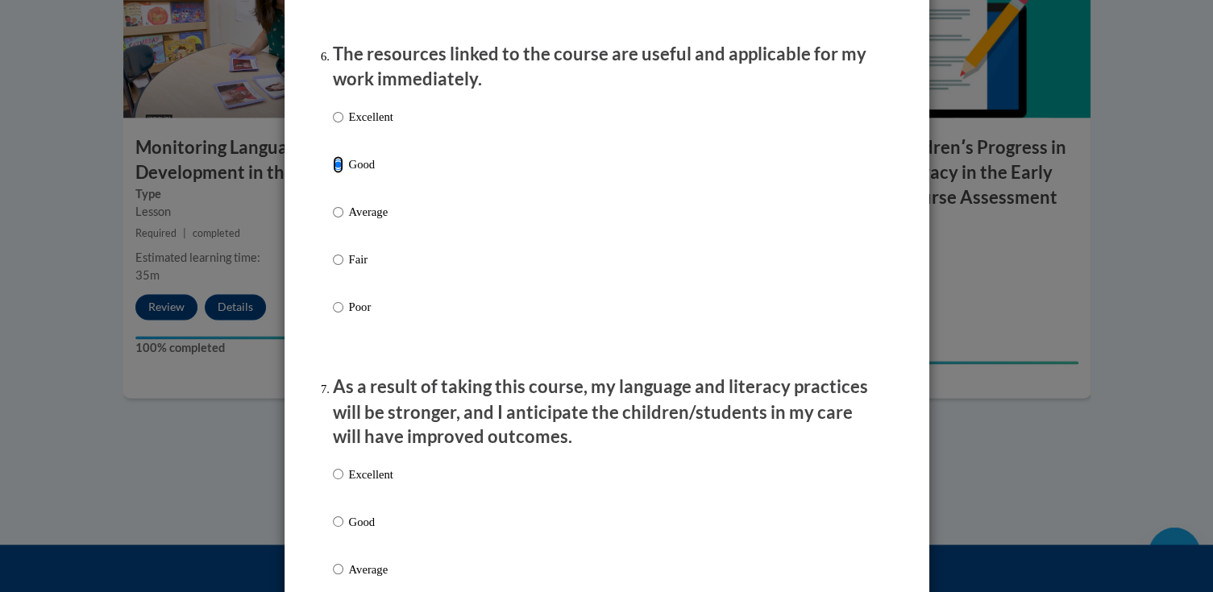
scroll to position [1934, 0]
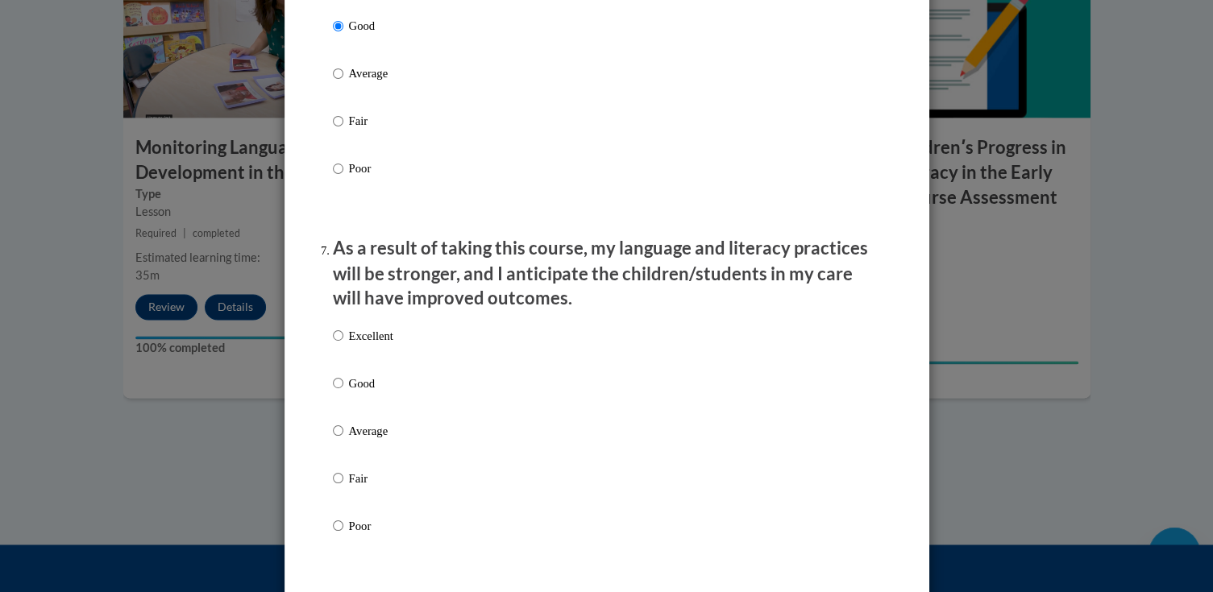
click at [353, 392] on p "Good" at bounding box center [371, 383] width 44 height 18
click at [343, 392] on input "Good" at bounding box center [338, 383] width 10 height 18
radio input "true"
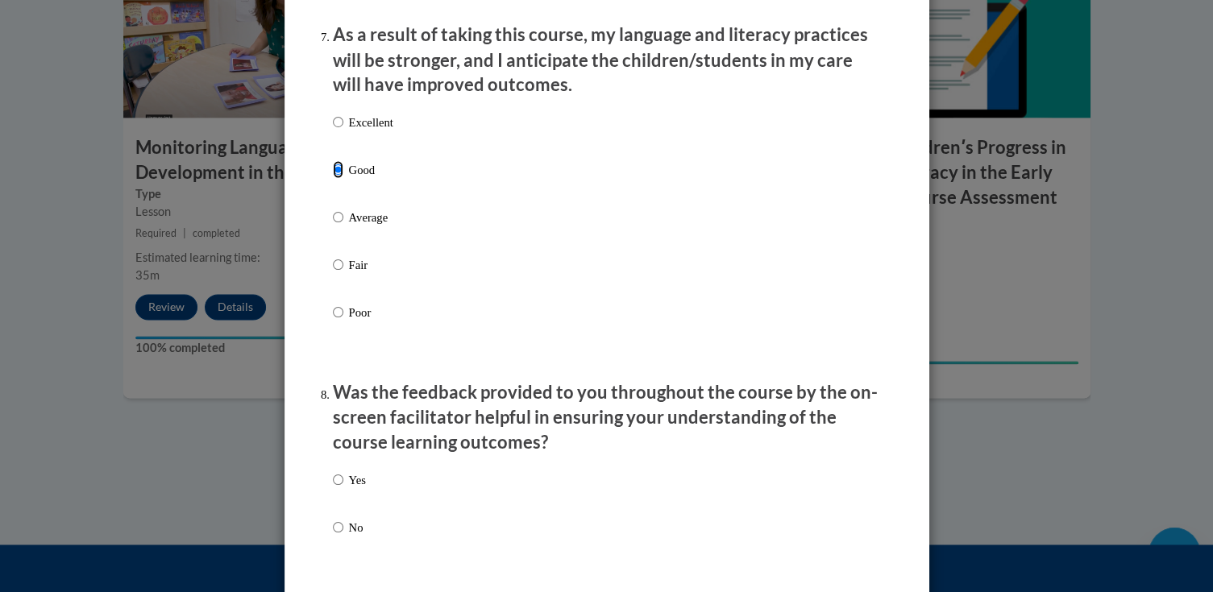
scroll to position [2337, 0]
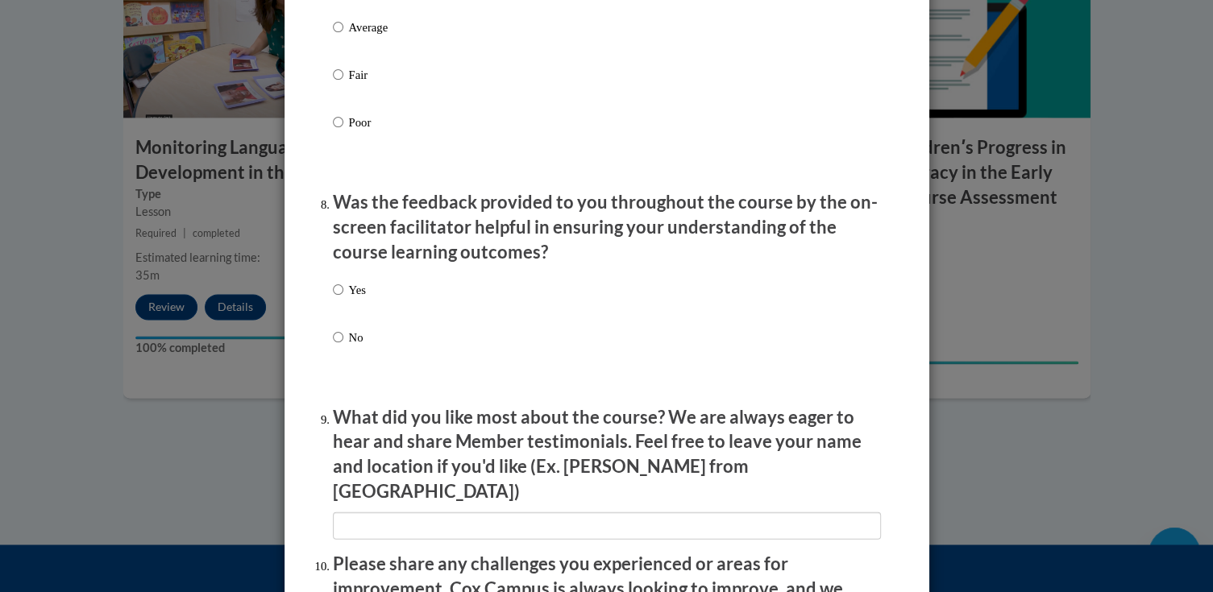
click at [355, 299] on p "Yes" at bounding box center [357, 290] width 17 height 18
click at [343, 299] on input "Yes" at bounding box center [338, 290] width 10 height 18
radio input "true"
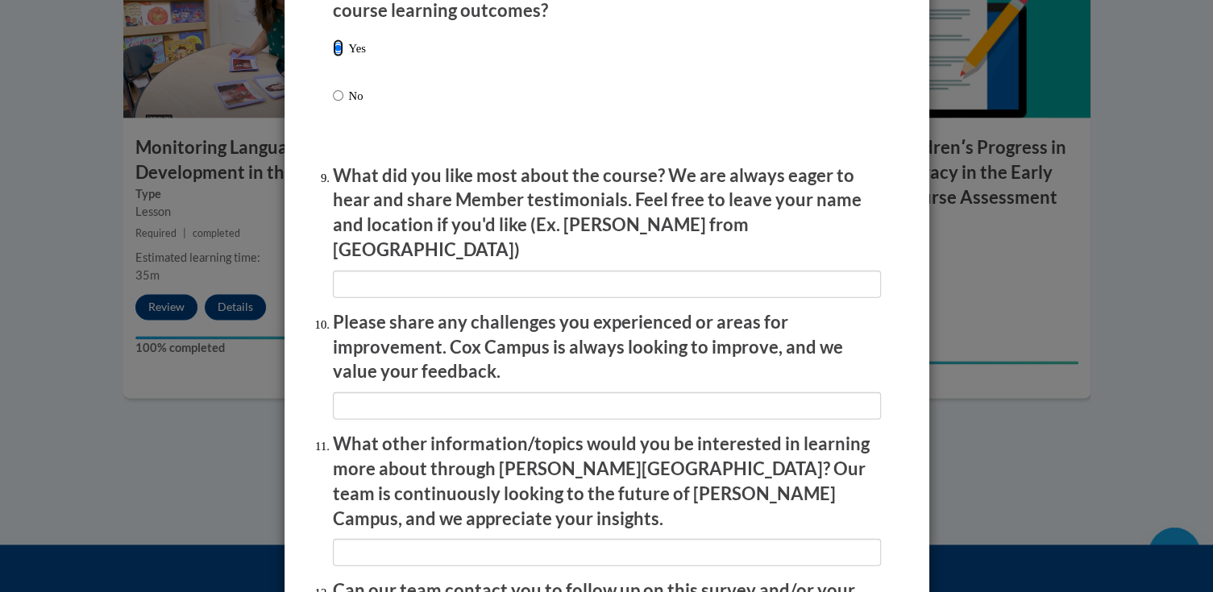
scroll to position [2758, 0]
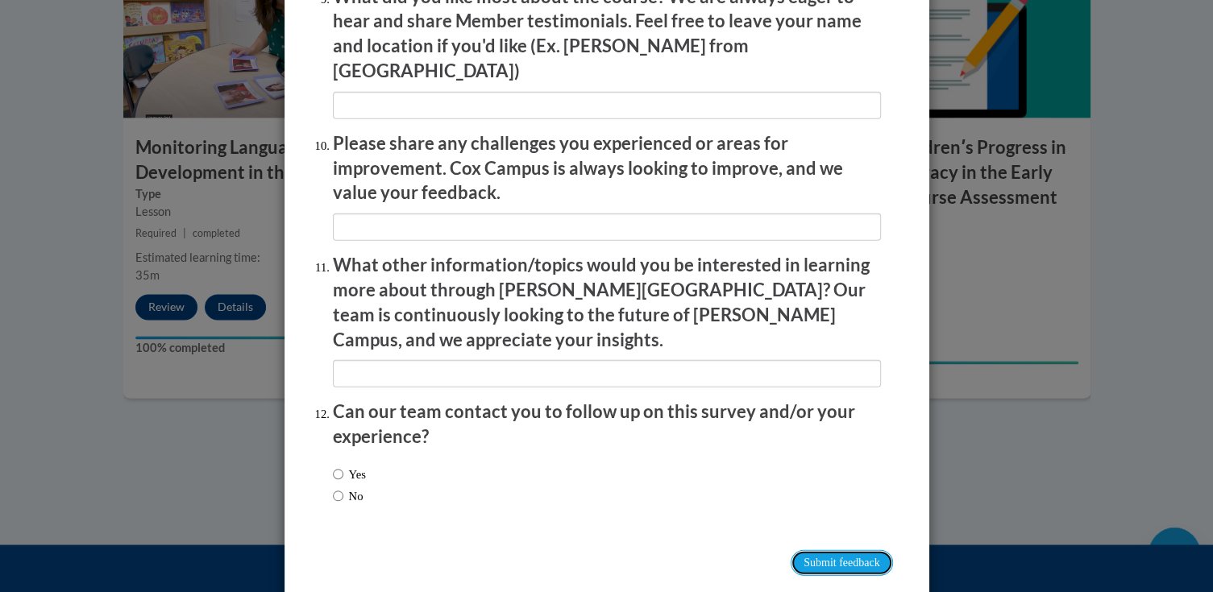
drag, startPoint x: 833, startPoint y: 524, endPoint x: 821, endPoint y: 524, distance: 11.3
click at [832, 550] on input "Submit feedback" at bounding box center [842, 563] width 102 height 26
